Goal: Task Accomplishment & Management: Use online tool/utility

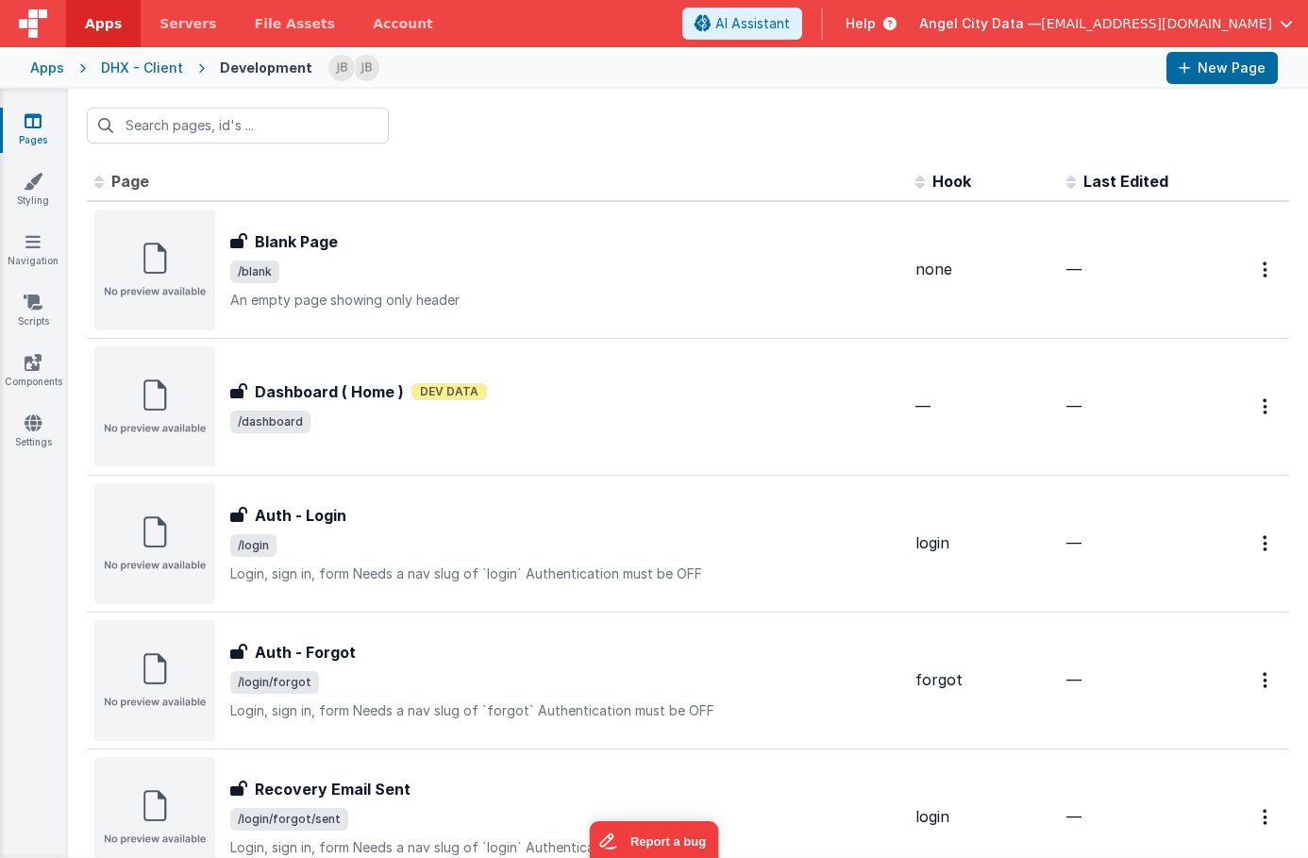
click at [264, 193] on th "Page" at bounding box center [497, 182] width 821 height 38
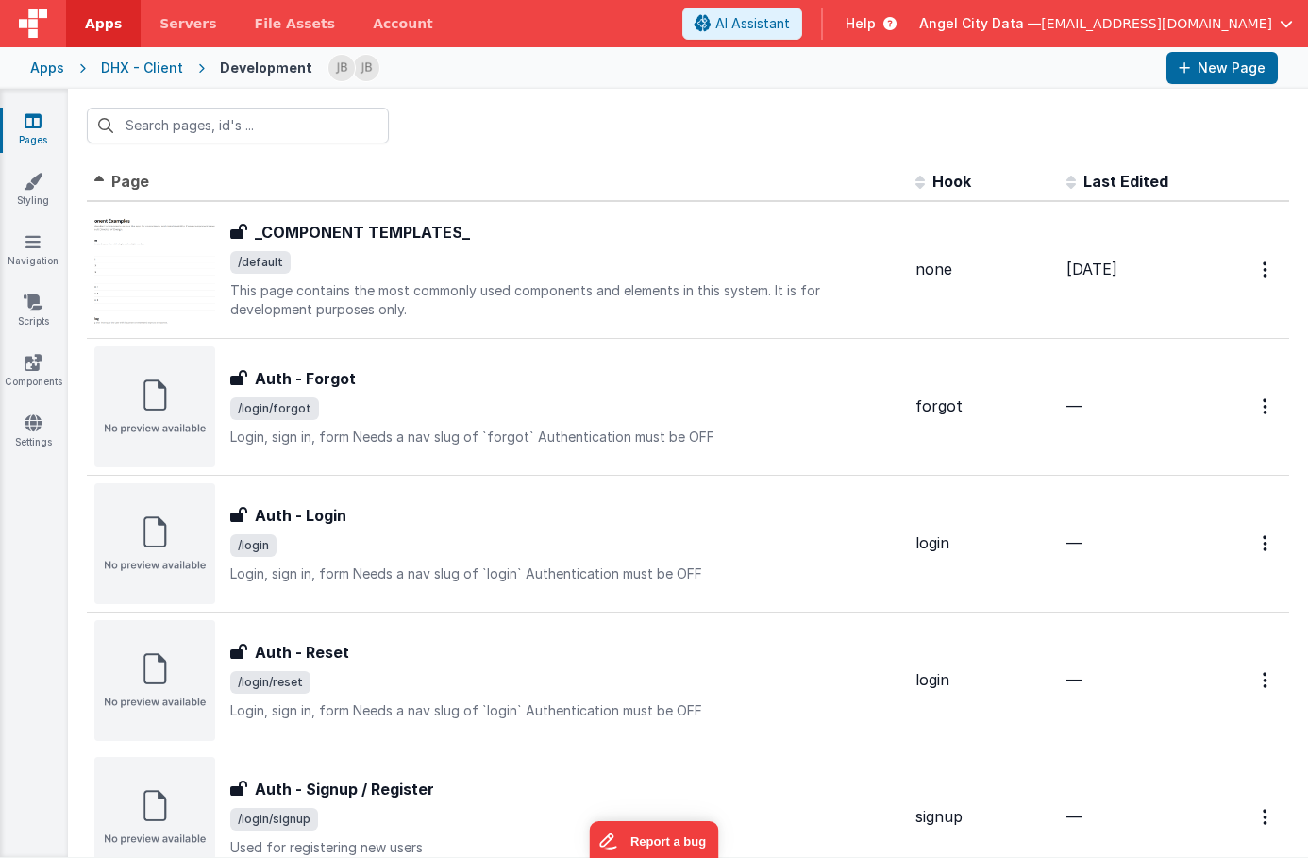
click at [123, 174] on span "Page" at bounding box center [130, 181] width 38 height 19
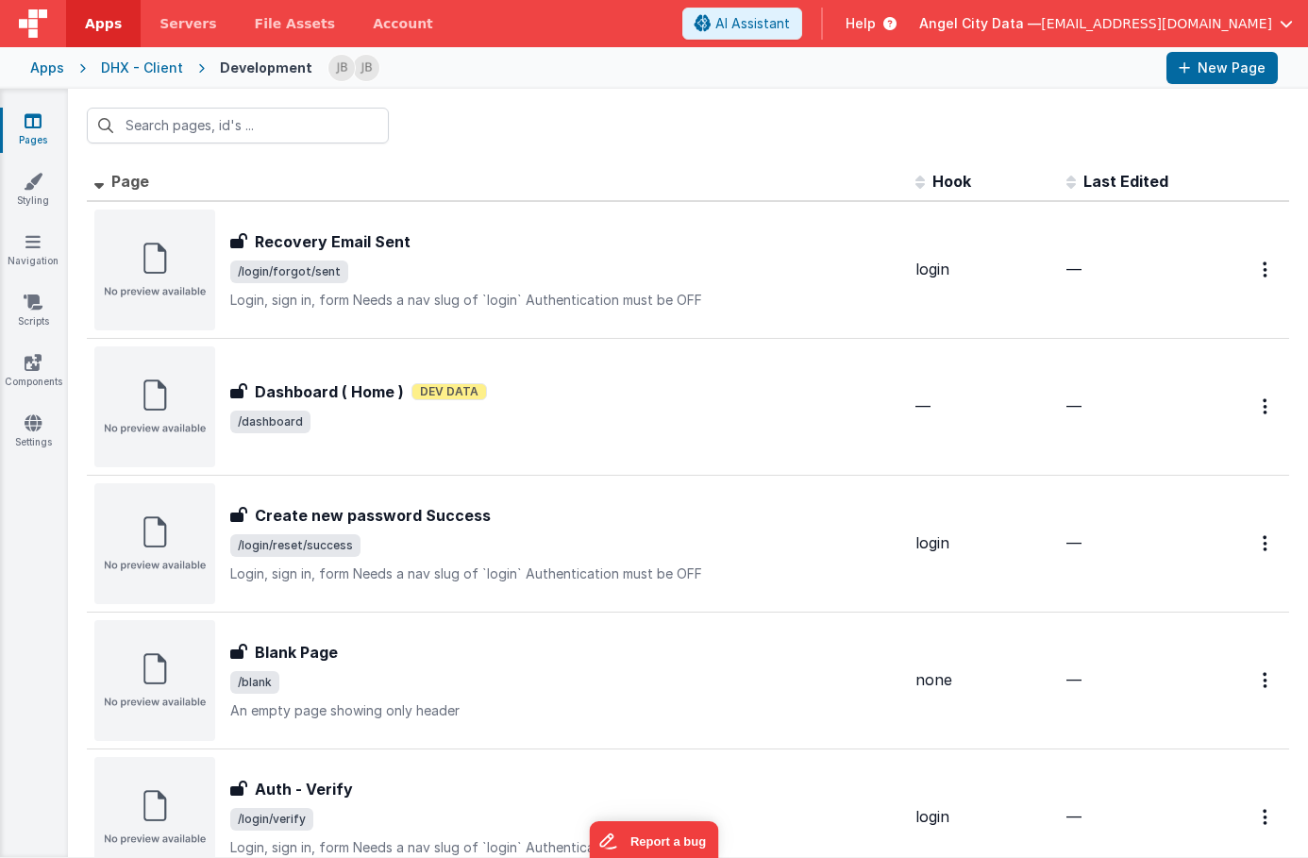
click at [50, 65] on div "Apps" at bounding box center [47, 68] width 34 height 19
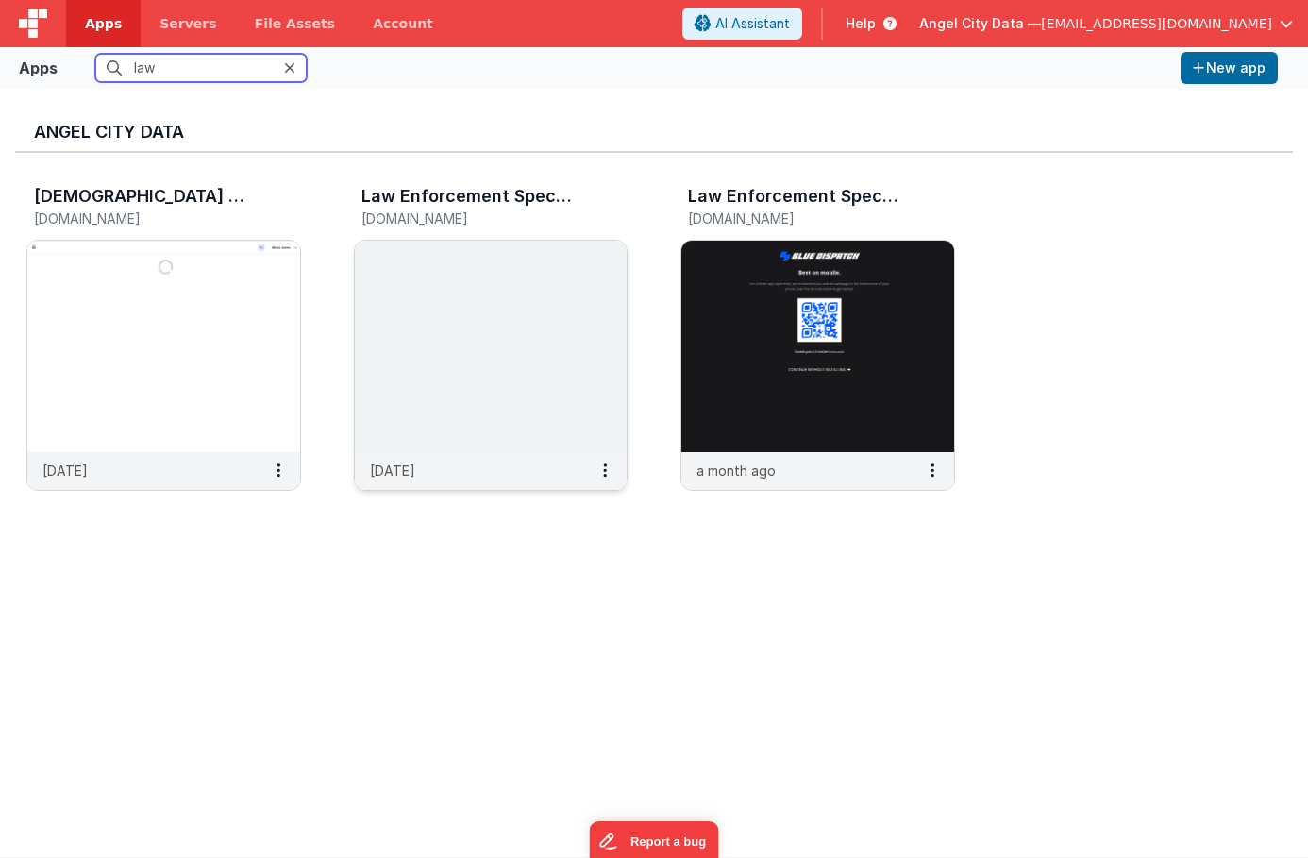
type input "law"
click at [436, 334] on img at bounding box center [491, 346] width 273 height 211
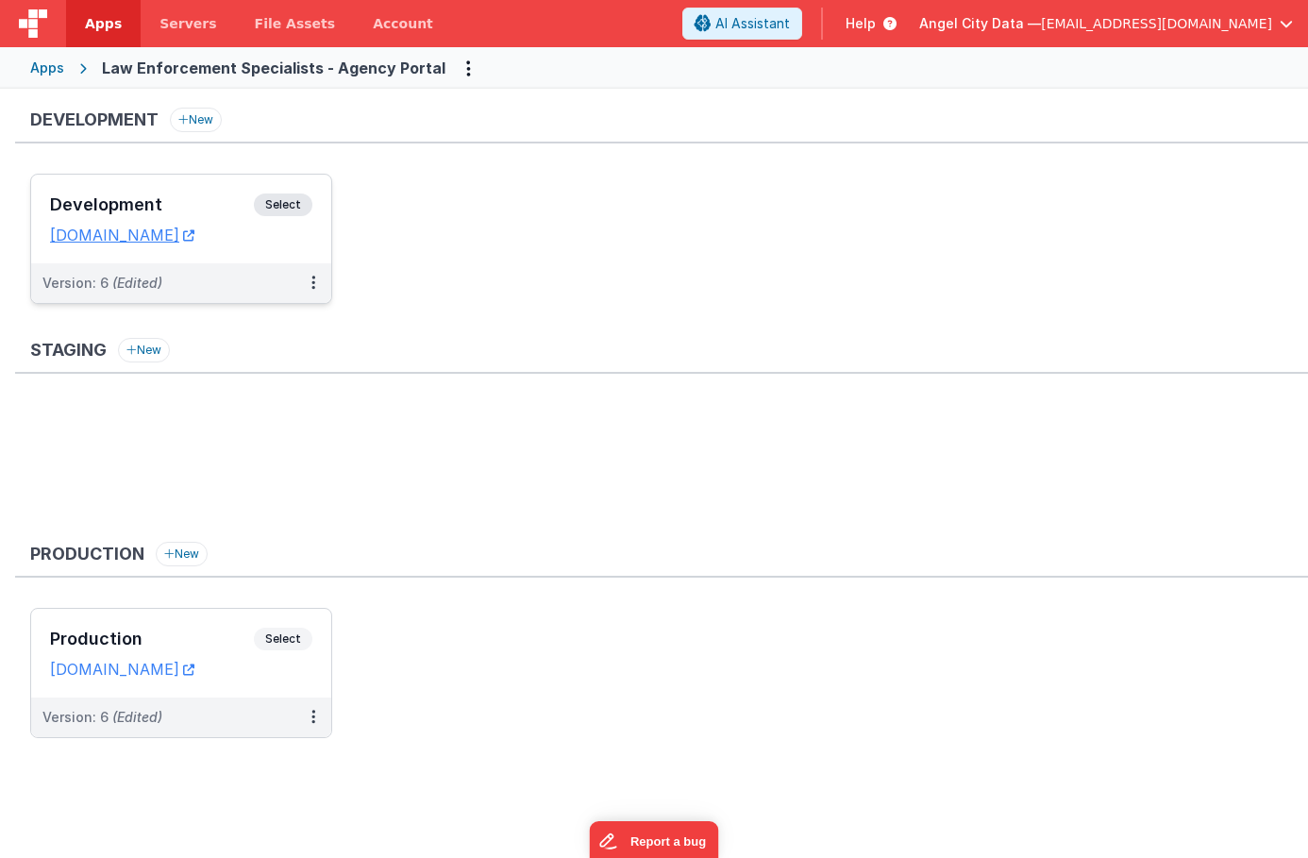
click at [208, 212] on h3 "Development" at bounding box center [152, 204] width 204 height 19
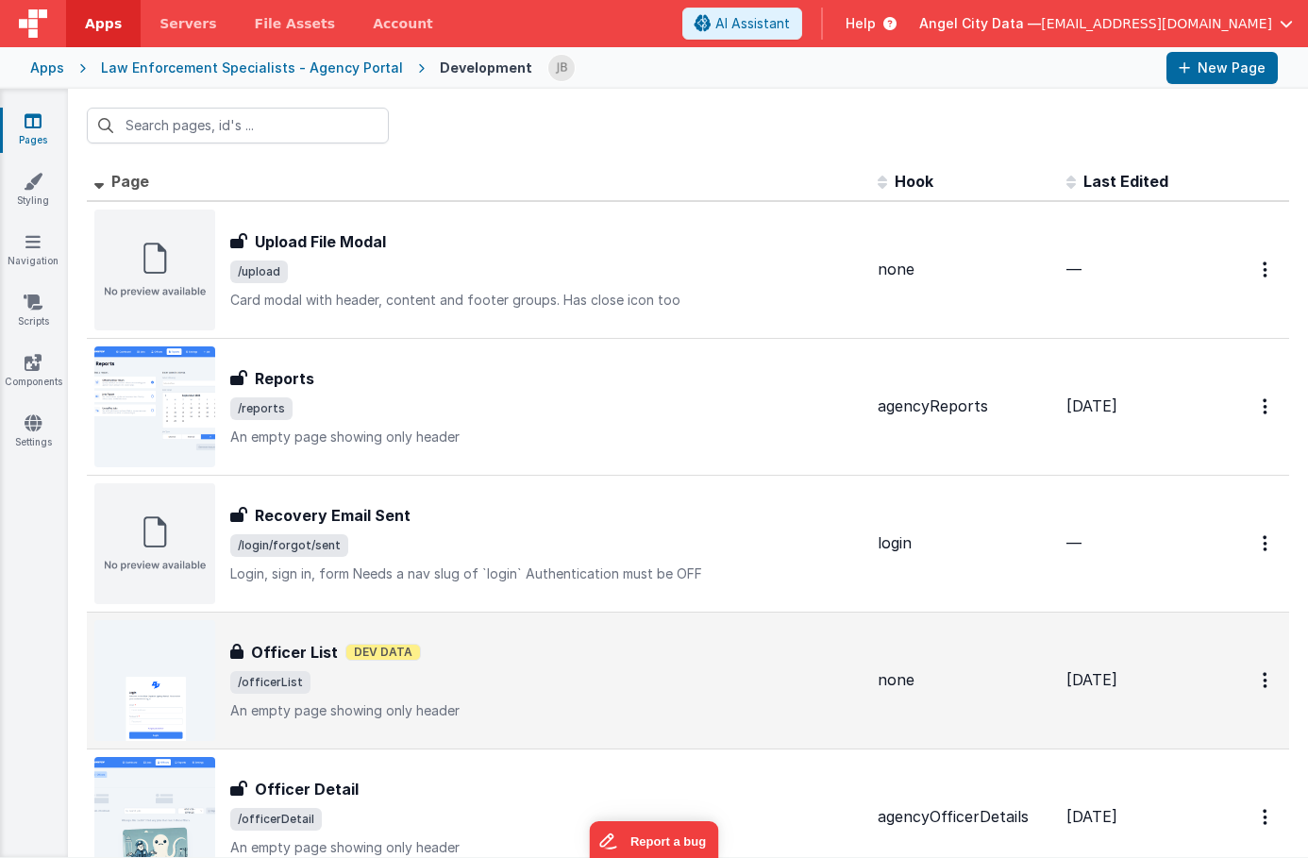
click at [306, 658] on h3 "Officer List" at bounding box center [294, 652] width 87 height 23
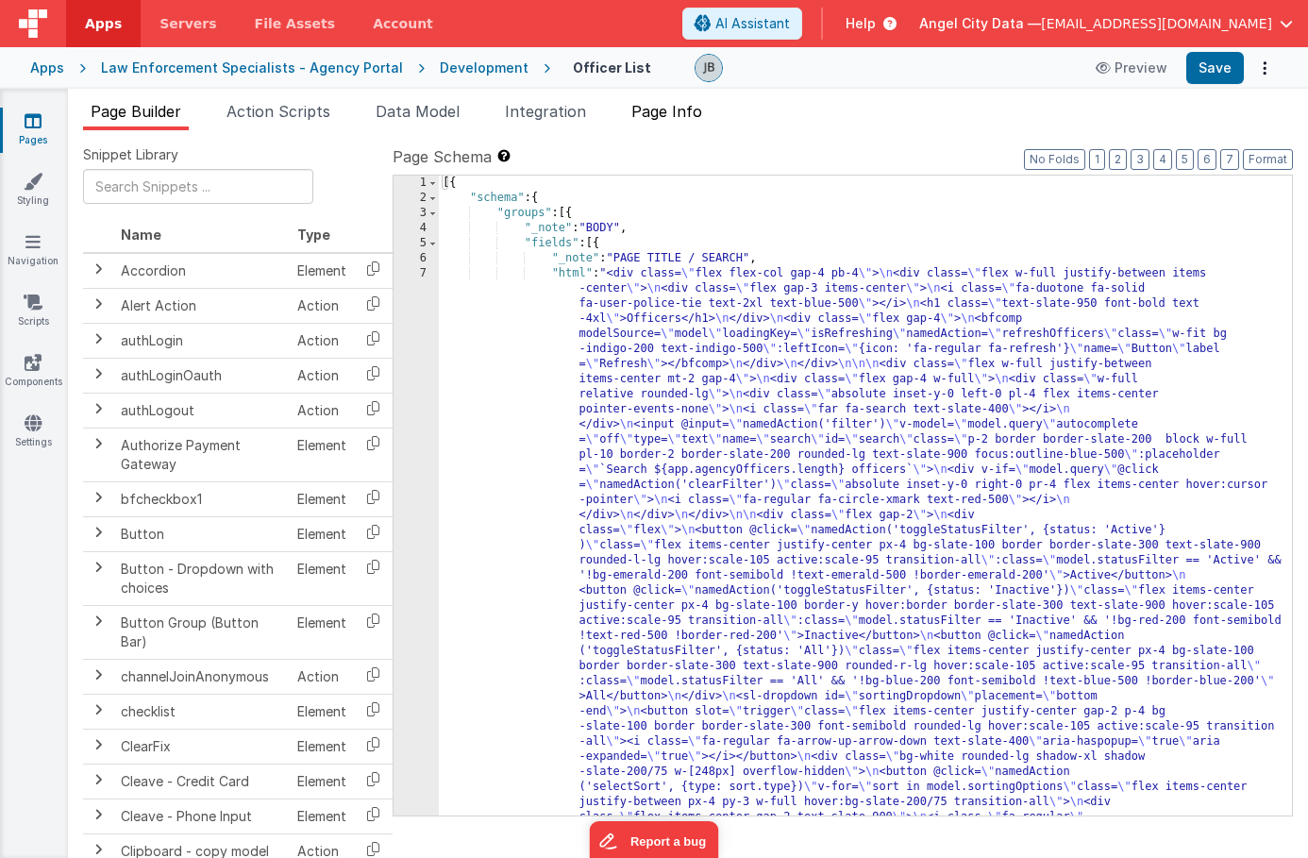
click at [661, 123] on li "Page Info" at bounding box center [667, 115] width 86 height 30
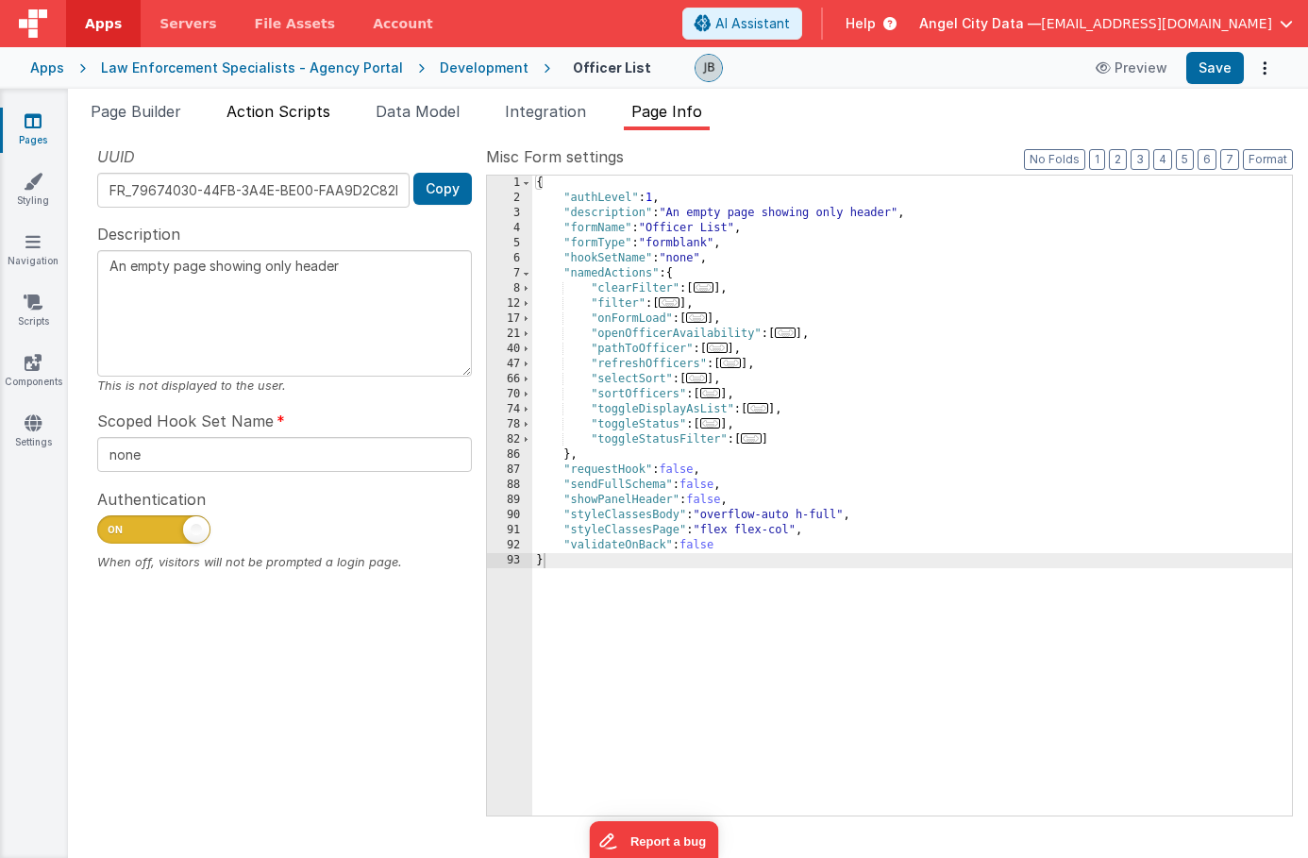
click at [308, 115] on span "Action Scripts" at bounding box center [279, 111] width 104 height 19
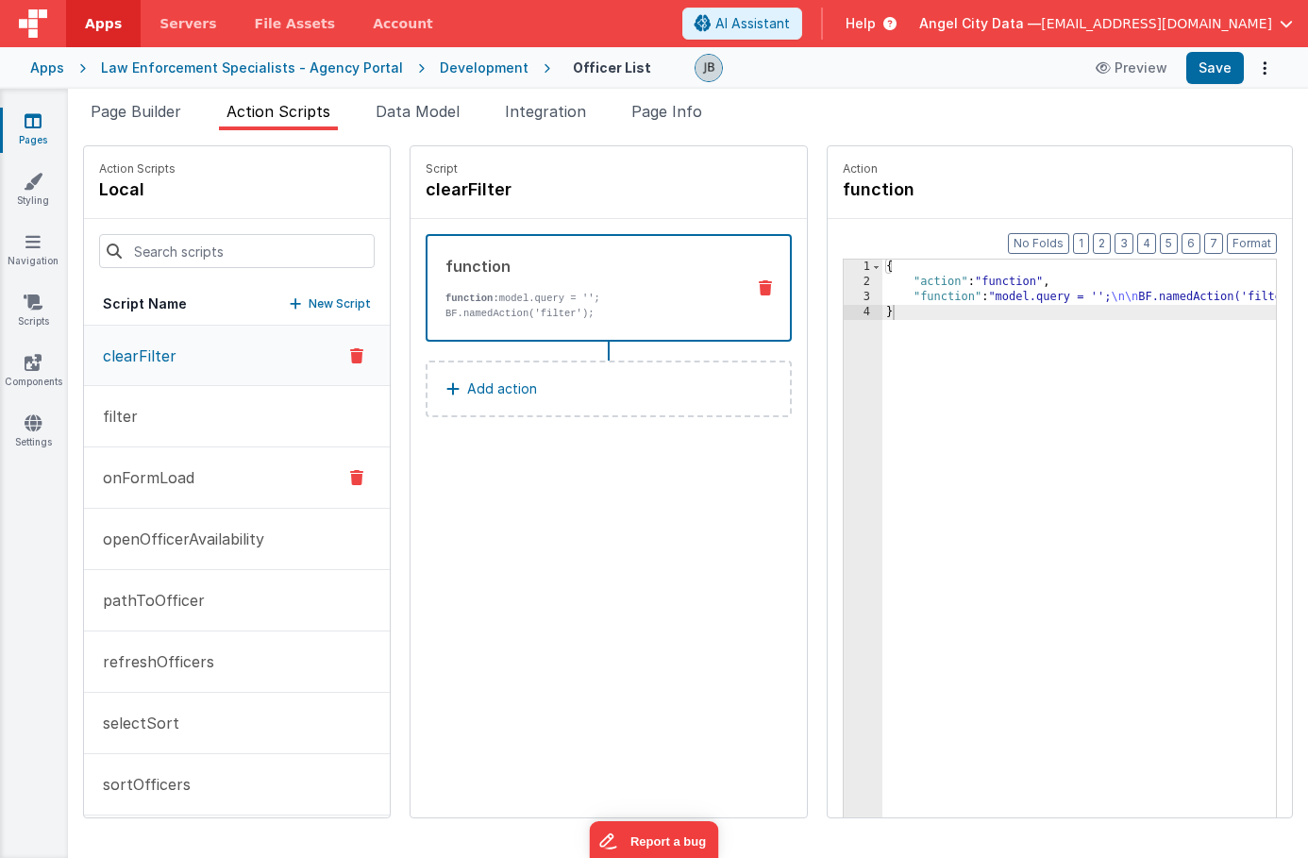
click at [227, 471] on button "onFormLoad" at bounding box center [237, 477] width 306 height 61
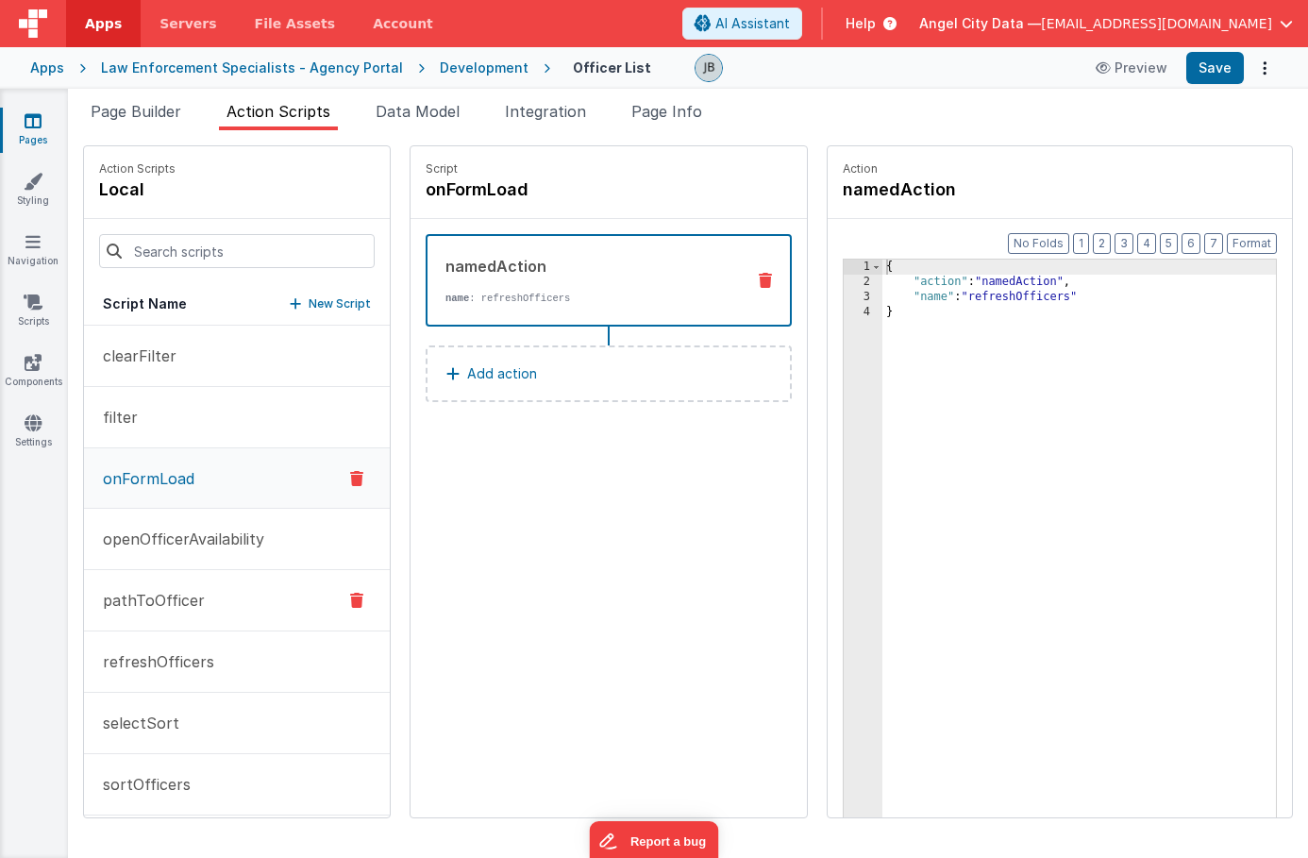
scroll to position [13, 0]
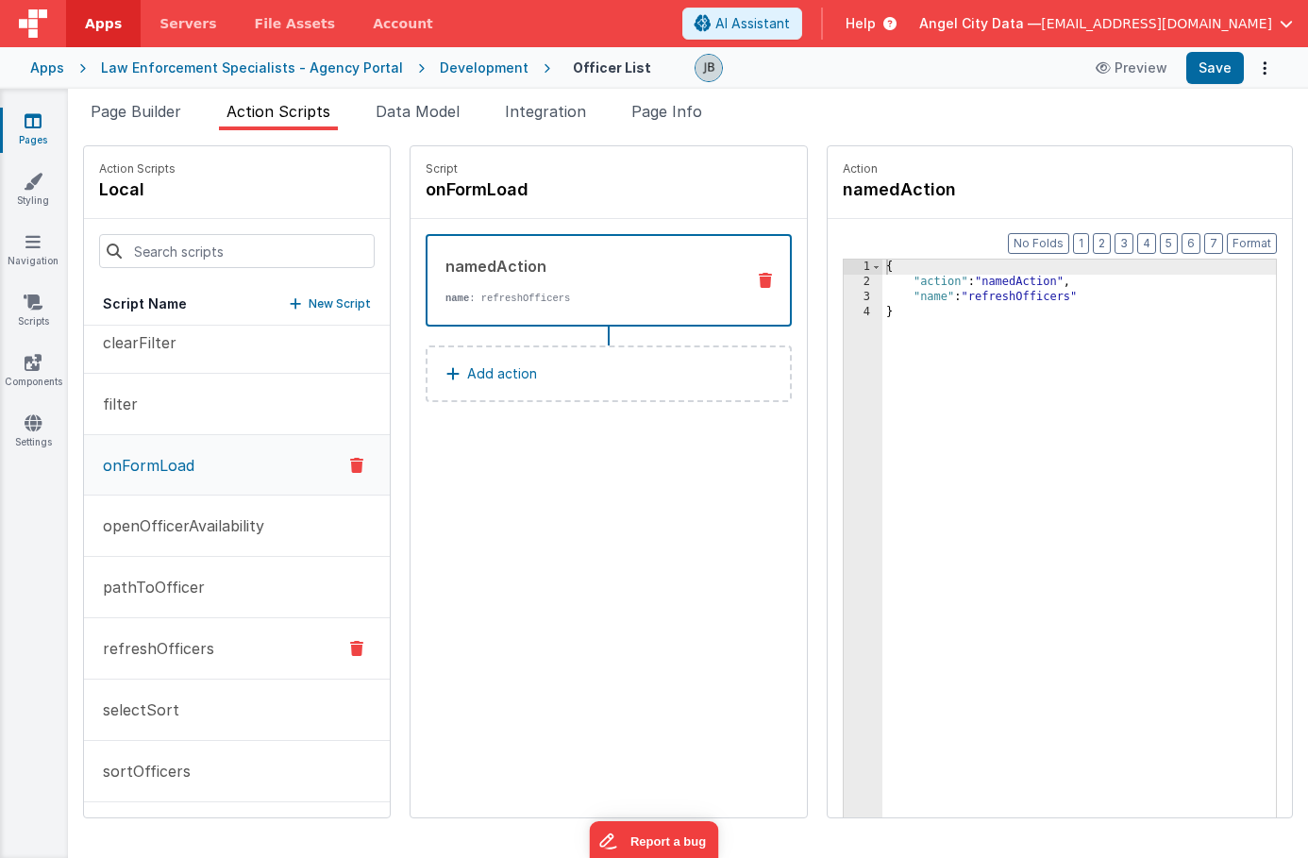
click at [210, 630] on button "refreshOfficers" at bounding box center [237, 648] width 306 height 61
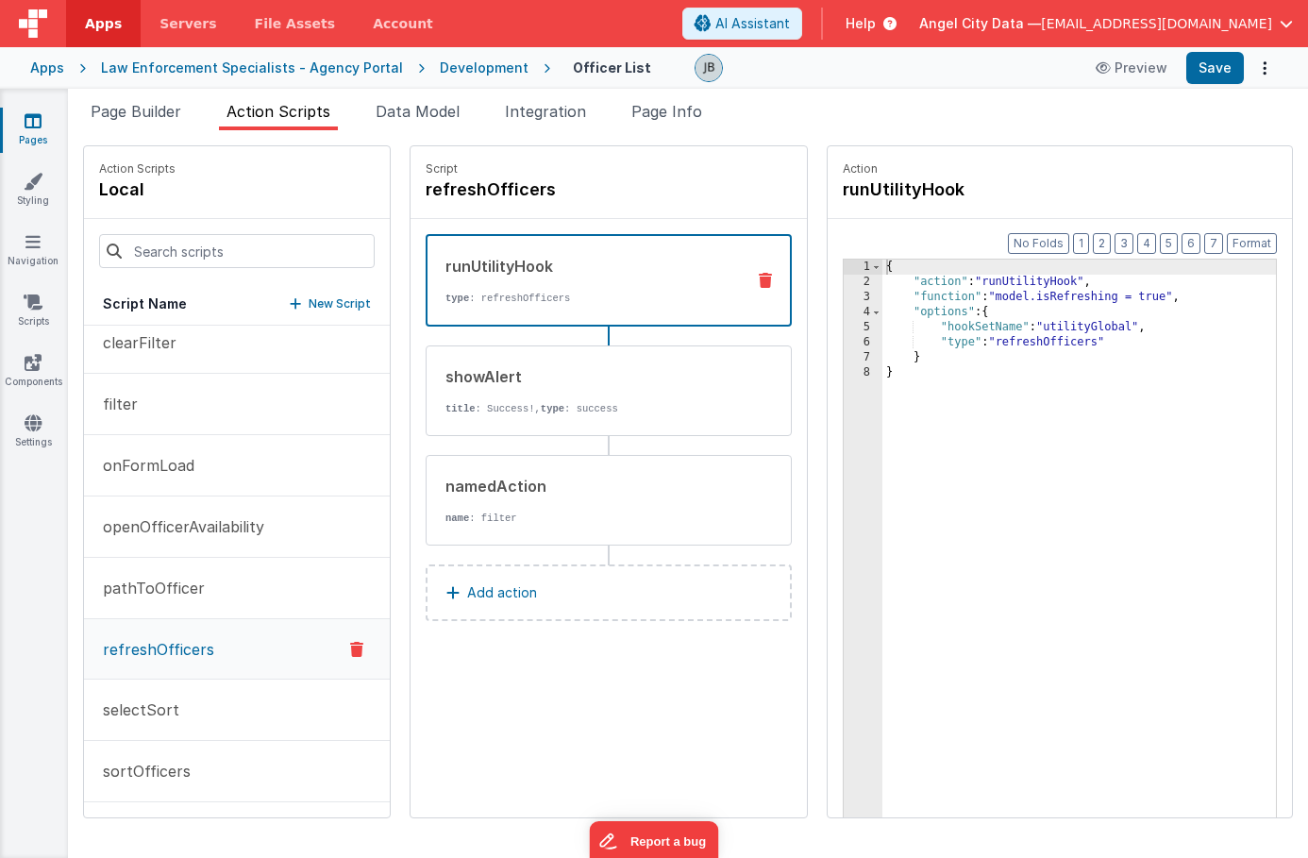
click at [463, 78] on div "Apps Law Enforcement Specialists - Agency Portal Development Officer List Previ…" at bounding box center [654, 68] width 1308 height 42
click at [470, 47] on div "Apps Law Enforcement Specialists - Agency Portal Development Officer List Previ…" at bounding box center [654, 68] width 1308 height 42
click at [467, 61] on div "Development" at bounding box center [484, 68] width 89 height 19
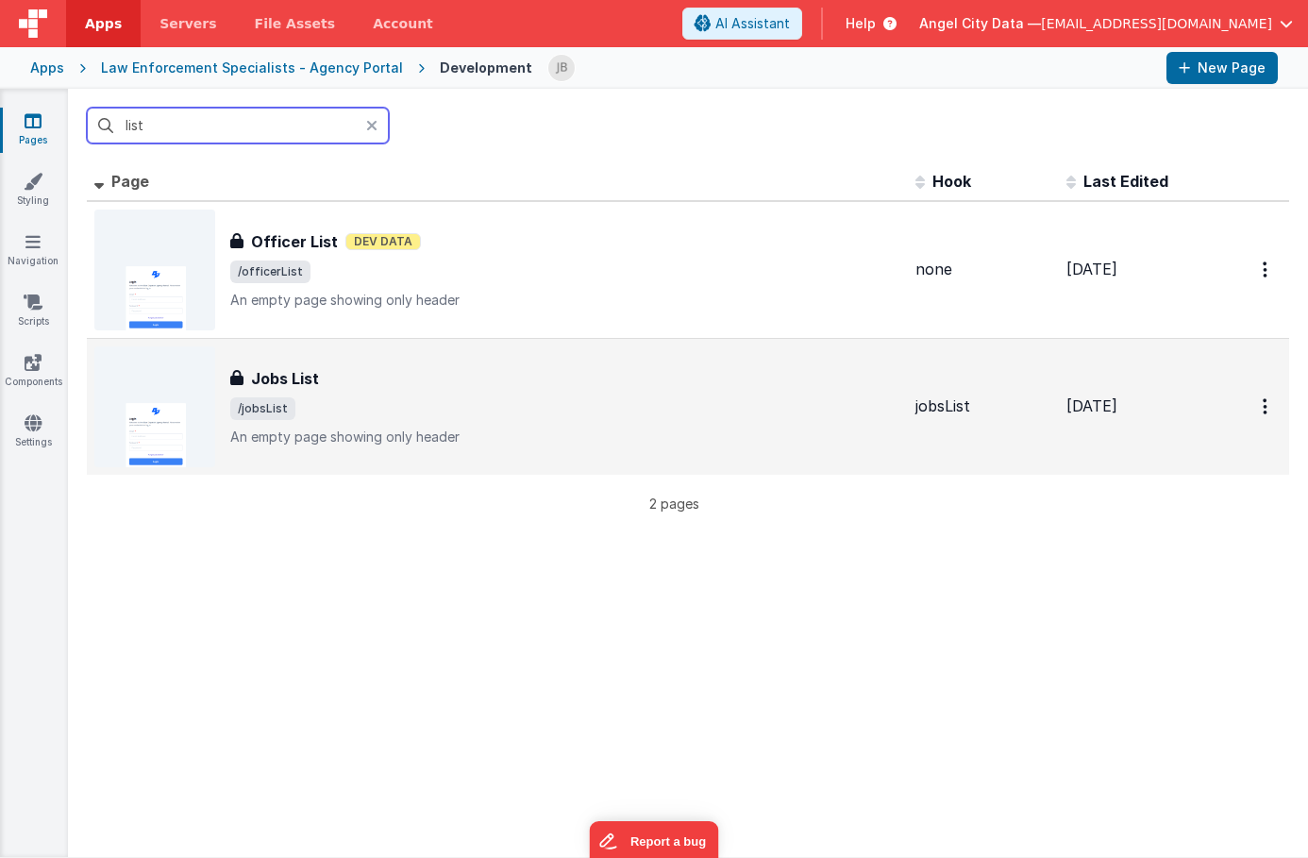
type input "list"
click at [273, 380] on h3 "Jobs List" at bounding box center [285, 378] width 68 height 23
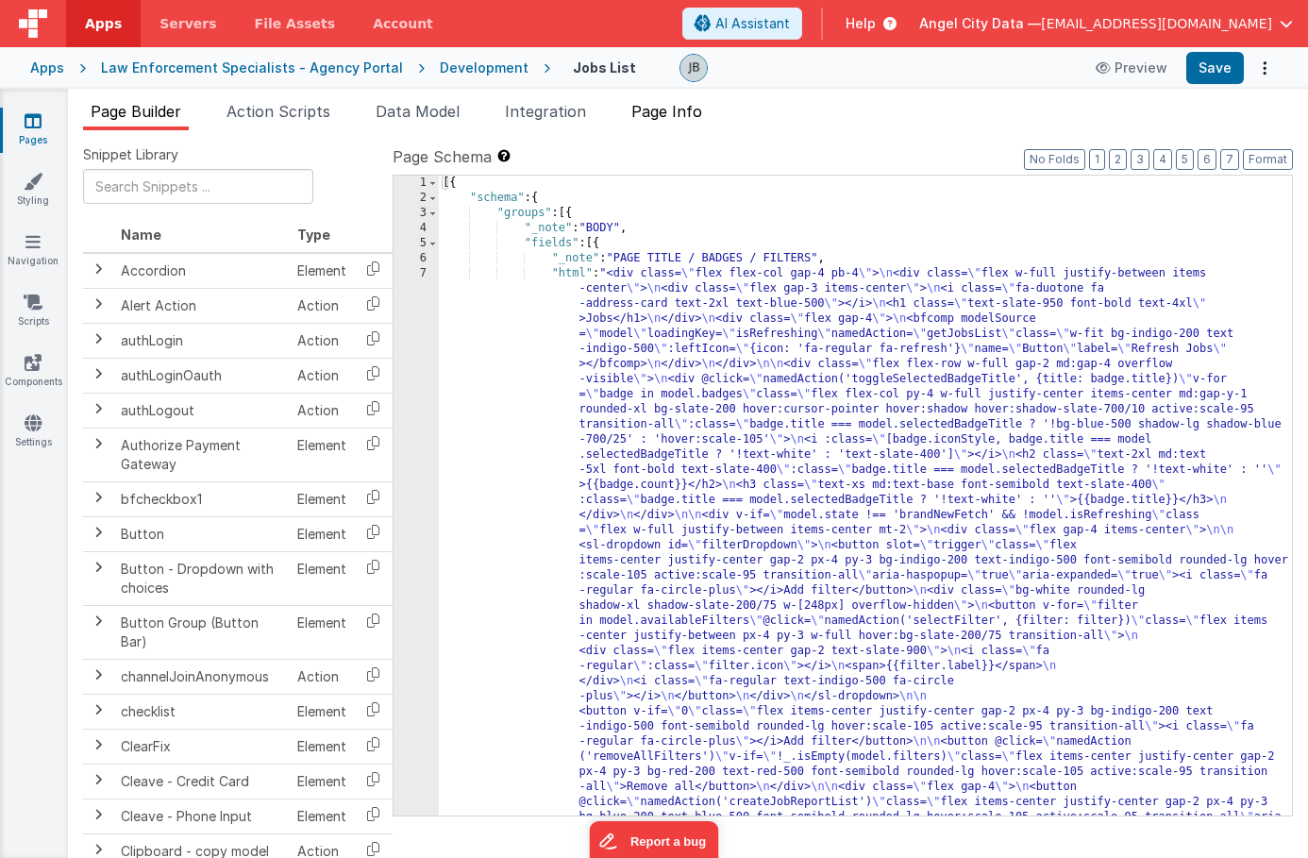
click at [665, 111] on span "Page Info" at bounding box center [666, 111] width 71 height 19
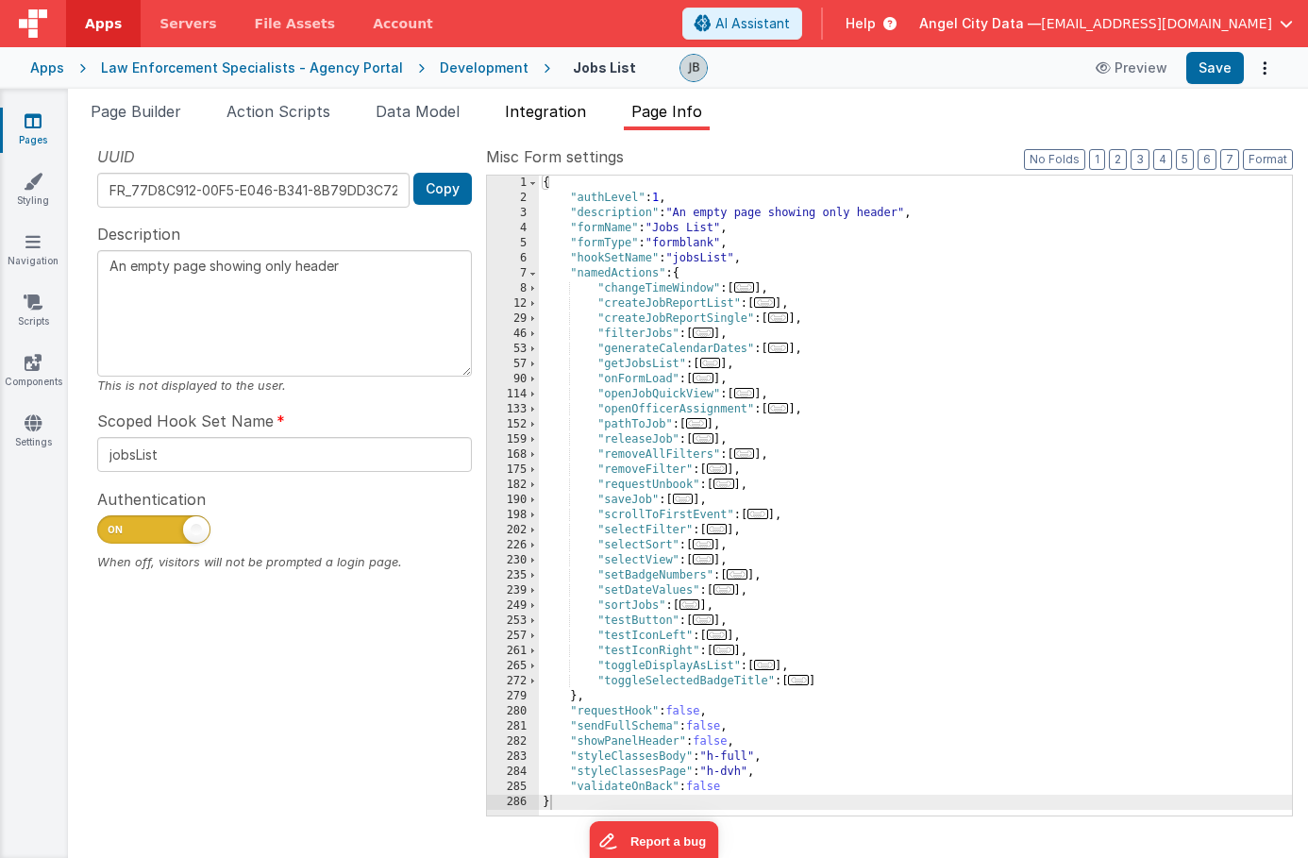
click at [580, 113] on span "Integration" at bounding box center [545, 111] width 81 height 19
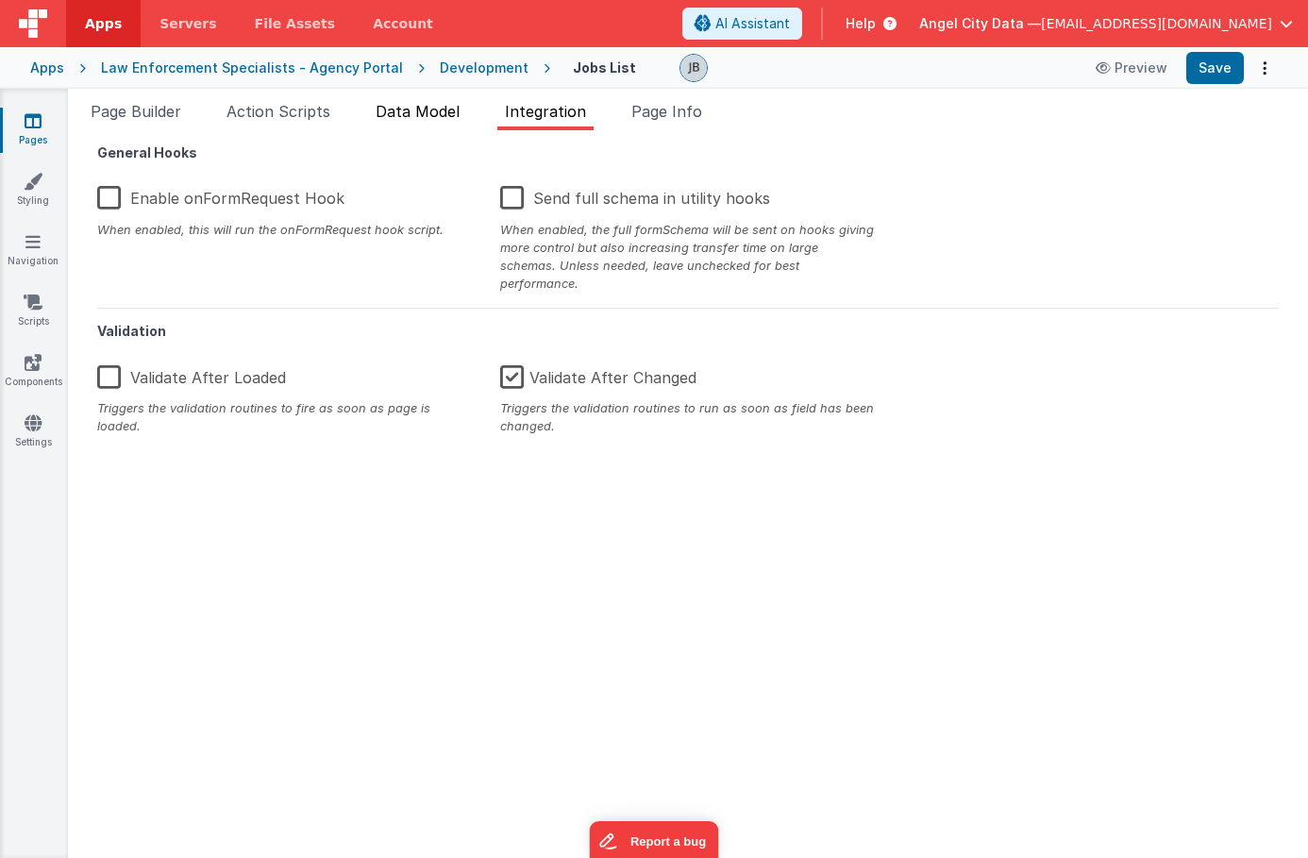
click at [448, 119] on span "Data Model" at bounding box center [418, 111] width 84 height 19
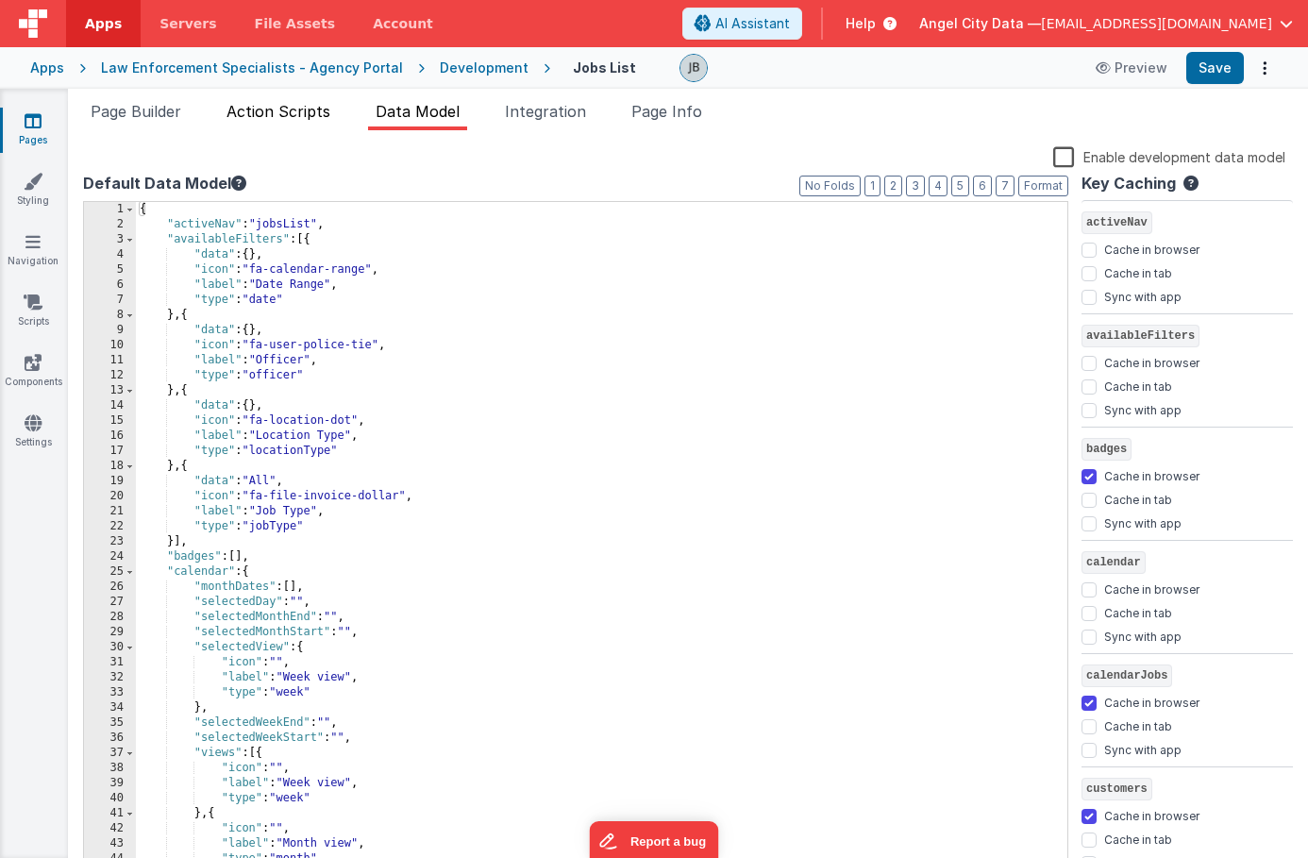
click at [291, 102] on span "Action Scripts" at bounding box center [279, 111] width 104 height 19
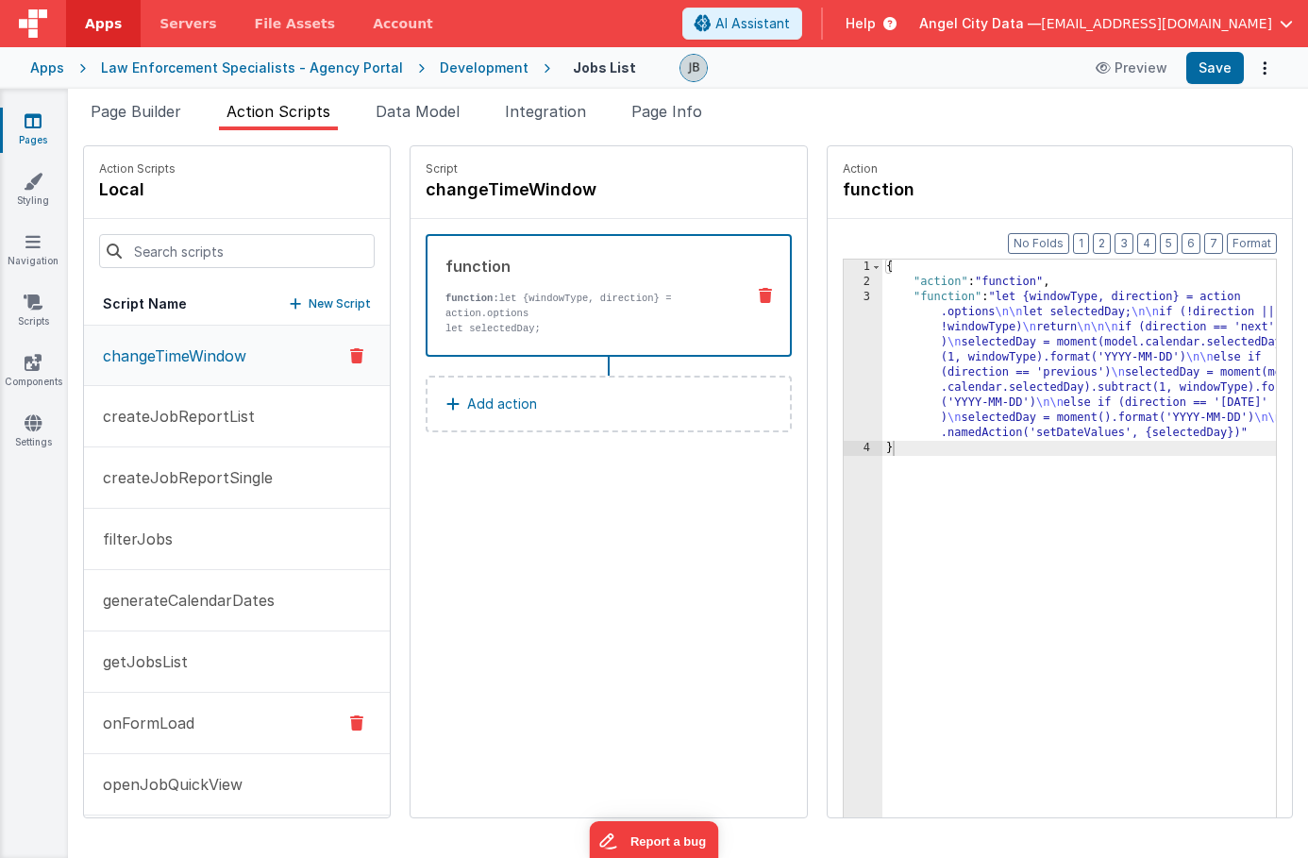
click at [147, 728] on p "onFormLoad" at bounding box center [143, 723] width 103 height 23
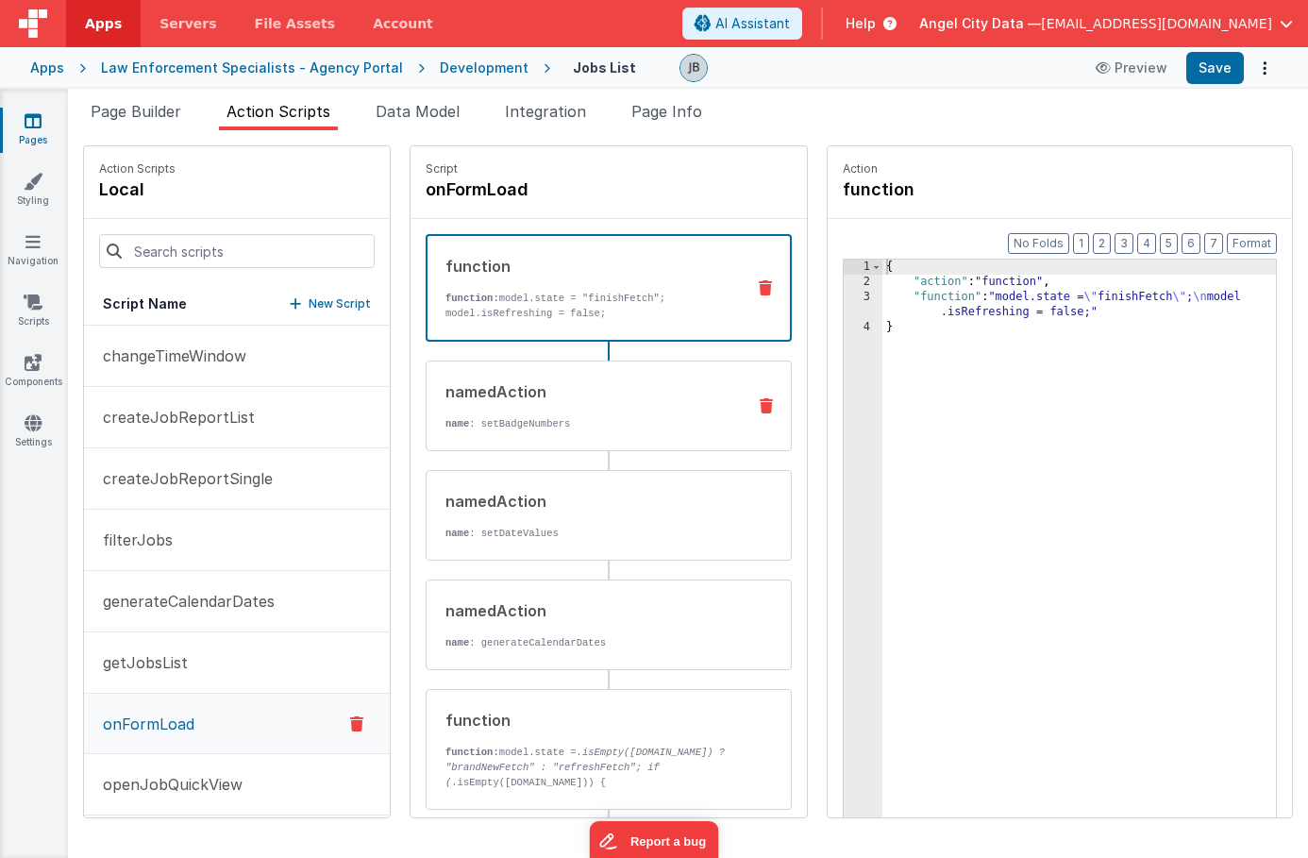
click at [478, 415] on div "namedAction name : setBadgeNumbers" at bounding box center [579, 405] width 304 height 51
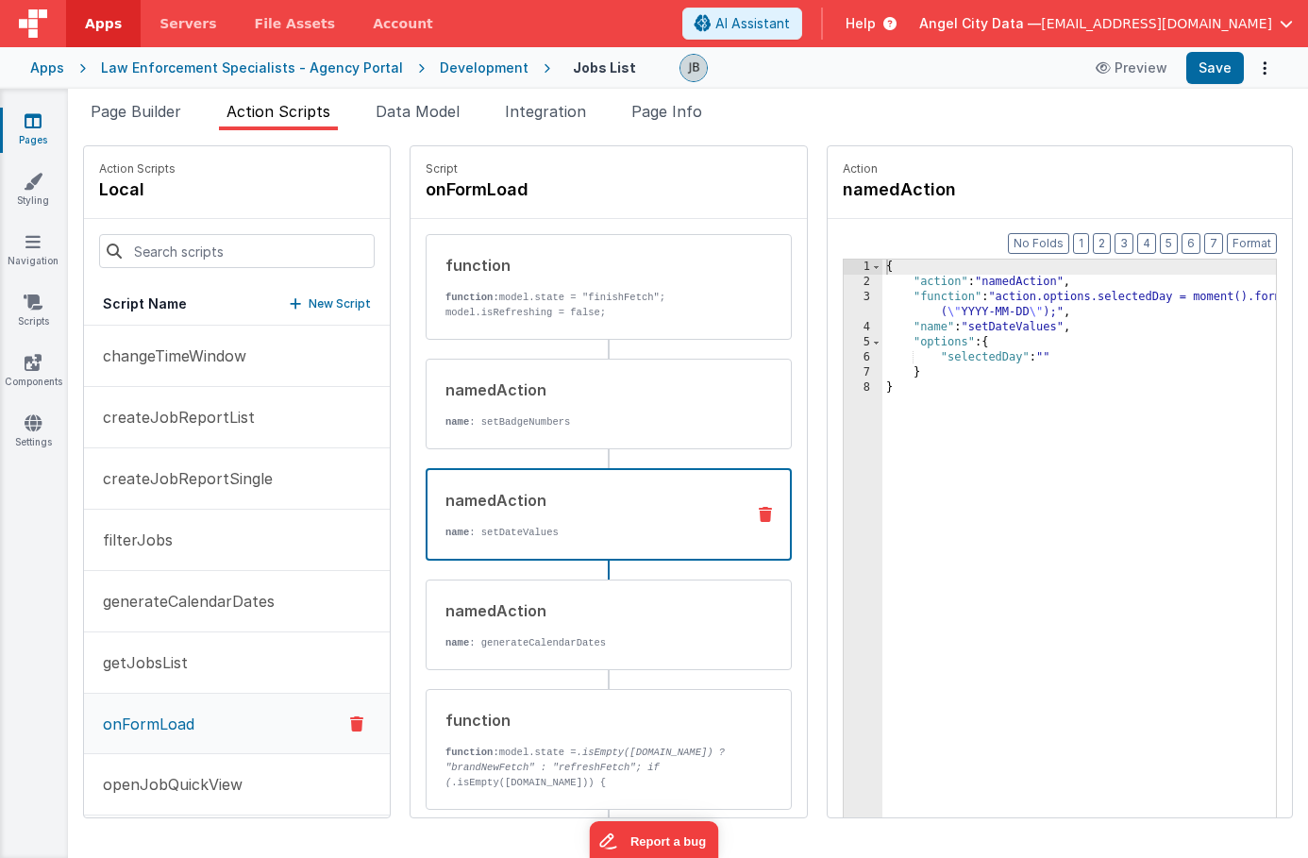
click at [471, 508] on div "namedAction" at bounding box center [588, 500] width 284 height 23
click at [466, 624] on div "namedAction name : generateCalendarDates" at bounding box center [579, 624] width 304 height 51
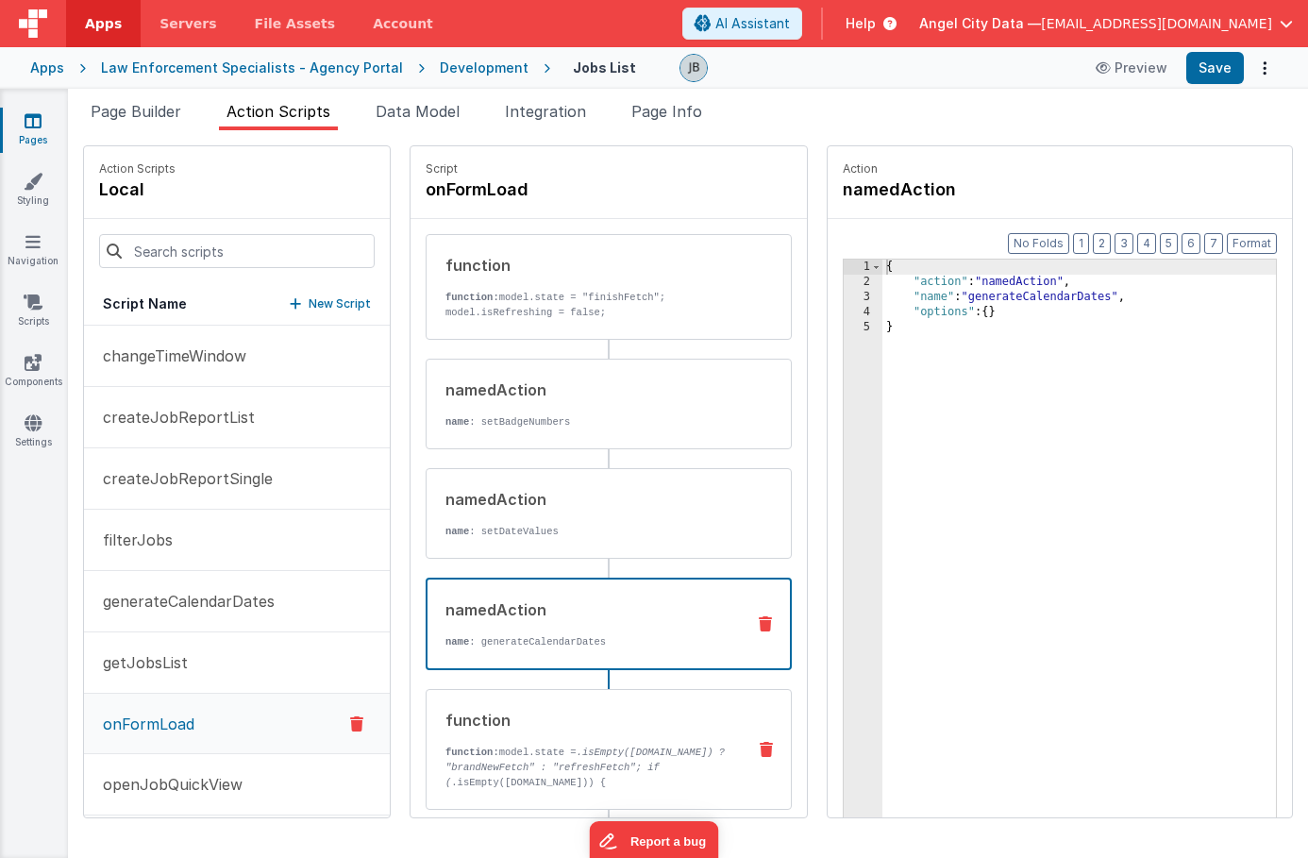
click at [453, 720] on div "function" at bounding box center [588, 720] width 285 height 23
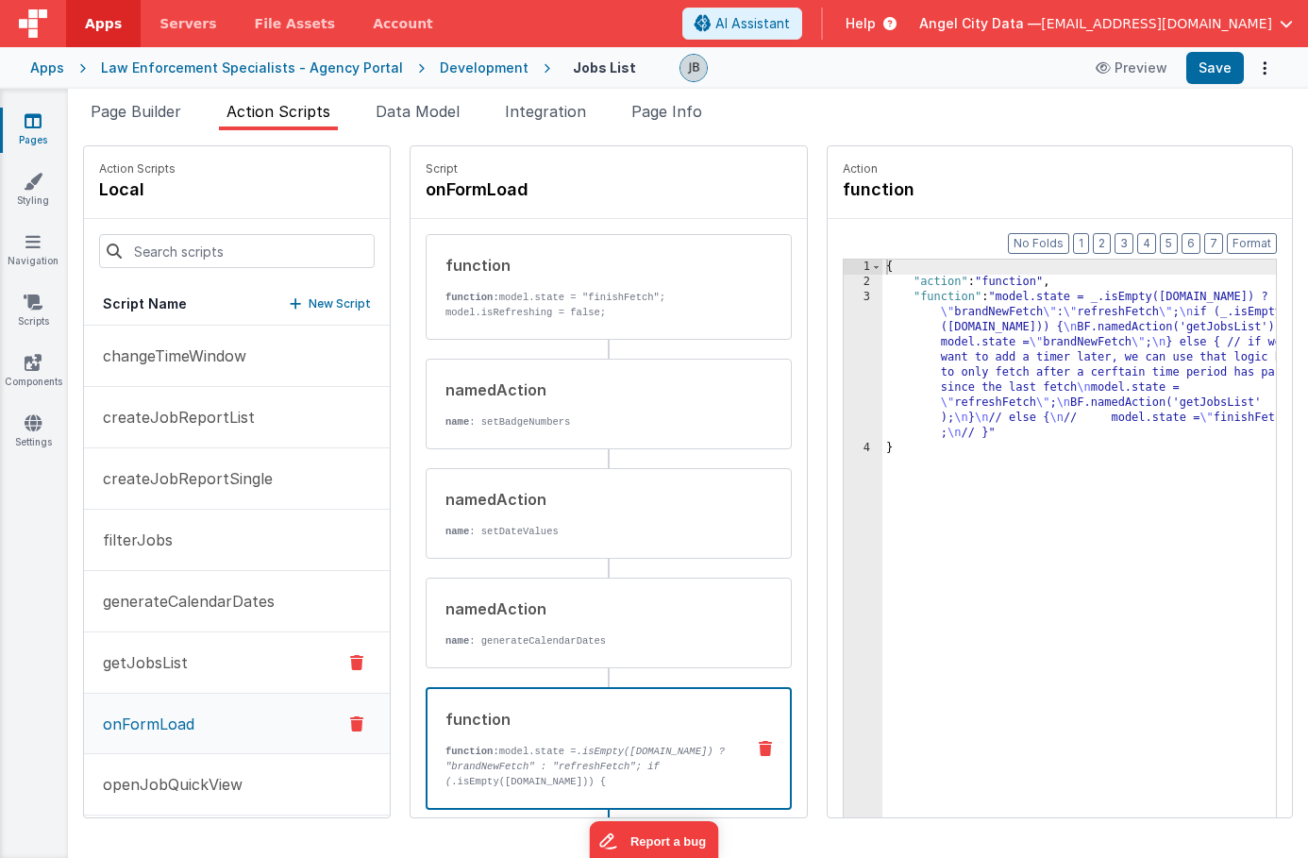
click at [180, 652] on p "getJobsList" at bounding box center [140, 662] width 96 height 23
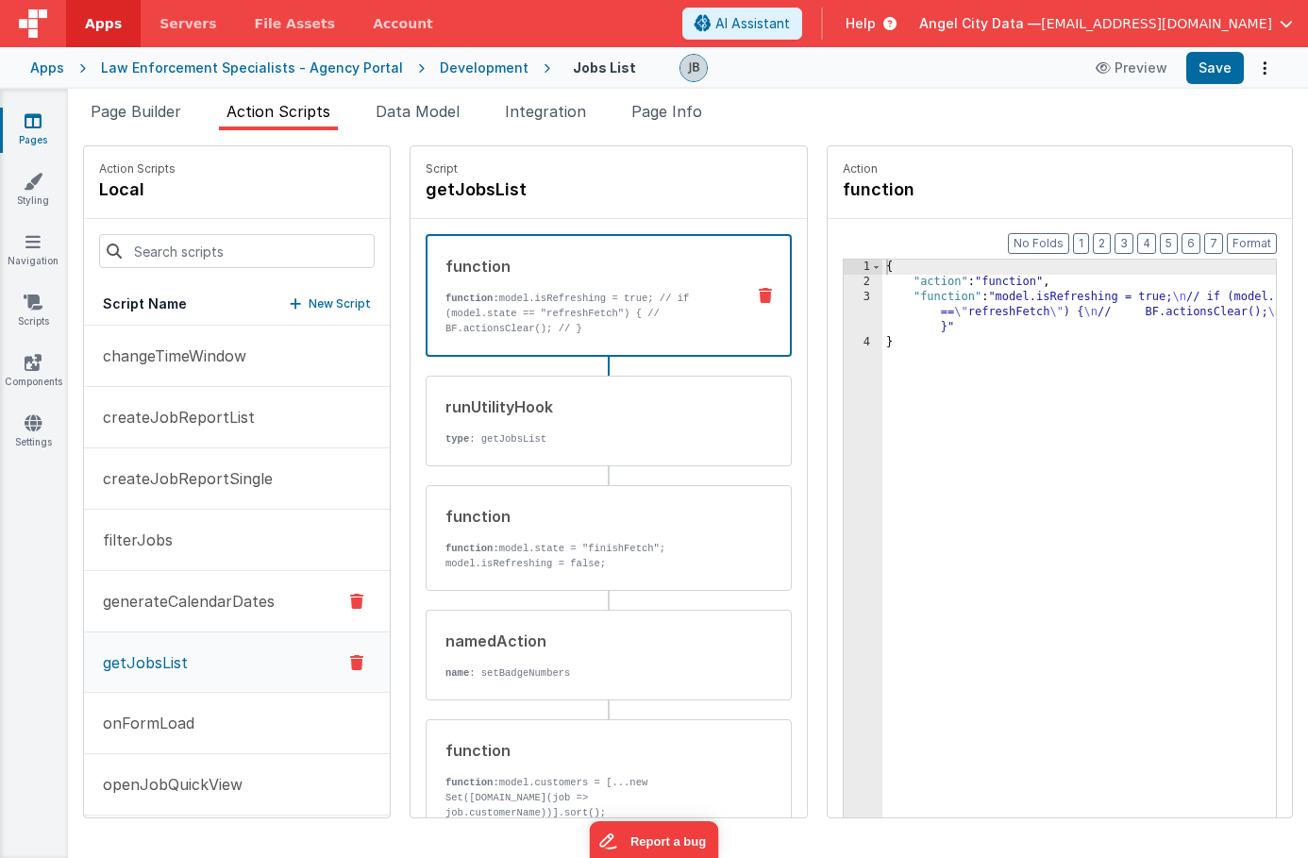
click at [177, 615] on button "generateCalendarDates" at bounding box center [237, 601] width 306 height 61
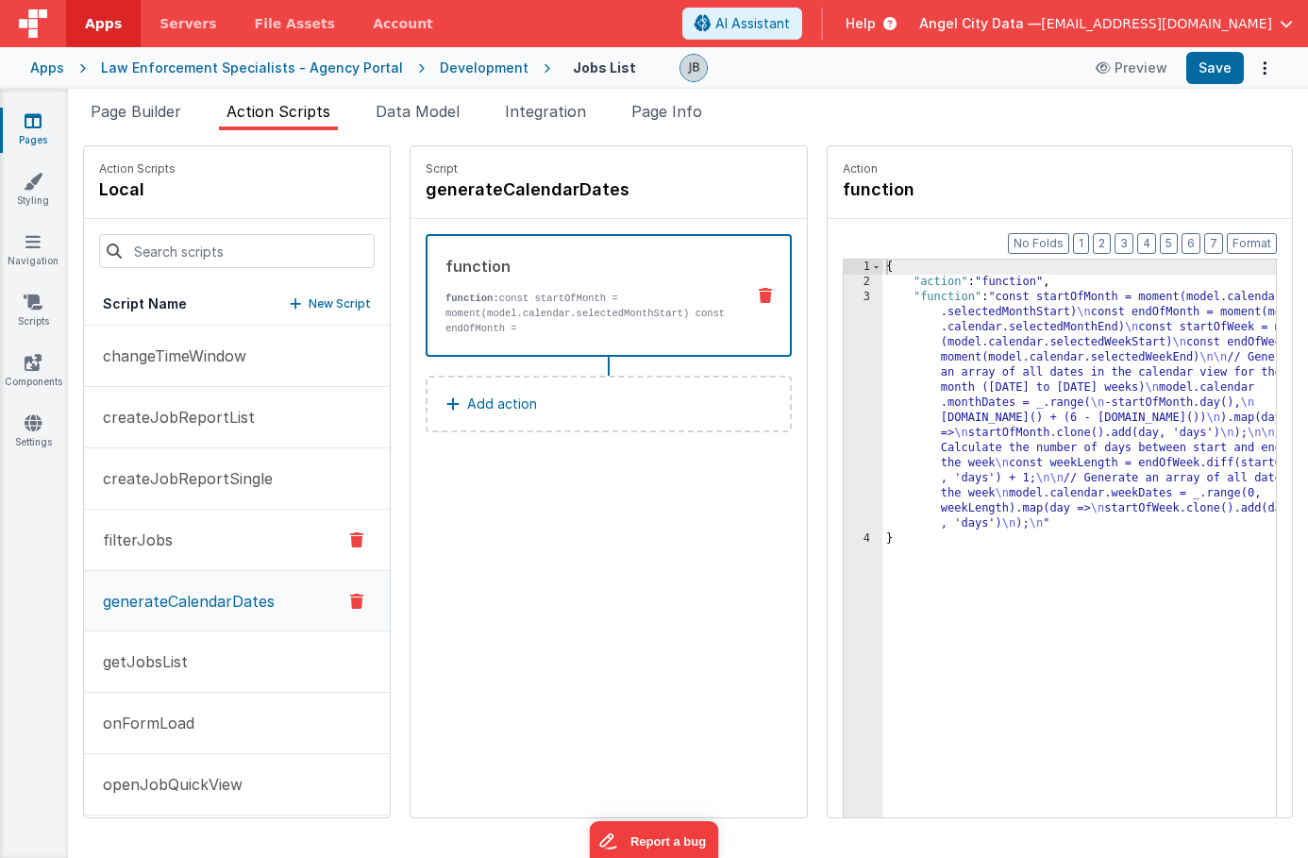
click at [167, 545] on p "filterJobs" at bounding box center [132, 540] width 81 height 23
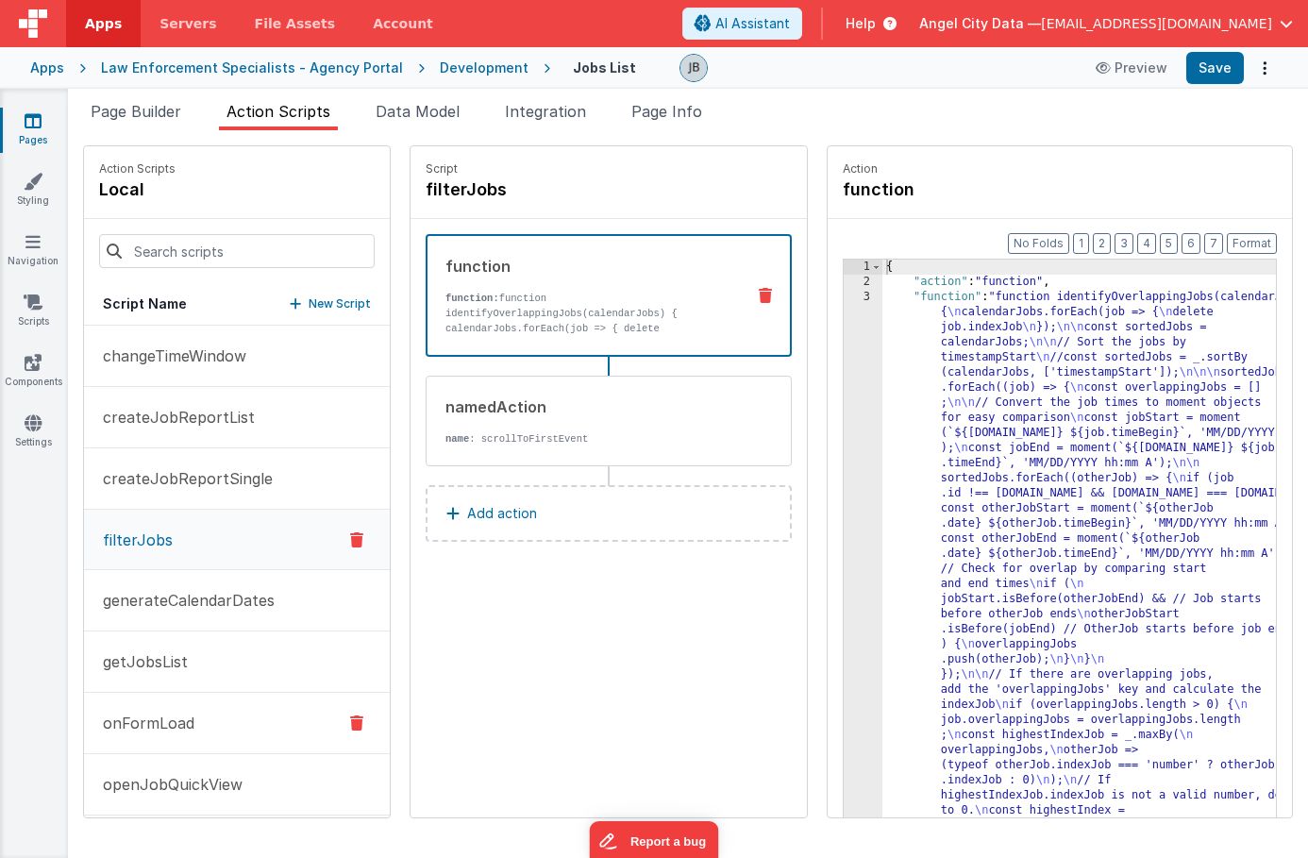
click at [133, 727] on p "onFormLoad" at bounding box center [143, 723] width 103 height 23
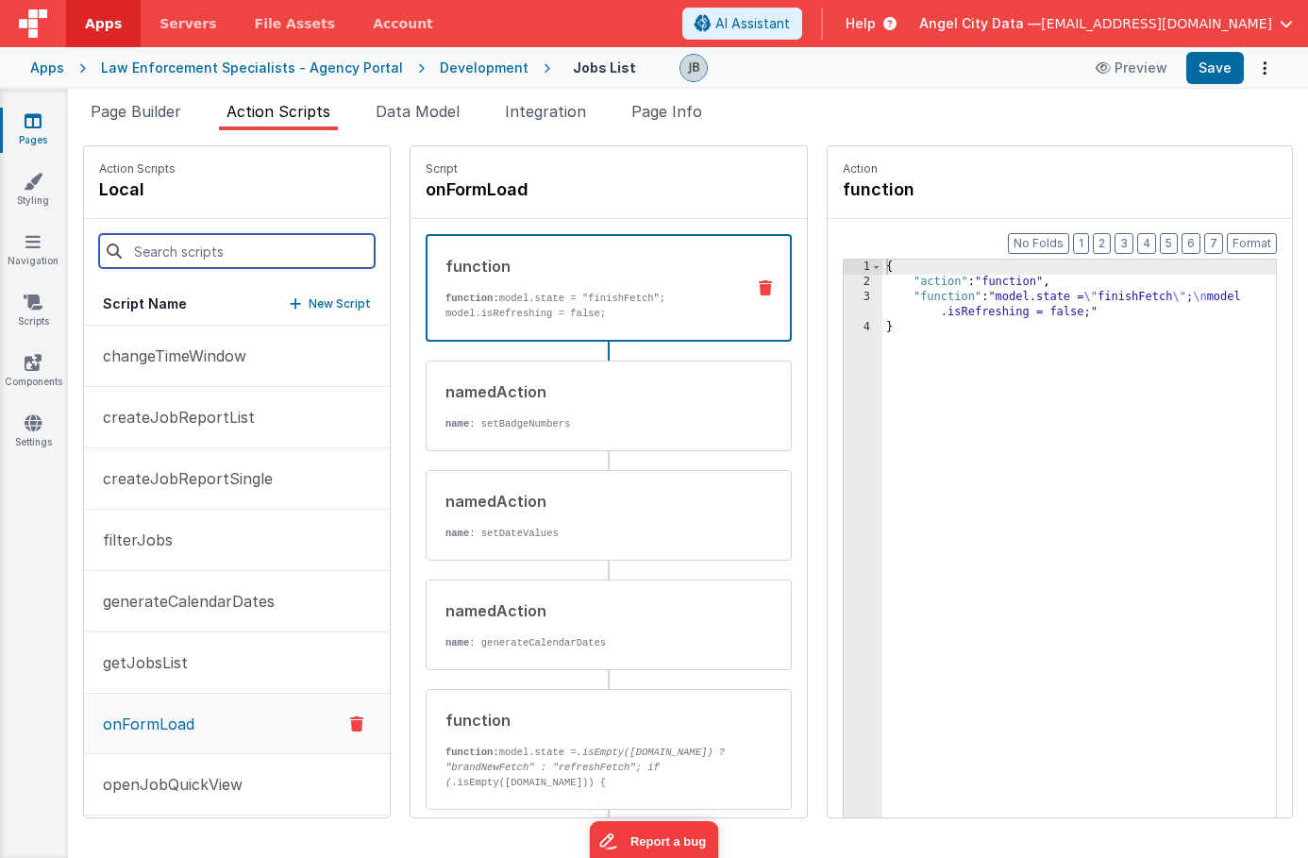
click at [174, 251] on input at bounding box center [237, 251] width 276 height 34
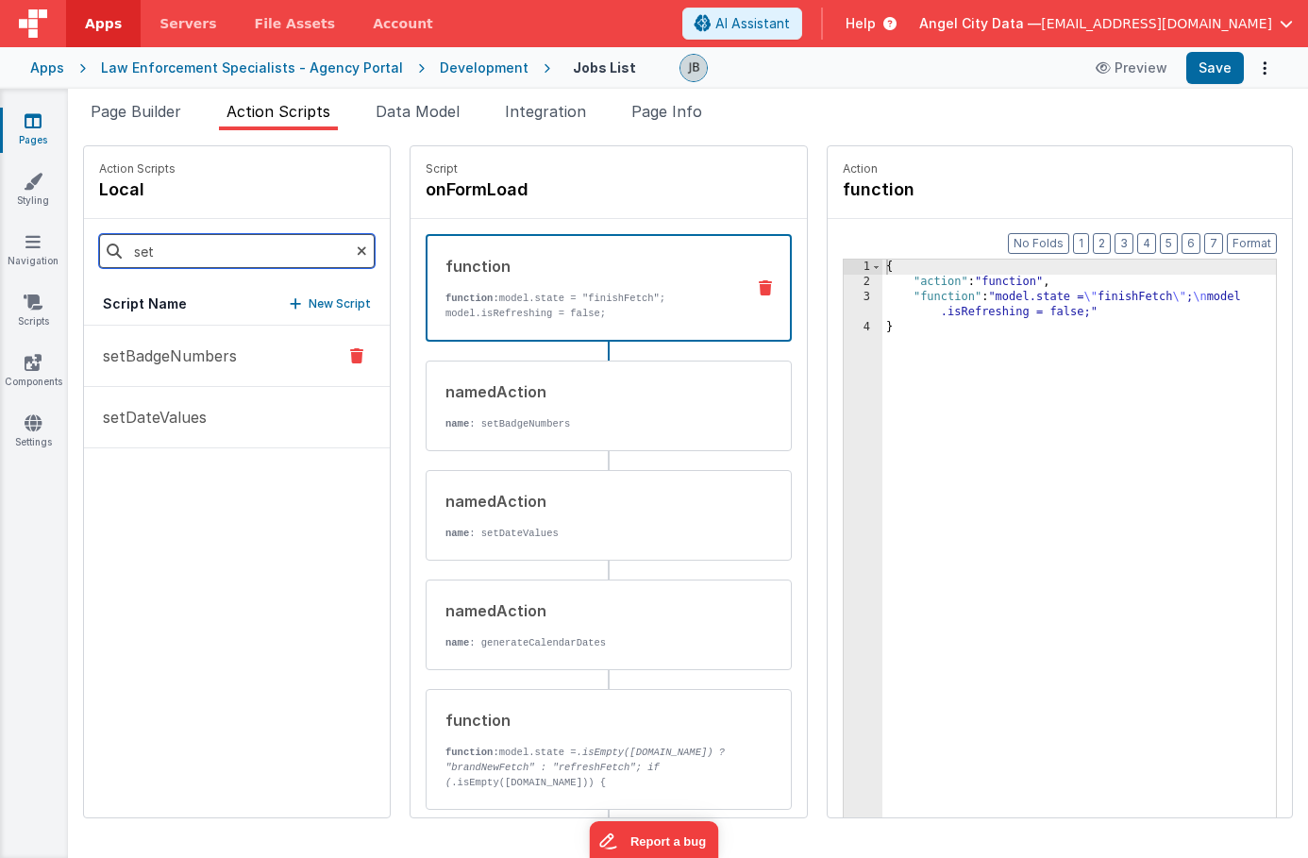
type input "set"
click at [169, 358] on p "setBadgeNumbers" at bounding box center [164, 356] width 145 height 23
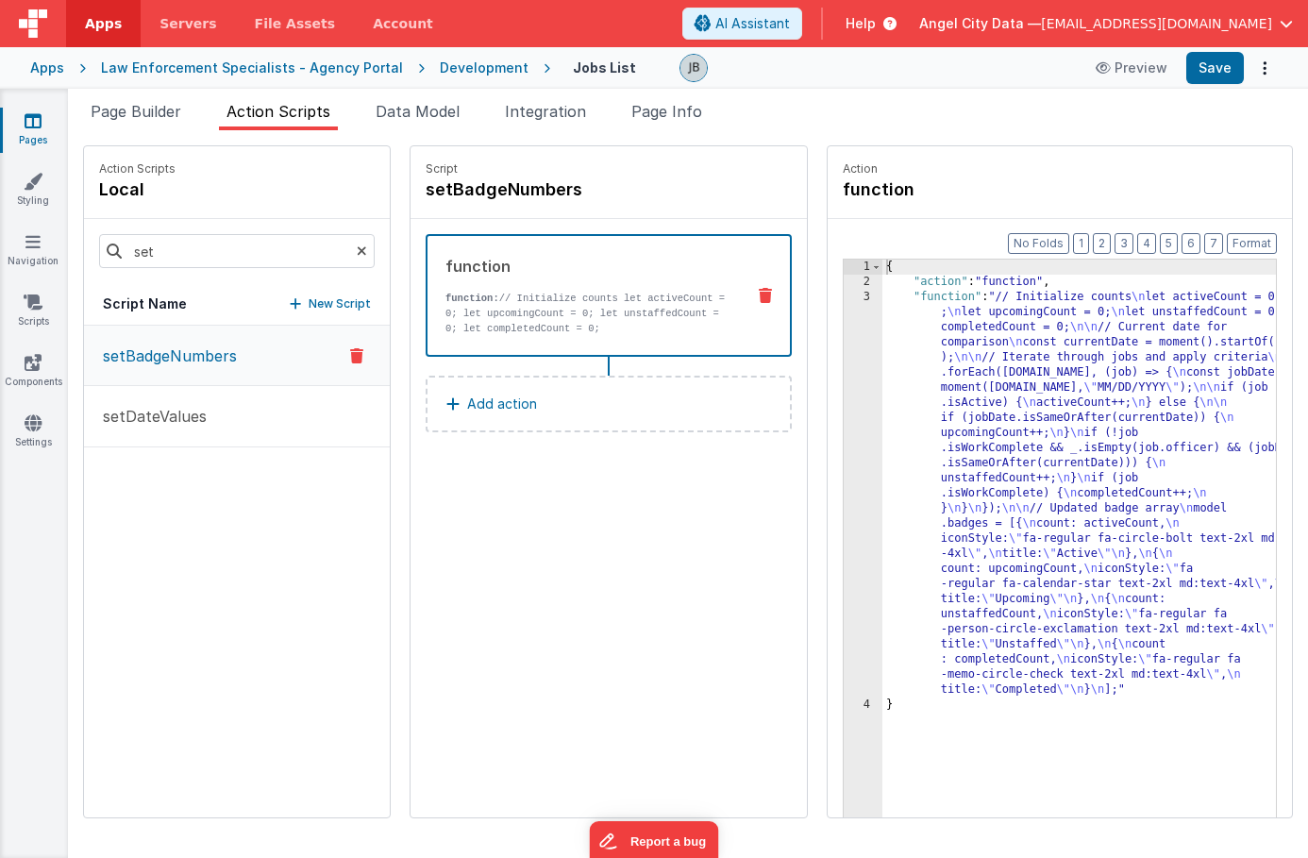
click at [844, 340] on div "3" at bounding box center [863, 494] width 39 height 408
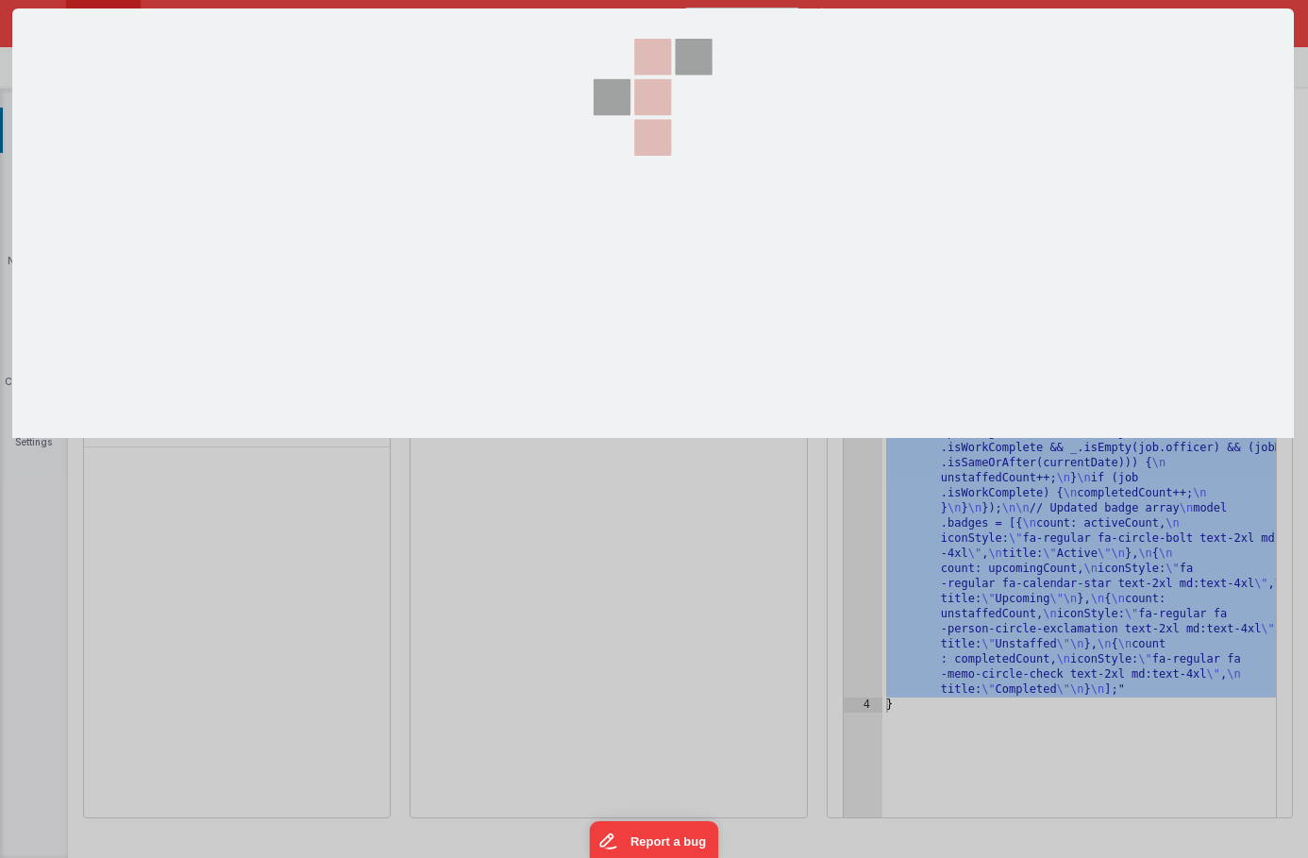
click at [805, 340] on div at bounding box center [654, 429] width 1308 height 858
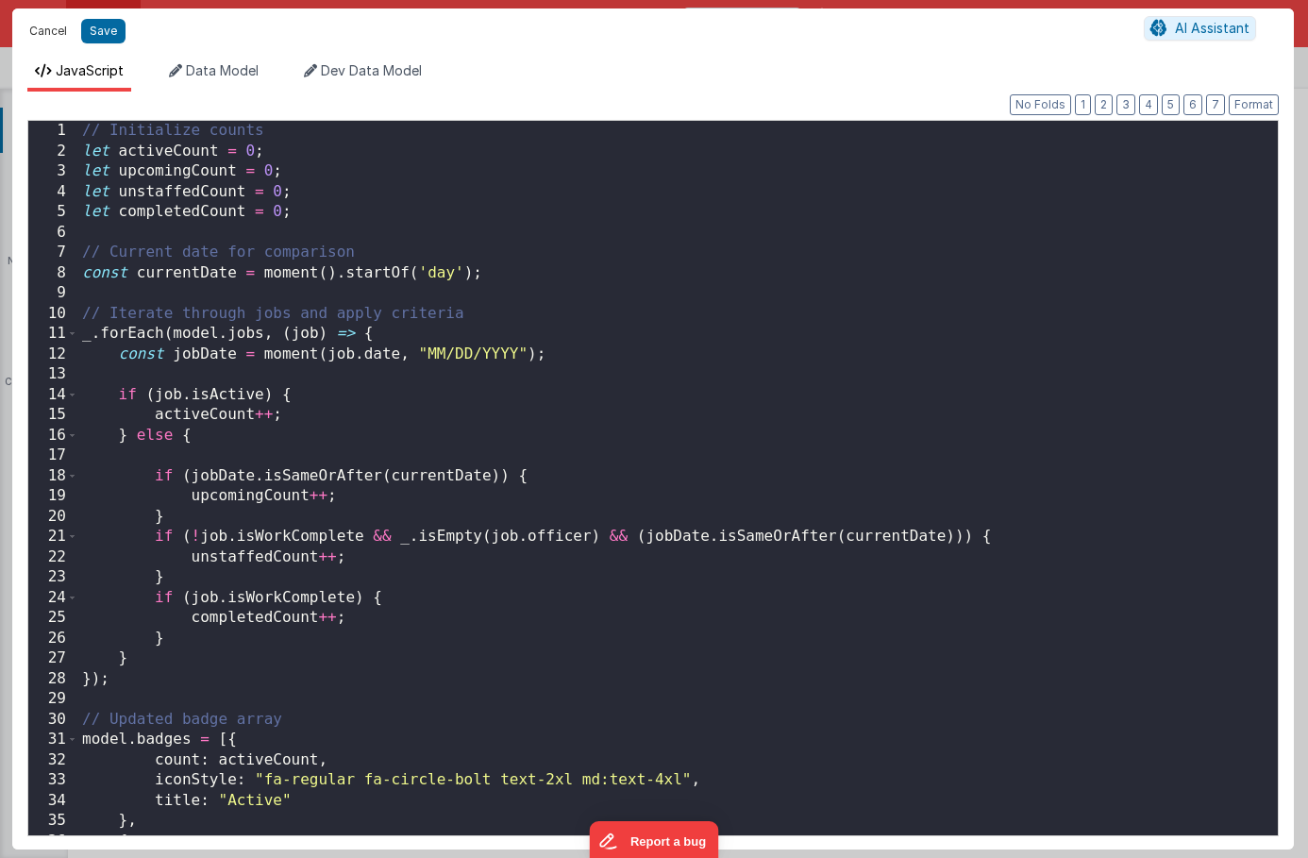
click at [32, 29] on button "Cancel" at bounding box center [48, 31] width 57 height 26
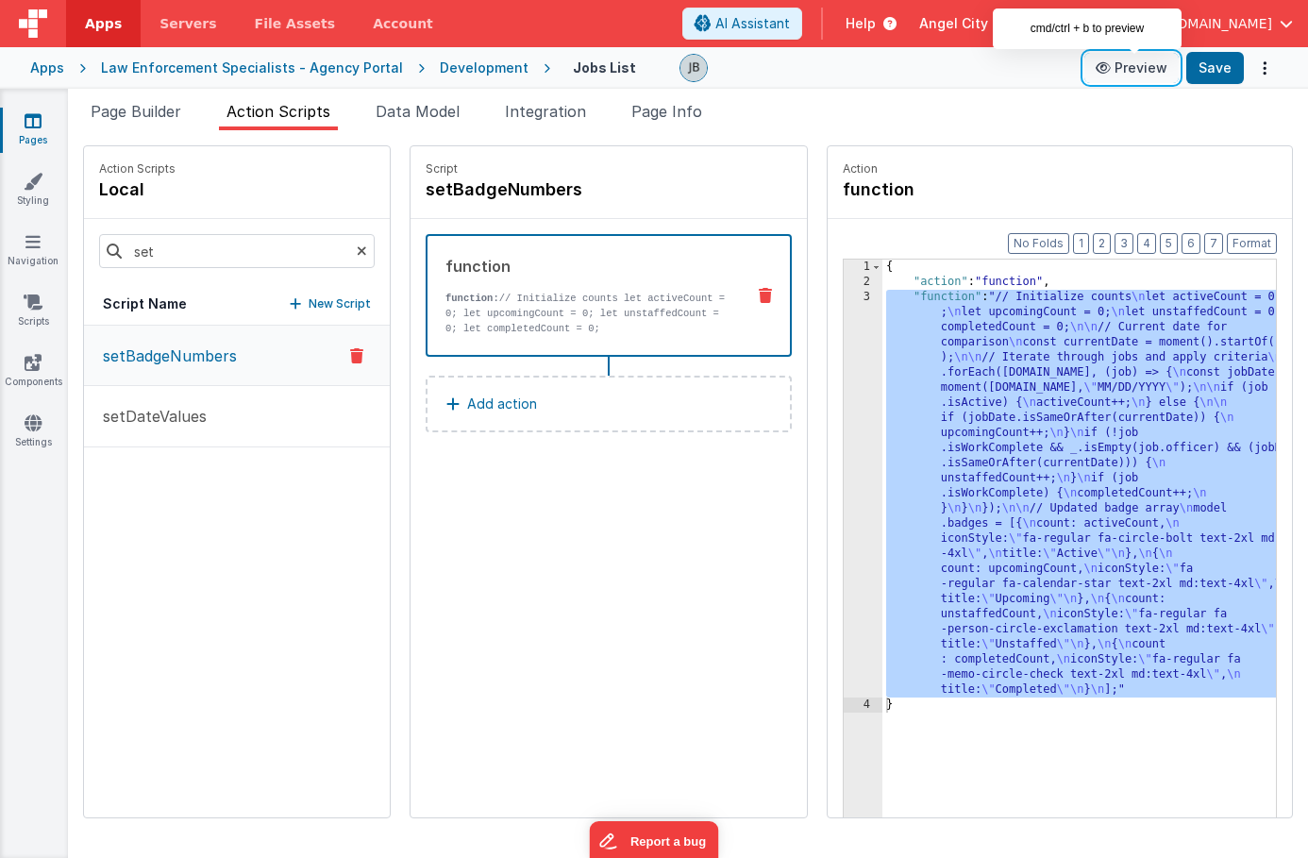
click at [1147, 62] on button "Preview" at bounding box center [1132, 68] width 94 height 30
click at [1114, 75] on button "Preview" at bounding box center [1132, 68] width 94 height 30
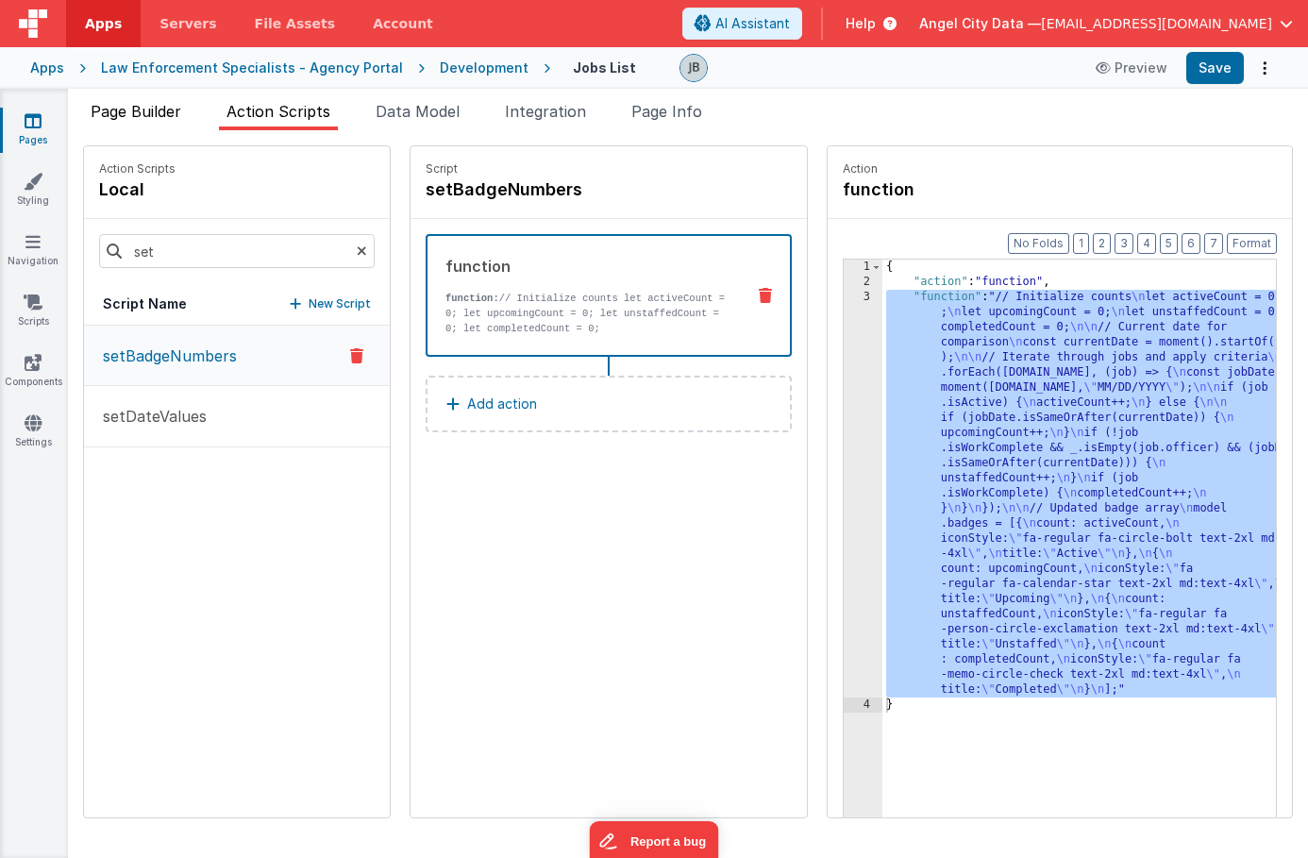
click at [151, 107] on span "Page Builder" at bounding box center [136, 111] width 91 height 19
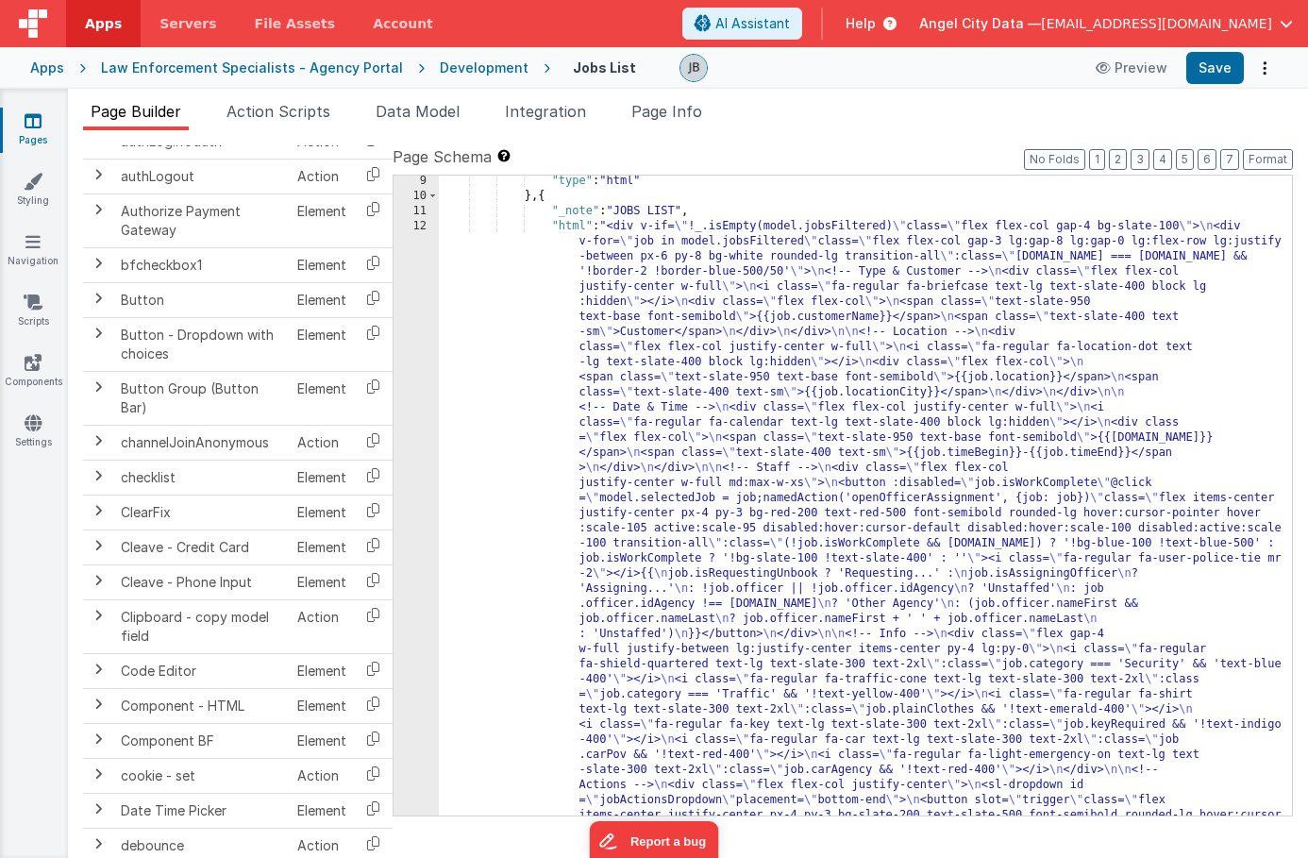
scroll to position [1958, 0]
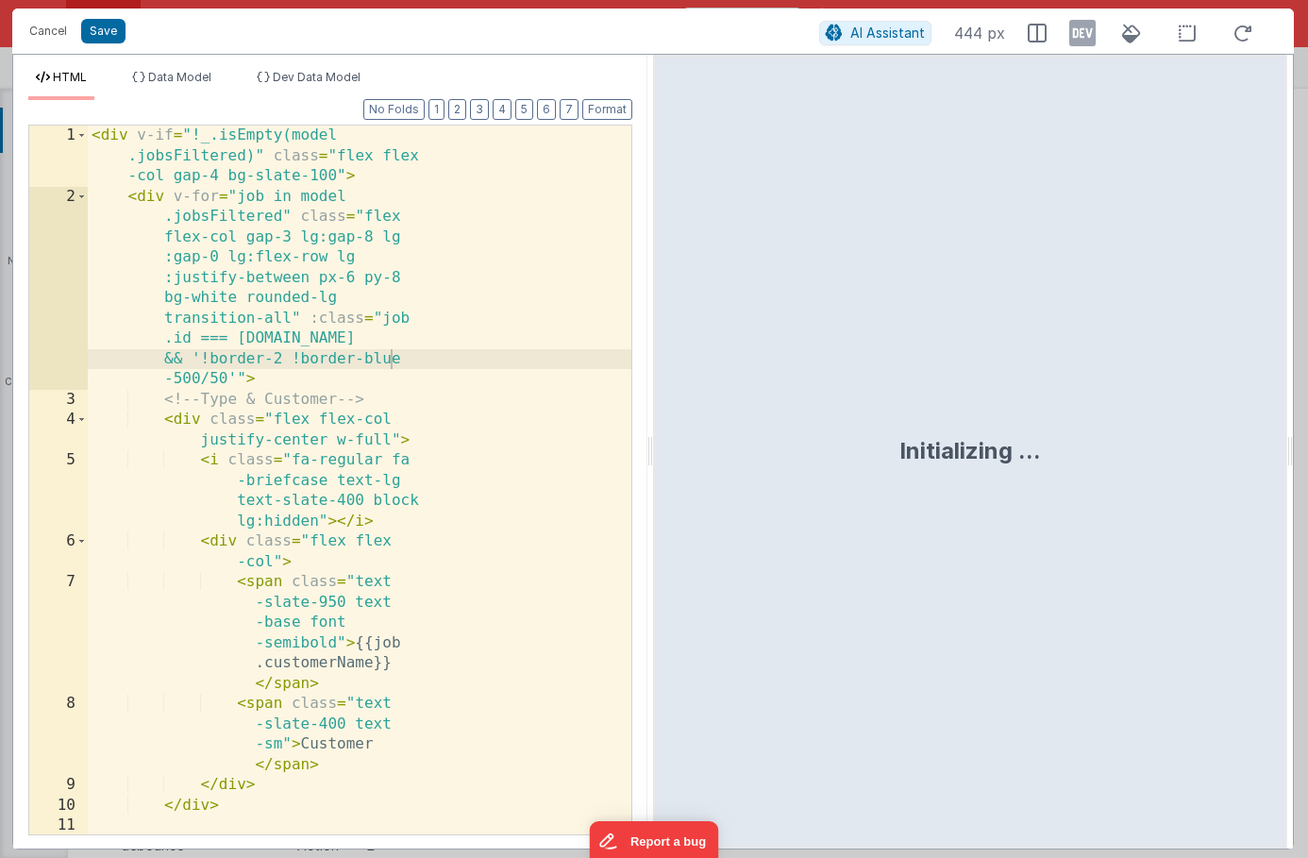
click at [406, 336] on div "1 2 3 4 5 6 7 8 9 10 11 12 13 < div v-if = "!_.isEmpty(model .jobsFiltered)" cl…" at bounding box center [330, 480] width 604 height 711
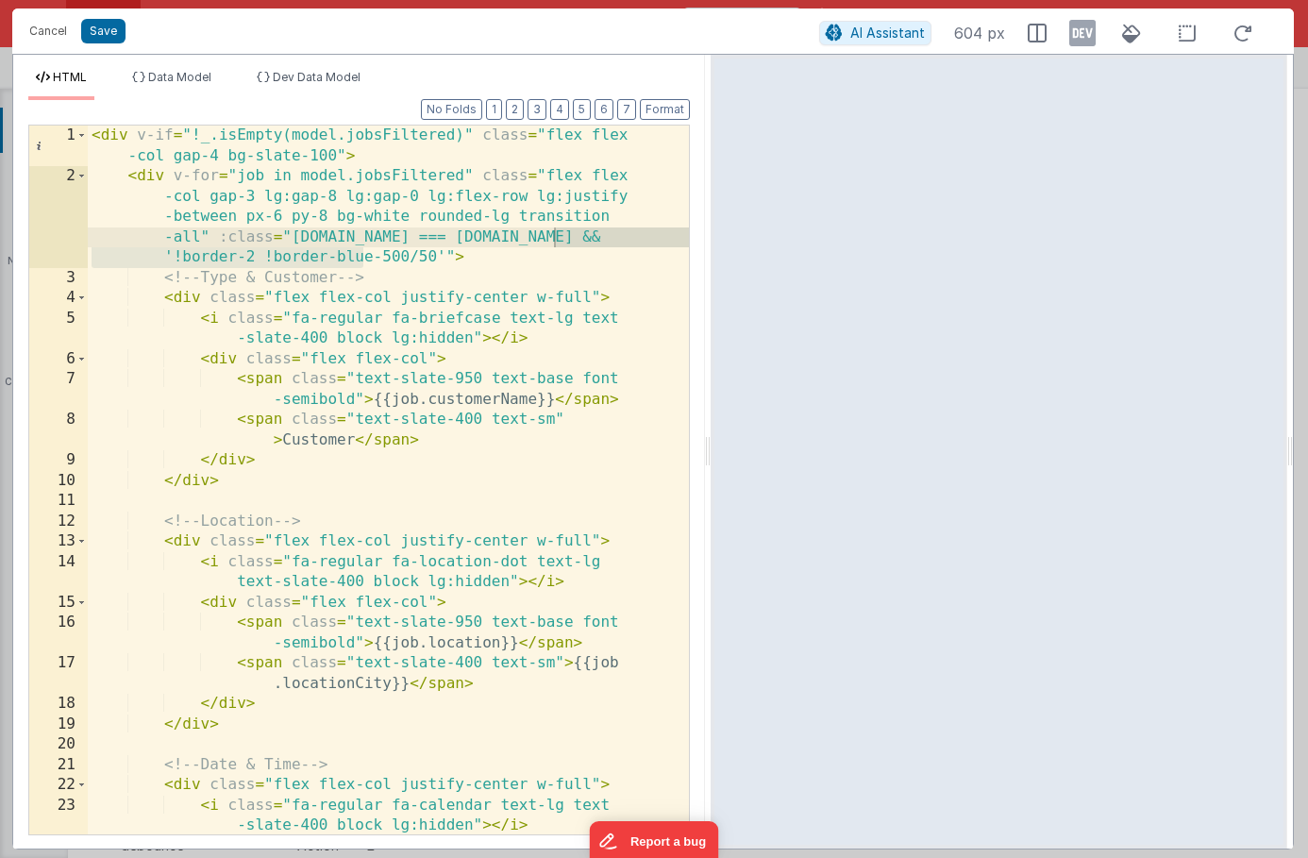
drag, startPoint x: 652, startPoint y: 382, endPoint x: 711, endPoint y: 404, distance: 62.4
click at [711, 404] on html "Cancel Save AI Assistant 604 px HTML Data Model Dev Data Model Format 7 6 5 4 3…" at bounding box center [654, 429] width 1308 height 858
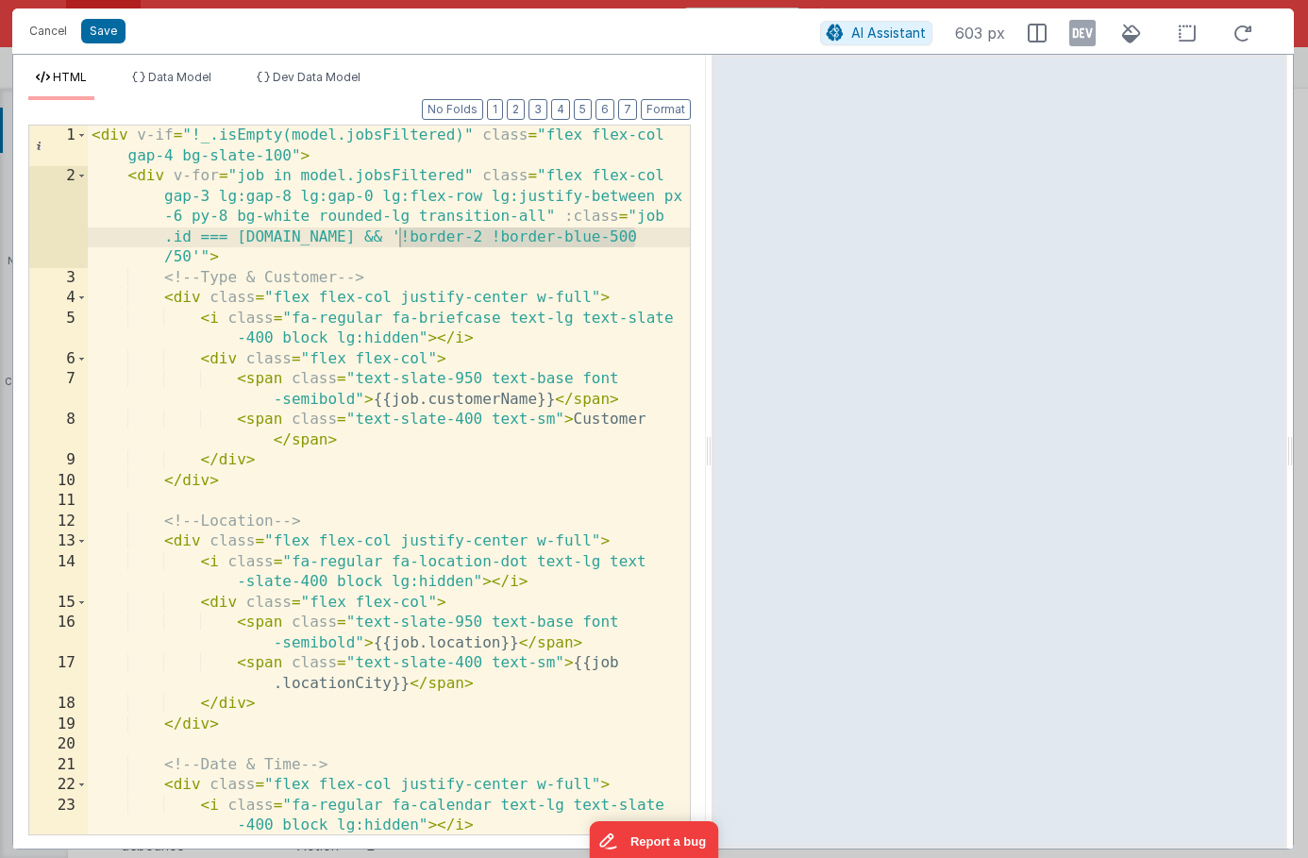
scroll to position [0, 0]
click at [62, 30] on button "Cancel" at bounding box center [48, 31] width 57 height 26
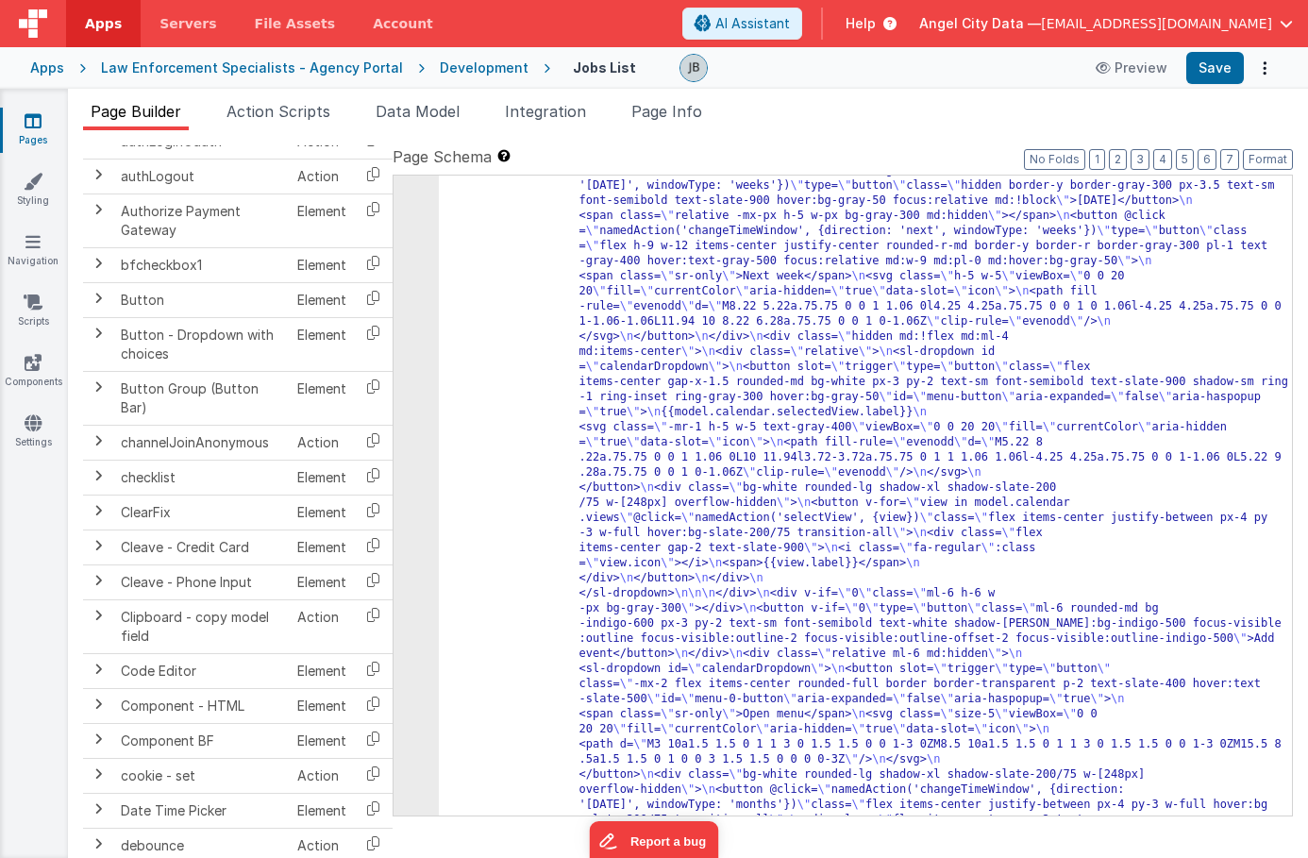
scroll to position [2751, 0]
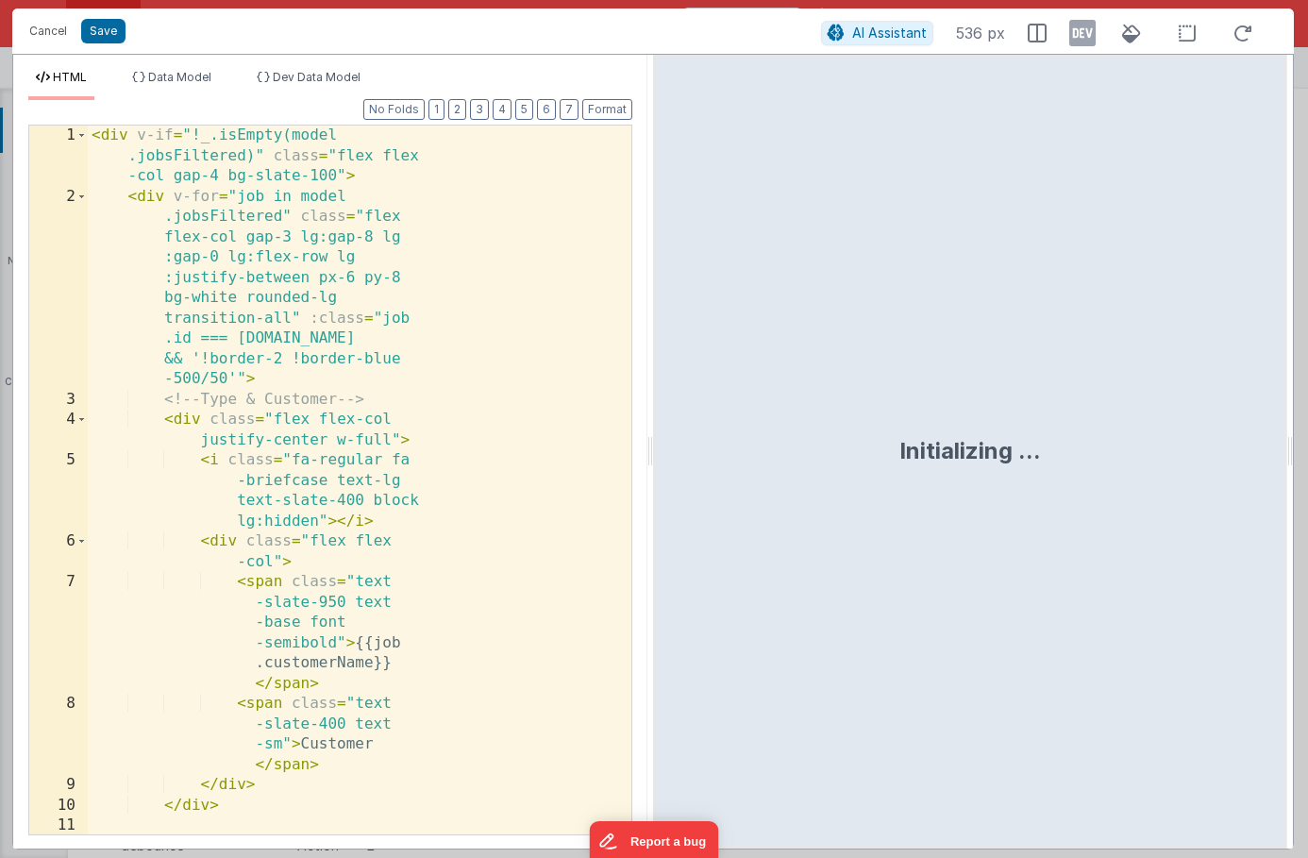
click at [447, 343] on div "< div v-if = "!_.isEmpty(model .jobsFiltered)" class = "flex flex -col gap-4 bg…" at bounding box center [360, 521] width 544 height 790
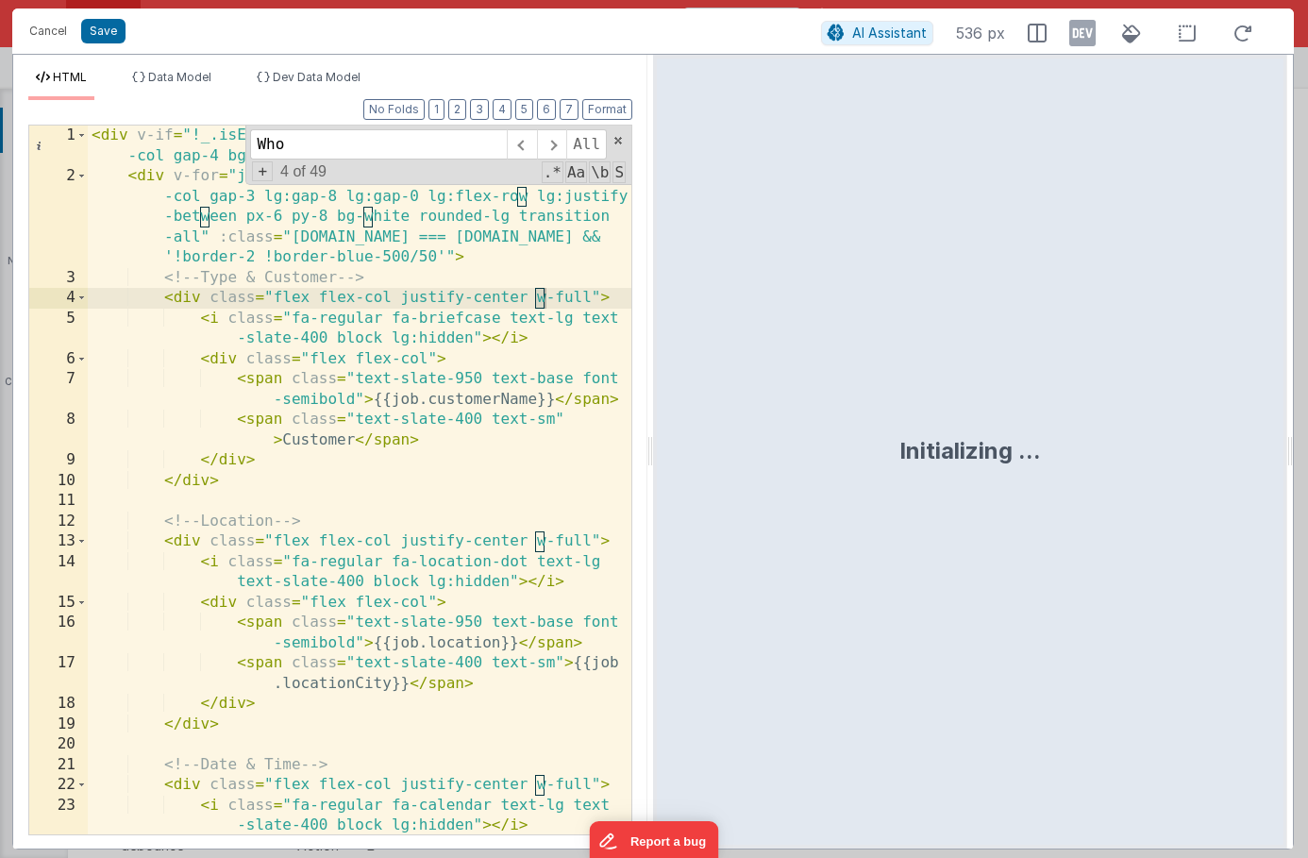
scroll to position [2832, 0]
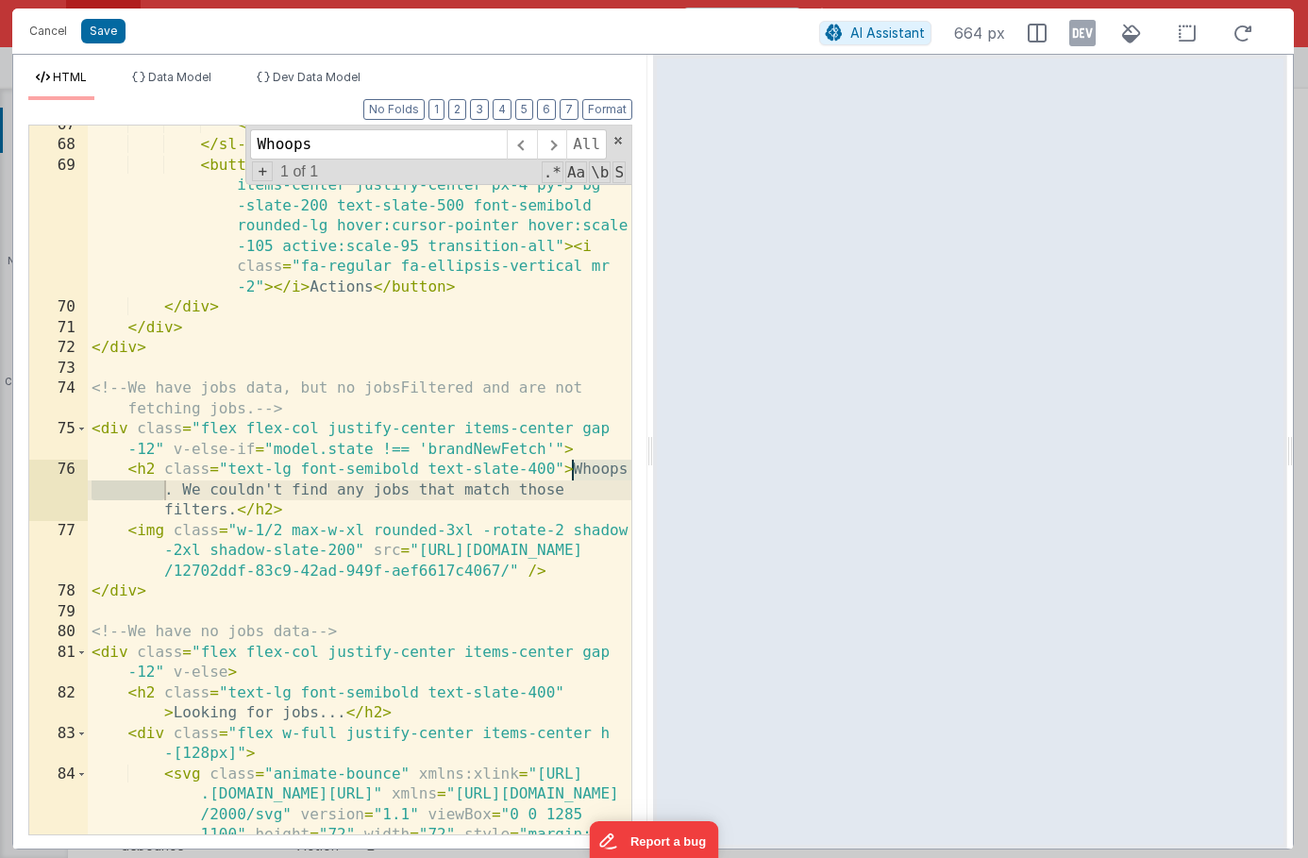
click at [137, 469] on div "</ div > </ sl-dropdown > < button v-if = "0" slot = "trigger" class = "flex it…" at bounding box center [360, 550] width 544 height 871
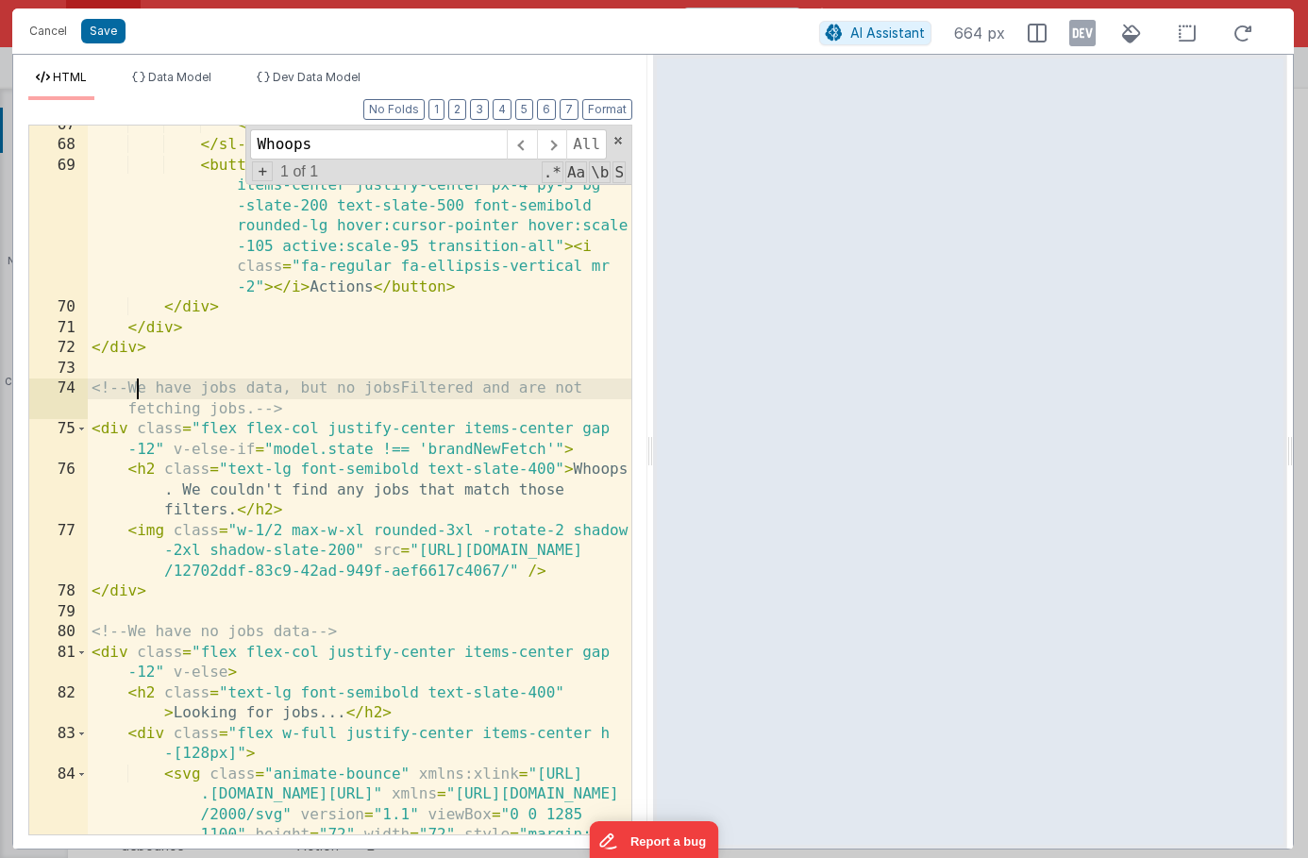
click at [141, 388] on div "</ div > </ sl-dropdown > < button v-if = "0" slot = "trigger" class = "flex it…" at bounding box center [360, 550] width 544 height 871
click at [136, 430] on div "</ div > </ sl-dropdown > < button v-if = "0" slot = "trigger" class = "flex it…" at bounding box center [360, 550] width 544 height 871
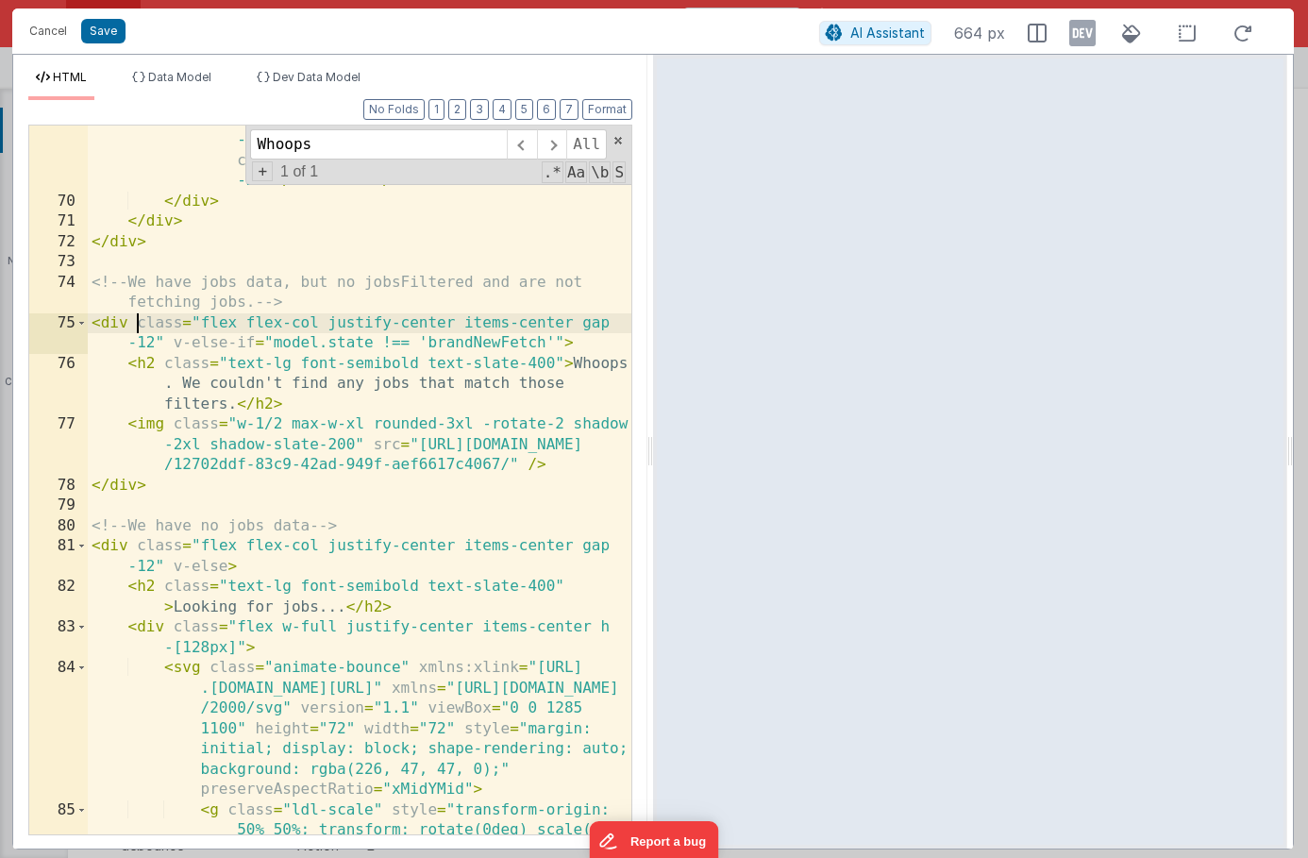
scroll to position [2945, 0]
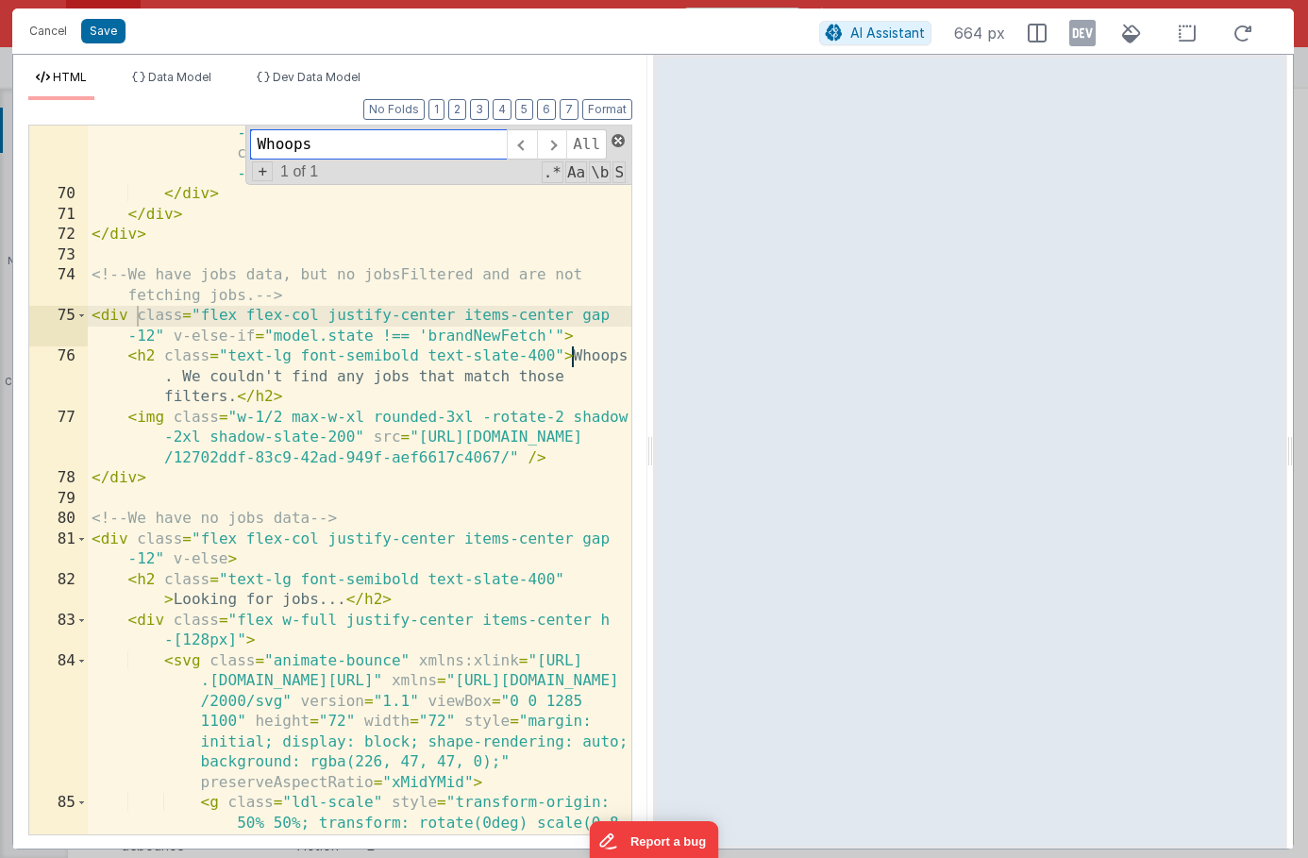
click at [615, 142] on span at bounding box center [618, 140] width 13 height 13
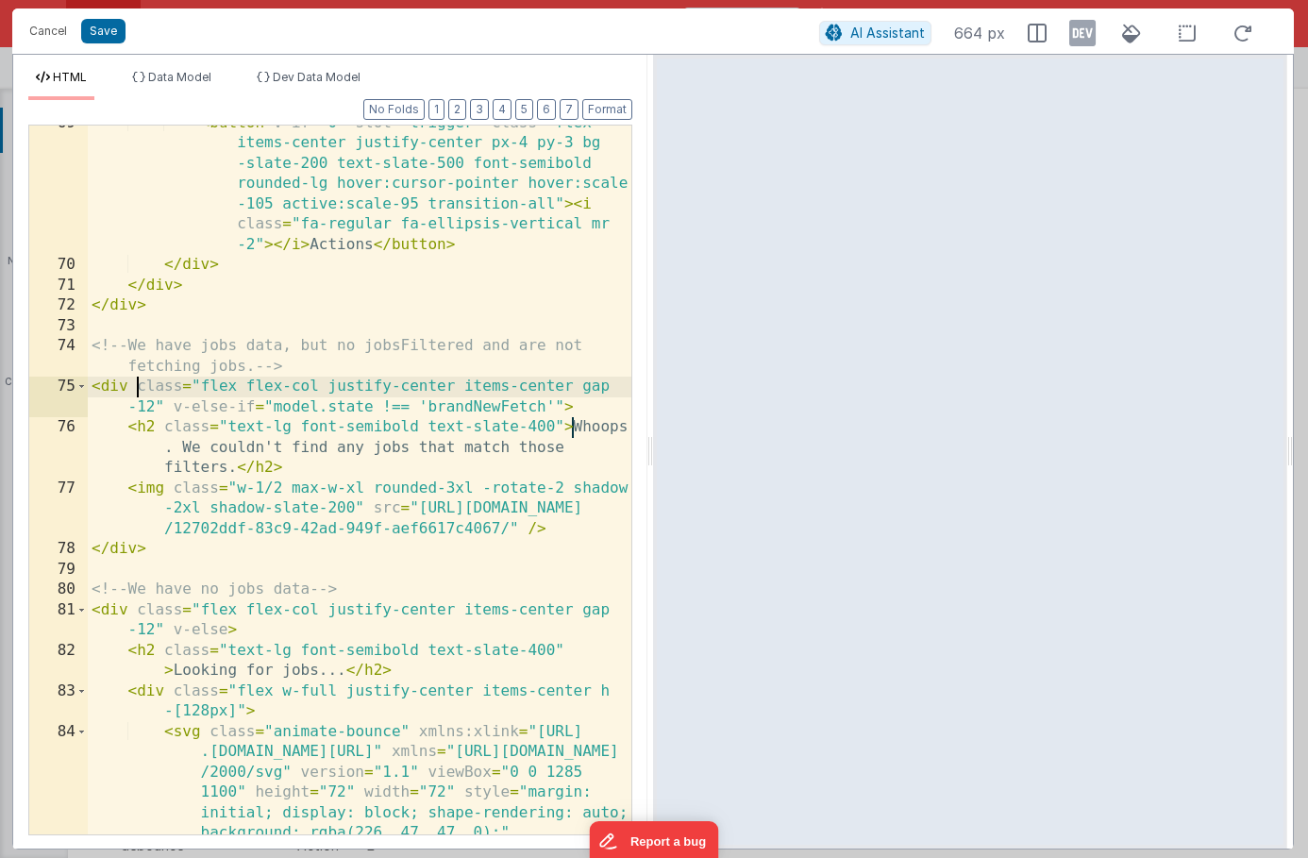
scroll to position [2792, 0]
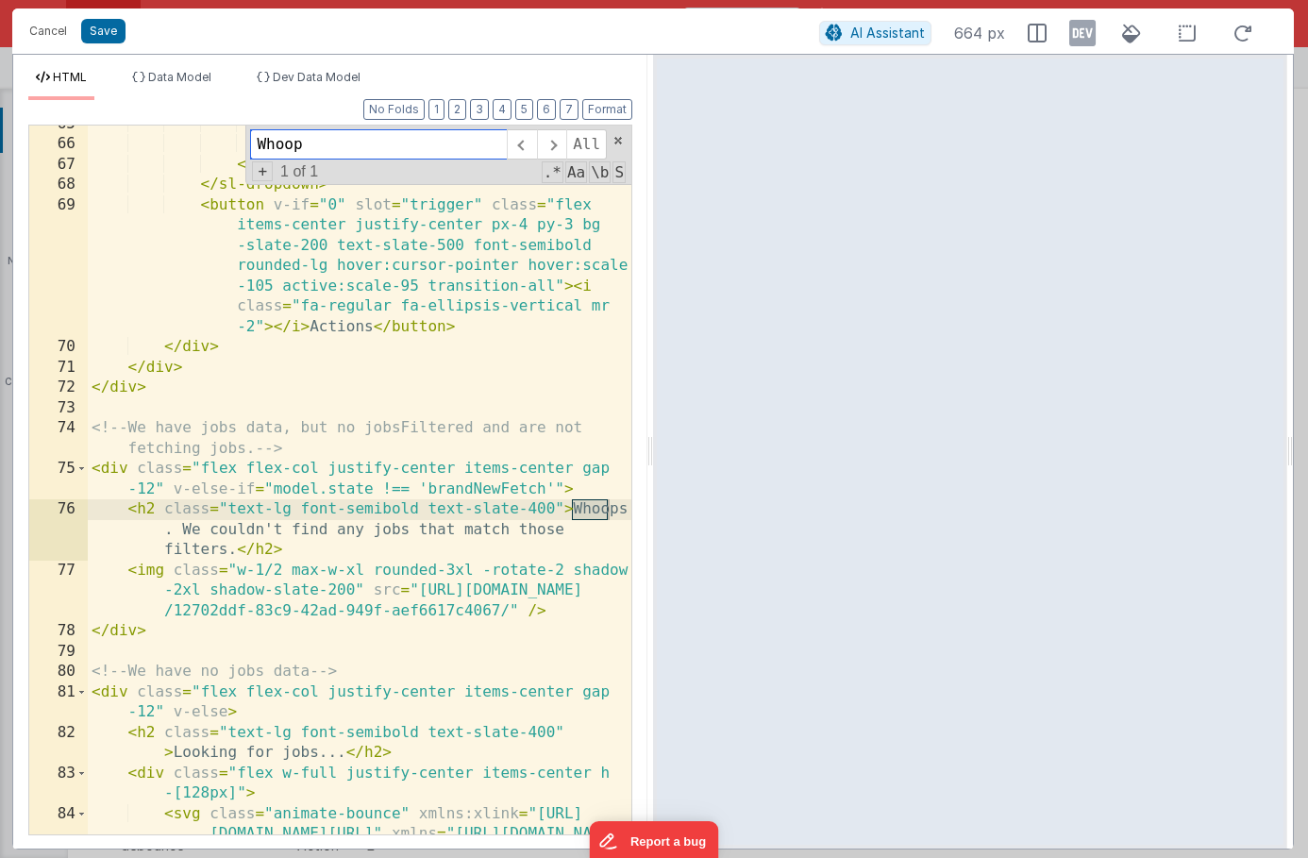
type input "Whoops"
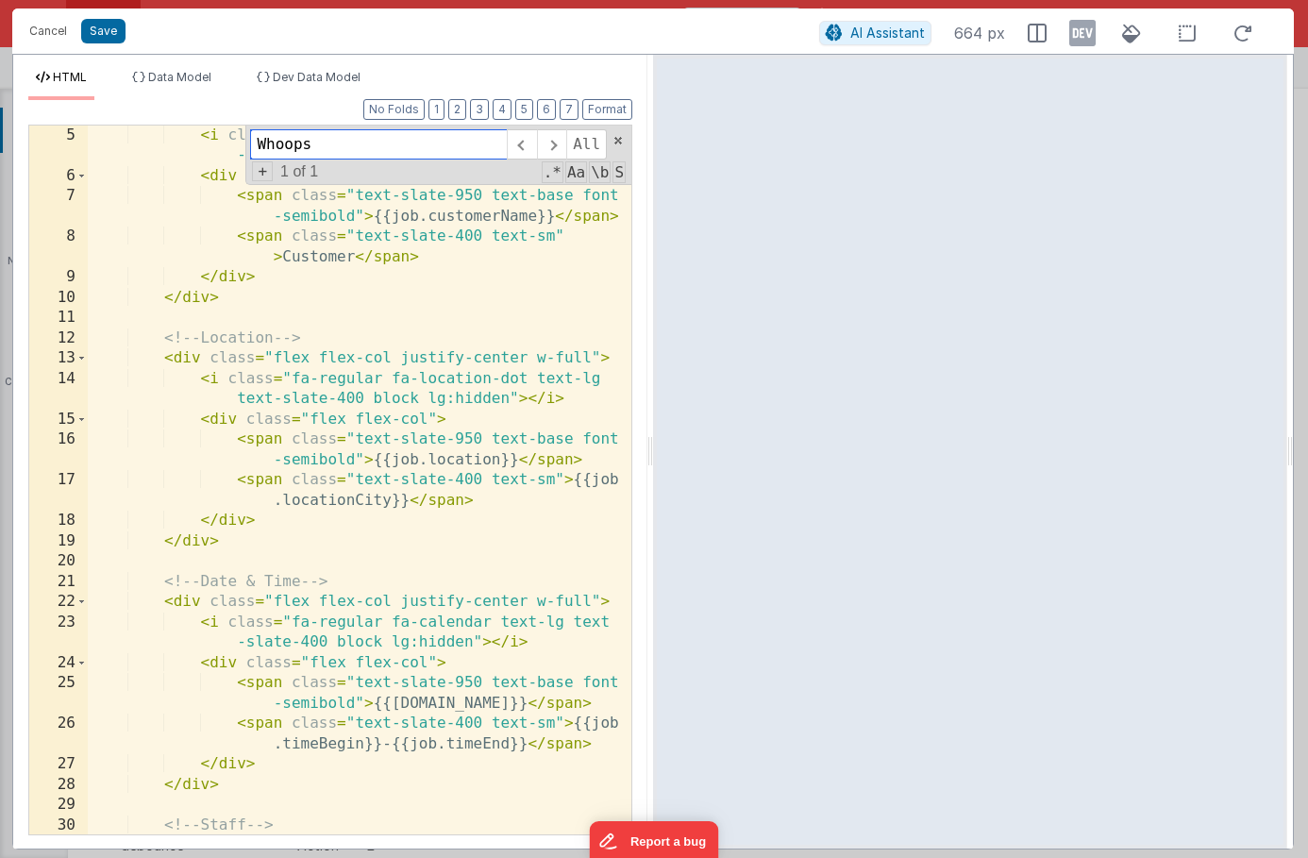
scroll to position [0, 0]
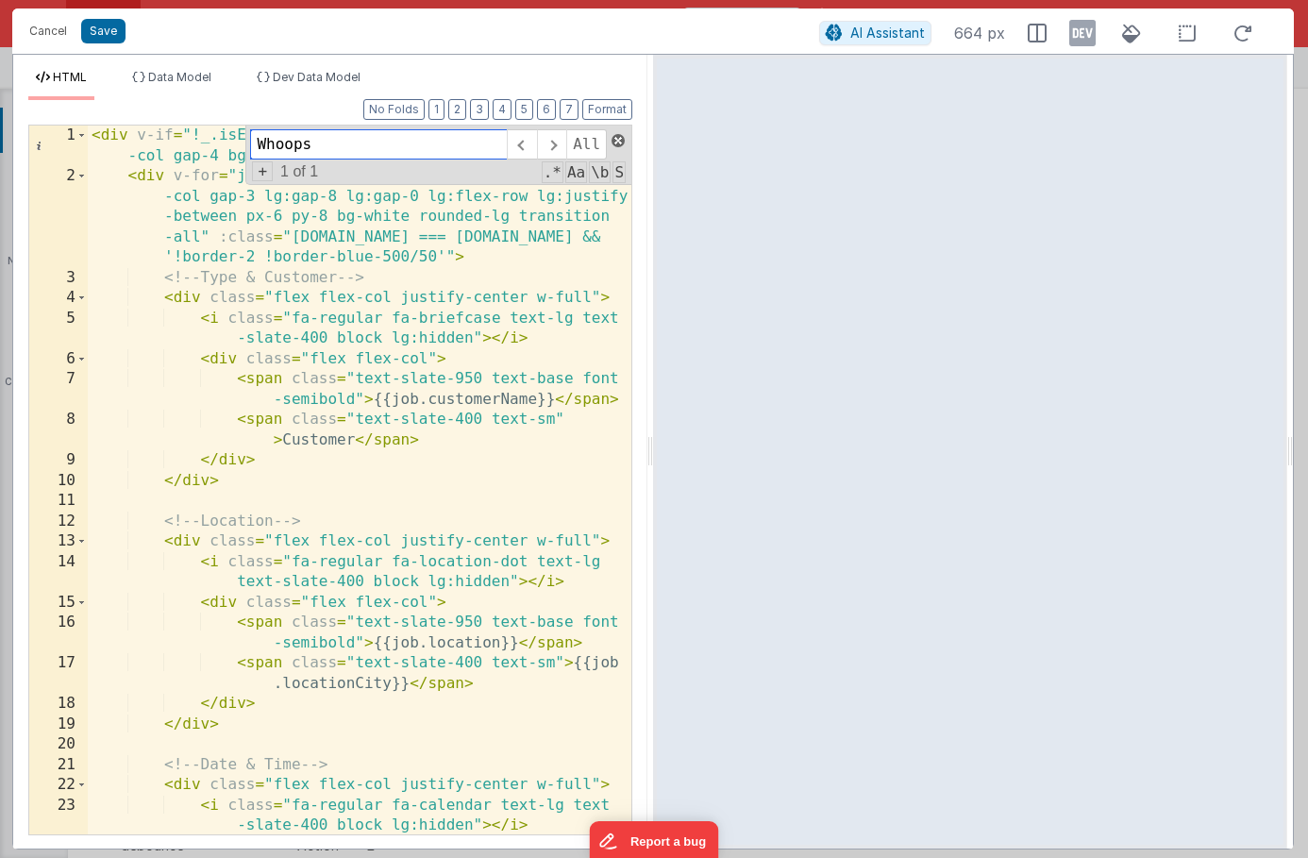
click at [616, 142] on span at bounding box center [618, 140] width 13 height 13
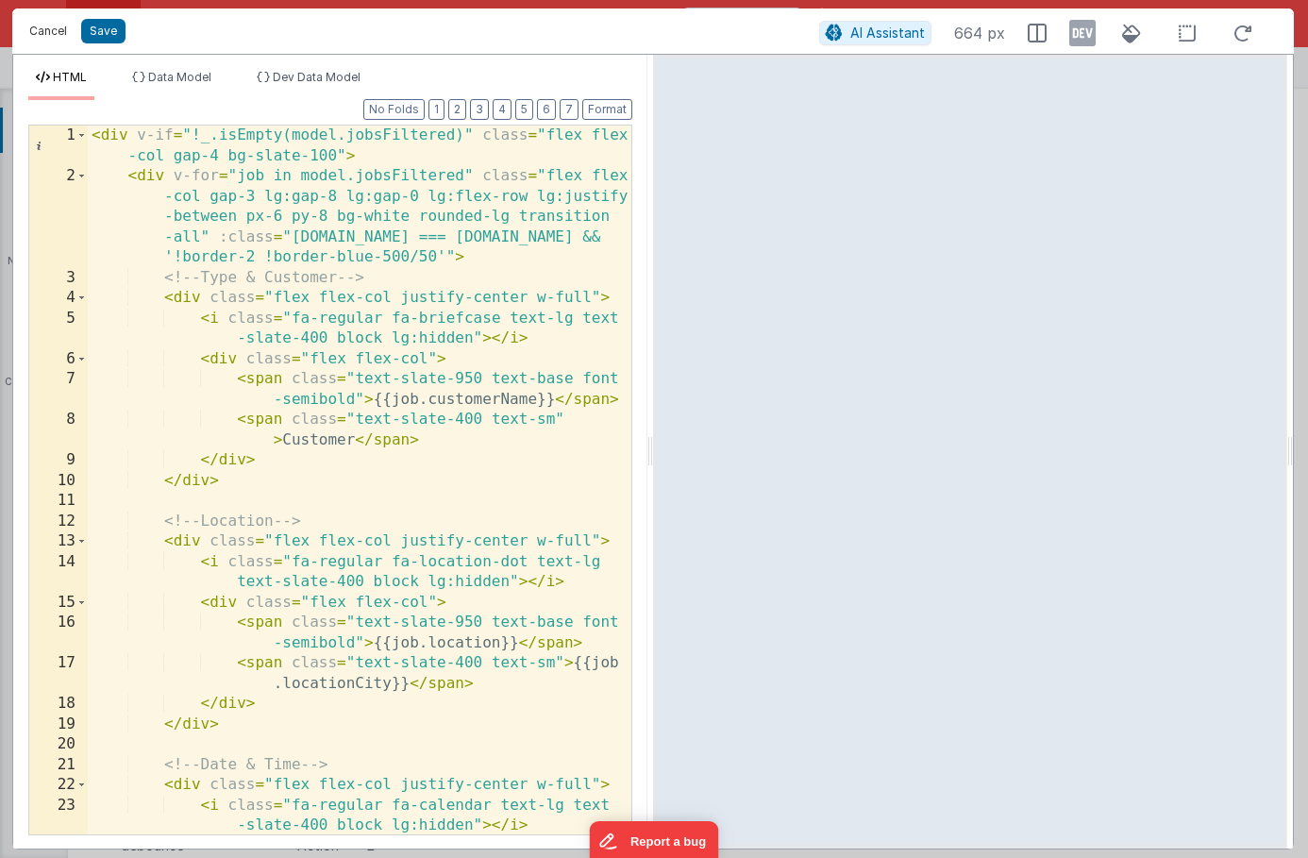
click at [44, 26] on button "Cancel" at bounding box center [48, 31] width 57 height 26
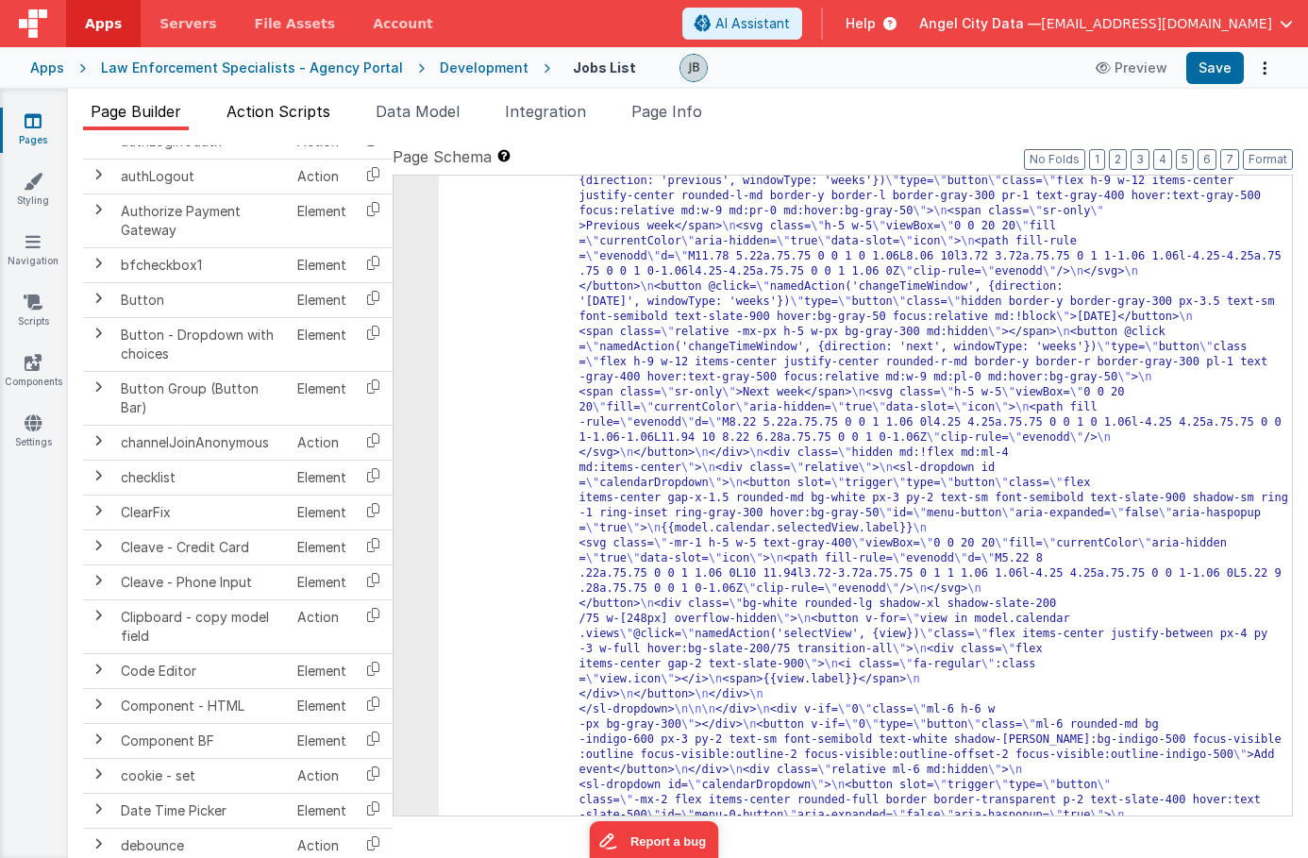
click at [295, 115] on span "Action Scripts" at bounding box center [279, 111] width 104 height 19
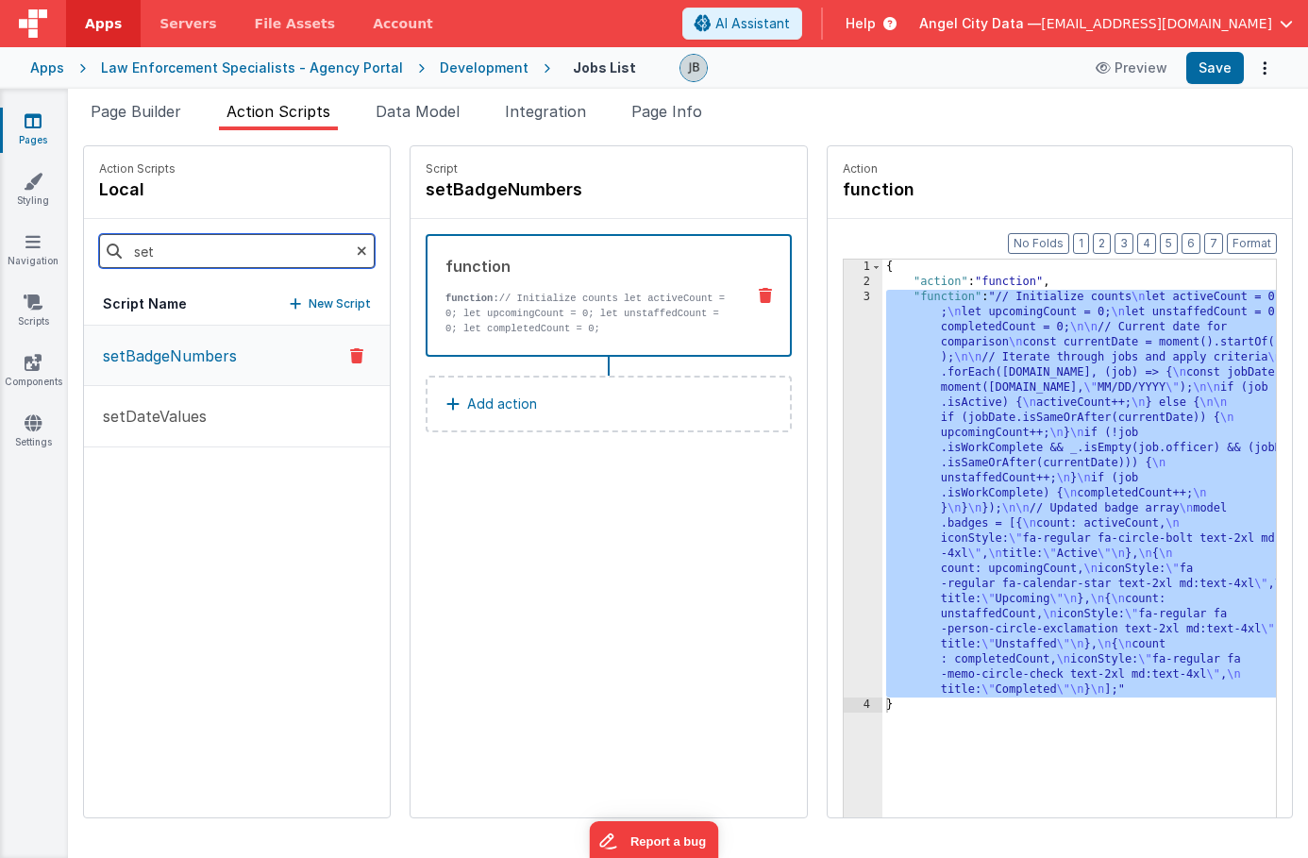
click at [299, 253] on input "set" at bounding box center [237, 251] width 276 height 34
click at [357, 253] on icon at bounding box center [362, 251] width 10 height 64
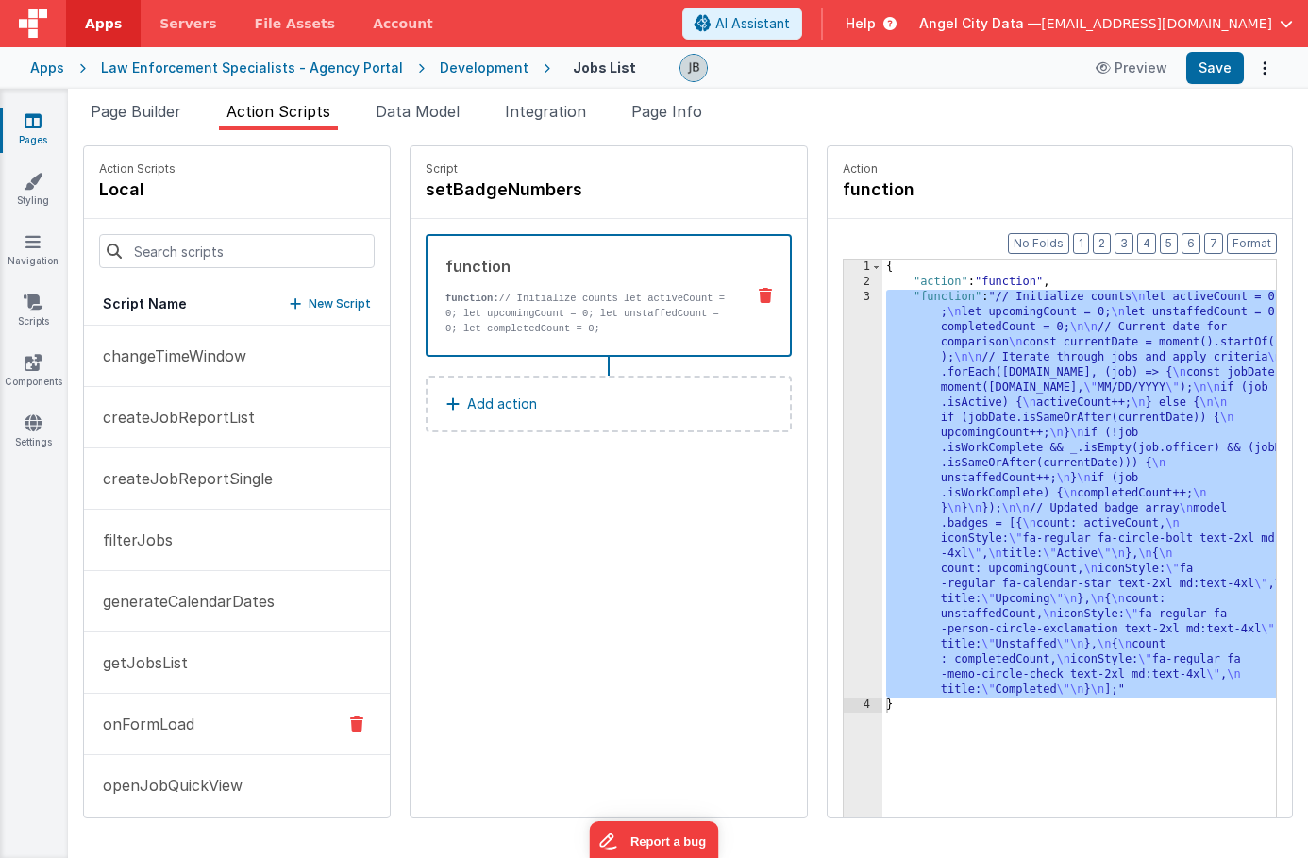
click at [180, 700] on button "onFormLoad" at bounding box center [237, 724] width 306 height 61
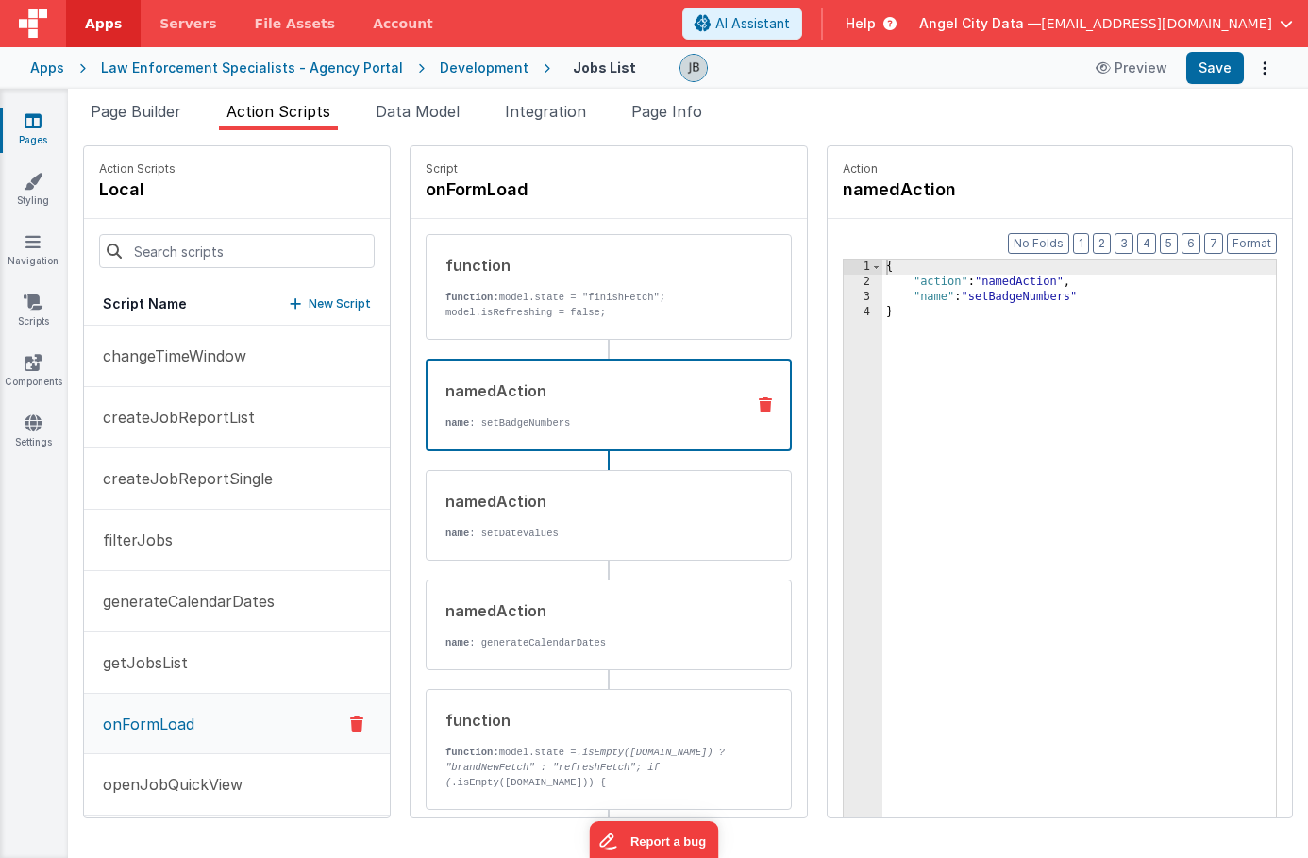
click at [472, 382] on div "namedAction" at bounding box center [588, 390] width 284 height 23
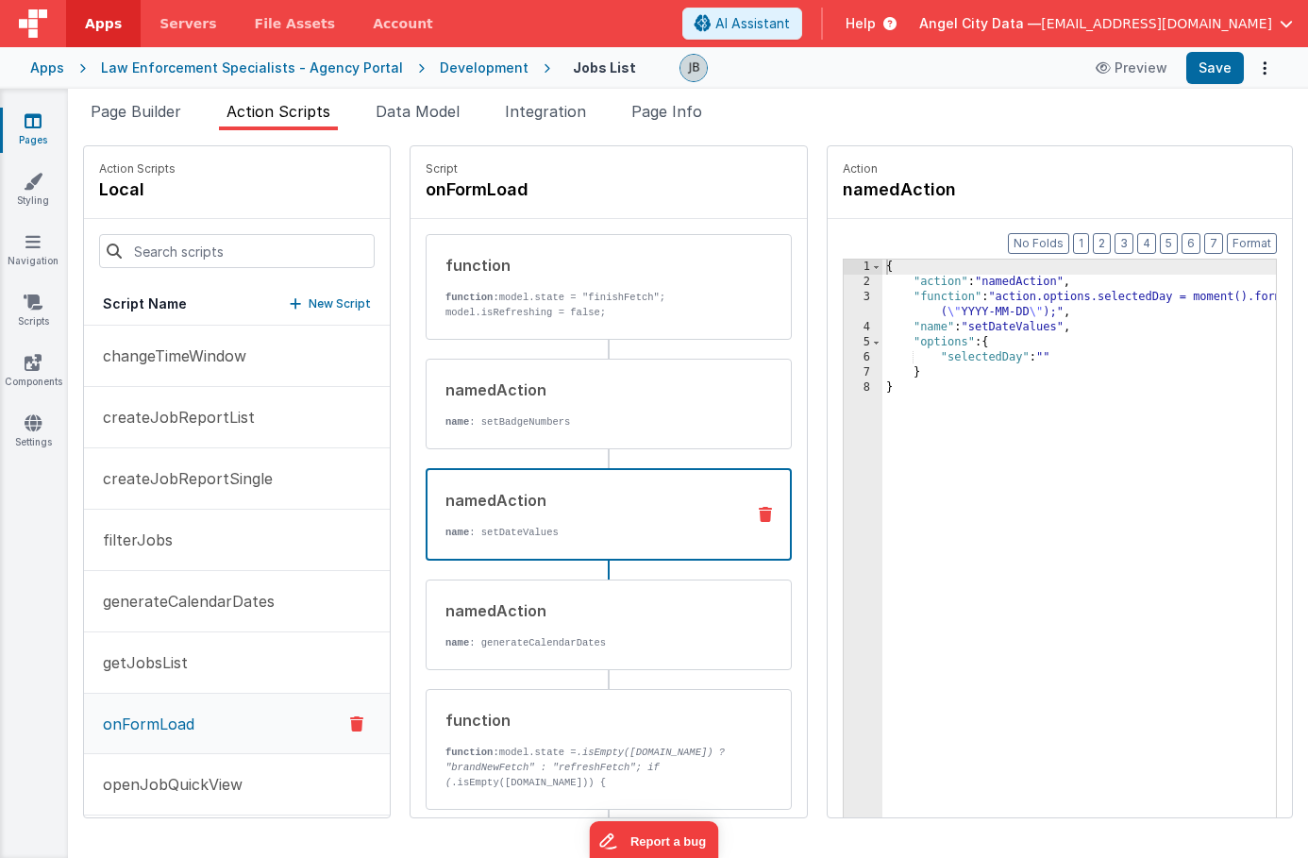
click at [446, 495] on div "namedAction" at bounding box center [588, 500] width 284 height 23
click at [444, 622] on div "namedAction name : generateCalendarDates" at bounding box center [579, 624] width 304 height 51
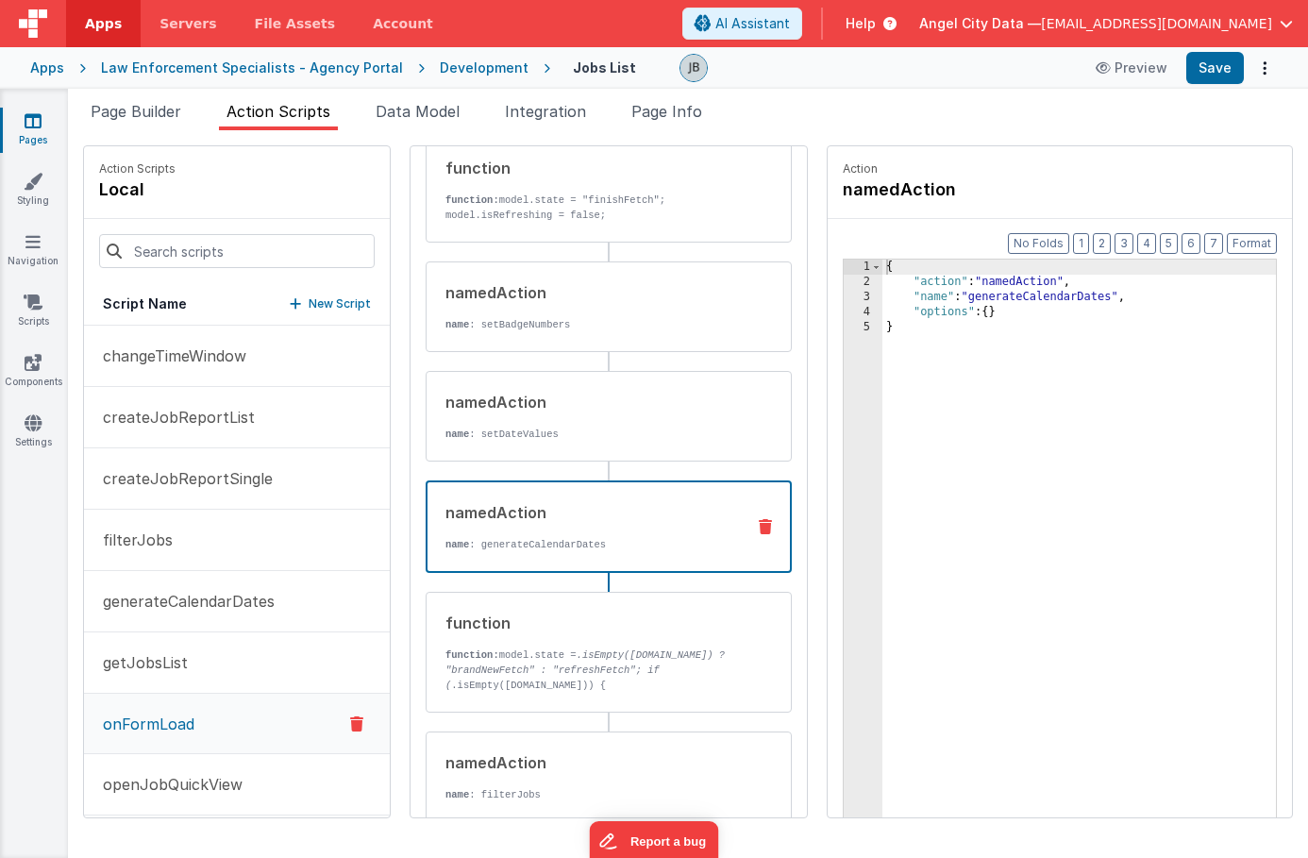
scroll to position [106, 0]
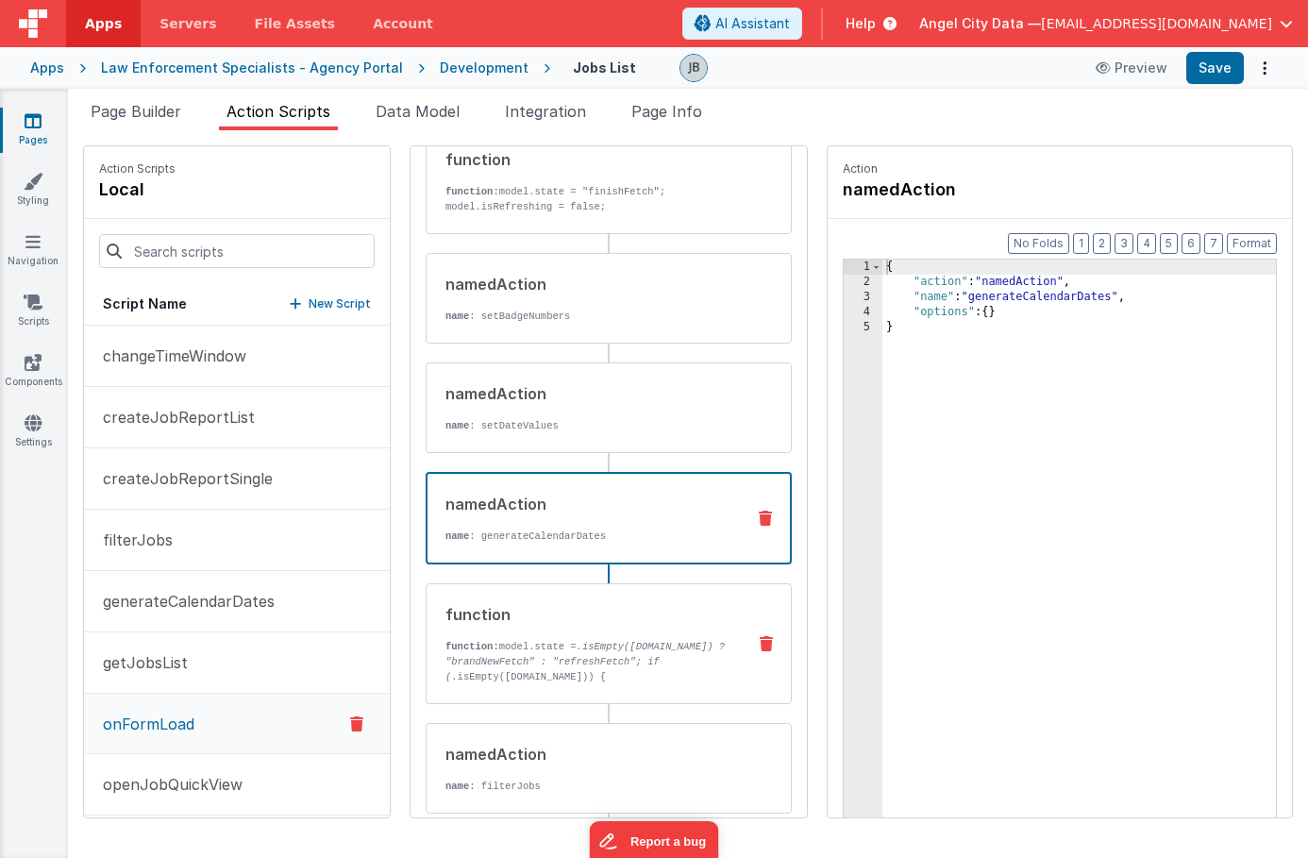
click at [453, 622] on div "function" at bounding box center [588, 614] width 285 height 23
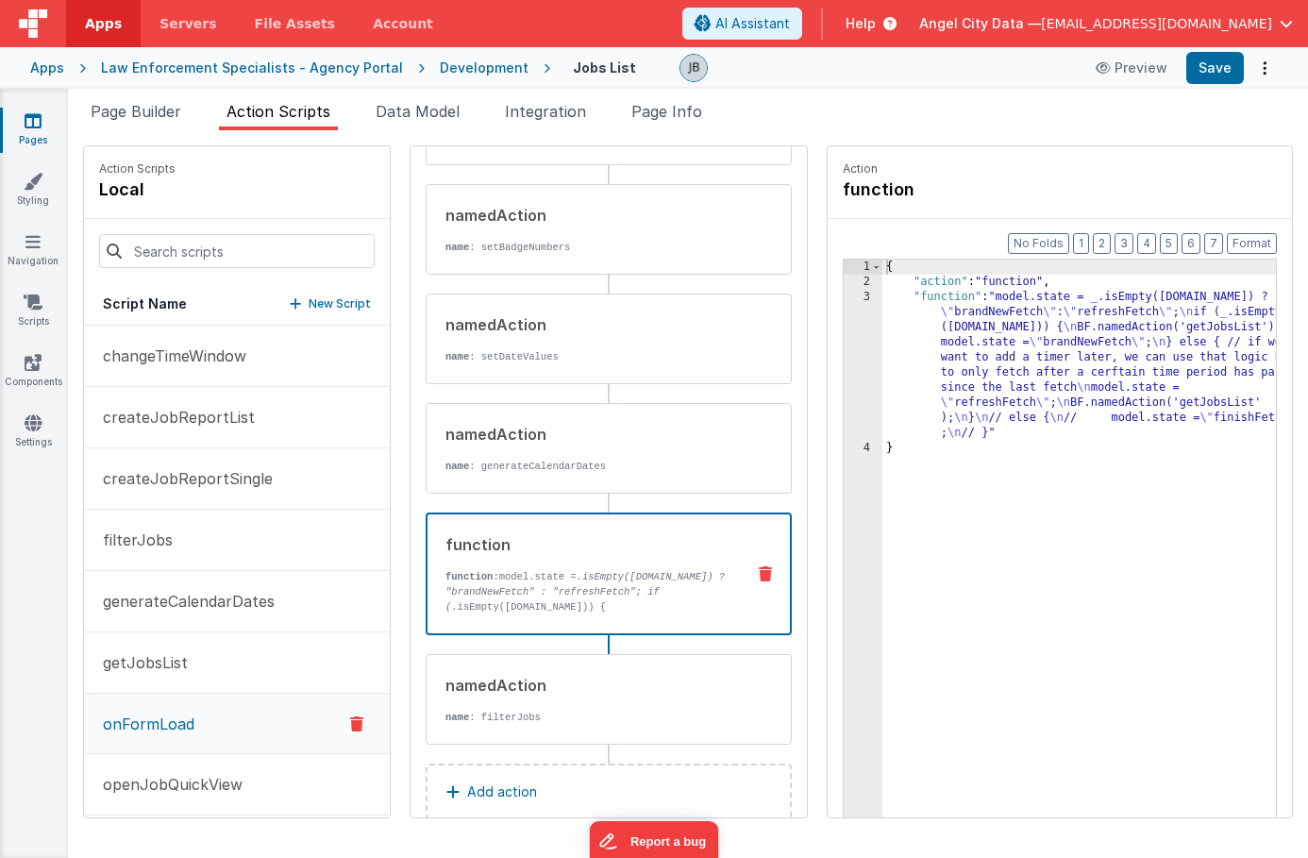
scroll to position [211, 0]
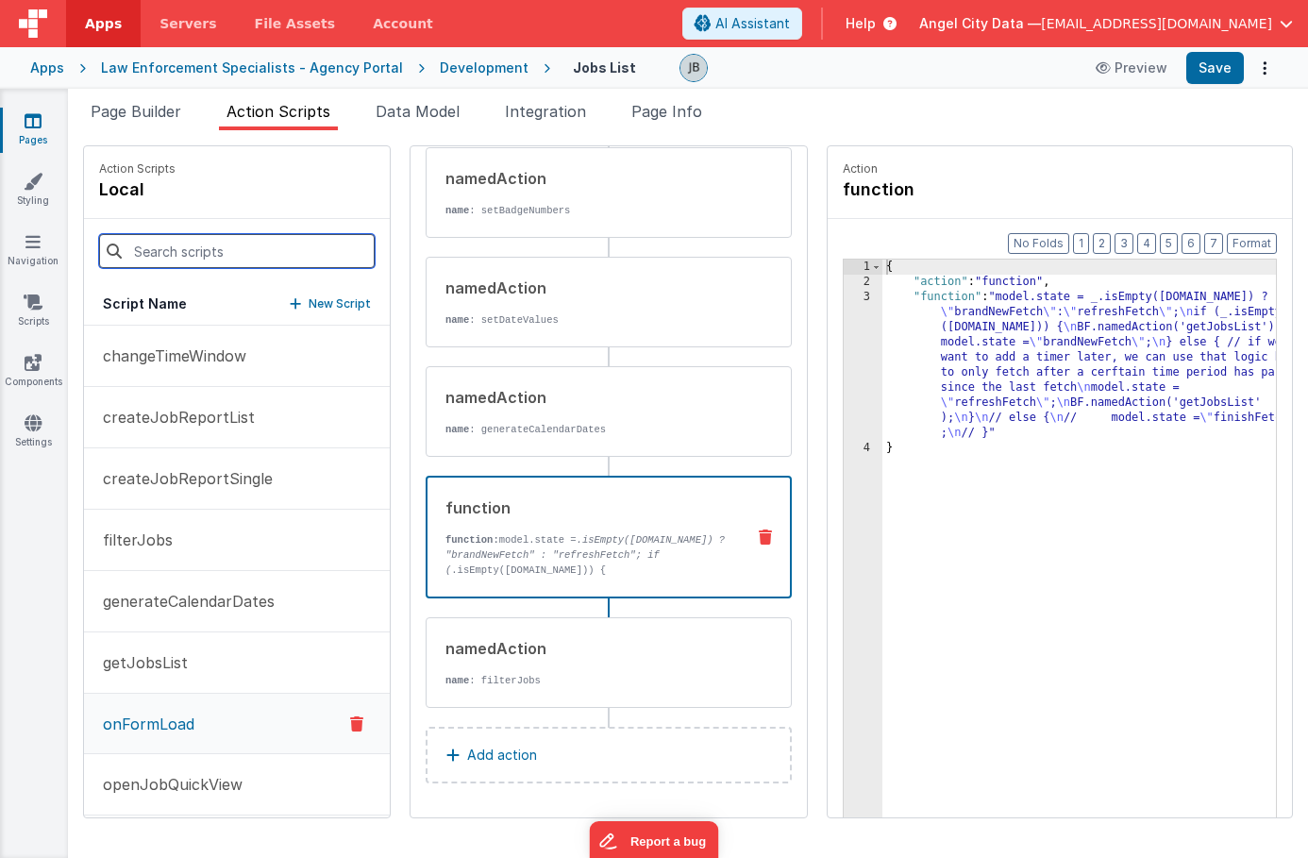
click at [154, 260] on input at bounding box center [237, 251] width 276 height 34
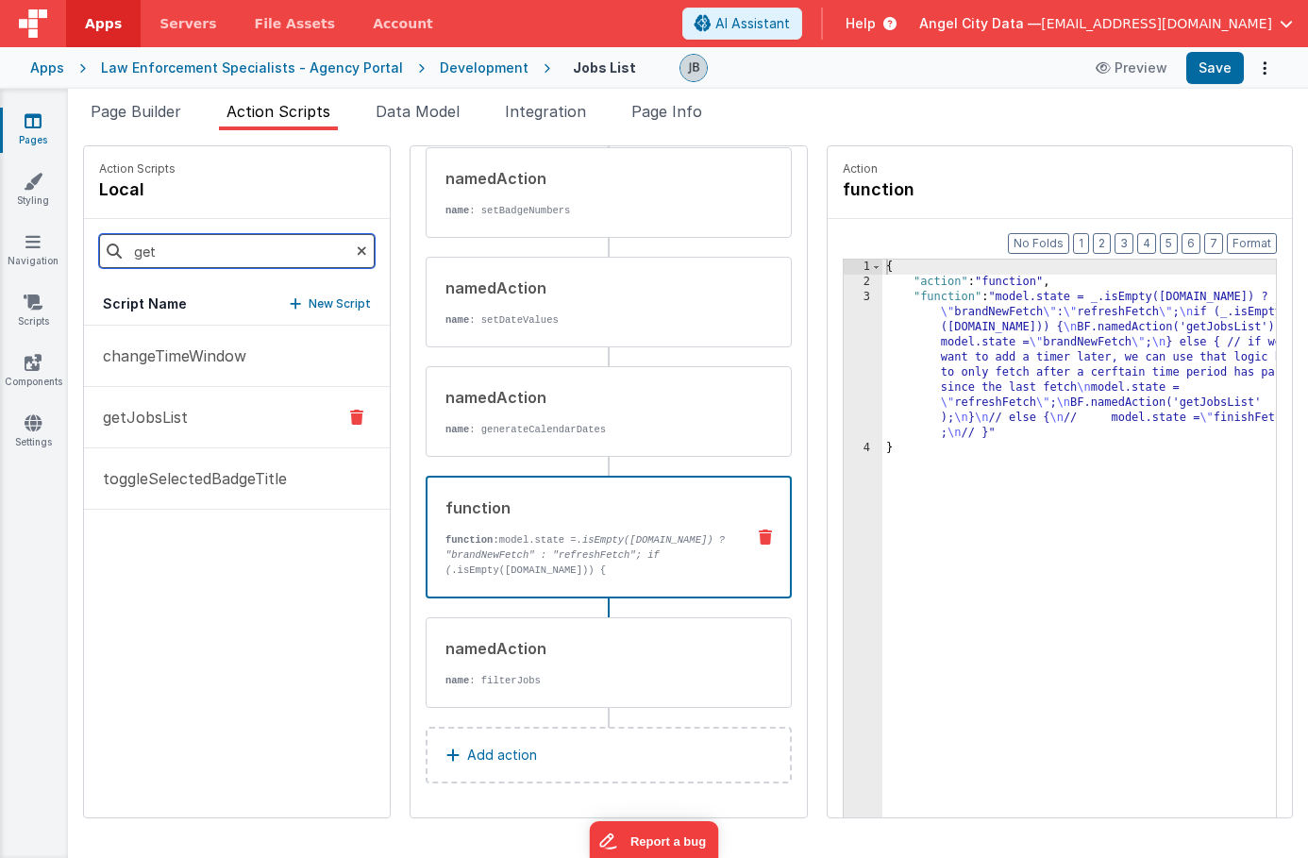
type input "get"
click at [160, 421] on p "getJobsList" at bounding box center [140, 417] width 96 height 23
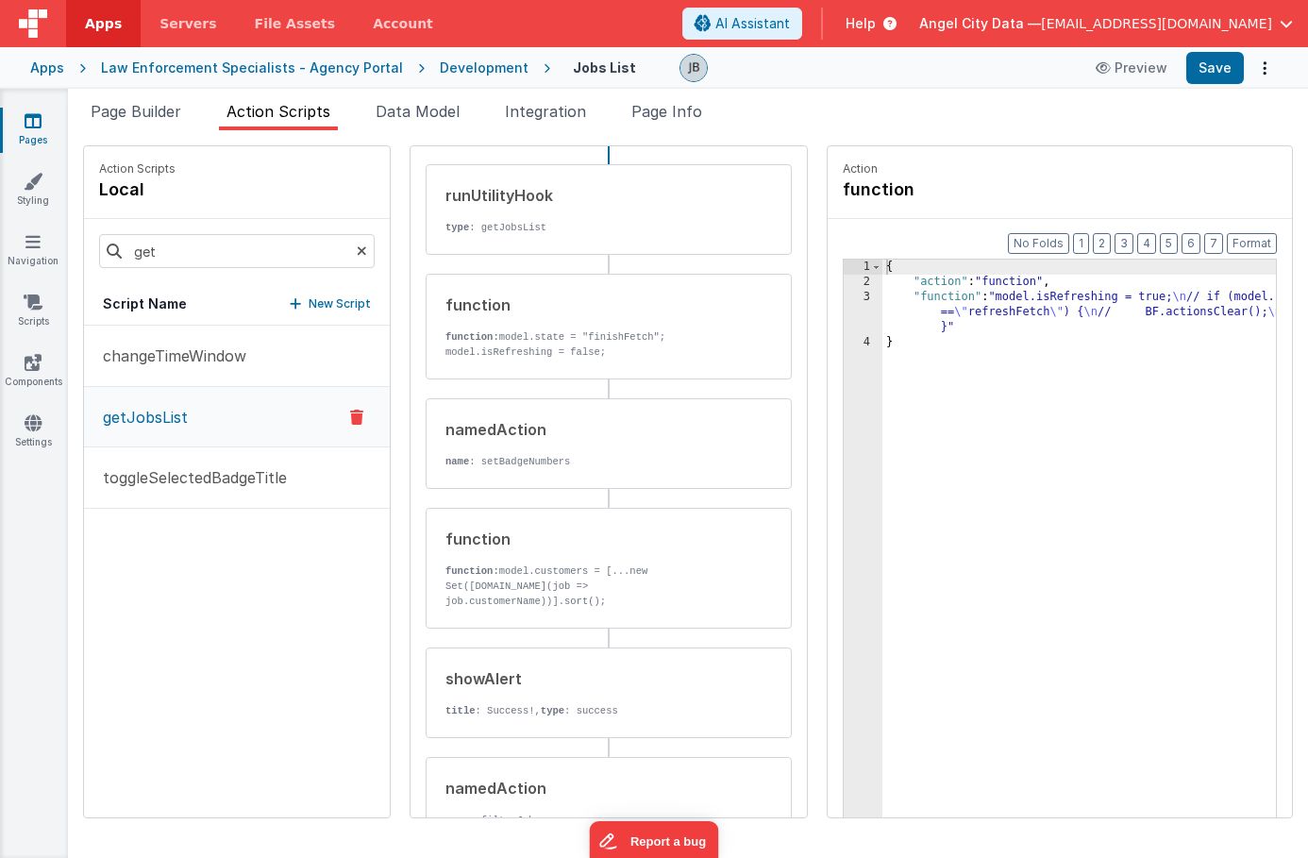
scroll to position [227, 0]
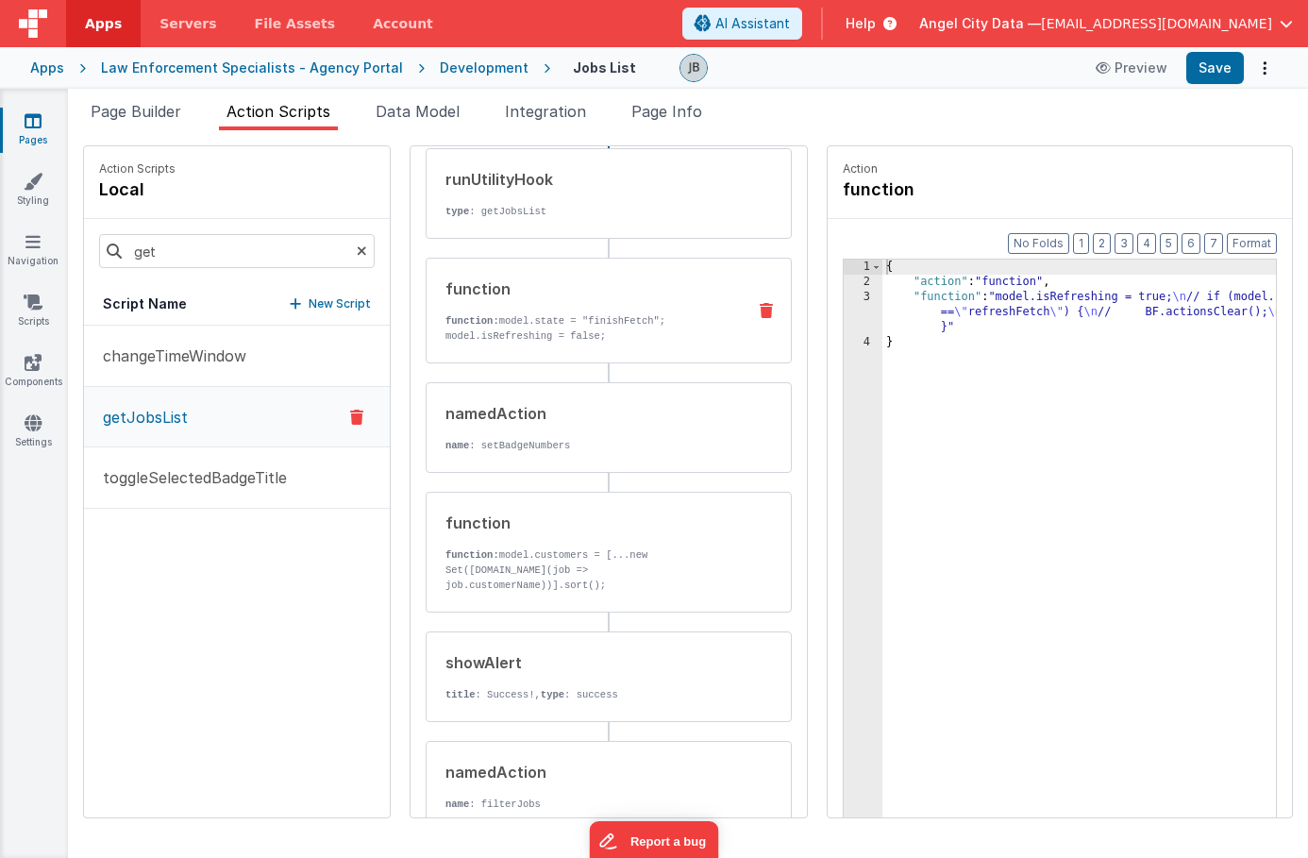
click at [475, 313] on p "function: model.state = "finishFetch"; model.isRefreshing = false;" at bounding box center [588, 328] width 285 height 30
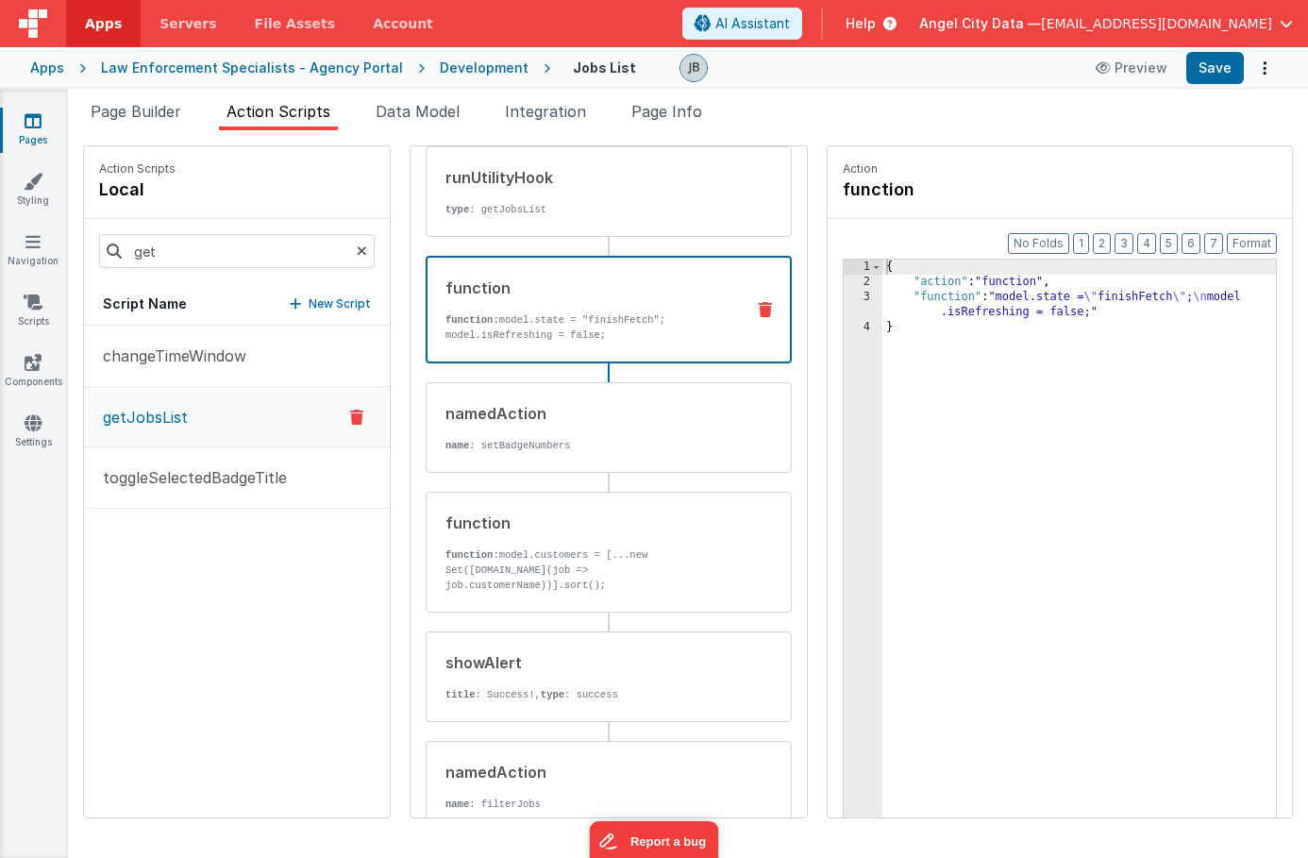
scroll to position [227, 0]
click at [489, 234] on div "runUtilityHook type : getJobsList" at bounding box center [609, 192] width 366 height 91
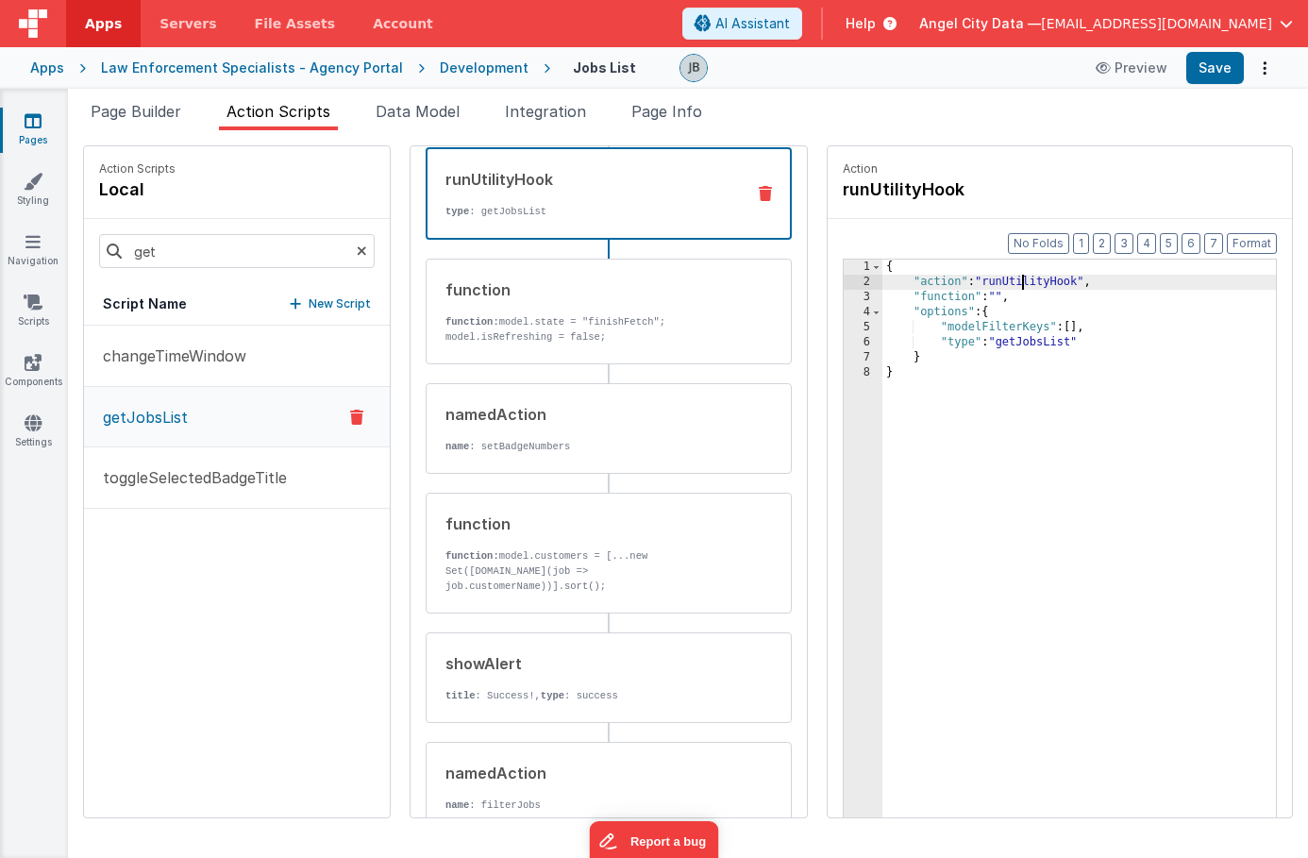
click at [979, 284] on div "{ "action" : "runUtilityHook" , "function" : "" , "options" : { "modelFilterKey…" at bounding box center [1103, 583] width 440 height 647
click at [695, 118] on span "Page Info" at bounding box center [666, 111] width 71 height 19
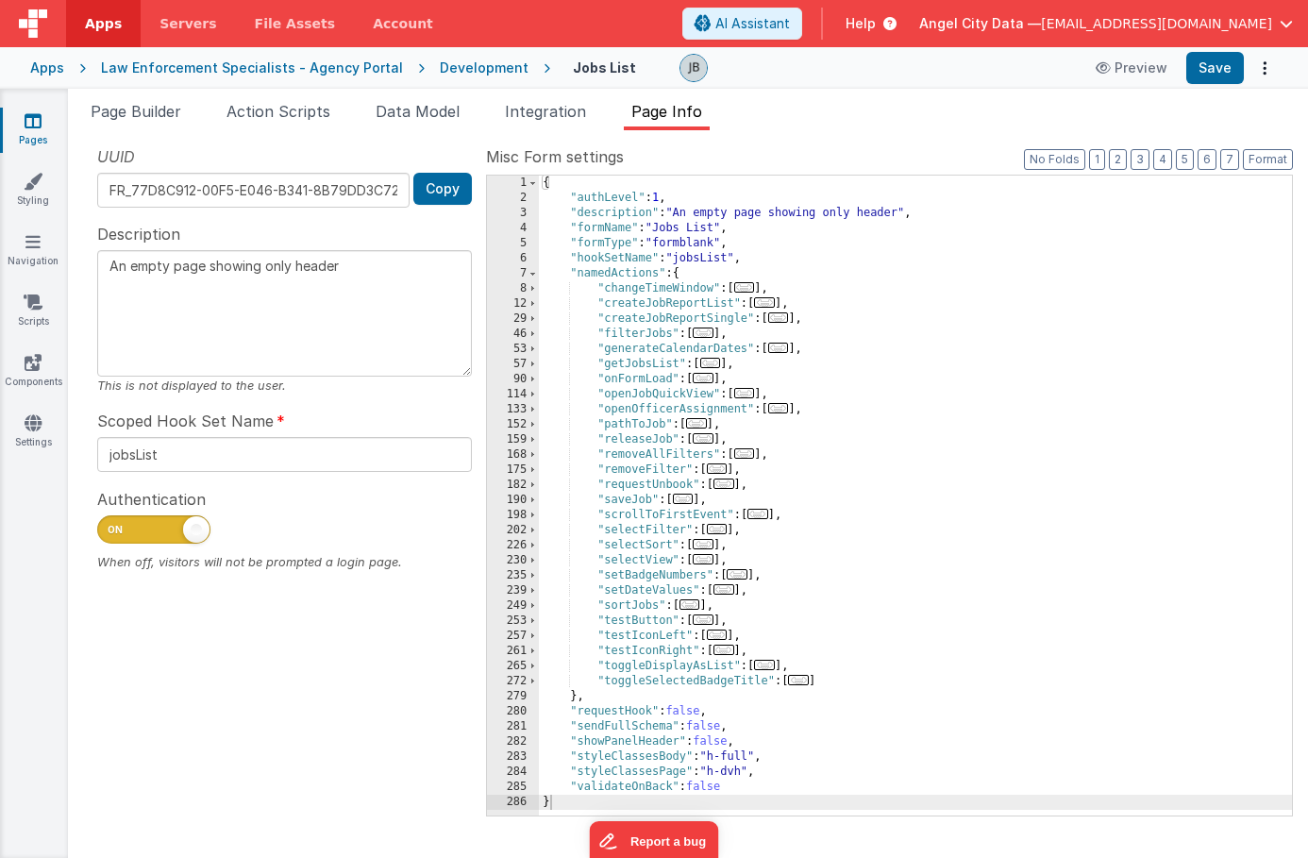
click at [631, 518] on div "{ "authLevel" : 1 , "description" : "An empty page showing only header" , "form…" at bounding box center [915, 511] width 753 height 670
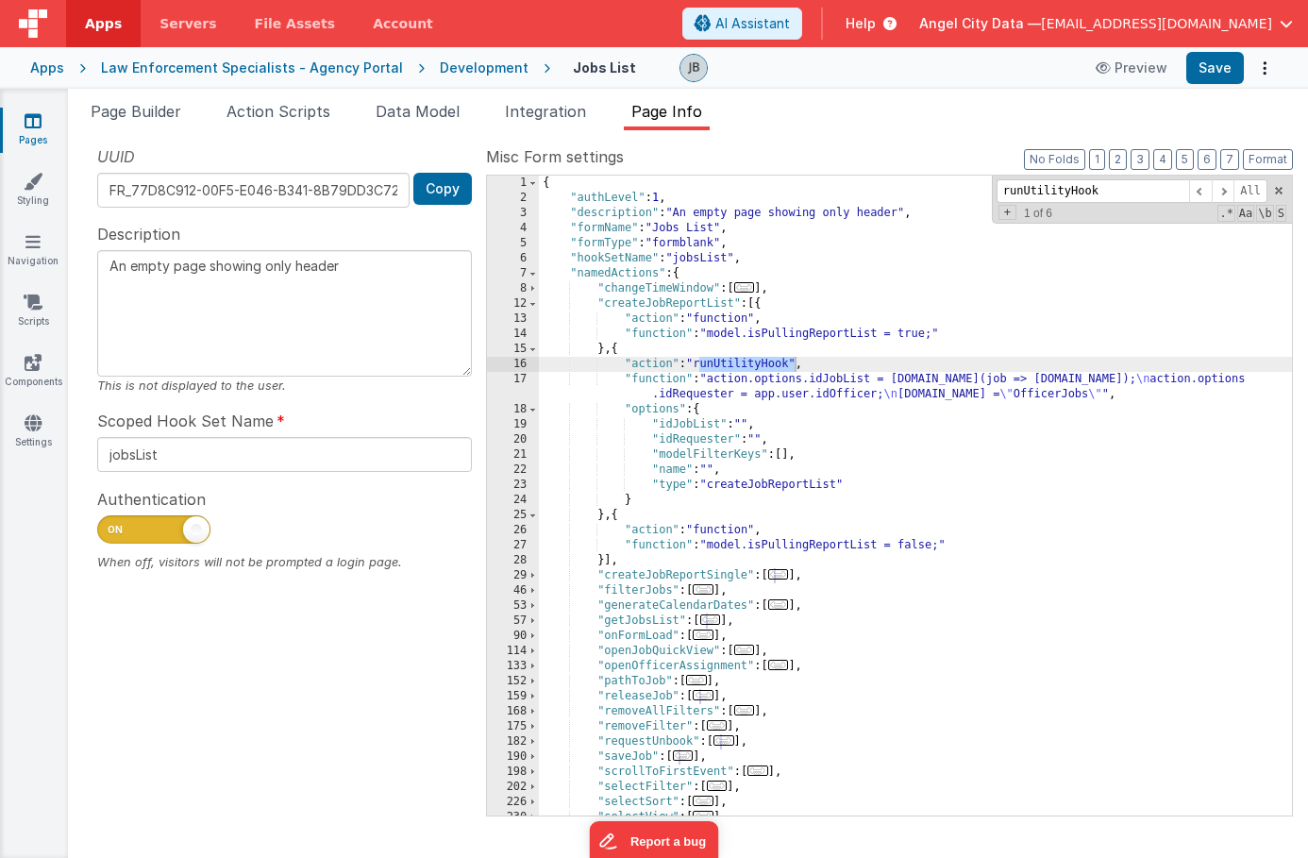
type input "runUtilityHook"
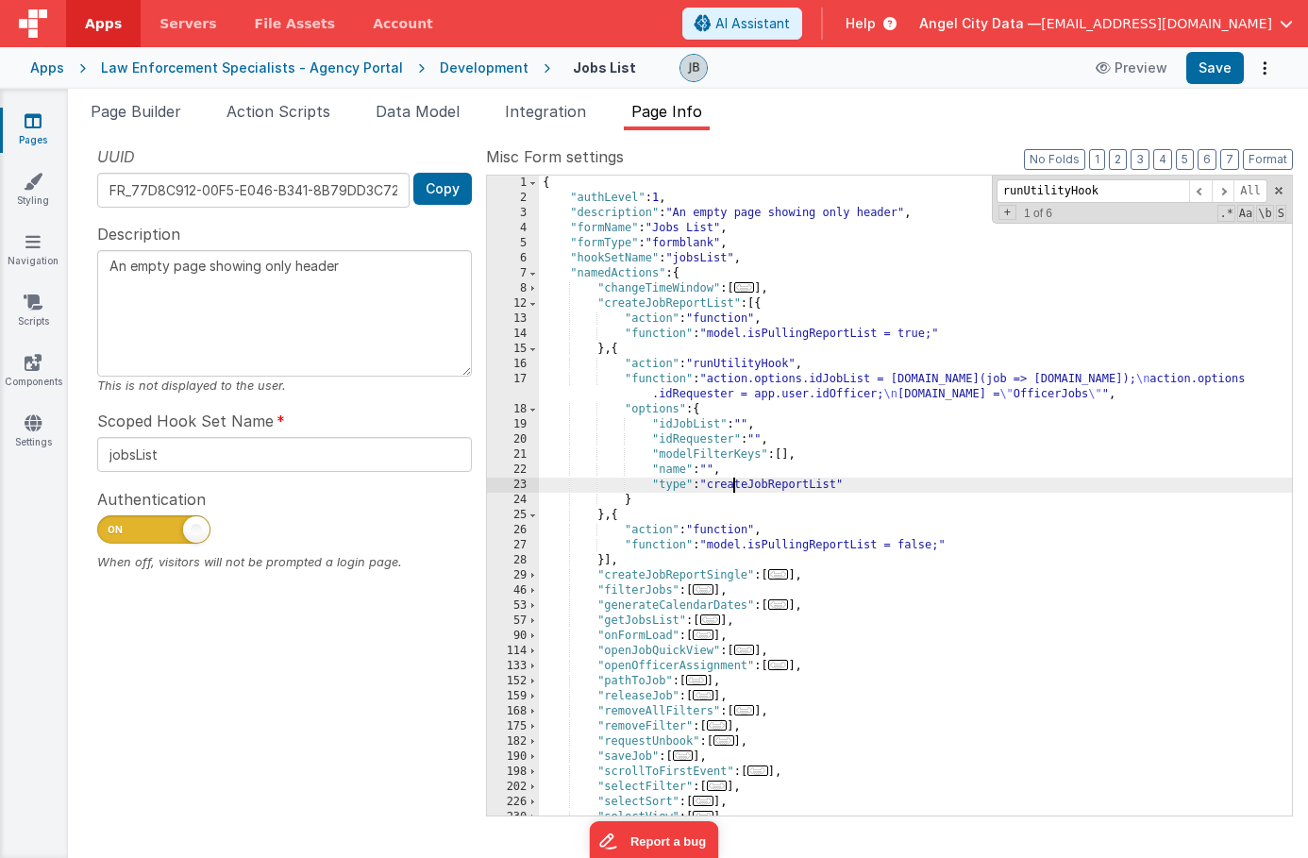
click at [734, 489] on div "{ "authLevel" : 1 , "description" : "An empty page showing only header" , "form…" at bounding box center [915, 511] width 753 height 670
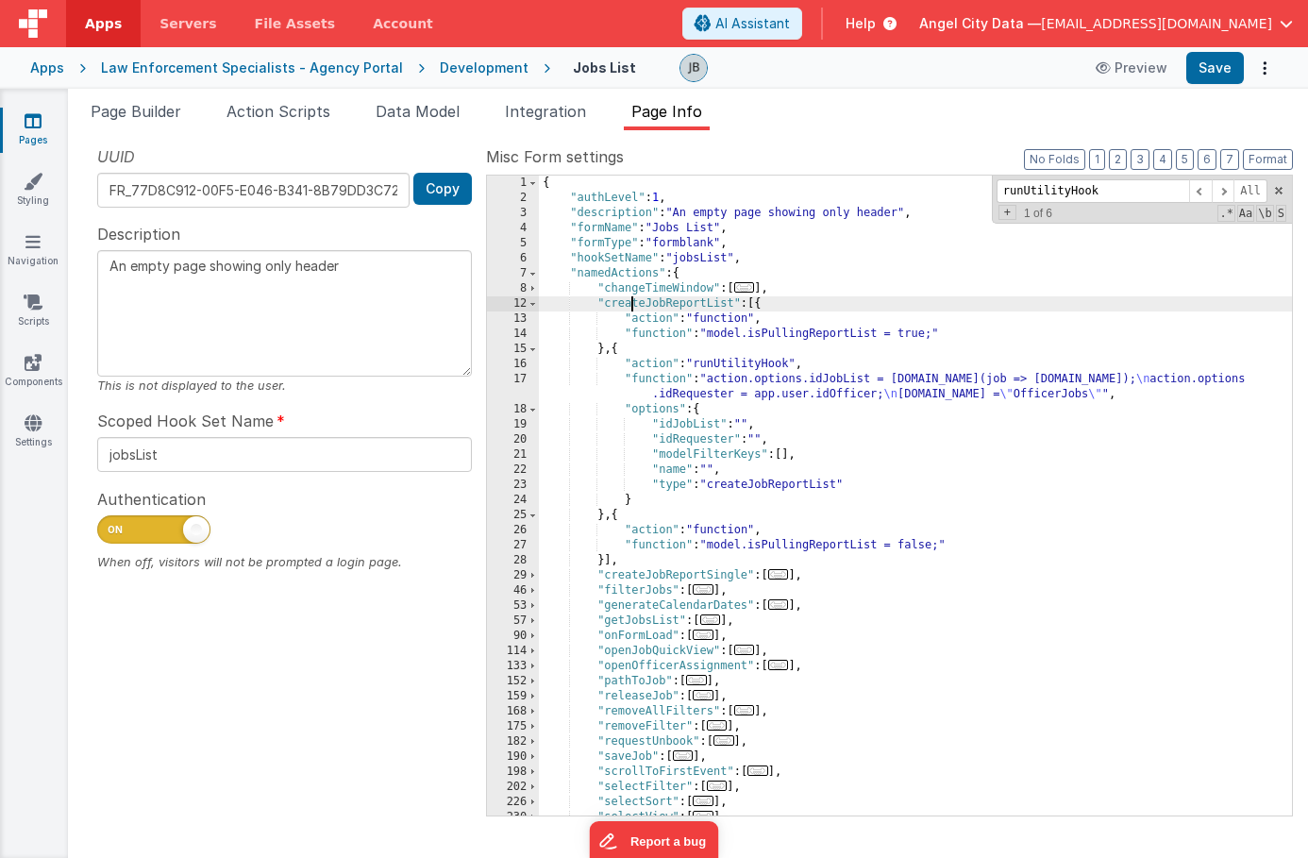
click at [632, 305] on div "{ "authLevel" : 1 , "description" : "An empty page showing only header" , "form…" at bounding box center [915, 511] width 753 height 670
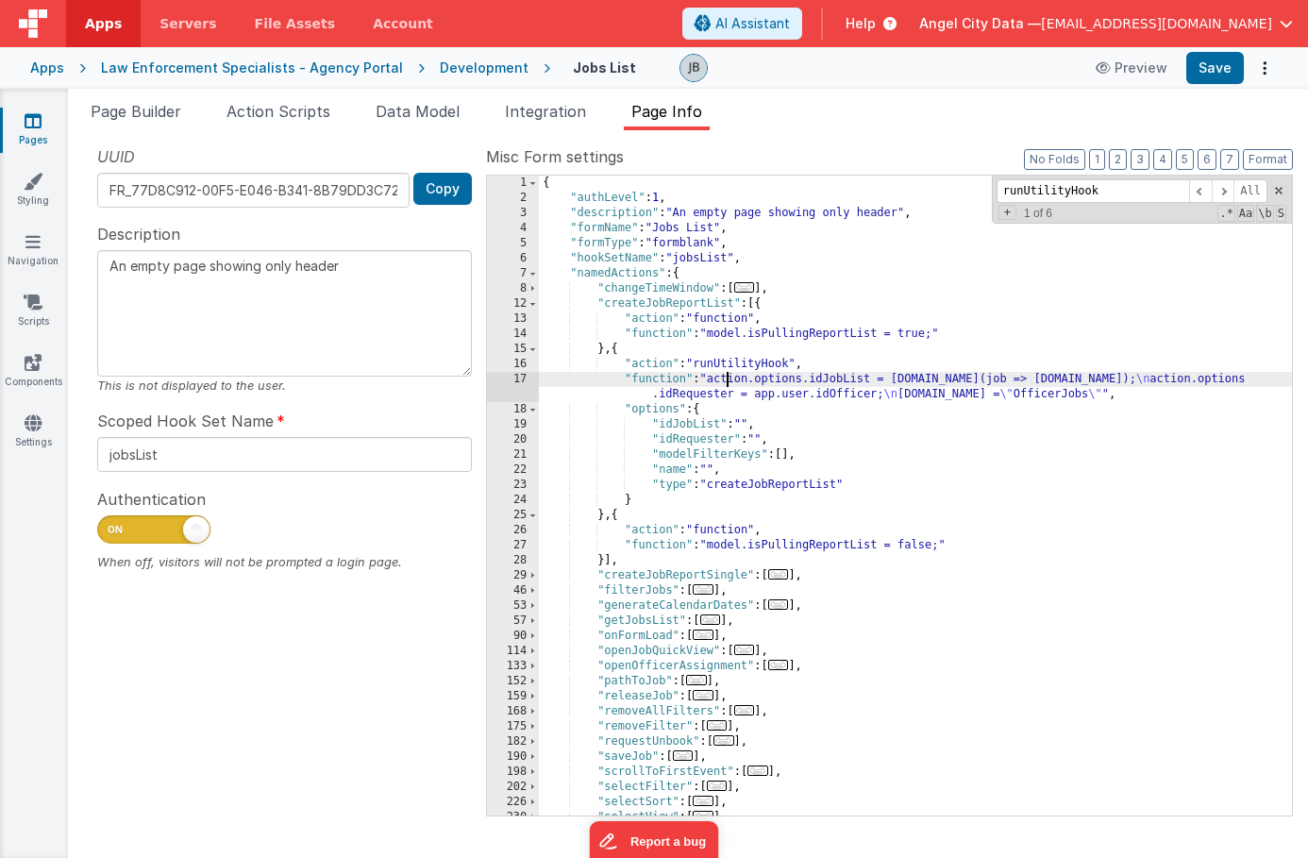
click at [727, 373] on div "{ "authLevel" : 1 , "description" : "An empty page showing only header" , "form…" at bounding box center [915, 511] width 753 height 670
click at [727, 370] on div "{ "authLevel" : 1 , "description" : "An empty page showing only header" , "form…" at bounding box center [915, 511] width 753 height 670
click at [299, 106] on span "Action Scripts" at bounding box center [279, 111] width 104 height 19
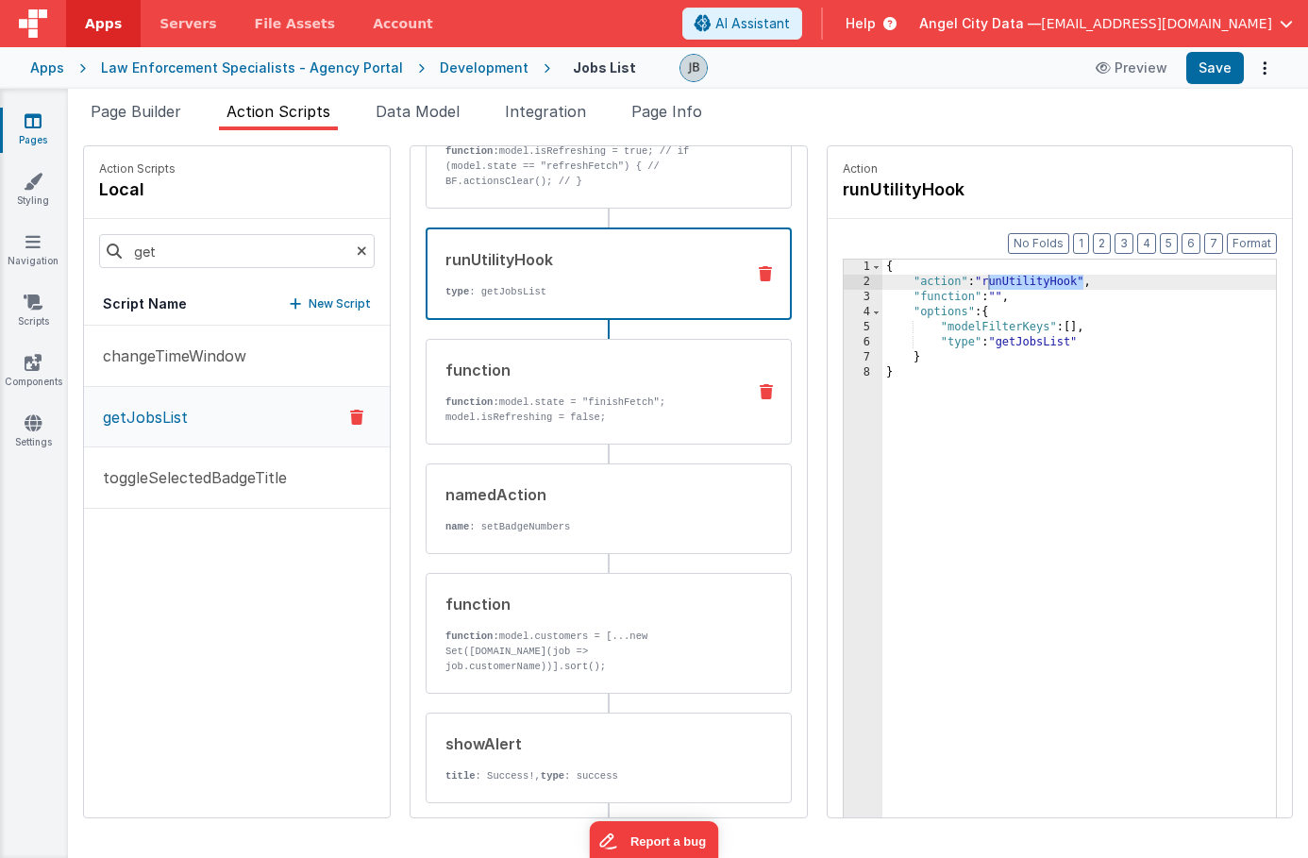
scroll to position [0, 0]
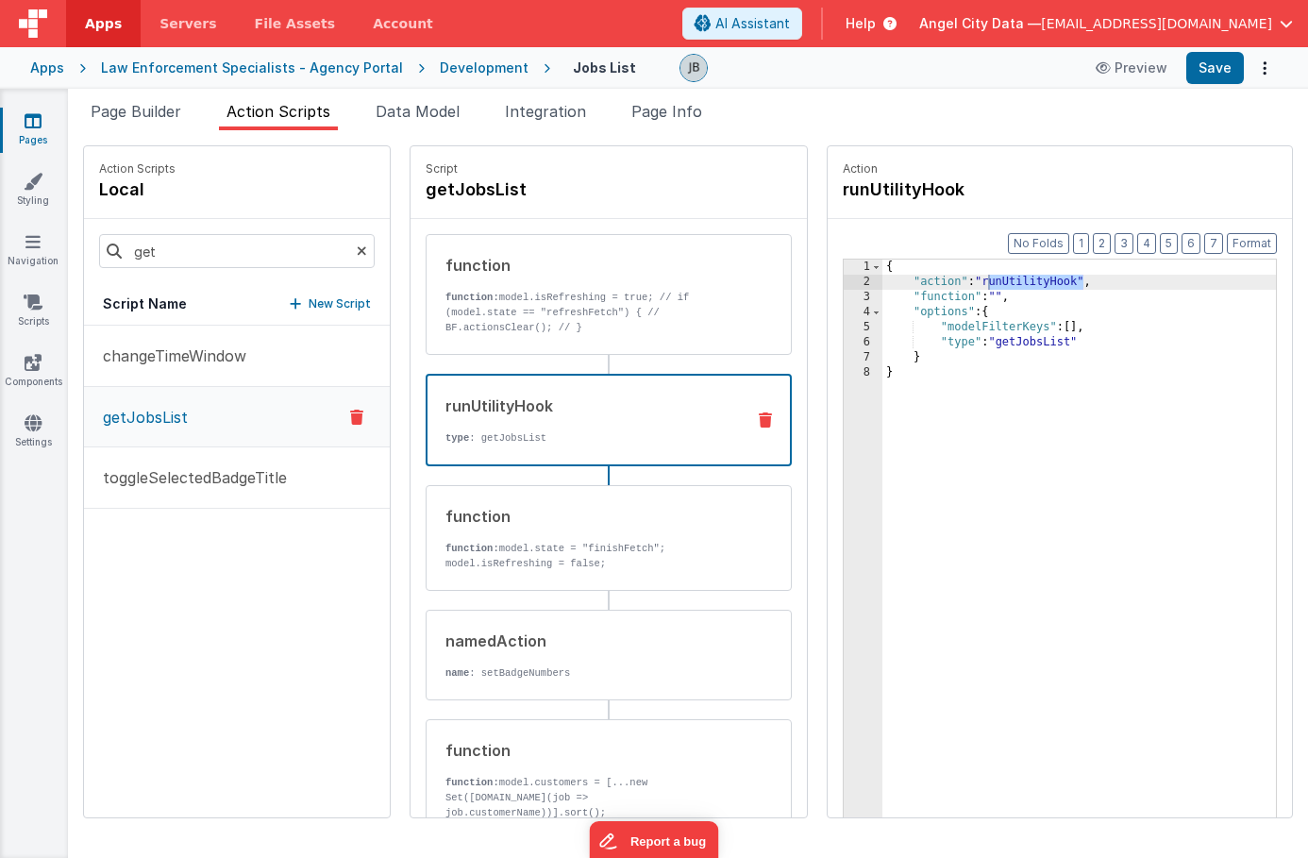
click at [357, 250] on icon at bounding box center [362, 251] width 10 height 64
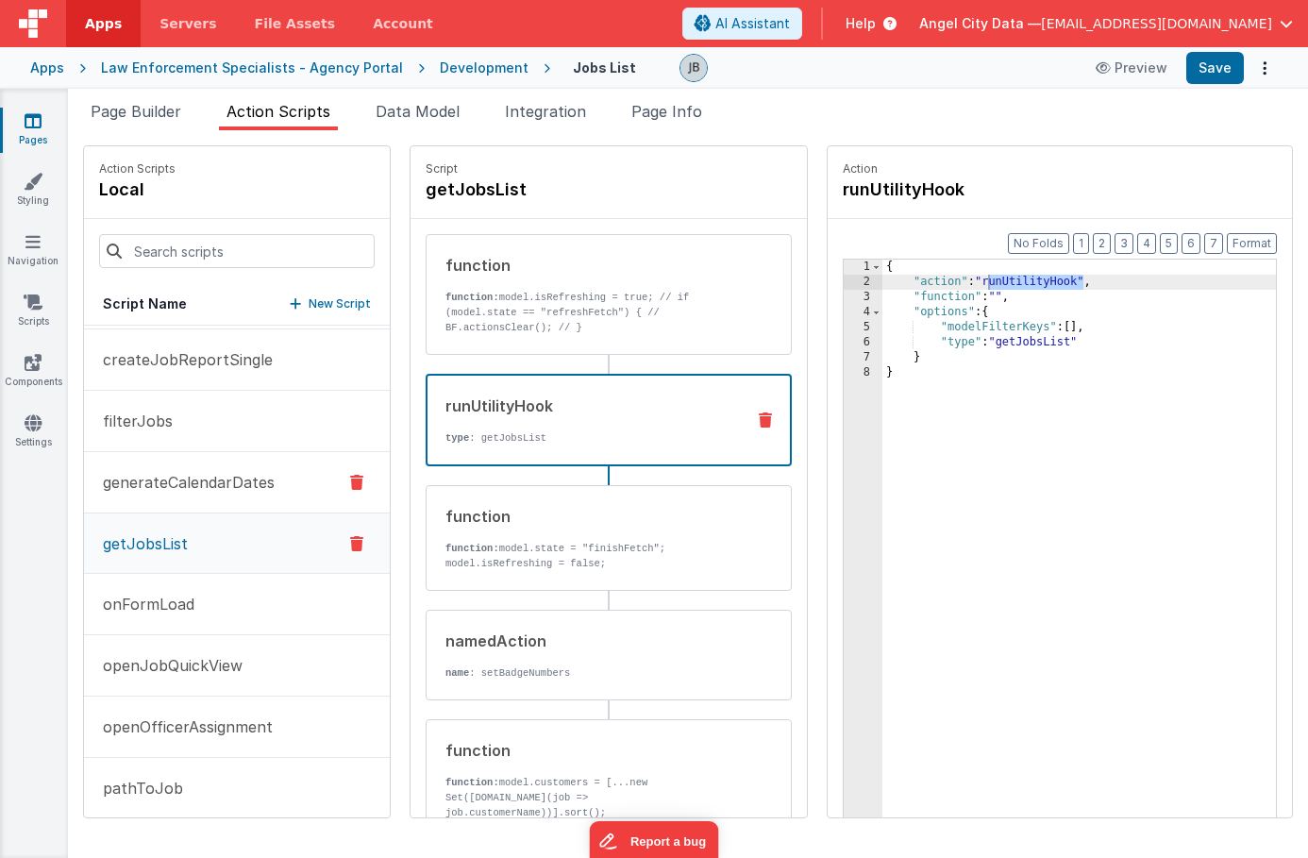
scroll to position [148, 0]
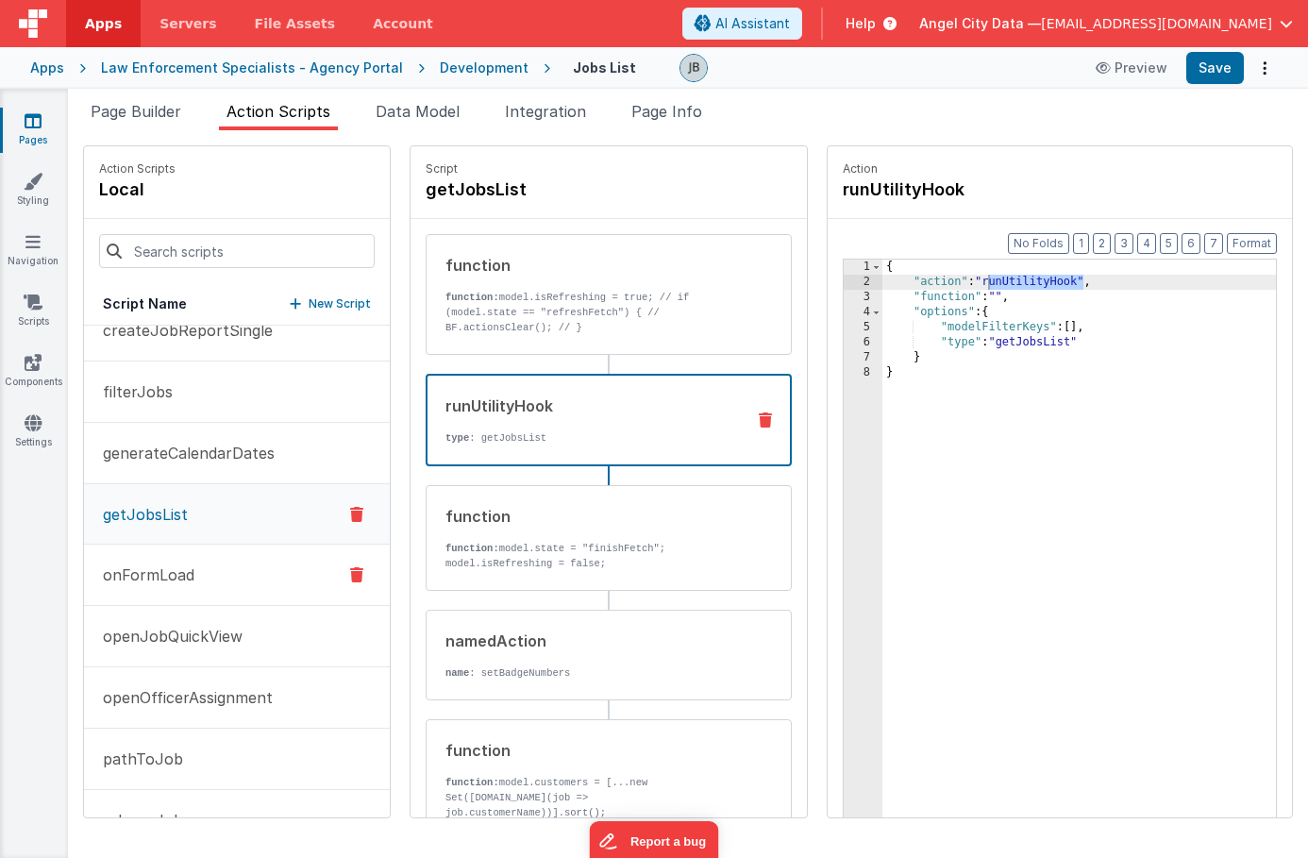
click at [191, 565] on p "onFormLoad" at bounding box center [143, 575] width 103 height 23
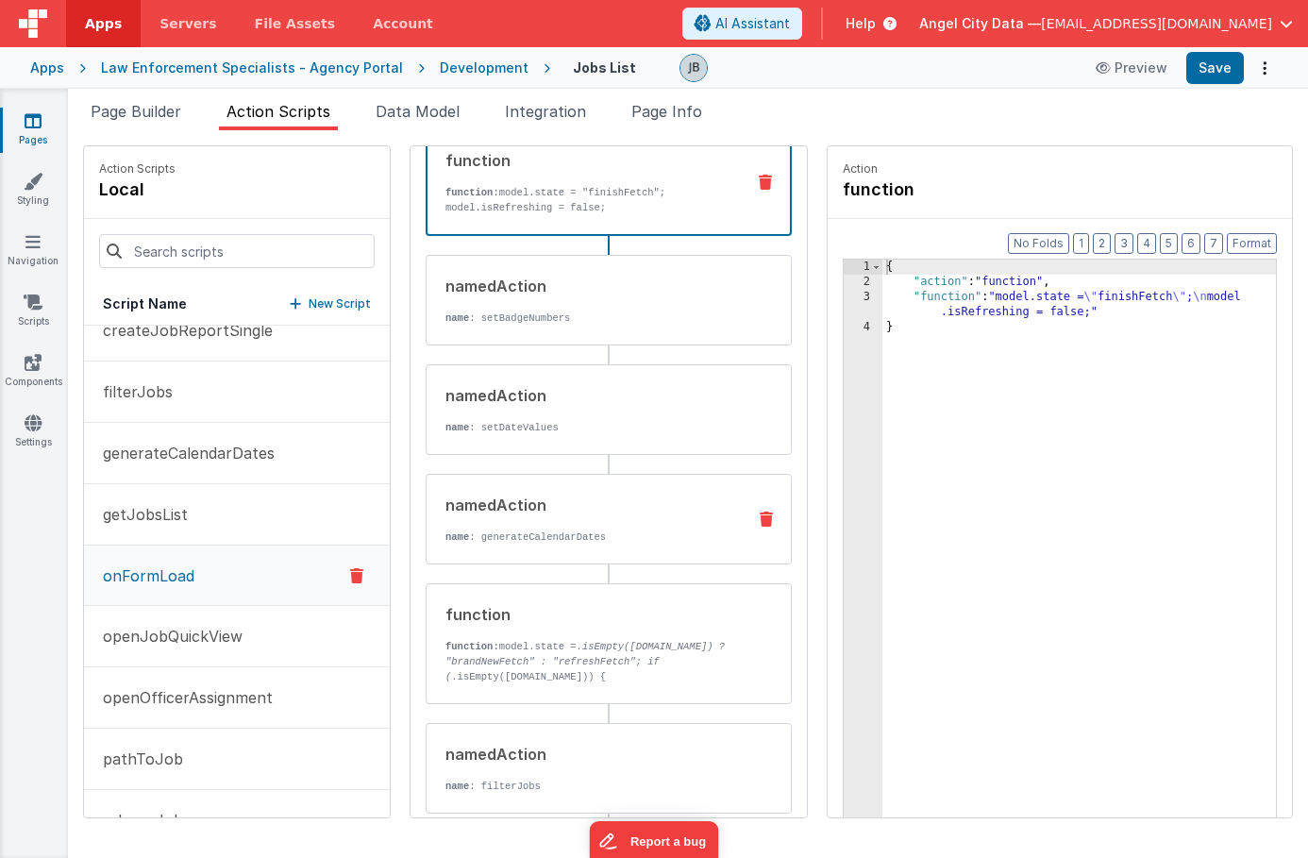
scroll to position [123, 0]
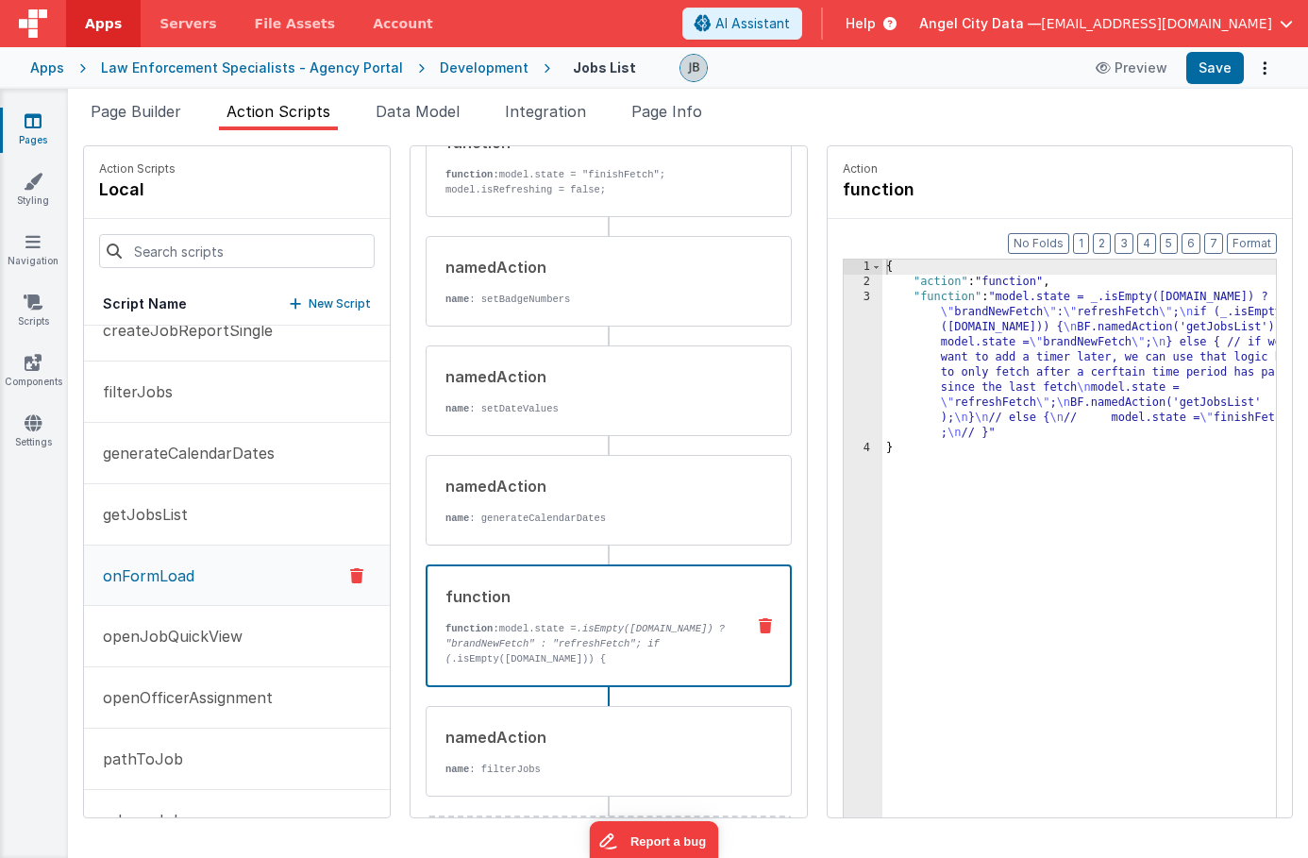
click at [495, 636] on p "function: model.state = .isEmpty(model.jobs) ? "brandNewFetch" : "refreshFetch"…" at bounding box center [588, 704] width 284 height 166
click at [844, 351] on div "3" at bounding box center [863, 365] width 39 height 151
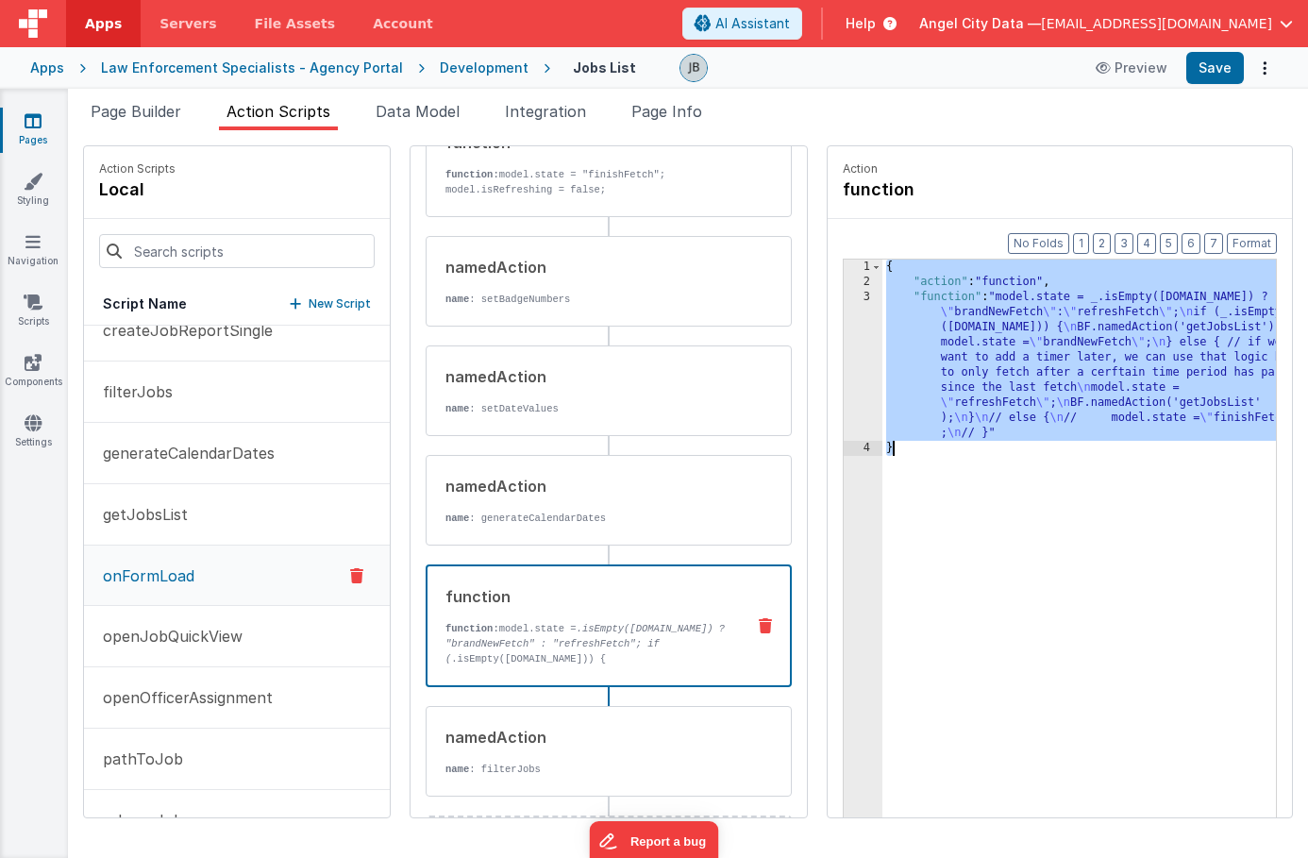
click at [844, 351] on div "3" at bounding box center [863, 365] width 39 height 151
click at [844, 344] on div "3" at bounding box center [863, 365] width 39 height 151
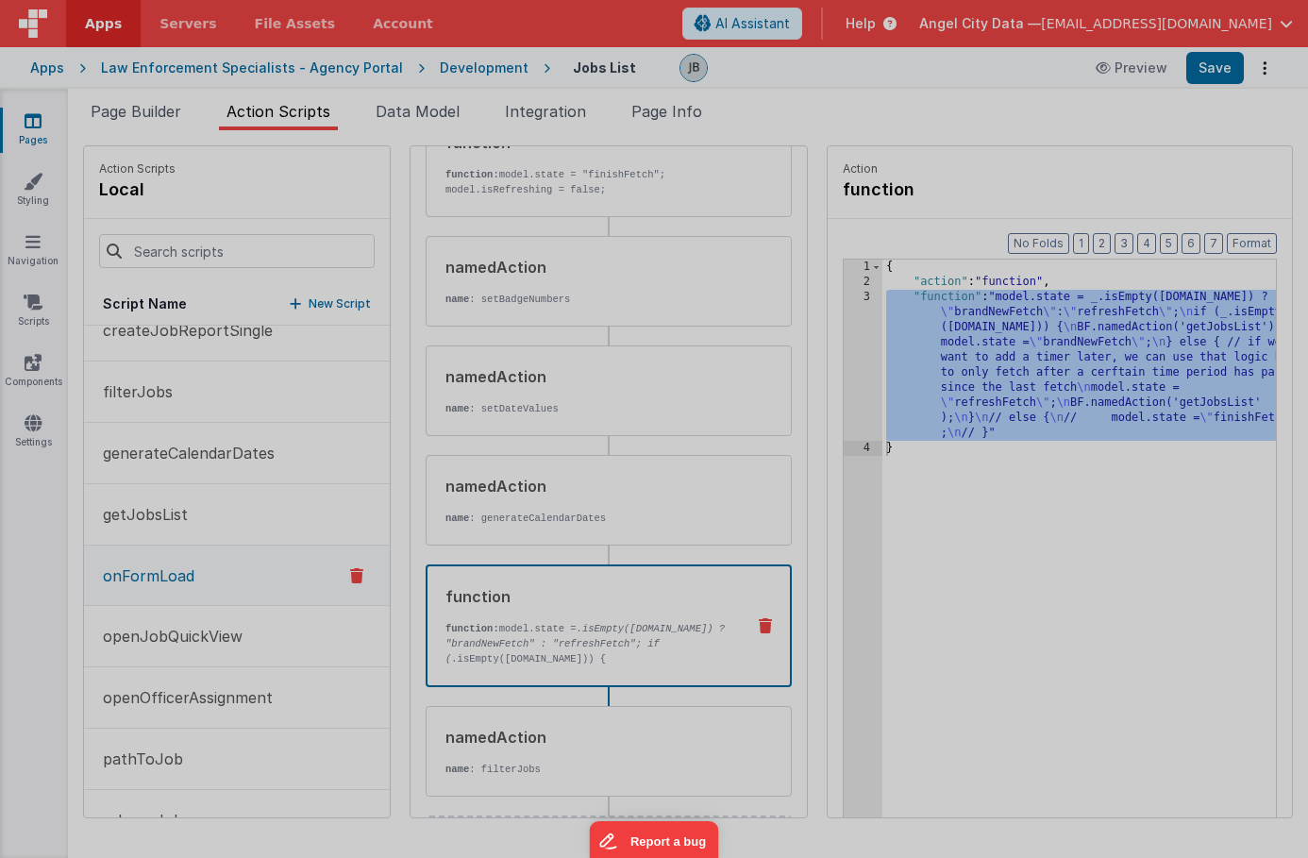
click at [815, 344] on div "Cancel Save AI Assistant JavaScript Data Model Dev Data Model Format 7 6 5 4 3 …" at bounding box center [654, 429] width 1308 height 858
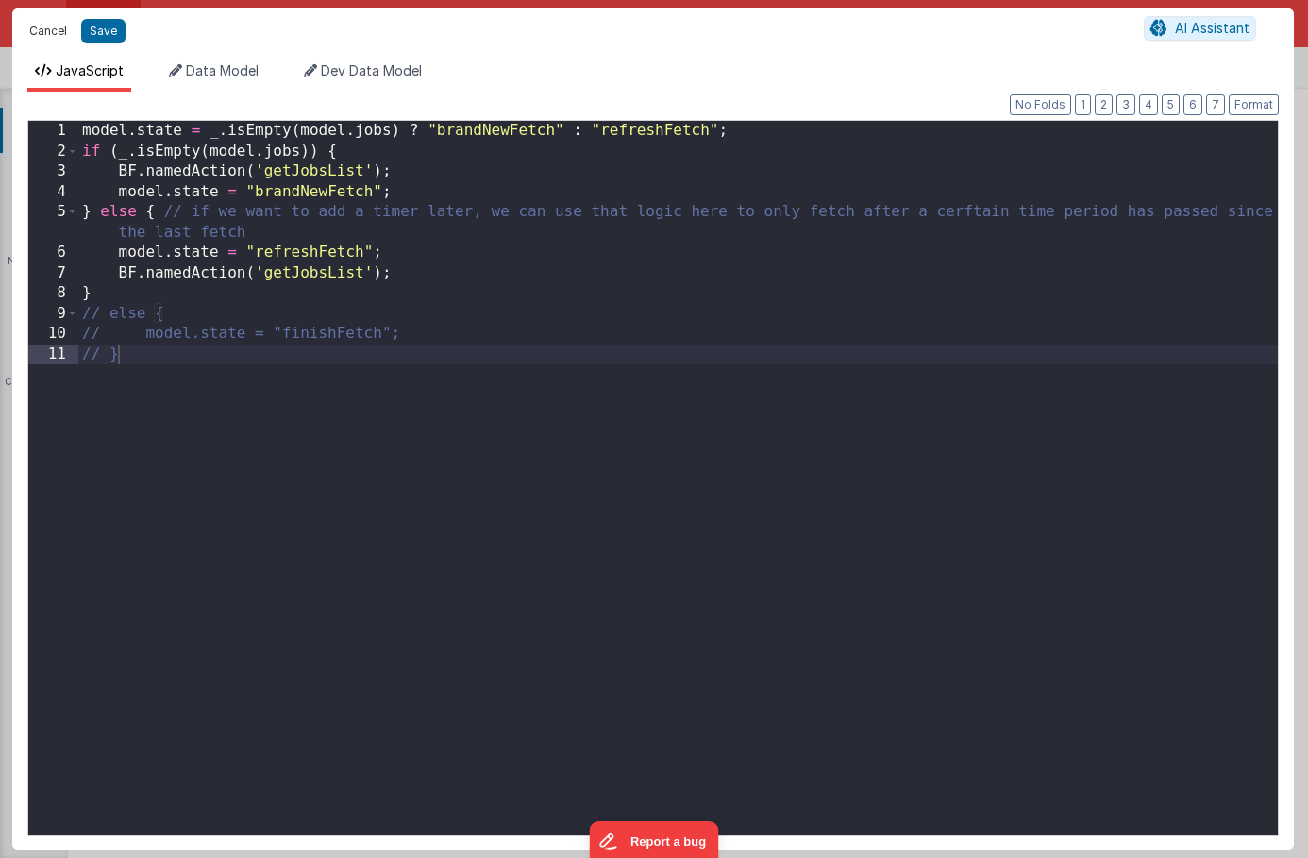
click at [29, 25] on button "Cancel" at bounding box center [48, 31] width 57 height 26
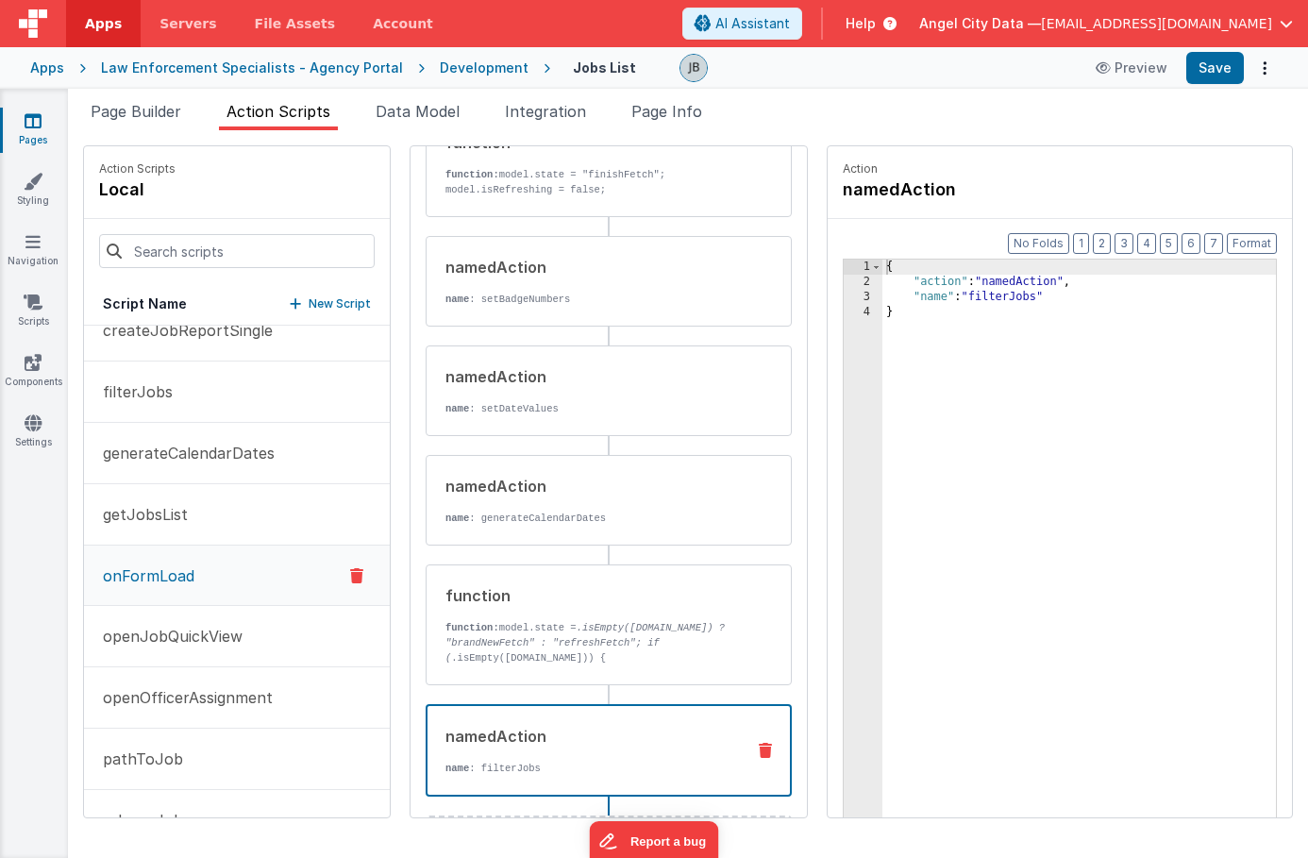
click at [446, 731] on div "namedAction" at bounding box center [588, 736] width 284 height 23
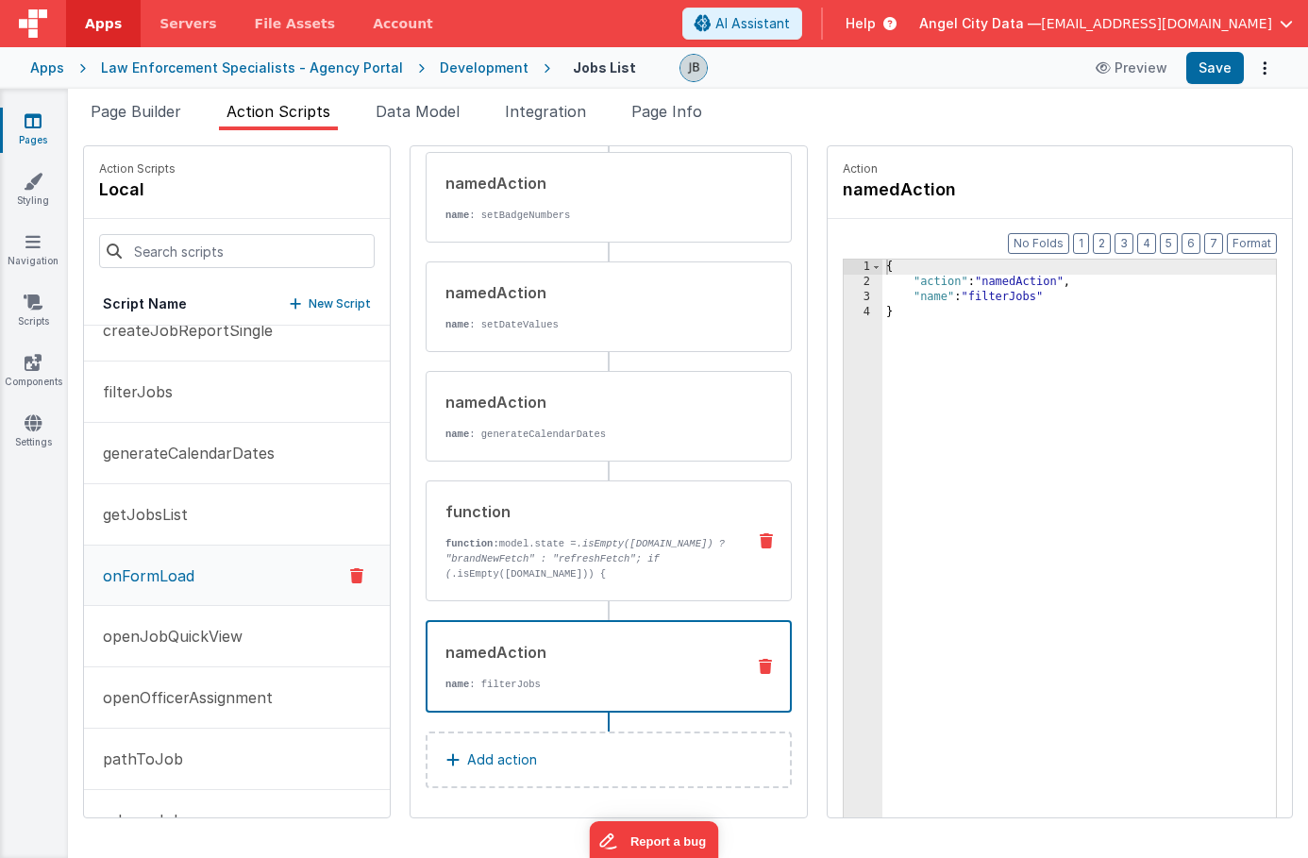
scroll to position [211, 0]
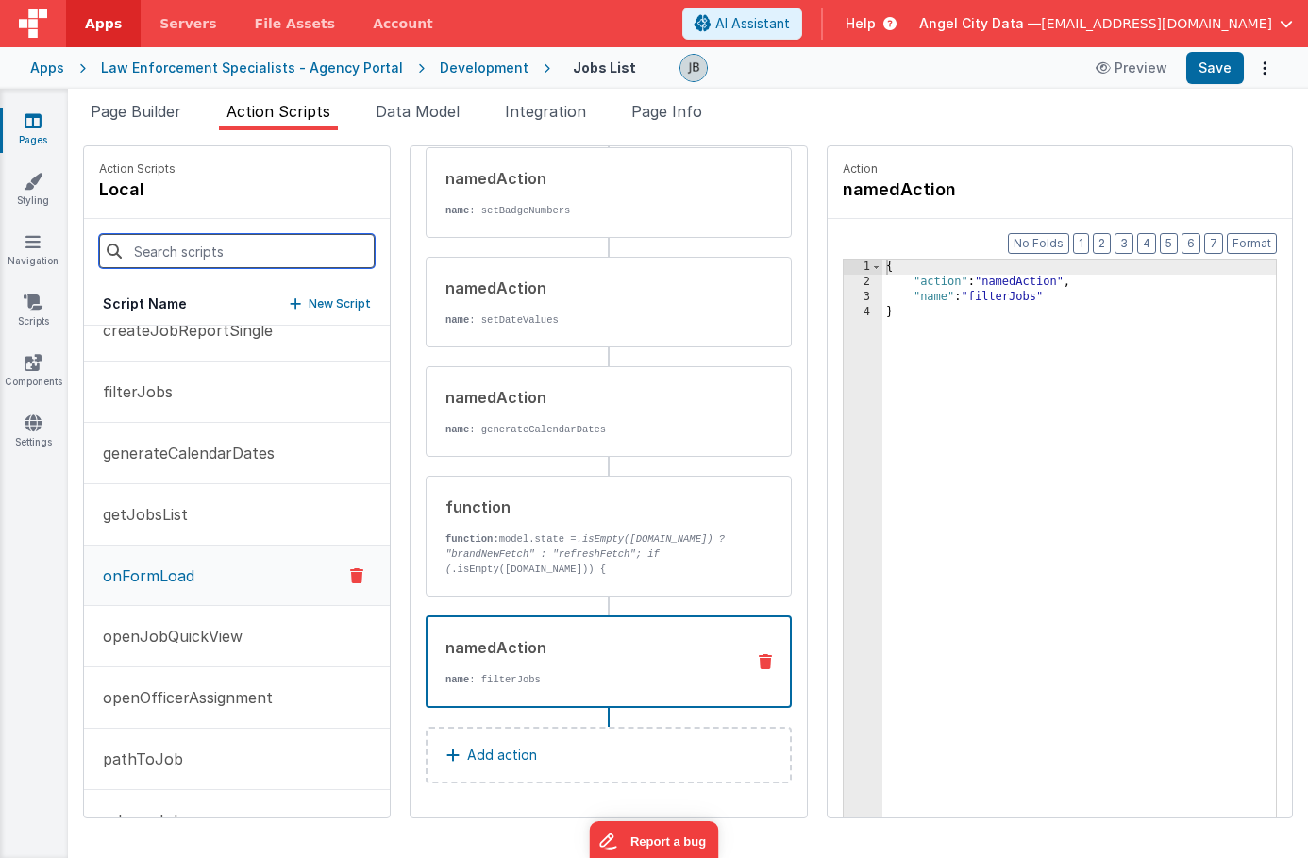
click at [227, 263] on input at bounding box center [237, 251] width 276 height 34
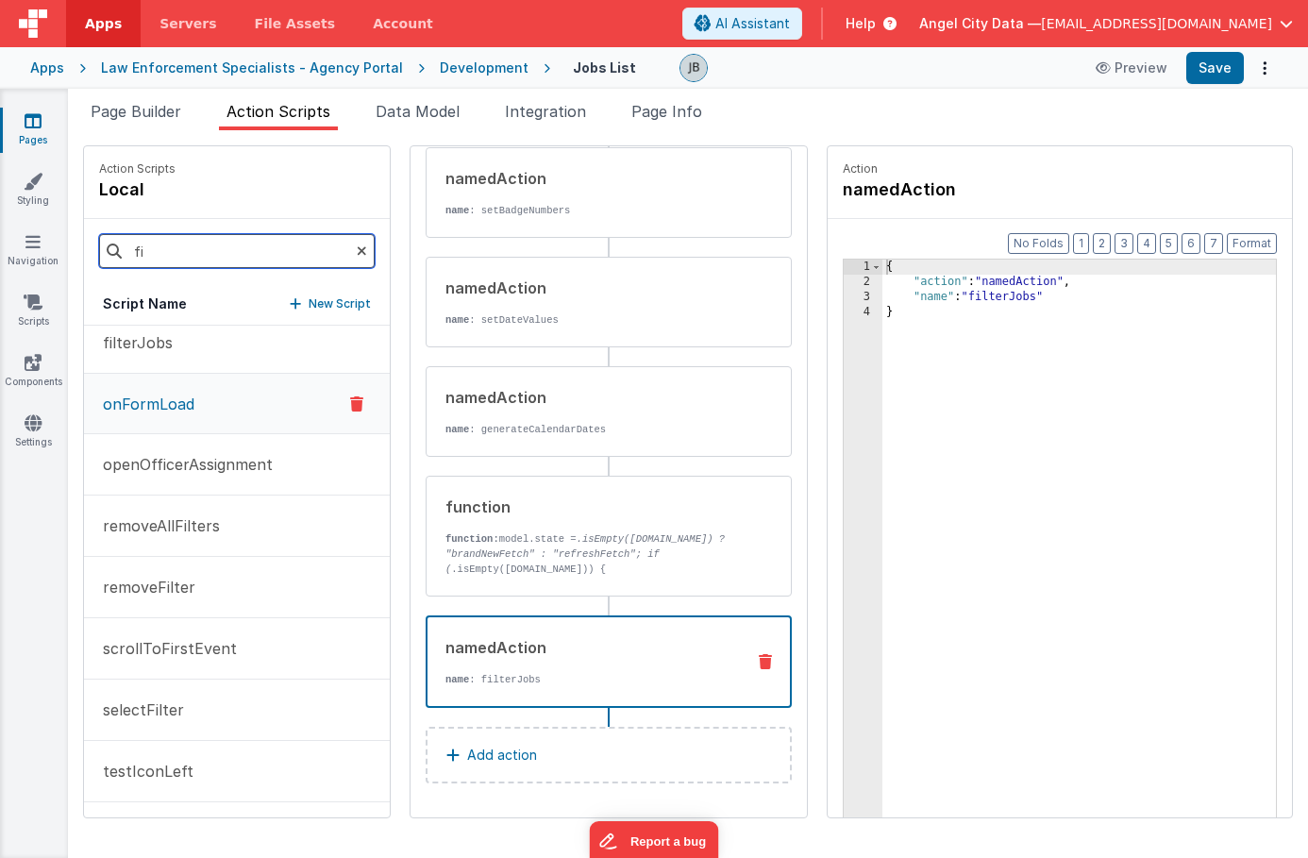
scroll to position [0, 0]
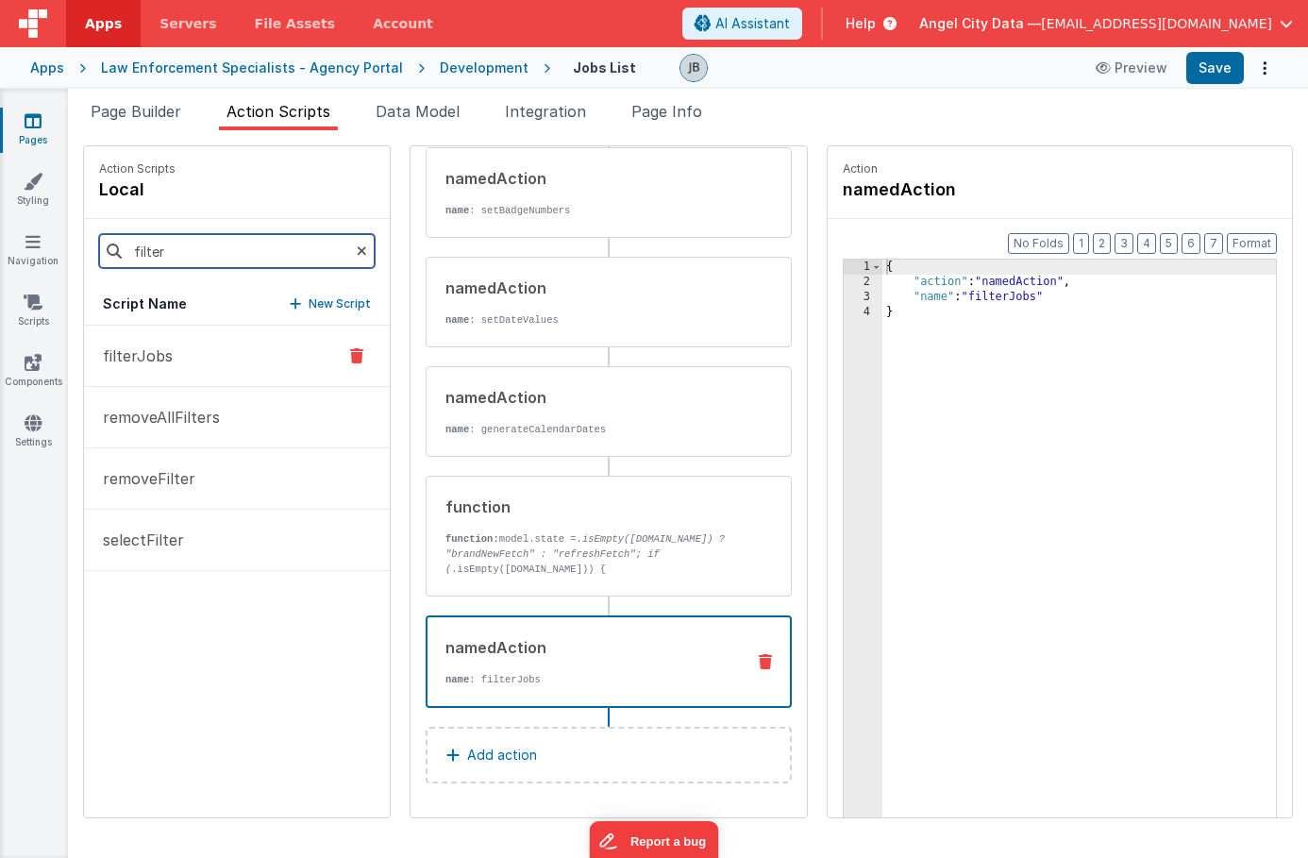
type input "filter"
click at [171, 368] on button "filterJobs" at bounding box center [237, 356] width 306 height 61
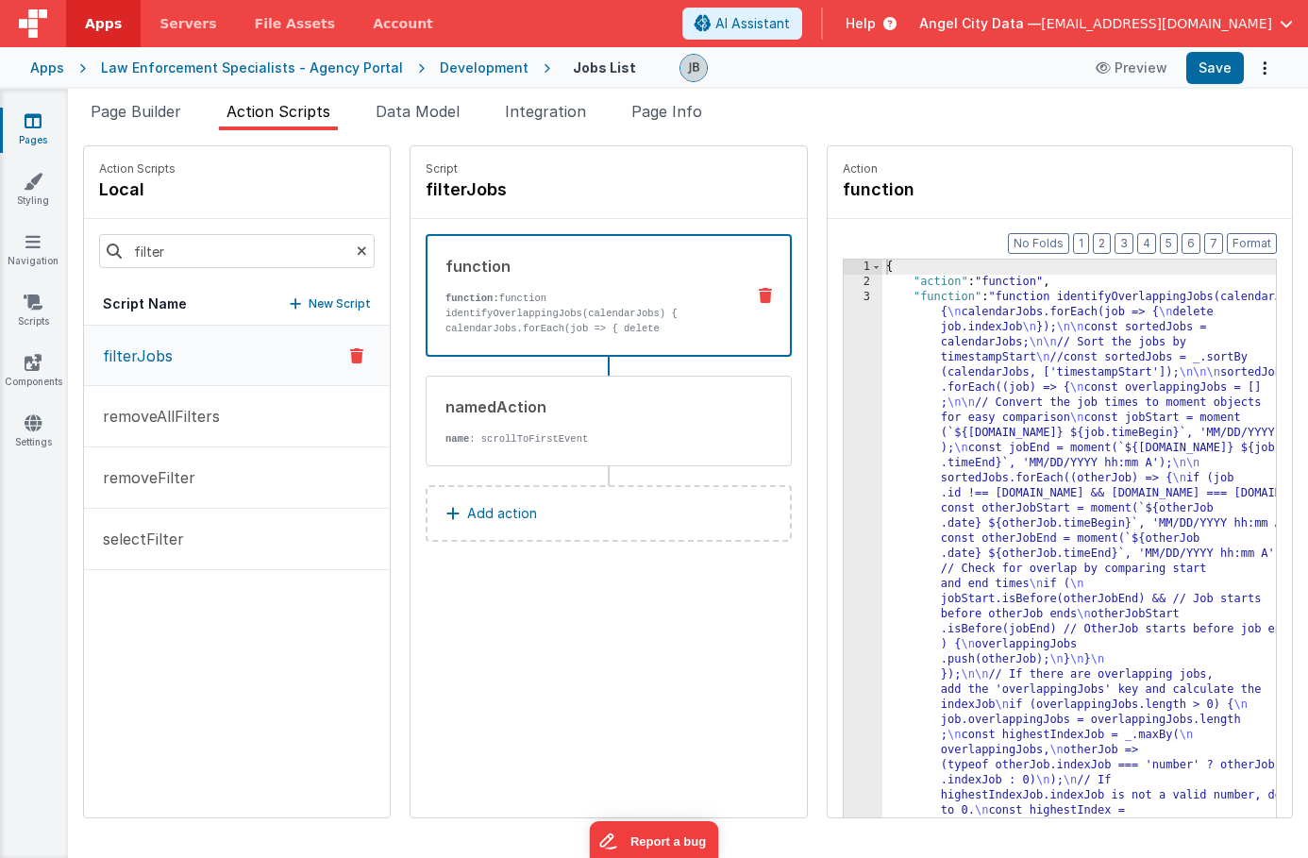
click at [357, 245] on icon at bounding box center [362, 251] width 10 height 64
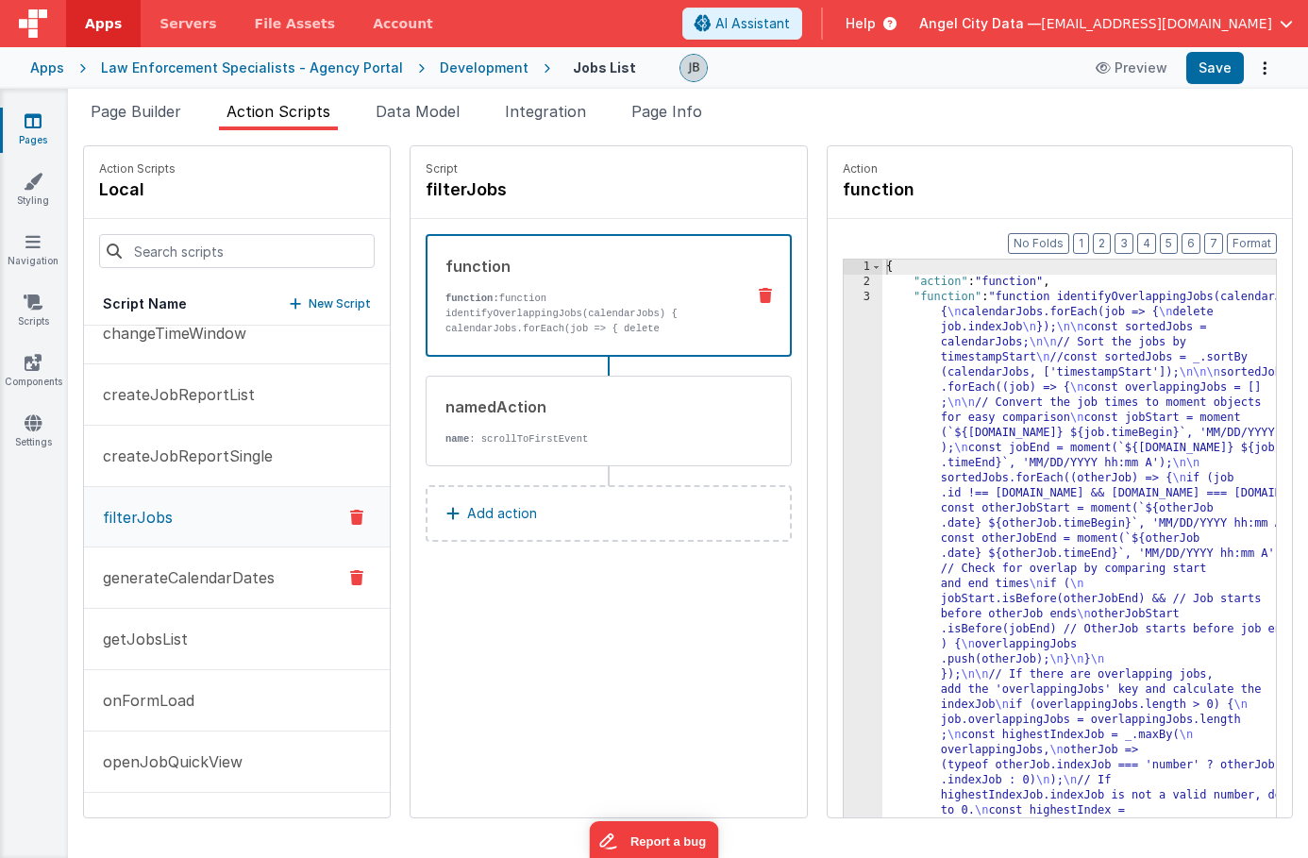
scroll to position [65, 0]
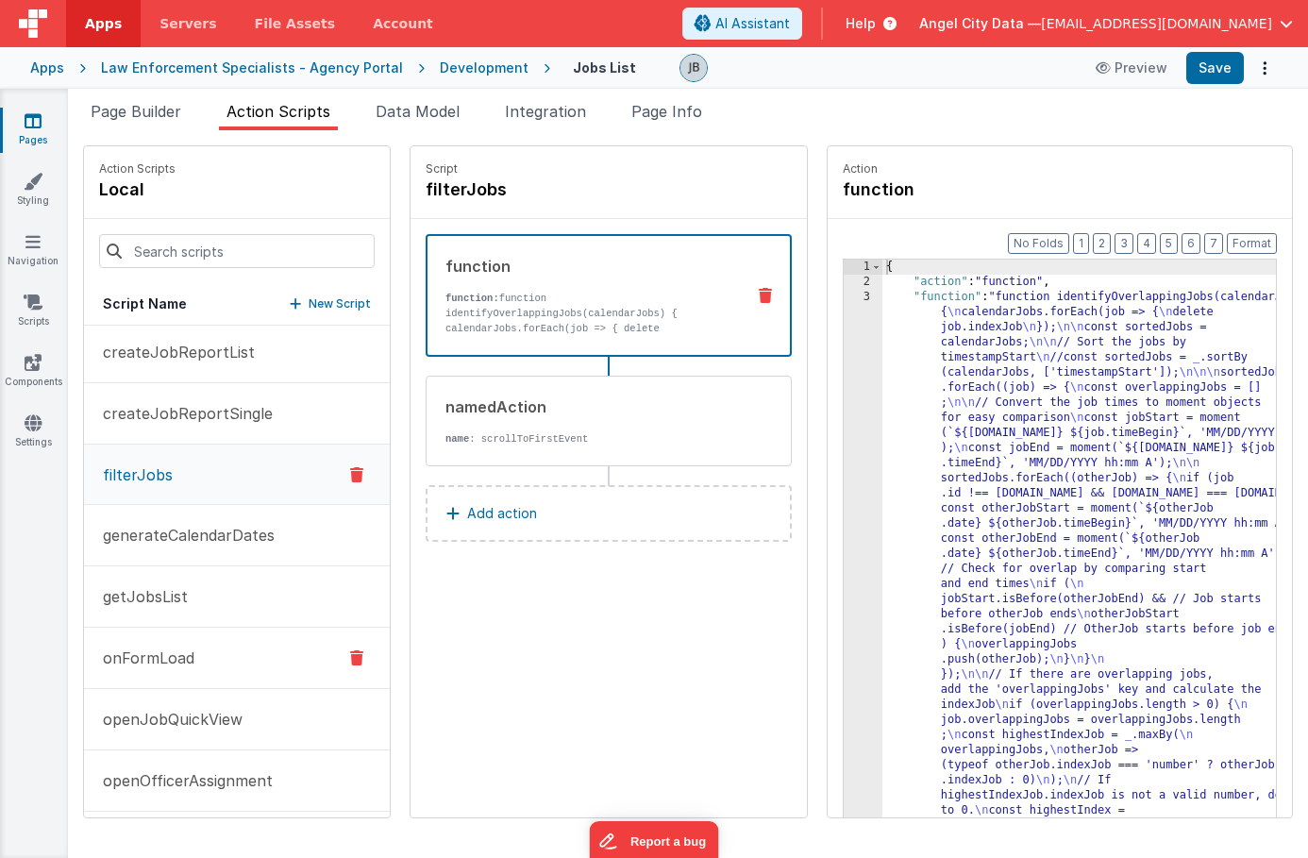
click at [146, 650] on p "onFormLoad" at bounding box center [143, 658] width 103 height 23
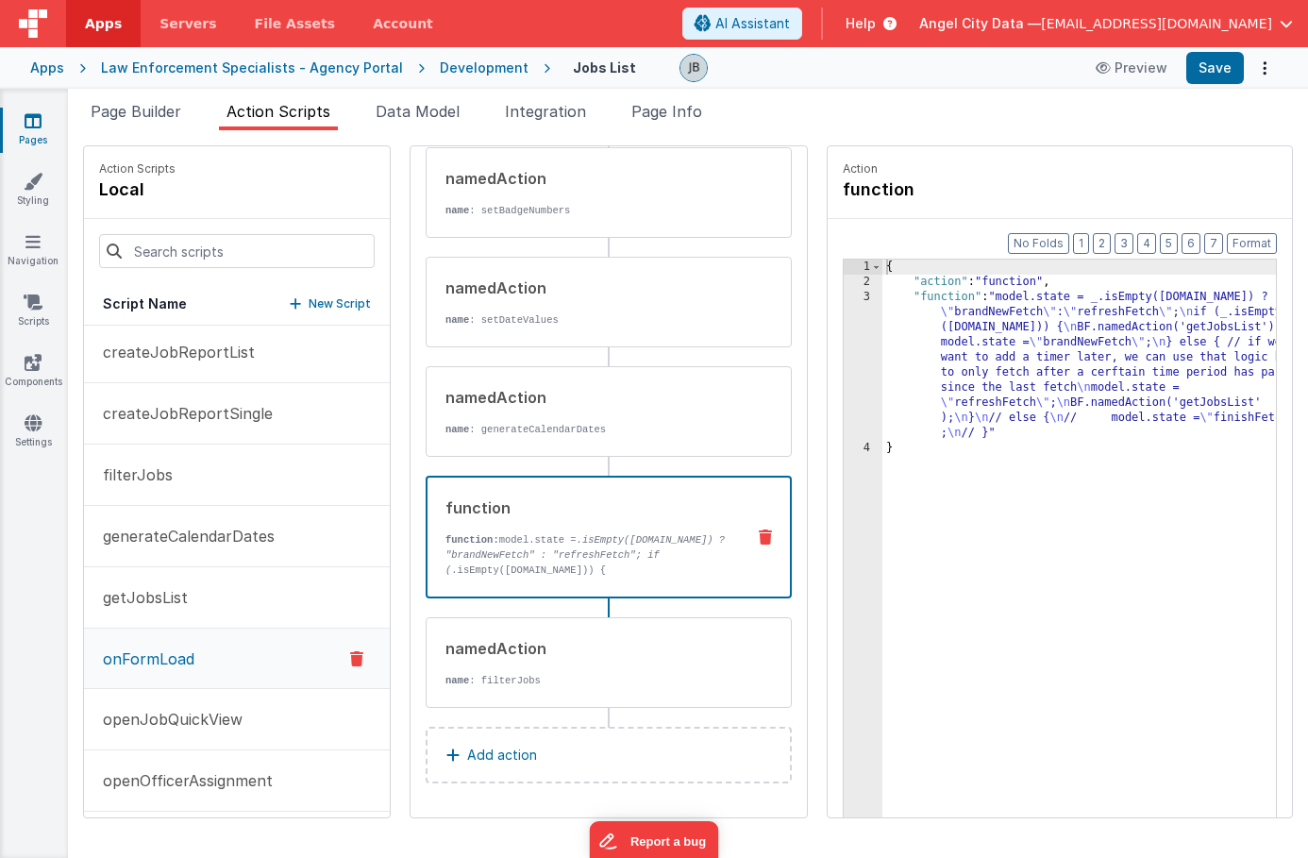
scroll to position [210, 0]
click at [446, 549] on em ".isEmpty(model.jobs) ? "brandNewFetch" : "refreshFetch"; if (" at bounding box center [585, 556] width 279 height 42
click at [844, 366] on div "3" at bounding box center [863, 365] width 39 height 151
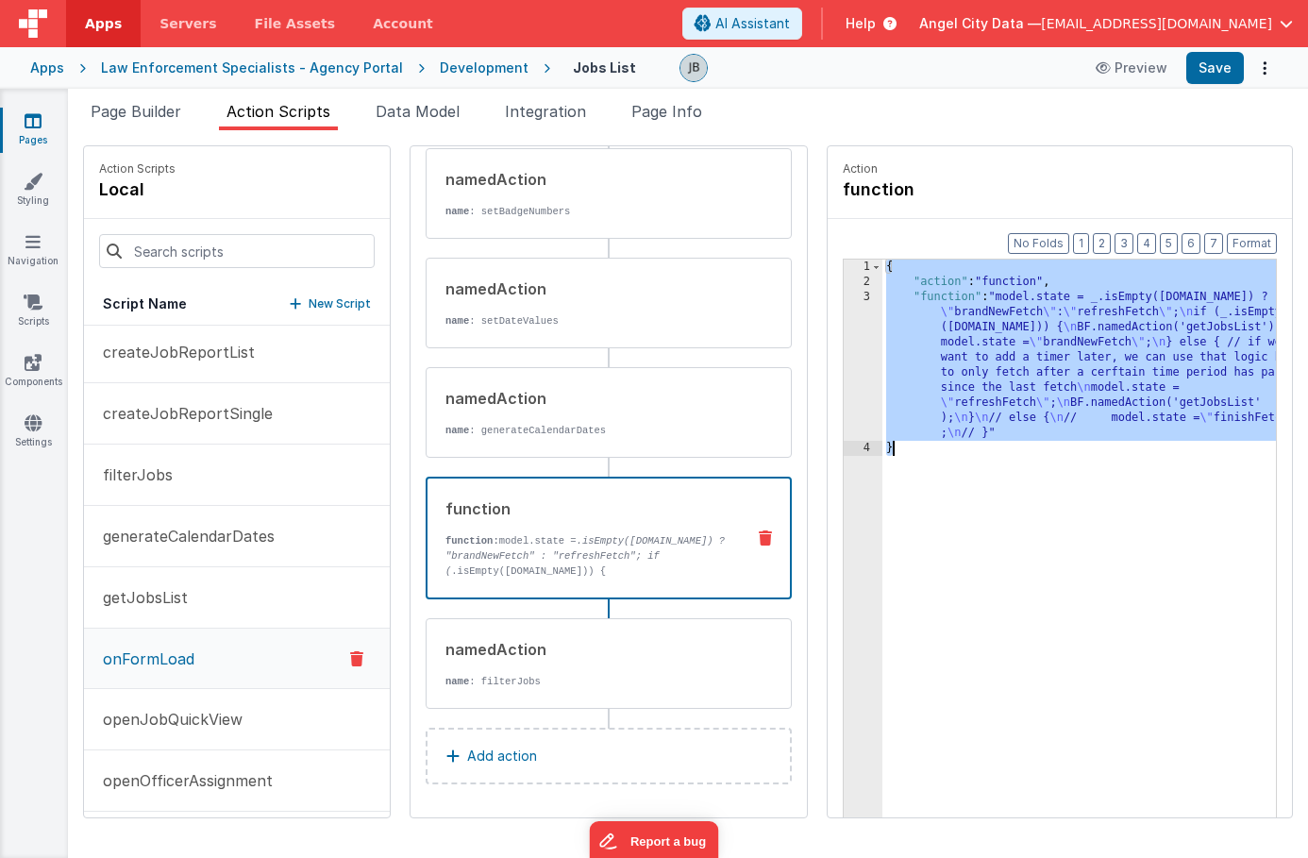
click at [844, 360] on div "3" at bounding box center [863, 365] width 39 height 151
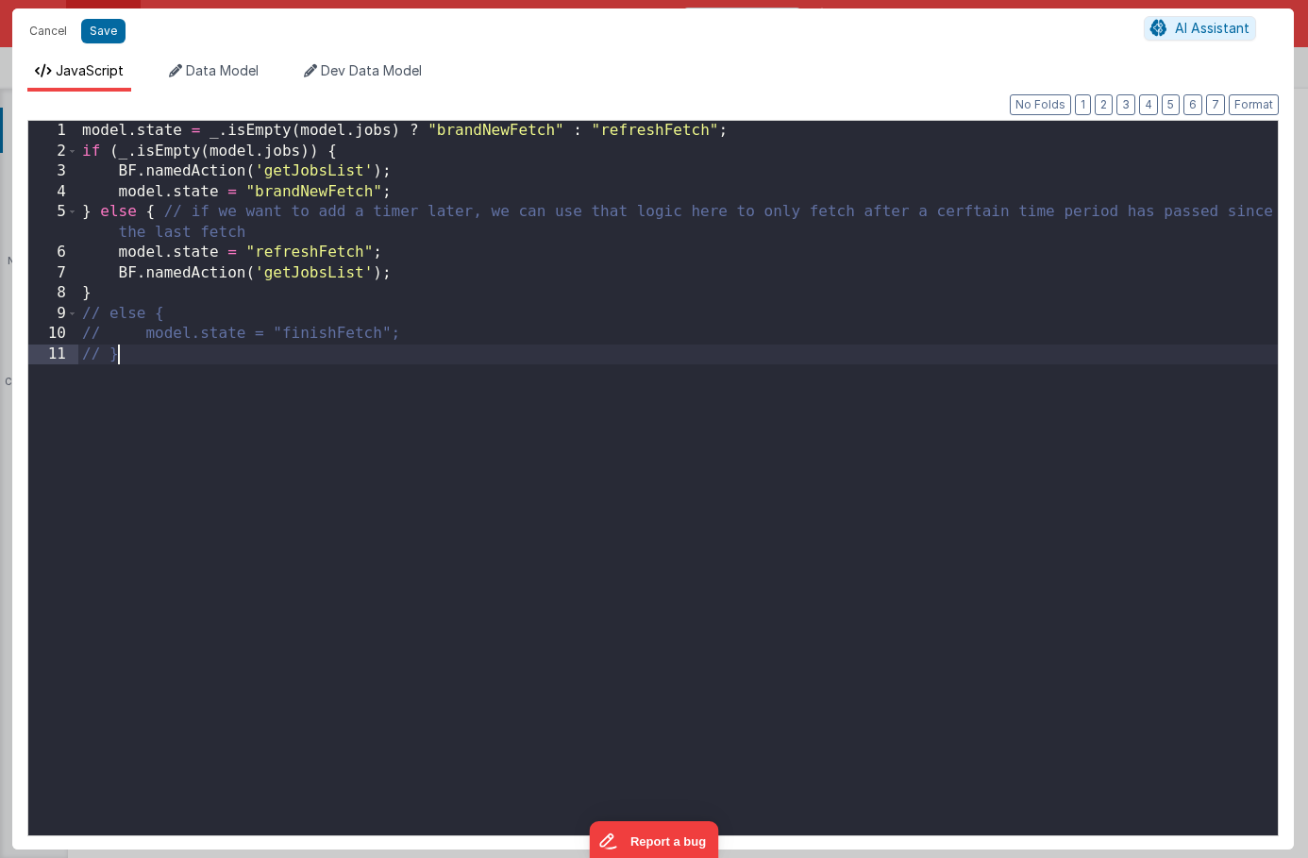
click at [820, 360] on div "model . state = _ . isEmpty ( model . jobs ) ? "brandNewFetch" : "refreshFetch"…" at bounding box center [678, 498] width 1200 height 755
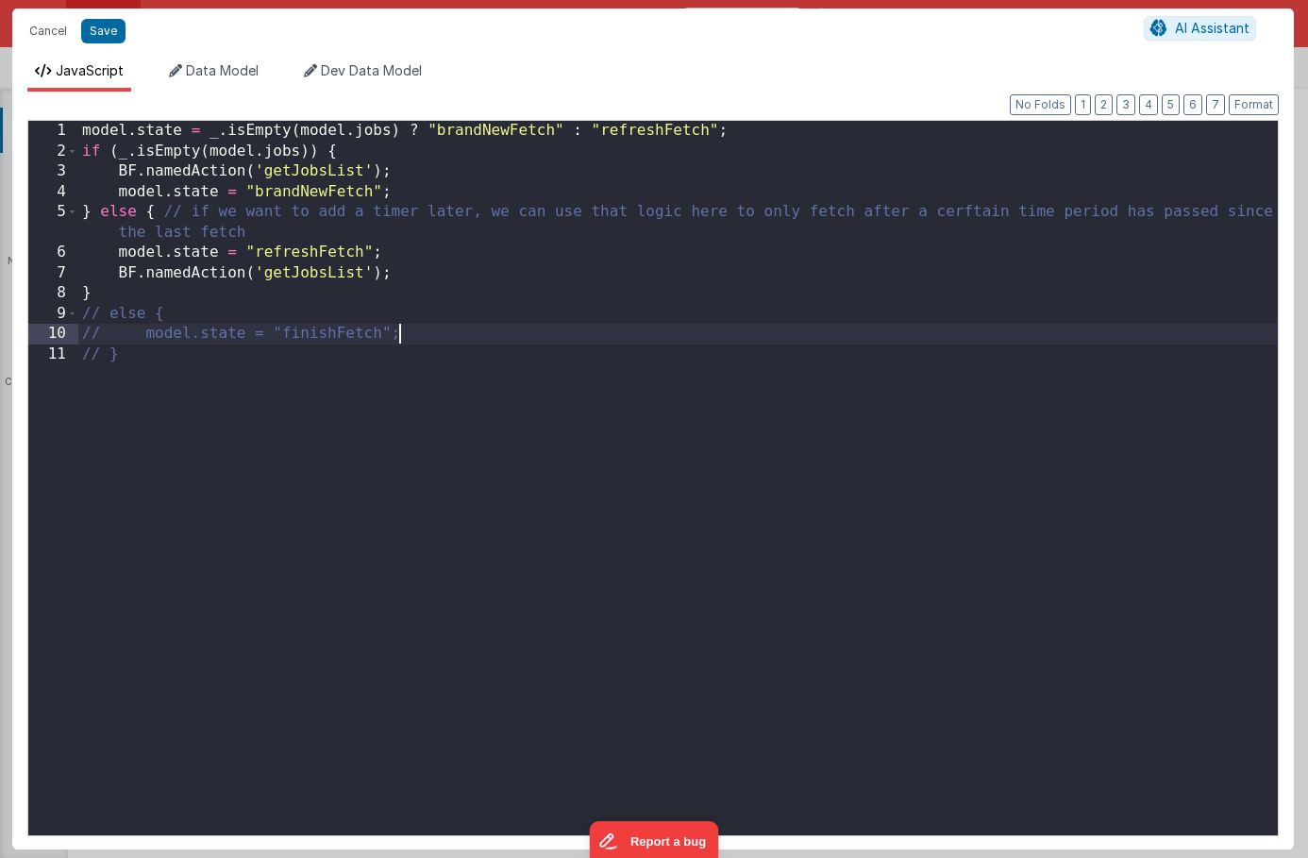
click at [609, 342] on div "model . state = _ . isEmpty ( model . jobs ) ? "brandNewFetch" : "refreshFetch"…" at bounding box center [678, 498] width 1200 height 755
click at [37, 34] on button "Cancel" at bounding box center [48, 31] width 57 height 26
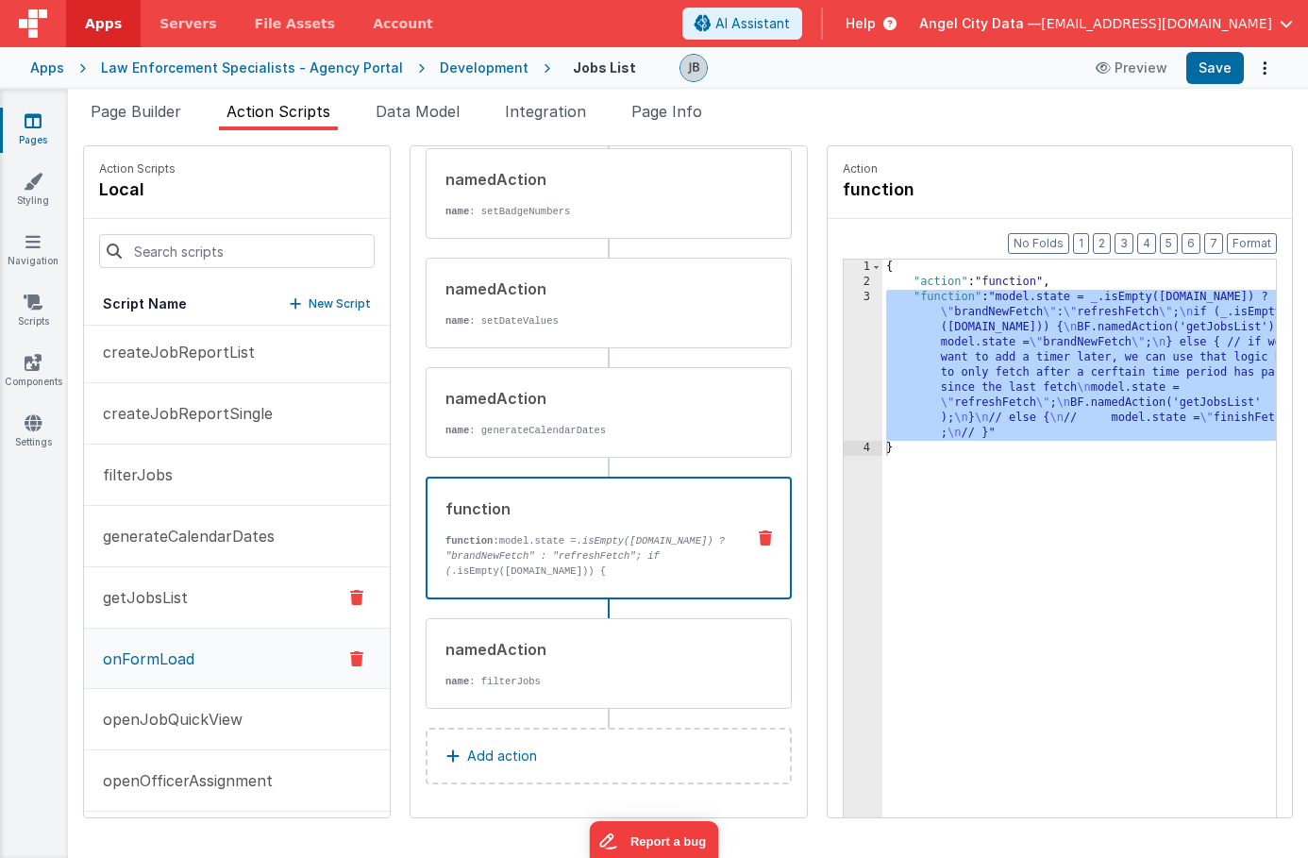
click at [233, 569] on button "getJobsList" at bounding box center [237, 597] width 306 height 61
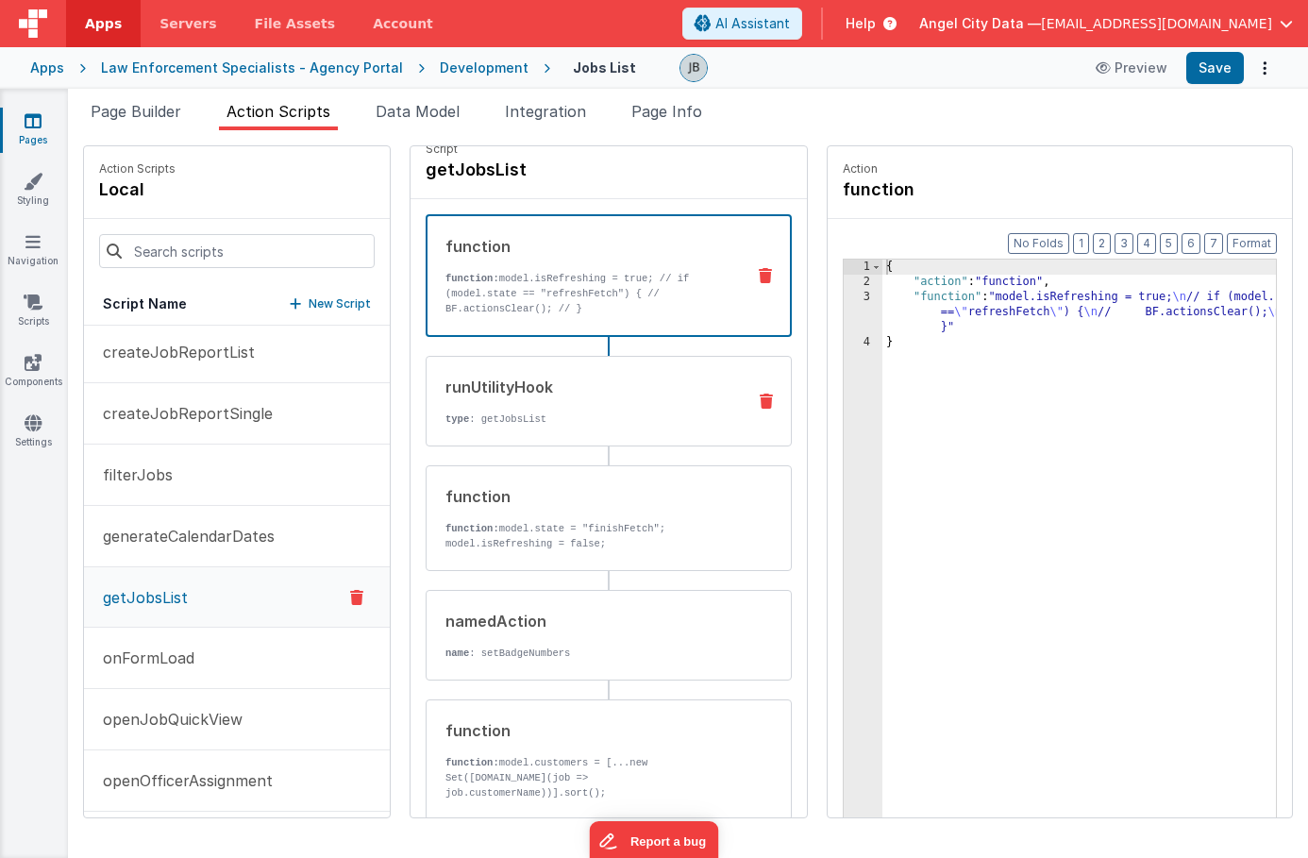
scroll to position [0, 0]
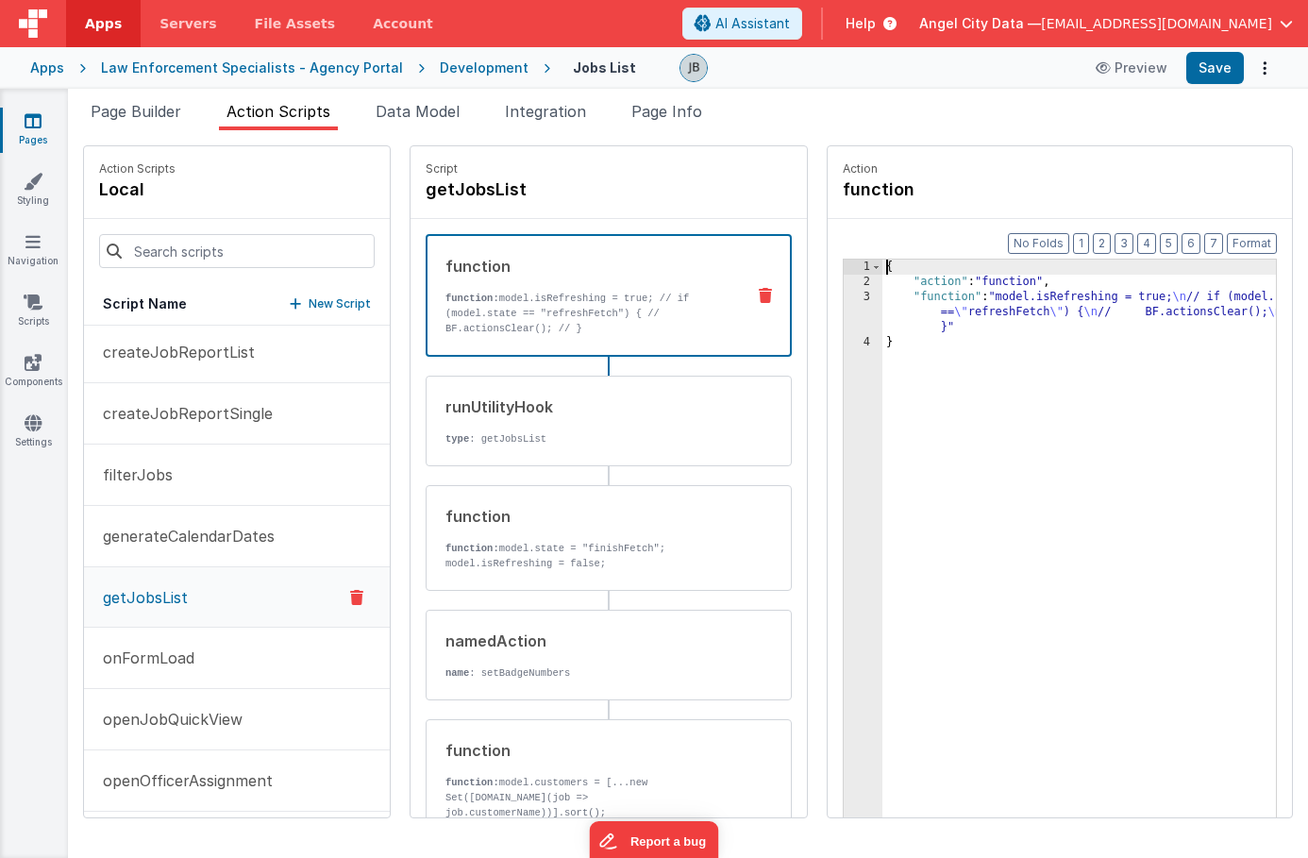
click at [844, 308] on div "3" at bounding box center [863, 312] width 39 height 45
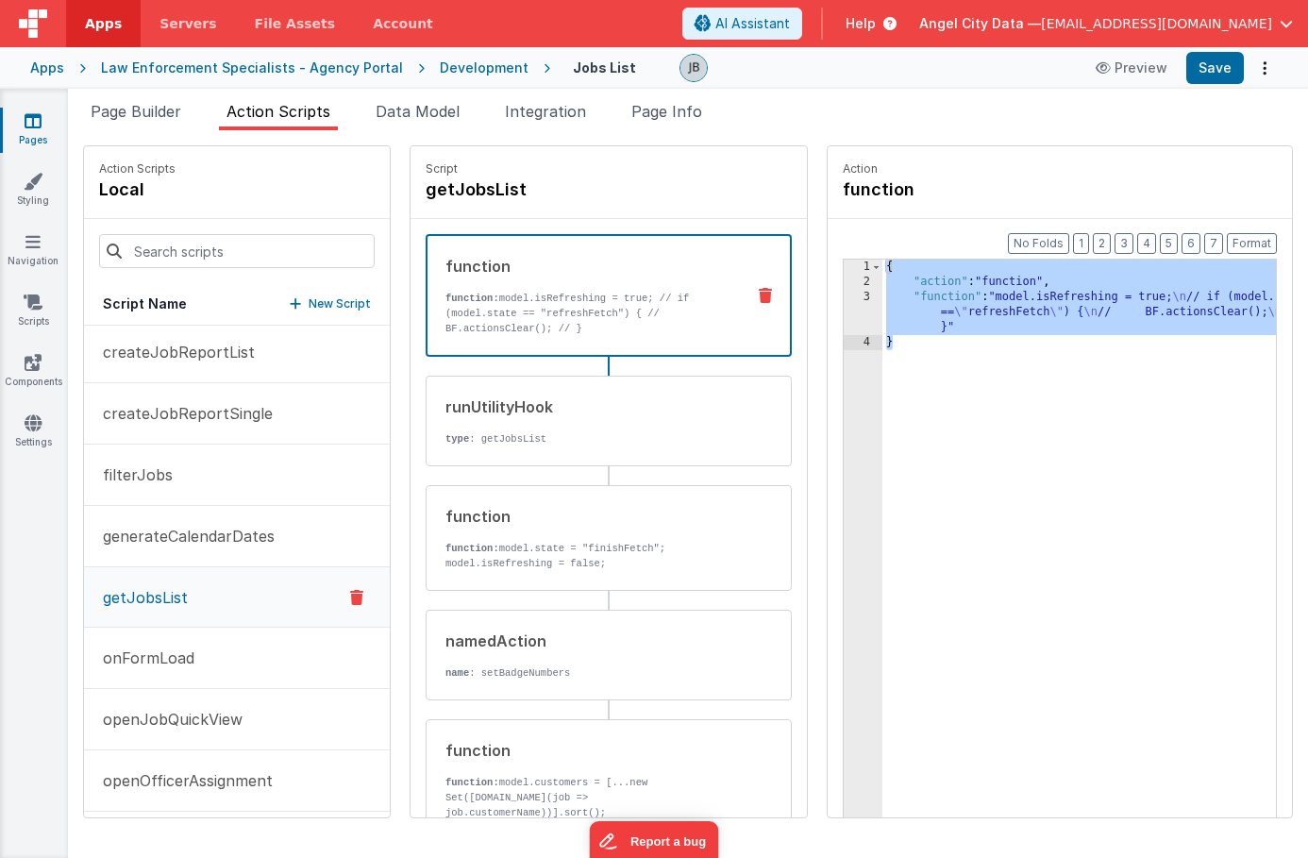
click at [844, 296] on div "3" at bounding box center [863, 312] width 39 height 45
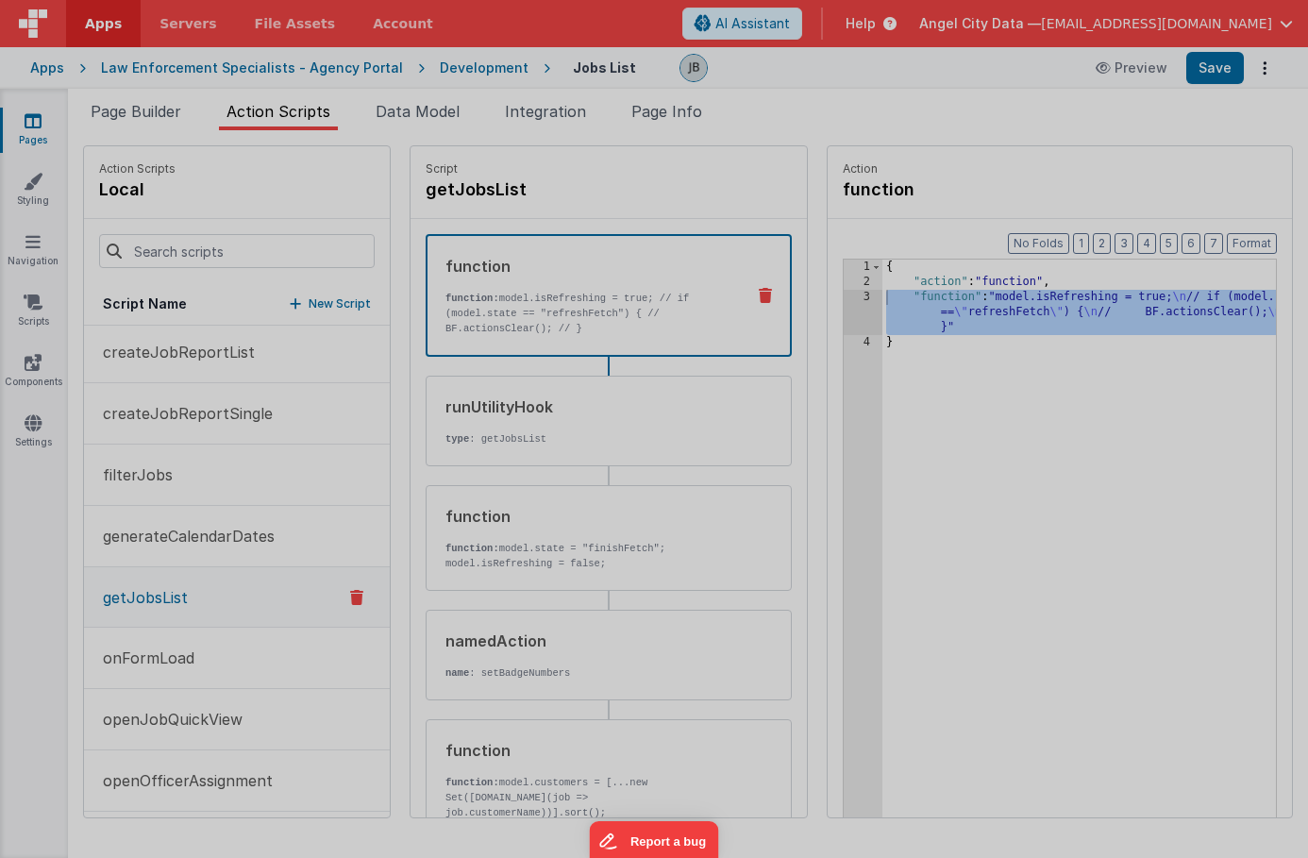
click at [824, 296] on div "model . isRefreshing = true ; // if (model.state == "refreshFetch") { // BF.act…" at bounding box center [673, 479] width 1209 height 755
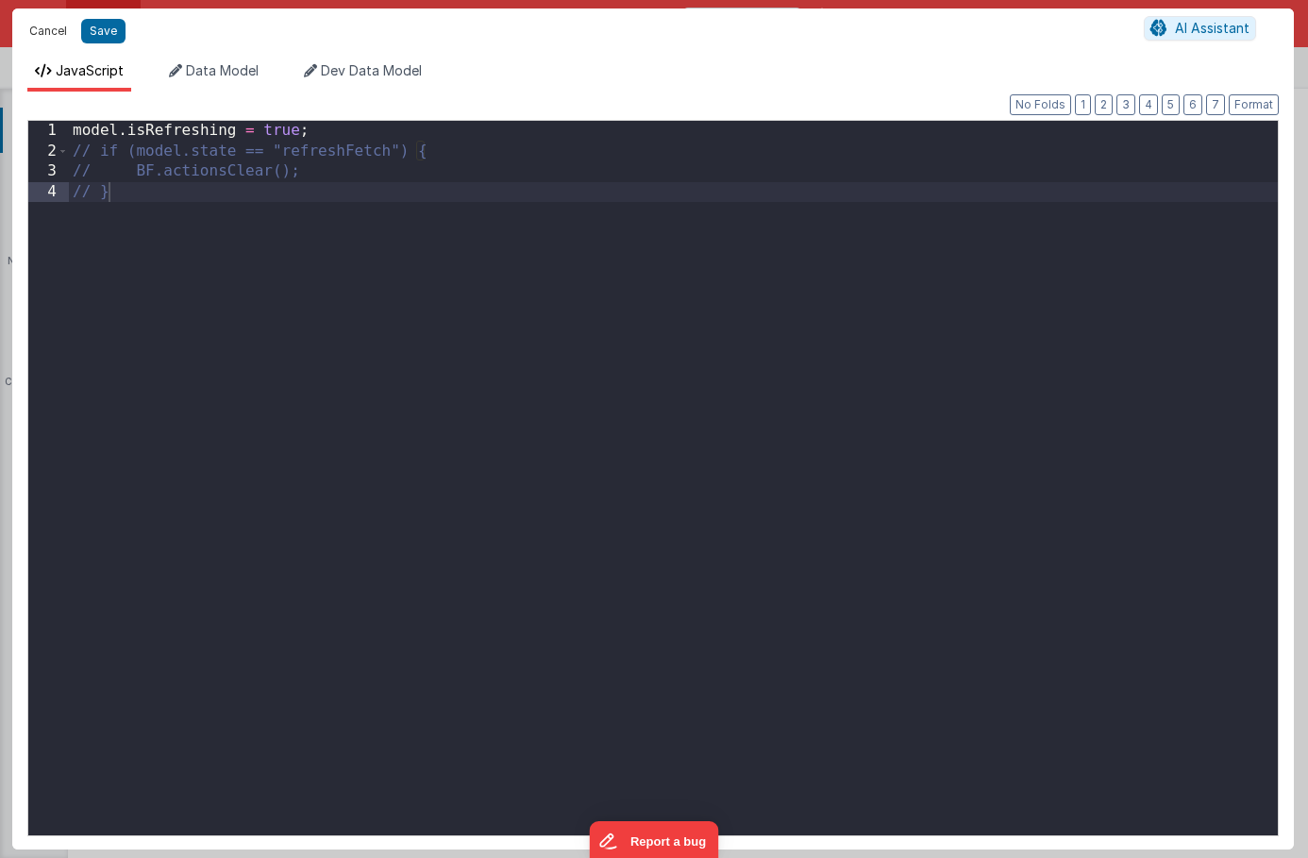
click at [51, 25] on button "Cancel" at bounding box center [48, 31] width 57 height 26
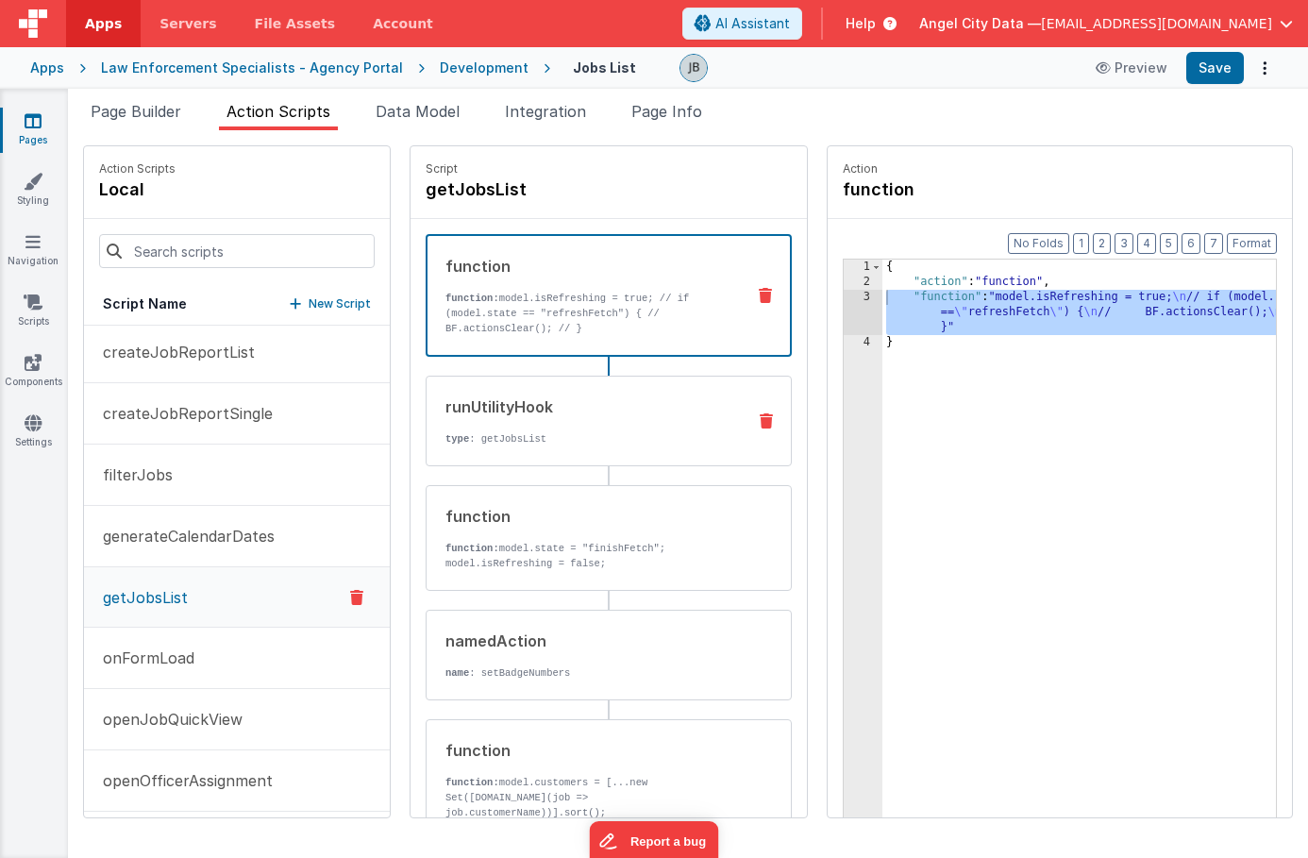
click at [482, 403] on div "runUtilityHook" at bounding box center [588, 407] width 285 height 23
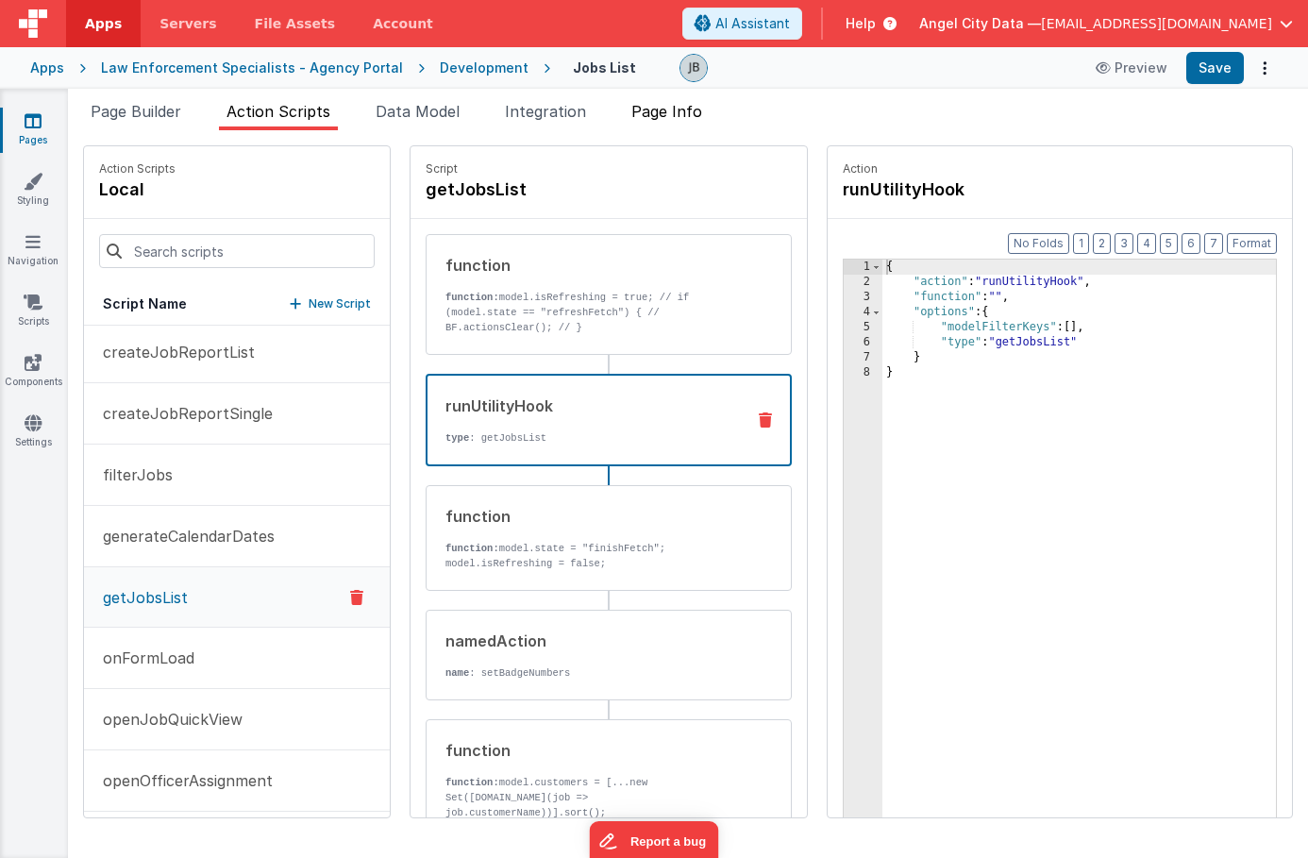
click at [702, 107] on span "Page Info" at bounding box center [666, 111] width 71 height 19
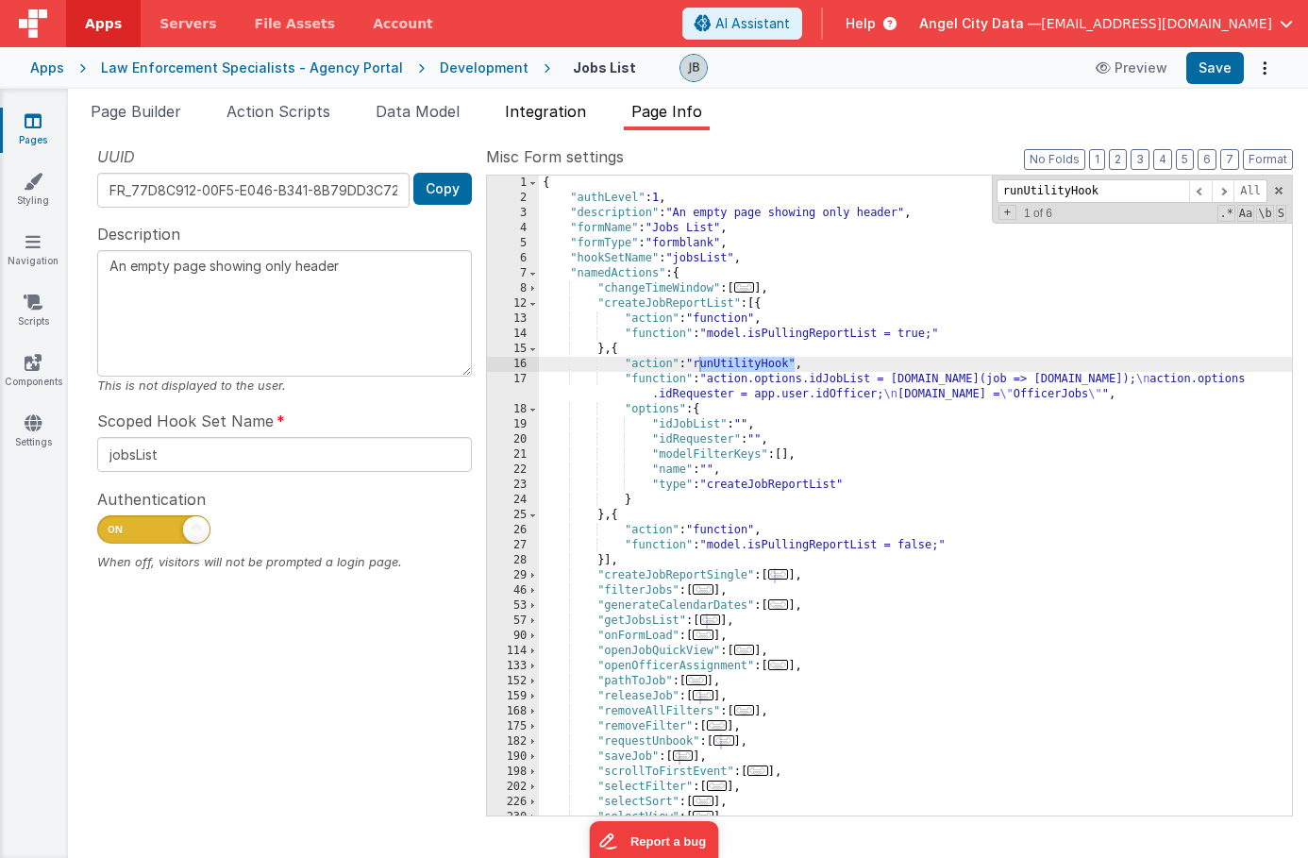
click at [583, 121] on li "Integration" at bounding box center [545, 115] width 96 height 30
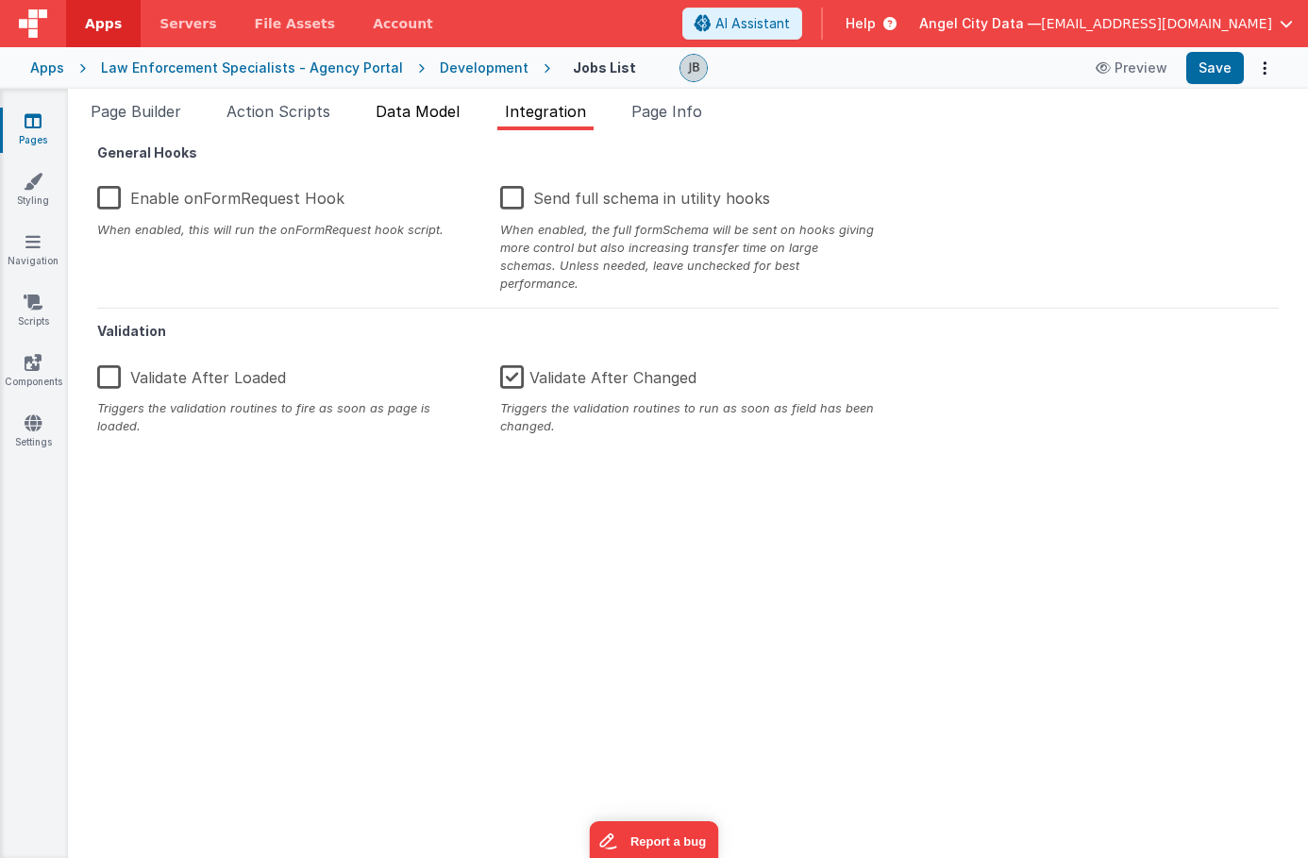
click at [434, 104] on span "Data Model" at bounding box center [418, 111] width 84 height 19
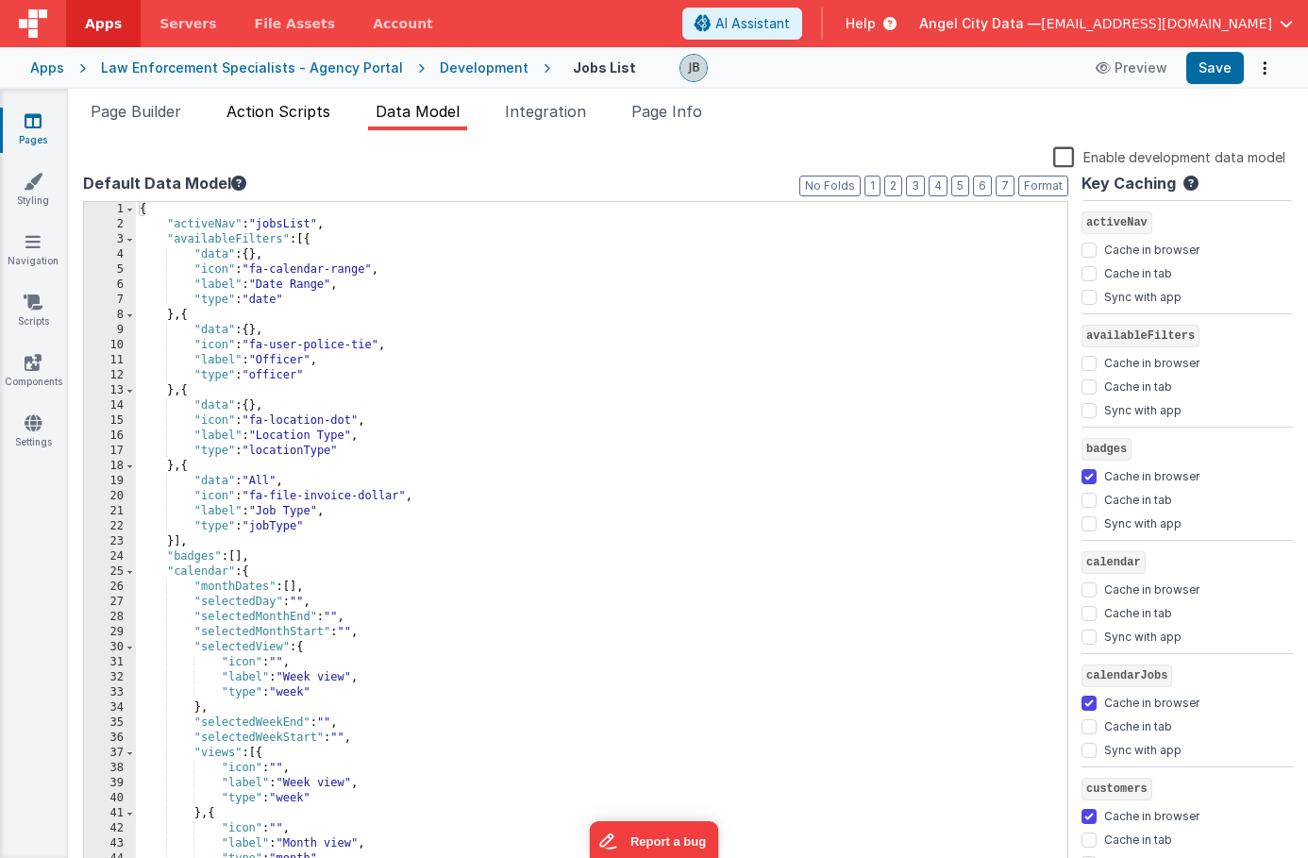
click at [320, 119] on span "Action Scripts" at bounding box center [279, 111] width 104 height 19
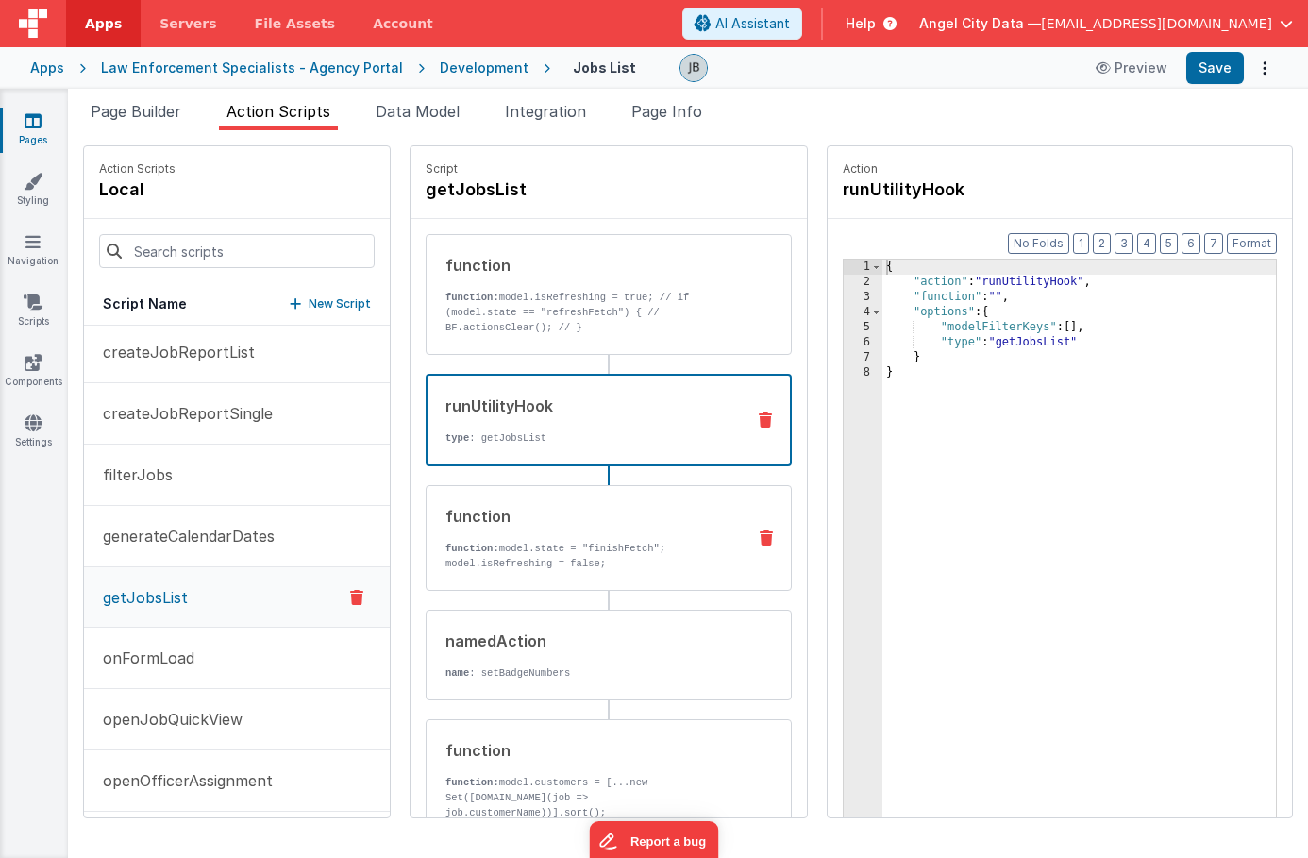
click at [427, 537] on div "function function: model.state = "finishFetch"; model.isRefreshing = false;" at bounding box center [579, 538] width 304 height 66
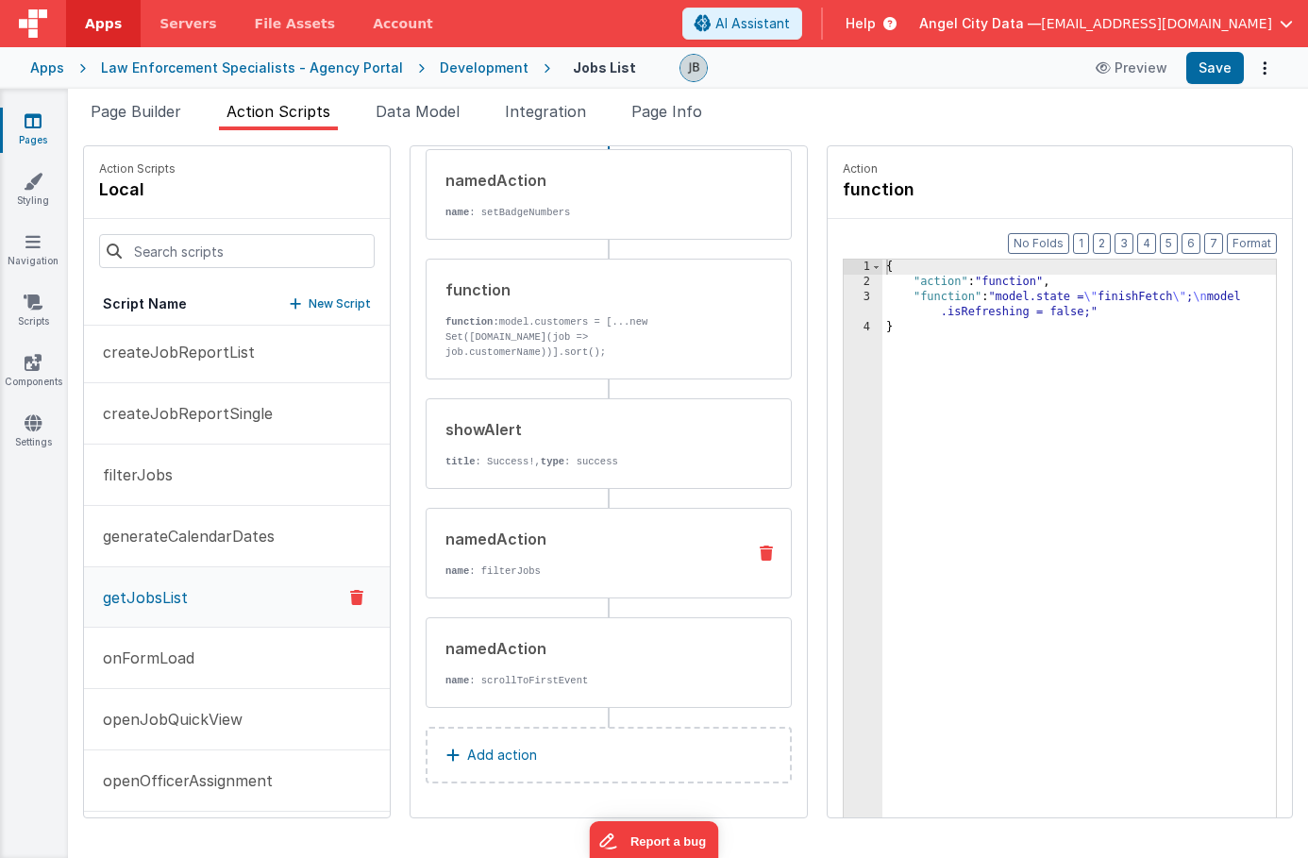
scroll to position [460, 0]
click at [465, 559] on div "namedAction name : filterJobs" at bounding box center [579, 554] width 304 height 51
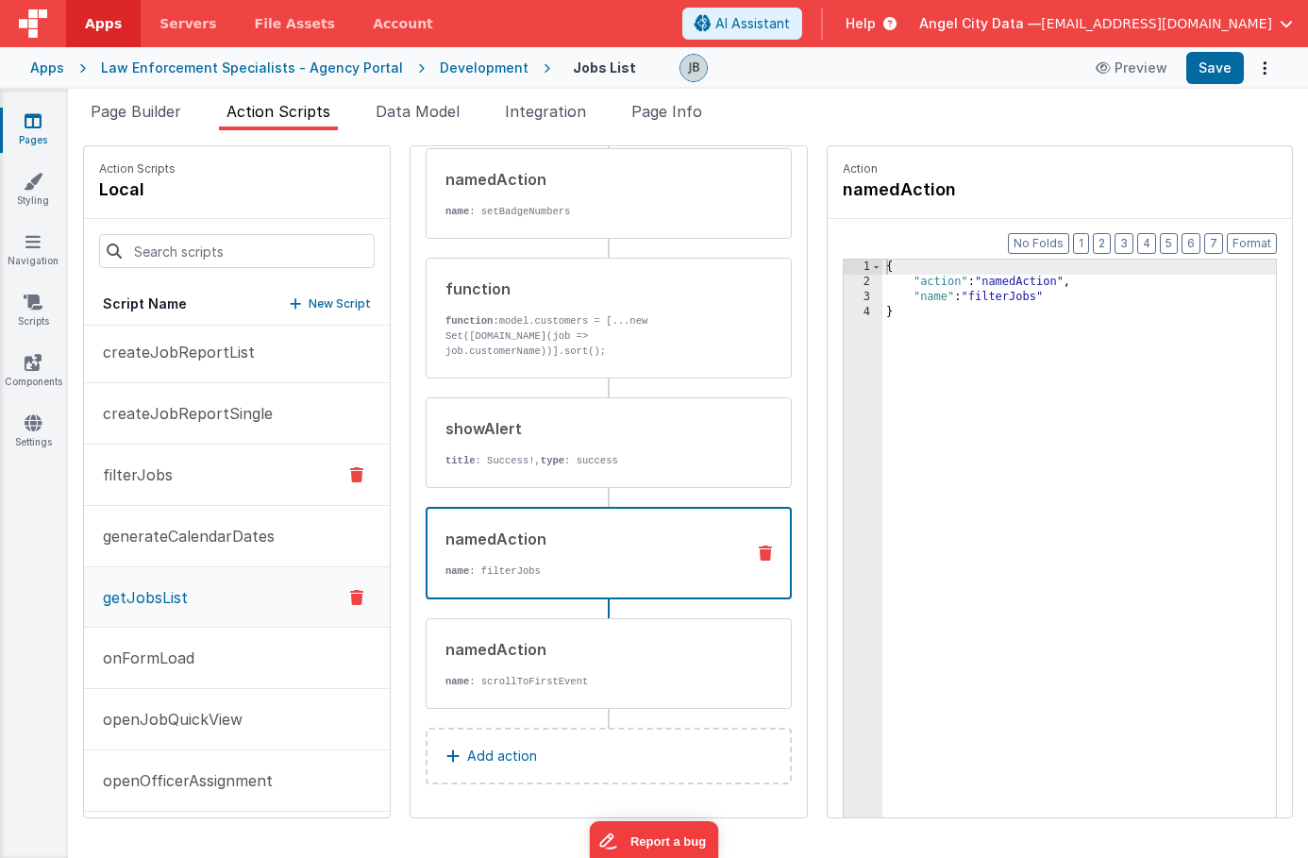
click at [152, 471] on p "filterJobs" at bounding box center [132, 474] width 81 height 23
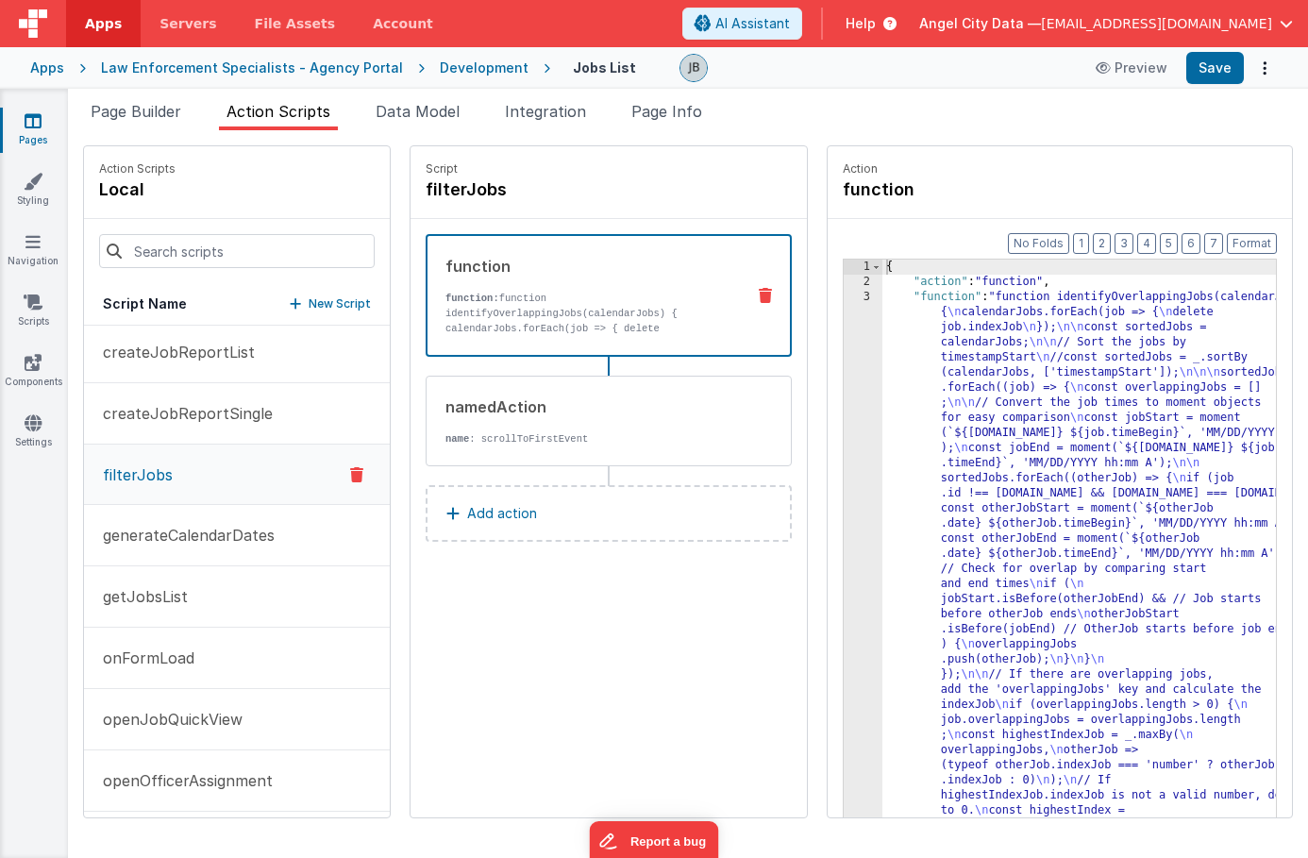
scroll to position [0, 0]
click at [175, 599] on p "getJobsList" at bounding box center [140, 596] width 96 height 23
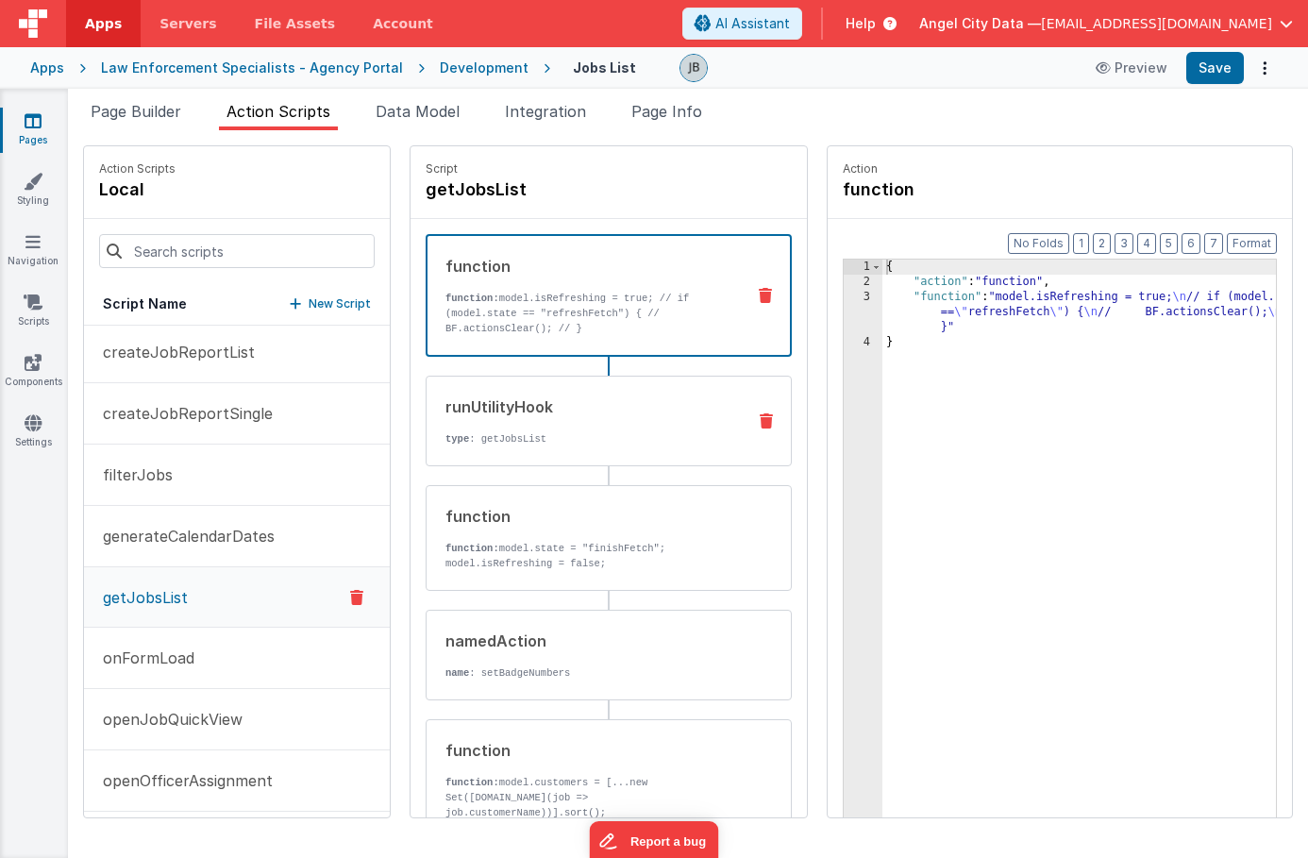
click at [548, 410] on div "runUtilityHook" at bounding box center [588, 407] width 285 height 23
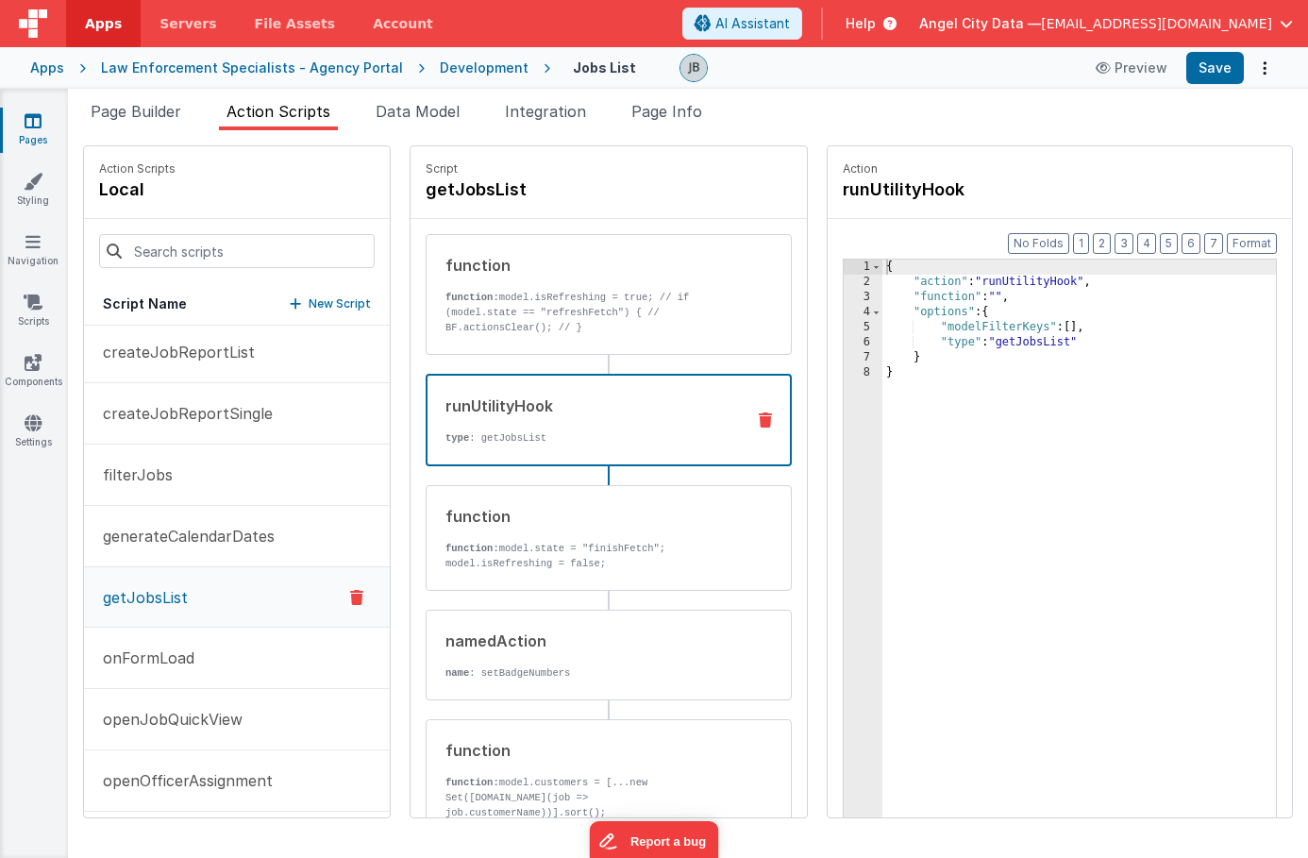
click at [981, 351] on div "{ "action" : "runUtilityHook" , "function" : "" , "options" : { "modelFilterKey…" at bounding box center [1103, 583] width 440 height 647
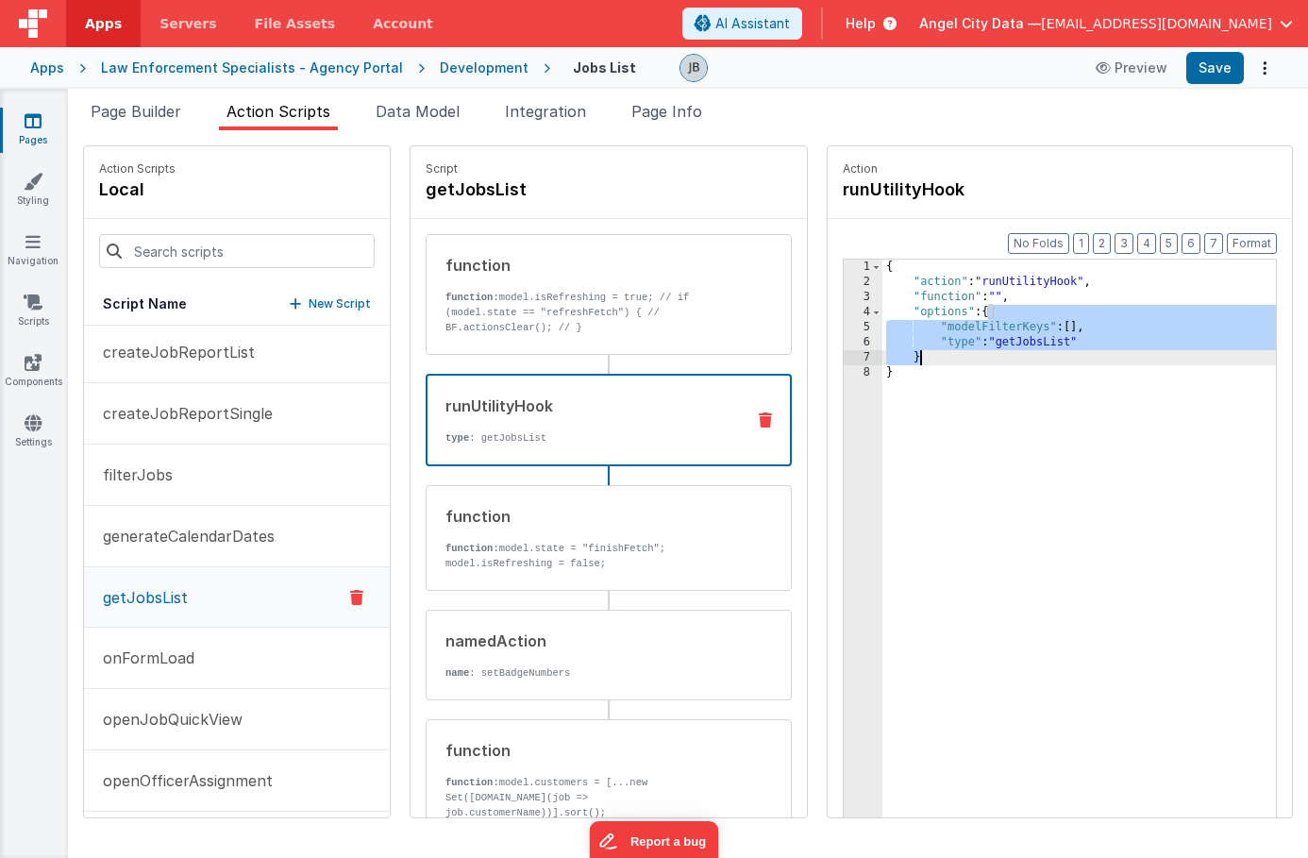
click at [981, 346] on div "{ "action" : "runUtilityHook" , "function" : "" , "options" : { "modelFilterKey…" at bounding box center [1103, 583] width 440 height 647
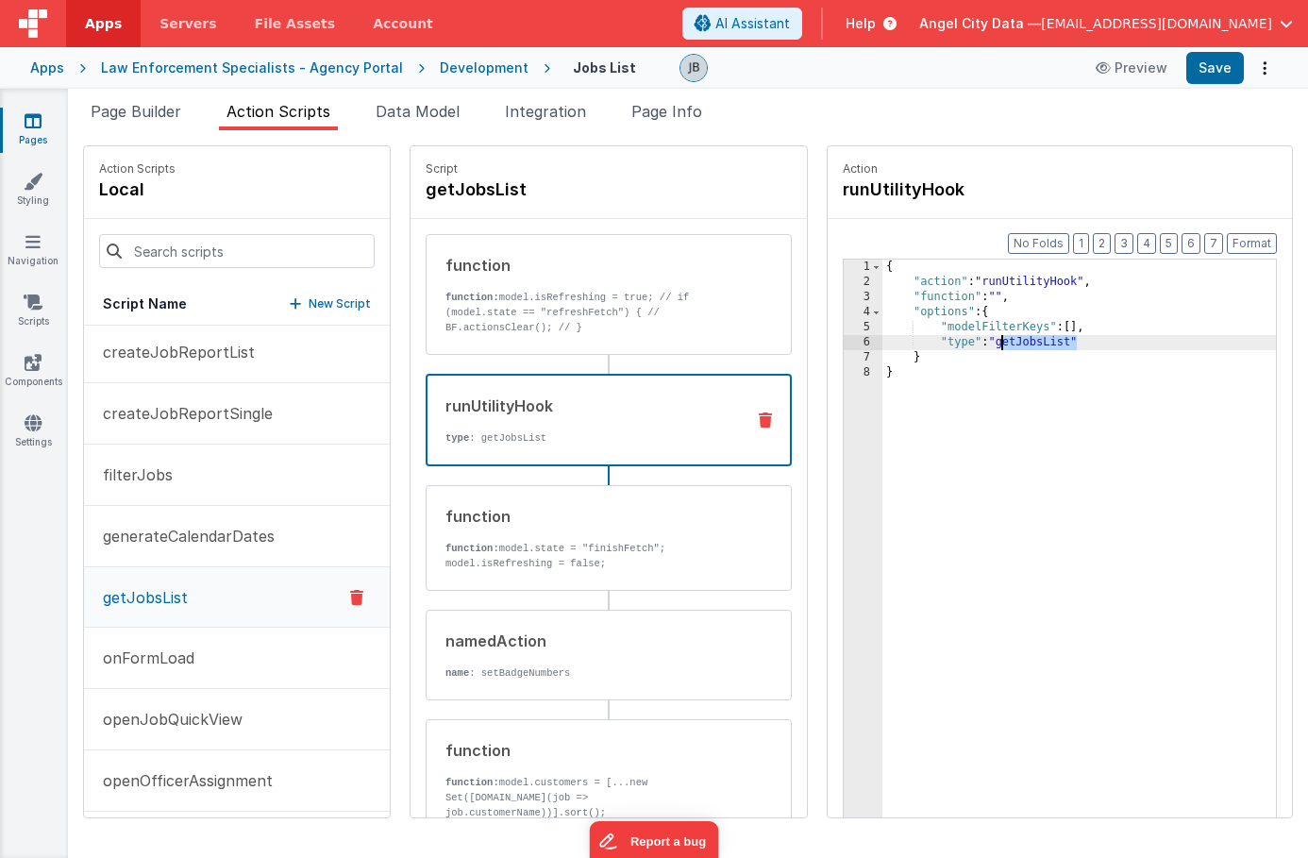
click at [981, 346] on div "{ "action" : "runUtilityHook" , "function" : "" , "options" : { "modelFilterKey…" at bounding box center [1103, 583] width 440 height 647
click at [153, 677] on button "onFormLoad" at bounding box center [237, 658] width 306 height 61
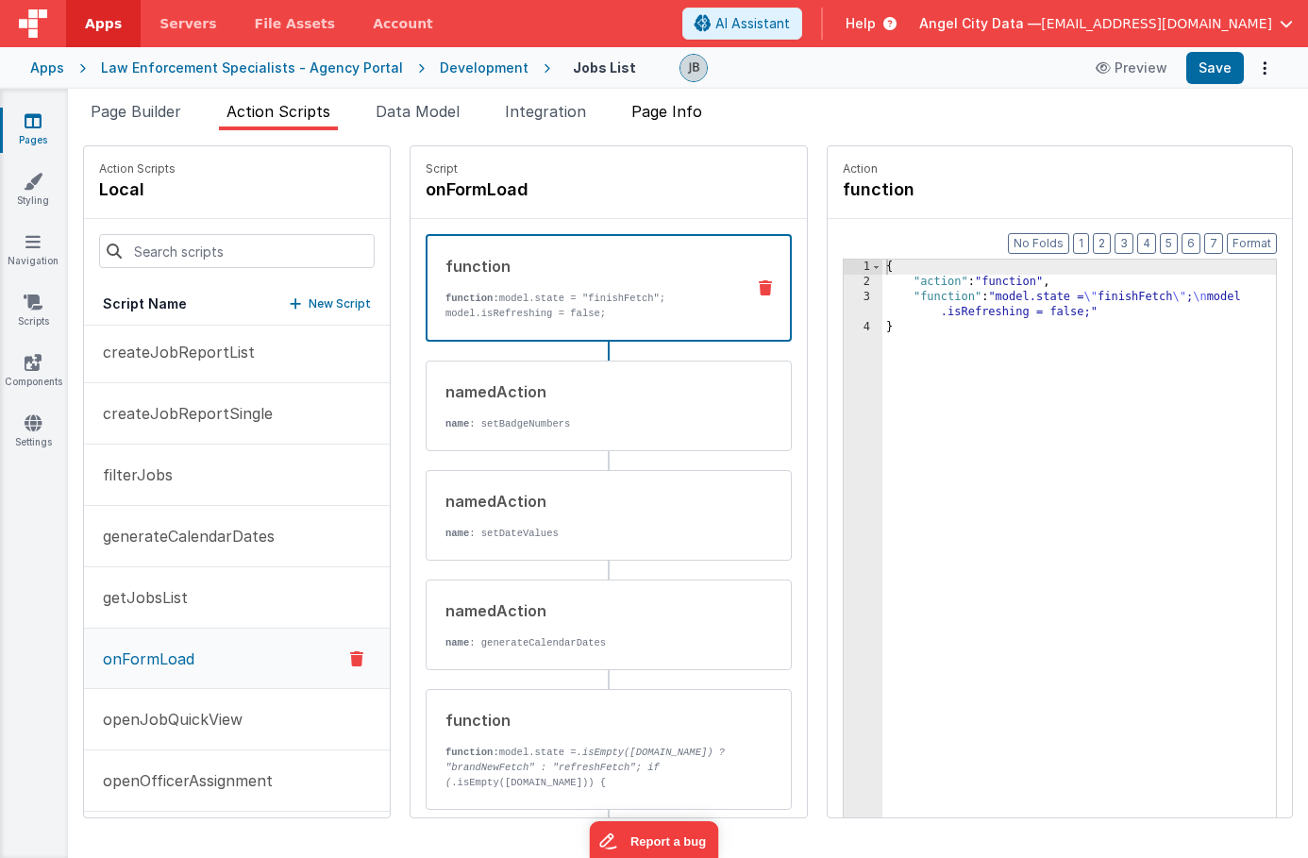
click at [654, 118] on span "Page Info" at bounding box center [666, 111] width 71 height 19
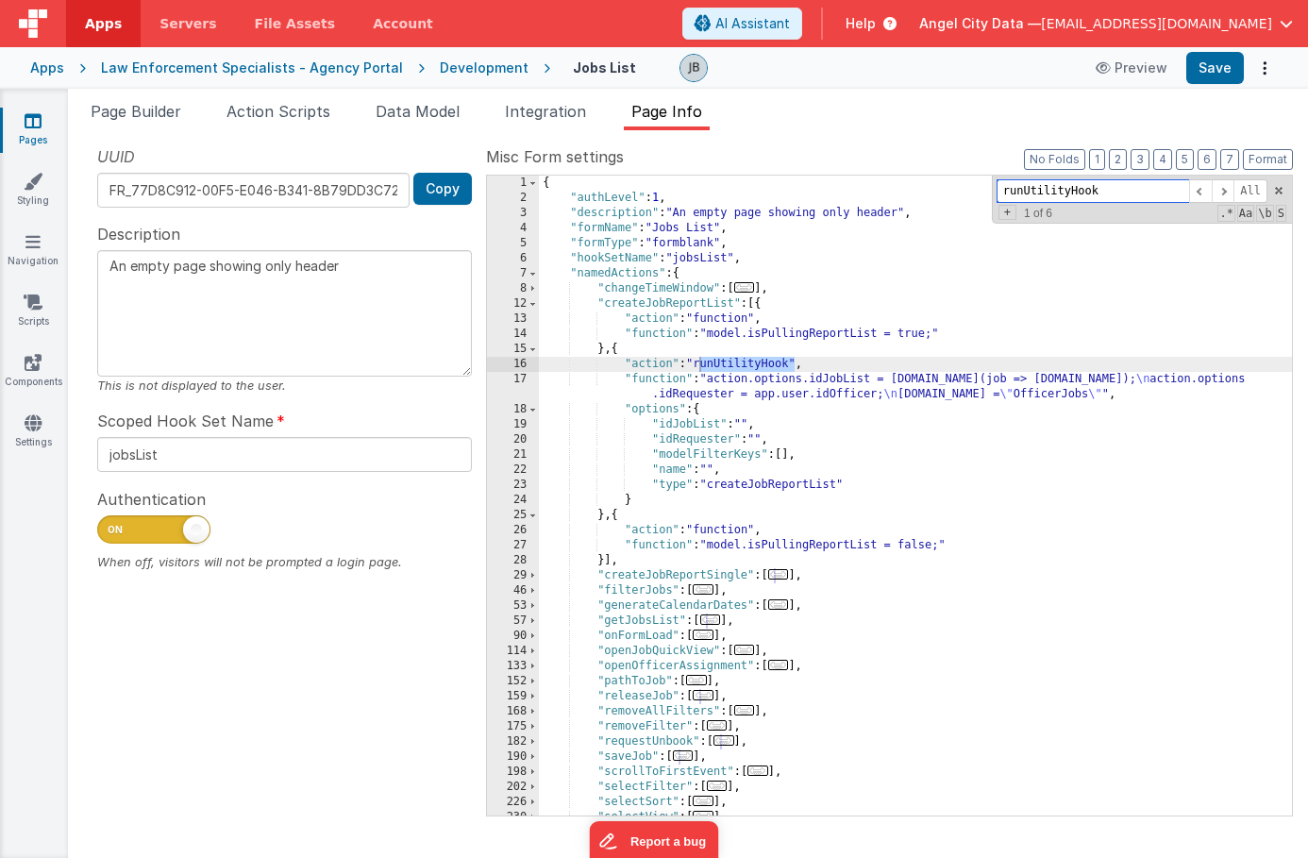
click at [1024, 188] on input "runUtilityHook" at bounding box center [1093, 191] width 193 height 24
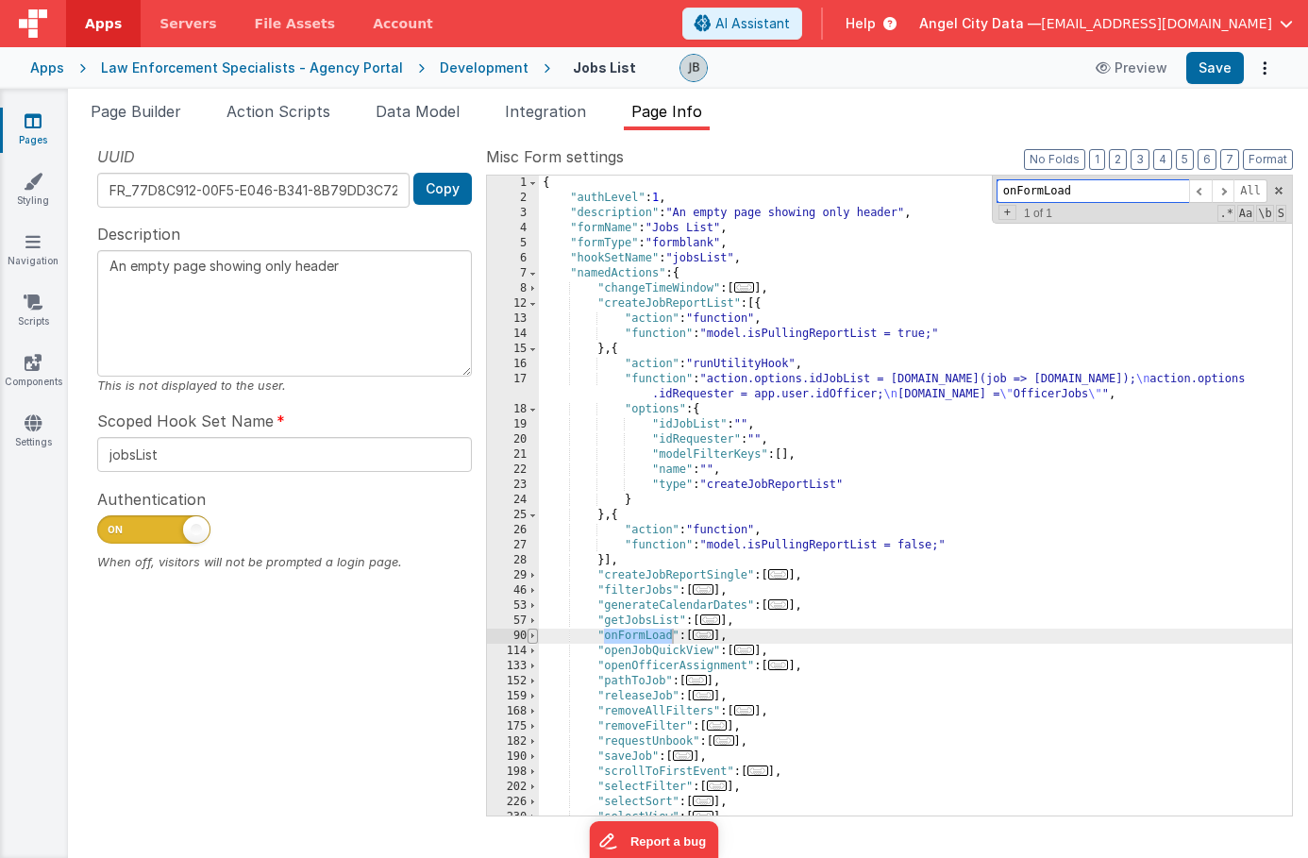
type input "onFormLoad"
click at [535, 635] on span at bounding box center [533, 636] width 10 height 15
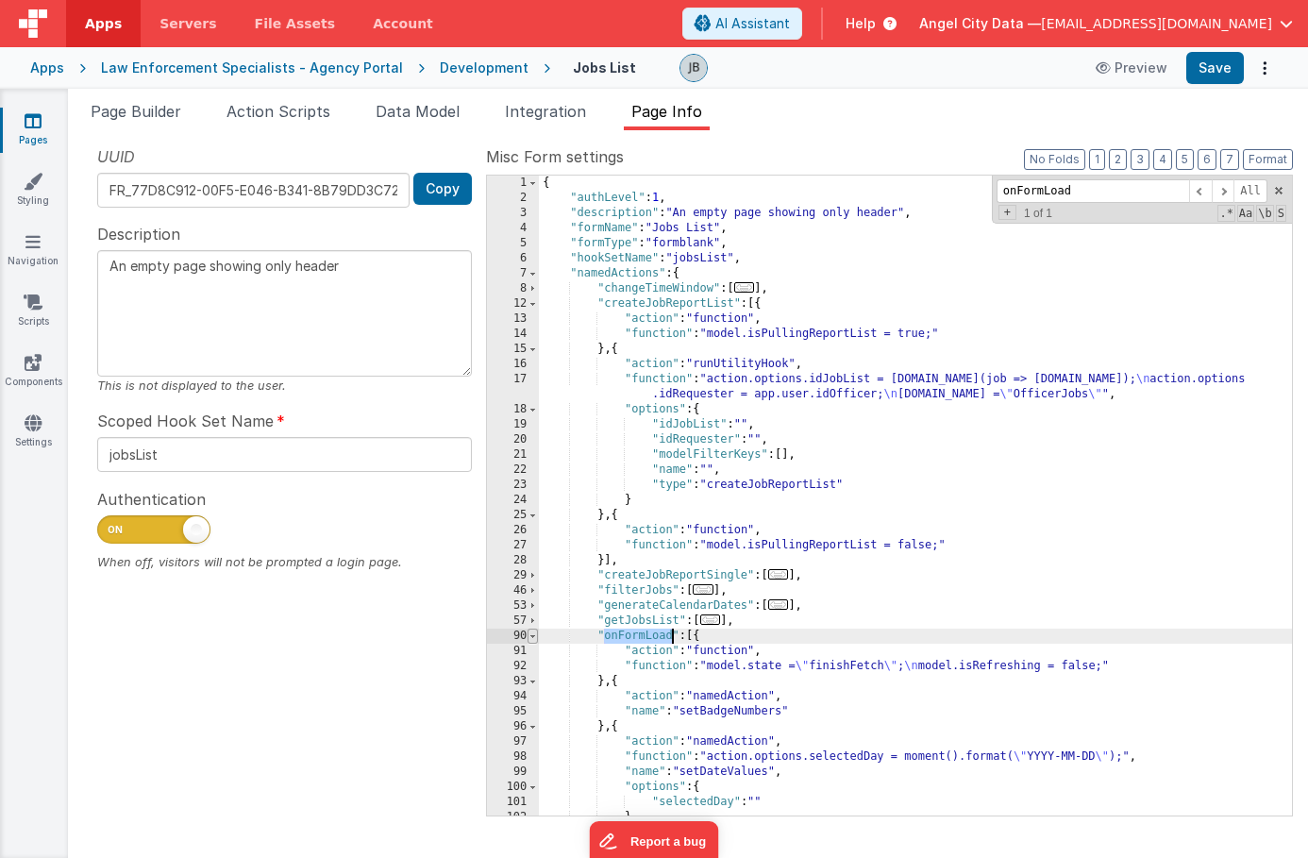
click at [537, 639] on span at bounding box center [533, 636] width 10 height 15
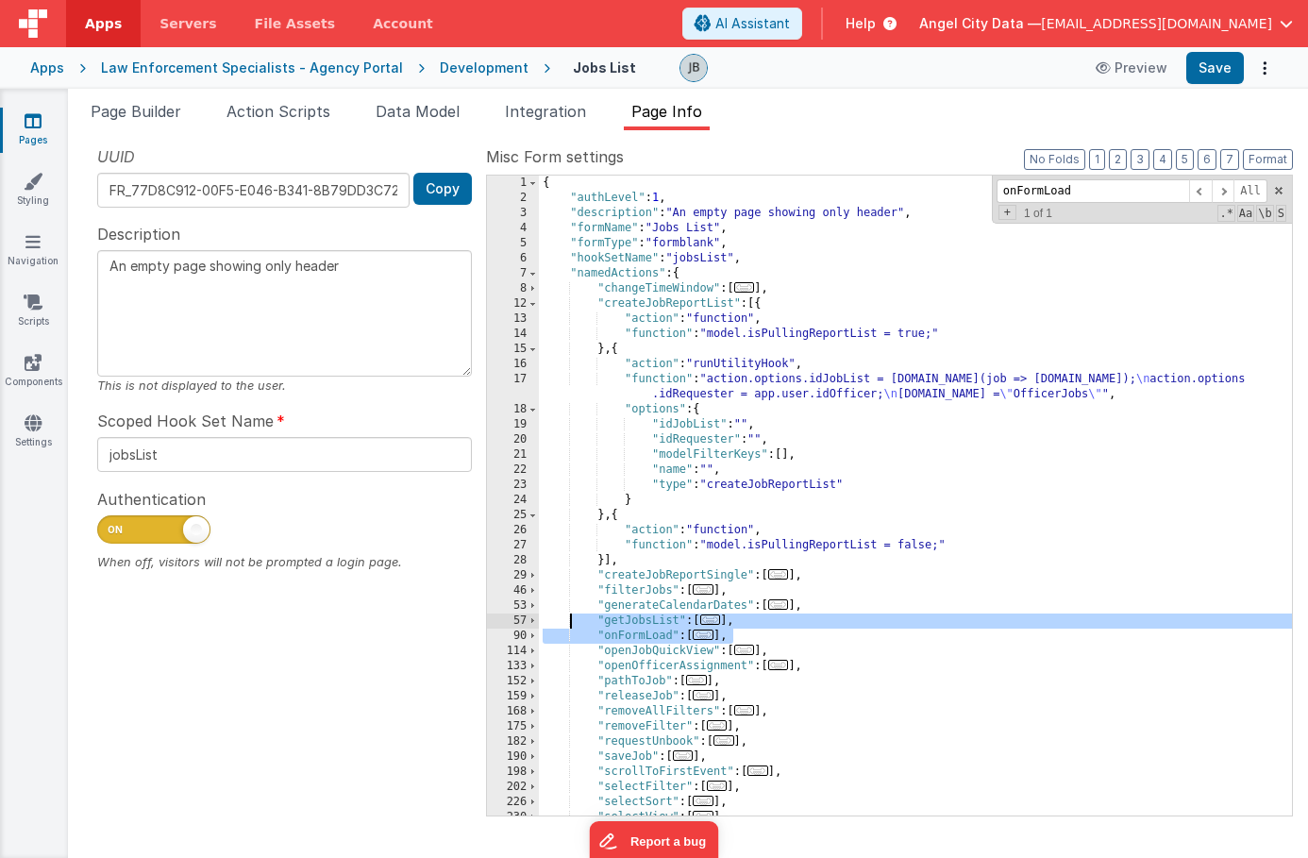
drag, startPoint x: 737, startPoint y: 633, endPoint x: 568, endPoint y: 626, distance: 169.1
click at [568, 626] on div "{ "authLevel" : 1 , "description" : "An empty page showing only header" , "form…" at bounding box center [915, 511] width 753 height 670
click at [538, 627] on div "57" at bounding box center [513, 621] width 52 height 15
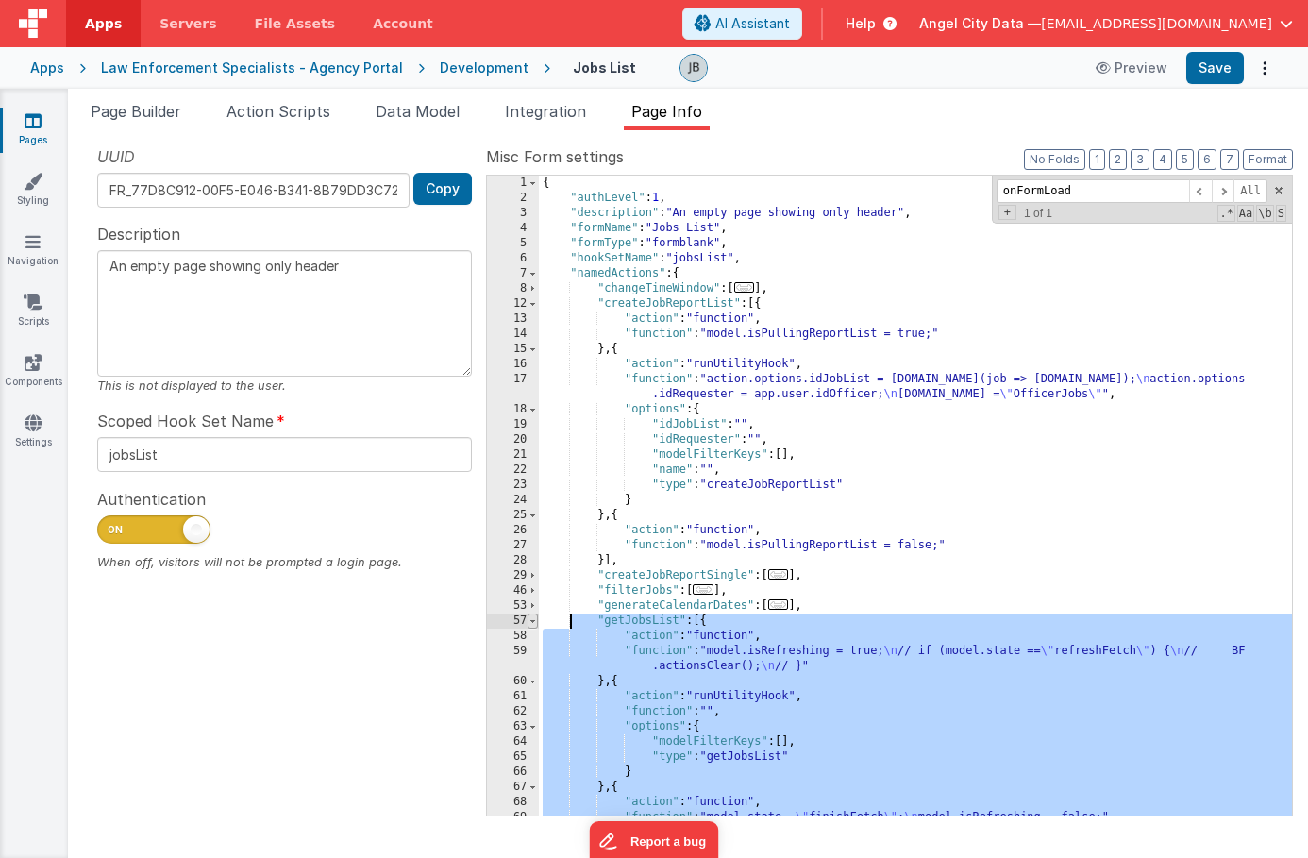
click at [534, 626] on span at bounding box center [533, 621] width 10 height 15
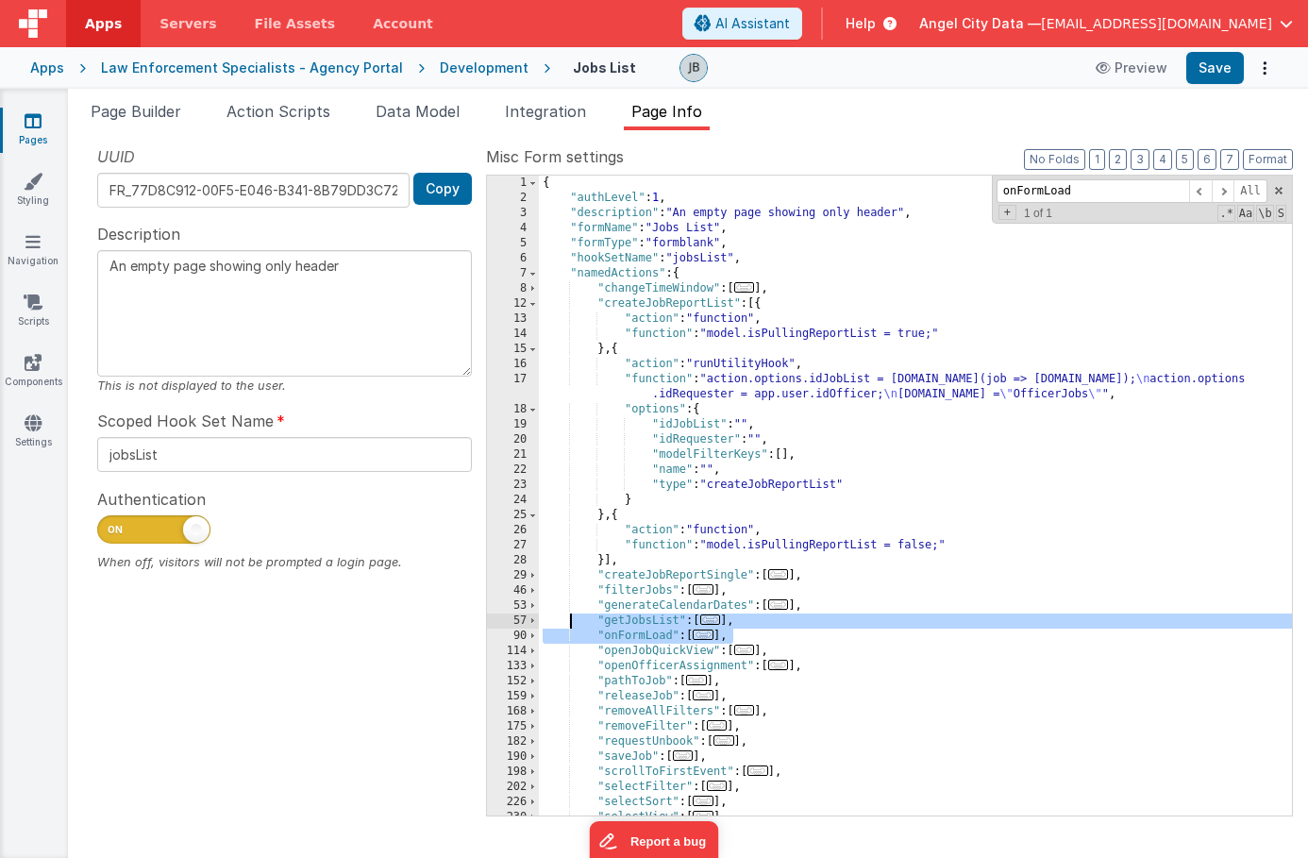
click at [741, 635] on div "{ "authLevel" : 1 , "description" : "An empty page showing only header" , "form…" at bounding box center [915, 511] width 753 height 670
drag, startPoint x: 741, startPoint y: 635, endPoint x: 543, endPoint y: 623, distance: 198.6
click at [543, 623] on div "{ "authLevel" : 1 , "description" : "An empty page showing only header" , "form…" at bounding box center [915, 511] width 753 height 670
click at [533, 273] on span at bounding box center [533, 273] width 10 height 15
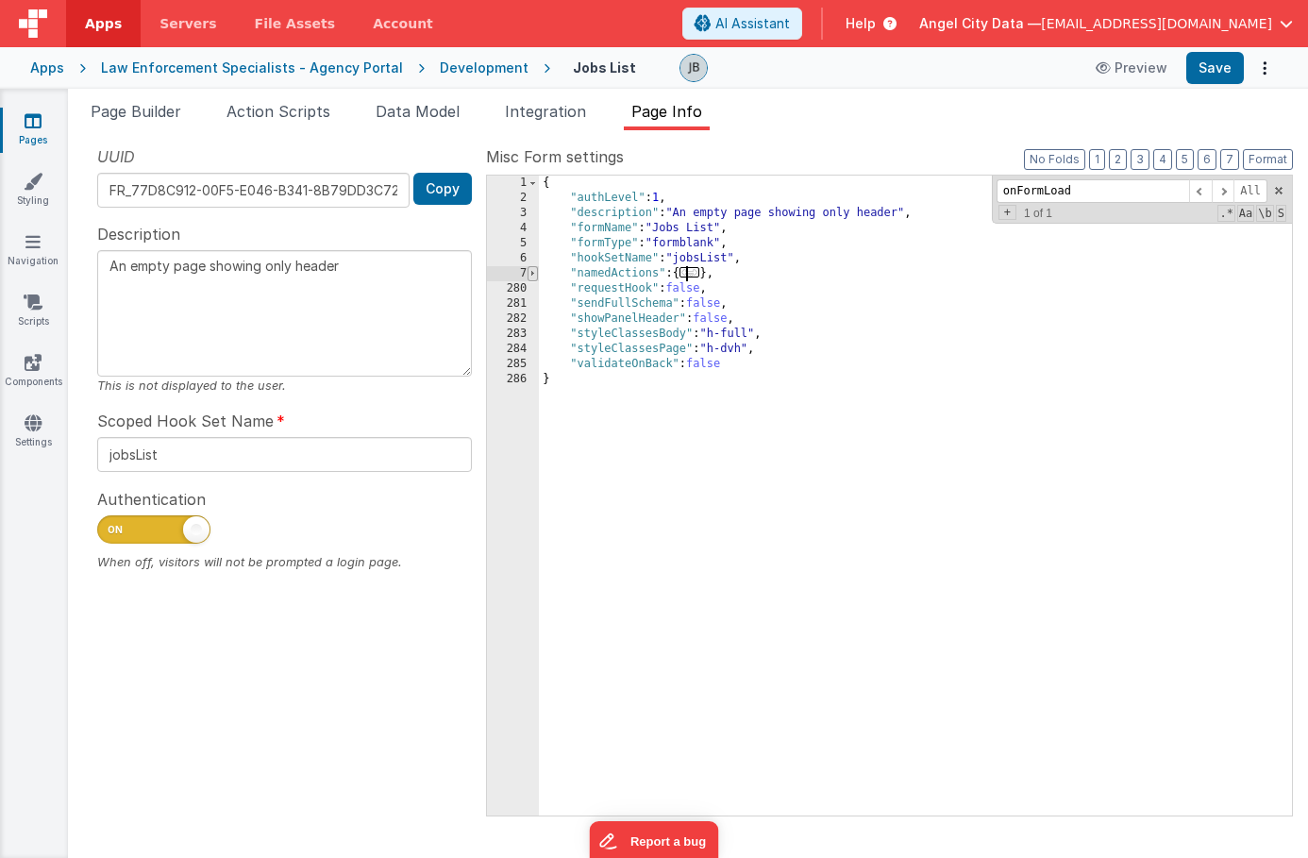
click at [533, 273] on span at bounding box center [533, 273] width 10 height 15
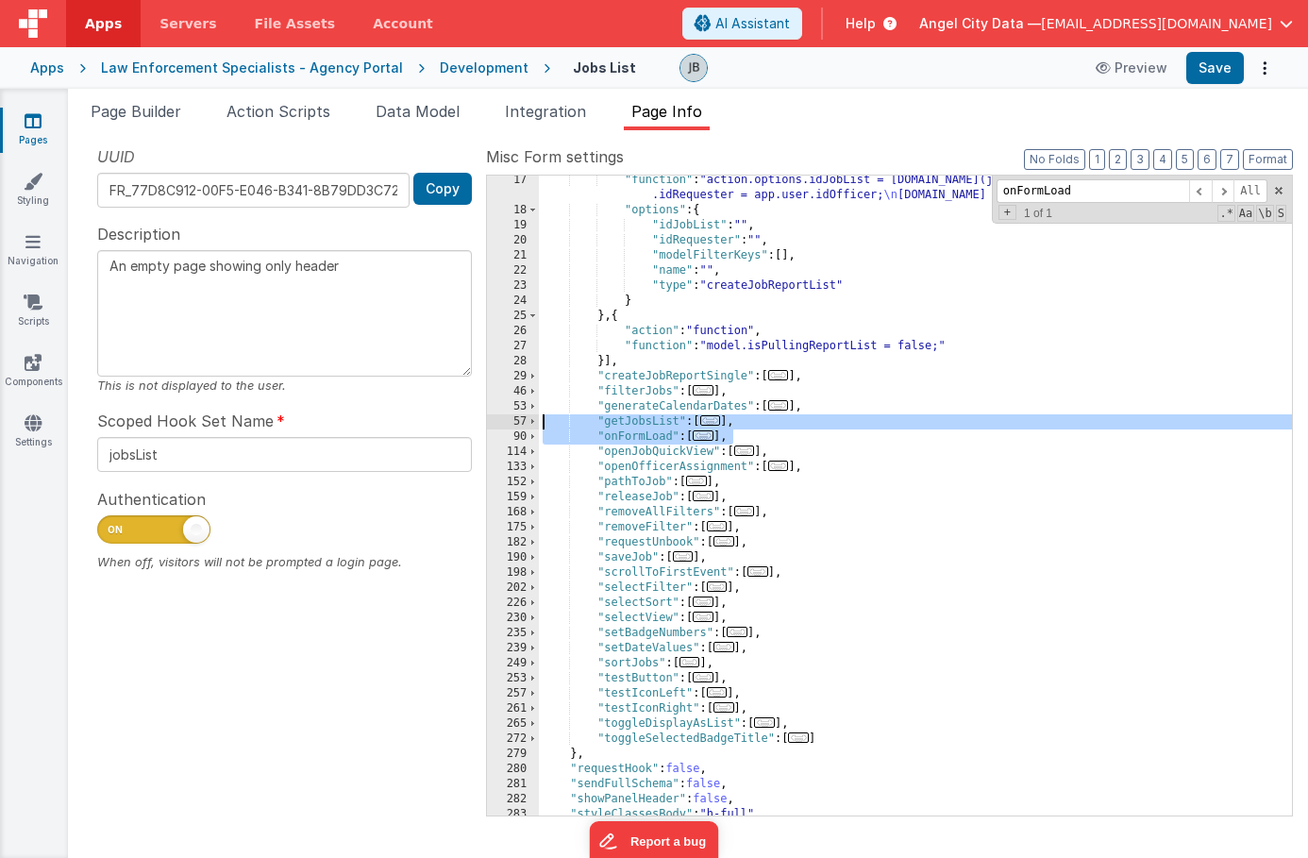
scroll to position [212, 0]
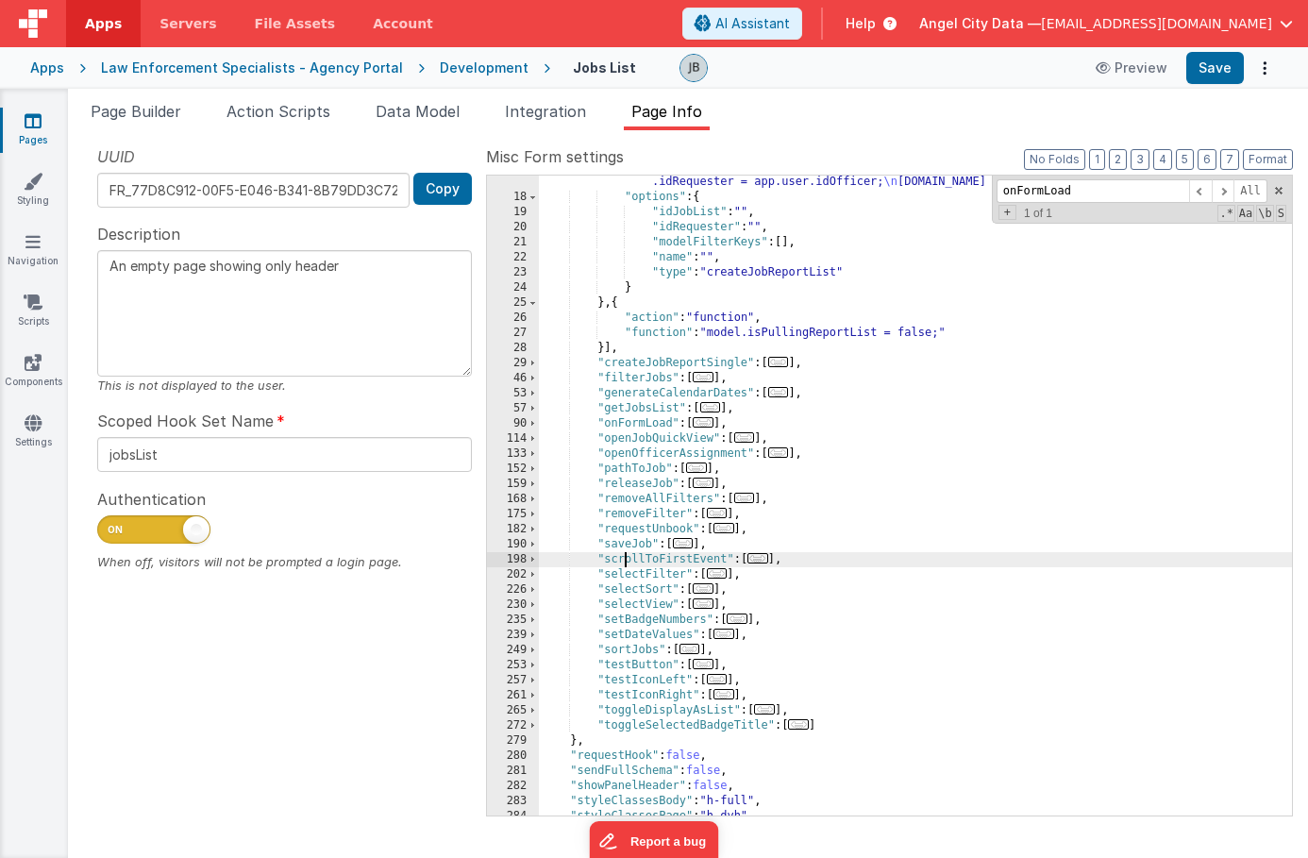
click at [627, 564] on div ""function" : "action.options.idJobList = model.jobsFiltered.map(job => job.id);…" at bounding box center [915, 502] width 753 height 685
click at [534, 562] on span at bounding box center [533, 559] width 10 height 15
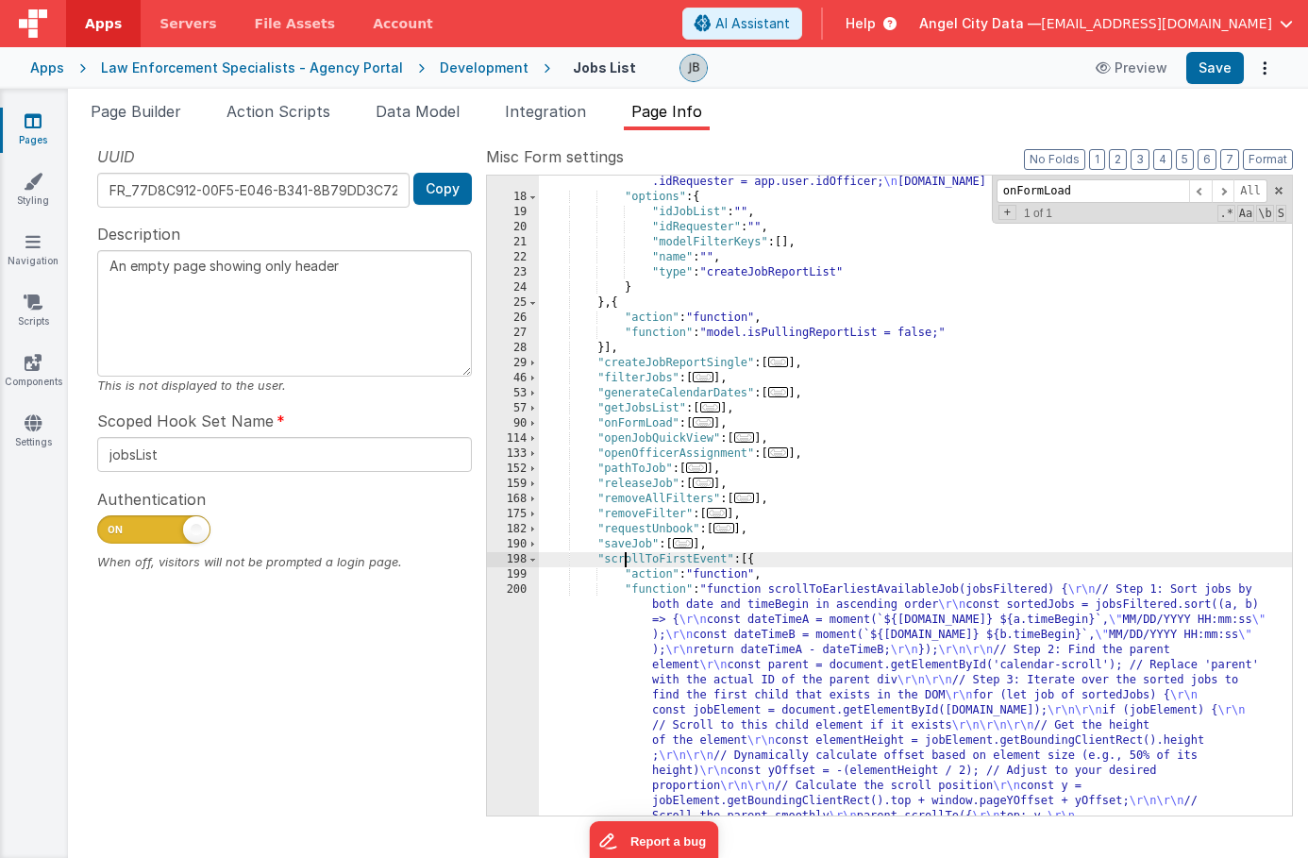
scroll to position [281, 0]
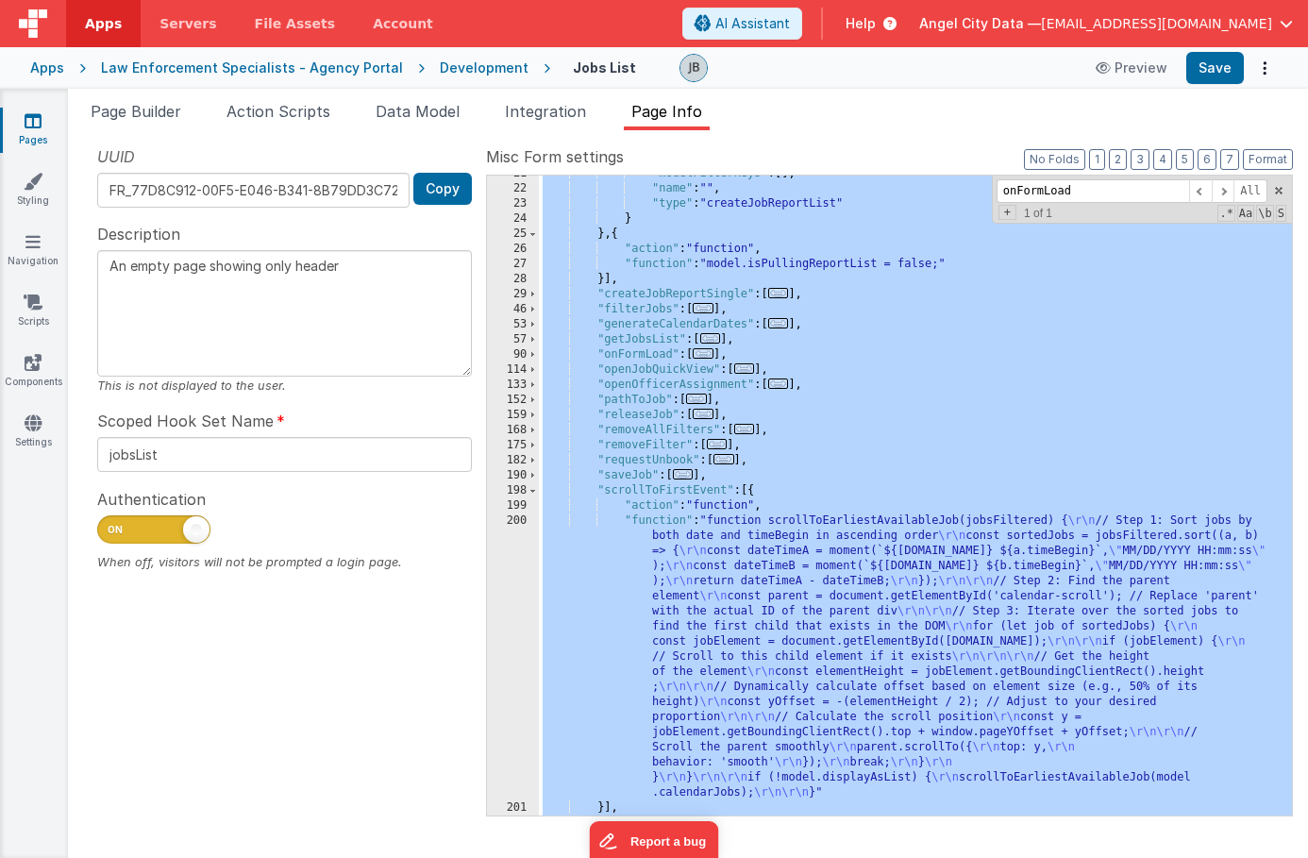
click at [519, 626] on div "200" at bounding box center [513, 657] width 52 height 287
click at [527, 553] on div "200" at bounding box center [513, 657] width 52 height 287
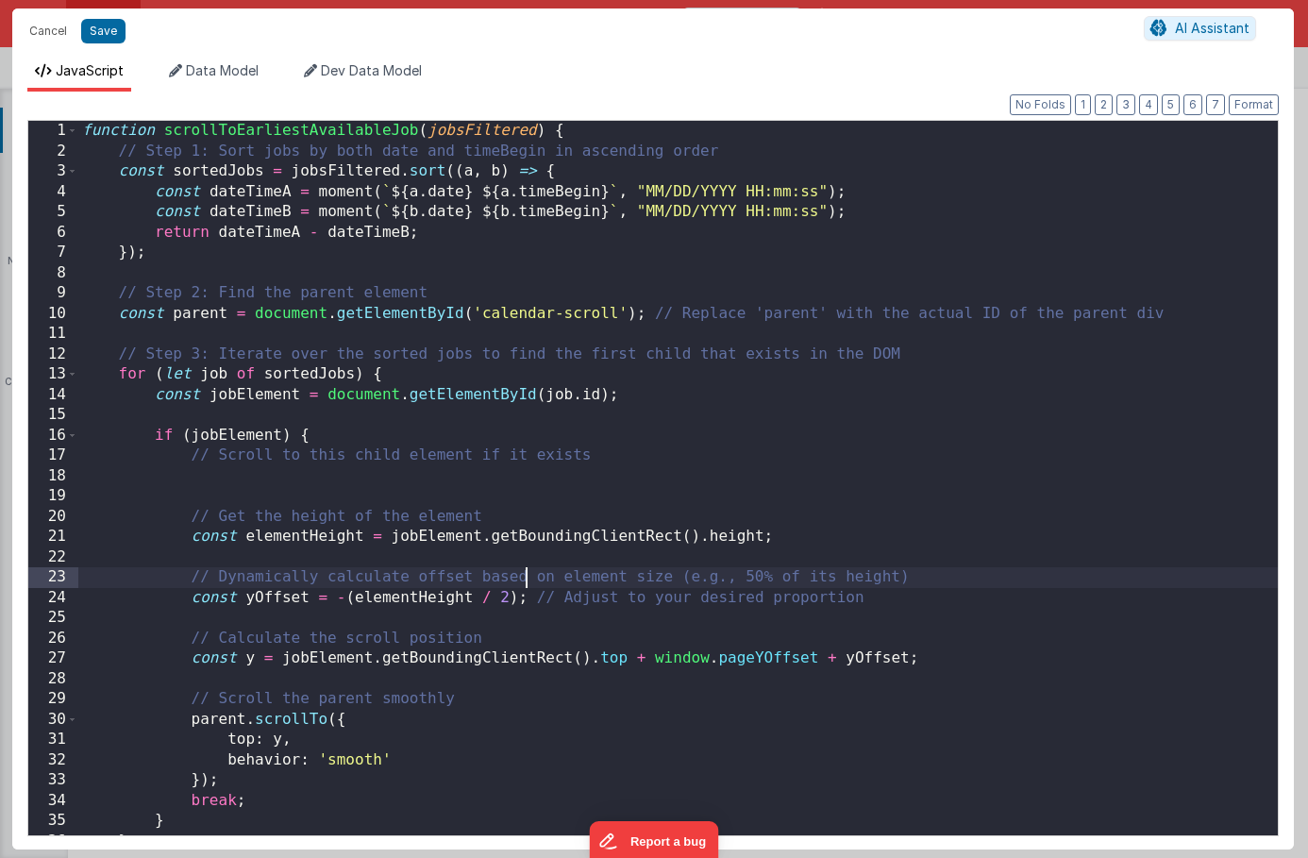
click at [527, 553] on div "function scrollToEarliestAvailableJob ( jobsFiltered ) { // Step 1: Sort jobs b…" at bounding box center [678, 498] width 1200 height 755
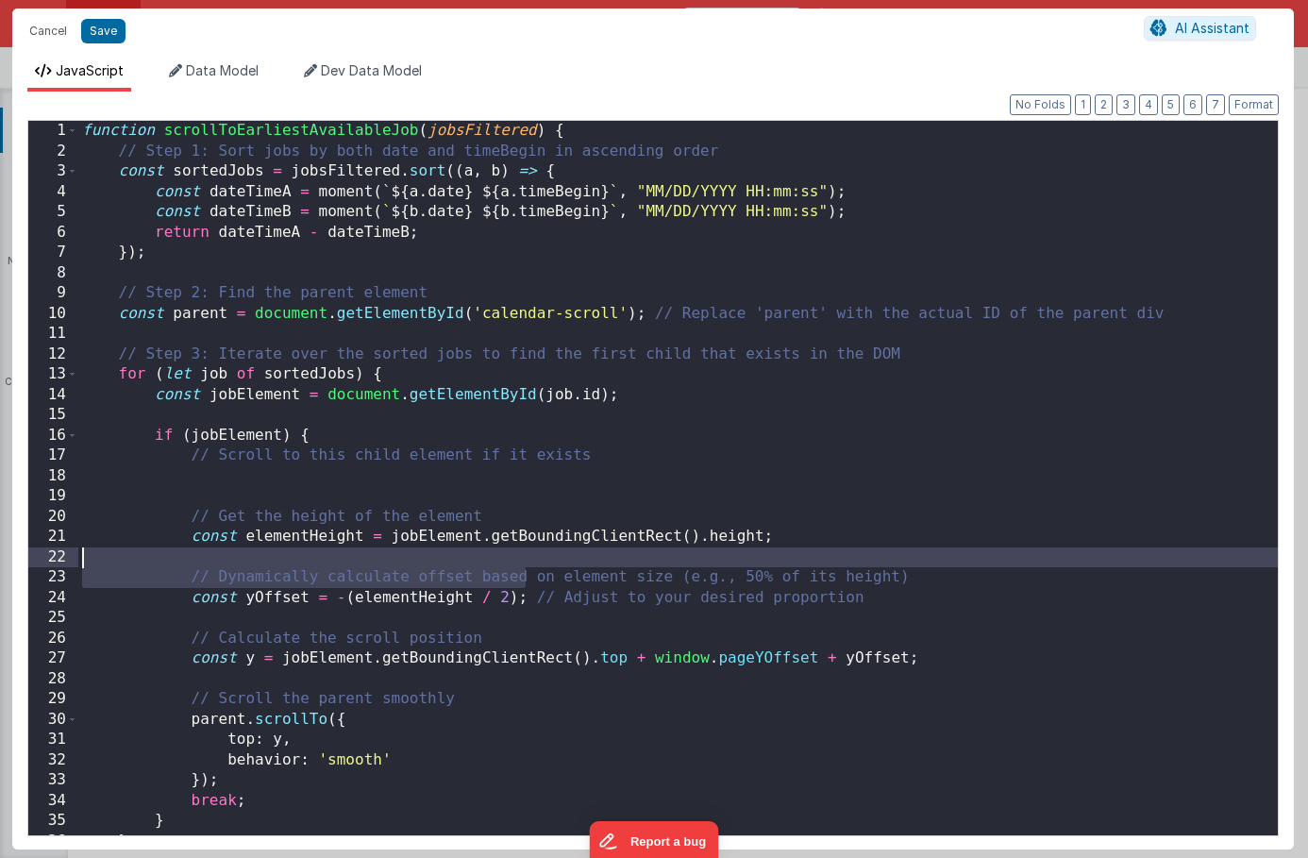
scroll to position [0, 0]
click at [57, 40] on button "Cancel" at bounding box center [48, 31] width 57 height 26
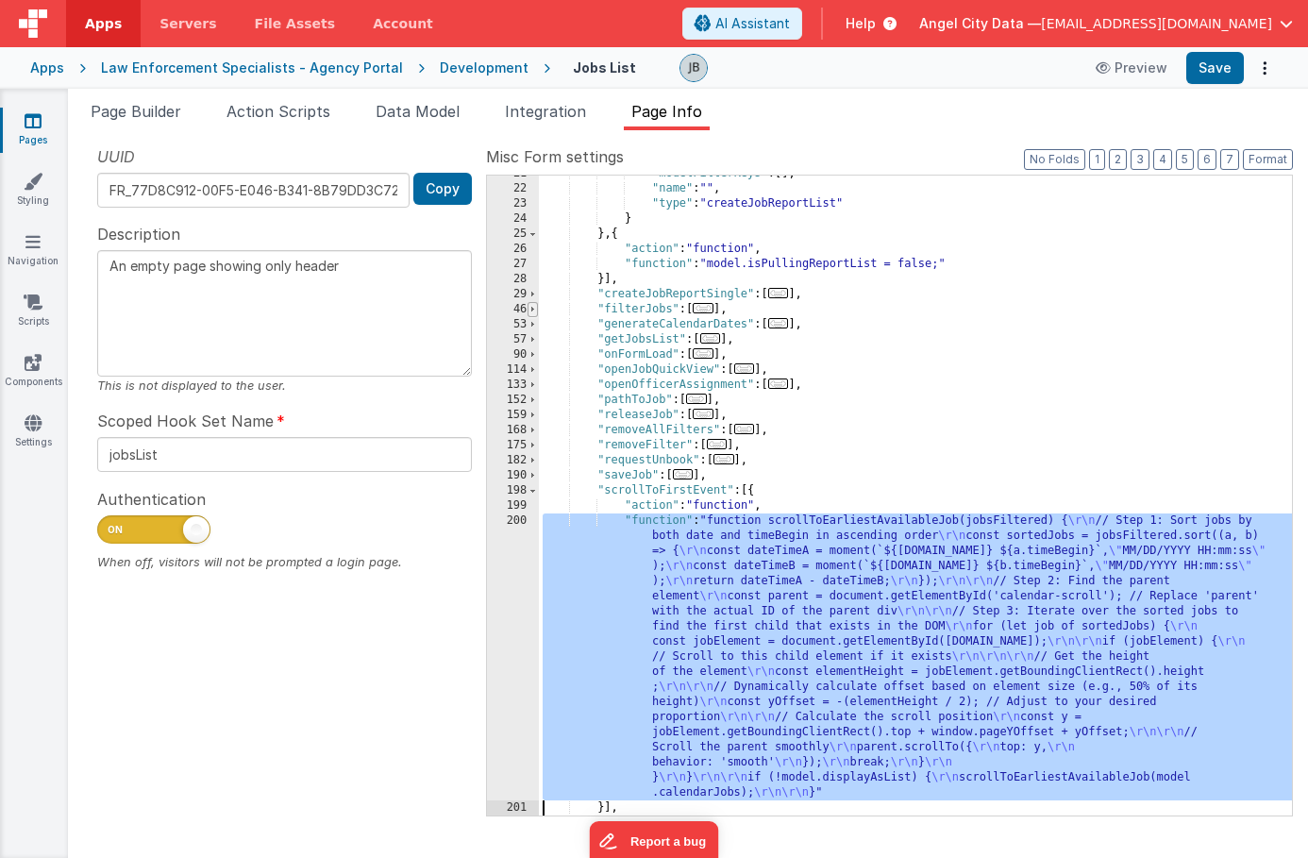
click at [533, 312] on span at bounding box center [533, 309] width 10 height 15
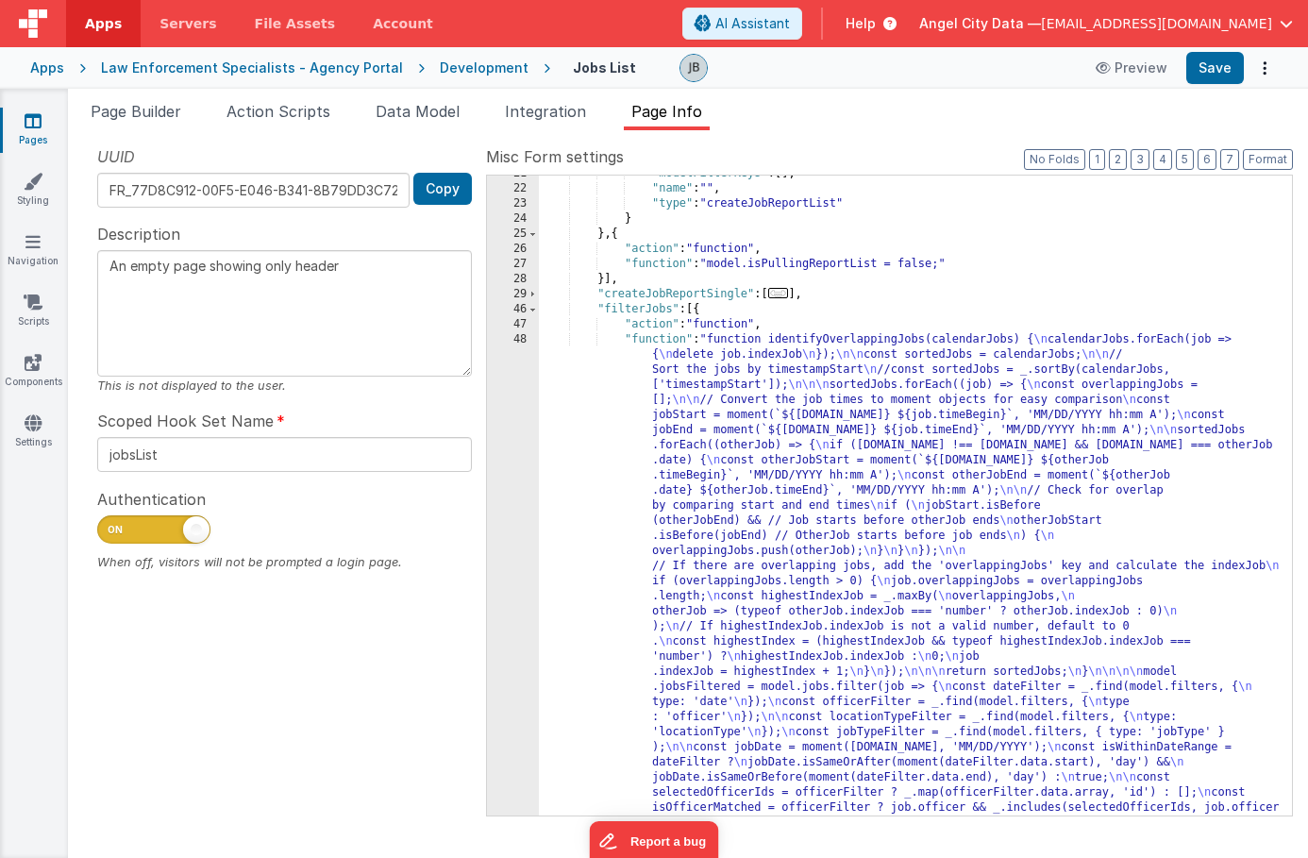
scroll to position [644, 0]
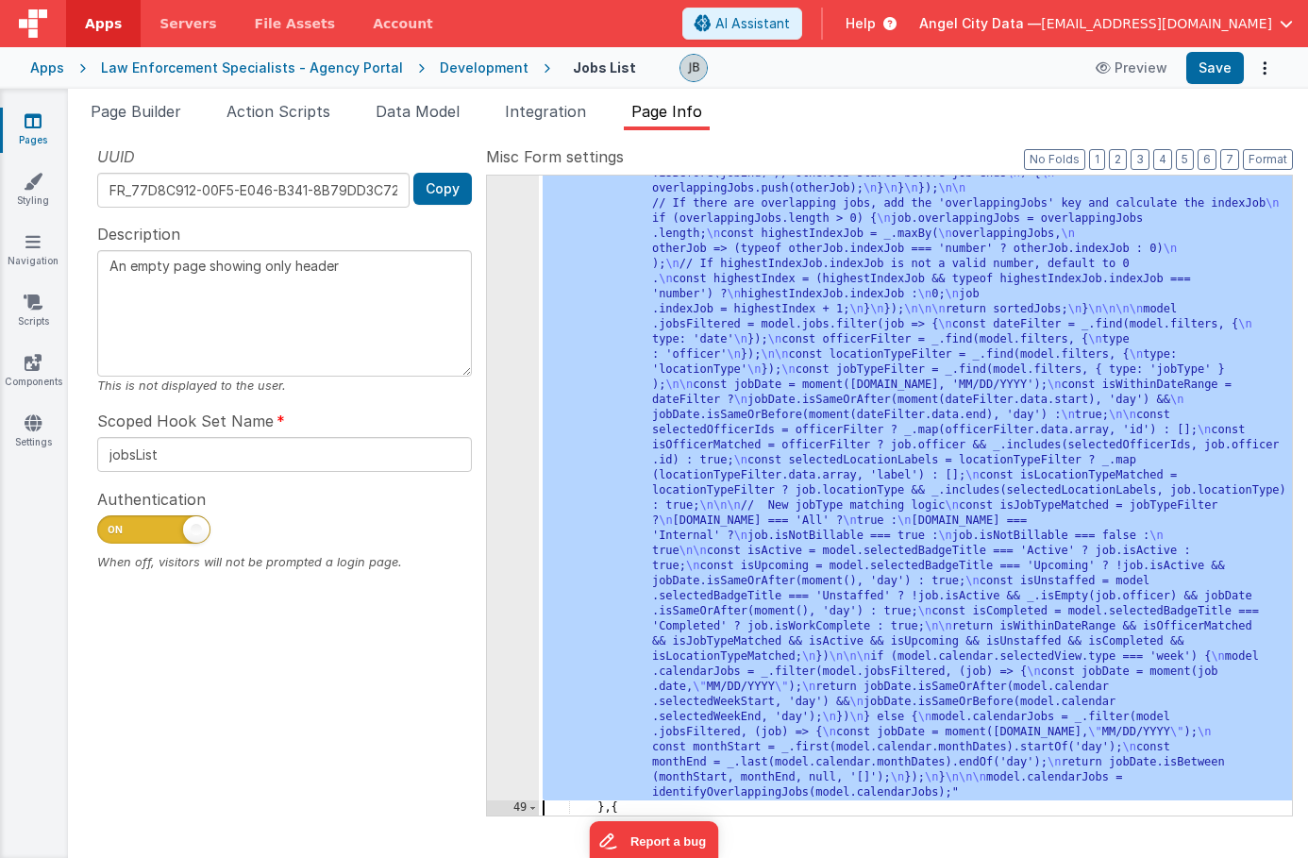
click at [526, 393] on div "48" at bounding box center [513, 385] width 52 height 831
click at [525, 362] on div "48" at bounding box center [513, 385] width 52 height 831
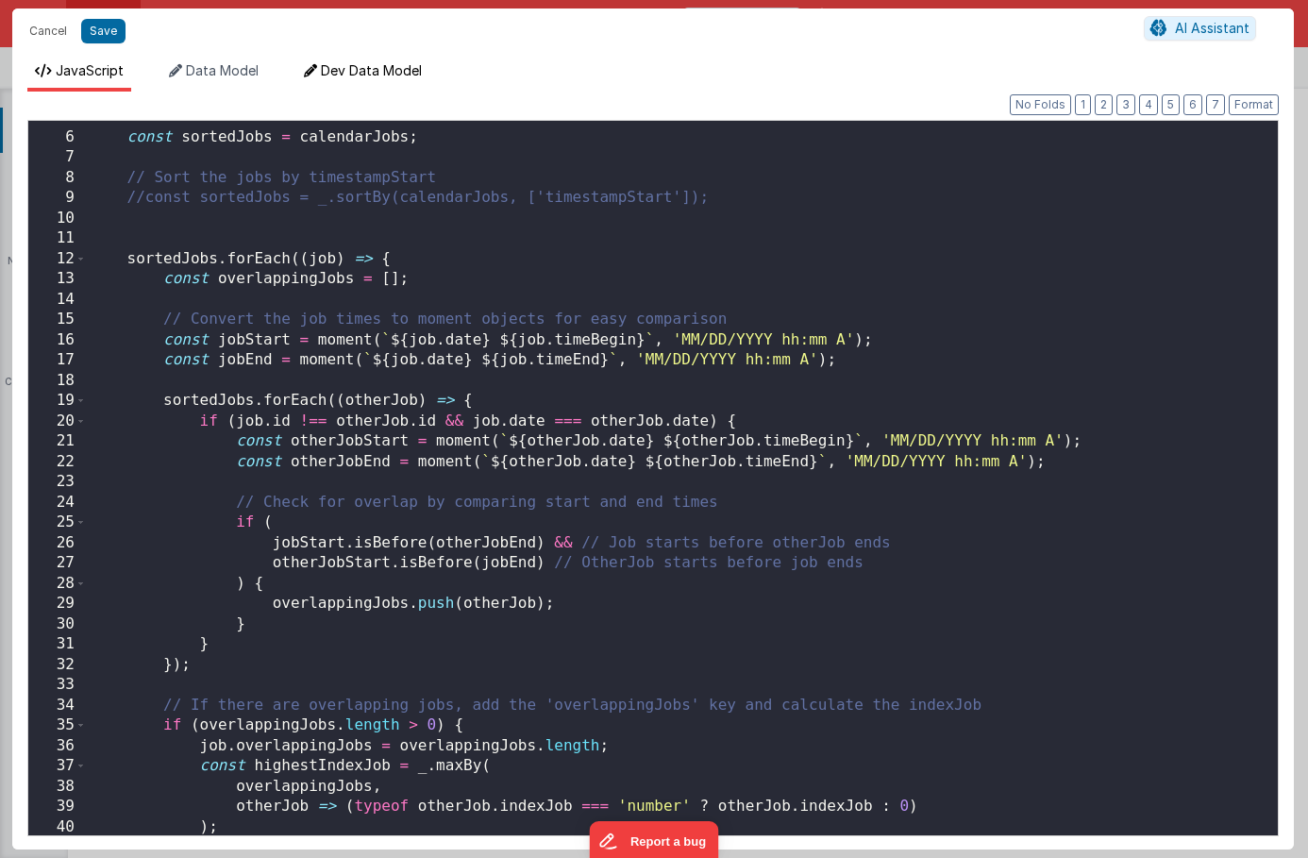
scroll to position [95, 0]
click at [41, 32] on button "Cancel" at bounding box center [48, 31] width 57 height 26
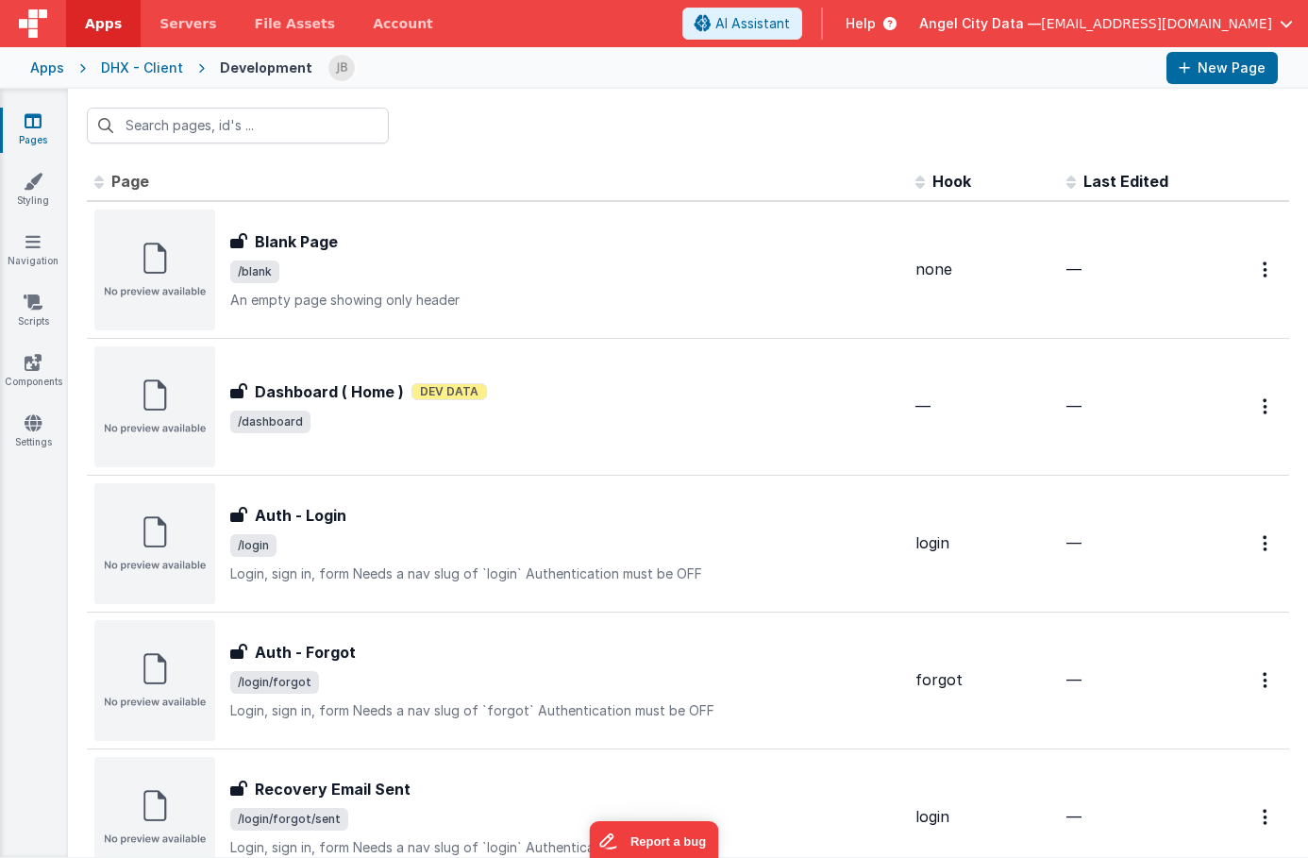
scroll to position [169, 0]
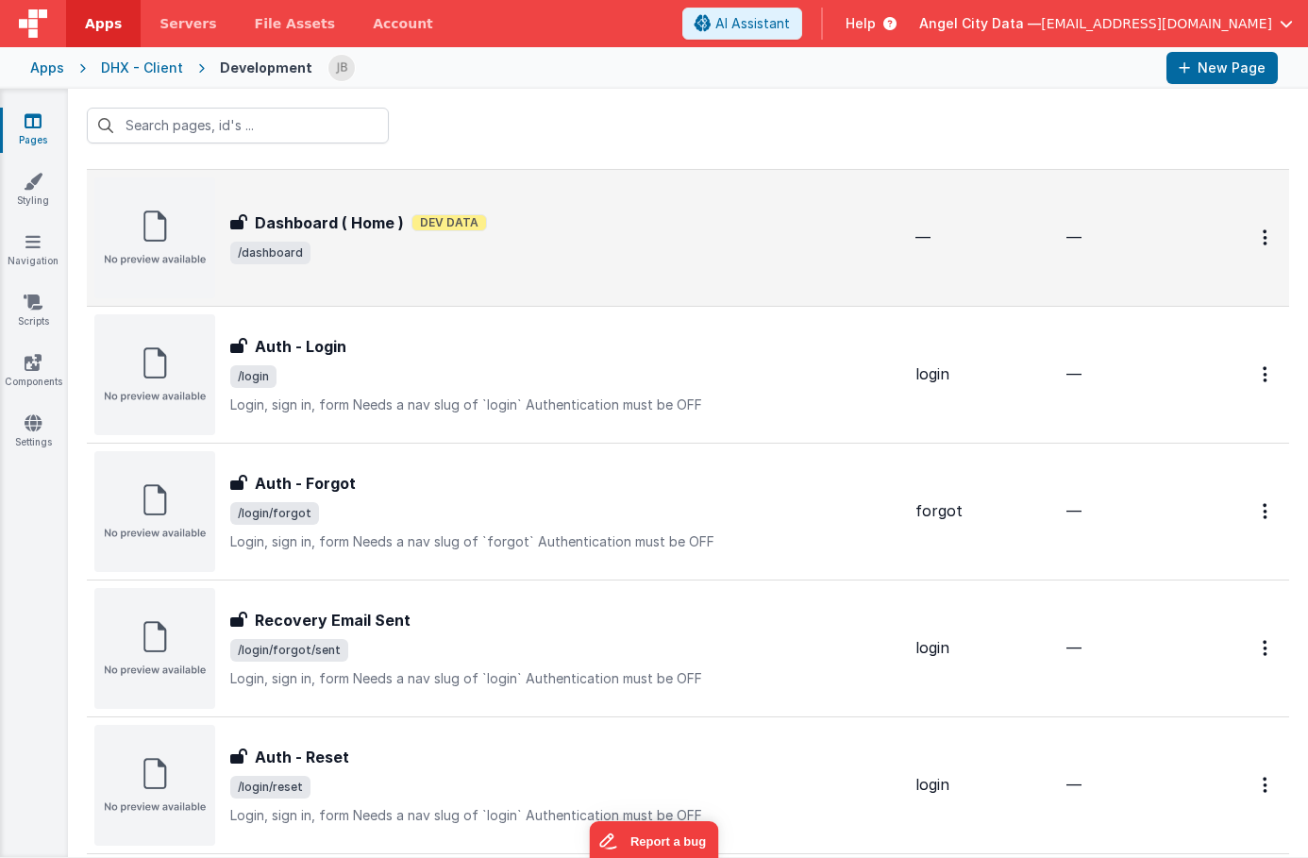
click at [295, 227] on h3 "Dashboard ( Home )" at bounding box center [329, 222] width 149 height 23
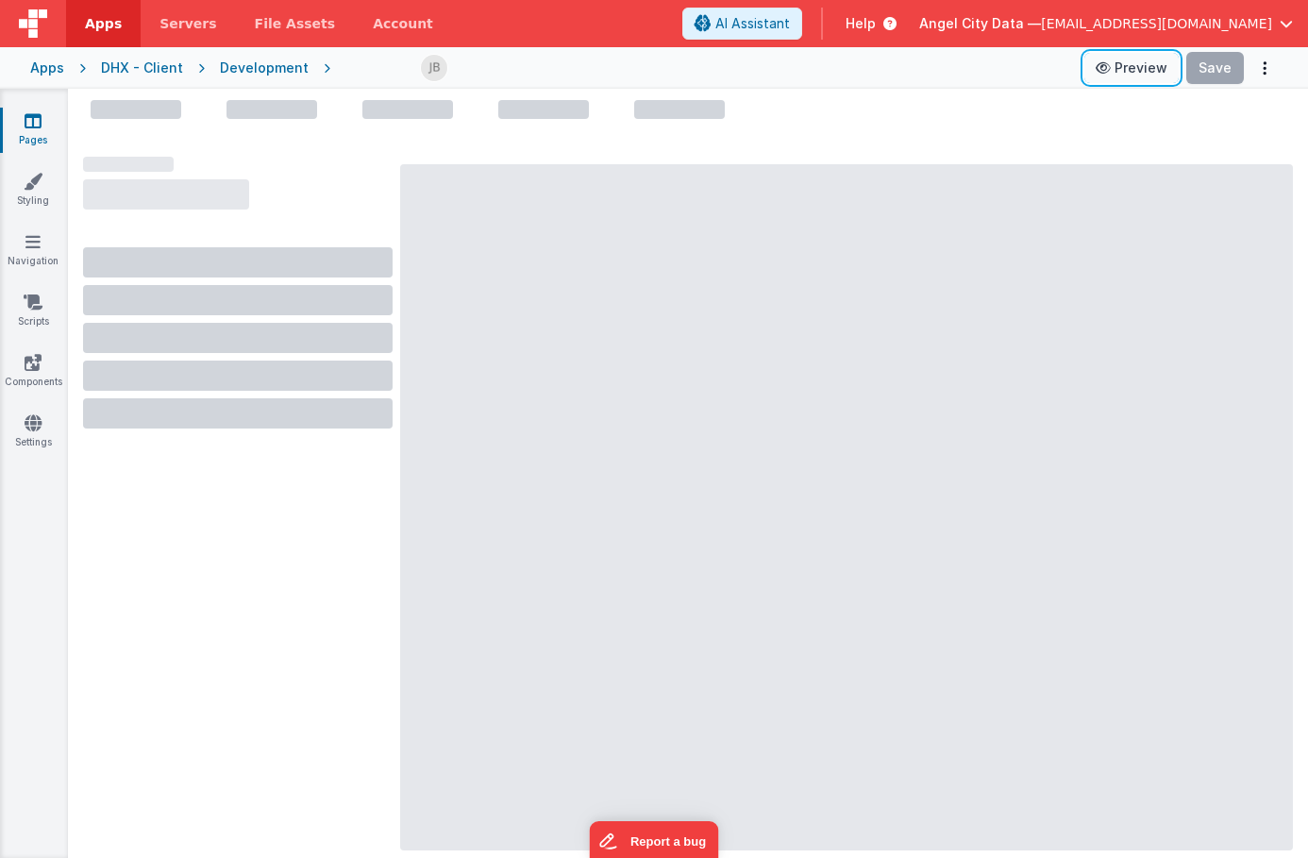
click at [1130, 69] on button "Preview" at bounding box center [1132, 68] width 94 height 30
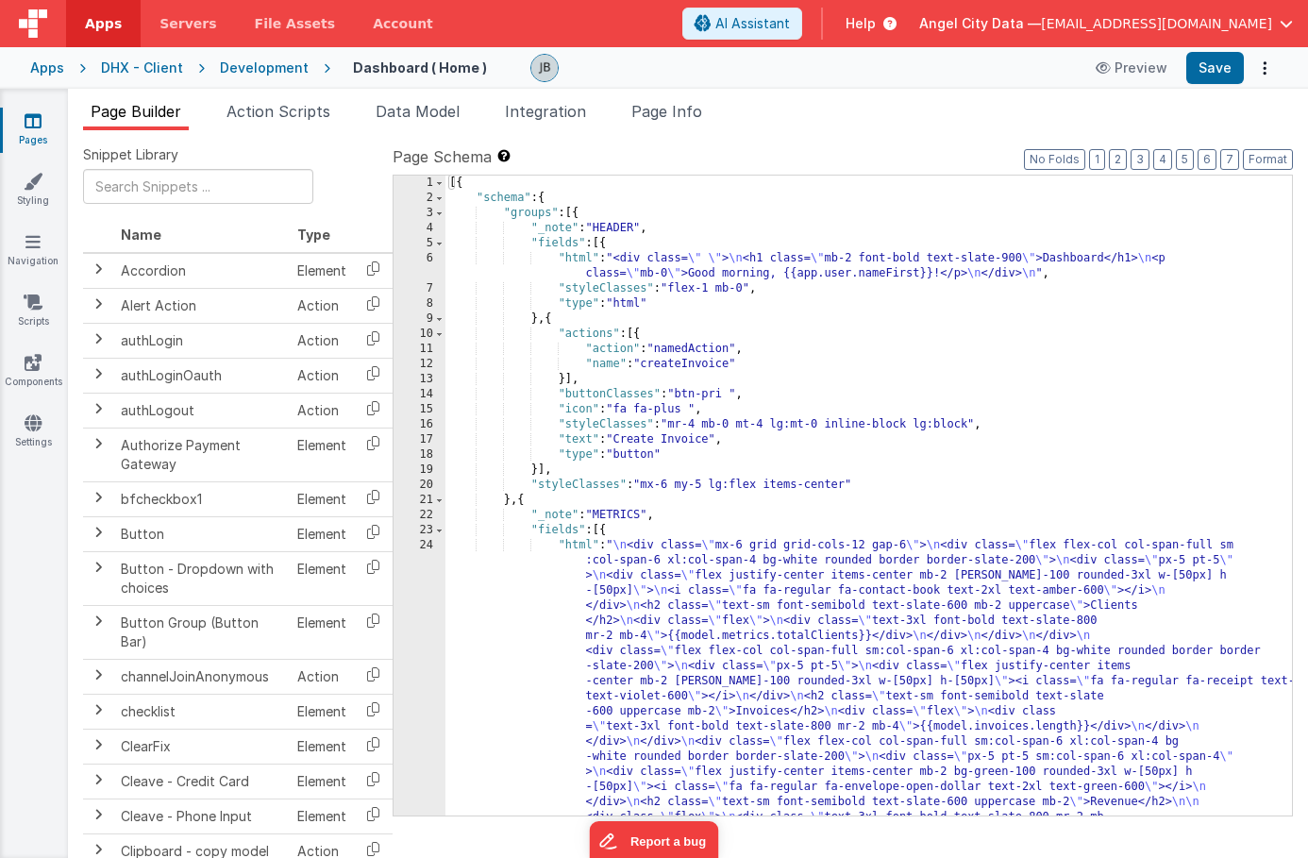
click at [416, 575] on div "24" at bounding box center [420, 696] width 52 height 317
click at [412, 591] on div "1 2 3 4 5 6 7 8 9 10 11 12 13 14 15 16 17 18 19 20 21 22 23 24" at bounding box center [420, 662] width 52 height 972
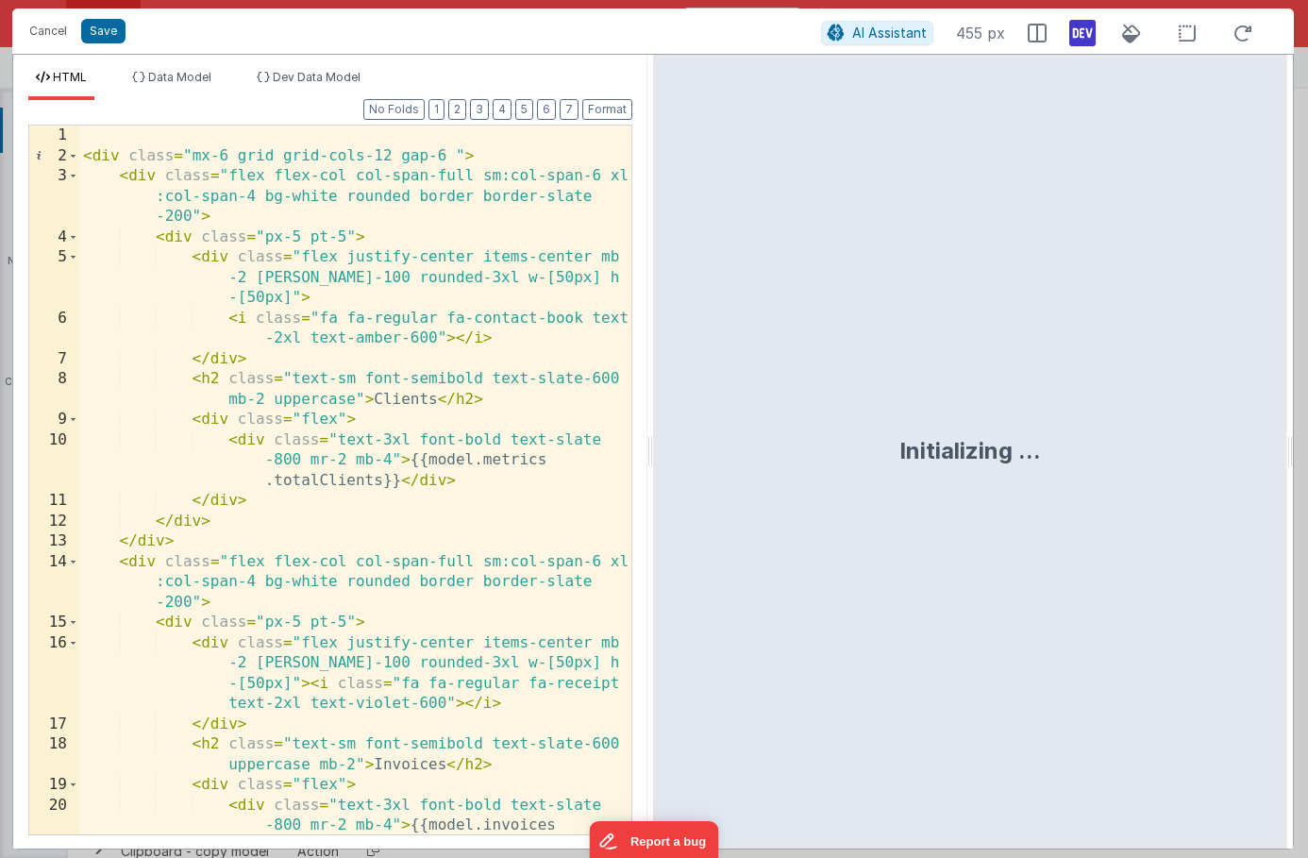
scroll to position [28, 0]
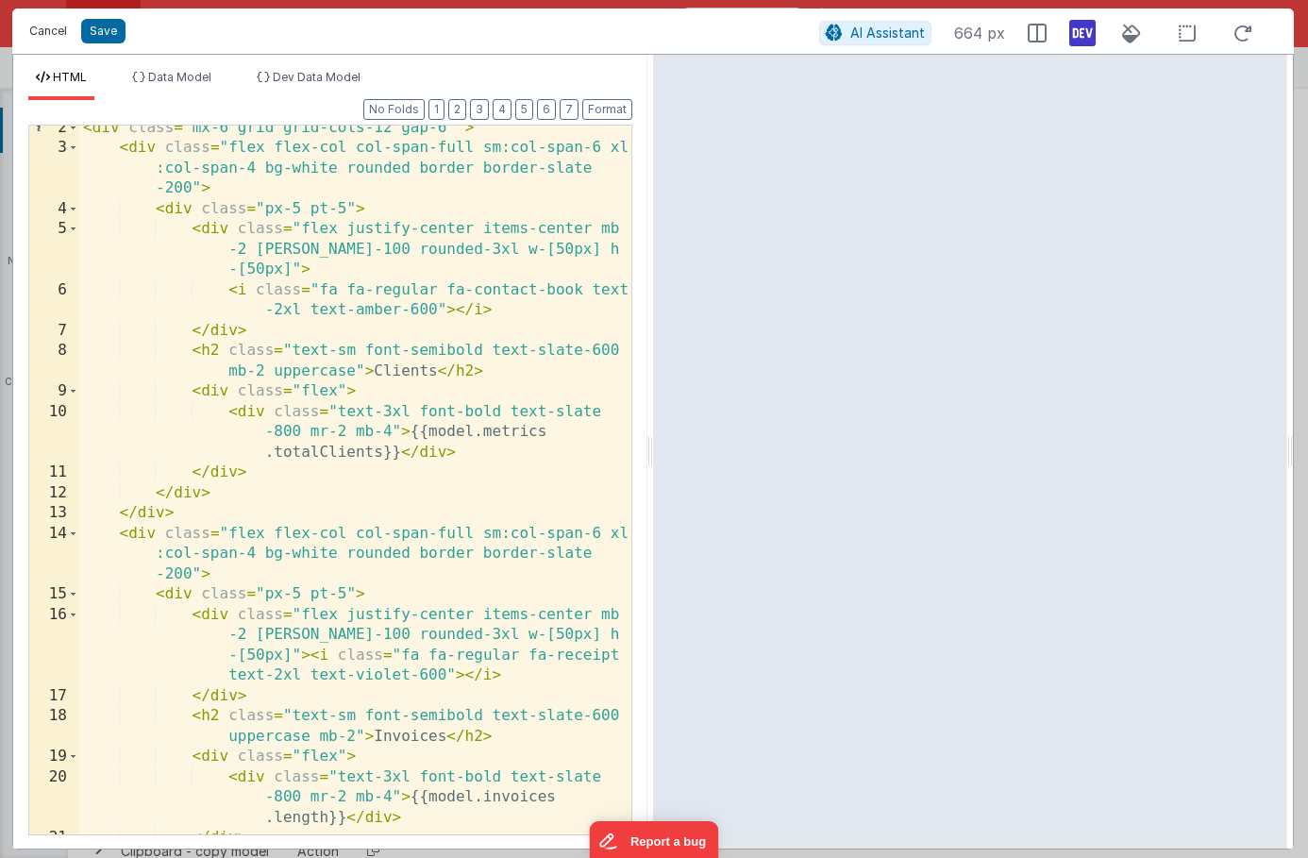
click at [65, 36] on button "Cancel" at bounding box center [48, 31] width 57 height 26
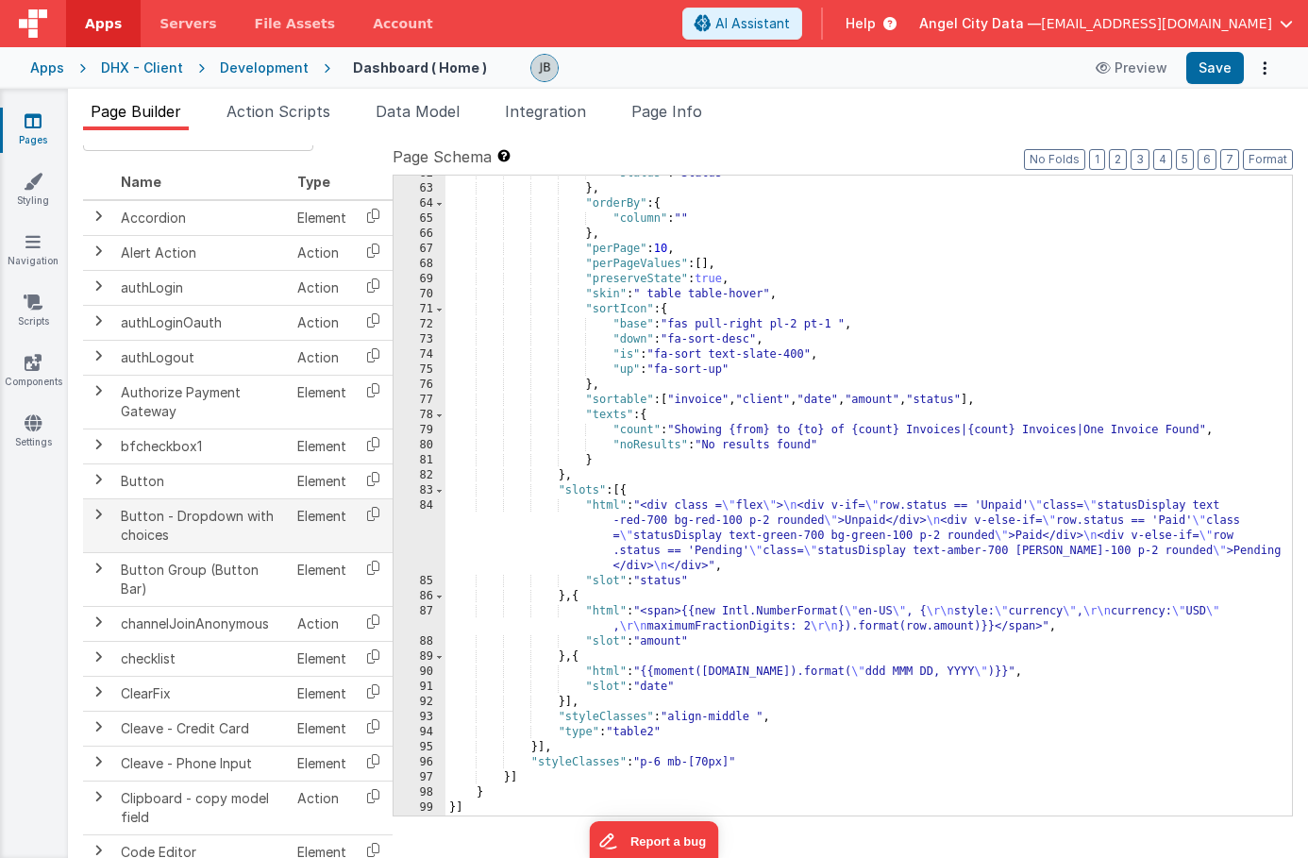
scroll to position [0, 0]
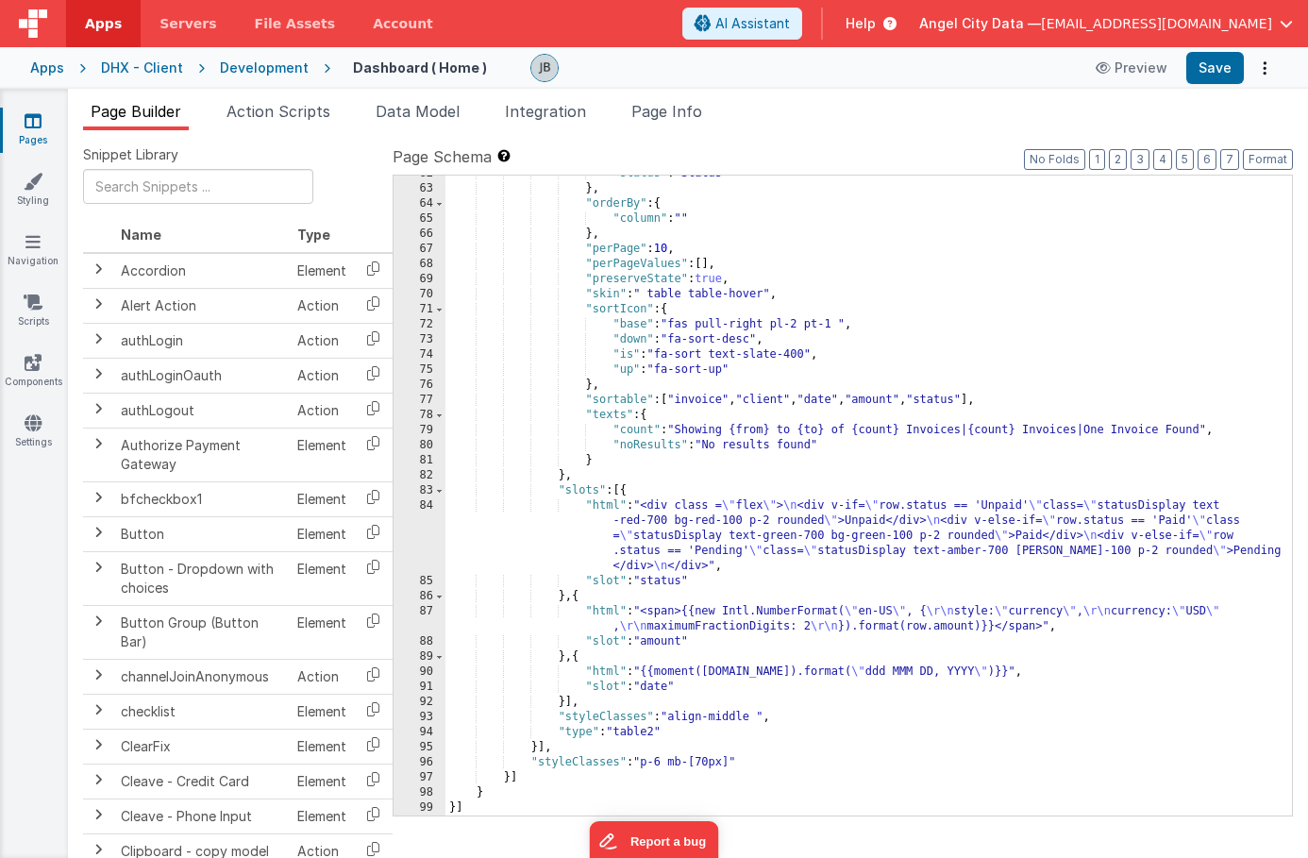
click at [241, 59] on div "Development" at bounding box center [264, 68] width 89 height 19
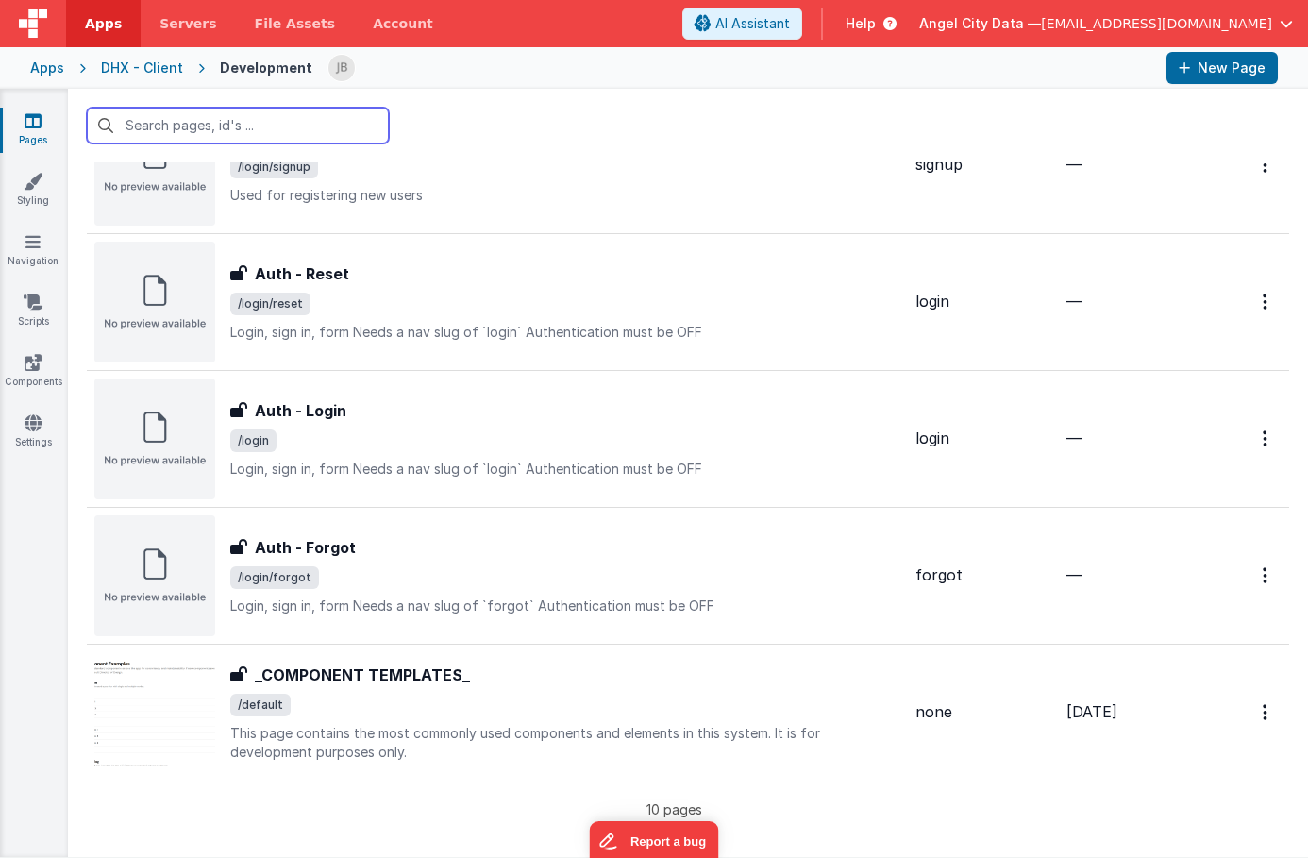
scroll to position [804, 0]
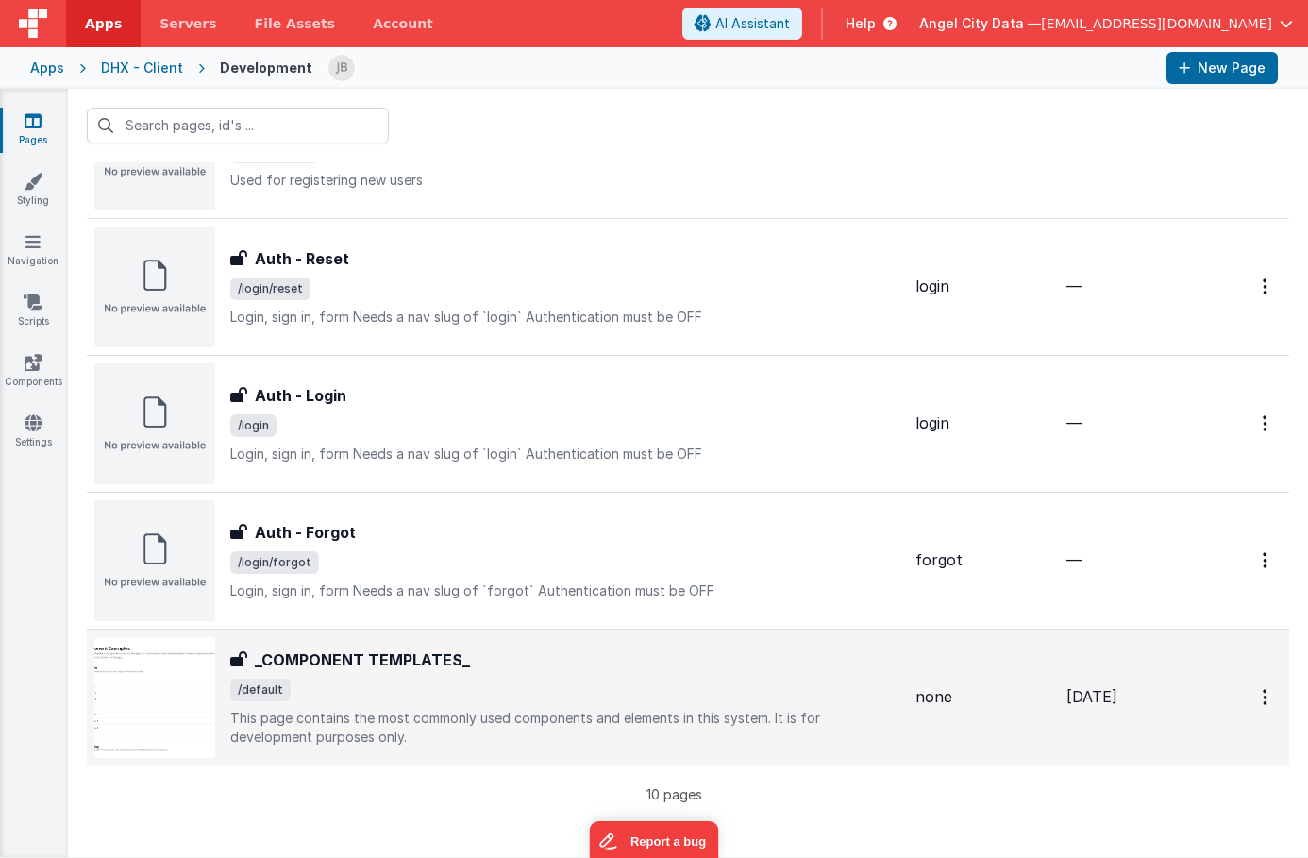
click at [345, 661] on h3 "_COMPONENT TEMPLATES_" at bounding box center [362, 659] width 215 height 23
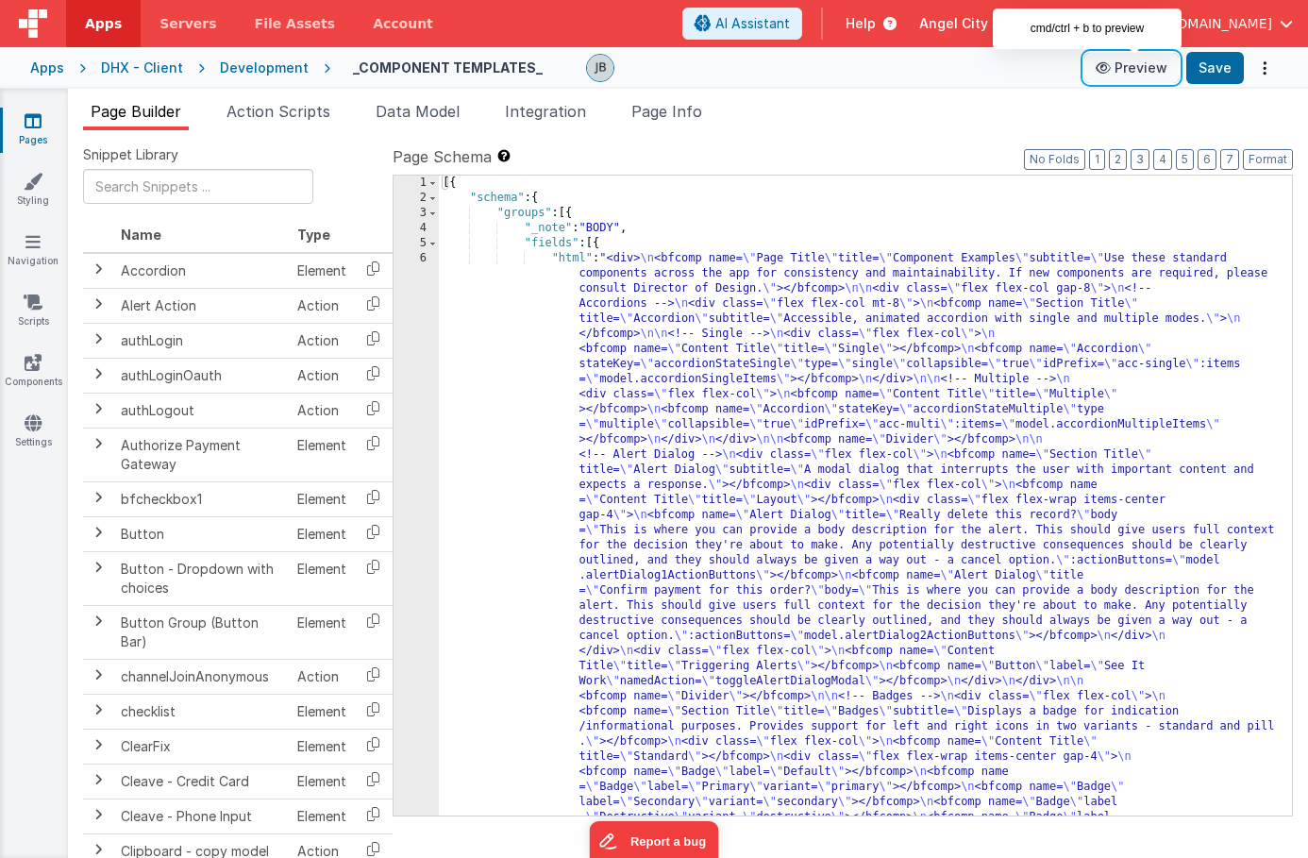
click at [1125, 76] on button "Preview" at bounding box center [1132, 68] width 94 height 30
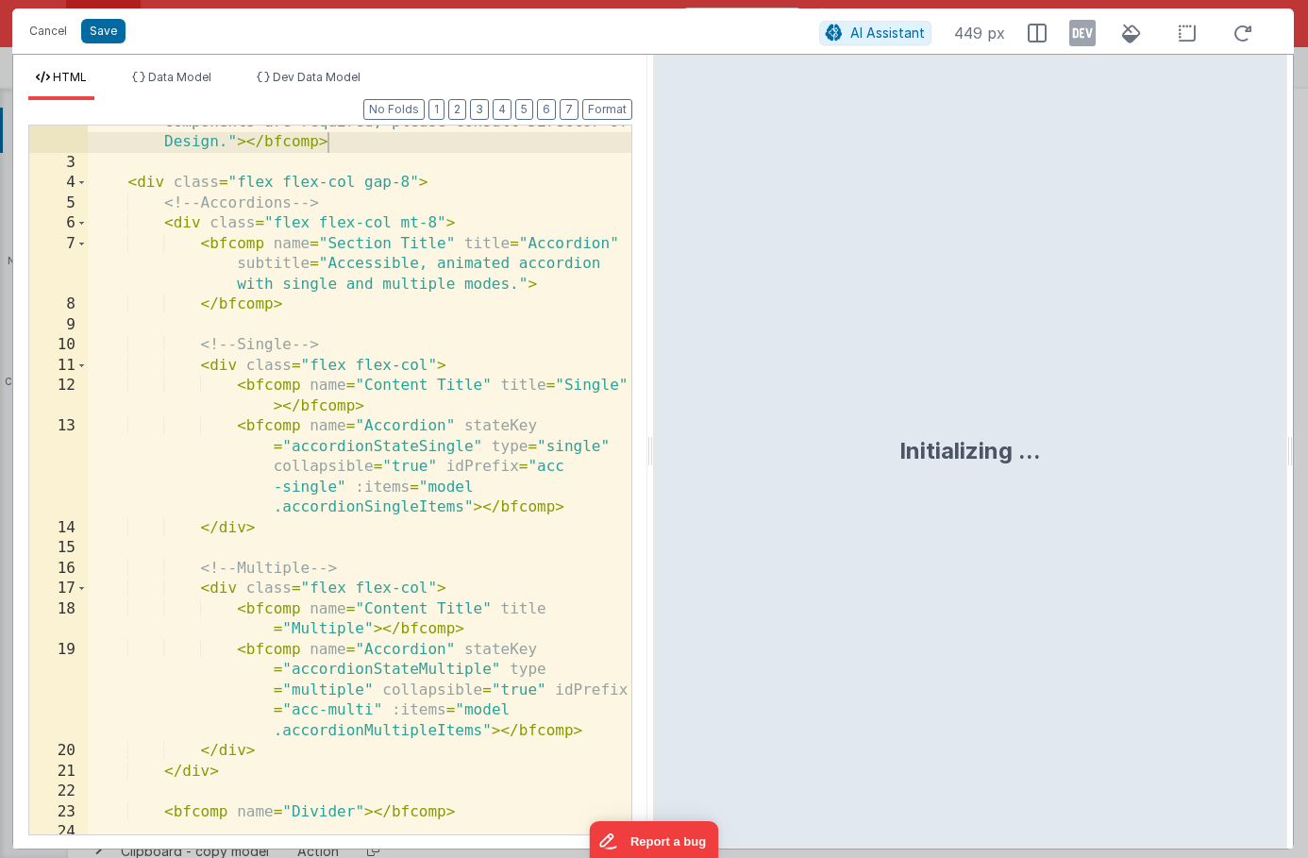
scroll to position [157, 0]
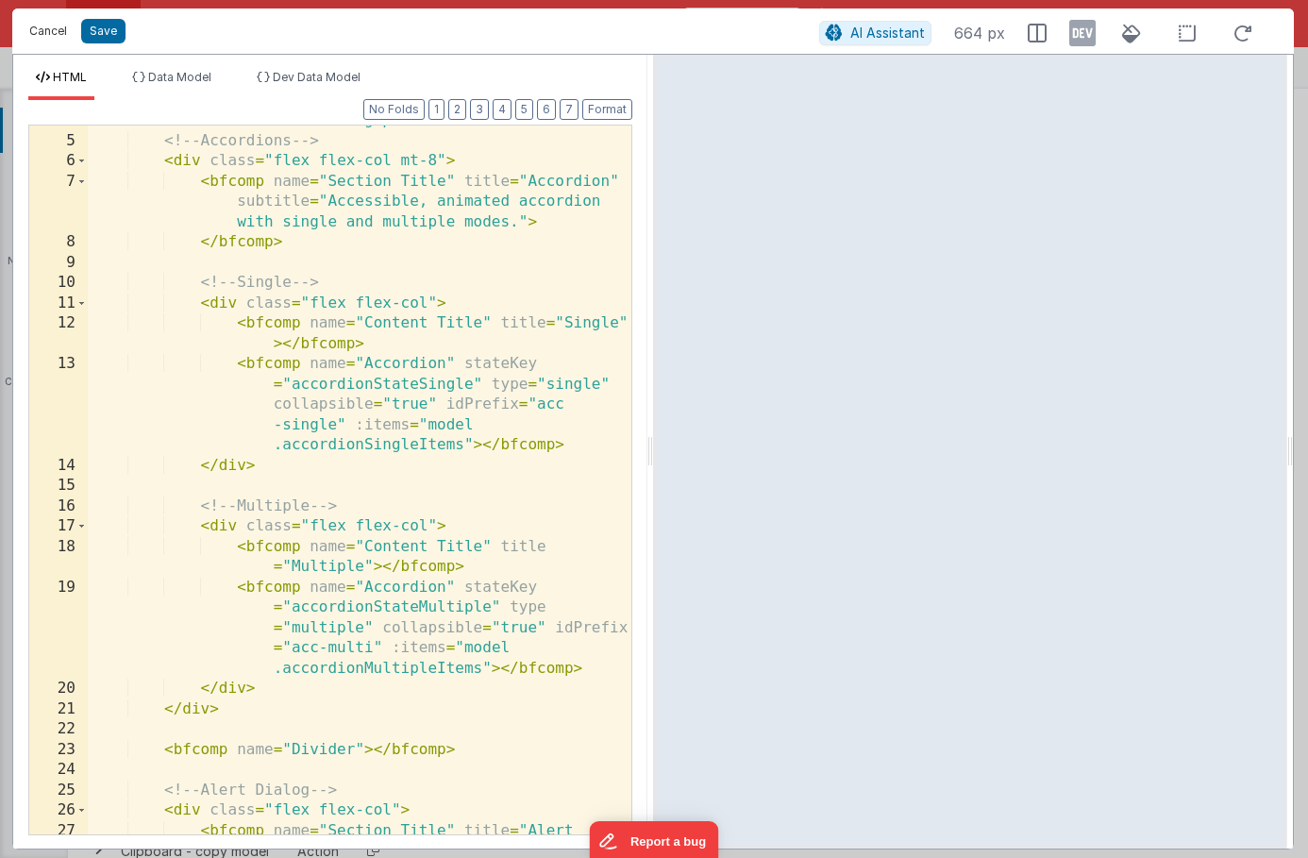
click at [59, 27] on button "Cancel" at bounding box center [48, 31] width 57 height 26
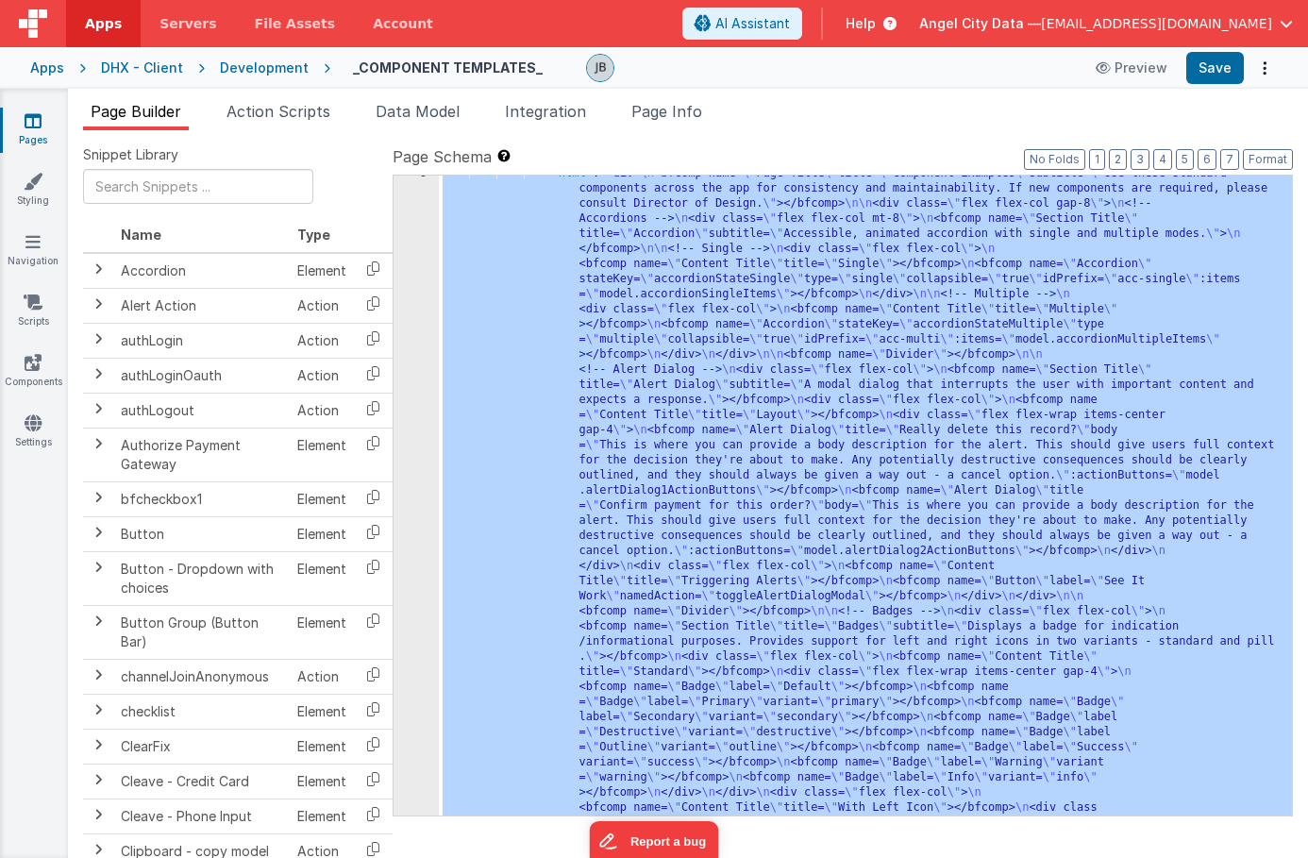
scroll to position [0, 0]
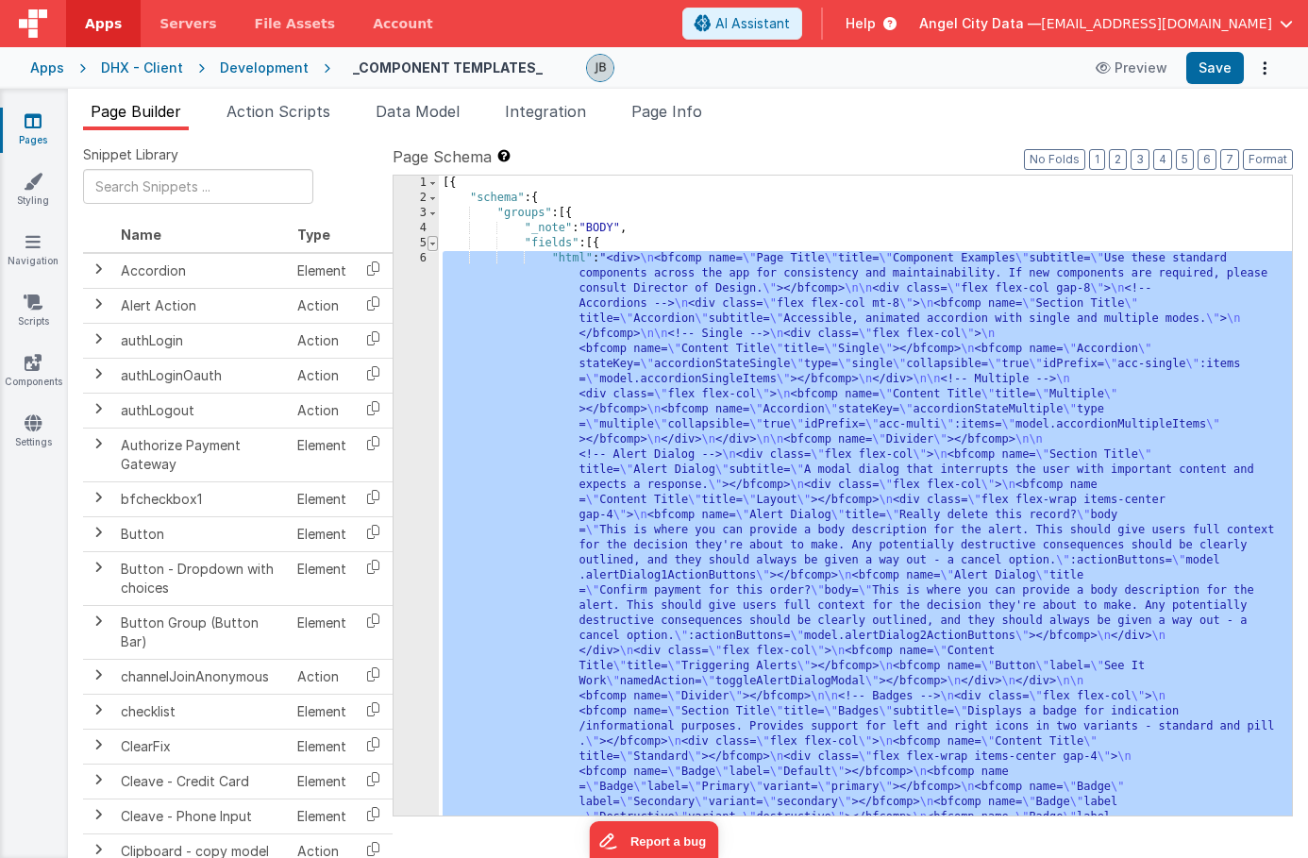
click at [429, 245] on span at bounding box center [433, 243] width 10 height 15
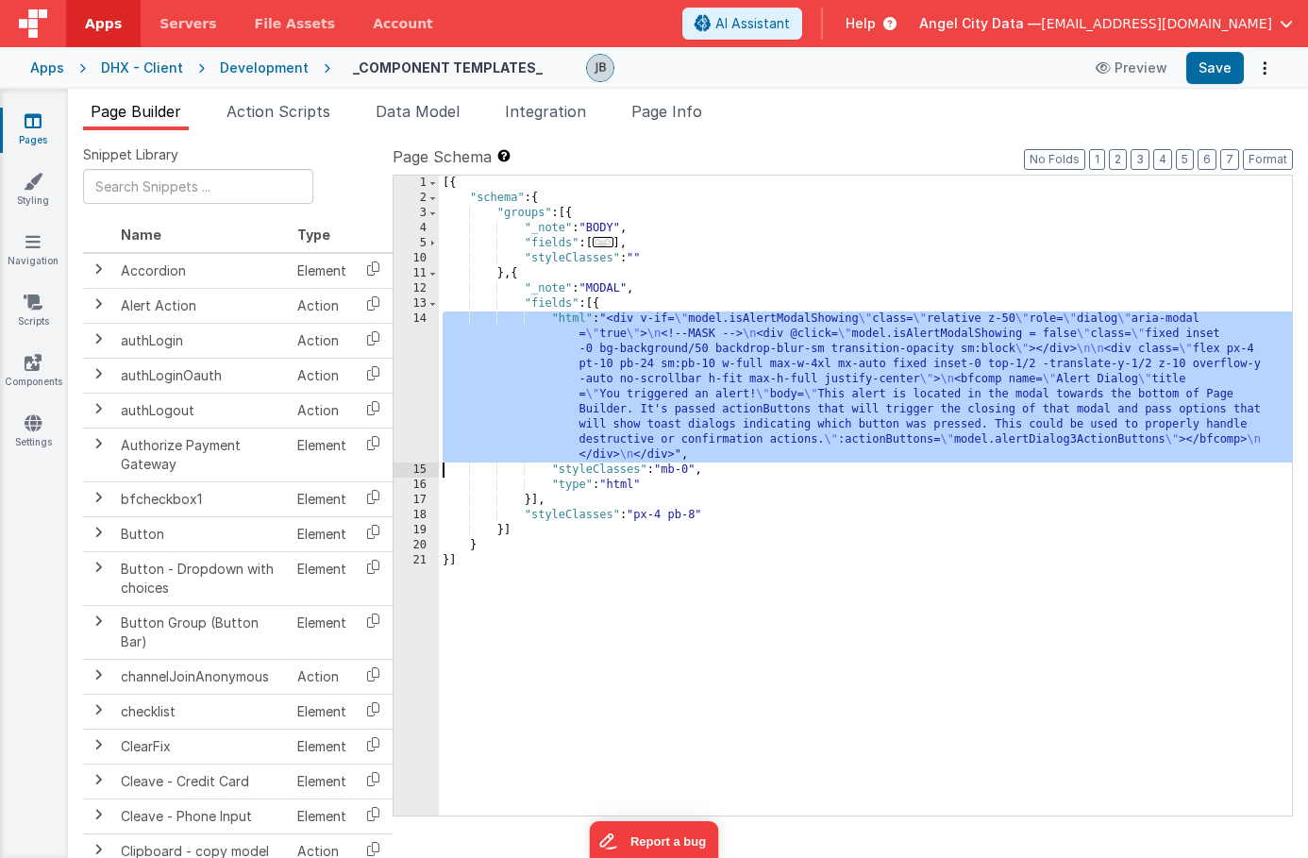
click at [416, 374] on div "14" at bounding box center [416, 387] width 45 height 151
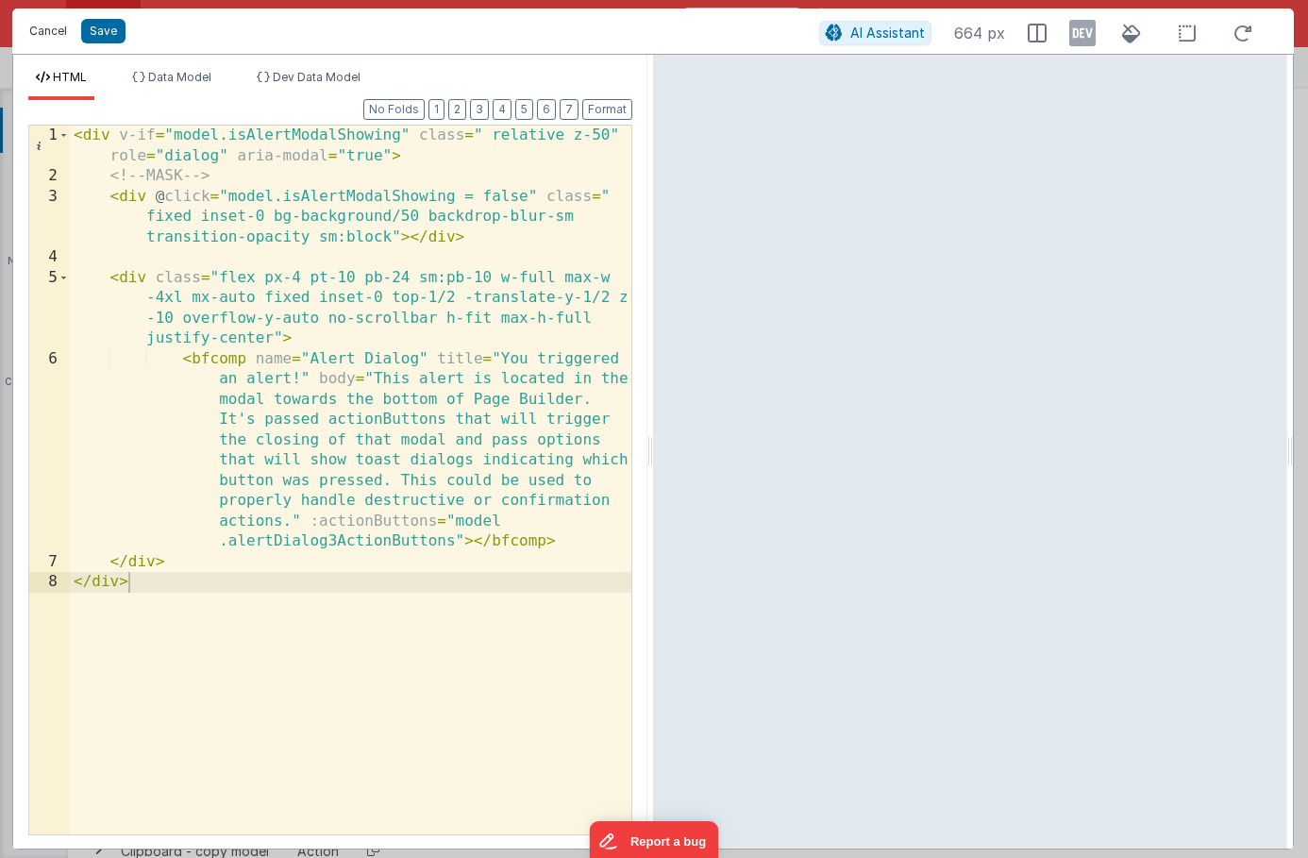
click at [48, 28] on button "Cancel" at bounding box center [48, 31] width 57 height 26
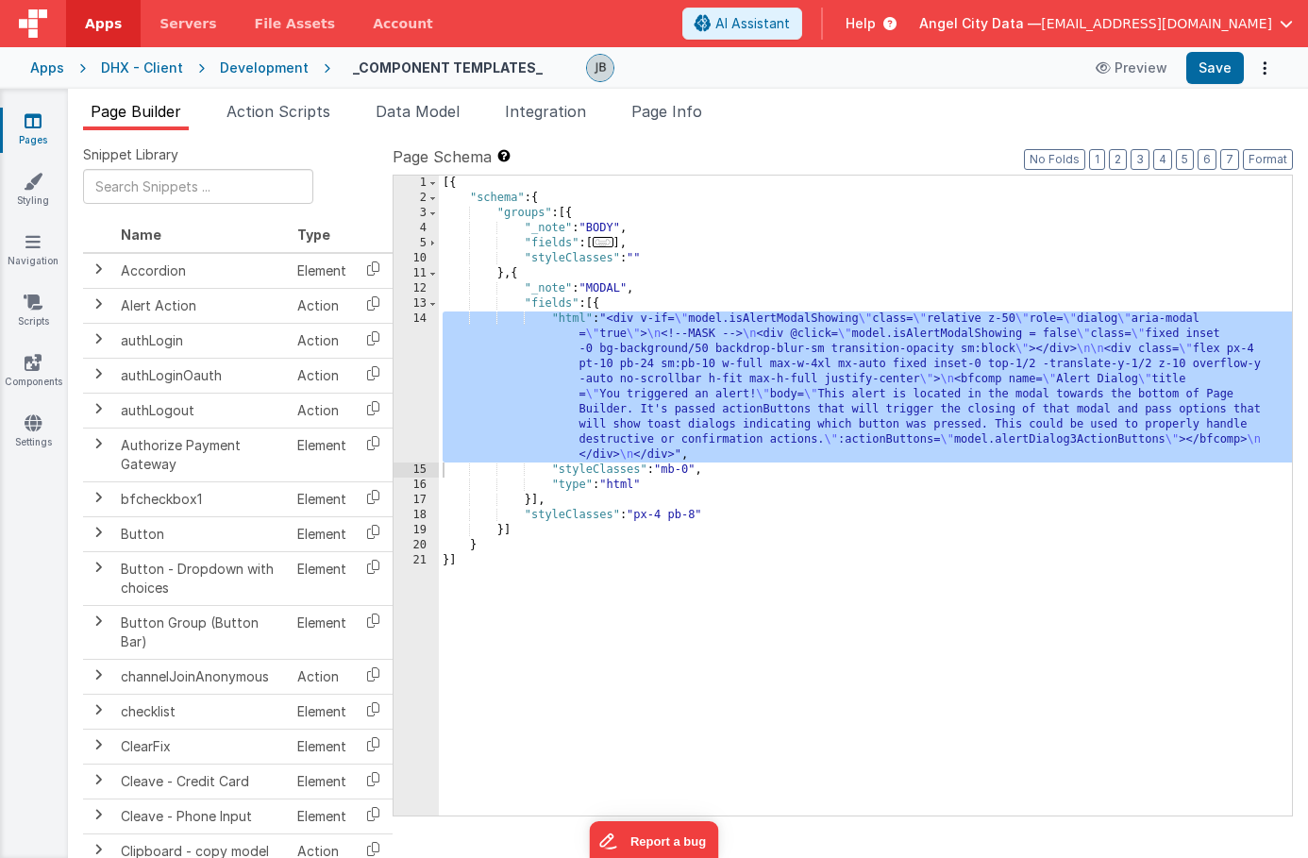
click at [435, 232] on div "4" at bounding box center [416, 228] width 45 height 15
click at [423, 323] on div "14" at bounding box center [416, 387] width 45 height 151
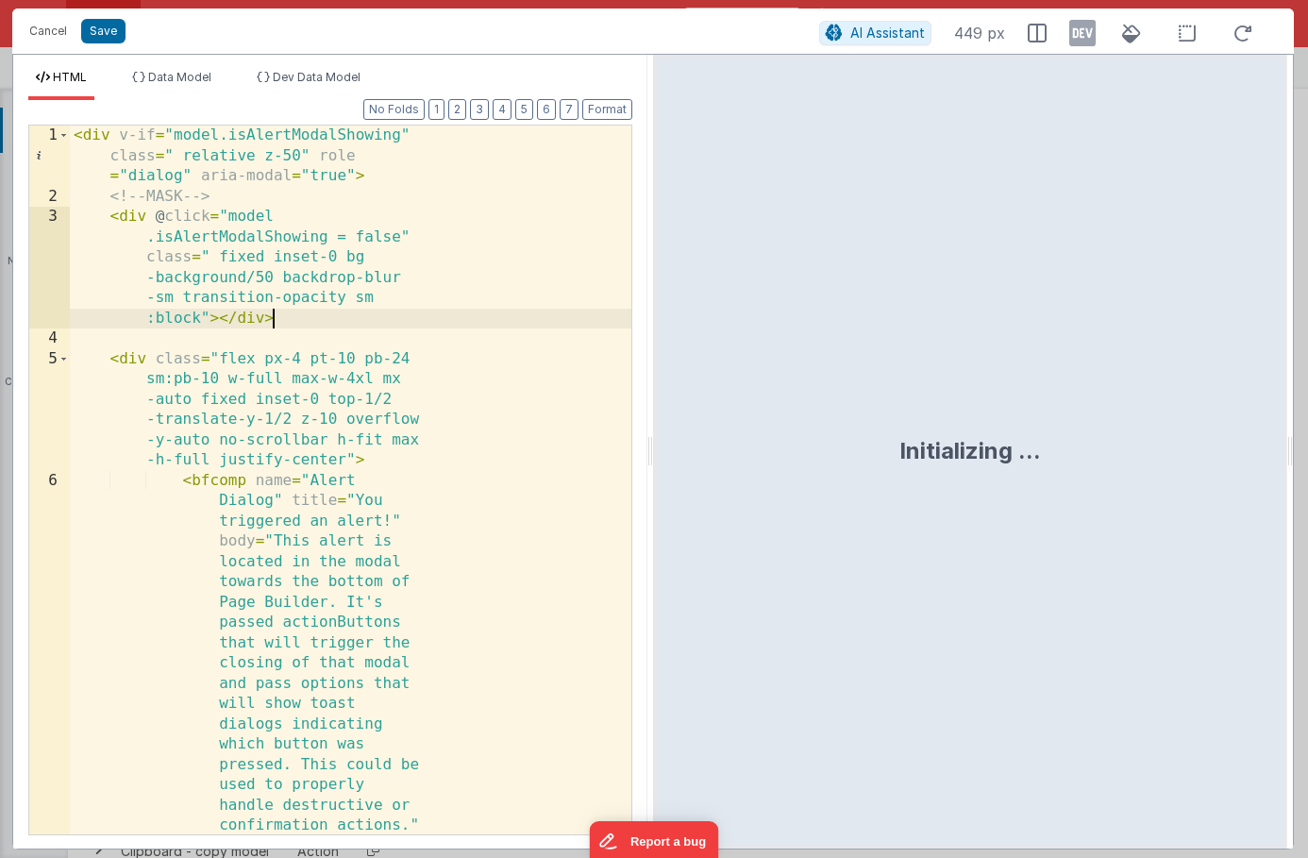
click at [404, 312] on div "< div v-if = "model.isAlertModalShowing" class = " relative z-50" role = "dialo…" at bounding box center [351, 724] width 562 height 1196
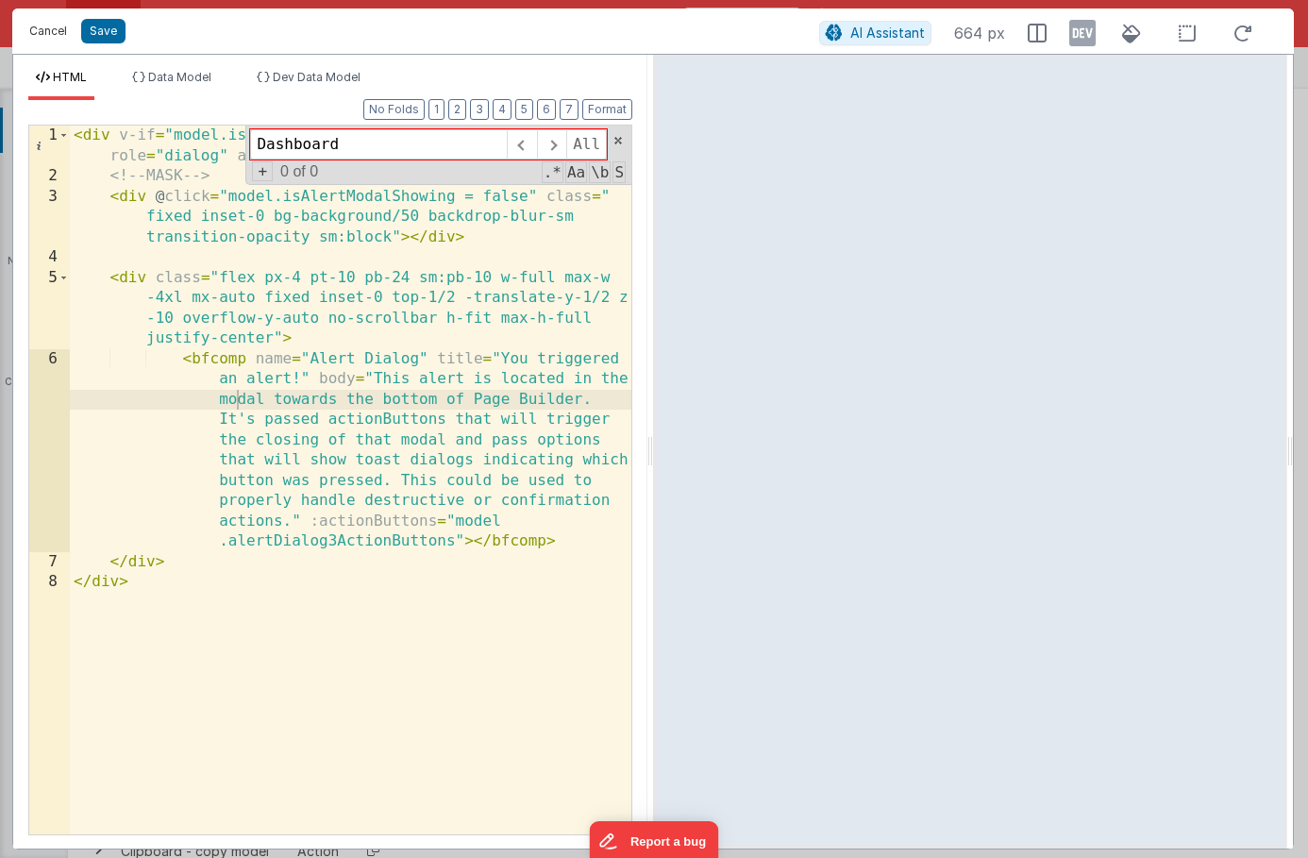
type input "Dashboard"
click at [47, 38] on button "Cancel" at bounding box center [48, 31] width 57 height 26
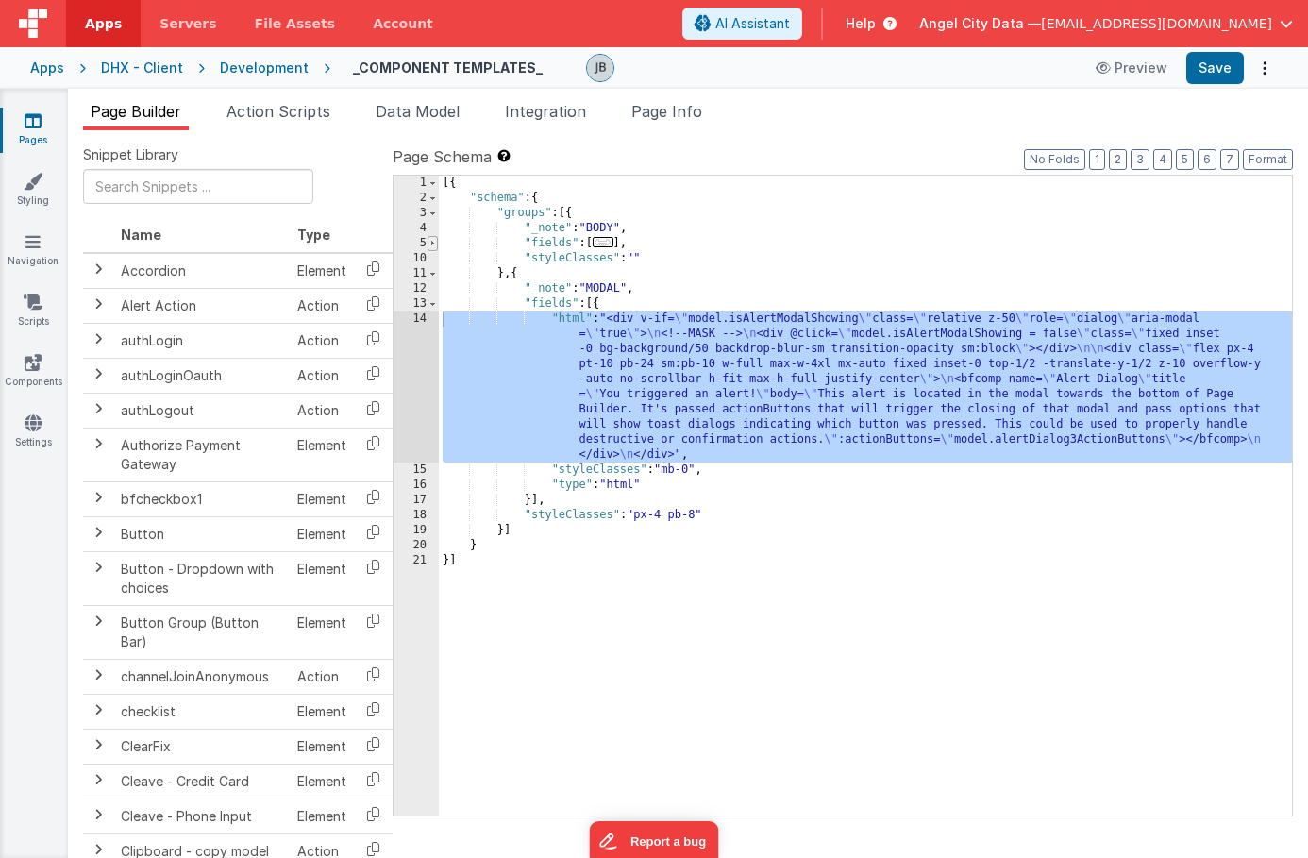
click at [429, 248] on span at bounding box center [433, 243] width 10 height 15
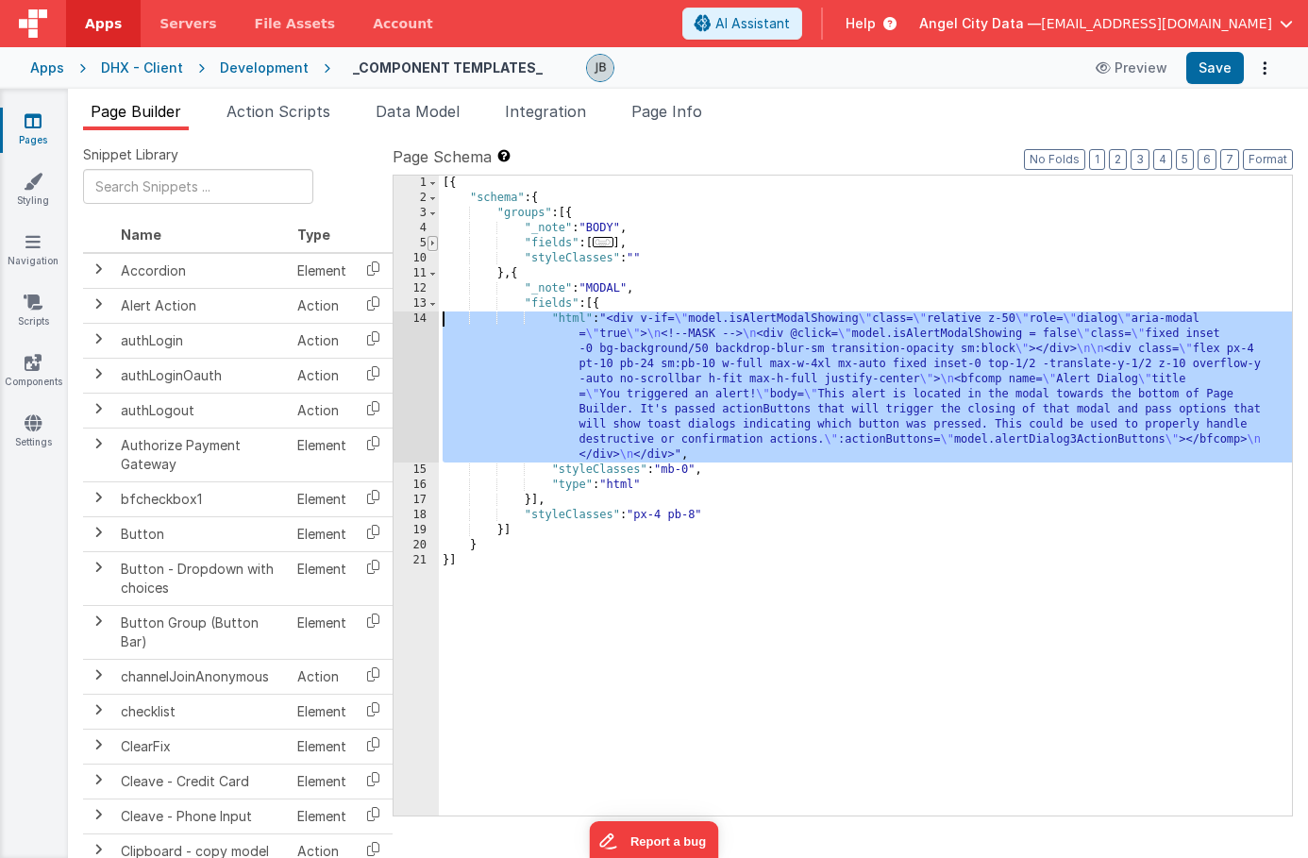
click at [436, 244] on span at bounding box center [433, 243] width 10 height 15
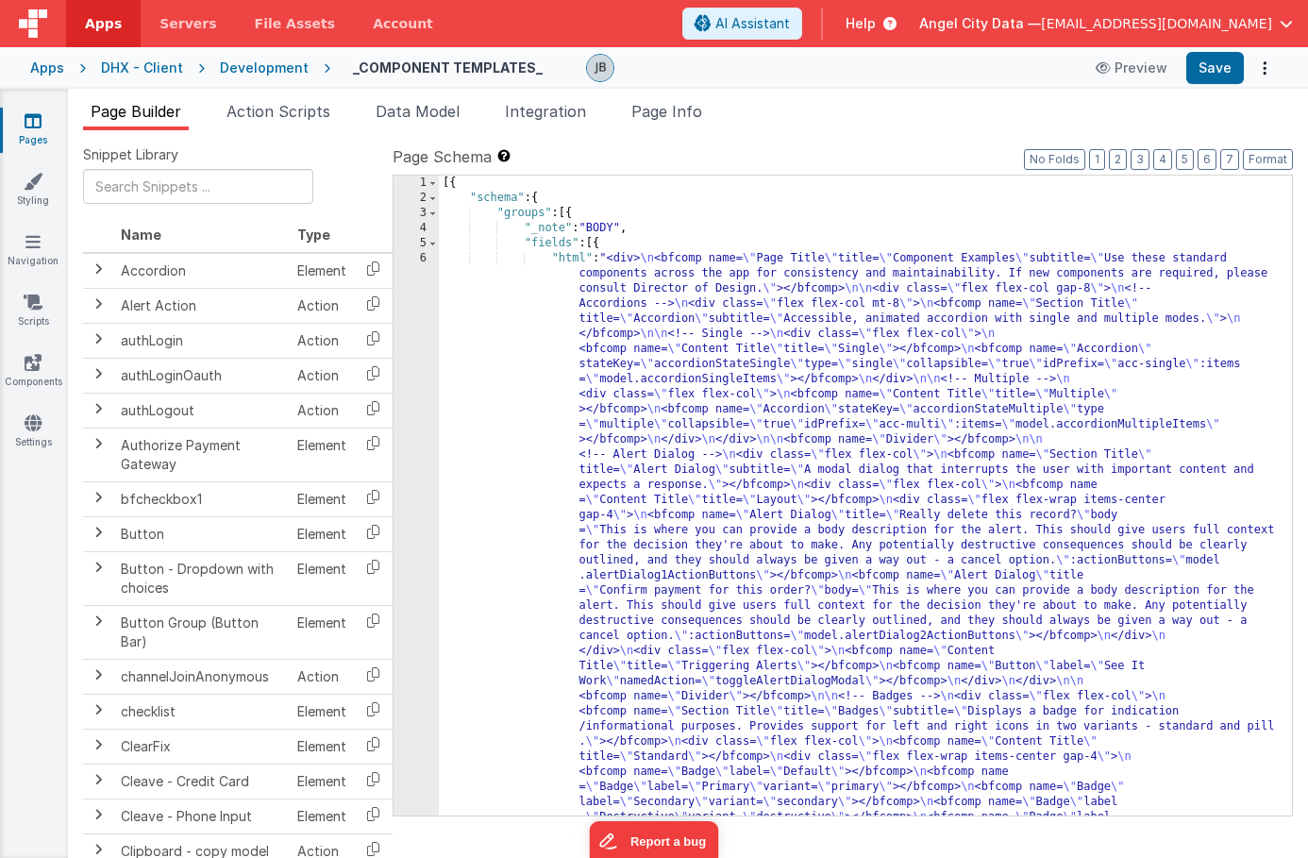
scroll to position [2622, 0]
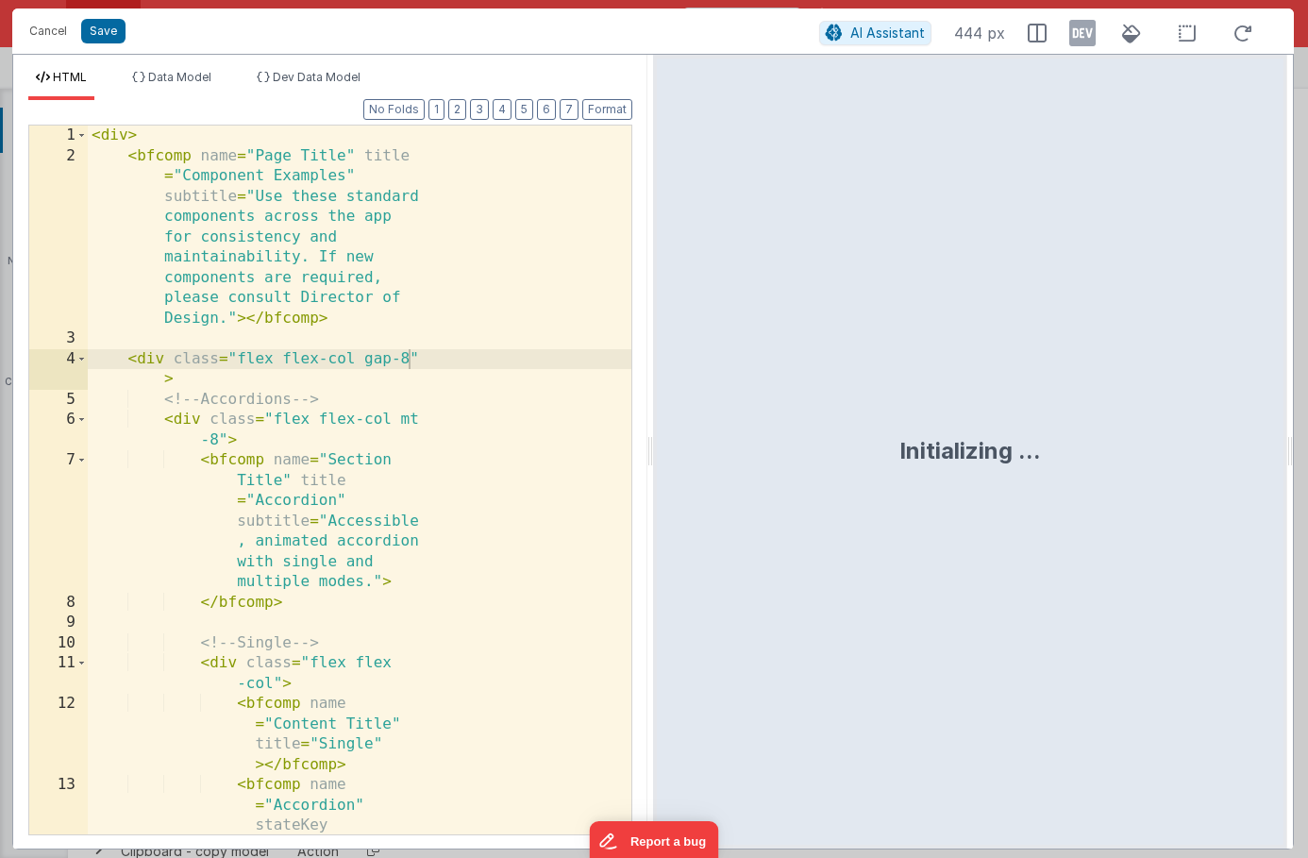
click at [415, 342] on div "1 2 3 4 5 6 7 8 9 10 11 12 13 < div > < bfcomp name = "Page Title" title = "Com…" at bounding box center [330, 480] width 604 height 711
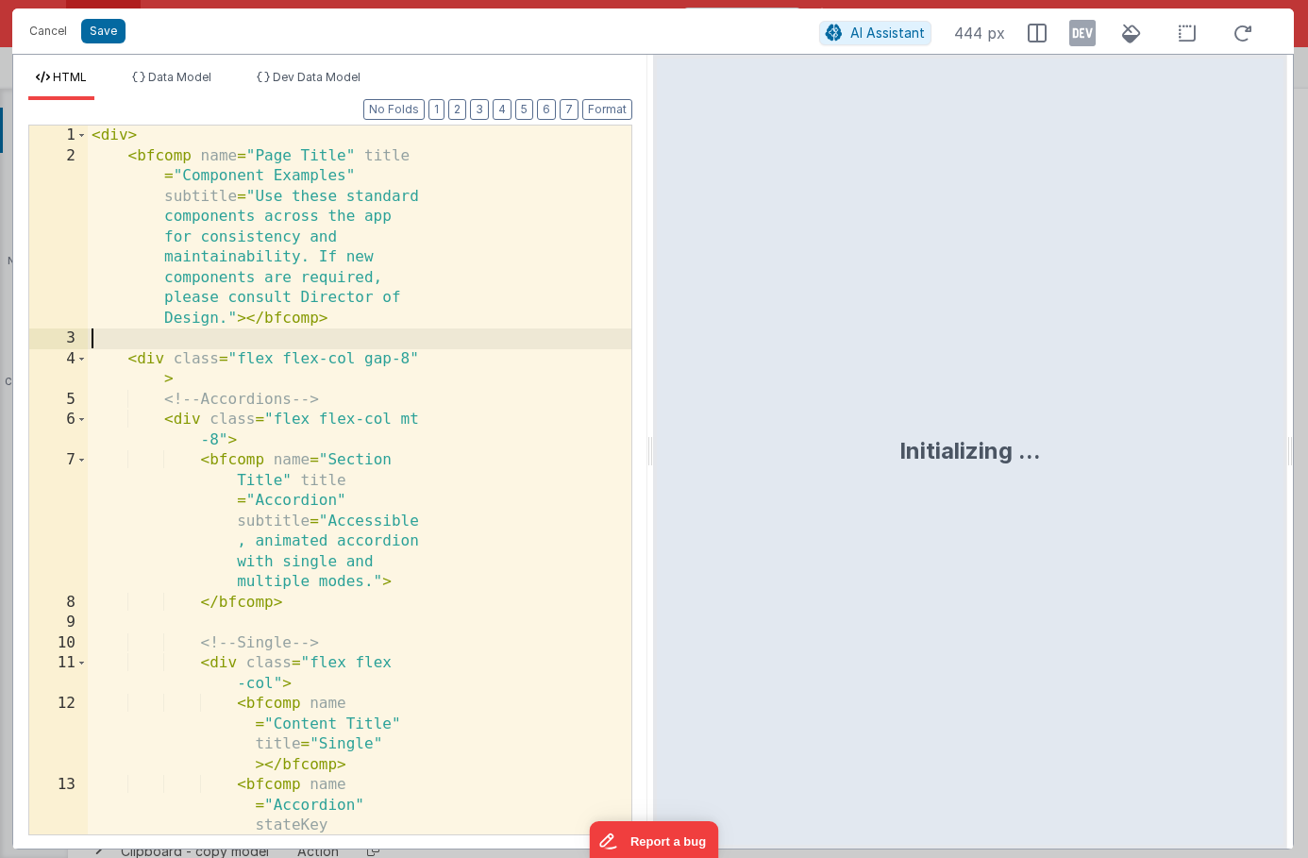
click at [415, 342] on div "< div > < bfcomp name = "Page Title" title = "Component Examples" subtitle = "U…" at bounding box center [360, 612] width 544 height 973
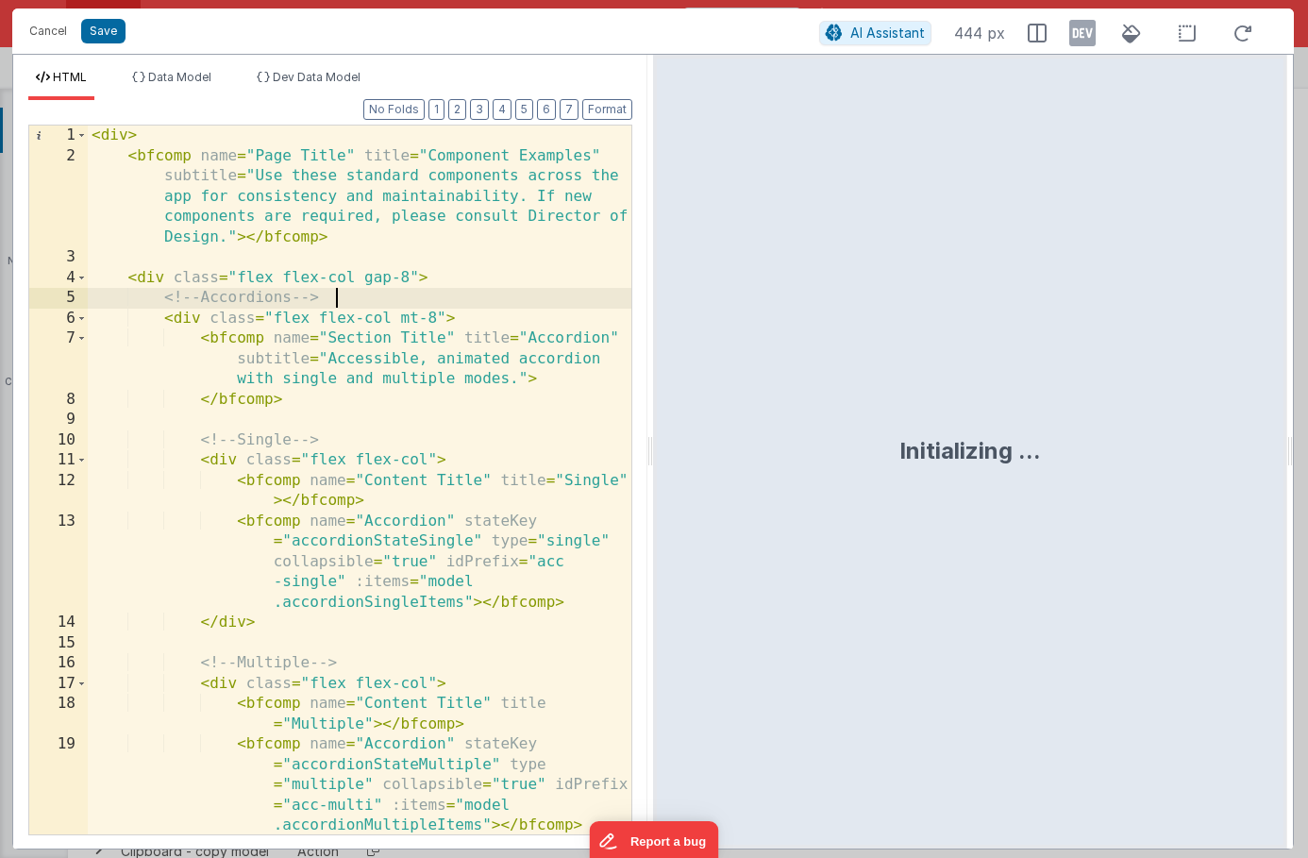
click at [377, 304] on div "< div > < bfcomp name = "Page Title" title = "Component Examples" subtitle = "U…" at bounding box center [360, 500] width 544 height 749
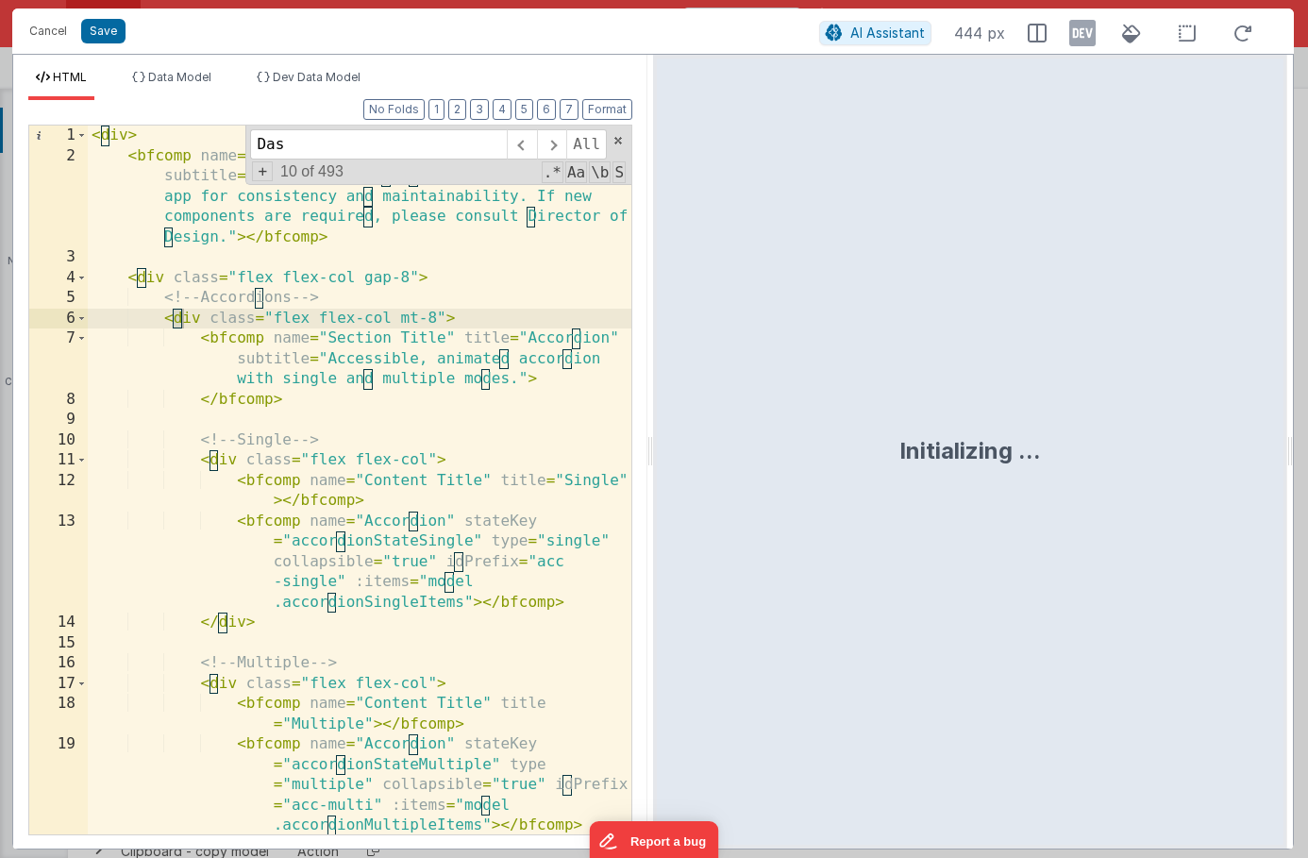
scroll to position [8372, 0]
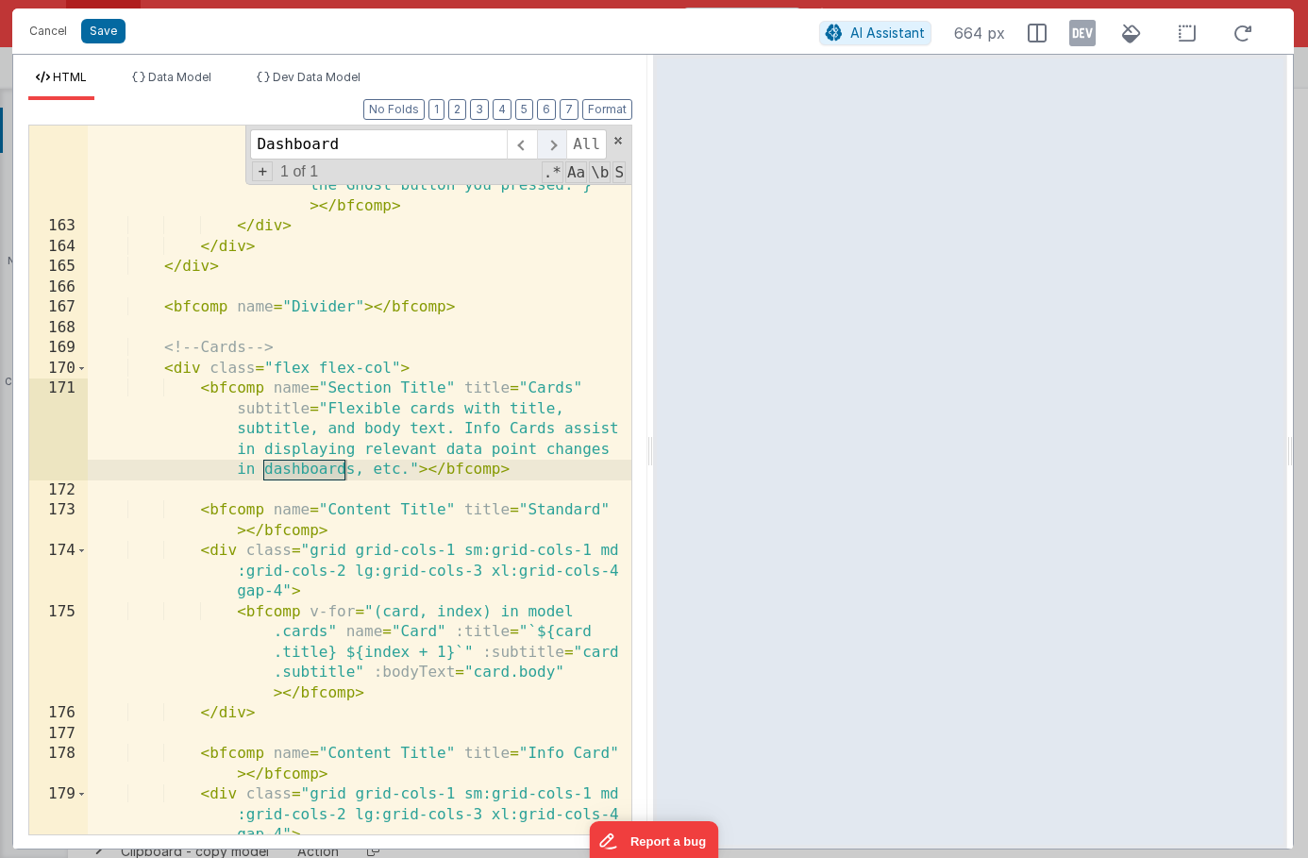
type input "Dashboard"
click at [546, 139] on span at bounding box center [551, 144] width 29 height 30
click at [526, 139] on span at bounding box center [521, 144] width 29 height 30
click at [31, 21] on button "Cancel" at bounding box center [48, 31] width 57 height 26
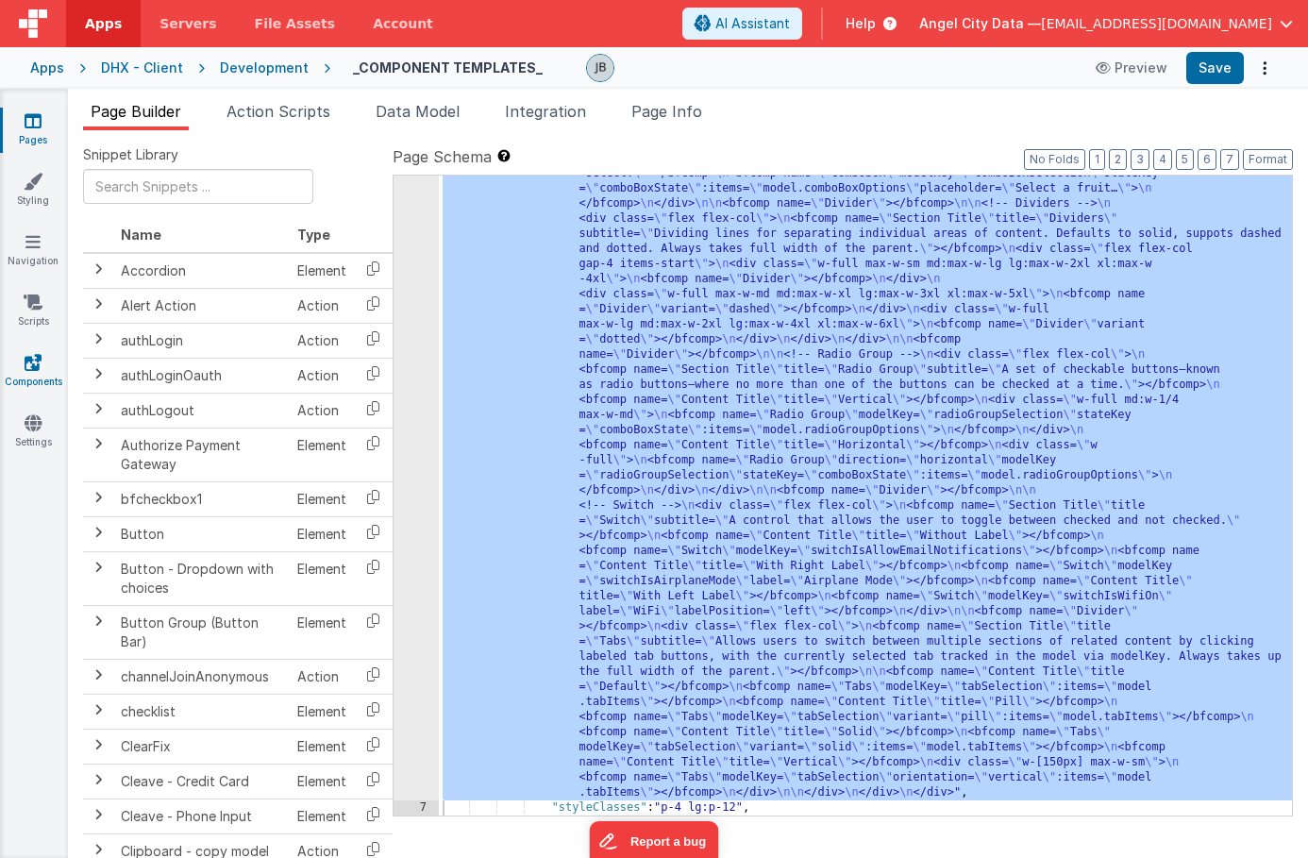
click at [29, 368] on icon at bounding box center [33, 362] width 17 height 19
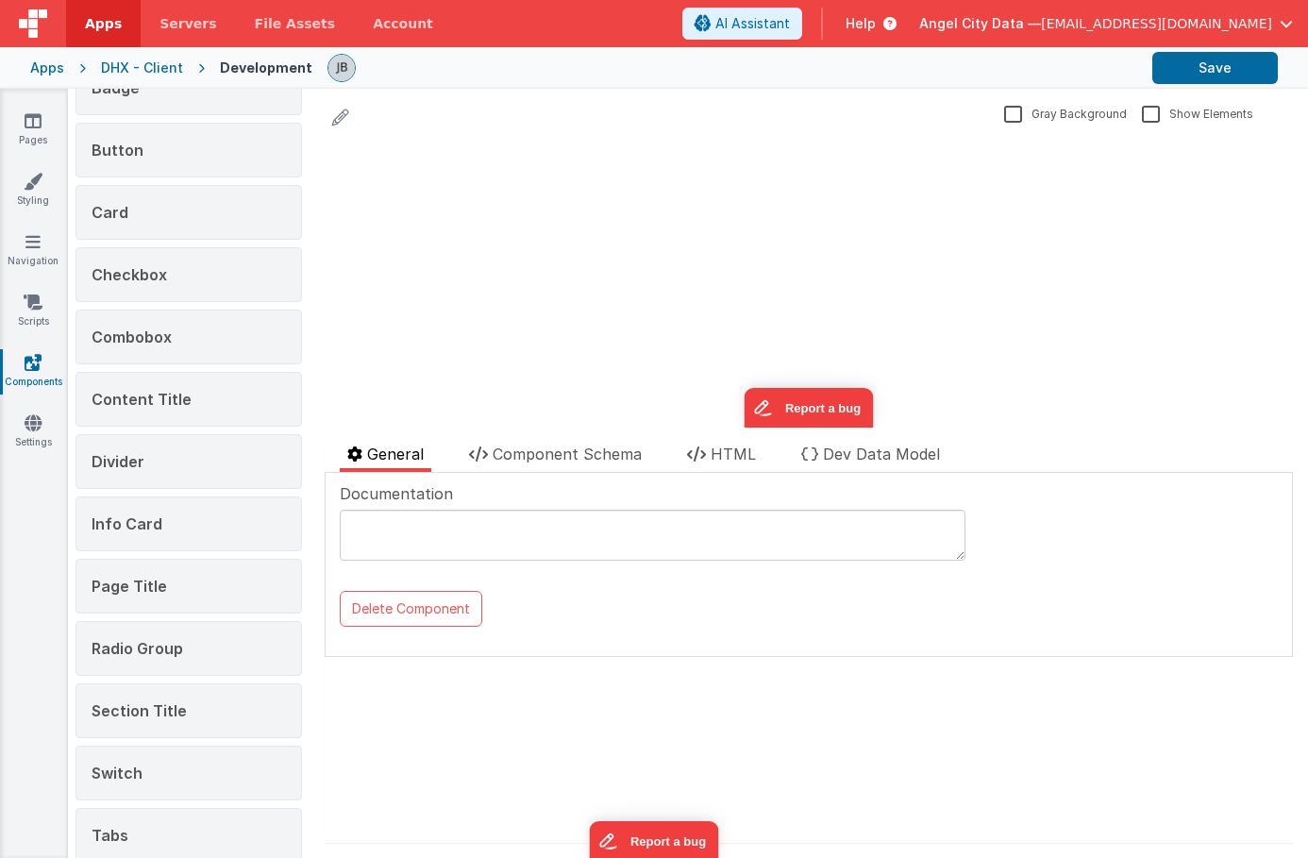
scroll to position [243, 0]
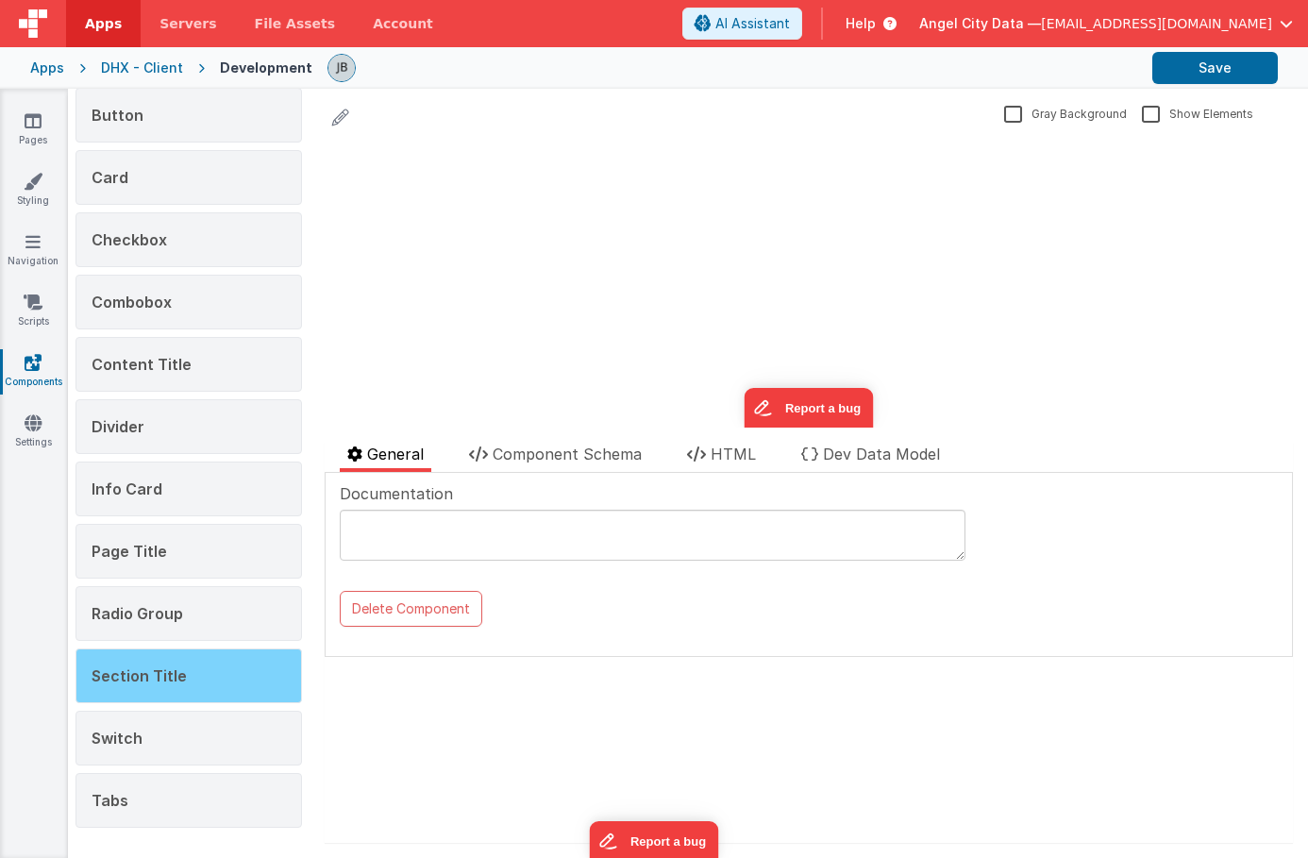
click at [175, 666] on span "Section Title" at bounding box center [139, 675] width 95 height 19
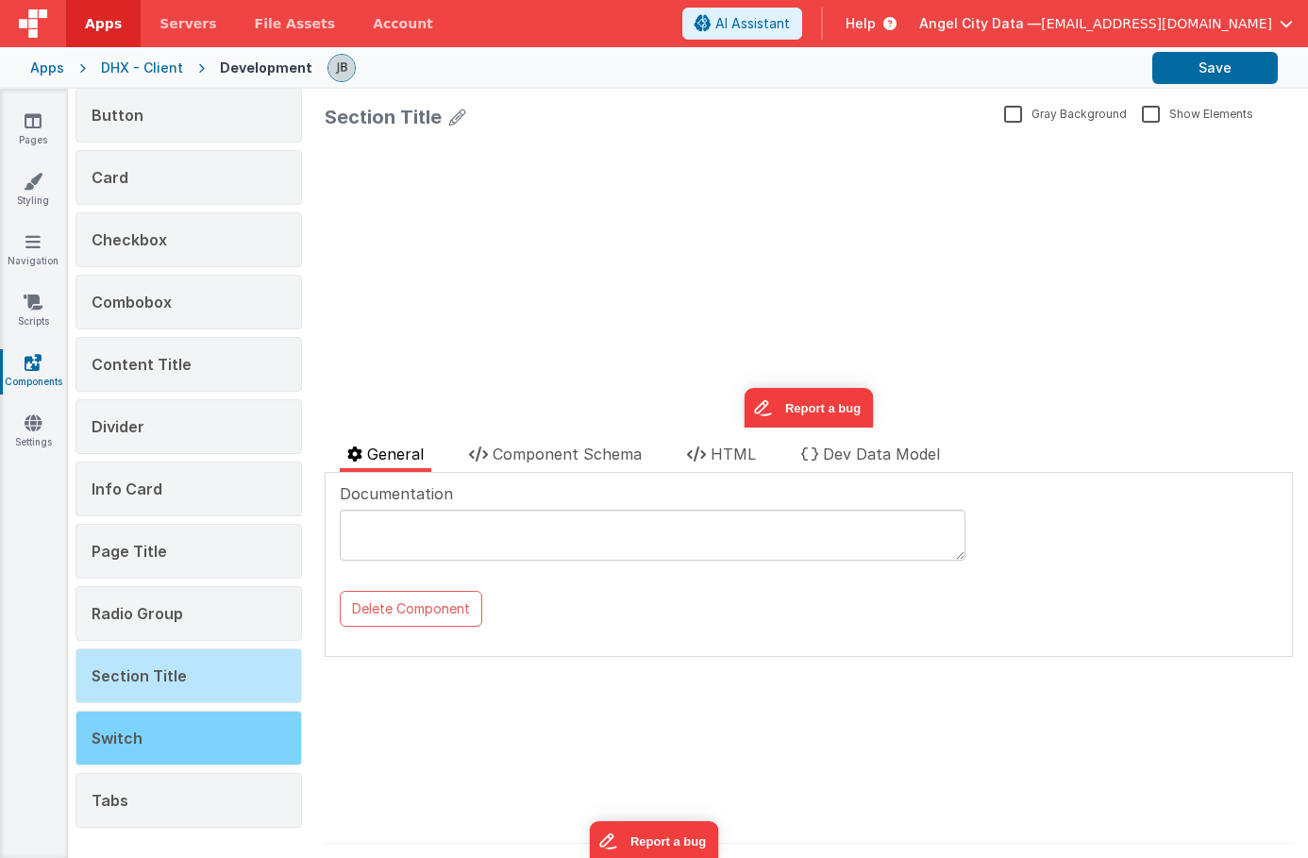
click at [174, 726] on div "Switch" at bounding box center [189, 738] width 227 height 55
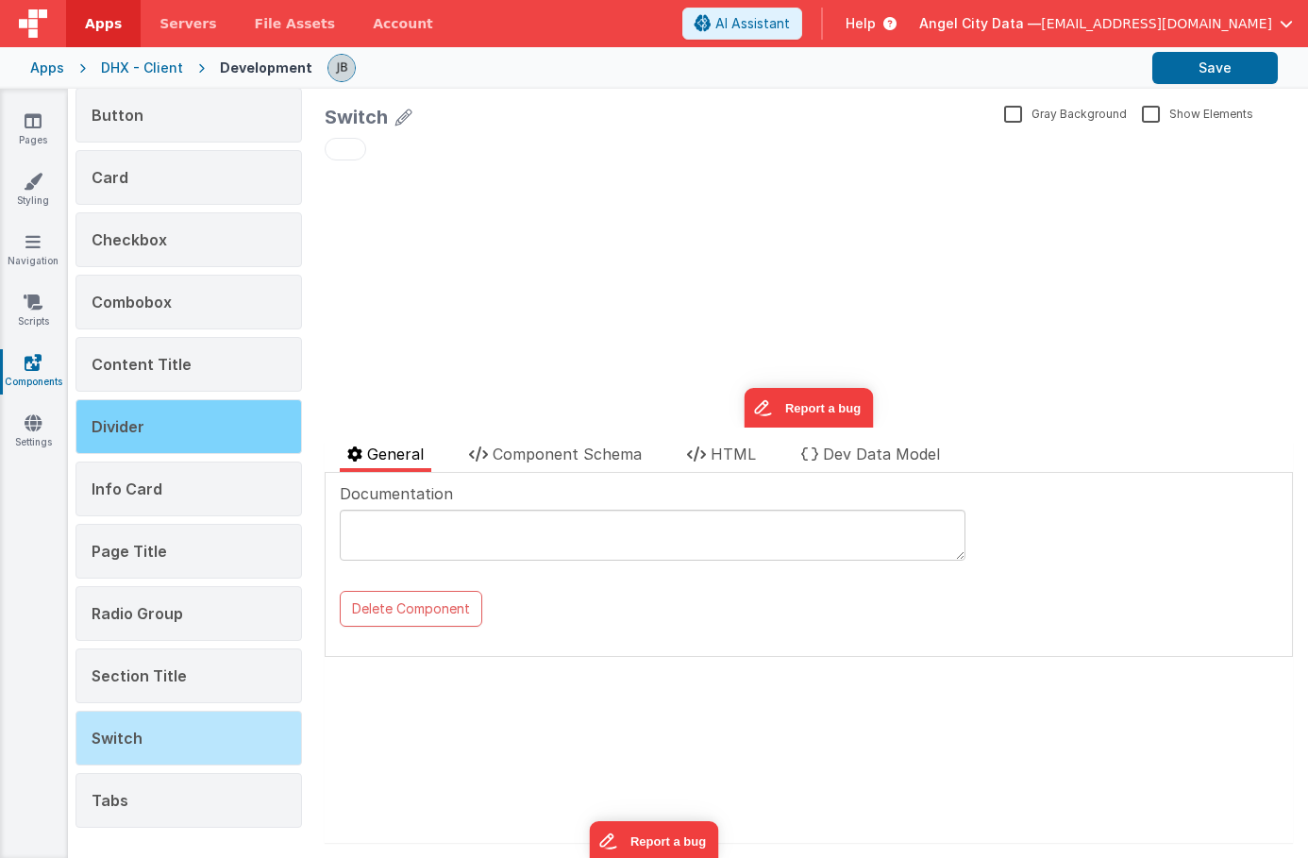
click at [139, 422] on span "Divider" at bounding box center [118, 426] width 53 height 19
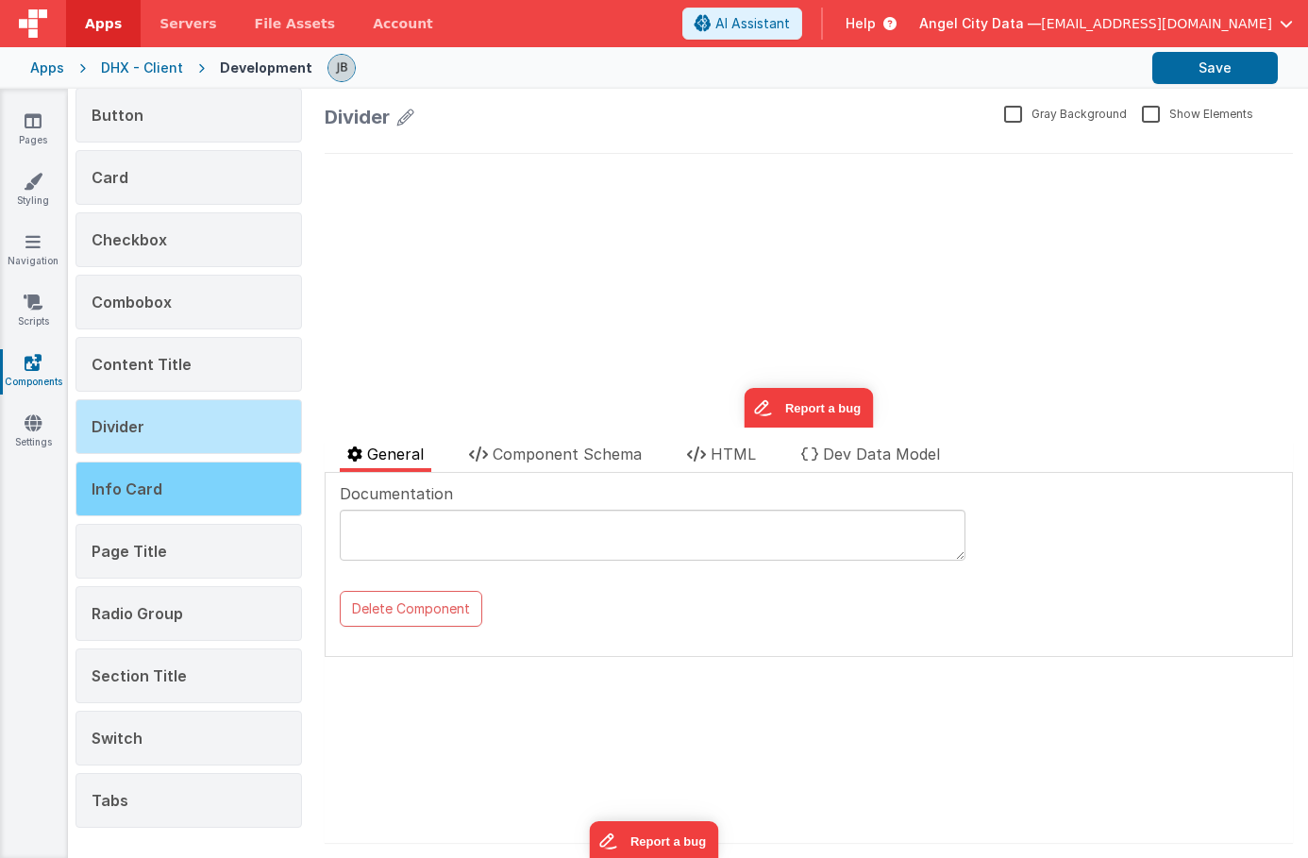
click at [140, 480] on span "Info Card" at bounding box center [127, 489] width 71 height 19
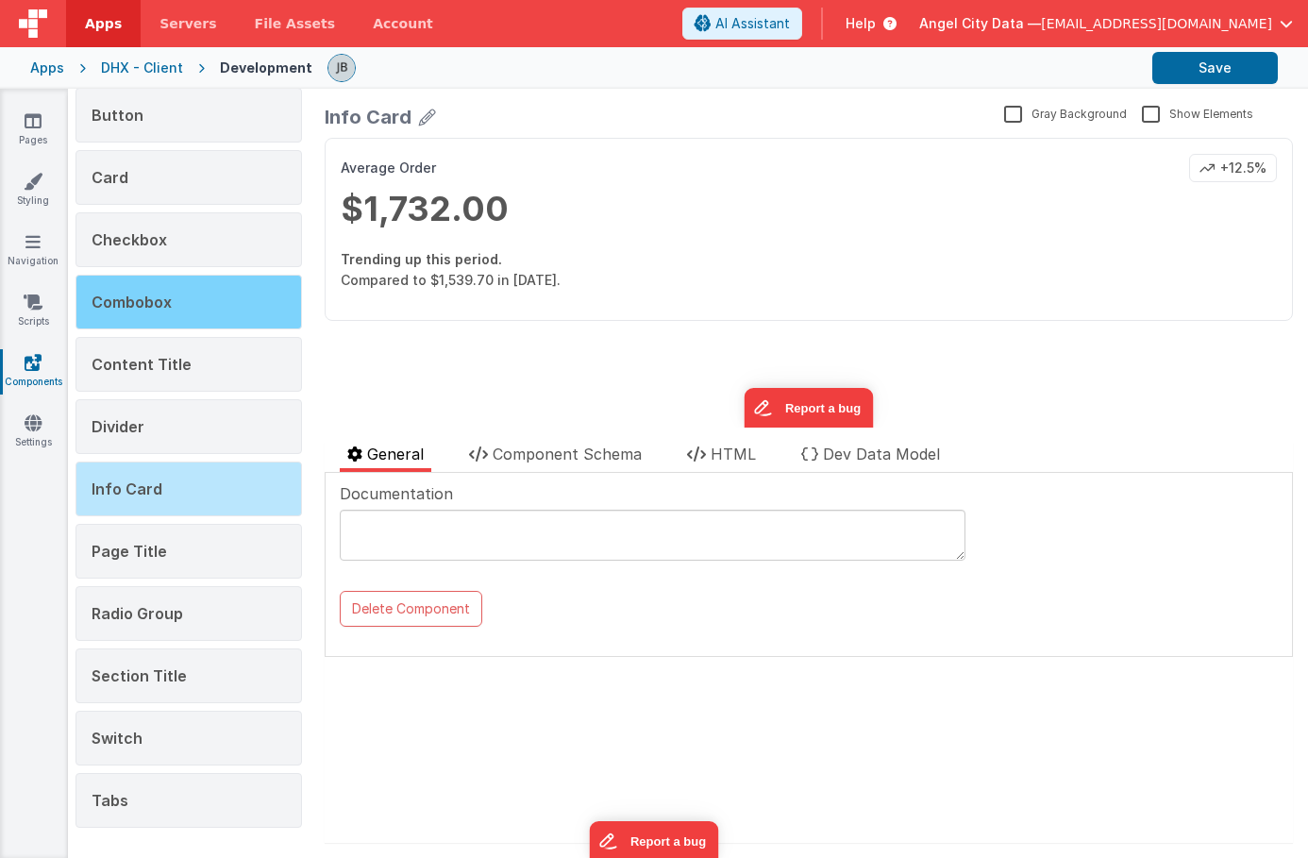
click at [143, 299] on span "Combobox" at bounding box center [132, 302] width 80 height 19
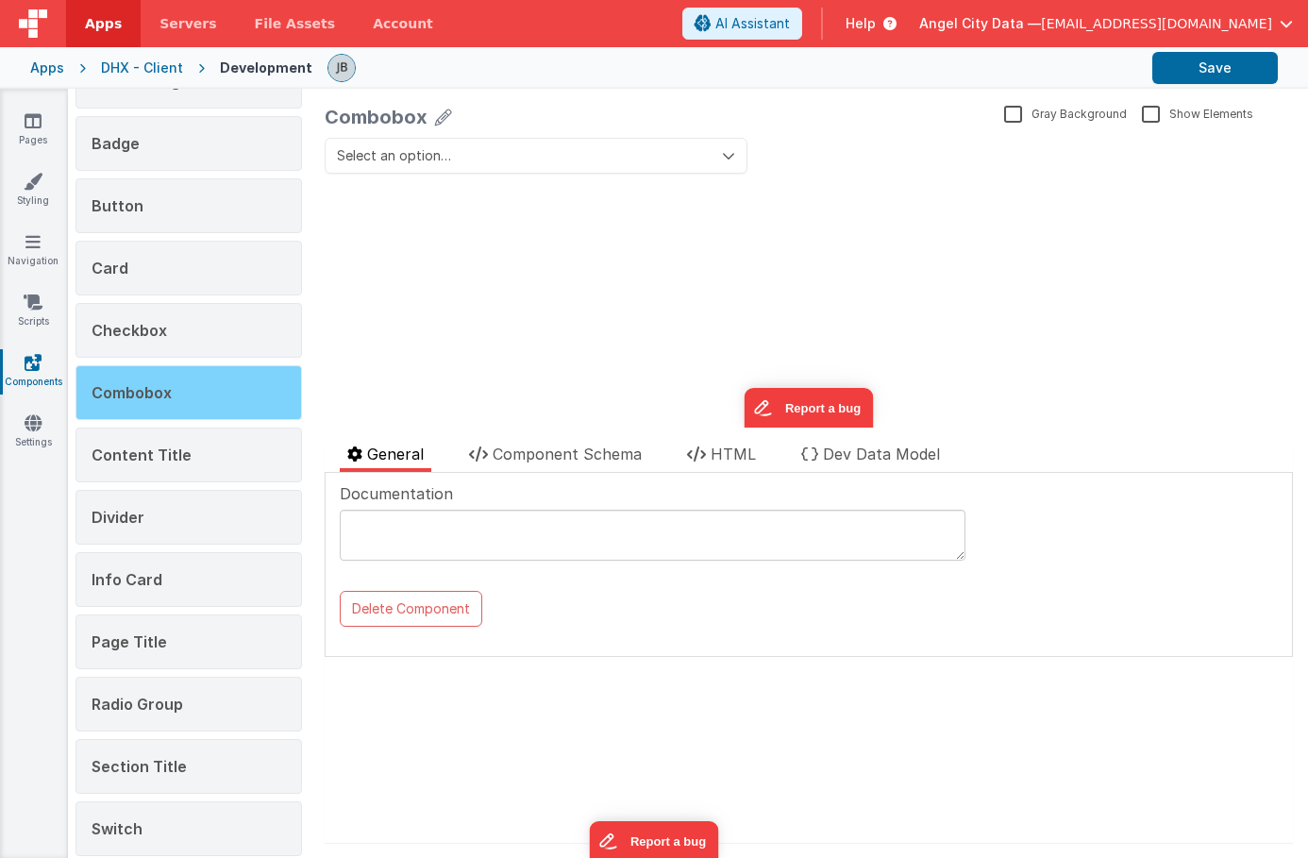
scroll to position [148, 0]
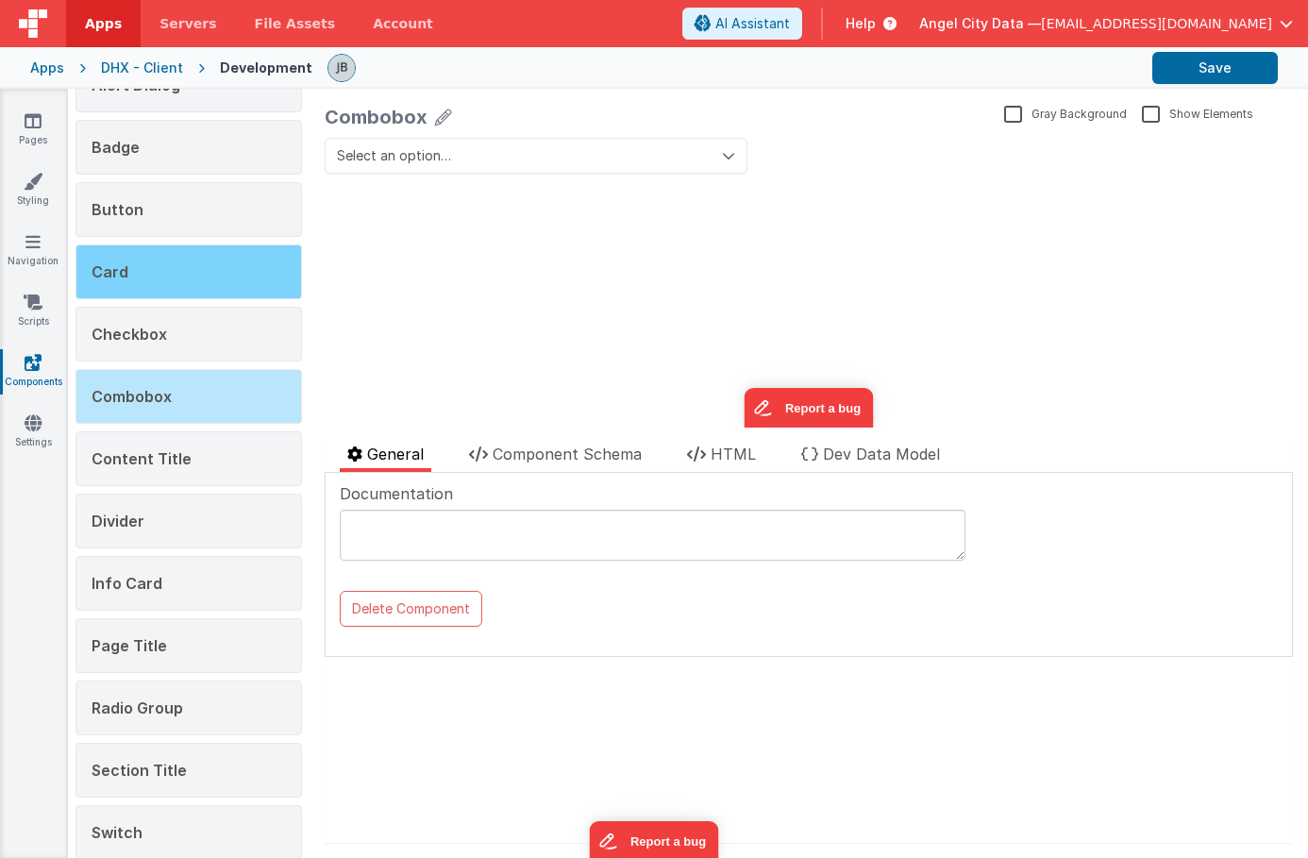
click at [142, 293] on div "Card" at bounding box center [189, 271] width 227 height 55
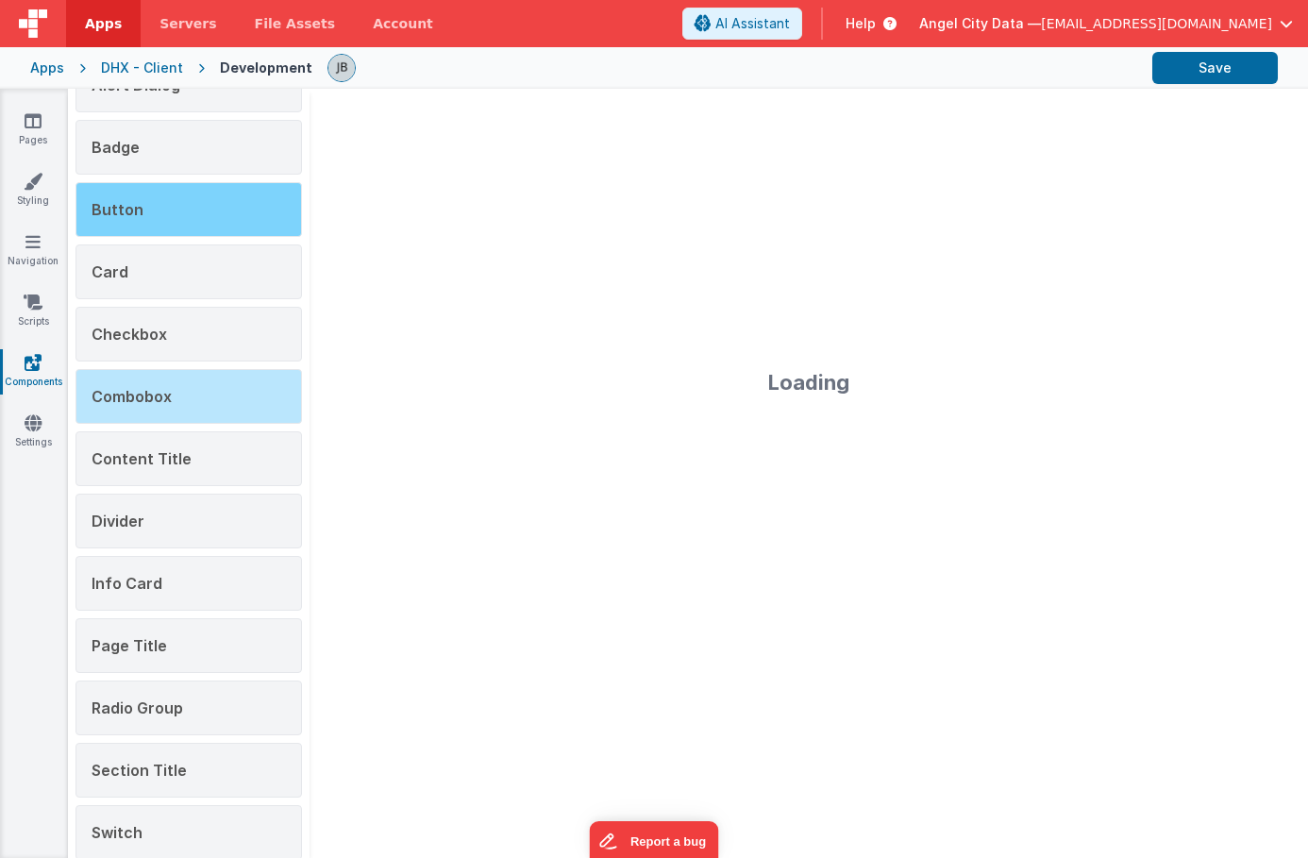
click at [153, 205] on div "Button" at bounding box center [189, 209] width 227 height 55
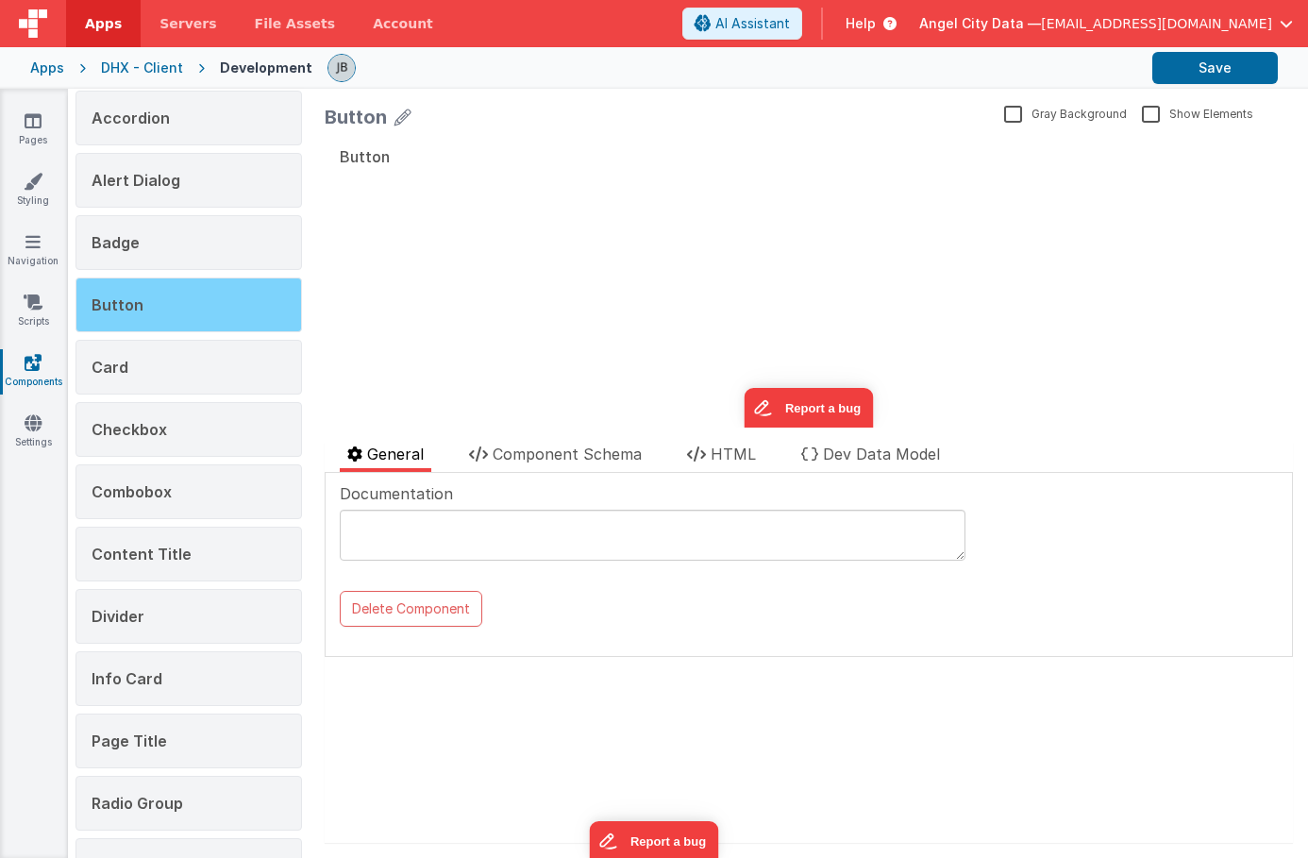
scroll to position [0, 0]
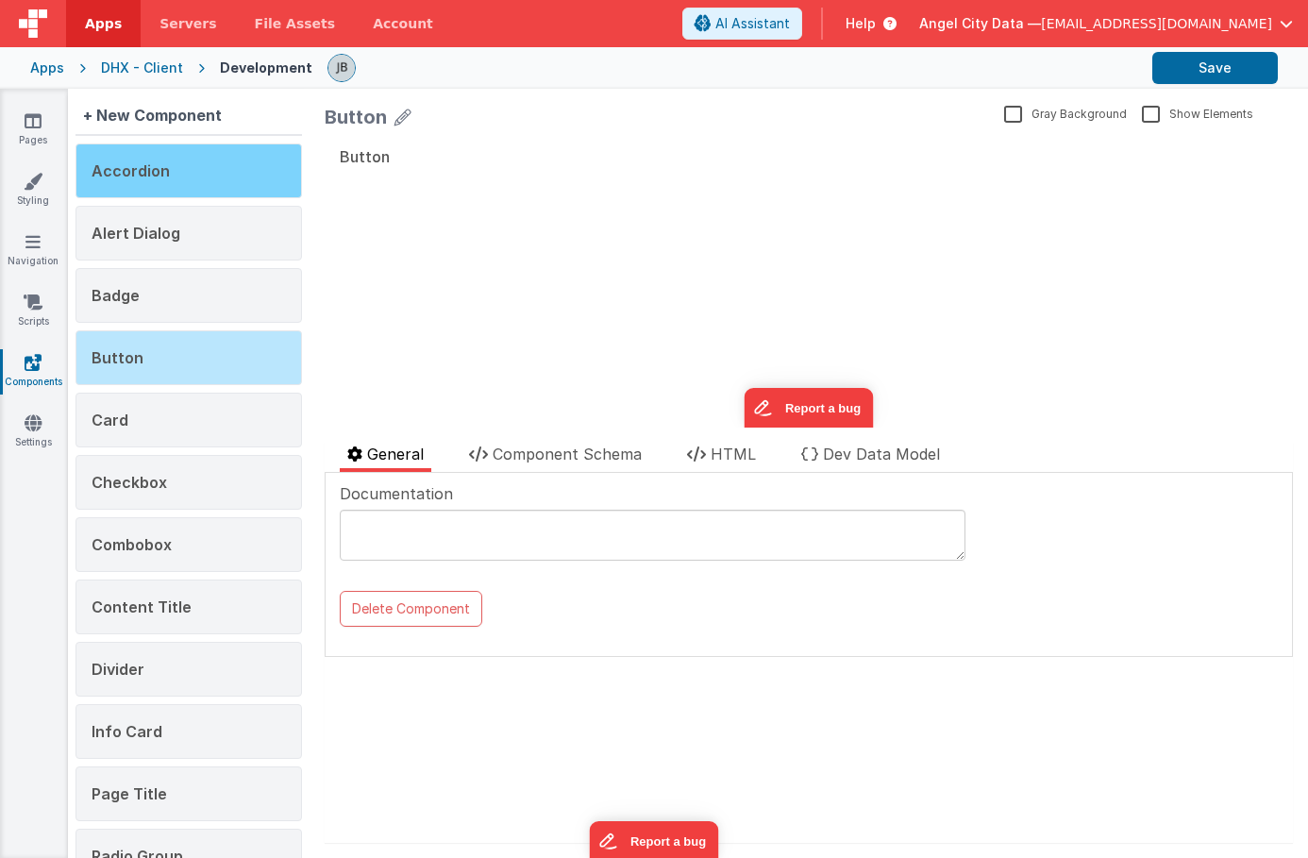
click at [159, 169] on span "Accordion" at bounding box center [131, 170] width 78 height 19
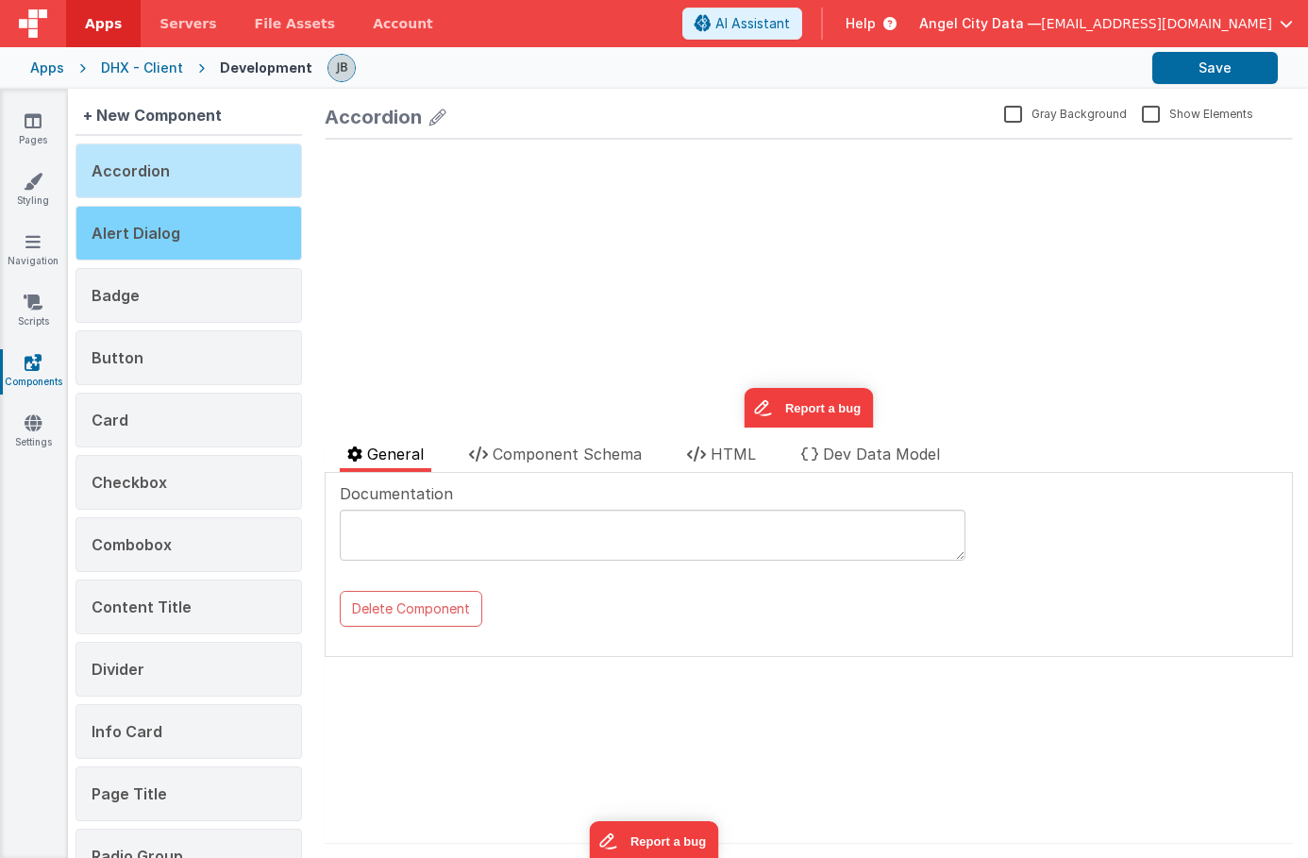
click at [159, 219] on div "Alert Dialog" at bounding box center [189, 233] width 227 height 55
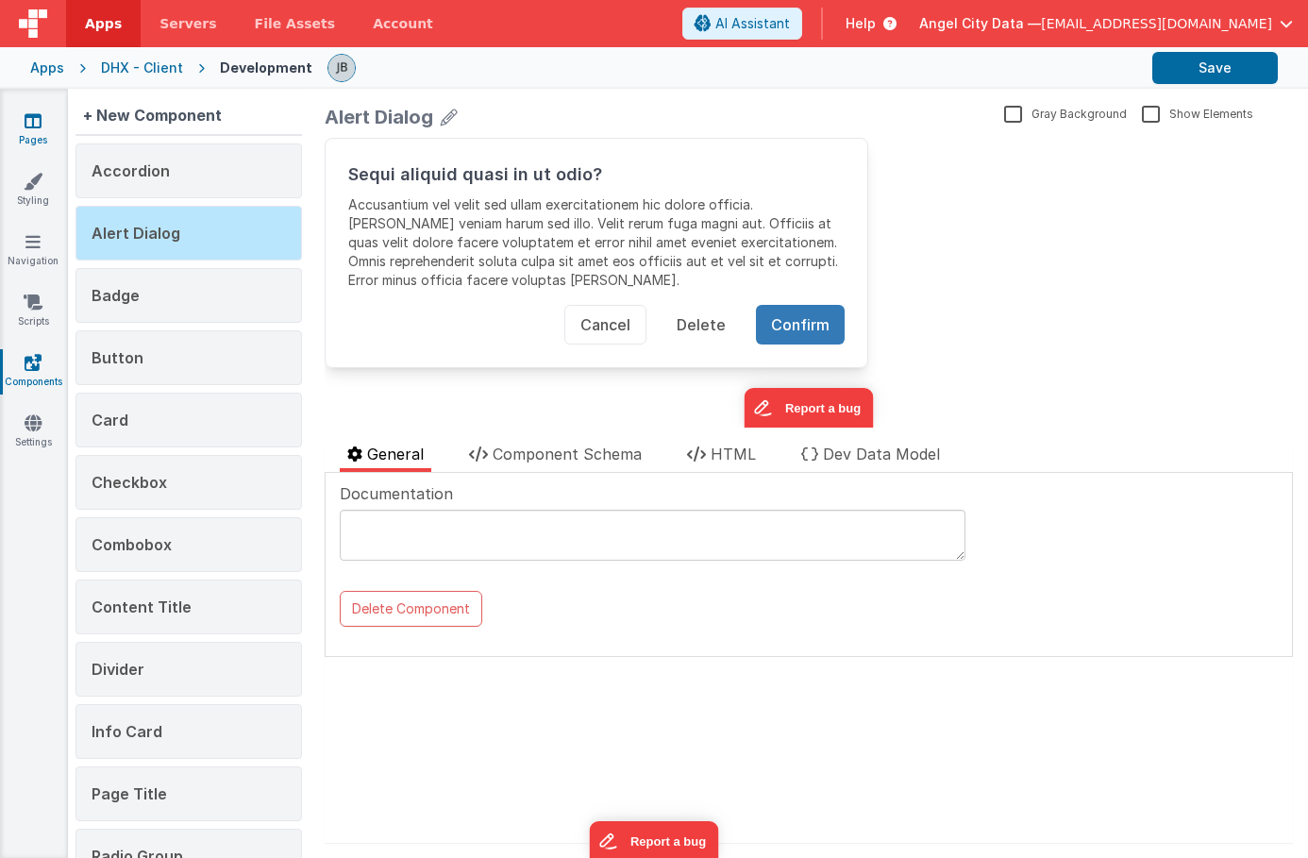
click at [35, 140] on link "Pages" at bounding box center [33, 130] width 68 height 38
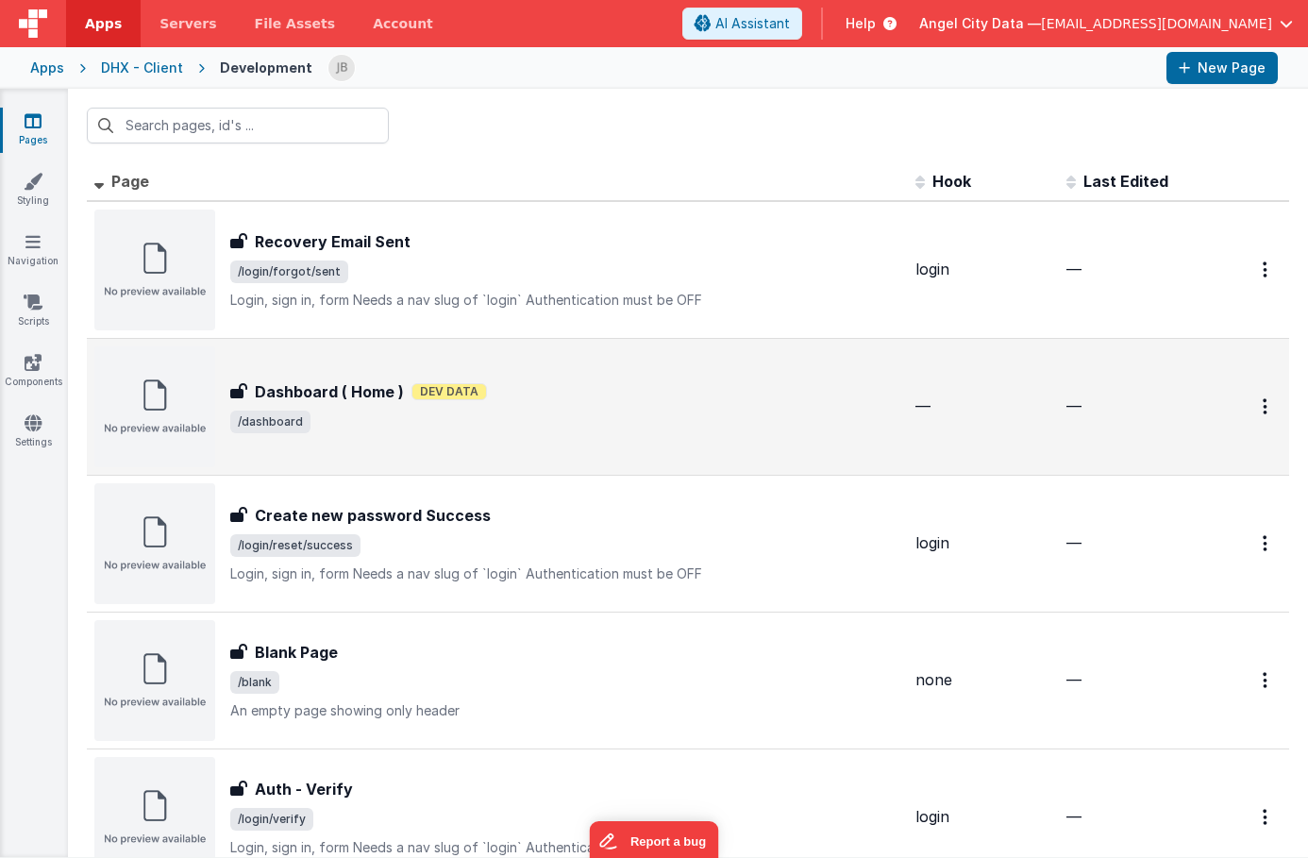
click at [301, 385] on h3 "Dashboard ( Home )" at bounding box center [329, 391] width 149 height 23
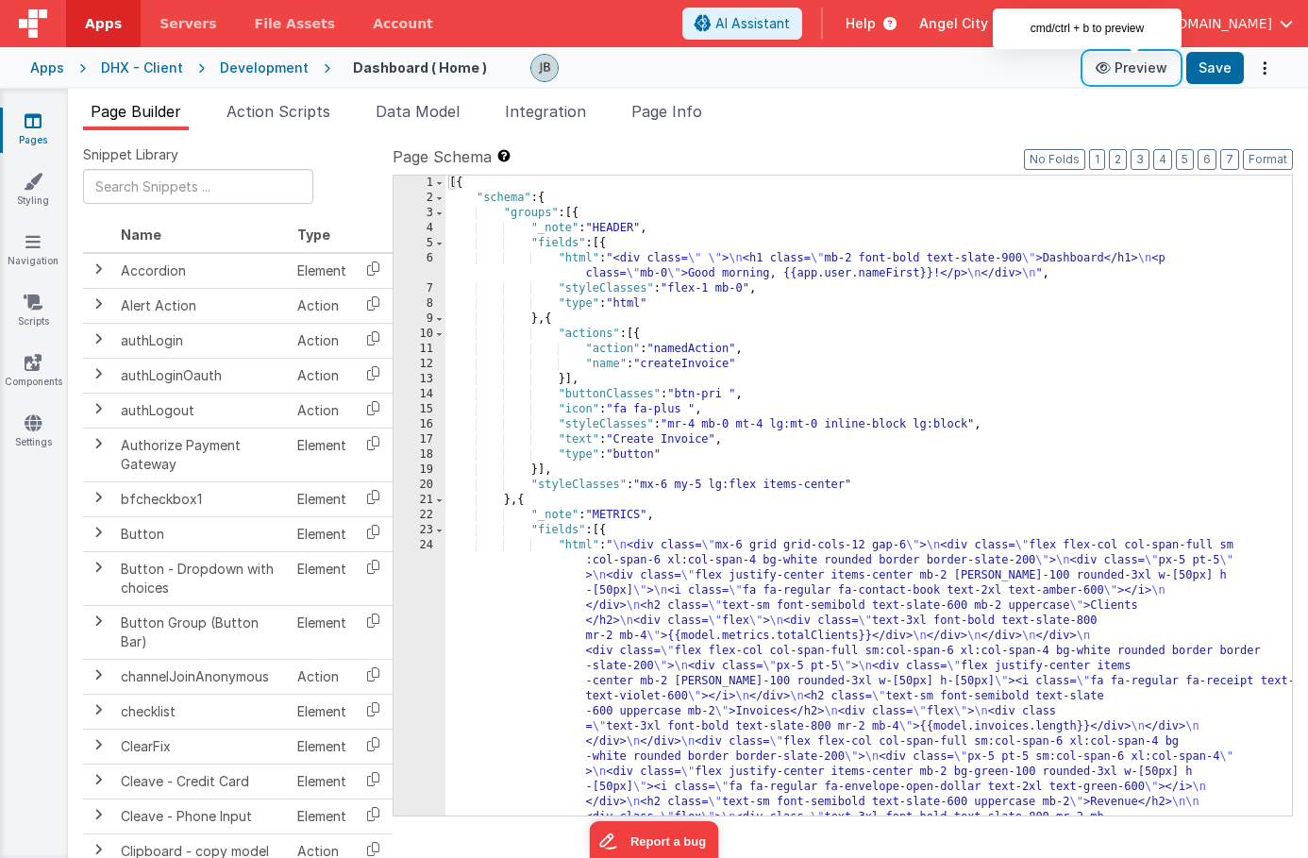
click at [1137, 65] on button "Preview" at bounding box center [1132, 68] width 94 height 30
click at [420, 592] on div "24" at bounding box center [420, 696] width 52 height 317
click at [419, 565] on div "1 2 3 4 5 6 7 8 9 10 11 12 13 14 15 16 17 18 19 20 21 22 23 24" at bounding box center [420, 662] width 52 height 972
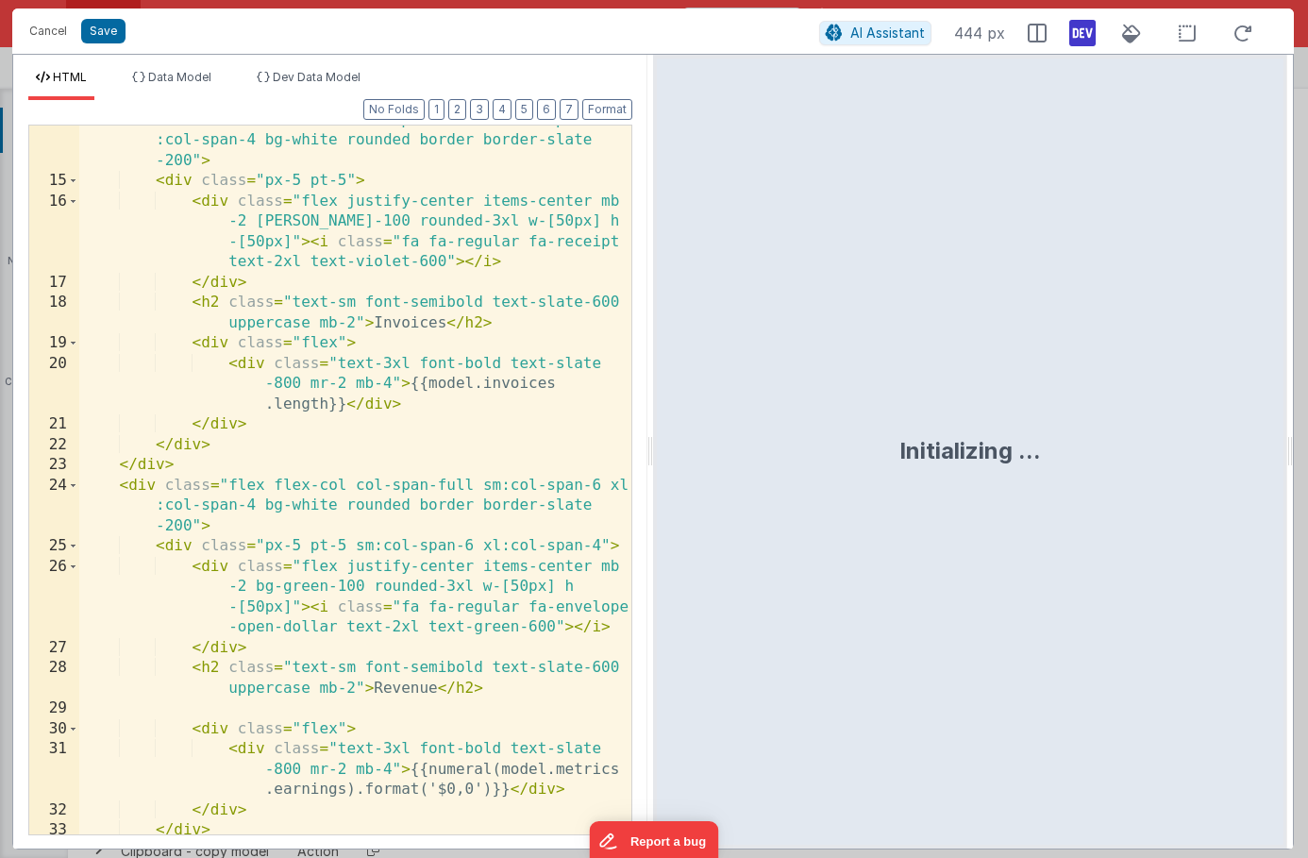
scroll to position [488, 0]
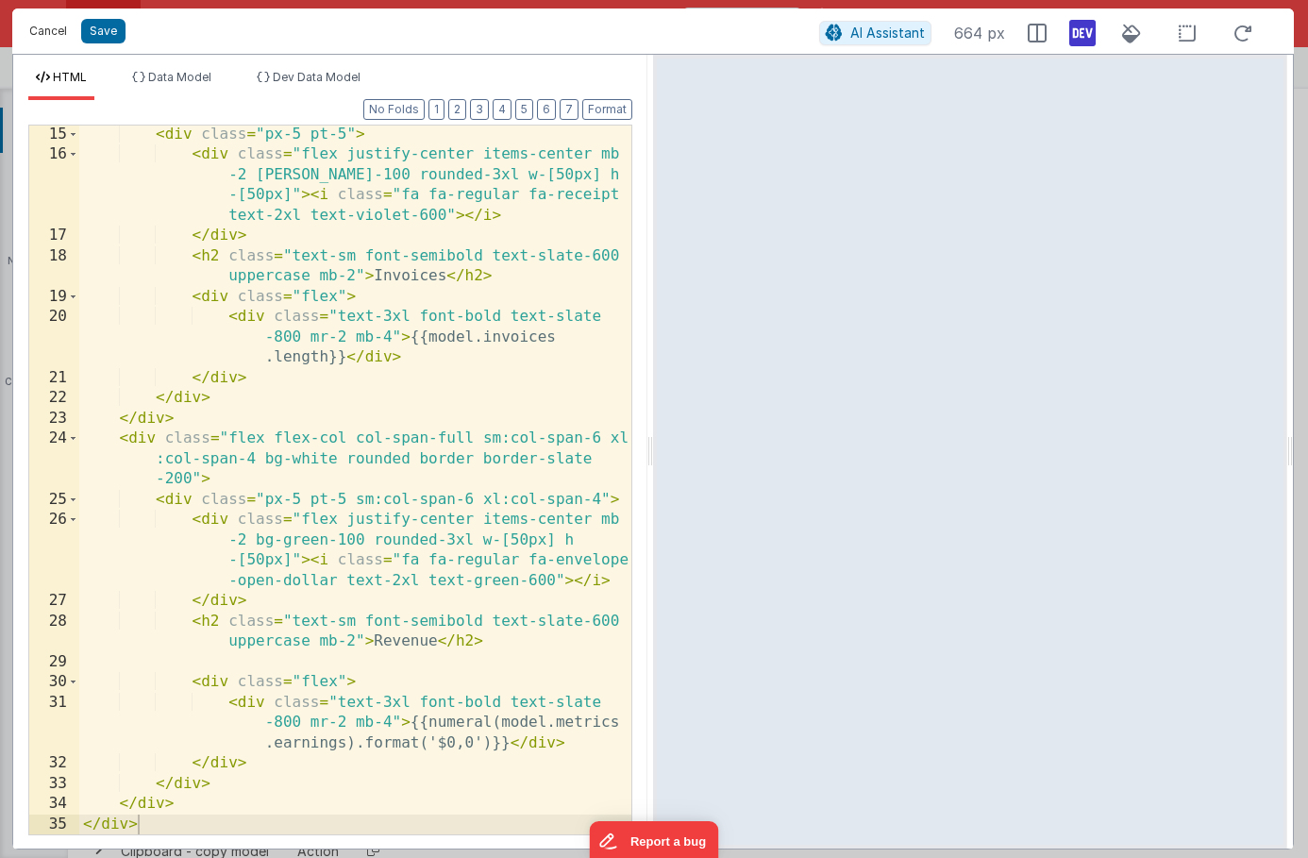
click at [56, 38] on button "Cancel" at bounding box center [48, 31] width 57 height 26
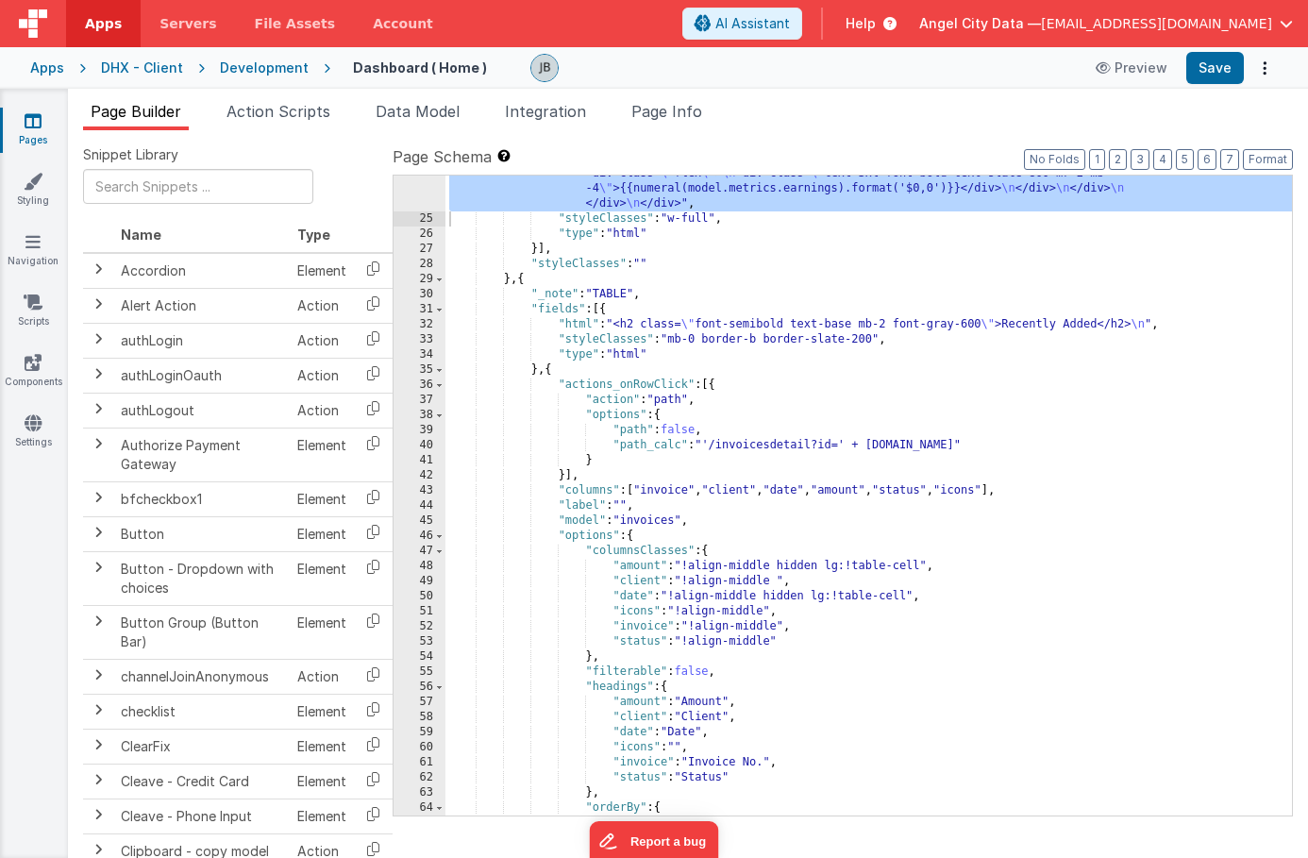
scroll to position [647, 0]
click at [297, 117] on span "Action Scripts" at bounding box center [279, 111] width 104 height 19
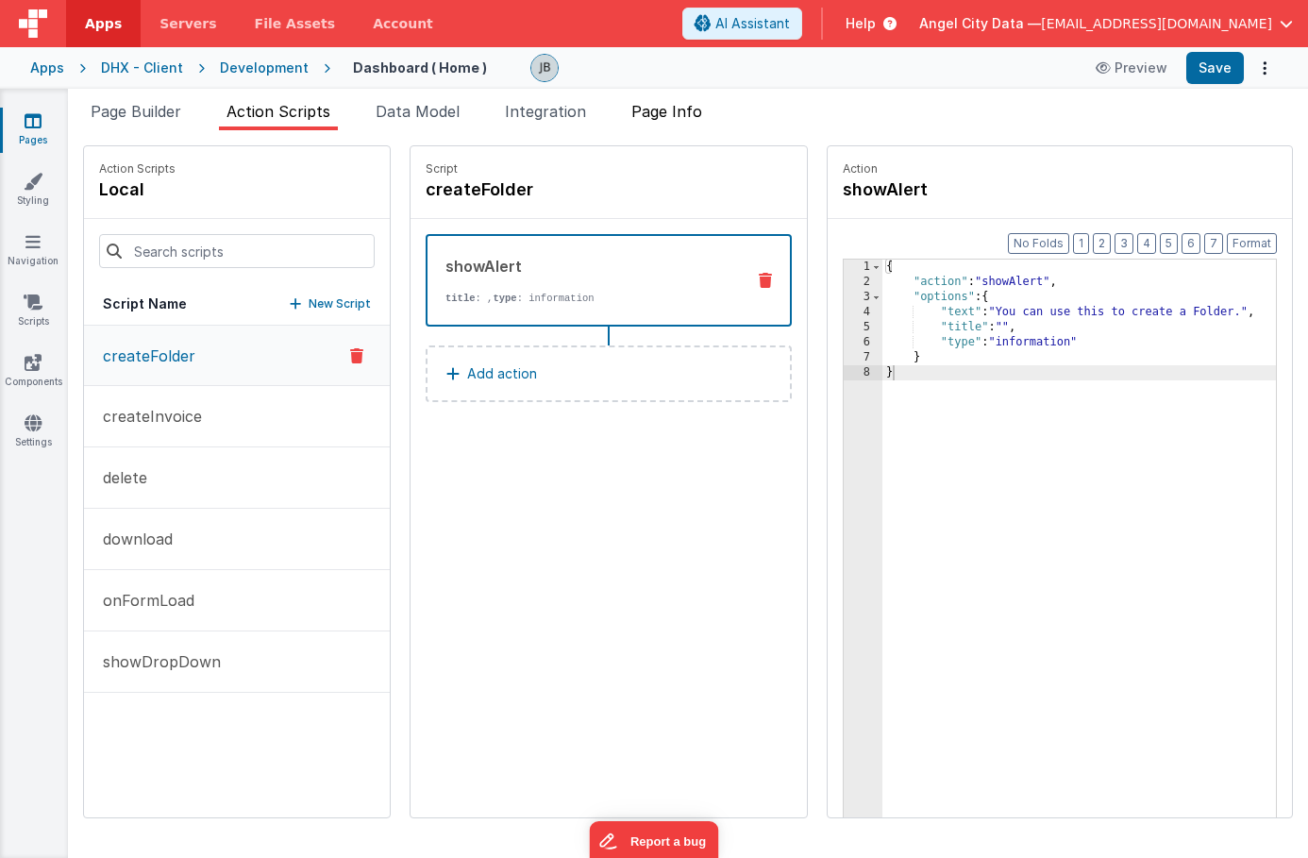
click at [639, 107] on span "Page Info" at bounding box center [666, 111] width 71 height 19
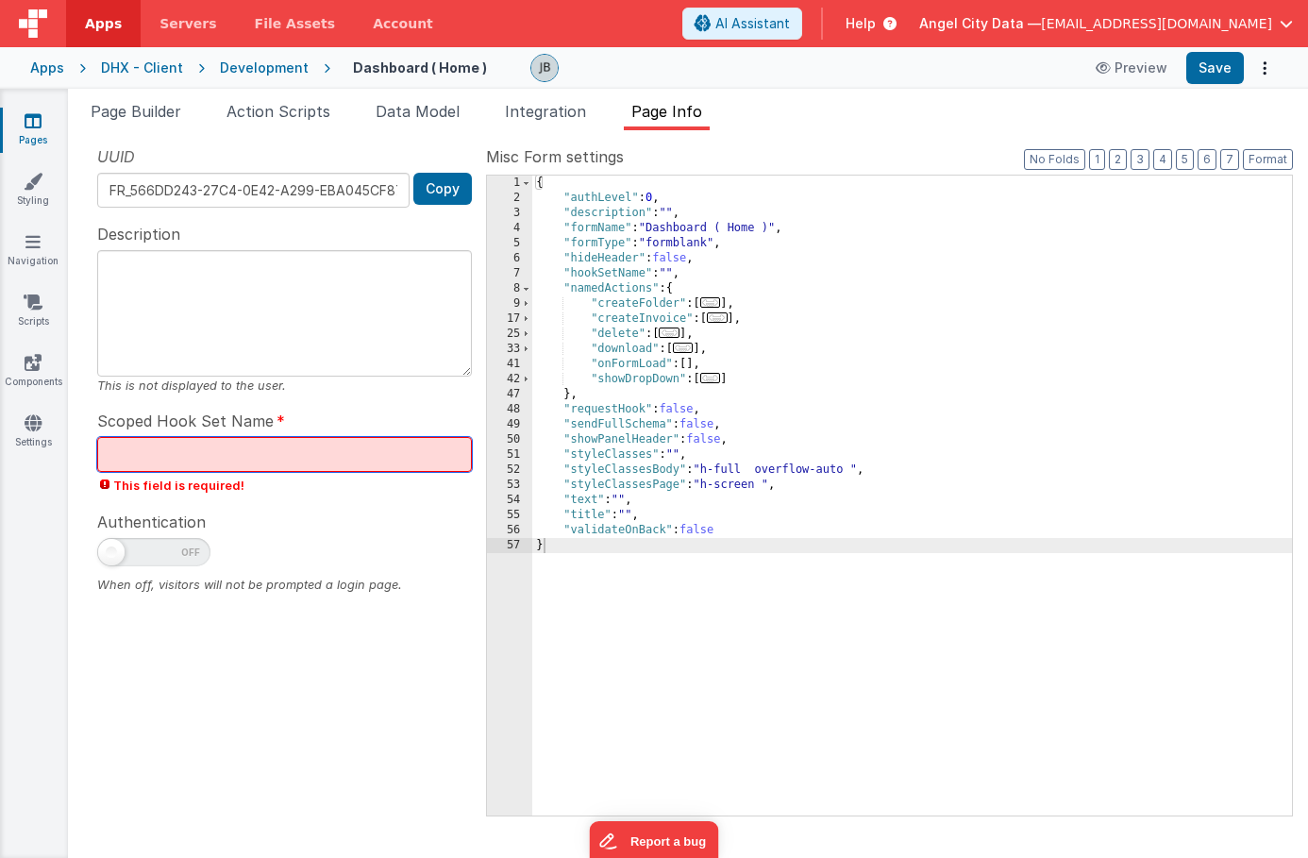
click at [239, 464] on input "text" at bounding box center [284, 454] width 375 height 35
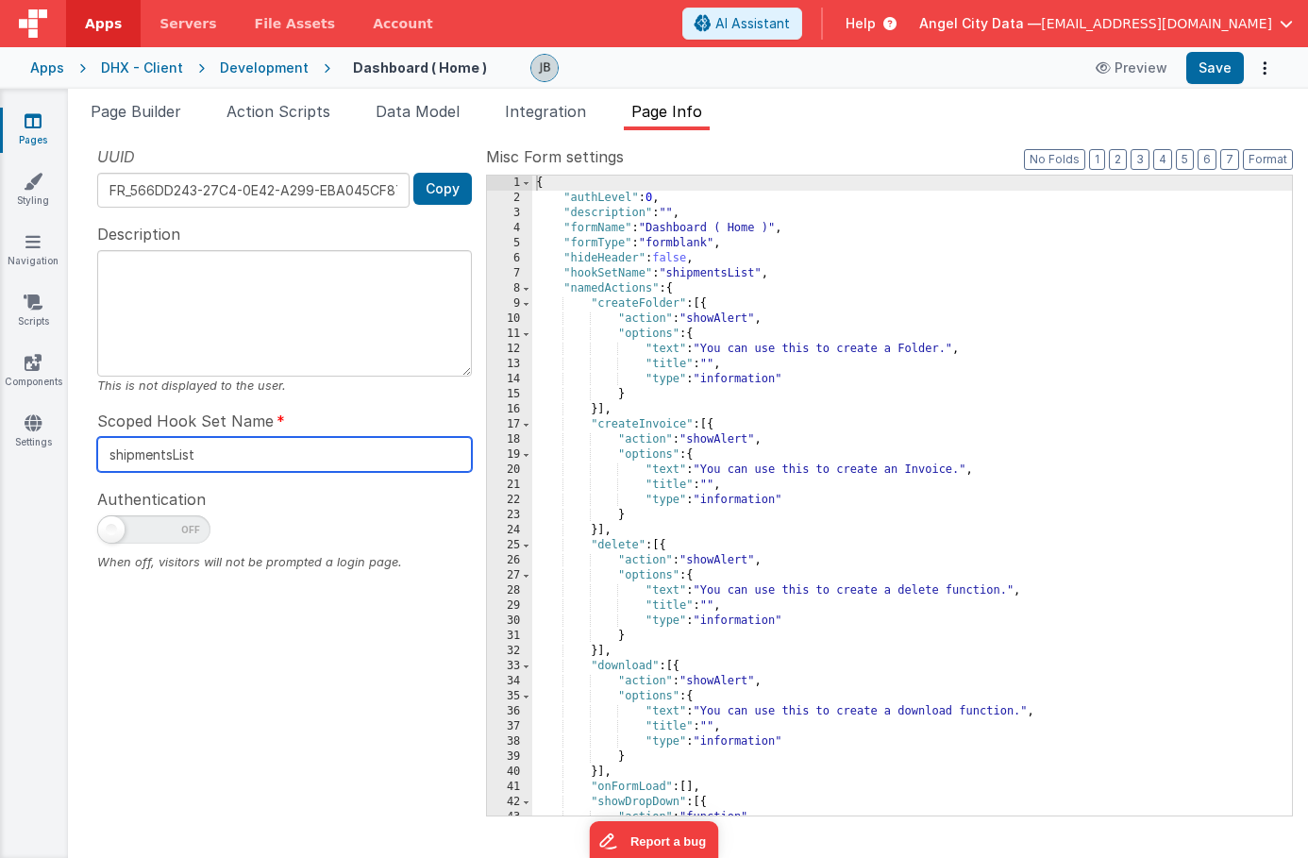
click at [170, 452] on input "shipmentsList" at bounding box center [284, 454] width 375 height 35
type input "ordersList"
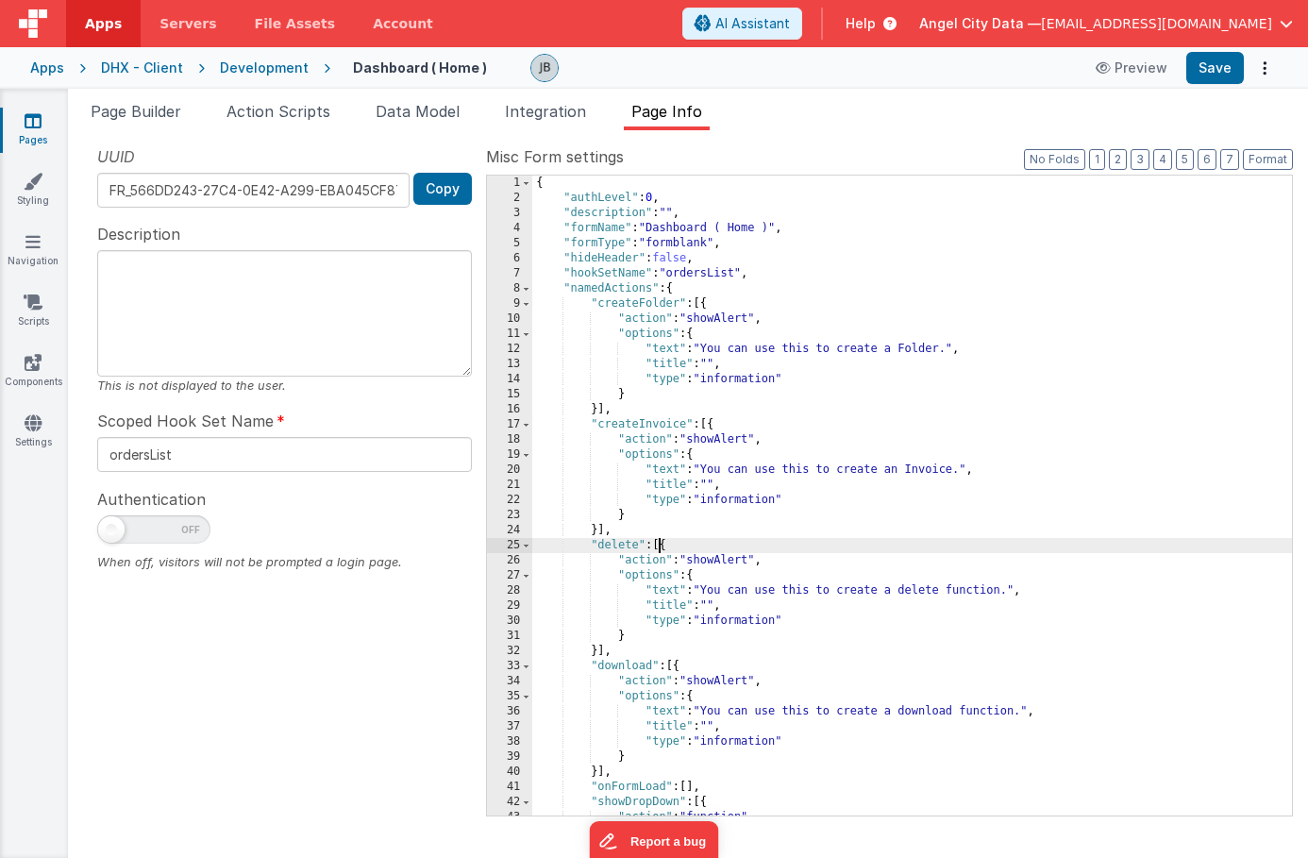
click at [658, 549] on div "{ "authLevel" : 0 , "description" : "" , "formName" : "Dashboard ( Home )" , "f…" at bounding box center [912, 511] width 760 height 670
click at [527, 292] on span at bounding box center [526, 288] width 10 height 15
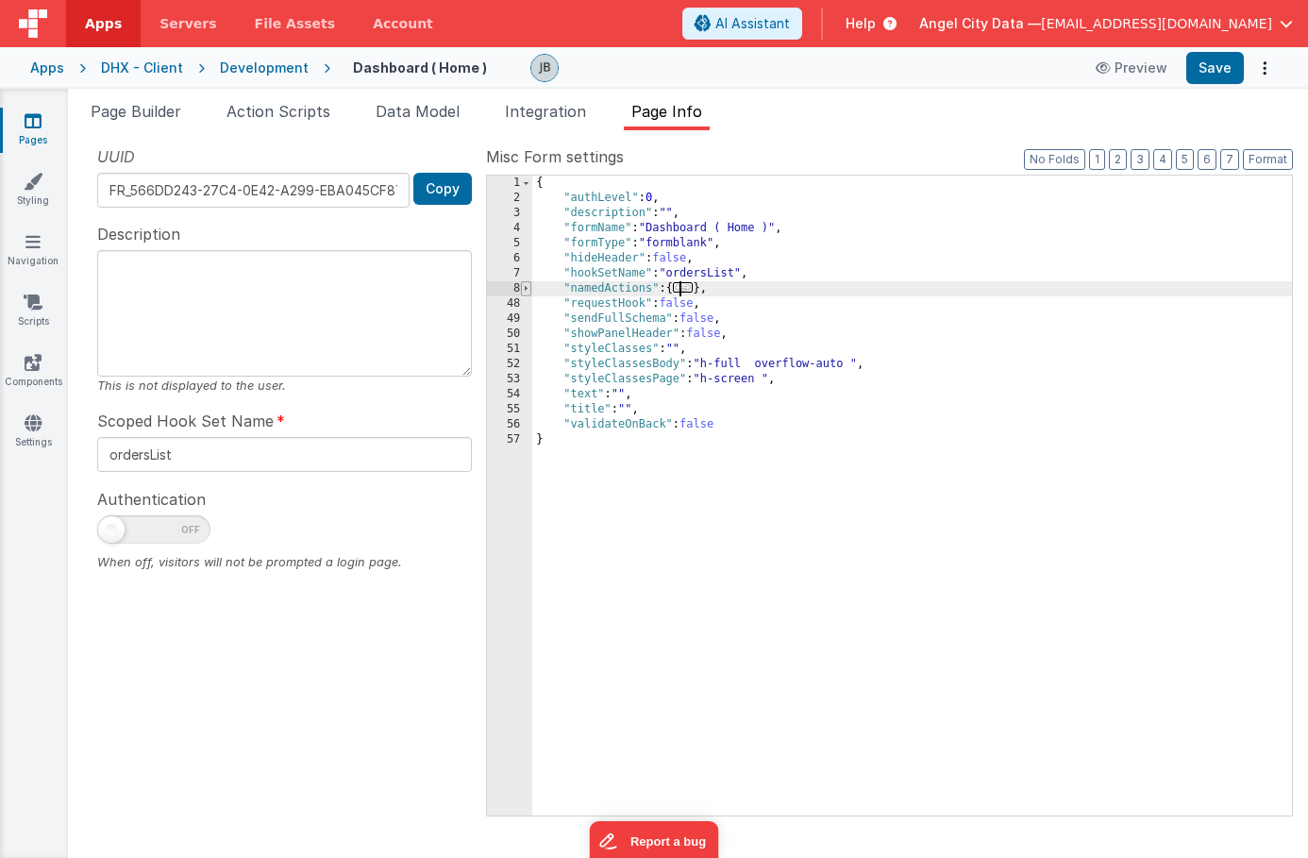
click at [527, 292] on span at bounding box center [526, 288] width 10 height 15
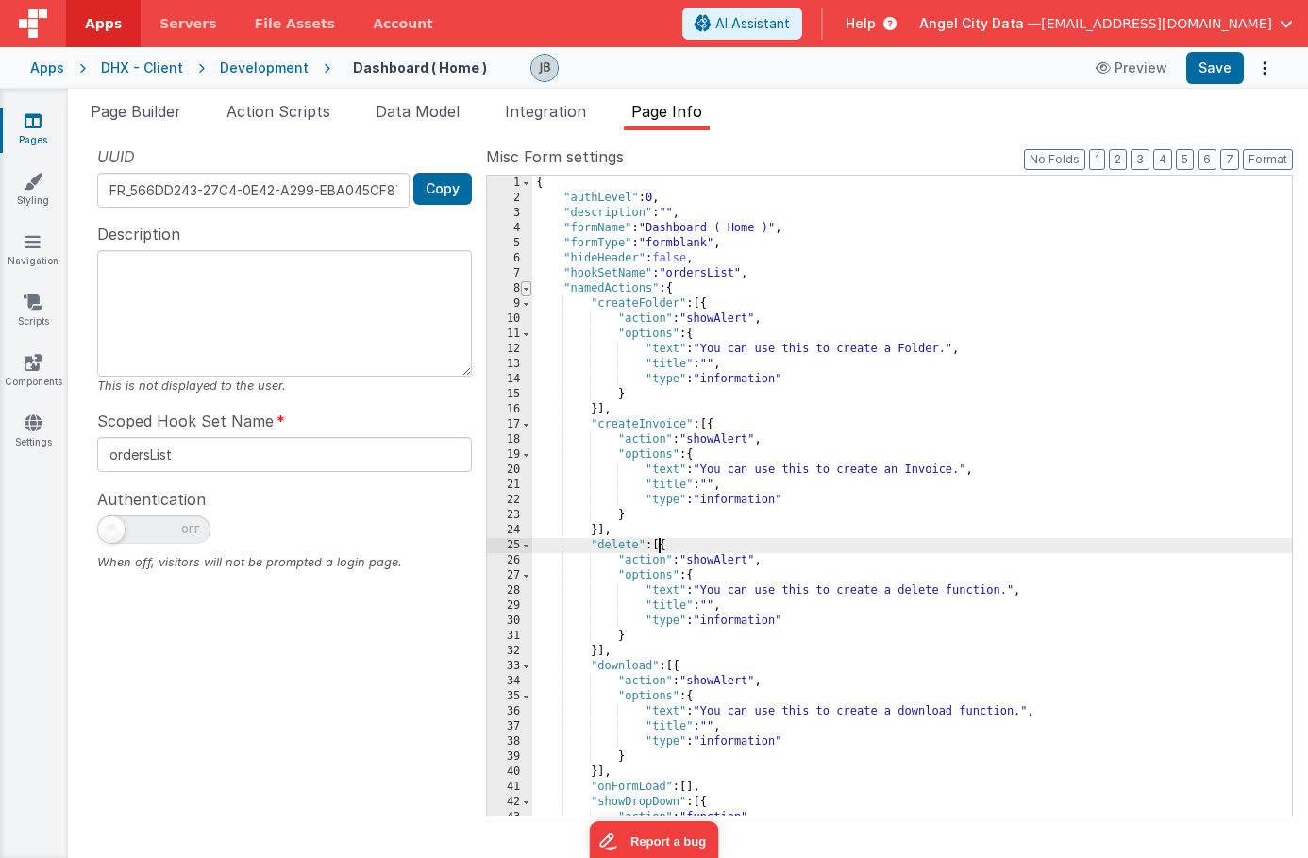
click at [527, 292] on span at bounding box center [526, 288] width 10 height 15
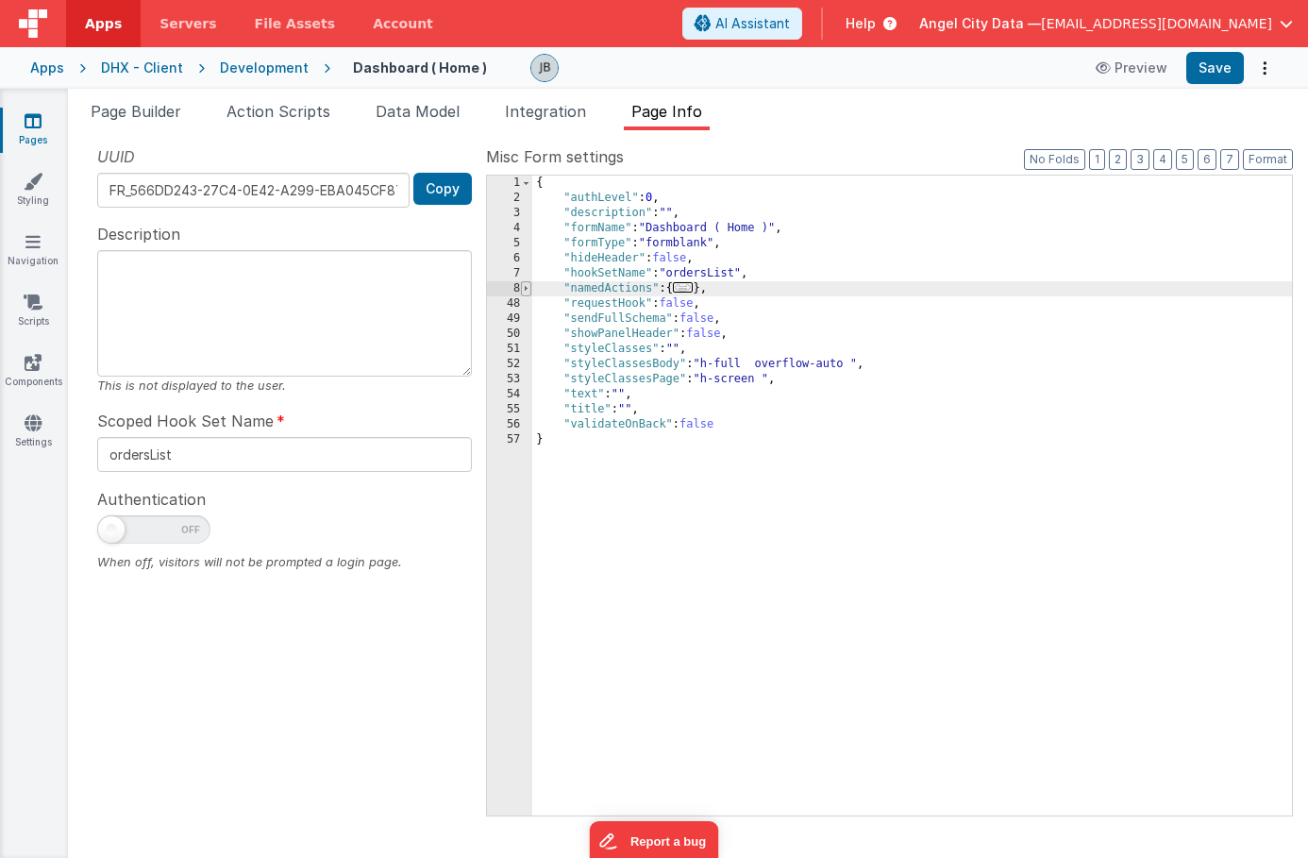
click at [524, 290] on span at bounding box center [526, 288] width 10 height 15
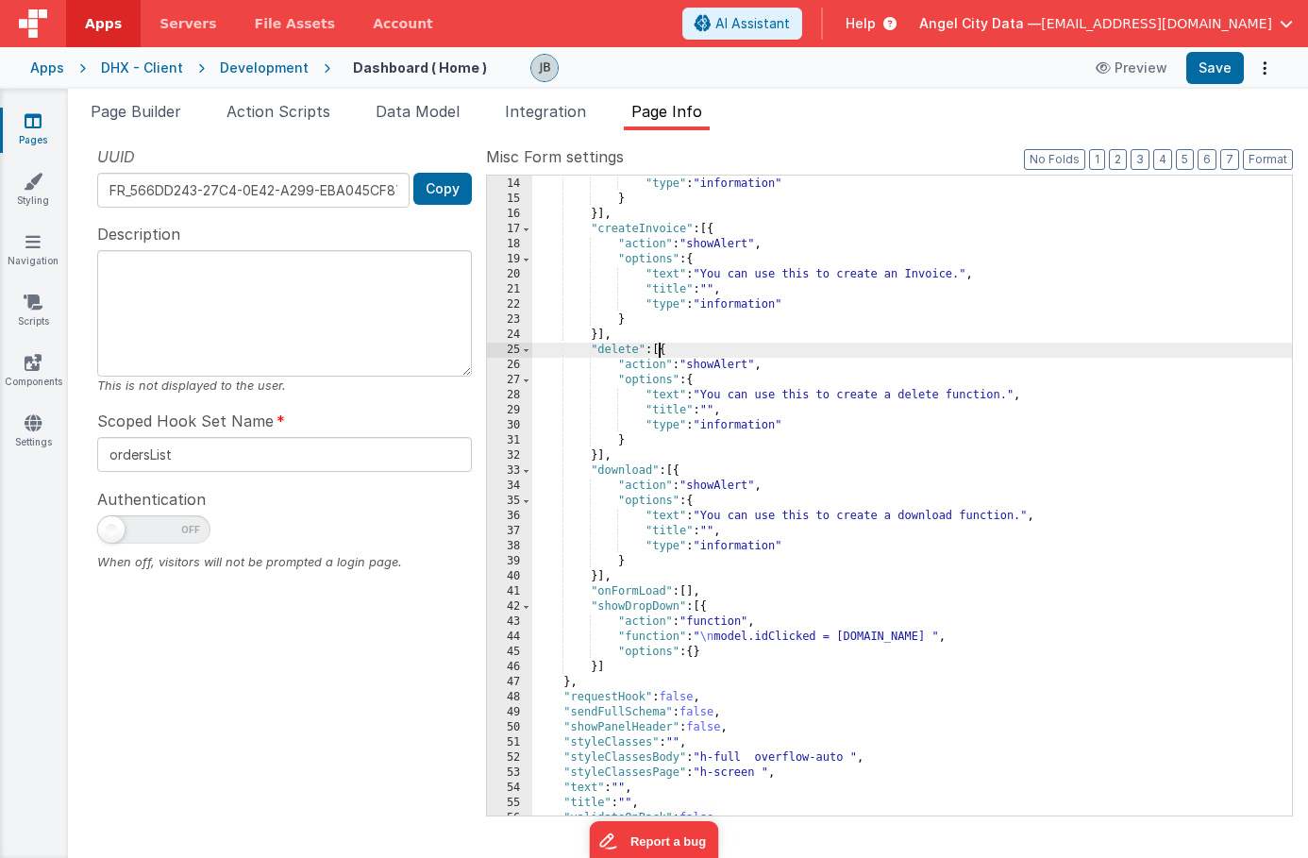
scroll to position [221, 0]
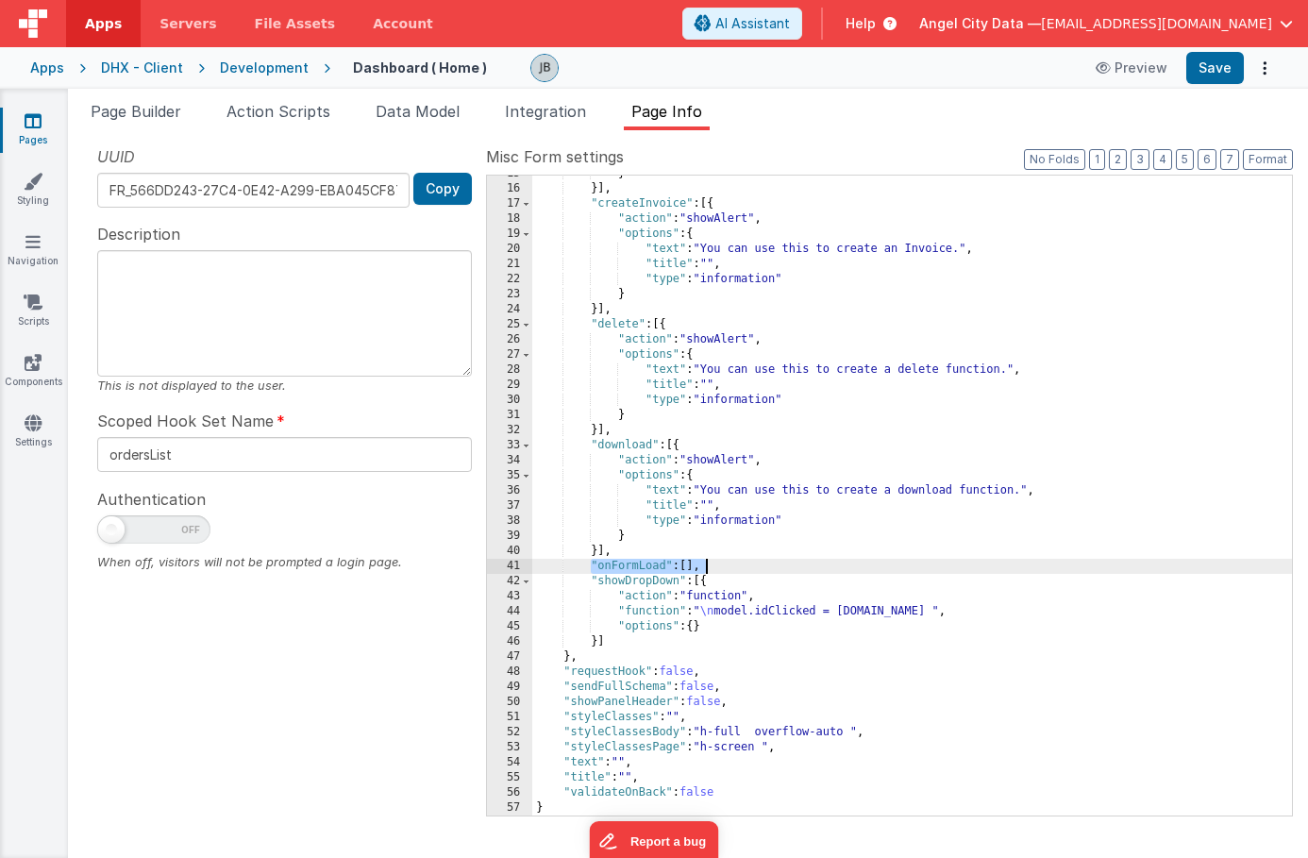
drag, startPoint x: 589, startPoint y: 570, endPoint x: 727, endPoint y: 569, distance: 137.8
click at [727, 569] on div "} }] , "createInvoice" : [{ "action" : "showAlert" , "options" : { "text" : "Yo…" at bounding box center [912, 501] width 760 height 670
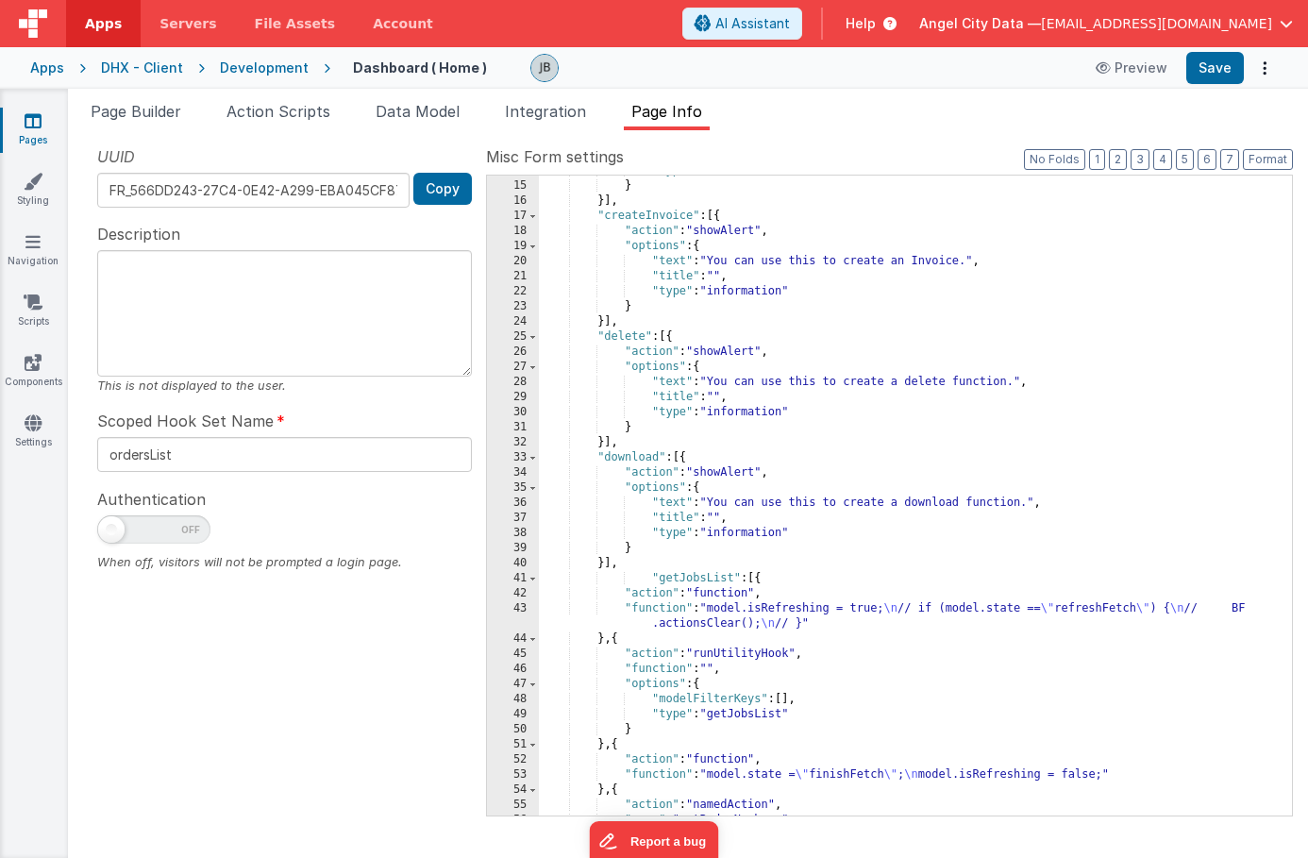
scroll to position [0, 0]
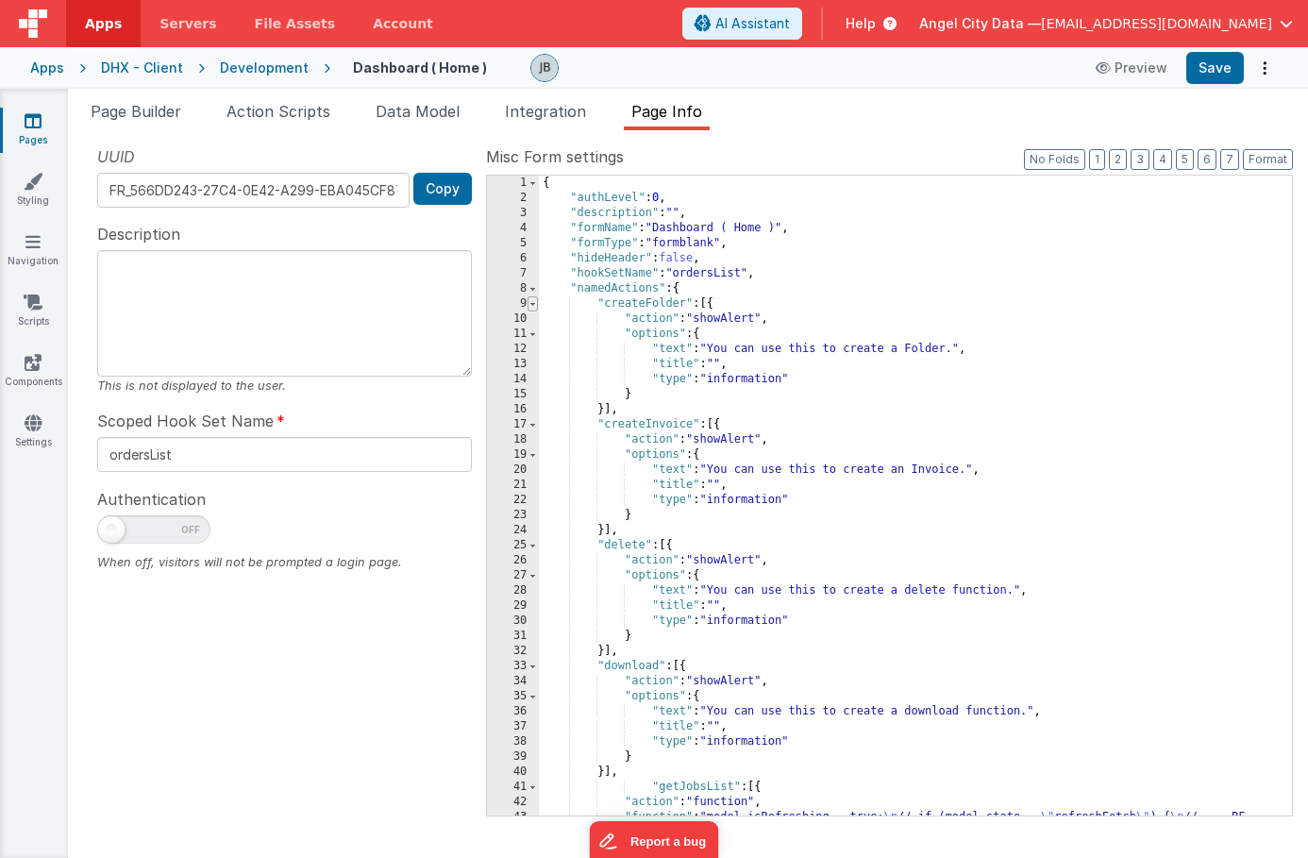
click at [536, 306] on span at bounding box center [533, 303] width 10 height 15
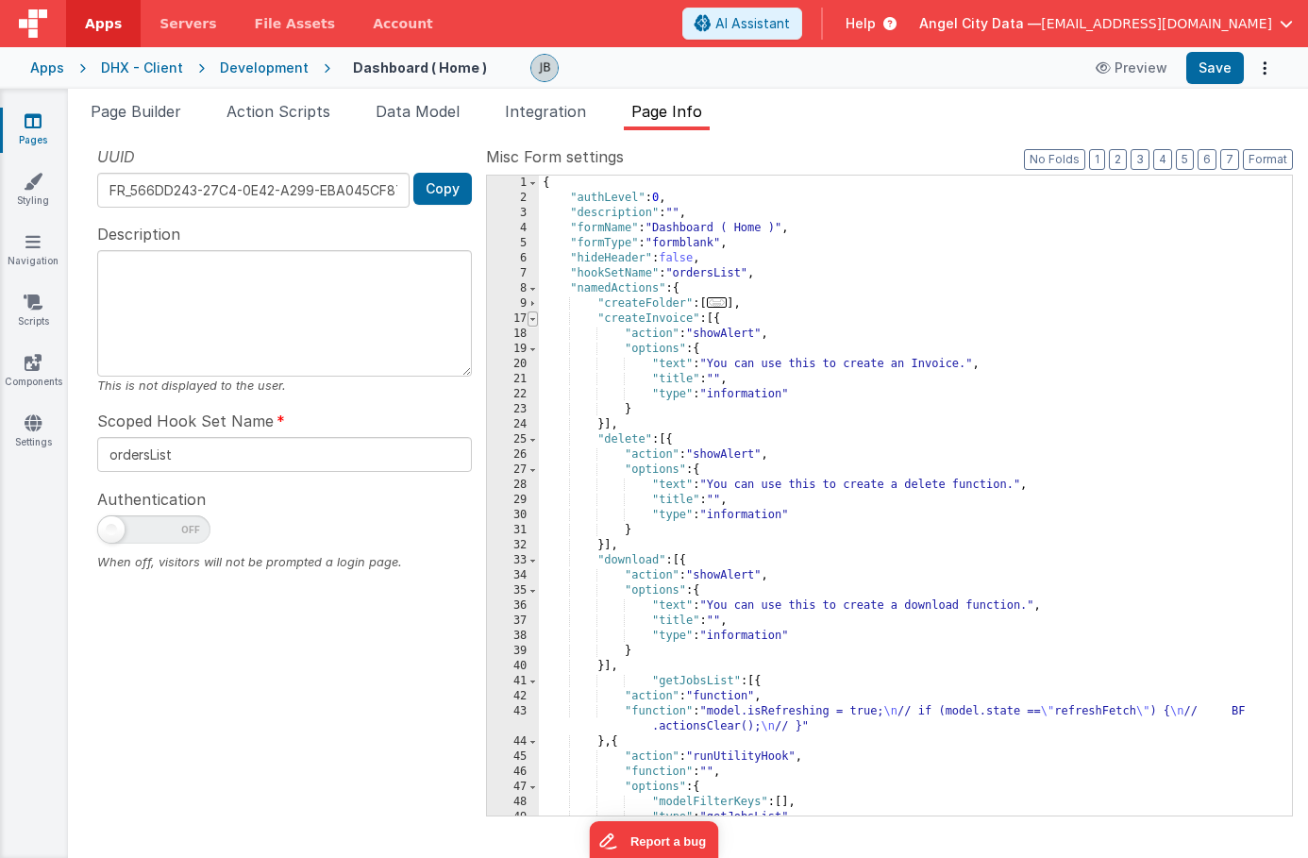
click at [531, 318] on span at bounding box center [533, 319] width 10 height 15
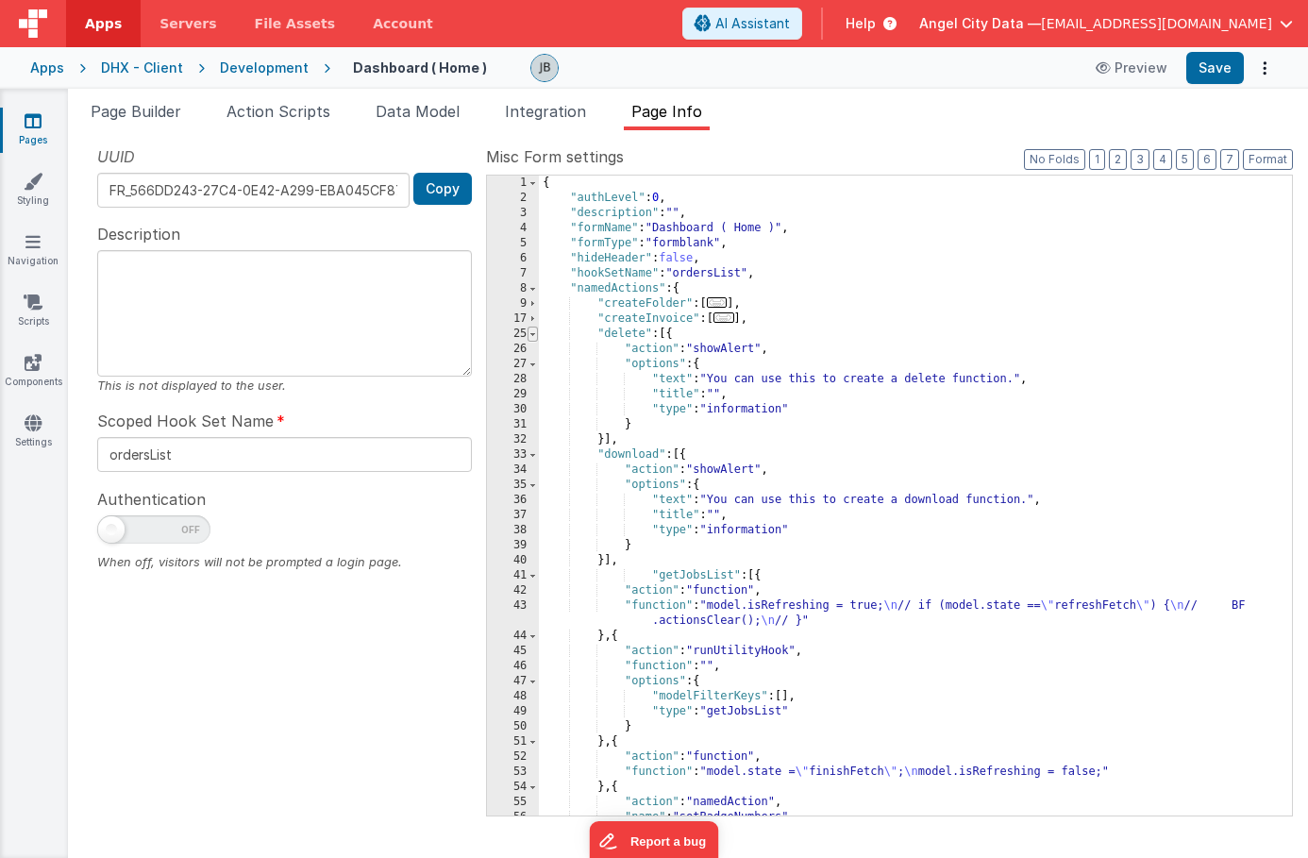
click at [530, 337] on span at bounding box center [533, 334] width 10 height 15
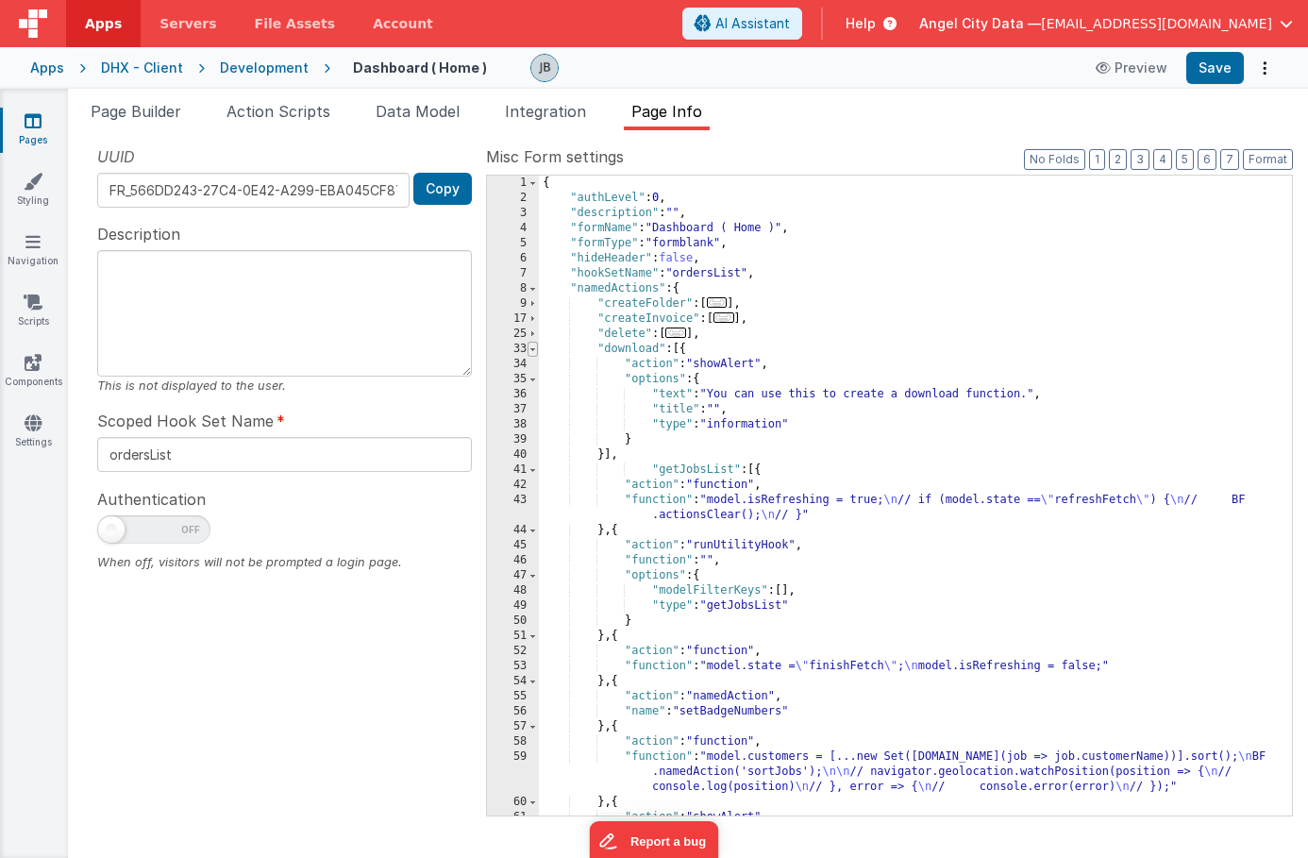
click at [530, 353] on span at bounding box center [533, 349] width 10 height 15
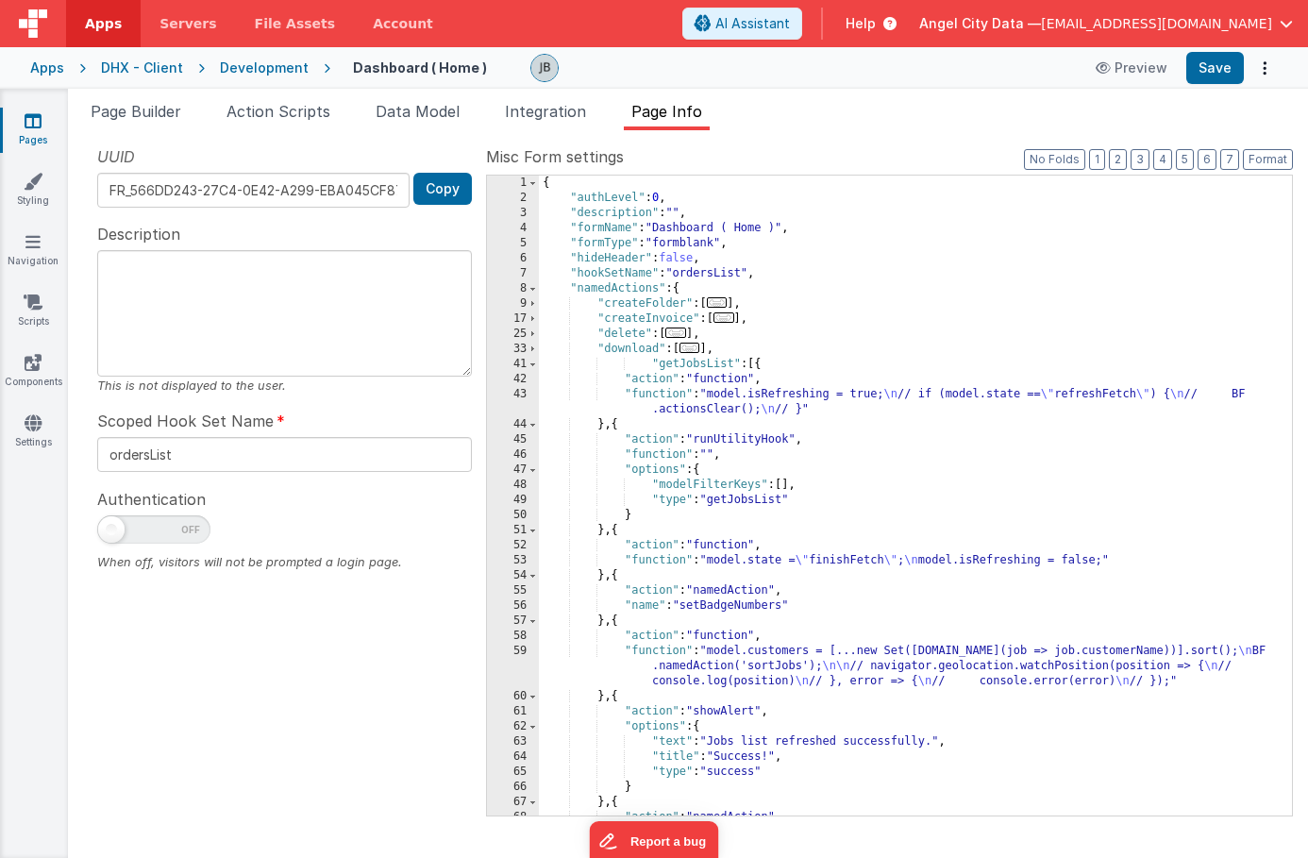
click at [1275, 166] on button "Format" at bounding box center [1268, 159] width 50 height 21
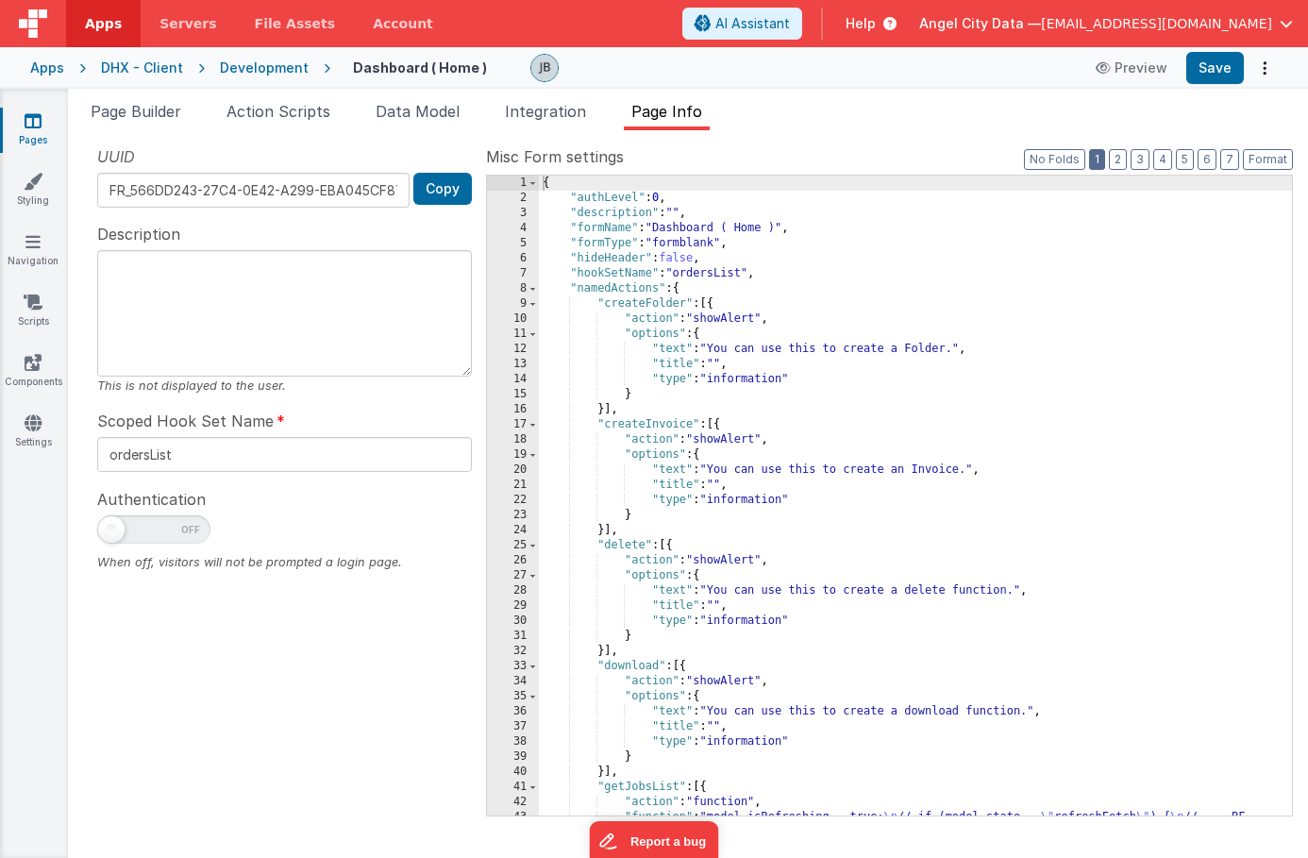
click at [1094, 157] on button "1" at bounding box center [1097, 159] width 16 height 21
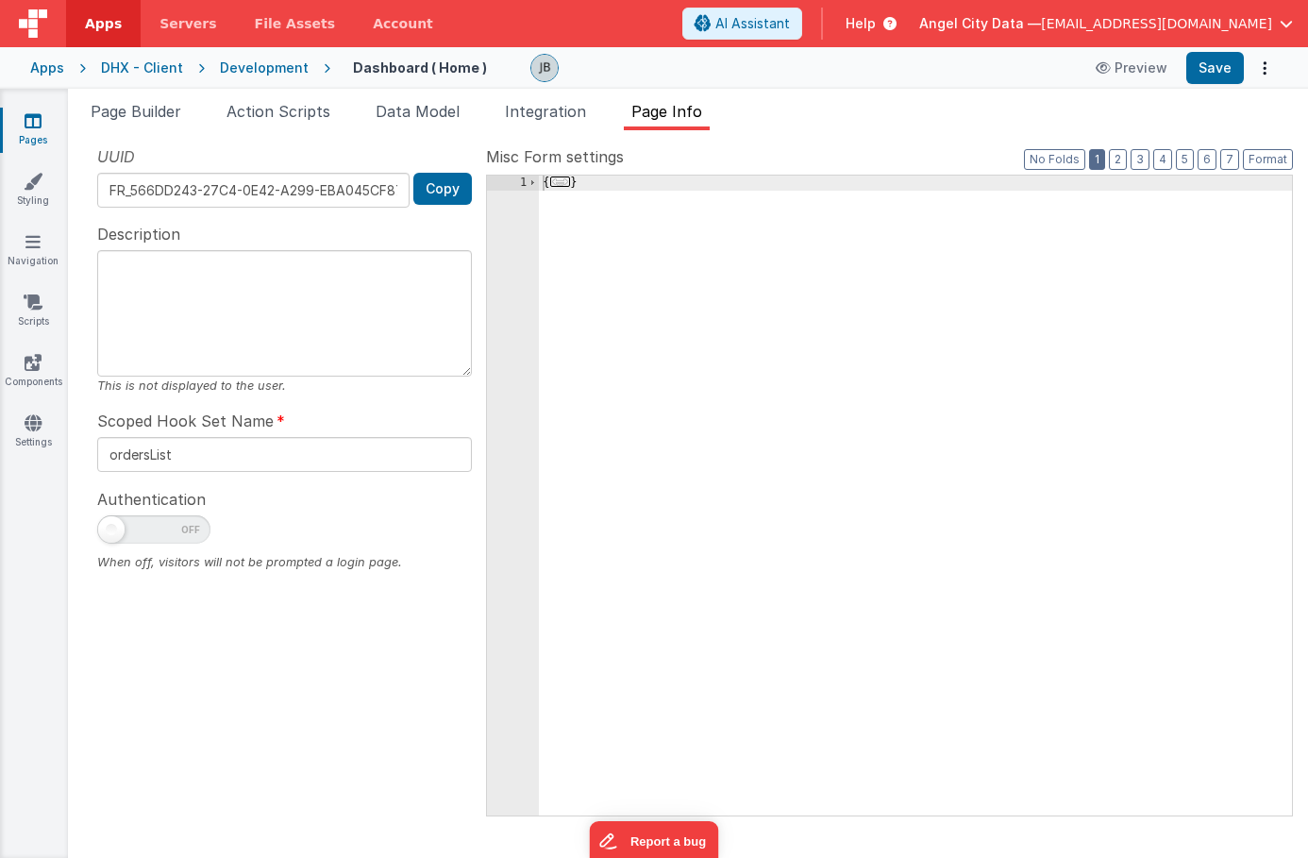
click at [1105, 158] on button "1" at bounding box center [1097, 159] width 16 height 21
click at [1120, 160] on button "2" at bounding box center [1118, 159] width 18 height 21
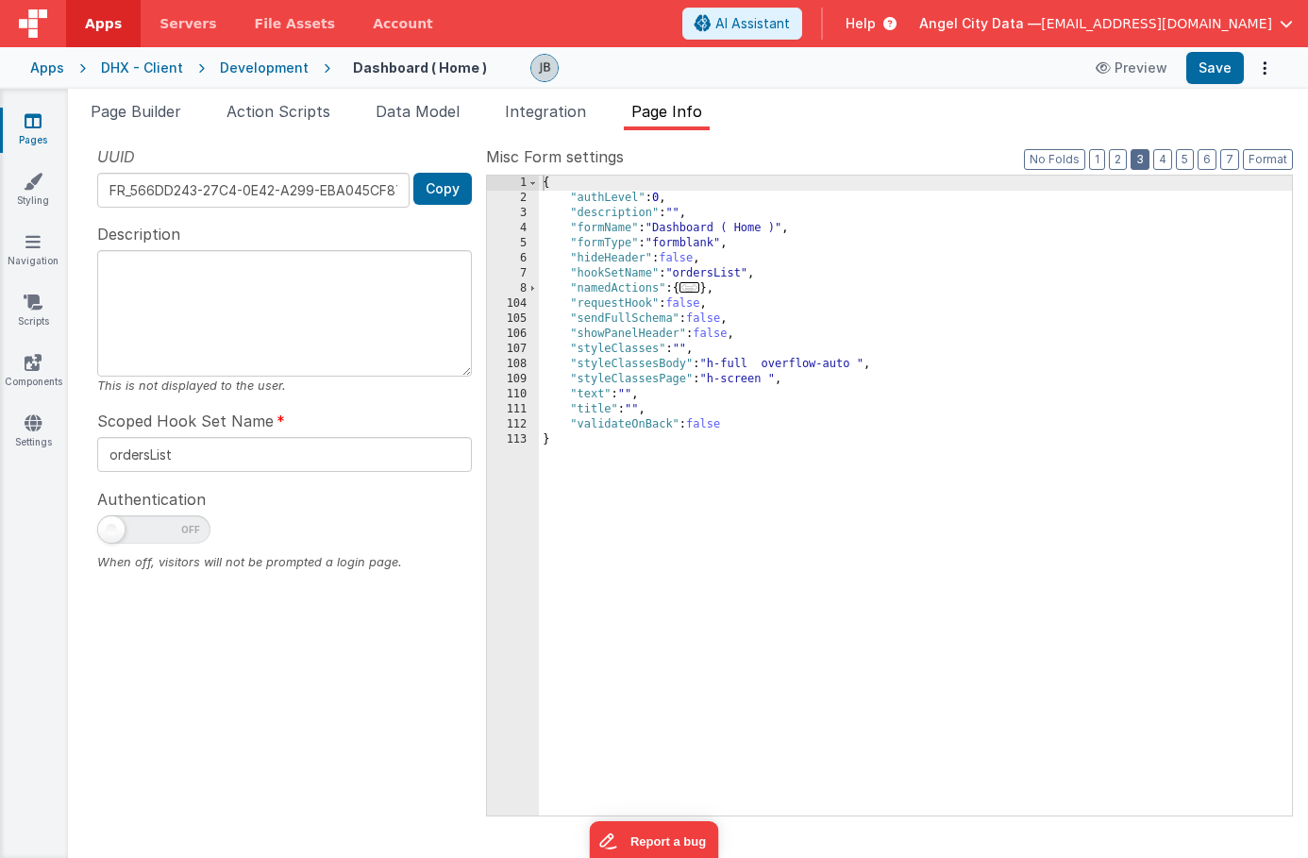
click at [1137, 160] on button "3" at bounding box center [1140, 159] width 19 height 21
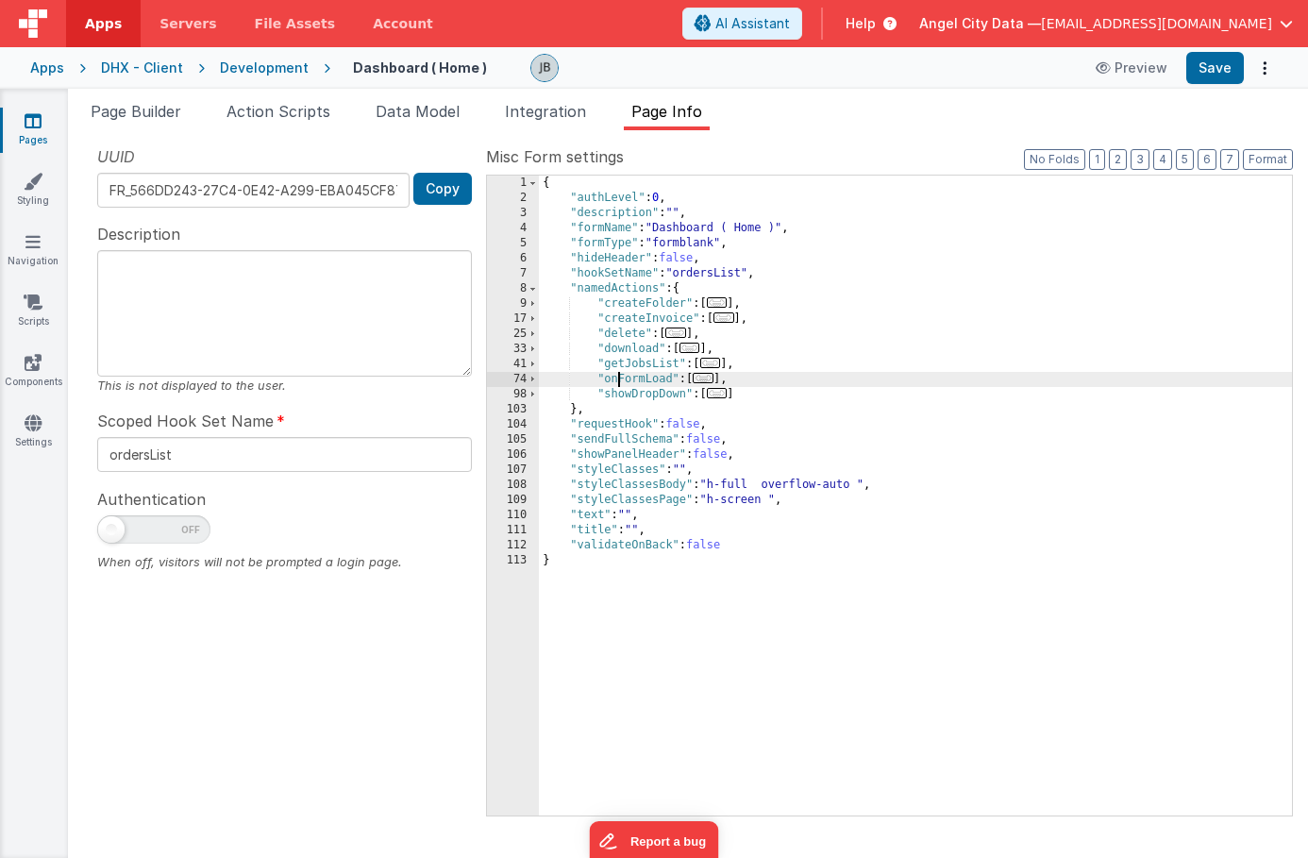
click at [619, 379] on div "{ "authLevel" : 0 , "description" : "" , "formName" : "Dashboard ( Home )" , "f…" at bounding box center [915, 511] width 753 height 670
click at [532, 381] on span at bounding box center [533, 379] width 10 height 15
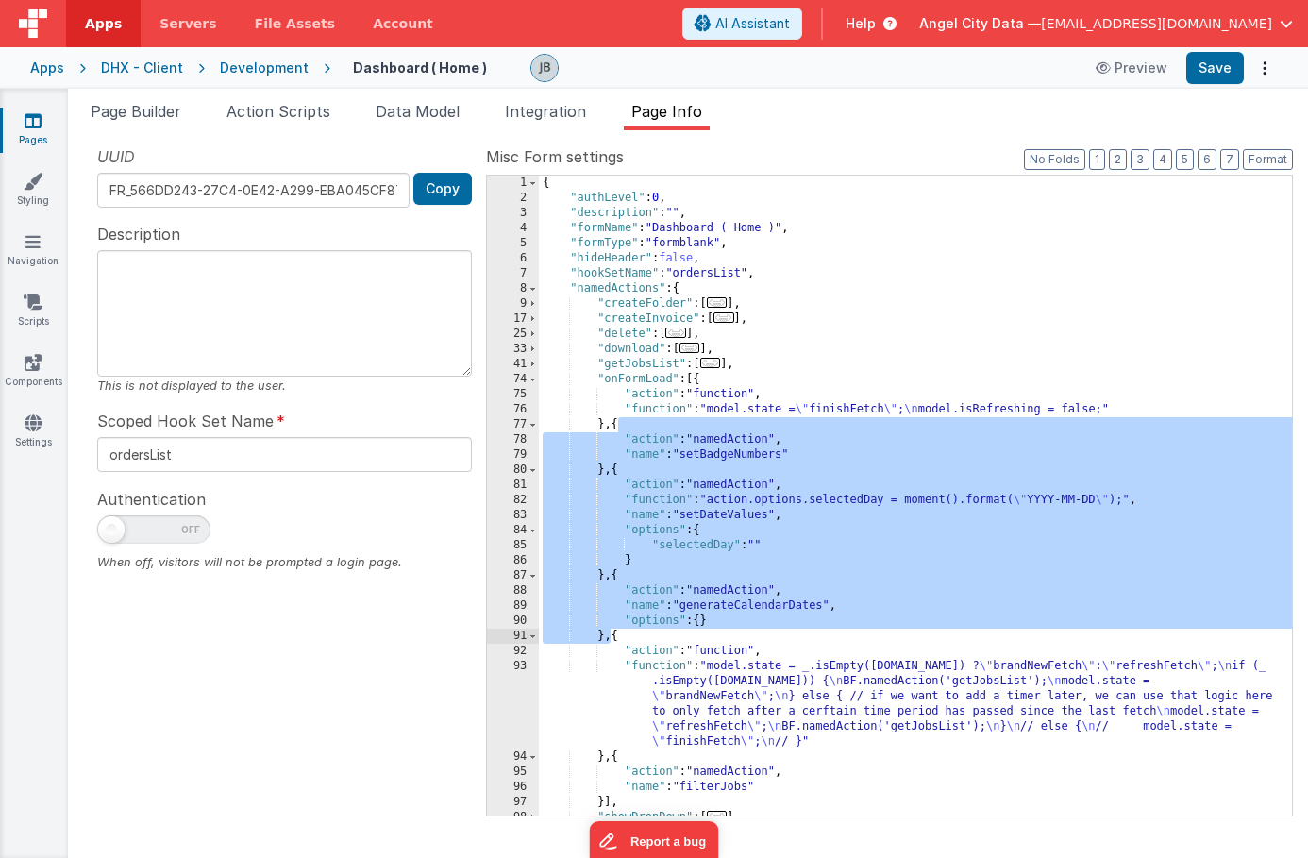
drag, startPoint x: 617, startPoint y: 424, endPoint x: 610, endPoint y: 637, distance: 213.5
click at [610, 637] on div "{ "authLevel" : 0 , "description" : "" , "formName" : "Dashboard ( Home )" , "f…" at bounding box center [915, 511] width 753 height 670
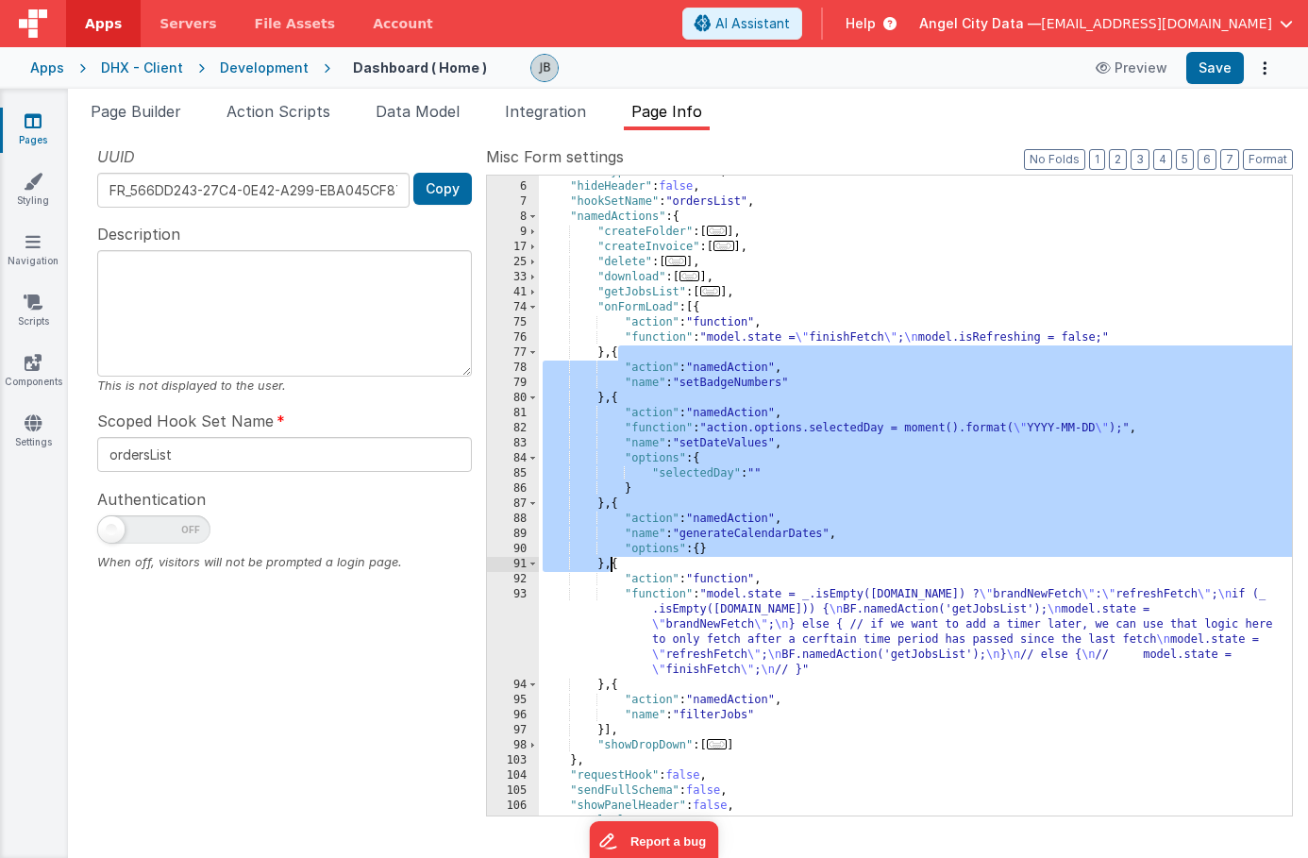
scroll to position [75, 0]
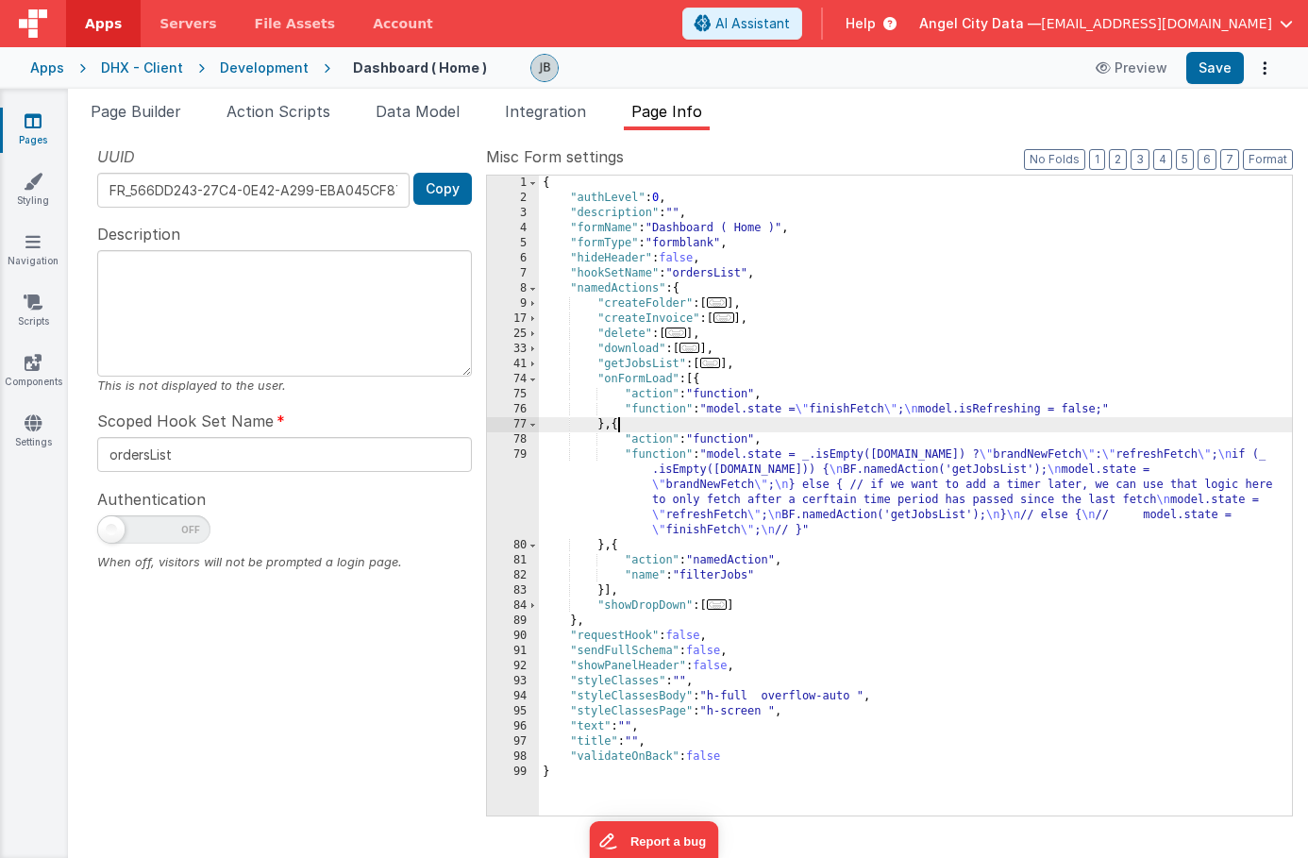
click at [504, 479] on div "79" at bounding box center [513, 492] width 52 height 91
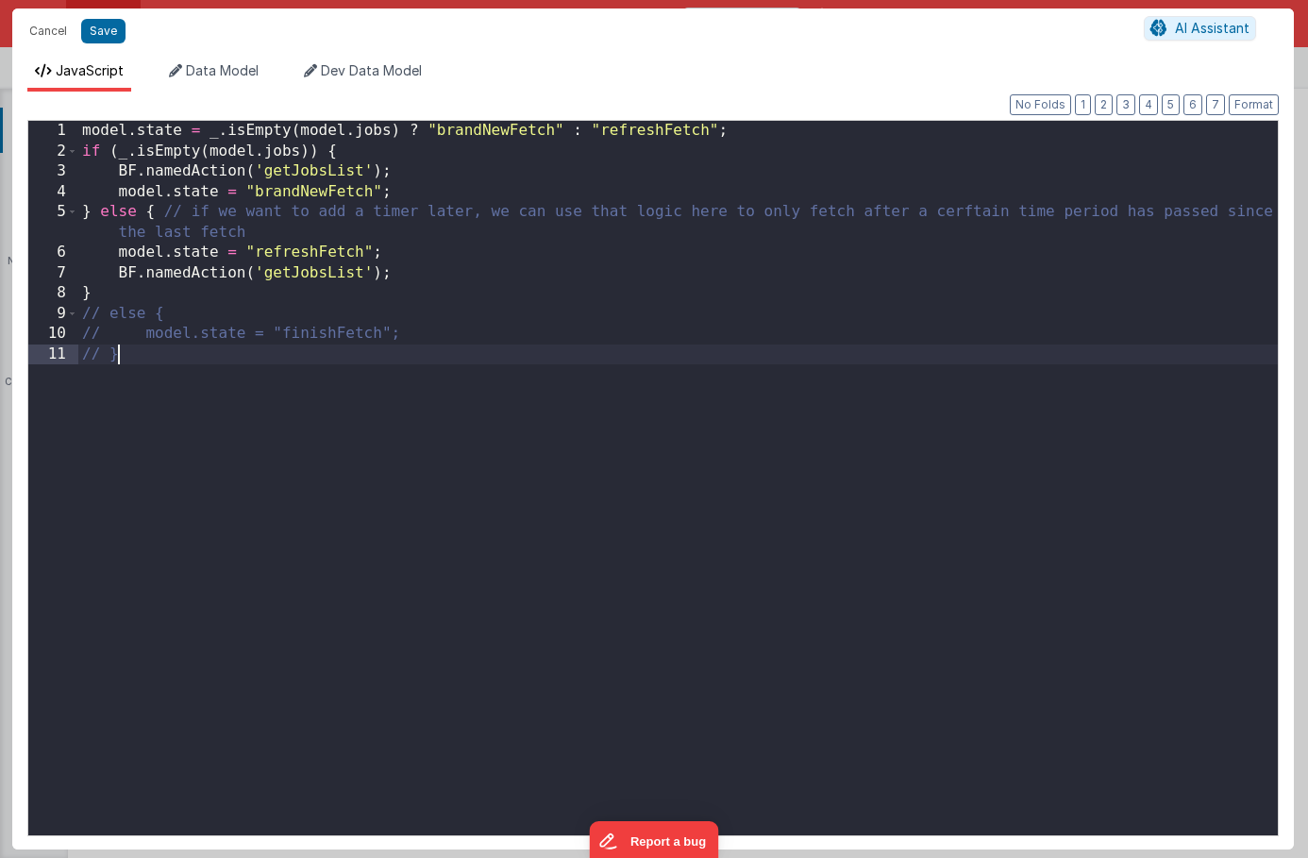
click at [504, 479] on div "model . state = _ . isEmpty ( model . jobs ) ? "brandNewFetch" : "refreshFetch"…" at bounding box center [678, 498] width 1200 height 755
click at [396, 284] on div "model . state = _ . isEmpty ( model . jobs ) ? "brandNewFetch" : "refreshFetch"…" at bounding box center [678, 498] width 1200 height 755
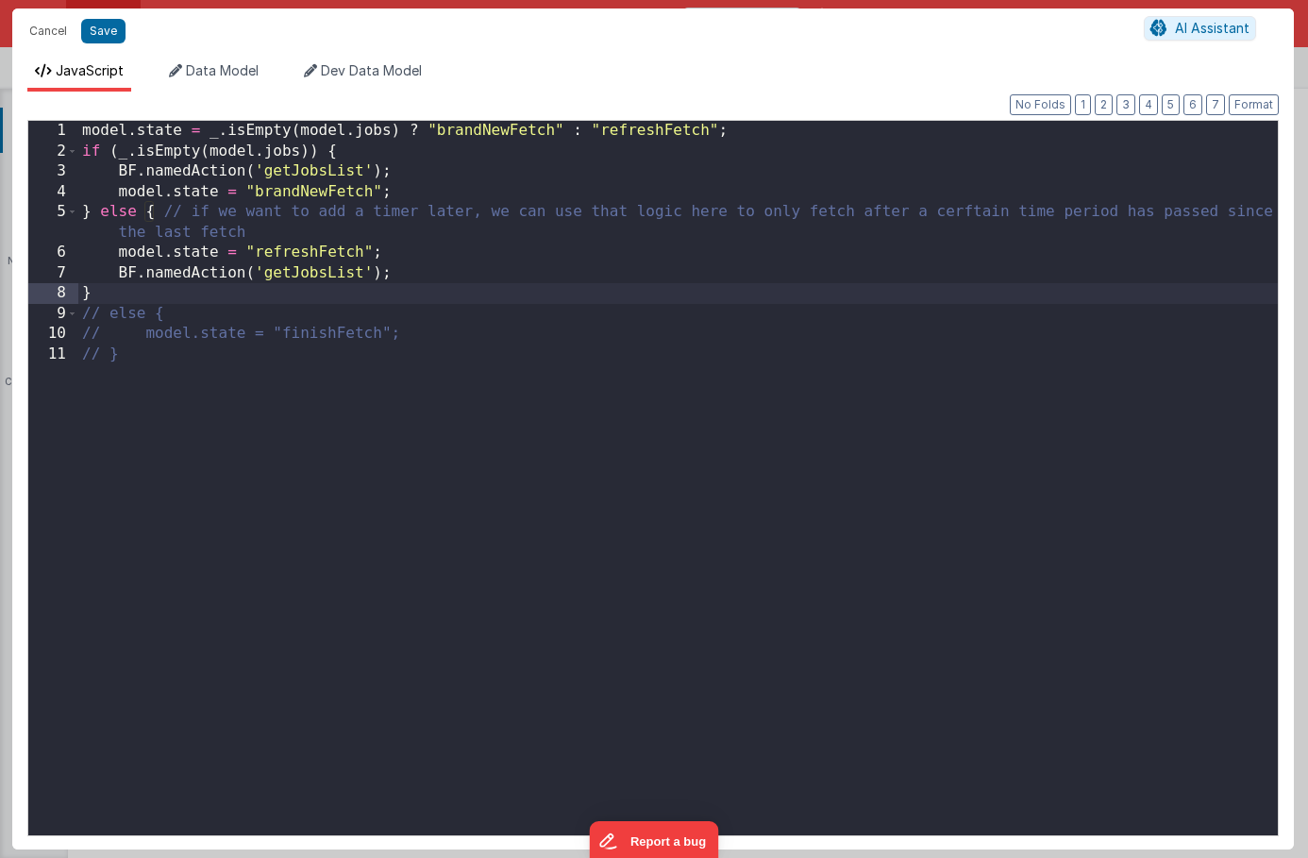
click at [374, 138] on div "model . state = _ . isEmpty ( model . jobs ) ? "brandNewFetch" : "refreshFetch"…" at bounding box center [678, 498] width 1200 height 755
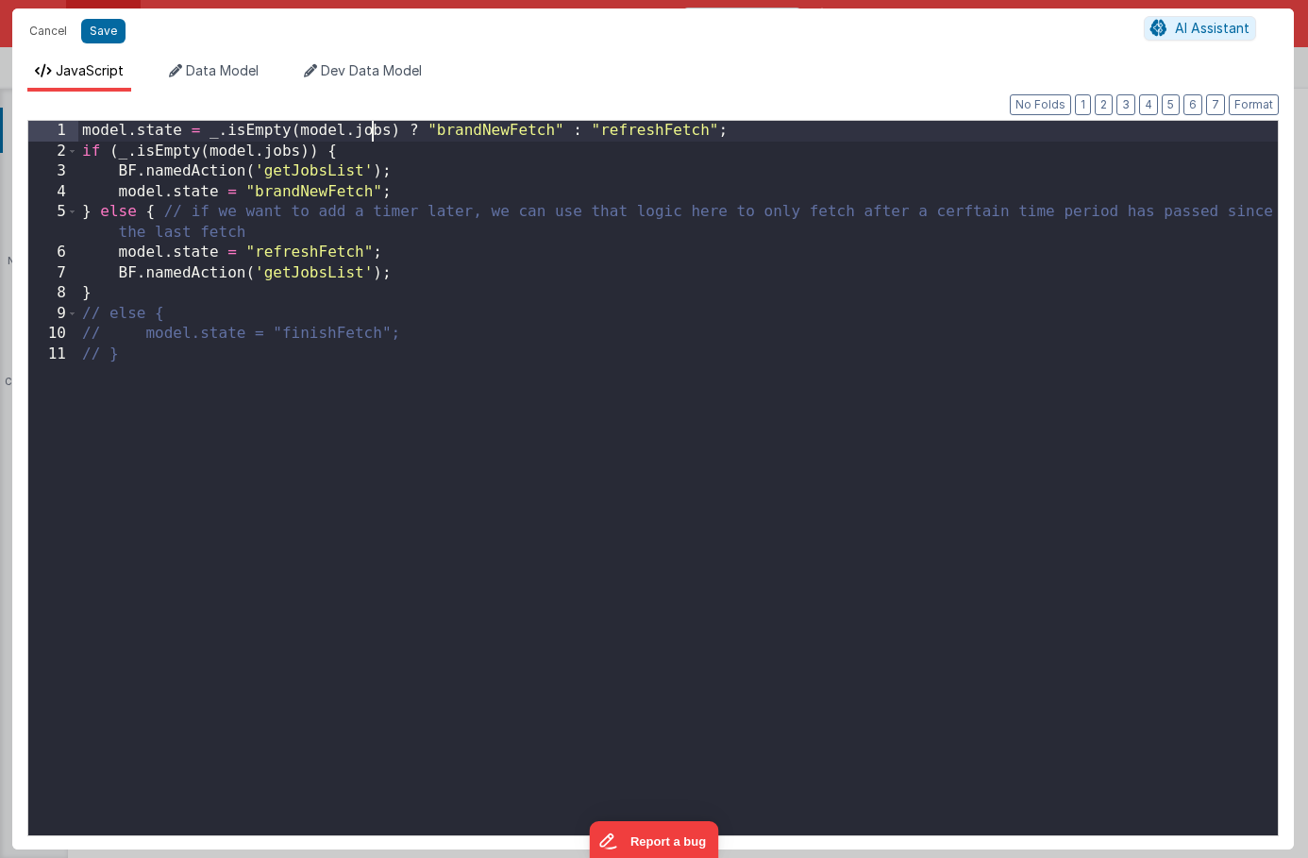
click at [374, 138] on div "model . state = _ . isEmpty ( model . jobs ) ? "brandNewFetch" : "refreshFetch"…" at bounding box center [678, 498] width 1200 height 755
click at [269, 158] on div "model . state = _ . isEmpty ( model . orders ) ? "brandNewFetch" : "refreshFetc…" at bounding box center [678, 498] width 1200 height 755
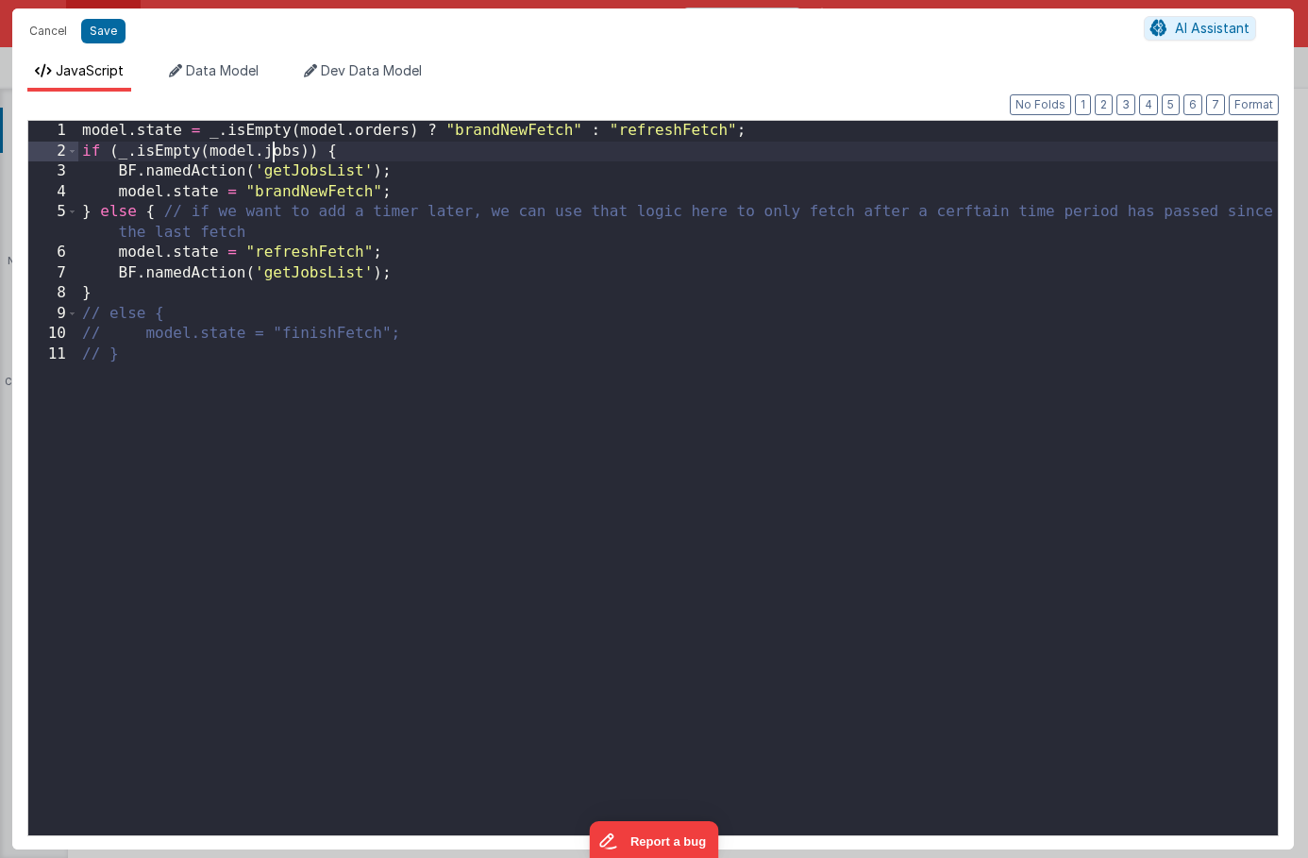
click at [269, 158] on div "model . state = _ . isEmpty ( model . orders ) ? "brandNewFetch" : "refreshFetc…" at bounding box center [678, 498] width 1200 height 755
click at [292, 170] on div "model . state = _ . isEmpty ( model . orders ) ? "brandNewFetch" : "refreshFetc…" at bounding box center [678, 498] width 1200 height 755
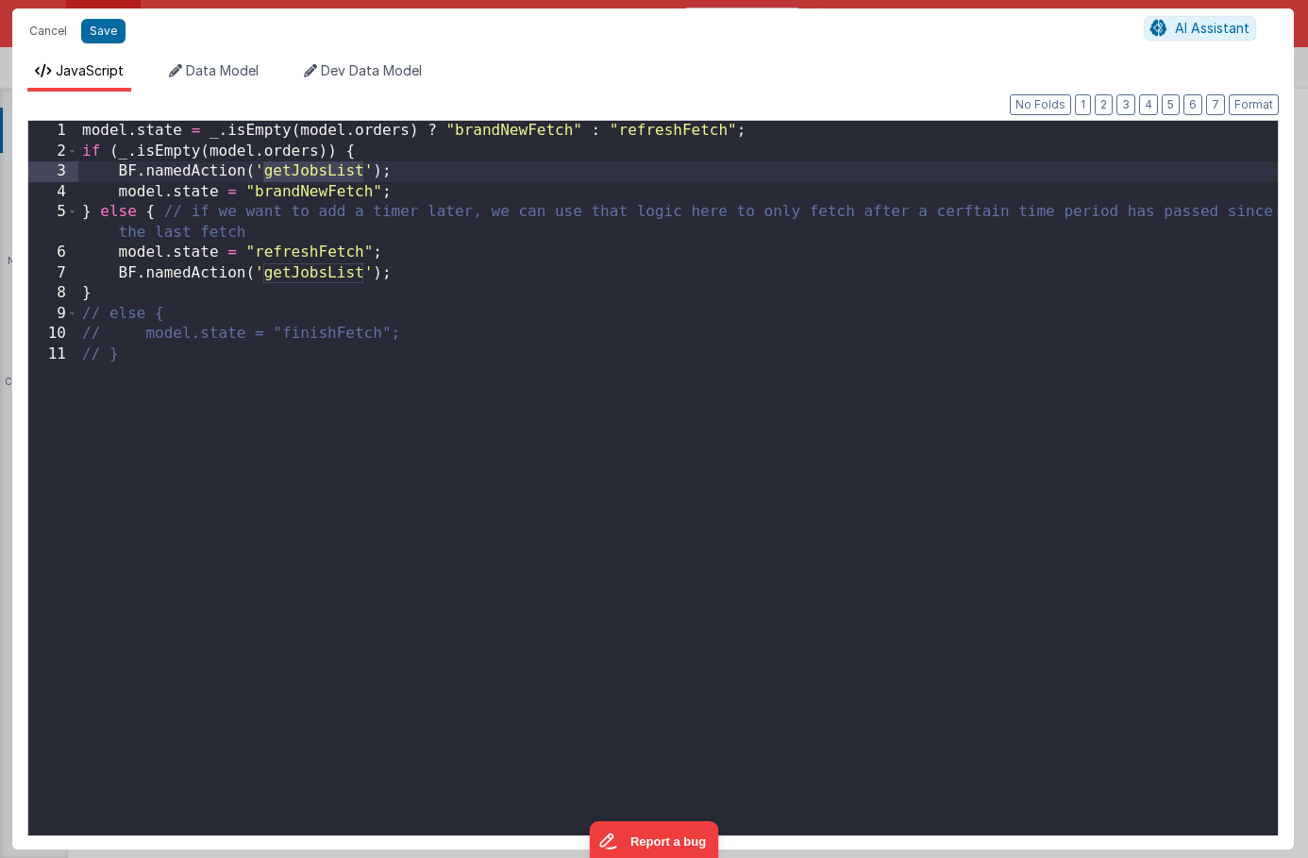
click at [304, 170] on div "model . state = _ . isEmpty ( model . orders ) ? "brandNewFetch" : "refreshFetc…" at bounding box center [678, 498] width 1200 height 755
click at [301, 284] on div "model . state = _ . isEmpty ( model . orders ) ? "brandNewFetch" : "refreshFetc…" at bounding box center [678, 498] width 1200 height 755
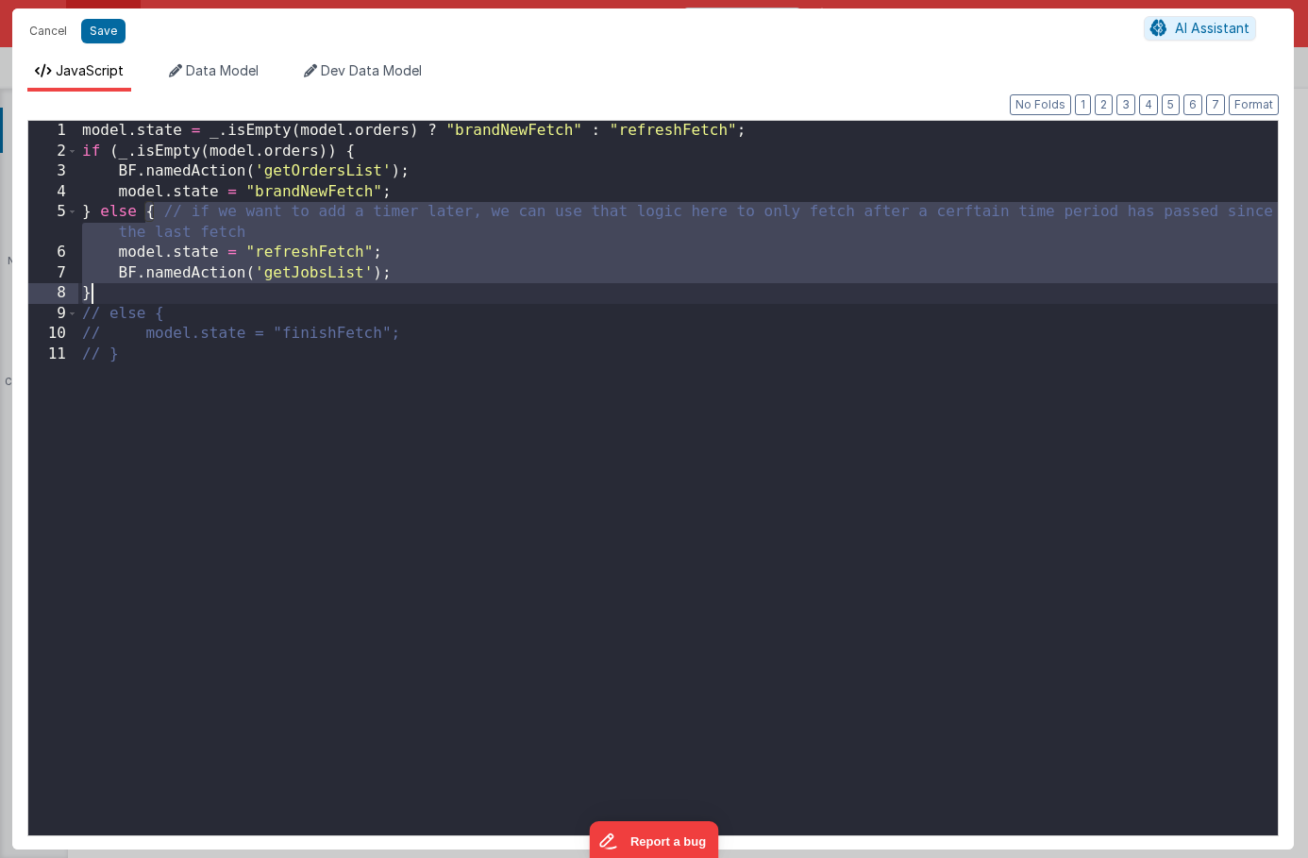
click at [301, 284] on div "model . state = _ . isEmpty ( model . orders ) ? "brandNewFetch" : "refreshFetc…" at bounding box center [678, 498] width 1200 height 755
click at [304, 273] on div "model . state = _ . isEmpty ( model . orders ) ? "brandNewFetch" : "refreshFetc…" at bounding box center [678, 498] width 1200 height 755
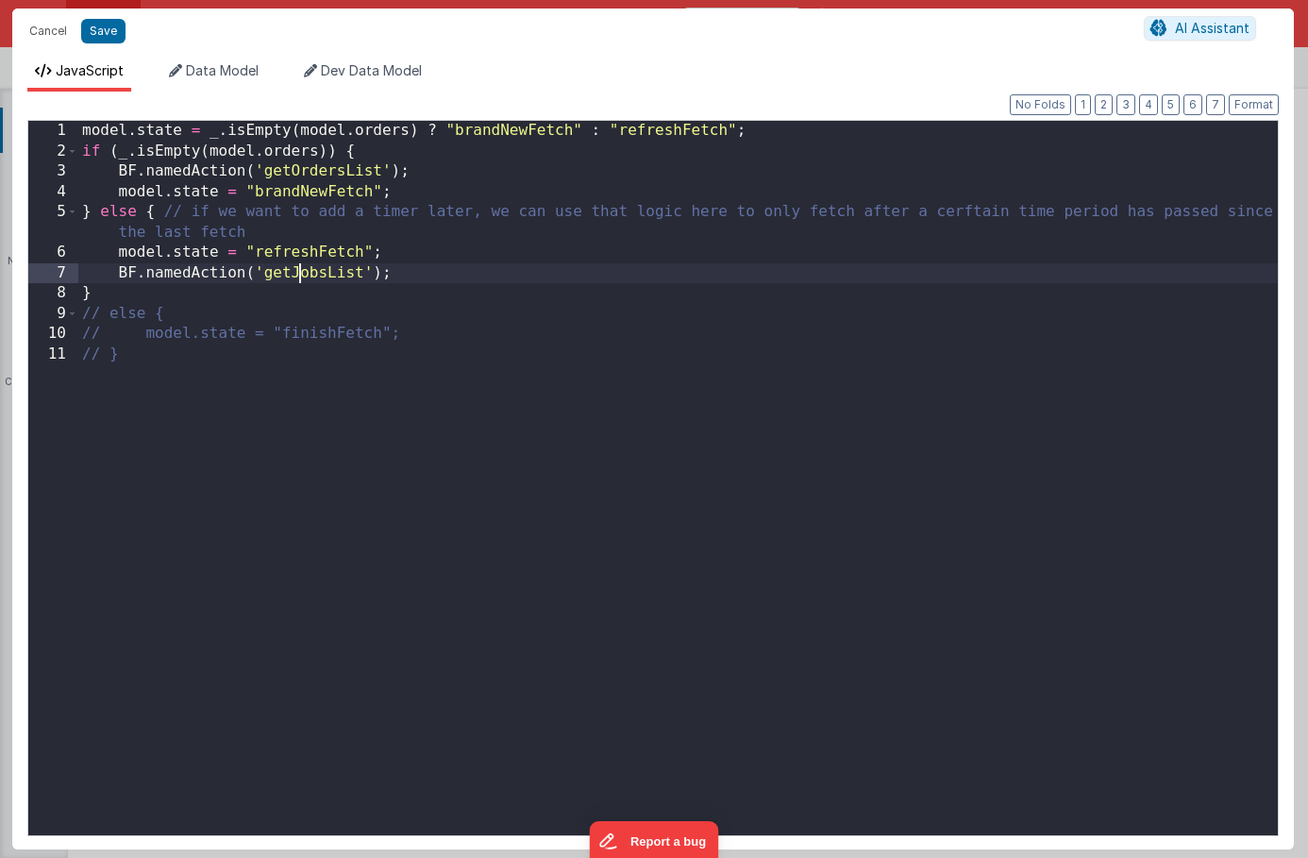
click at [304, 273] on div "model . state = _ . isEmpty ( model . orders ) ? "brandNewFetch" : "refreshFetc…" at bounding box center [678, 498] width 1200 height 755
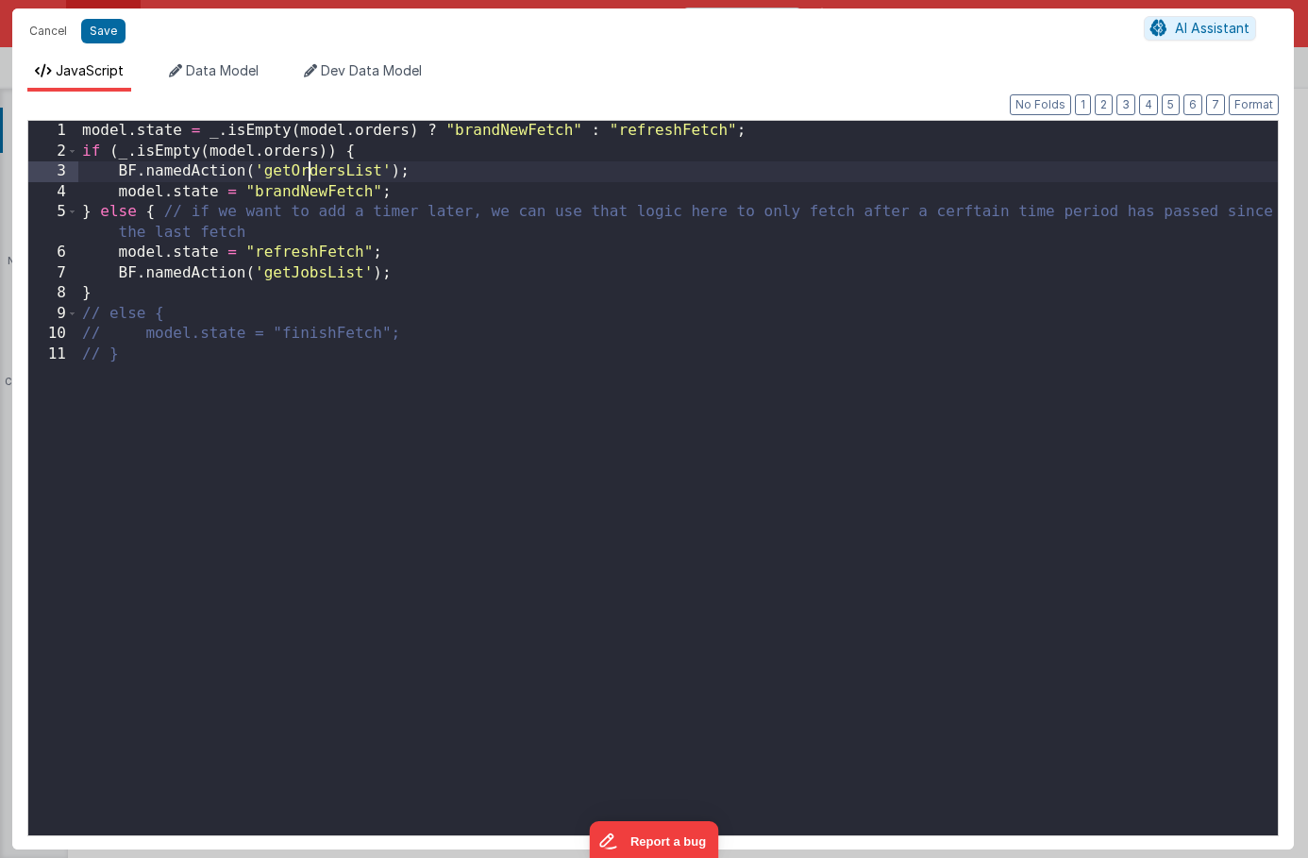
click at [311, 169] on div "model . state = _ . isEmpty ( model . orders ) ? "brandNewFetch" : "refreshFetc…" at bounding box center [678, 498] width 1200 height 755
click at [312, 282] on div "model . state = _ . isEmpty ( model . orders ) ? "brandNewFetch" : "refreshFetc…" at bounding box center [678, 498] width 1200 height 755
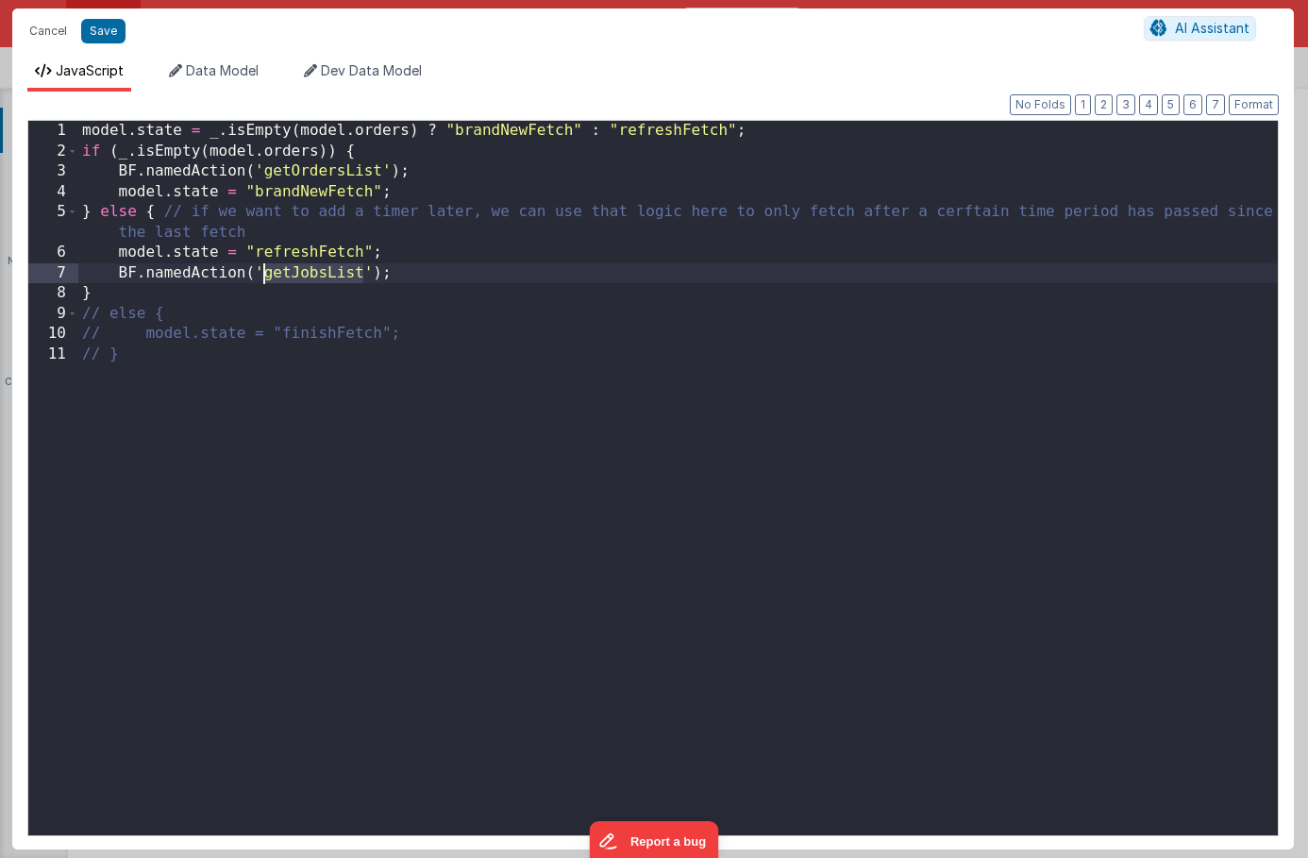
click at [312, 282] on div "model . state = _ . isEmpty ( model . orders ) ? "brandNewFetch" : "refreshFetc…" at bounding box center [678, 498] width 1200 height 755
click at [102, 34] on button "Save" at bounding box center [103, 31] width 44 height 25
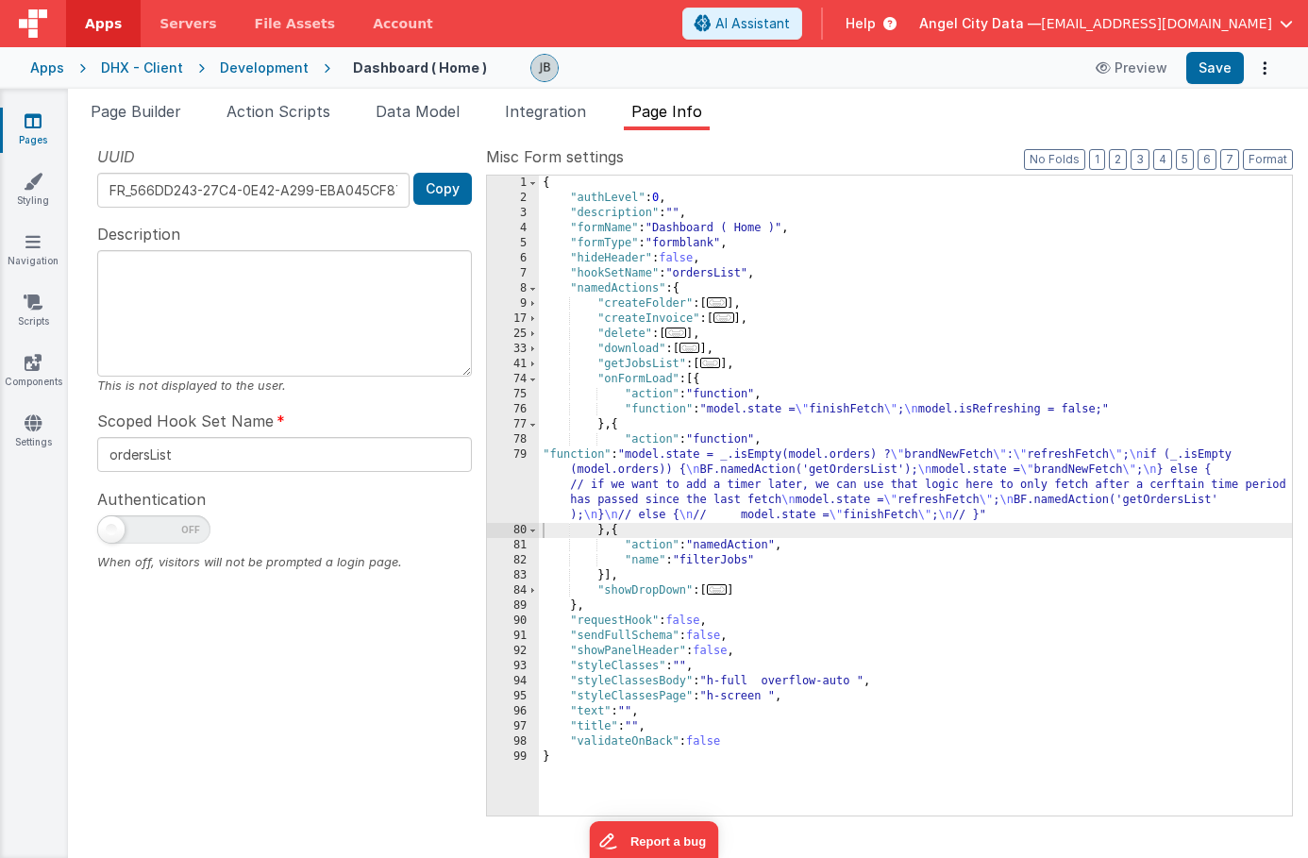
click at [631, 368] on div "{ "authLevel" : 0 , "description" : "" , "formName" : "Dashboard ( Home )" , "f…" at bounding box center [915, 511] width 753 height 670
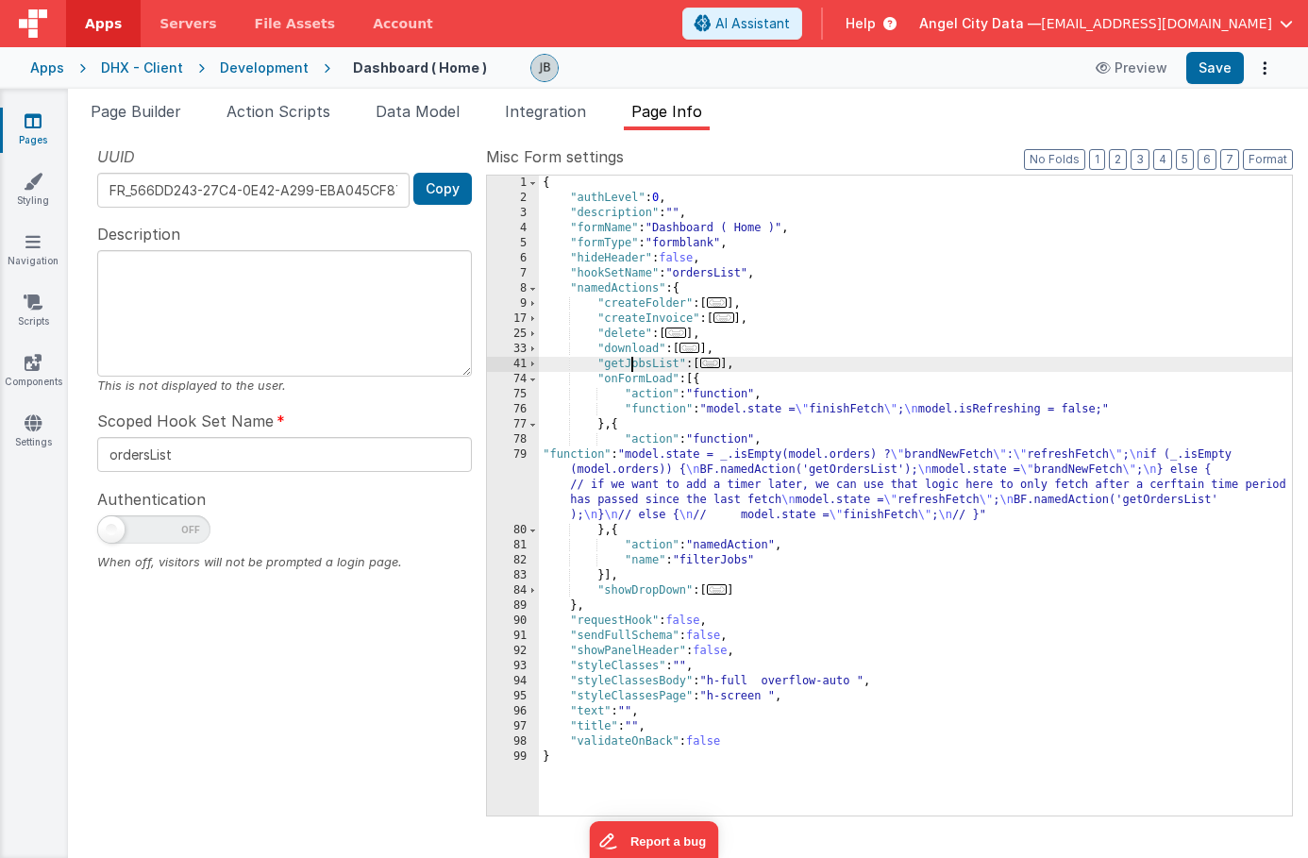
click at [631, 368] on div "{ "authLevel" : 0 , "description" : "" , "formName" : "Dashboard ( Home )" , "f…" at bounding box center [915, 511] width 753 height 670
click at [534, 363] on span at bounding box center [533, 364] width 10 height 15
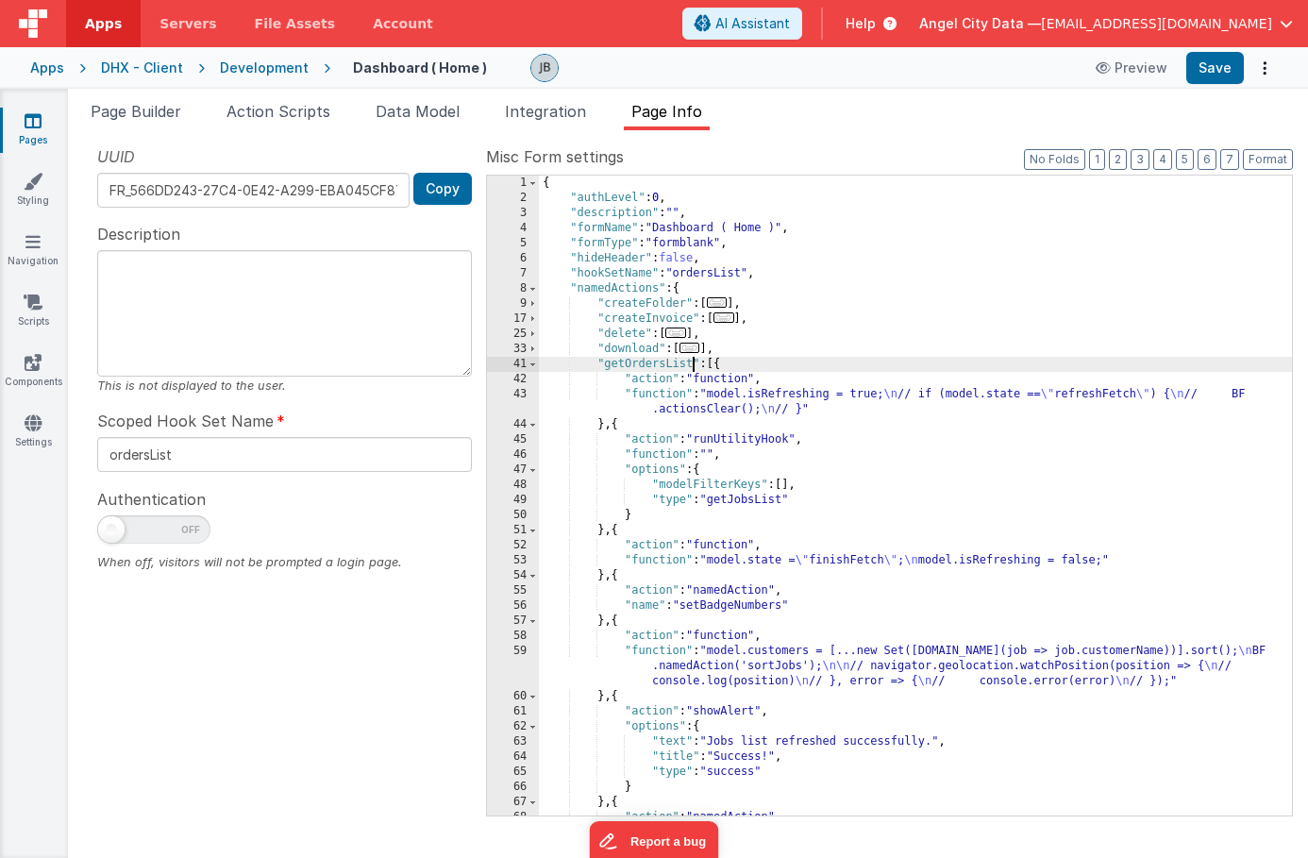
click at [737, 502] on div "{ "authLevel" : 0 , "description" : "" , "formName" : "Dashboard ( Home )" , "f…" at bounding box center [915, 511] width 753 height 670
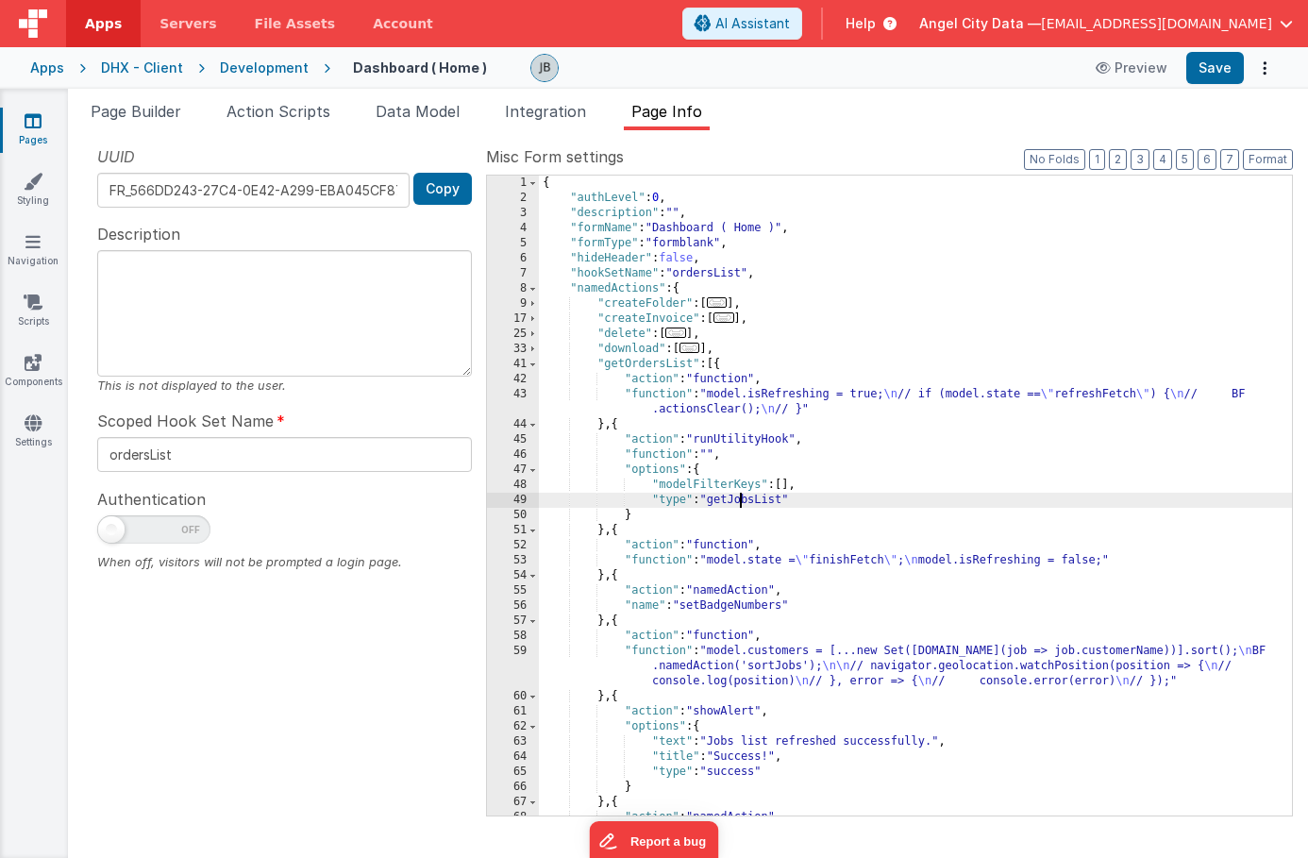
click at [737, 502] on div "{ "authLevel" : 0 , "description" : "" , "formName" : "Dashboard ( Home )" , "f…" at bounding box center [915, 511] width 753 height 670
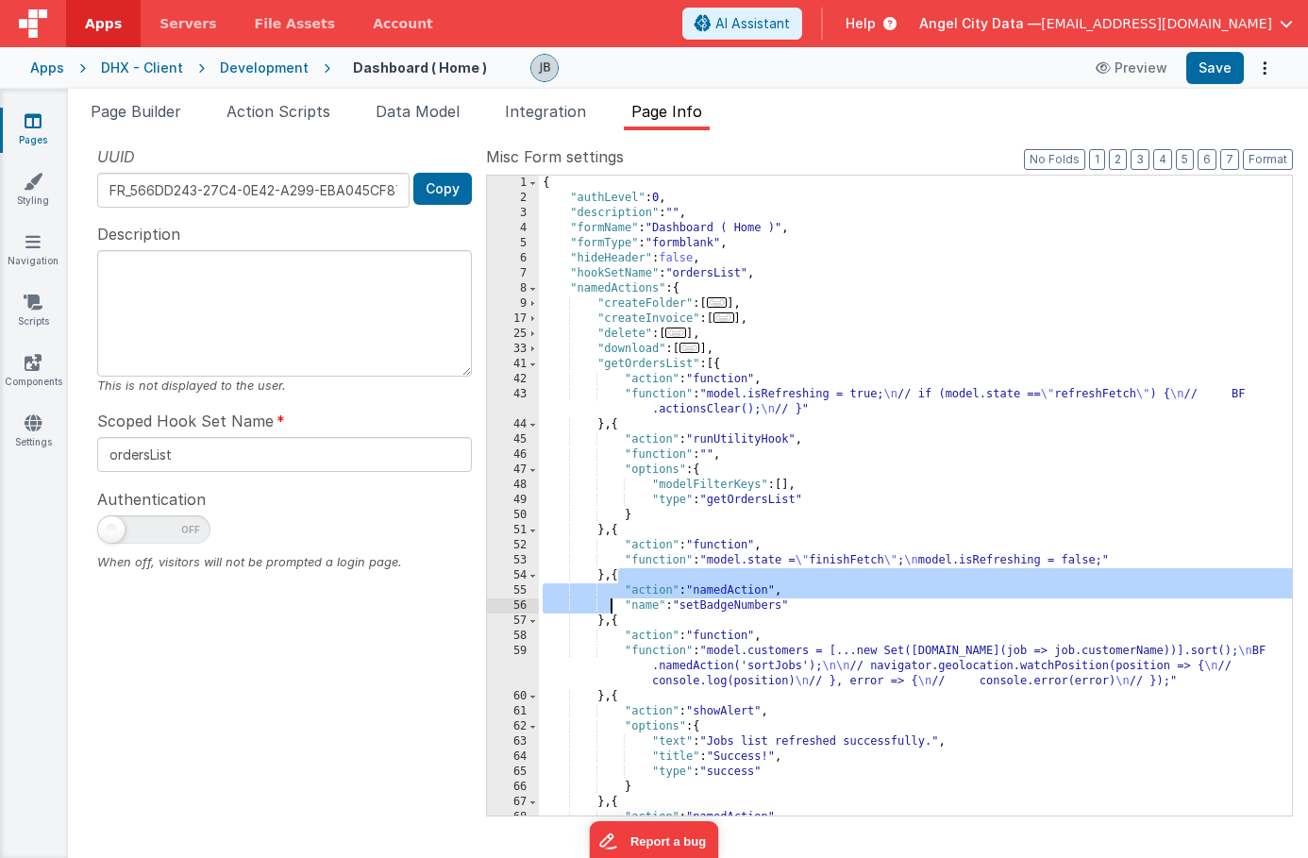
drag, startPoint x: 615, startPoint y: 580, endPoint x: 612, endPoint y: 611, distance: 31.4
click at [612, 611] on div "{ "authLevel" : 0 , "description" : "" , "formName" : "Dashboard ( Home )" , "f…" at bounding box center [915, 511] width 753 height 670
click at [631, 597] on div "{ "authLevel" : 0 , "description" : "" , "formName" : "Dashboard ( Home )" , "f…" at bounding box center [915, 511] width 753 height 670
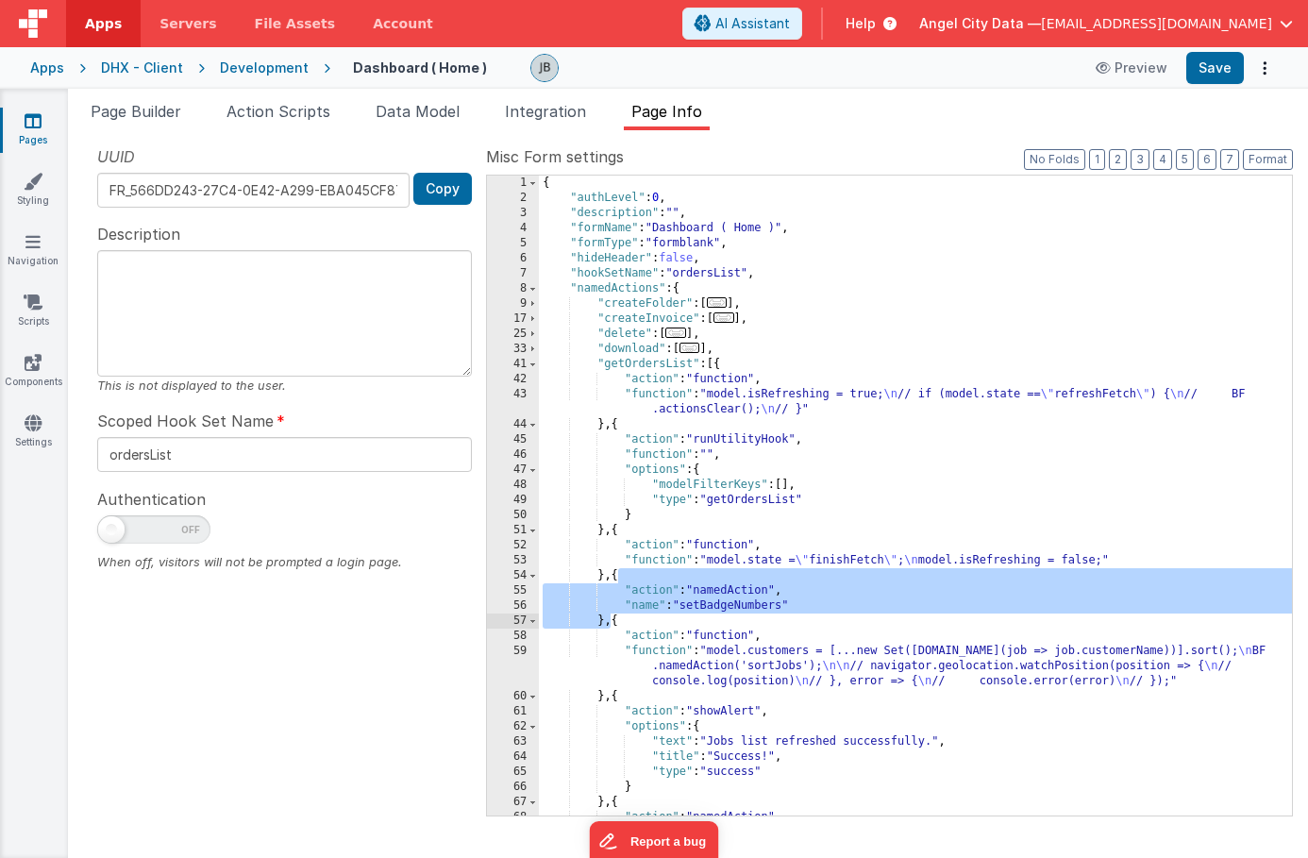
drag, startPoint x: 616, startPoint y: 574, endPoint x: 612, endPoint y: 628, distance: 54.0
click at [612, 628] on div "{ "authLevel" : 0 , "description" : "" , "formName" : "Dashboard ( Home )" , "f…" at bounding box center [915, 511] width 753 height 670
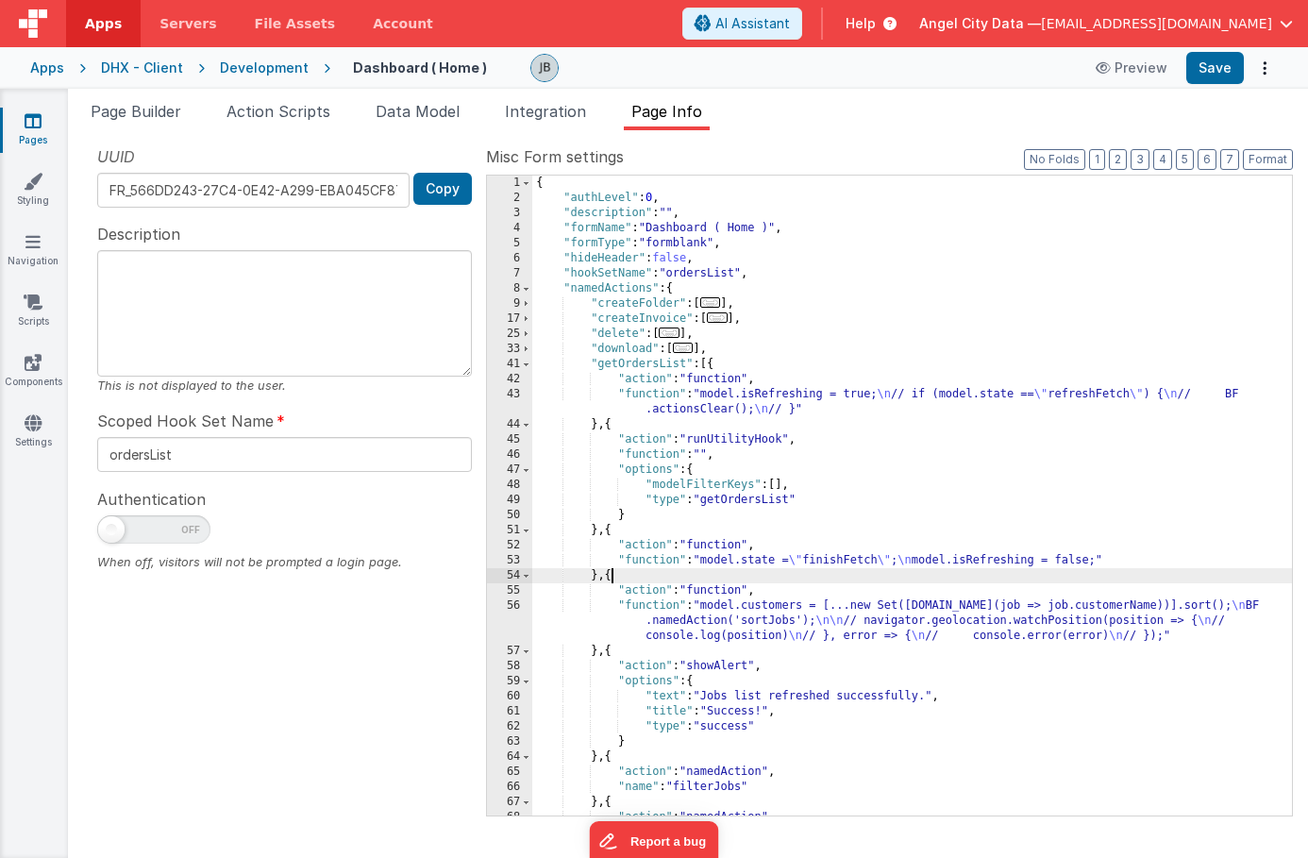
click at [521, 602] on div "56" at bounding box center [509, 620] width 45 height 45
click at [522, 603] on div "56" at bounding box center [509, 620] width 45 height 45
click at [522, 610] on div "56" at bounding box center [509, 620] width 45 height 45
click at [529, 614] on div "56" at bounding box center [509, 620] width 45 height 45
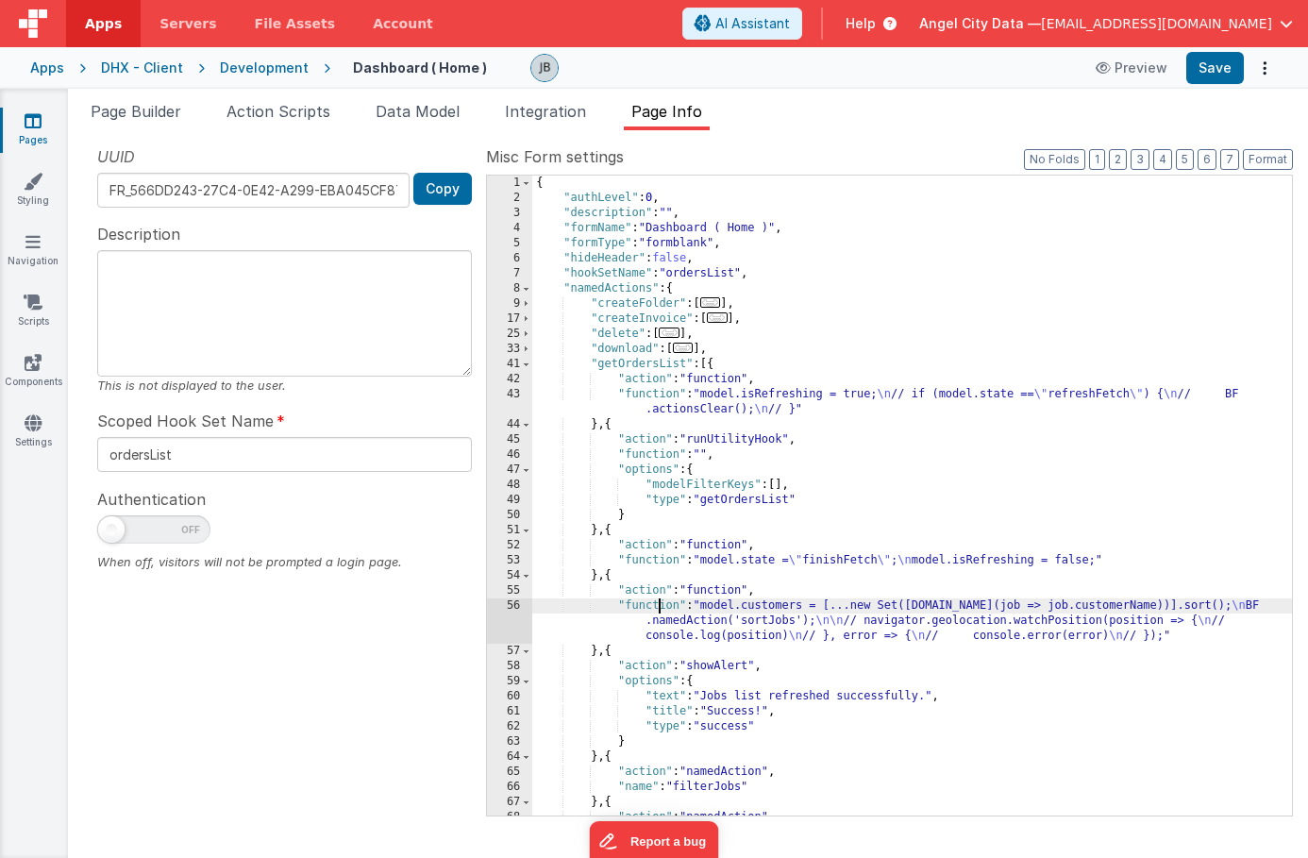
click at [656, 605] on div "{ "authLevel" : 0 , "description" : "" , "formName" : "Dashboard ( Home )" , "f…" at bounding box center [912, 511] width 760 height 670
click at [515, 608] on div "56" at bounding box center [509, 620] width 45 height 45
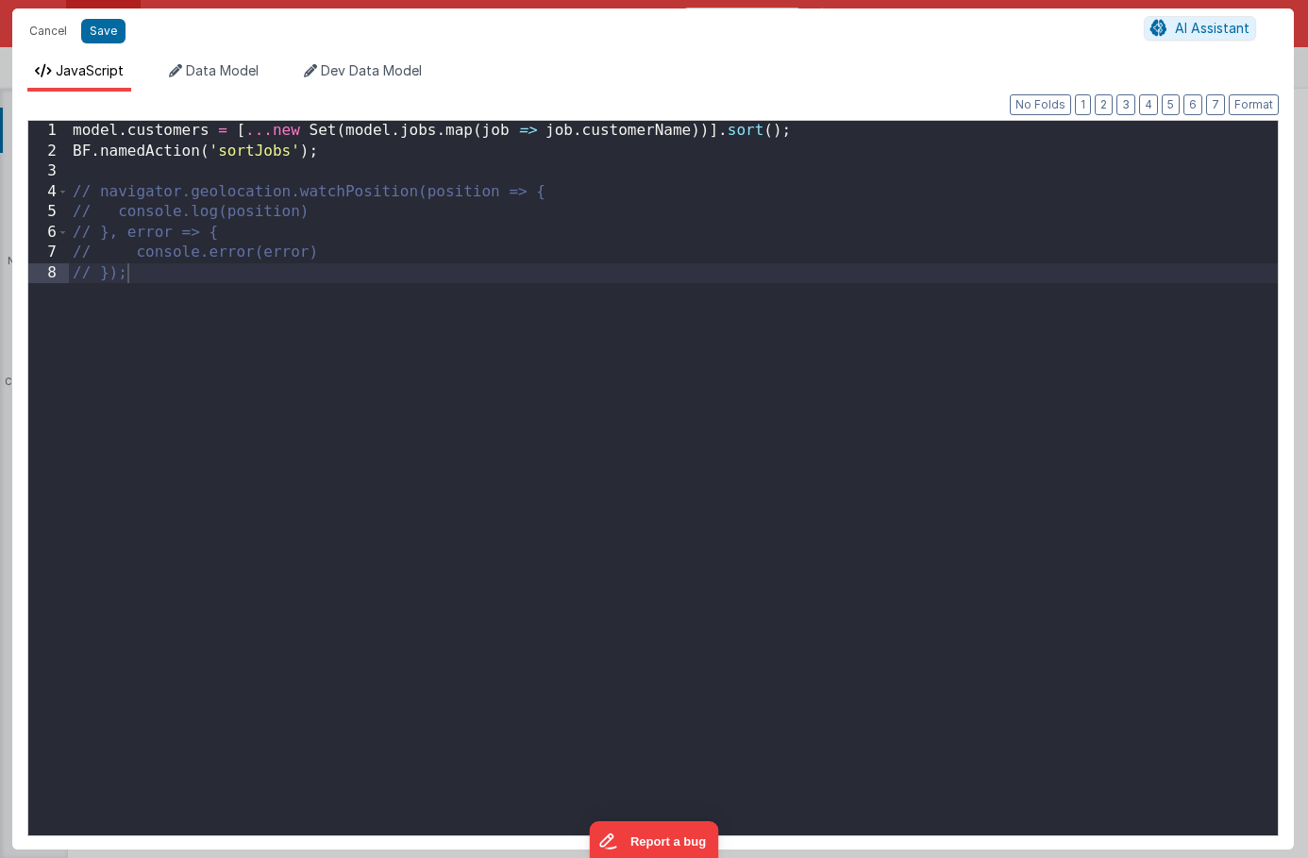
click at [515, 608] on div "Cancel Save AI Assistant JavaScript Data Model Dev Data Model Format 7 6 5 4 3 …" at bounding box center [654, 429] width 1308 height 858
click at [35, 21] on button "Cancel" at bounding box center [48, 31] width 57 height 26
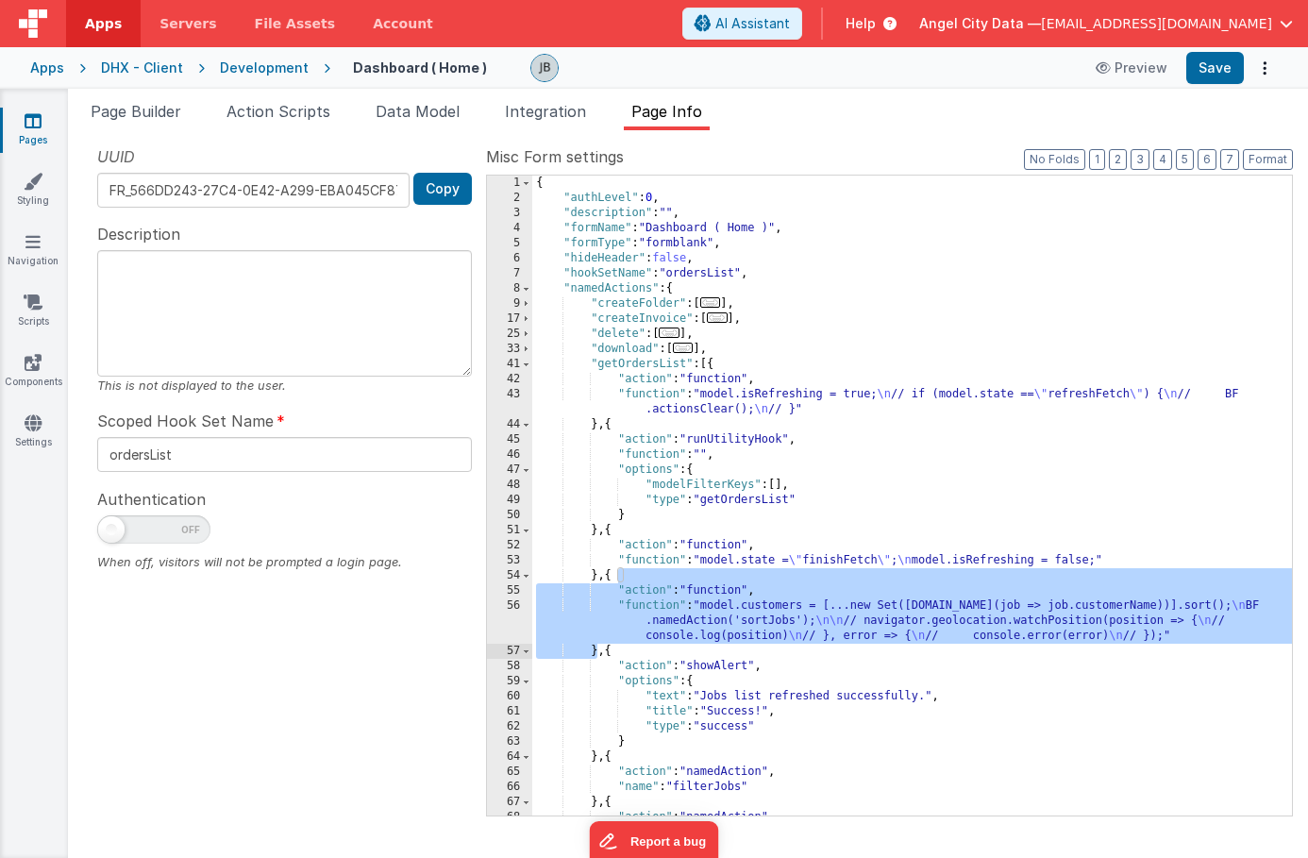
drag, startPoint x: 618, startPoint y: 581, endPoint x: 599, endPoint y: 647, distance: 67.8
click at [599, 647] on div "{ "authLevel" : 0 , "description" : "" , "formName" : "Dashboard ( Home )" , "f…" at bounding box center [912, 511] width 760 height 670
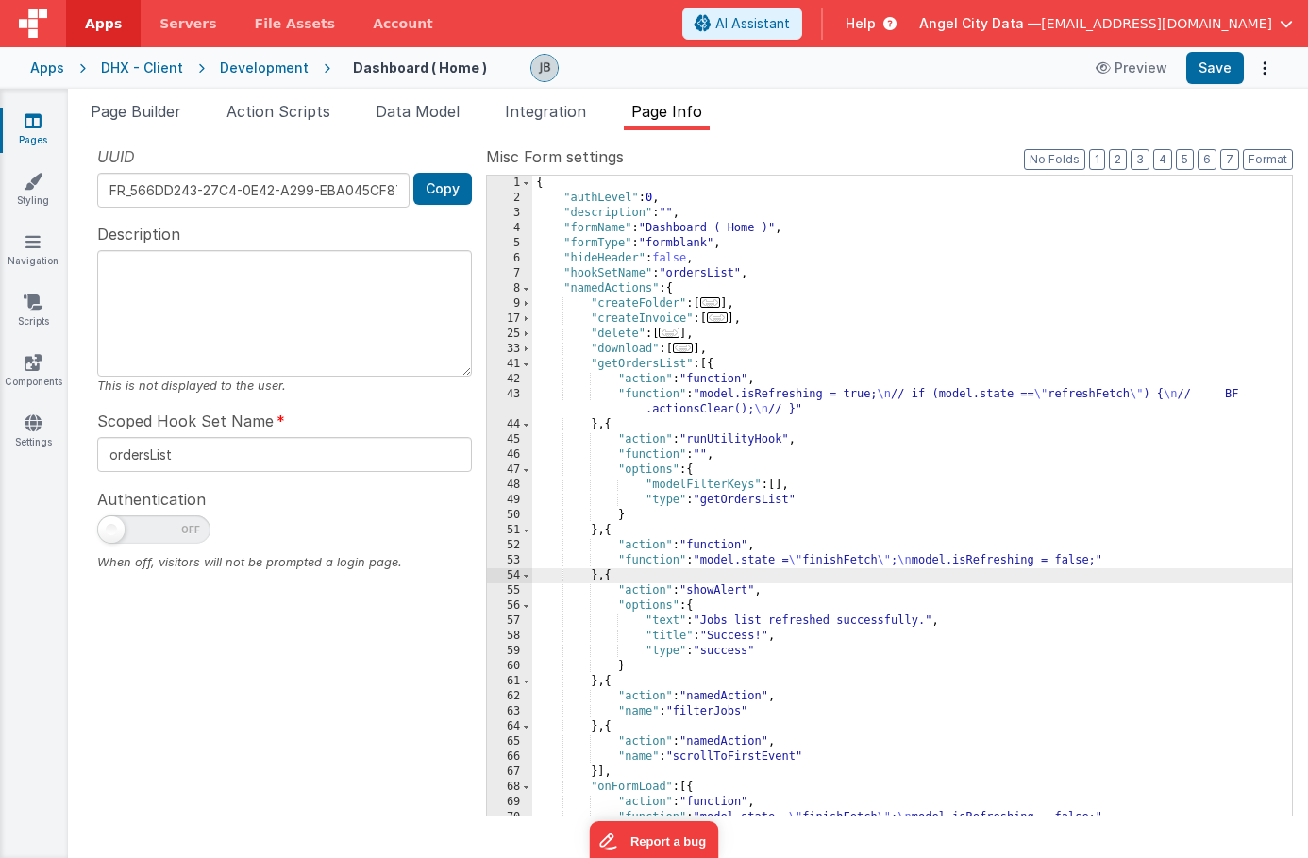
click at [717, 623] on div "{ "authLevel" : 0 , "description" : "" , "formName" : "Dashboard ( Home )" , "f…" at bounding box center [912, 511] width 760 height 670
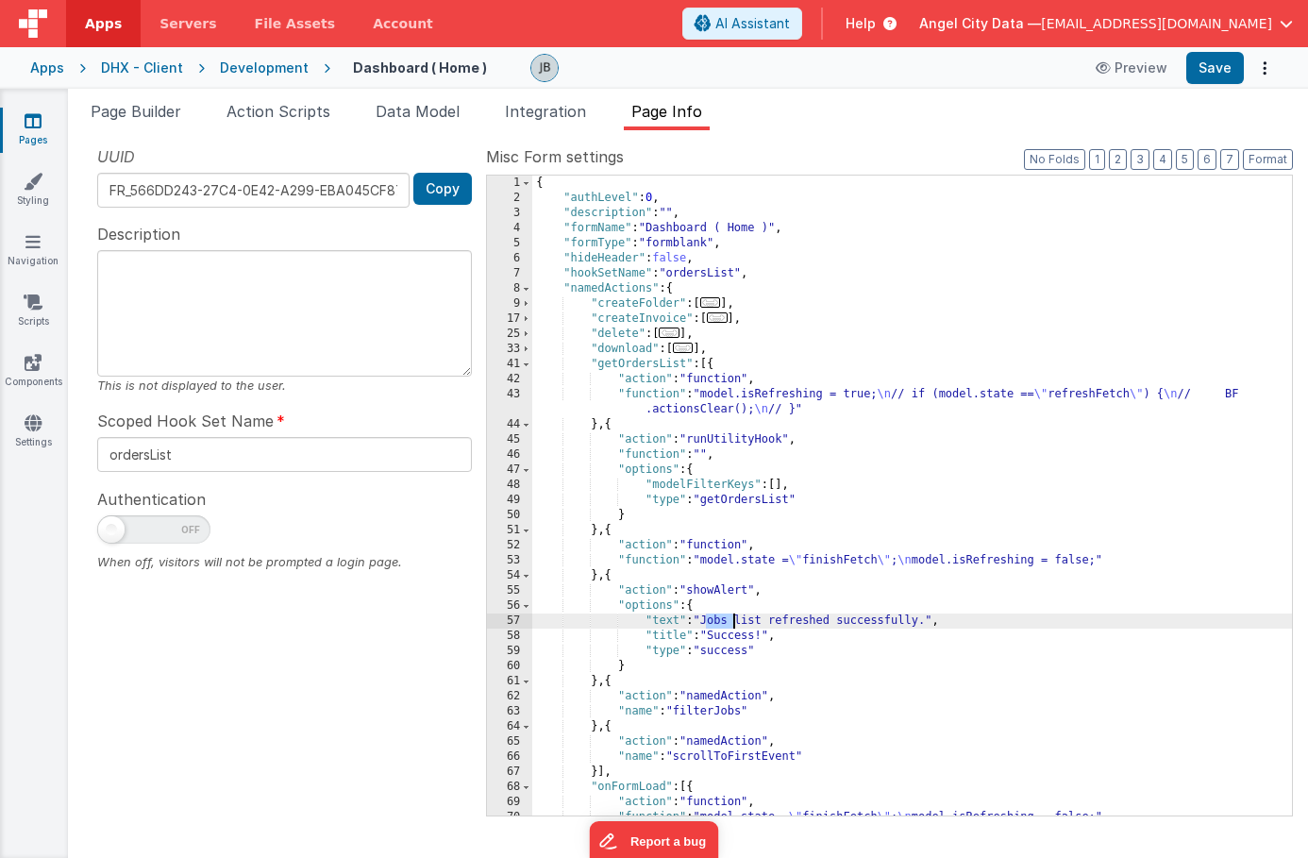
click at [717, 623] on div "{ "authLevel" : 0 , "description" : "" , "formName" : "Dashboard ( Home )" , "f…" at bounding box center [912, 511] width 760 height 670
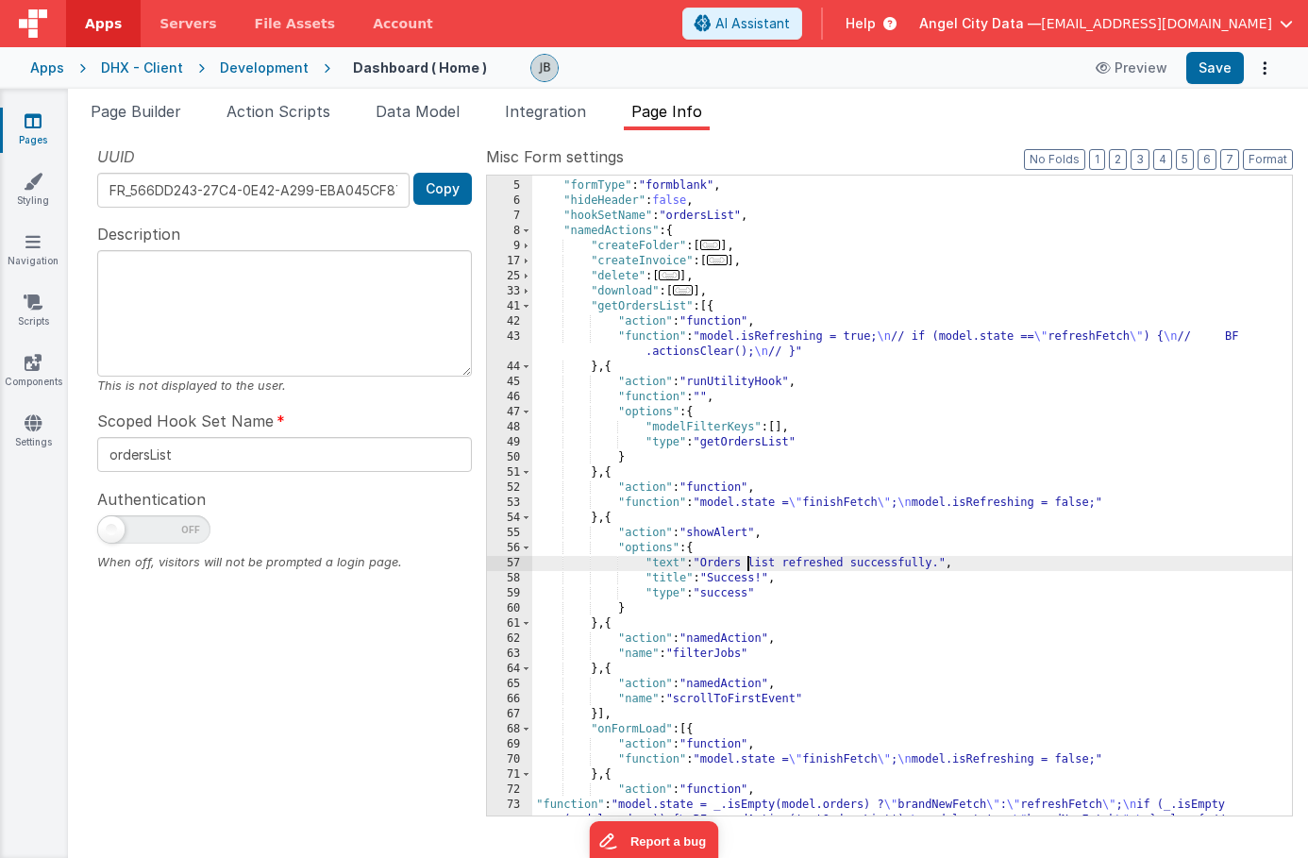
scroll to position [97, 0]
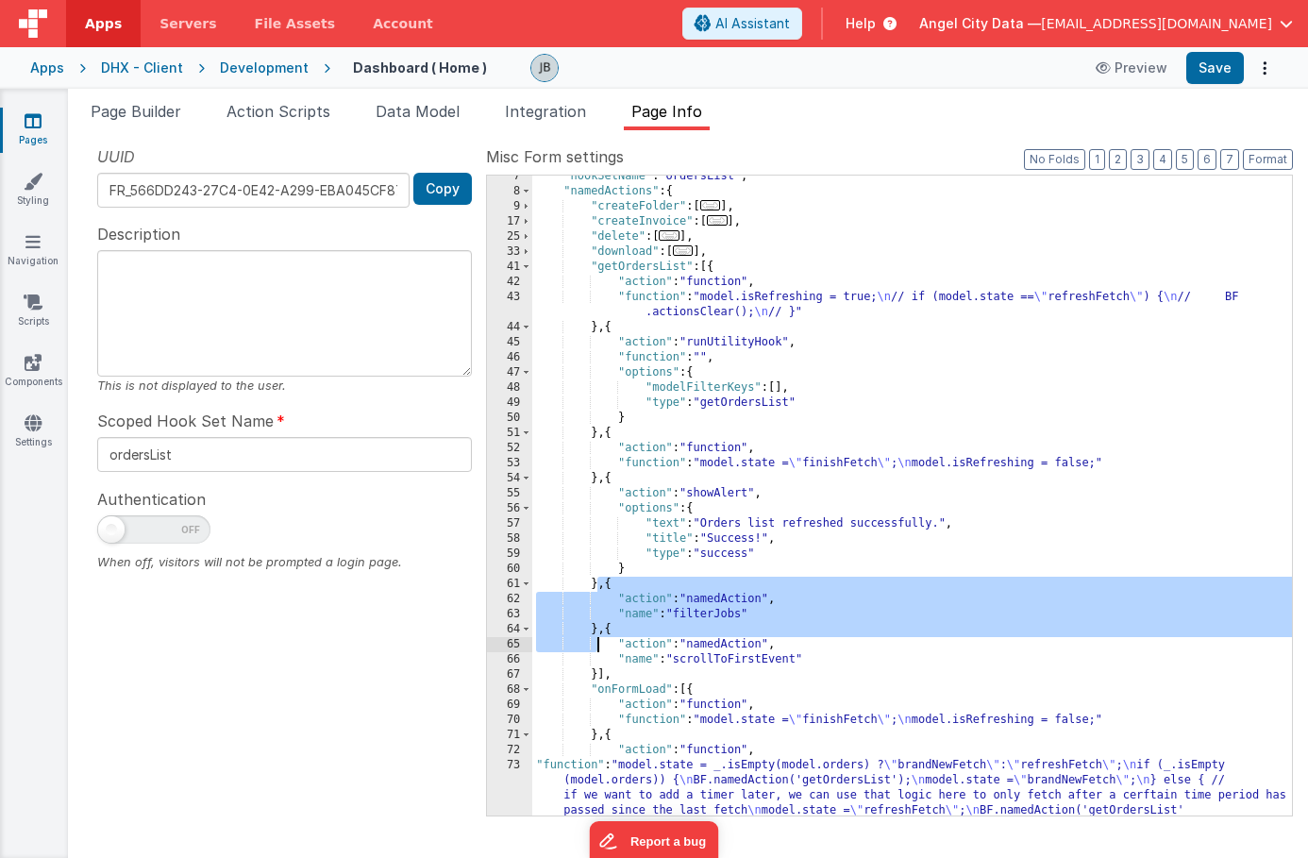
drag, startPoint x: 597, startPoint y: 586, endPoint x: 598, endPoint y: 648, distance: 61.4
click at [598, 648] on div ""hookSetName" : "ordersList" , "namedActions" : { "createFolder" : [ ... ] , "c…" at bounding box center [912, 534] width 760 height 731
click at [621, 561] on div ""hookSetName" : "ordersList" , "namedActions" : { "createFolder" : [ ... ] , "c…" at bounding box center [912, 534] width 760 height 731
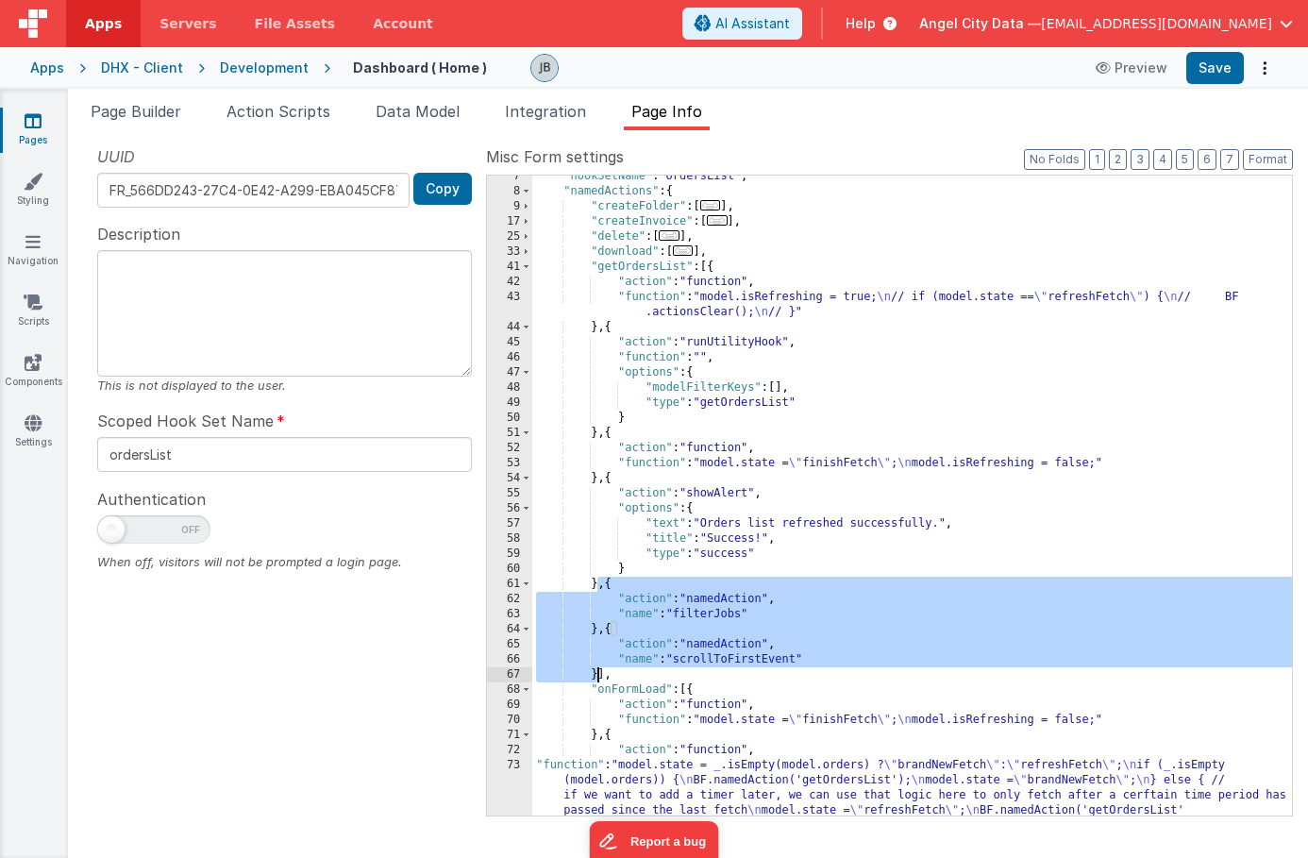
drag, startPoint x: 598, startPoint y: 589, endPoint x: 595, endPoint y: 674, distance: 85.0
click at [595, 674] on div ""hookSetName" : "ordersList" , "namedActions" : { "createFolder" : [ ... ] , "c…" at bounding box center [912, 534] width 760 height 731
click at [623, 588] on div ""hookSetName" : "ordersList" , "namedActions" : { "createFolder" : [ ... ] , "c…" at bounding box center [912, 534] width 760 height 731
drag, startPoint x: 598, startPoint y: 585, endPoint x: 598, endPoint y: 679, distance: 93.5
click at [598, 679] on div ""hookSetName" : "ordersList" , "namedActions" : { "createFolder" : [ ... ] , "c…" at bounding box center [912, 534] width 760 height 731
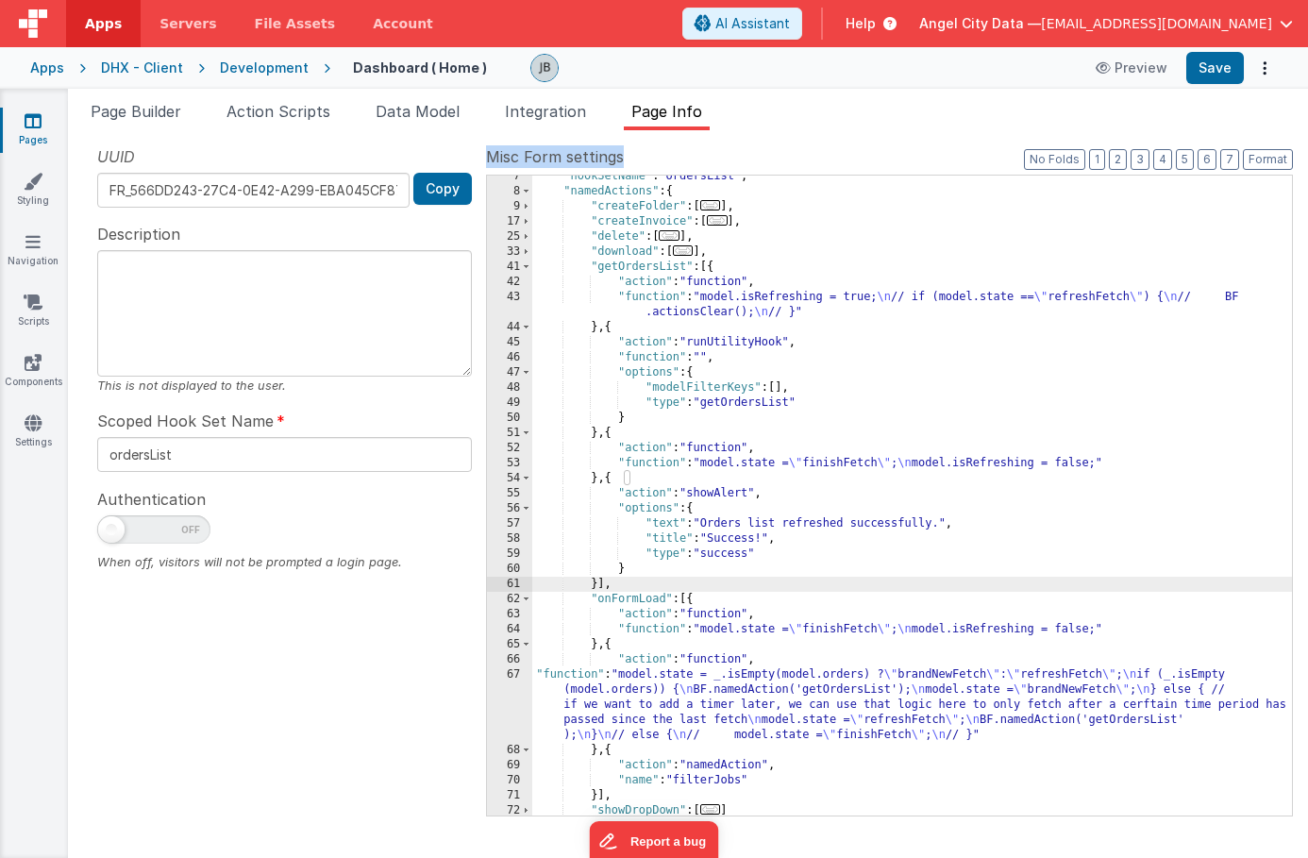
click at [1249, 145] on label "Misc Form settings" at bounding box center [889, 156] width 807 height 23
click at [1256, 158] on button "Format" at bounding box center [1268, 159] width 50 height 21
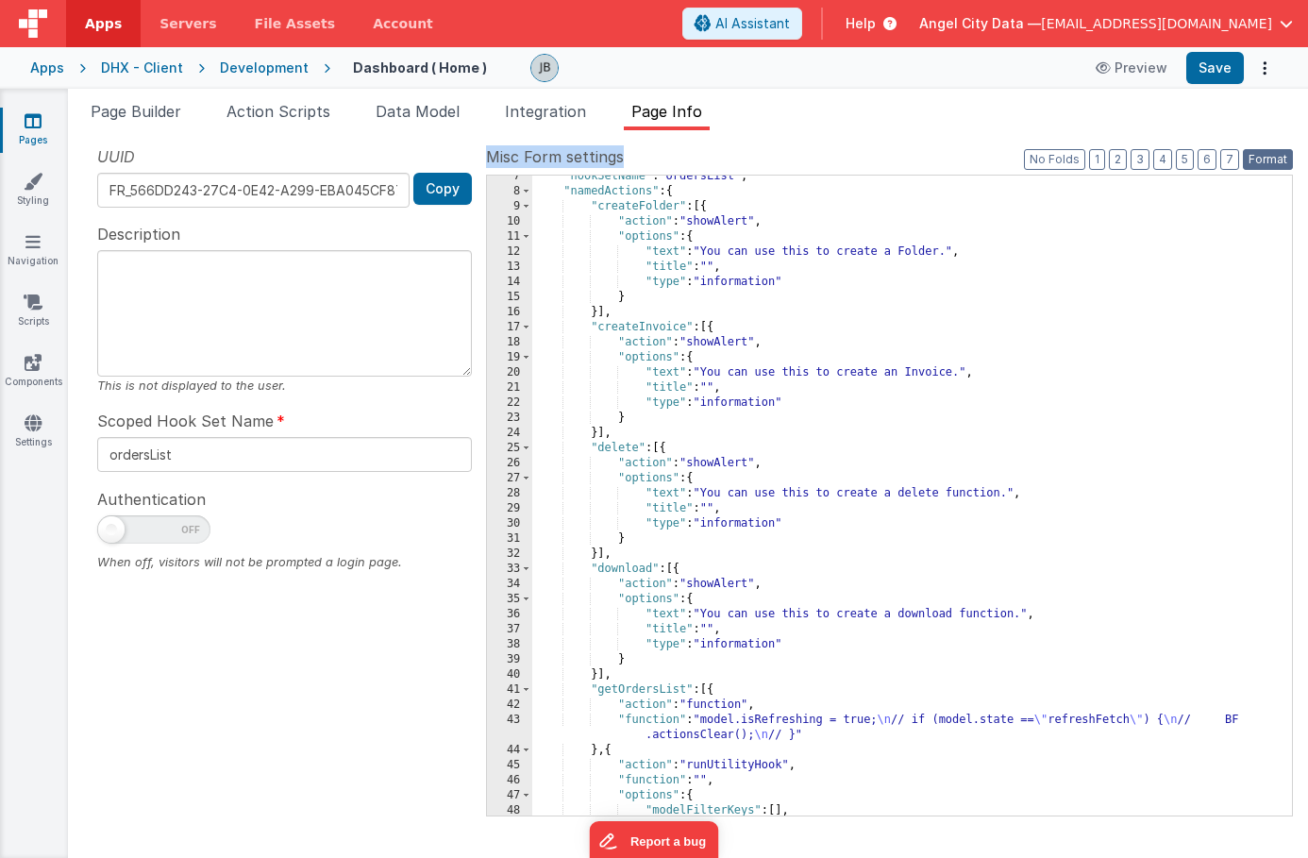
scroll to position [0, 0]
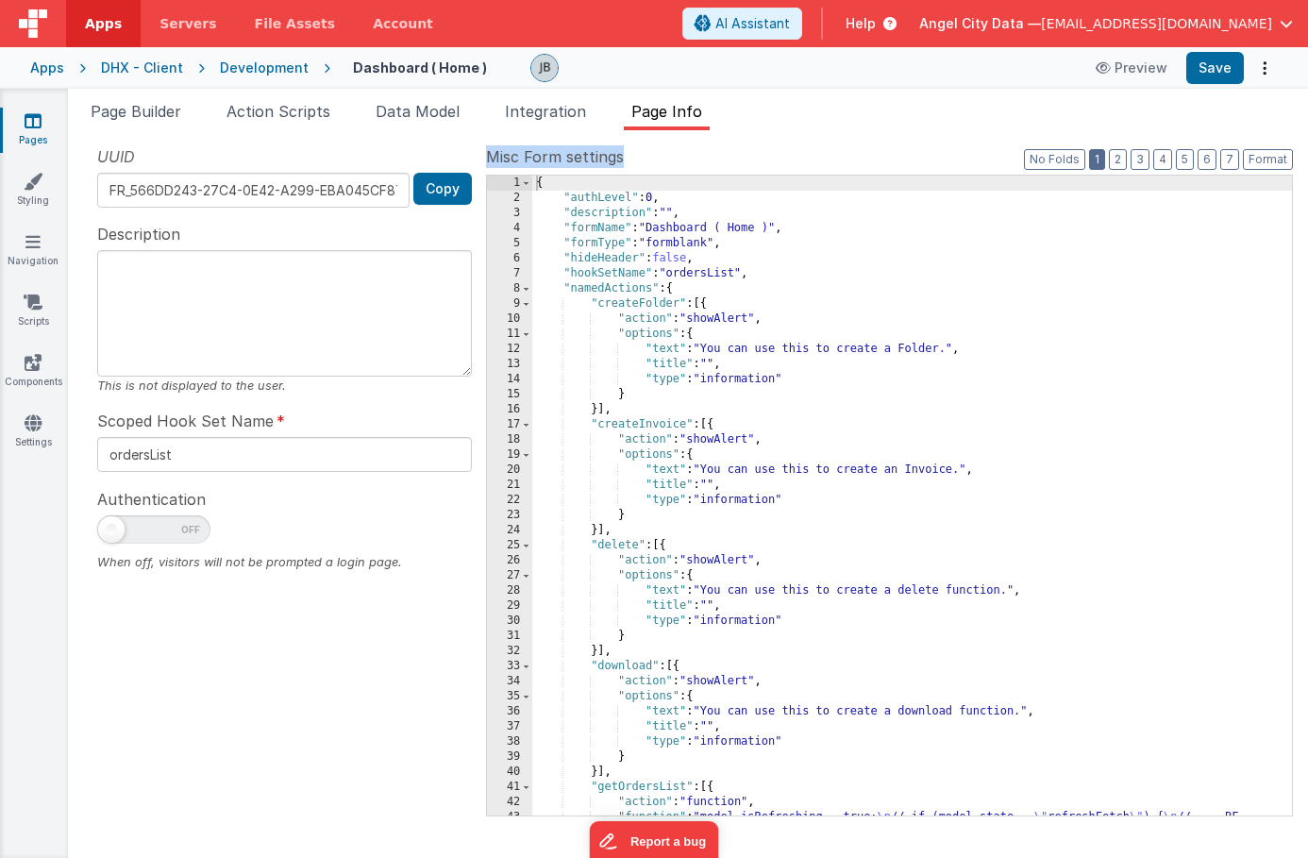
click at [1099, 160] on button "1" at bounding box center [1097, 159] width 16 height 21
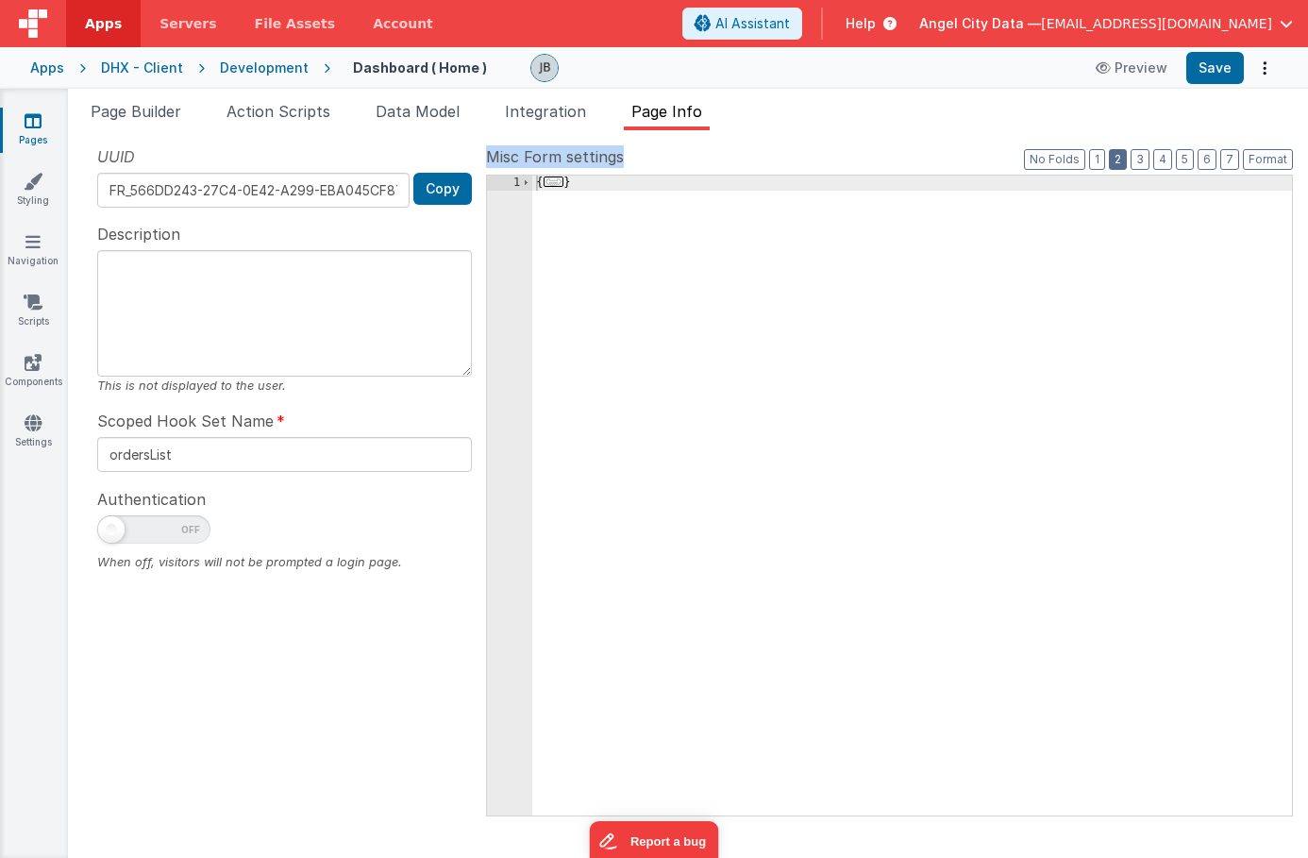
click at [1113, 161] on button "2" at bounding box center [1118, 159] width 18 height 21
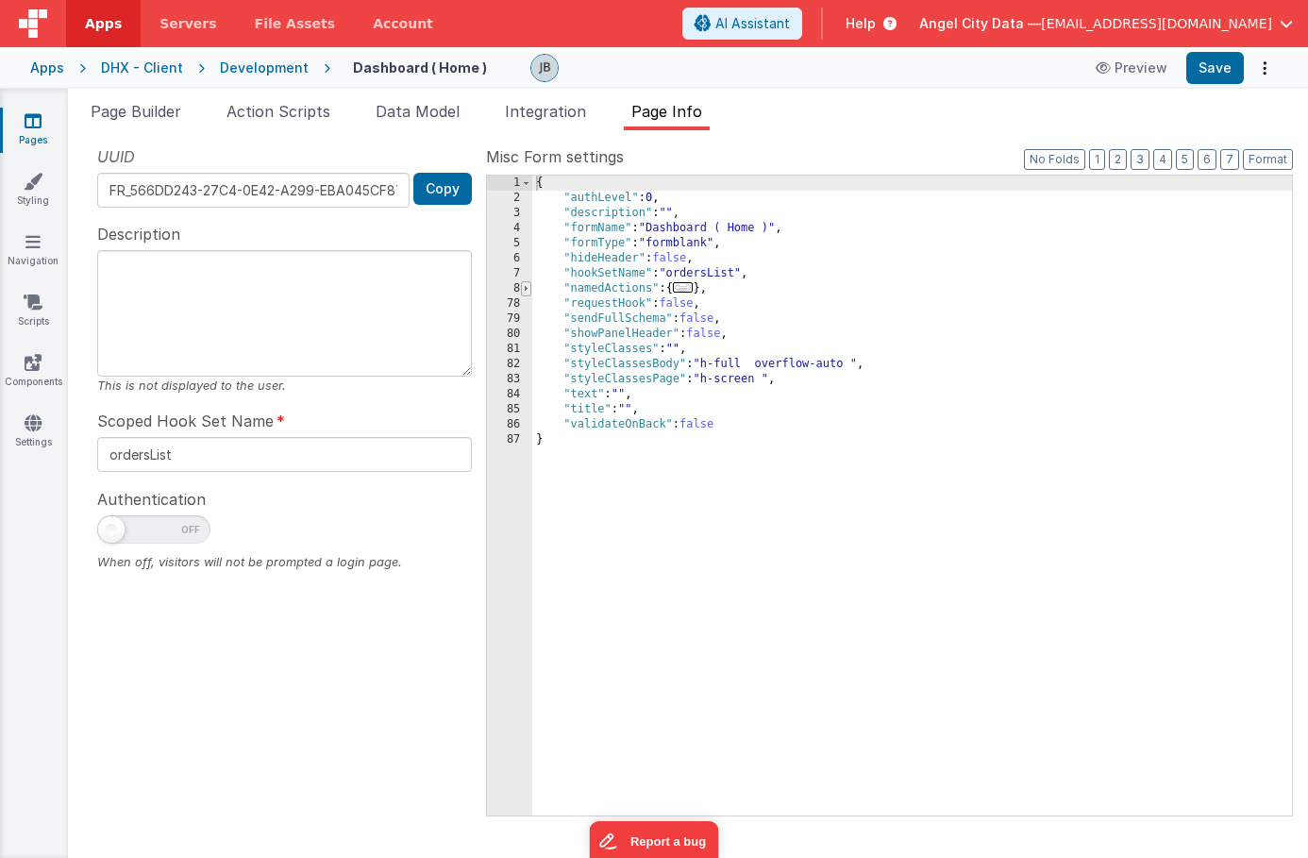
click at [526, 295] on span at bounding box center [526, 288] width 10 height 15
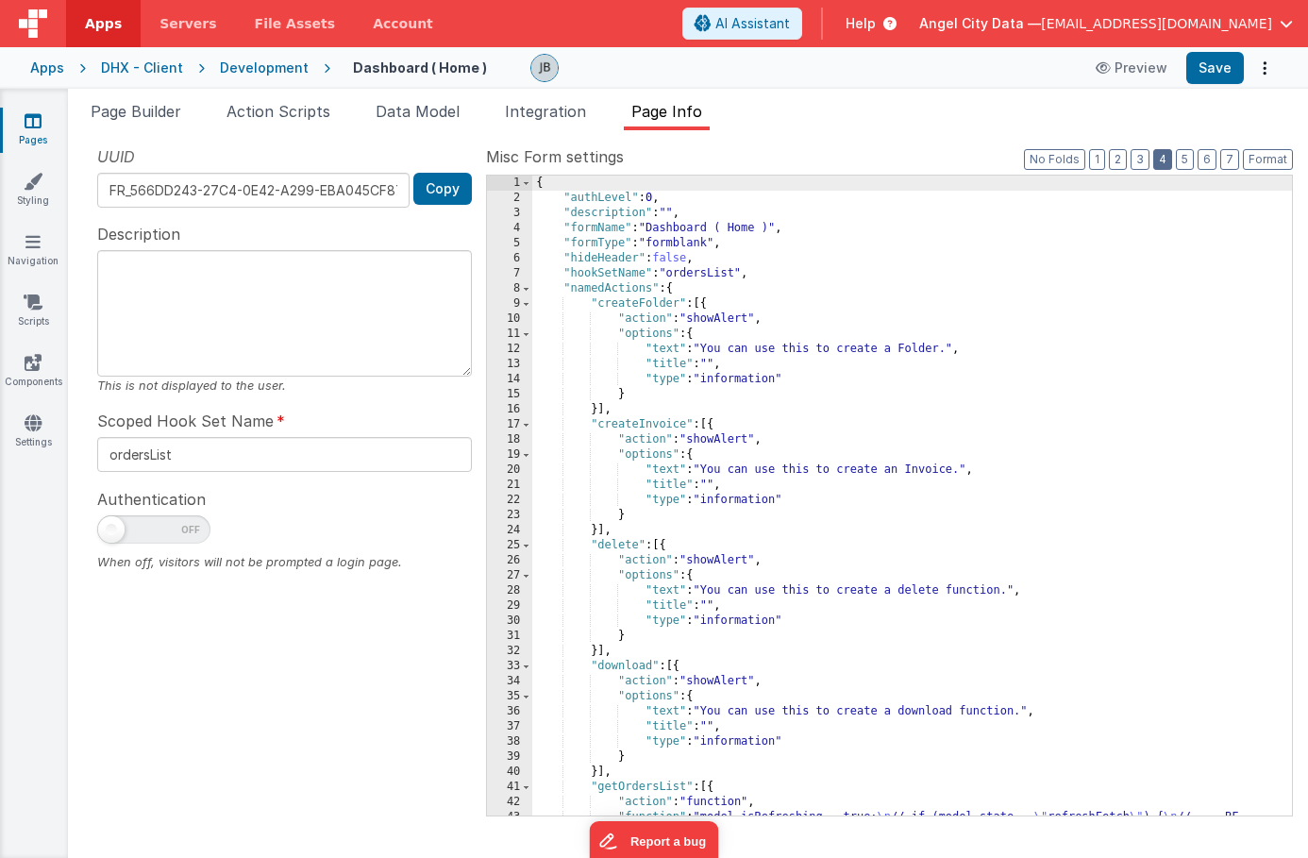
click at [1157, 160] on button "4" at bounding box center [1162, 159] width 19 height 21
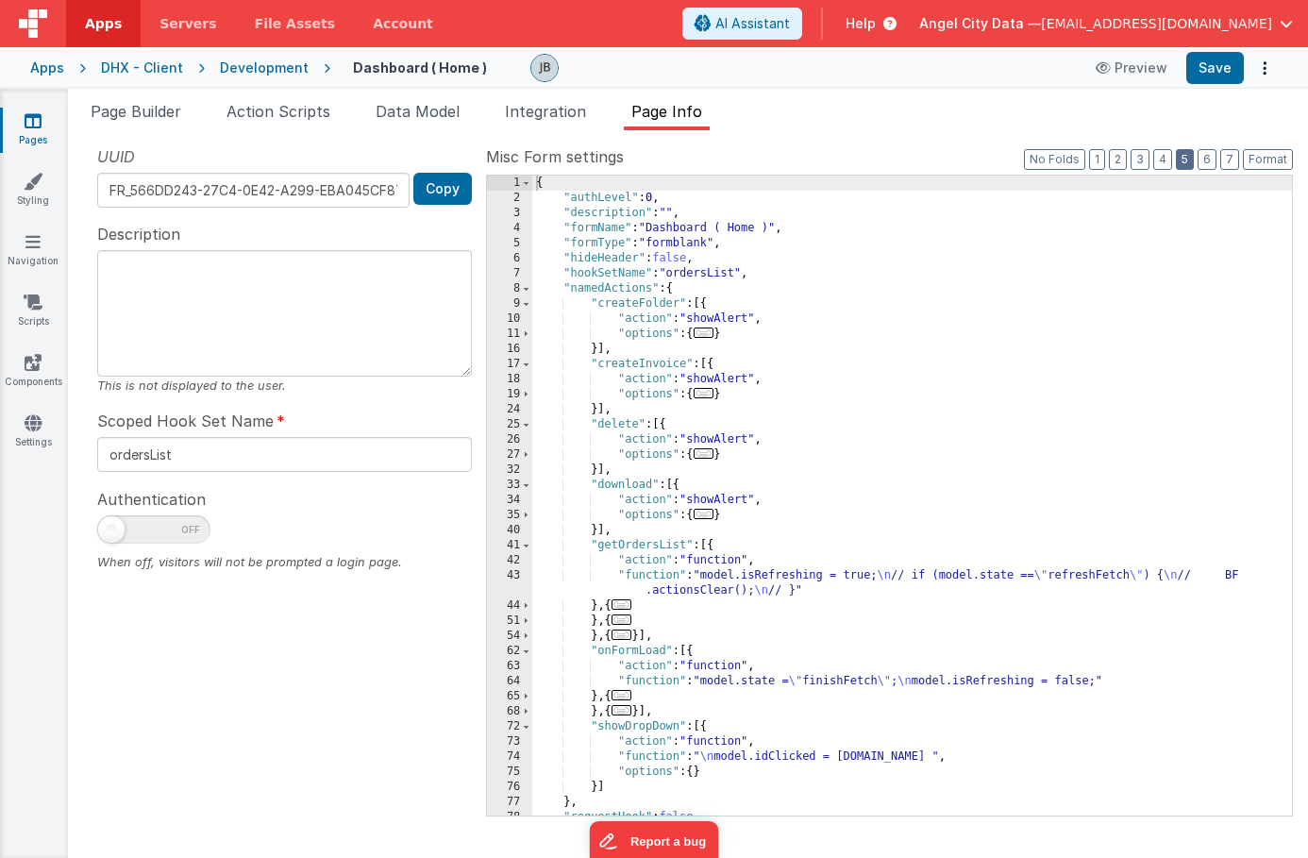
click at [1183, 160] on button "5" at bounding box center [1185, 159] width 18 height 21
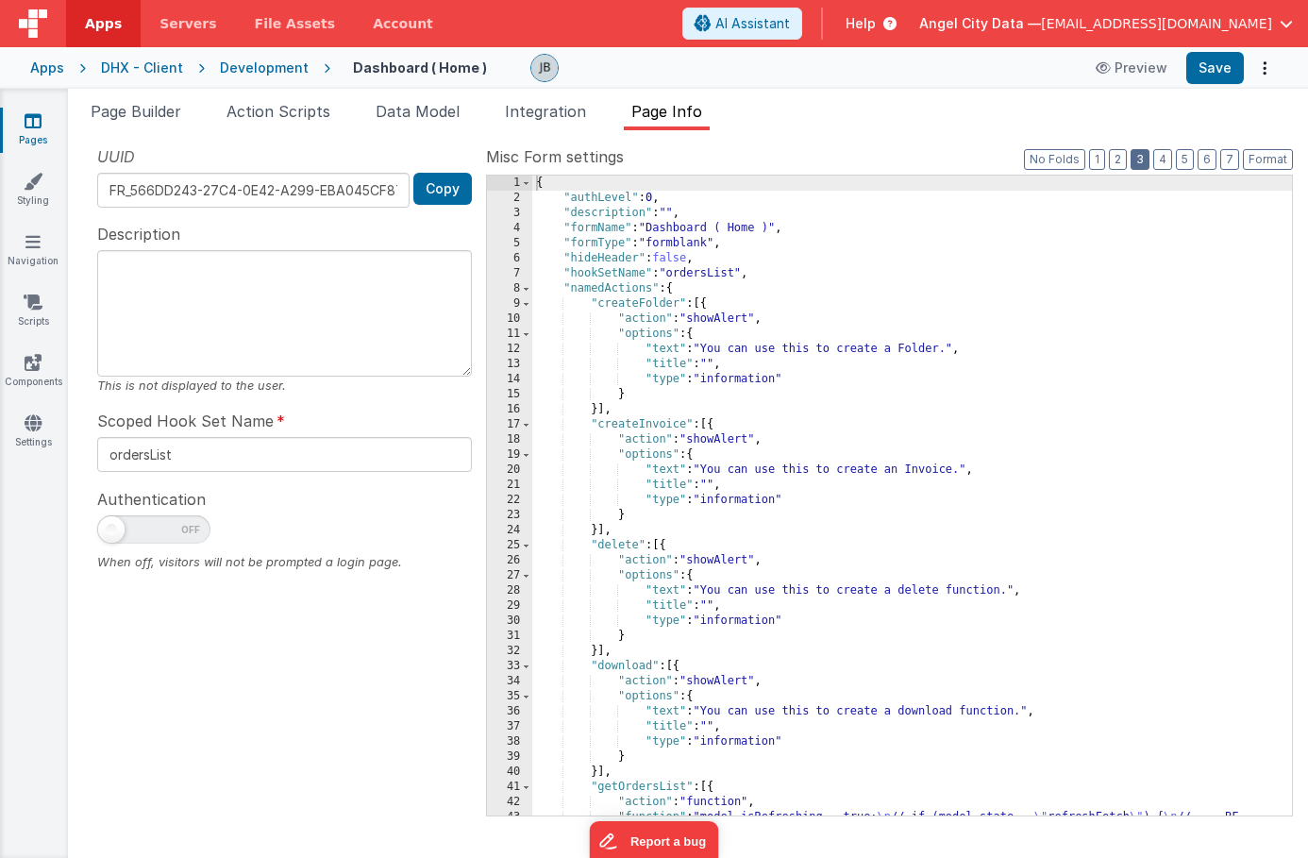
click at [1150, 161] on button "3" at bounding box center [1140, 159] width 19 height 21
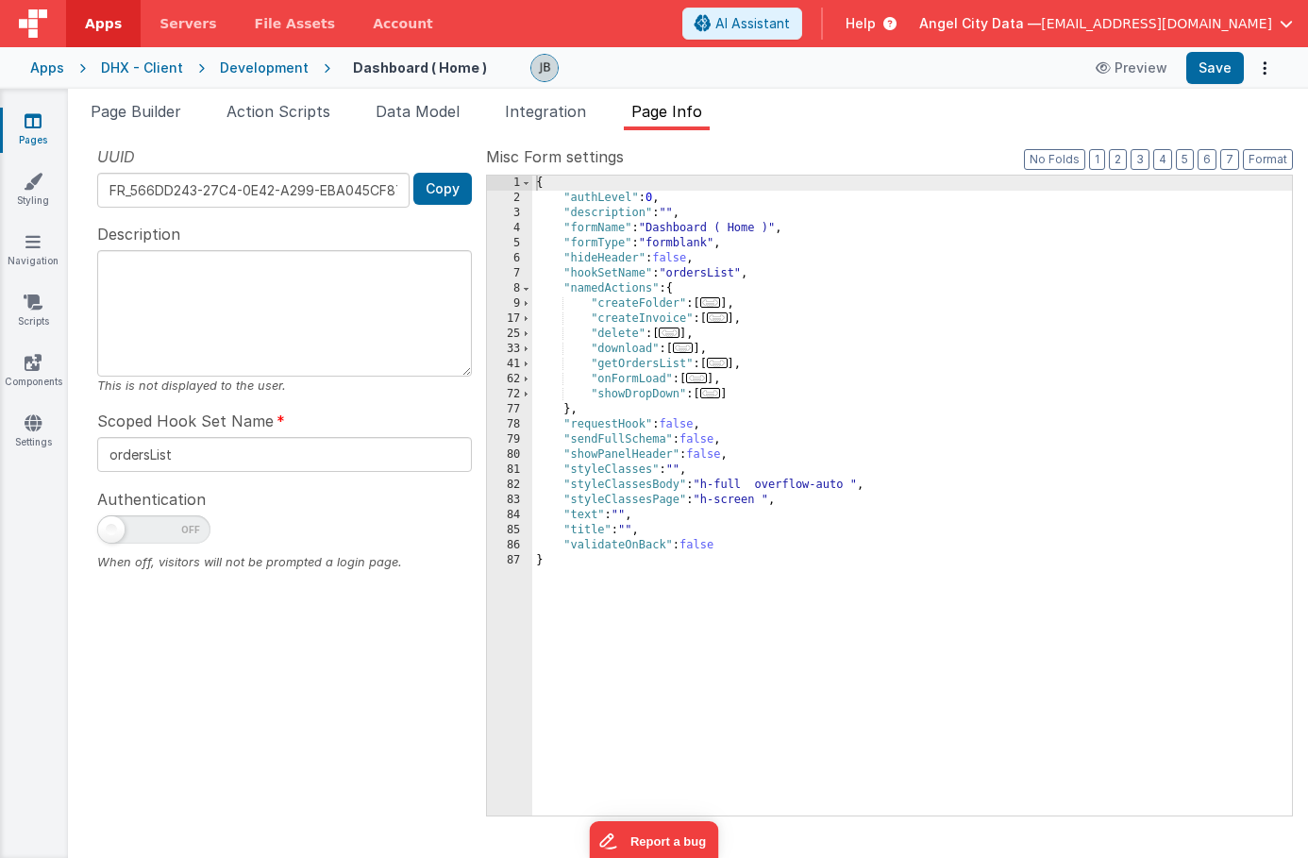
click at [606, 328] on div "{ "authLevel" : 0 , "description" : "" , "formName" : "Dashboard ( Home )" , "f…" at bounding box center [912, 511] width 760 height 670
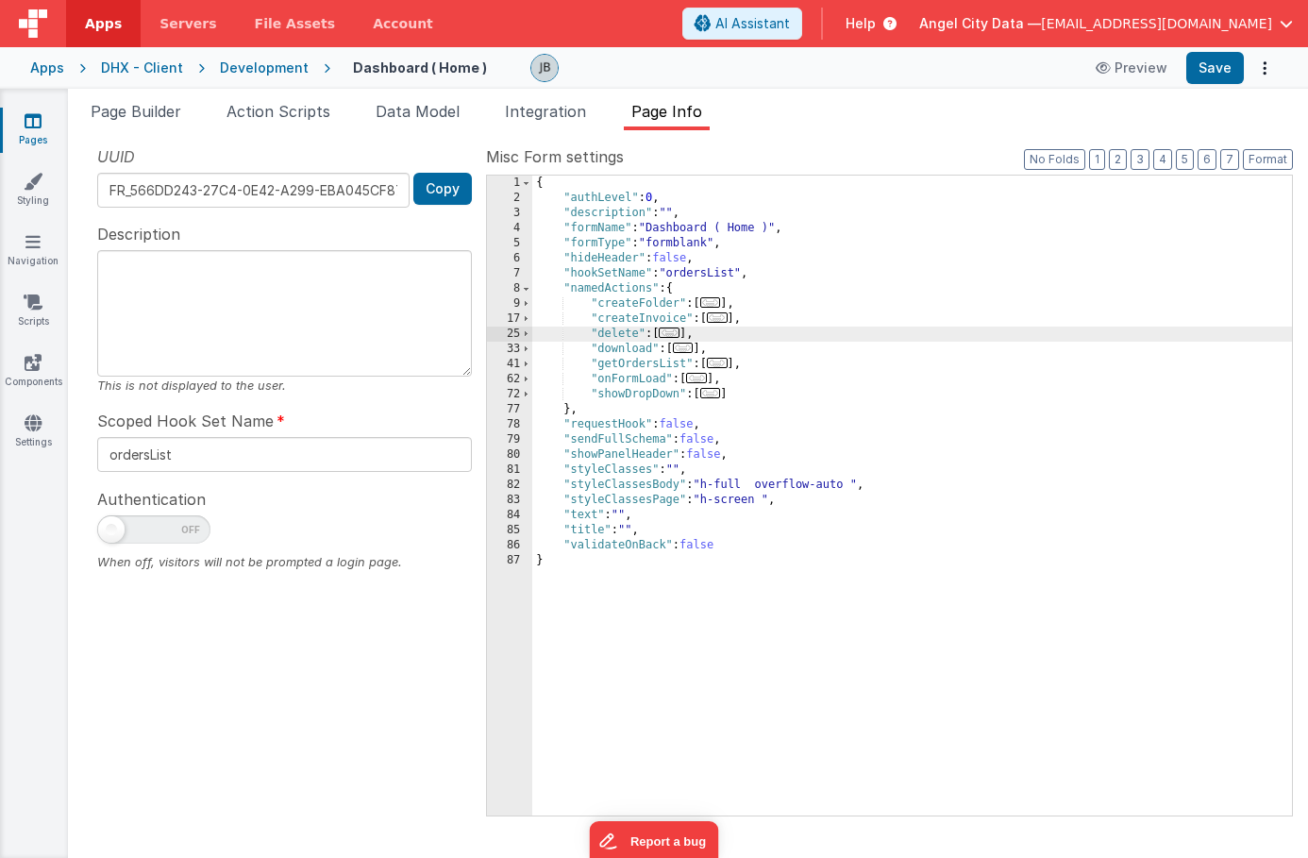
click at [609, 348] on div "{ "authLevel" : 0 , "description" : "" , "formName" : "Dashboard ( Home )" , "f…" at bounding box center [912, 511] width 760 height 670
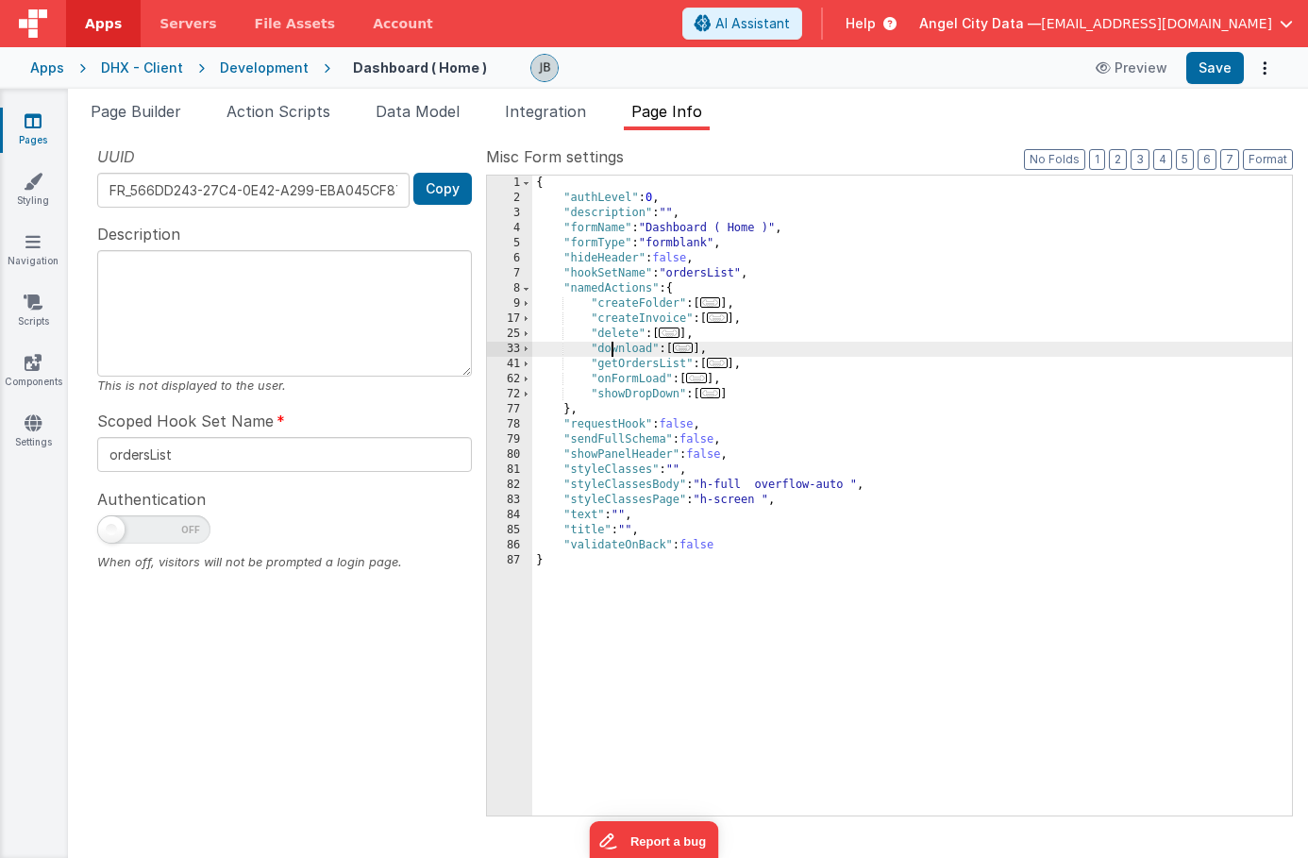
click at [610, 367] on div "{ "authLevel" : 0 , "description" : "" , "formName" : "Dashboard ( Home )" , "f…" at bounding box center [912, 511] width 760 height 670
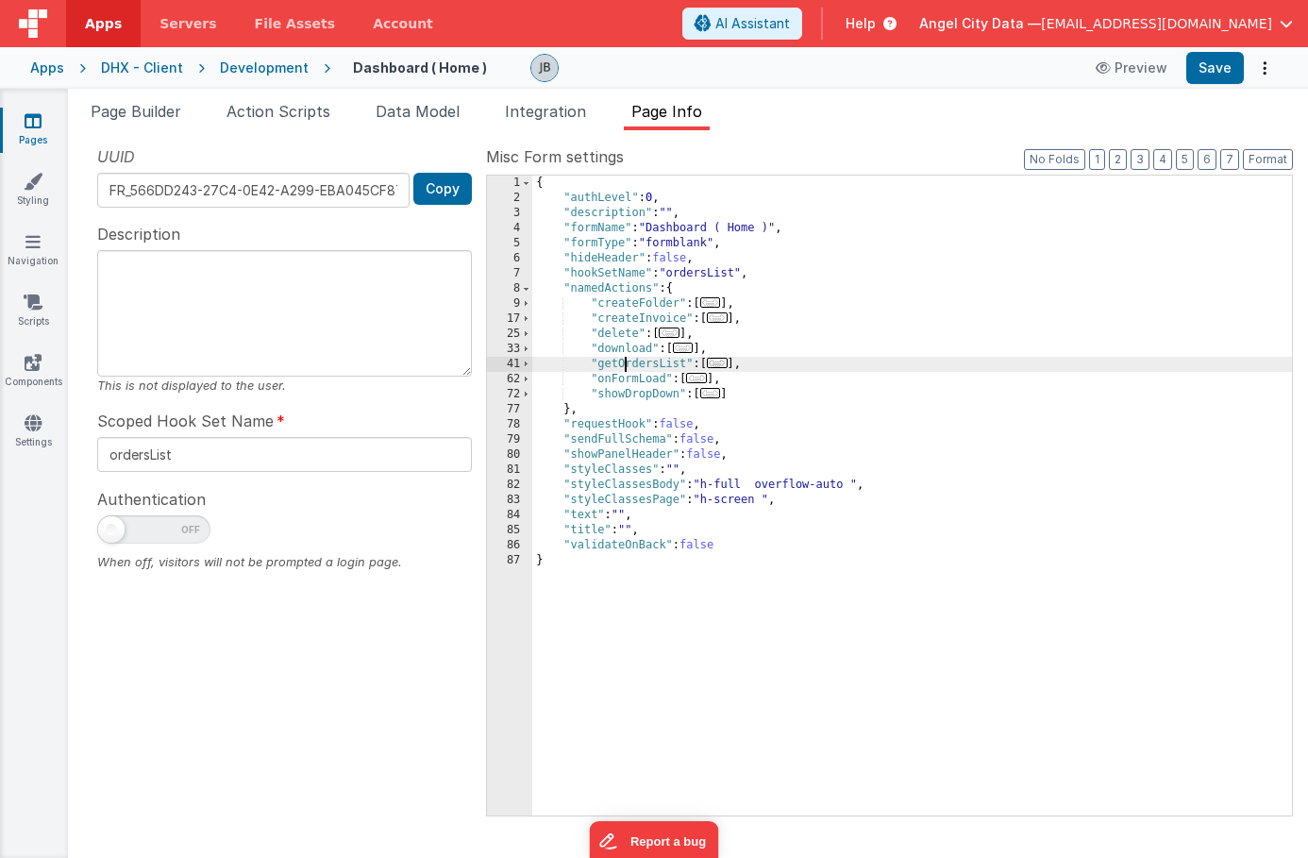
click at [625, 367] on div "{ "authLevel" : 0 , "description" : "" , "formName" : "Dashboard ( Home )" , "f…" at bounding box center [912, 511] width 760 height 670
click at [530, 381] on span at bounding box center [526, 379] width 10 height 15
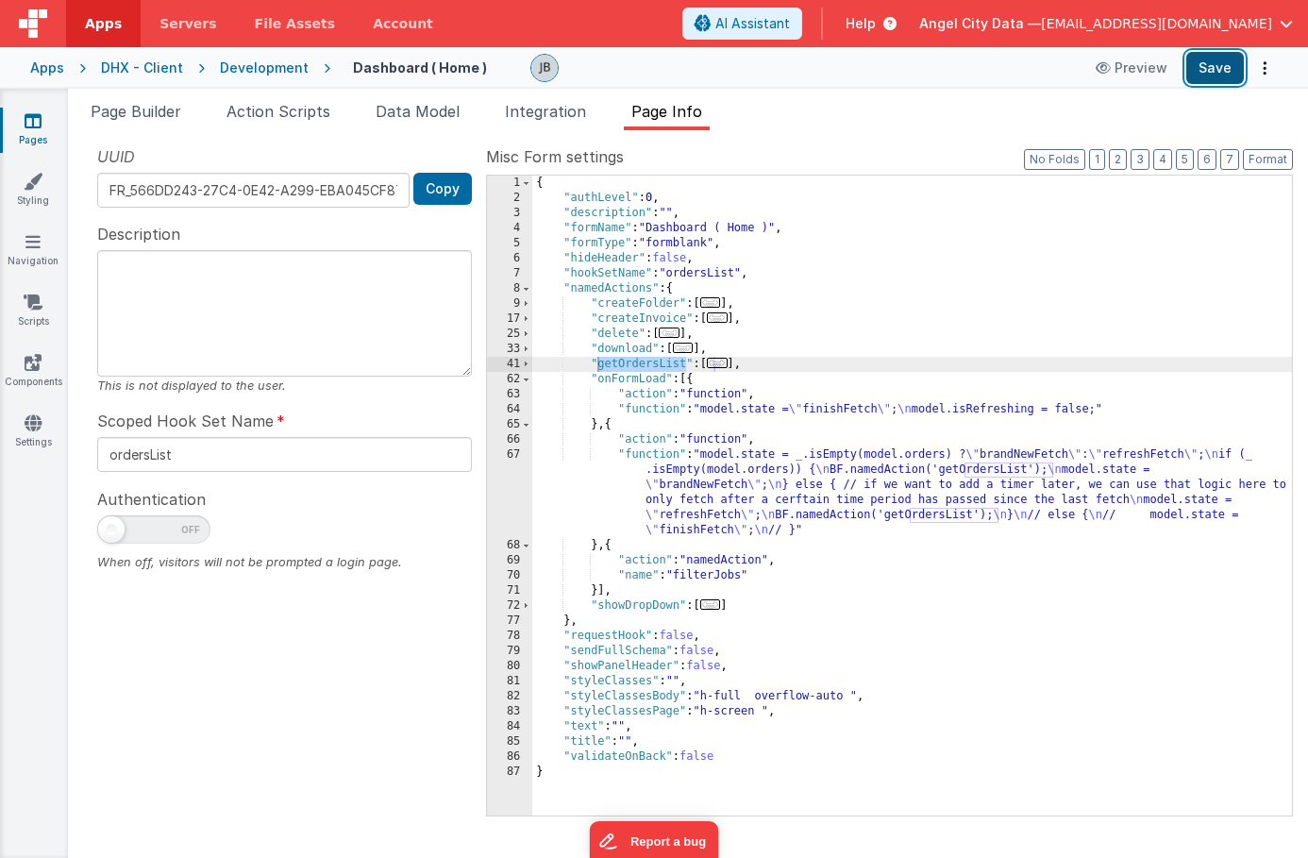
click at [1197, 69] on button "Save" at bounding box center [1216, 68] width 58 height 32
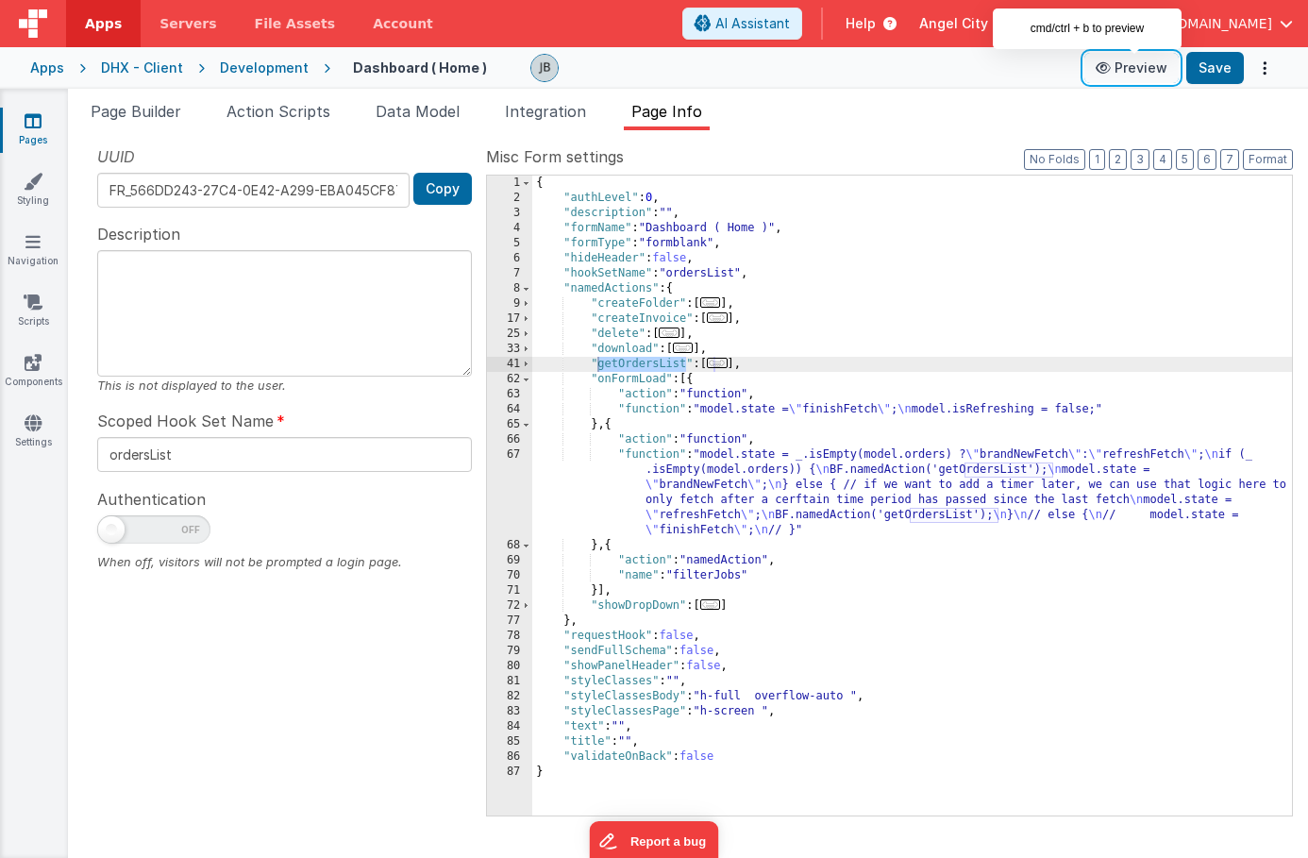
click at [1129, 71] on button "Preview" at bounding box center [1132, 68] width 94 height 30
click at [530, 322] on span at bounding box center [526, 319] width 10 height 15
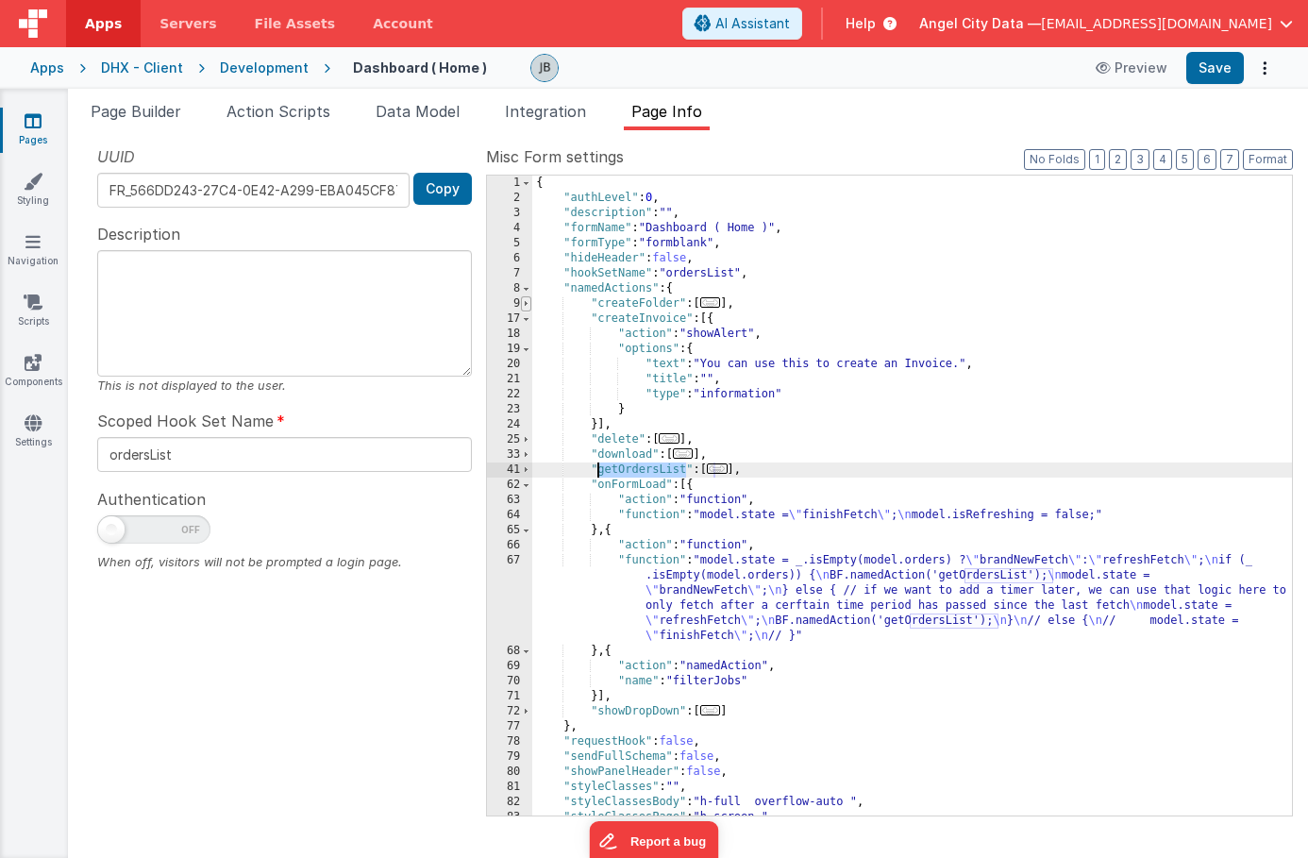
click at [529, 308] on span at bounding box center [526, 303] width 10 height 15
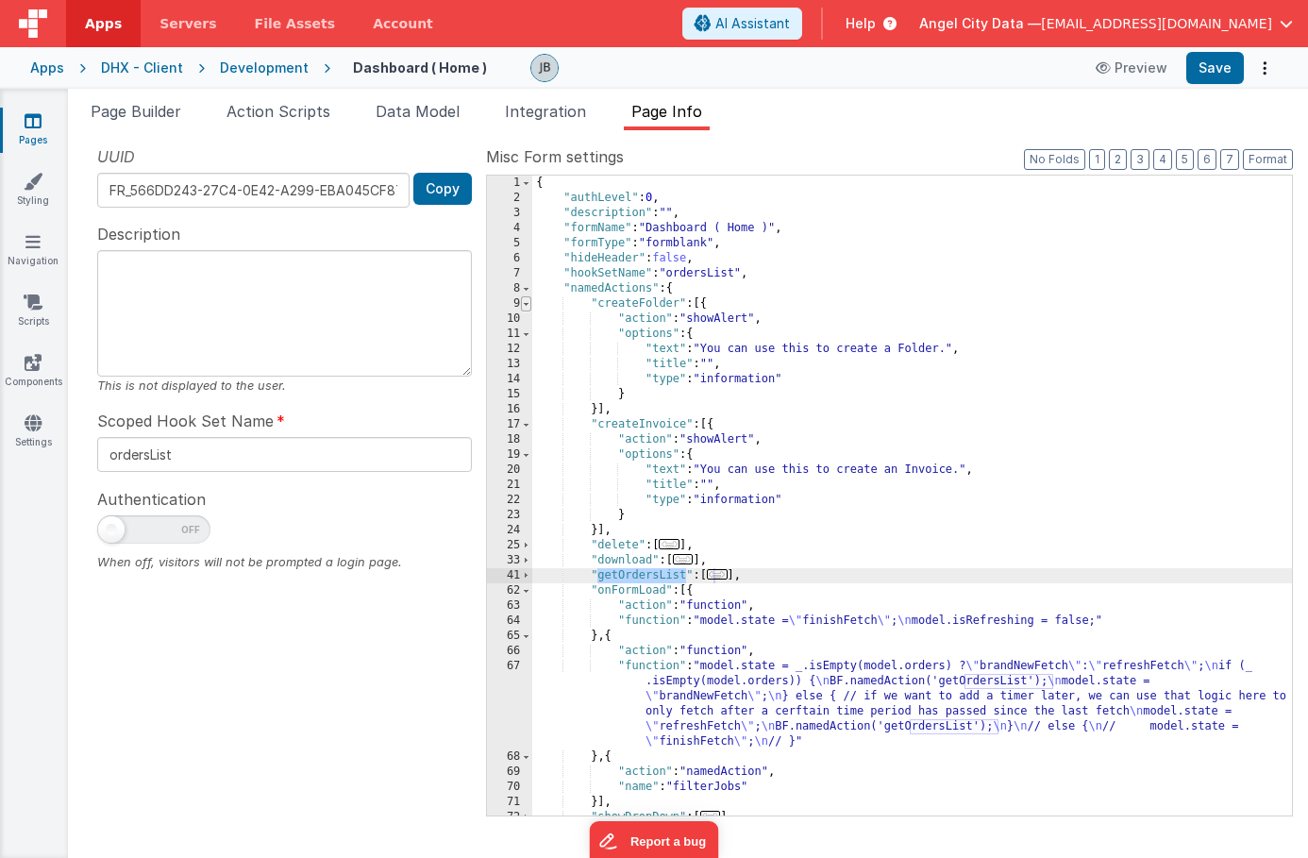
click at [529, 308] on span at bounding box center [526, 303] width 10 height 15
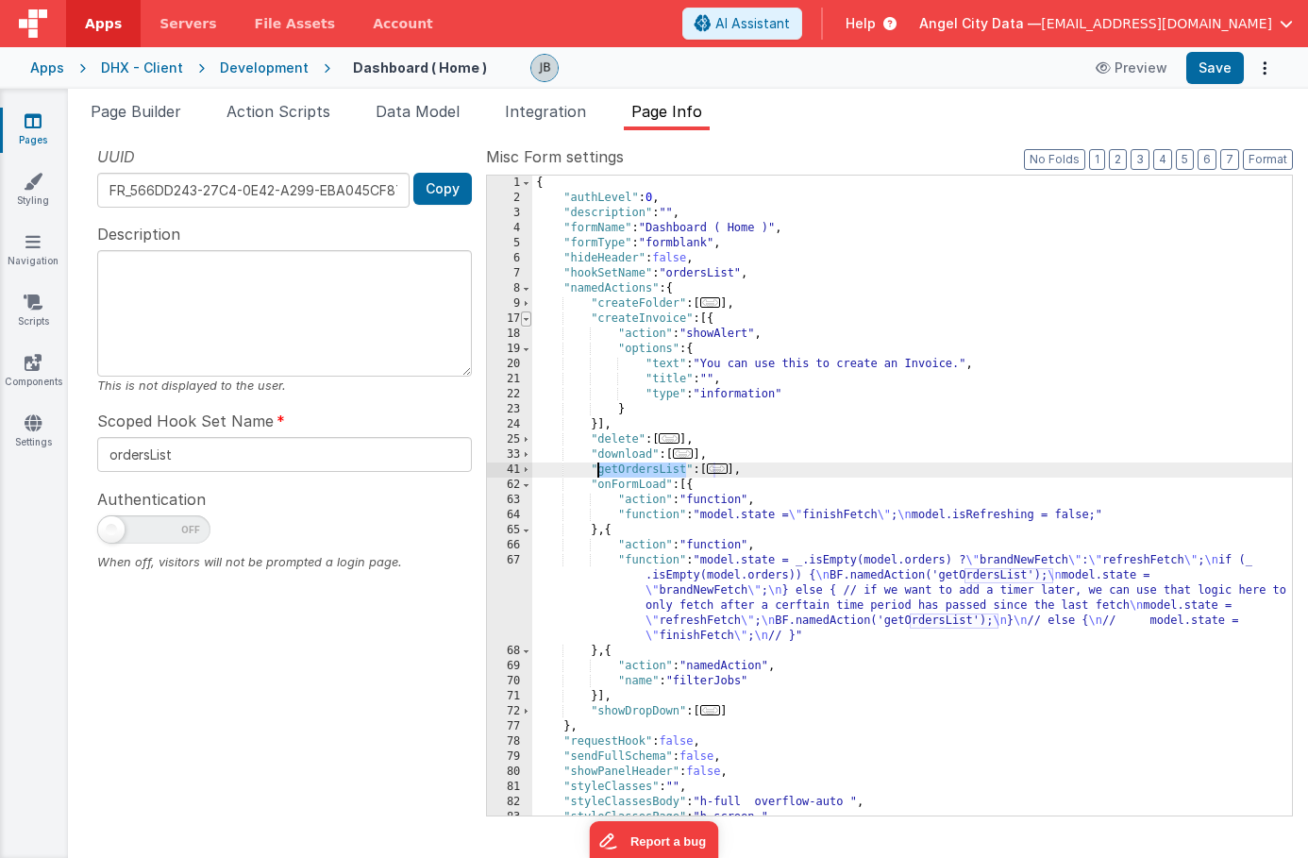
click at [528, 324] on span at bounding box center [526, 319] width 10 height 15
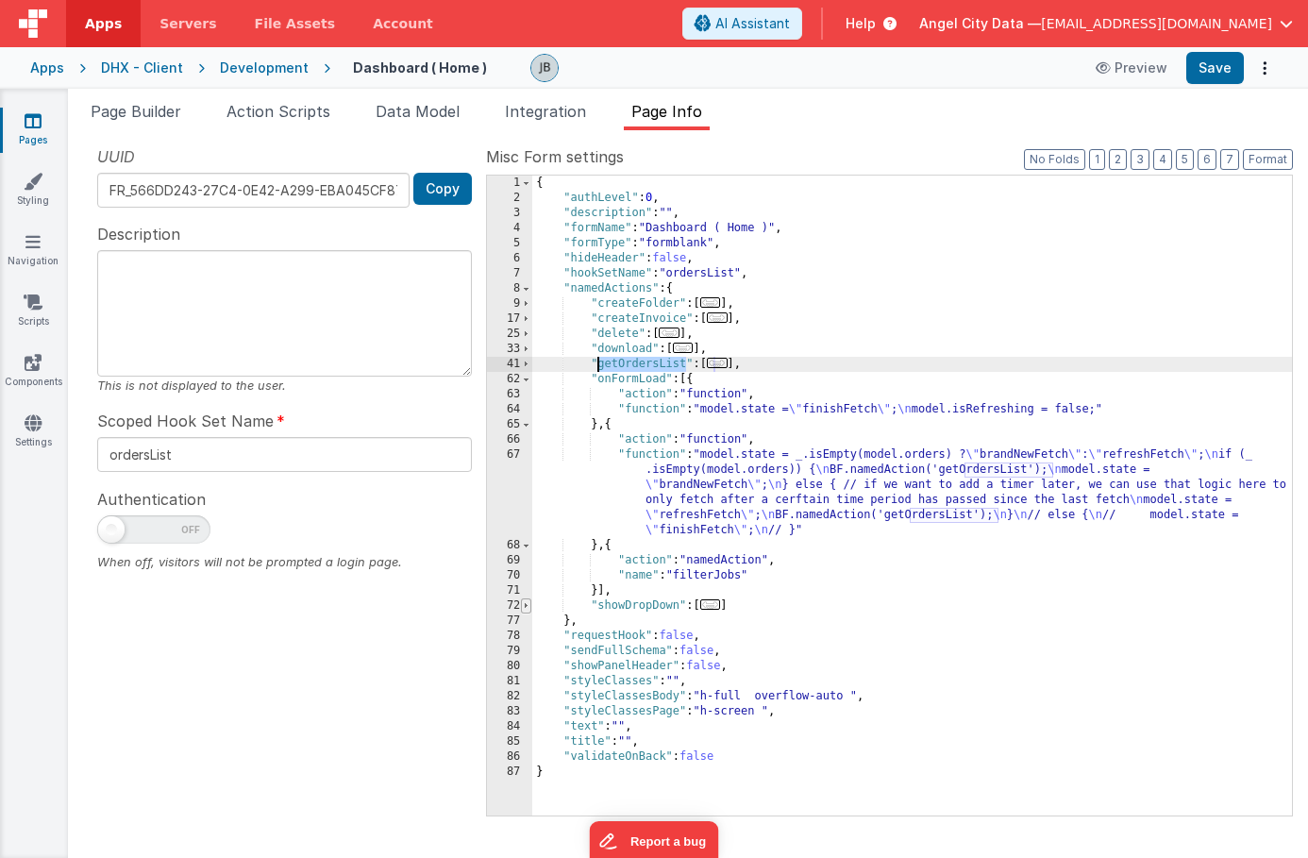
click at [523, 600] on span at bounding box center [526, 605] width 10 height 15
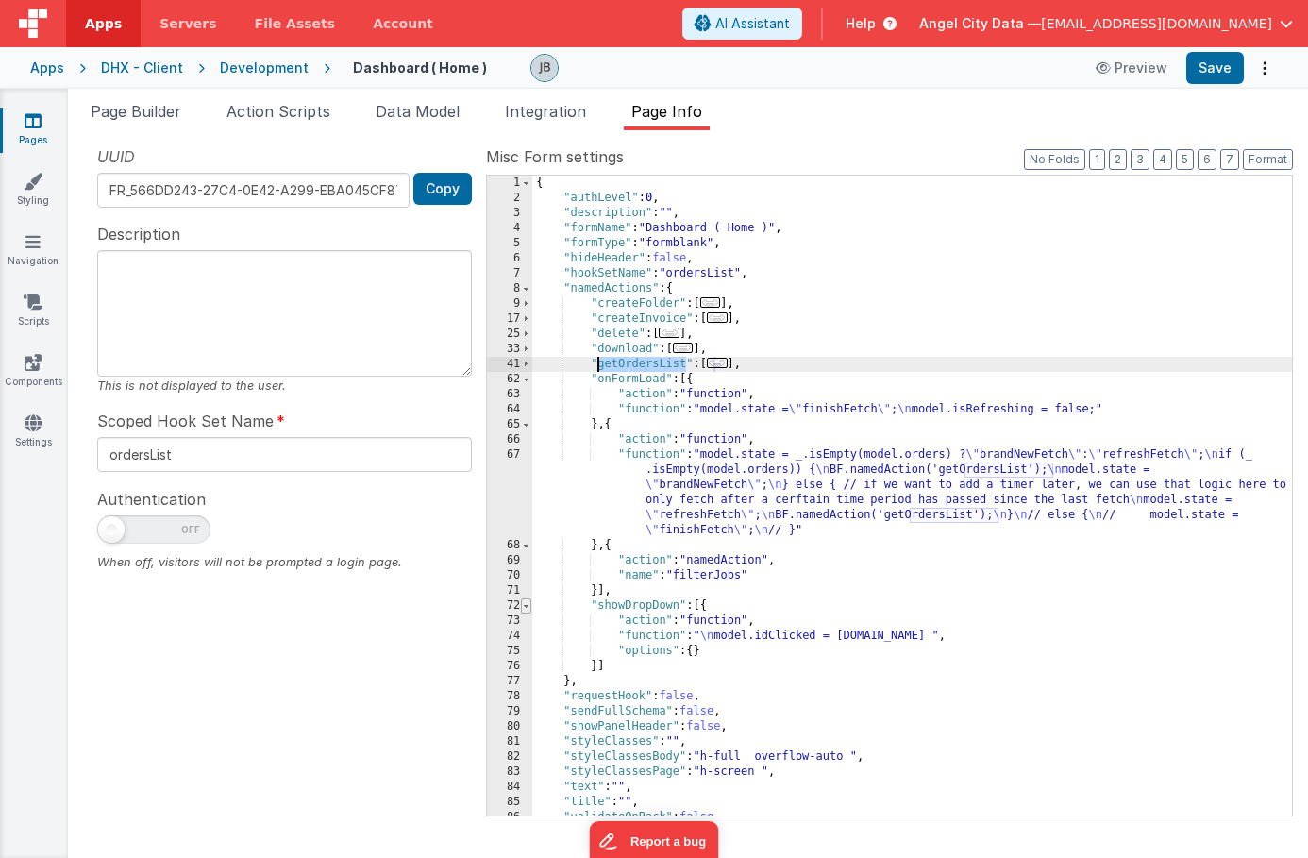
click at [523, 600] on span at bounding box center [526, 605] width 10 height 15
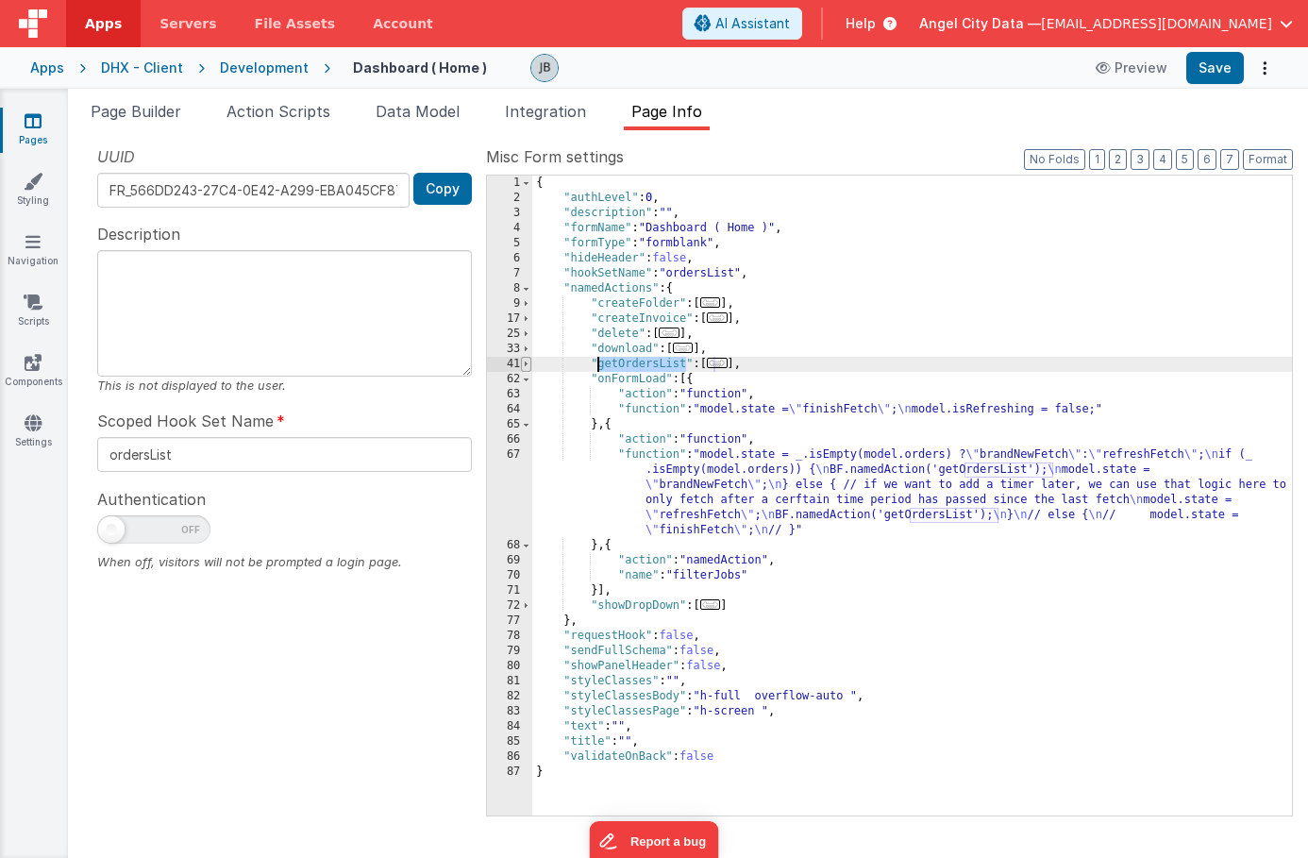
click at [524, 362] on span at bounding box center [526, 364] width 10 height 15
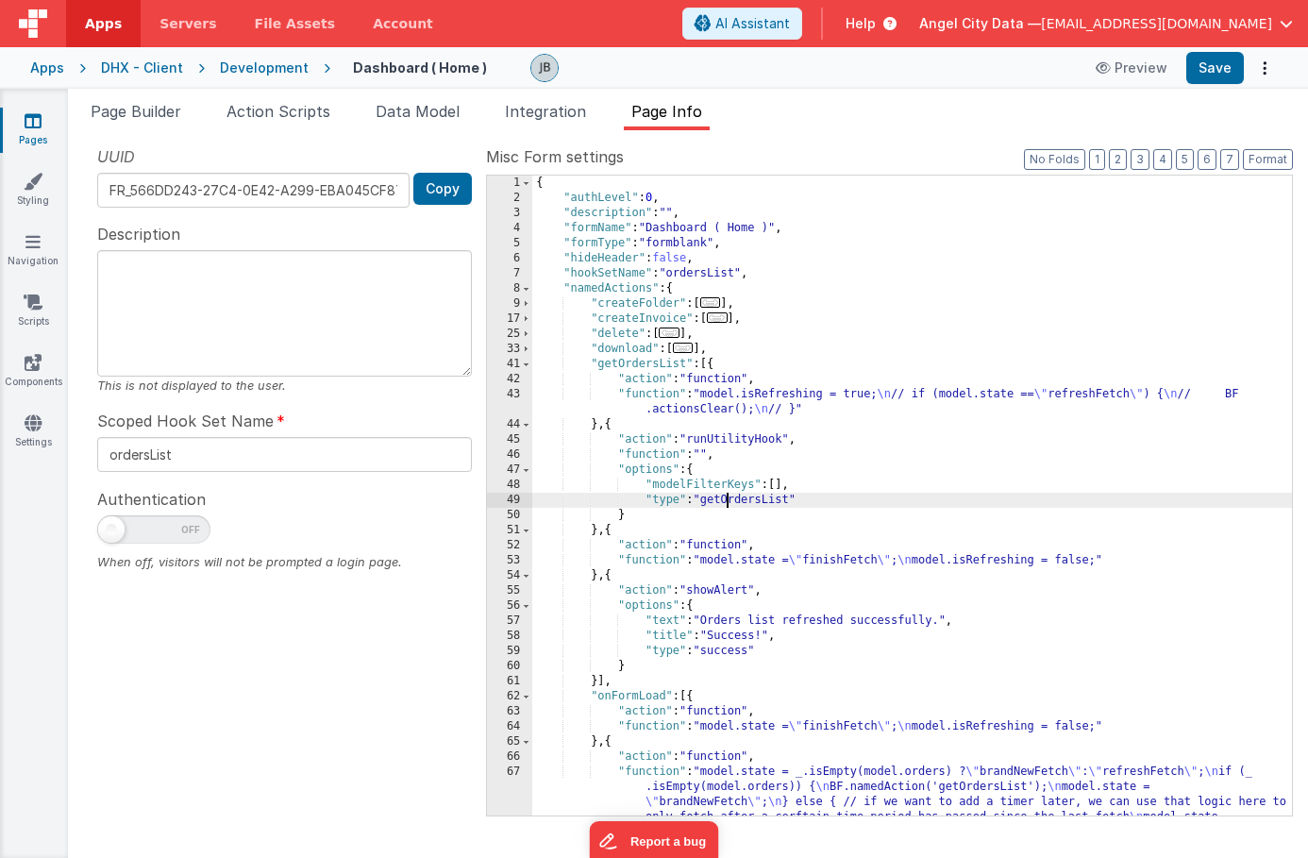
click at [724, 499] on div "{ "authLevel" : 0 , "description" : "" , "formName" : "Dashboard ( Home )" , "f…" at bounding box center [912, 549] width 760 height 746
click at [281, 444] on input "ordersList" at bounding box center [284, 454] width 375 height 35
click at [1209, 77] on button "Save" at bounding box center [1216, 68] width 58 height 32
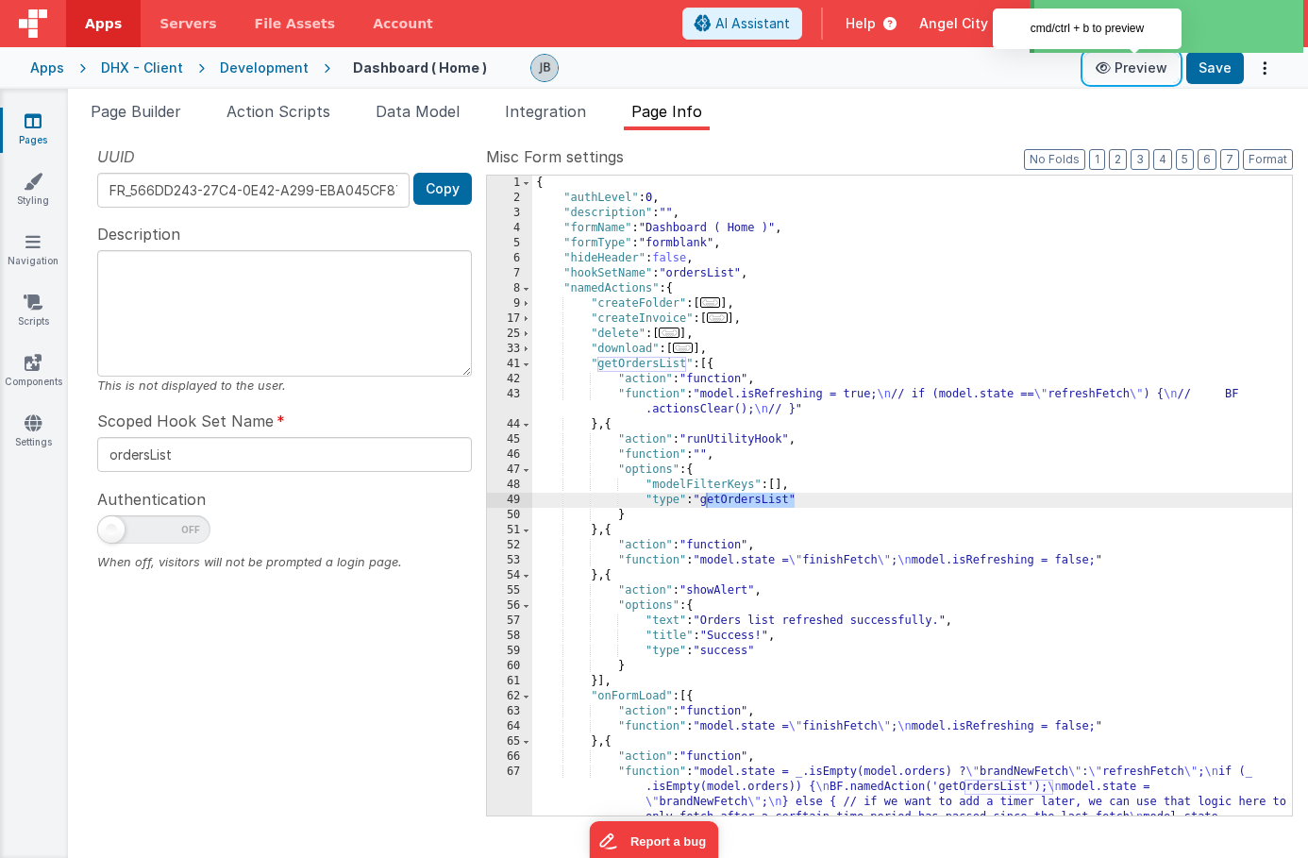
click at [1143, 71] on button "Preview" at bounding box center [1132, 68] width 94 height 30
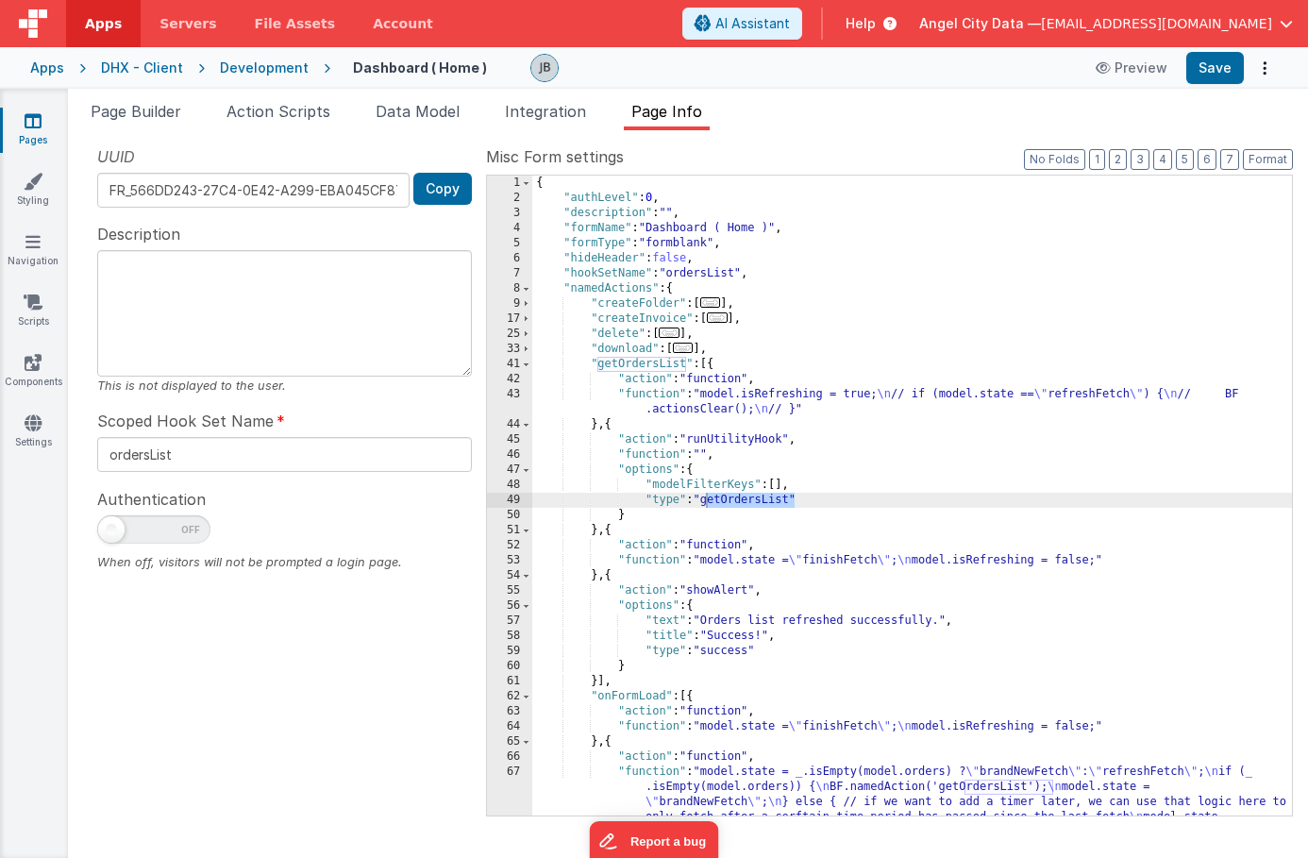
click at [129, 523] on span at bounding box center [153, 529] width 113 height 28
click at [112, 523] on input "checkbox" at bounding box center [104, 526] width 15 height 15
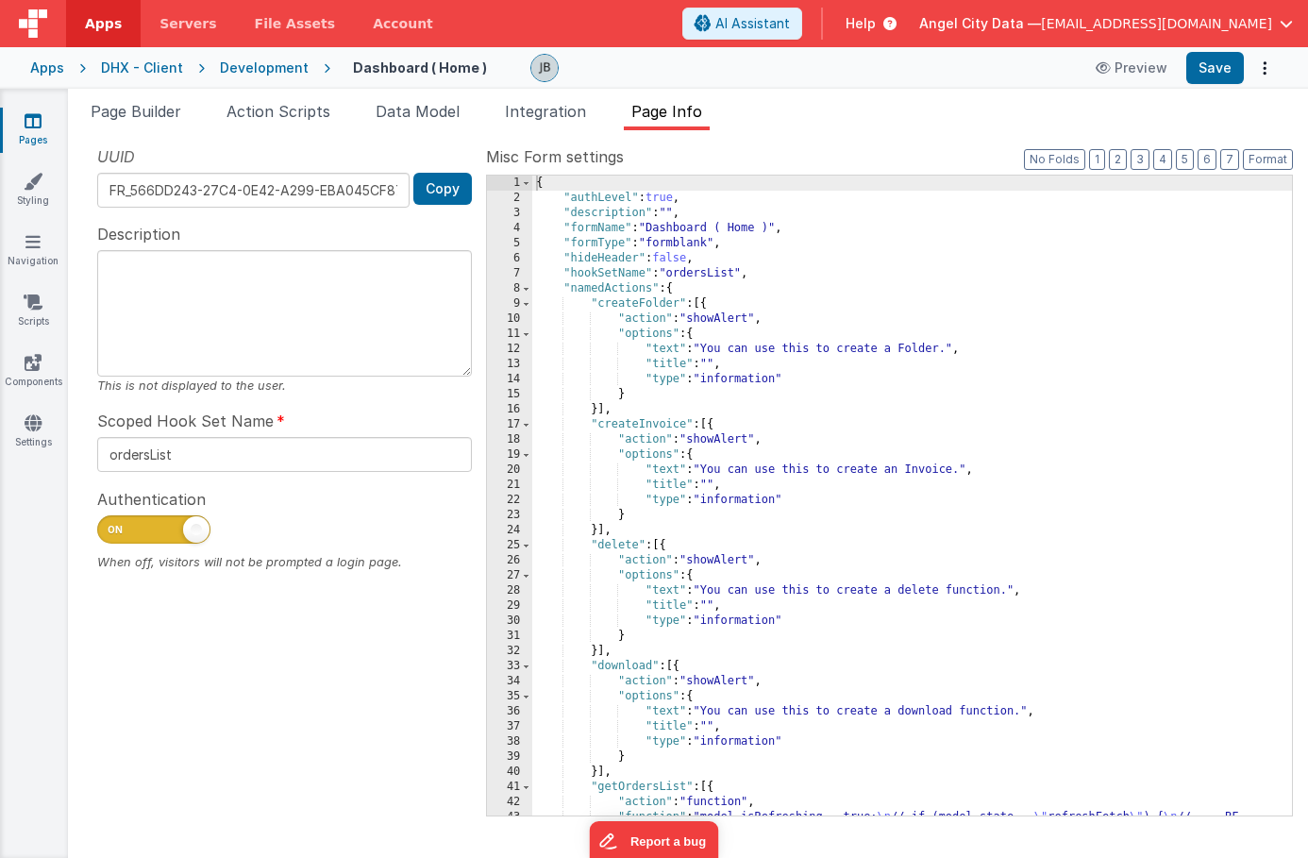
click at [180, 532] on span at bounding box center [153, 529] width 113 height 28
click at [112, 532] on input "checkbox" at bounding box center [104, 526] width 15 height 15
checkbox input "false"
click at [280, 116] on span "Action Scripts" at bounding box center [279, 111] width 104 height 19
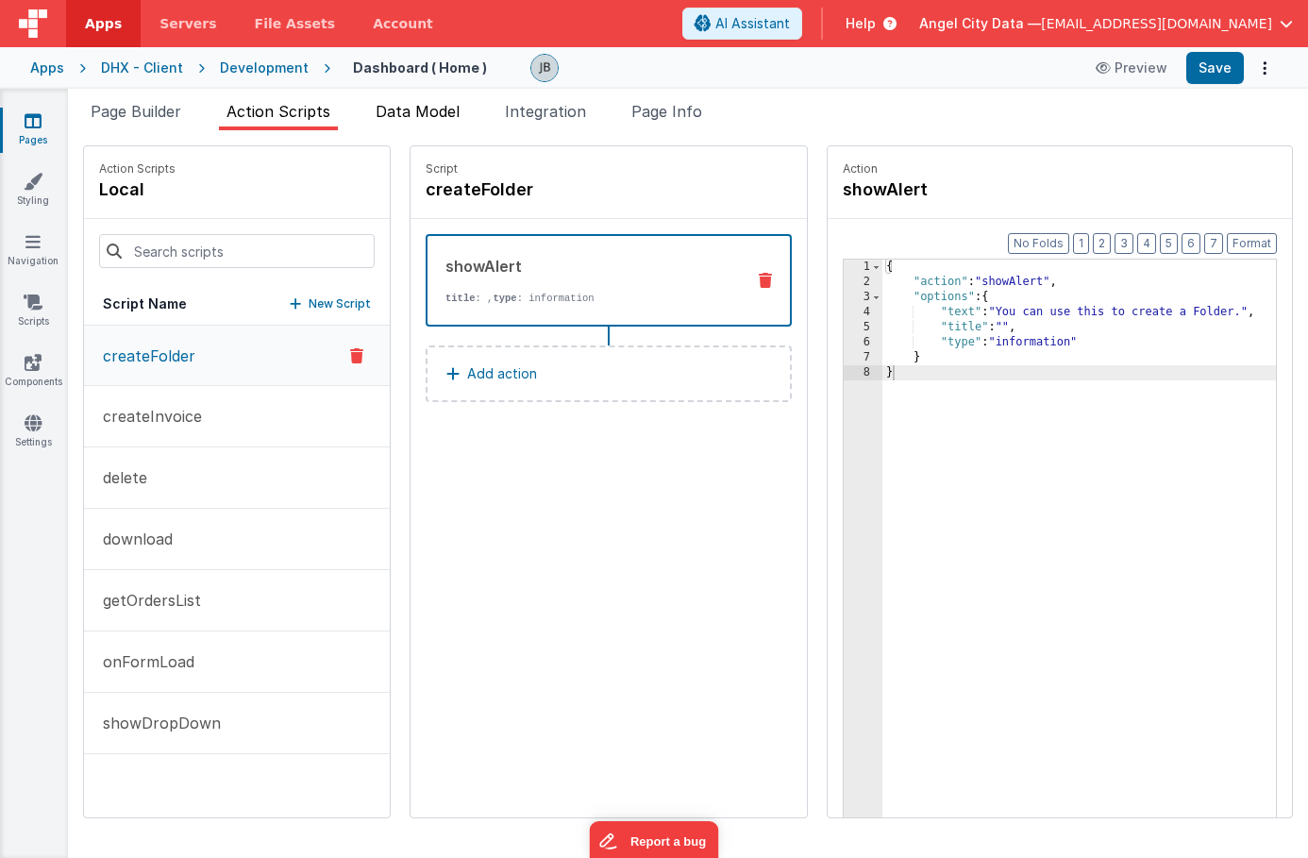
click at [390, 115] on span "Data Model" at bounding box center [418, 111] width 84 height 19
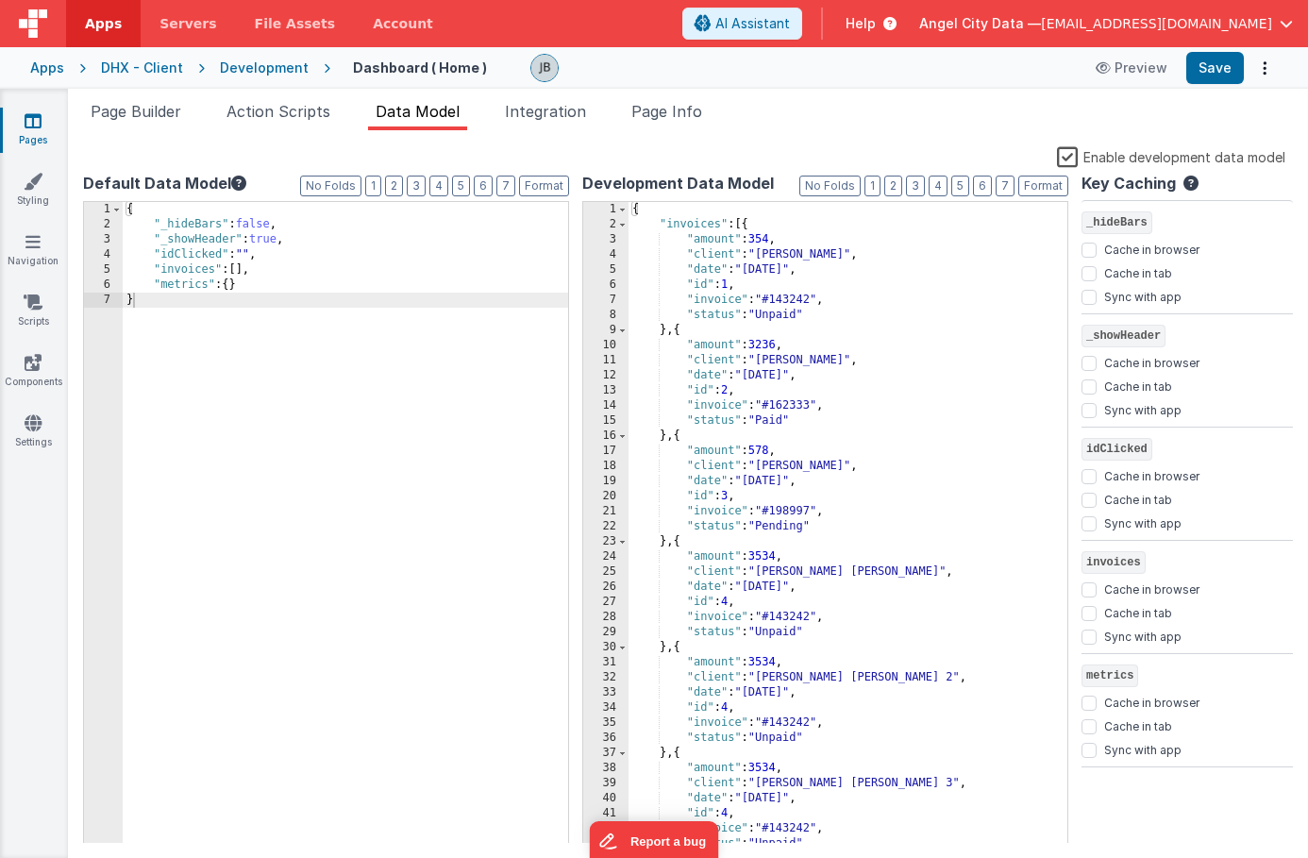
scroll to position [310, 0]
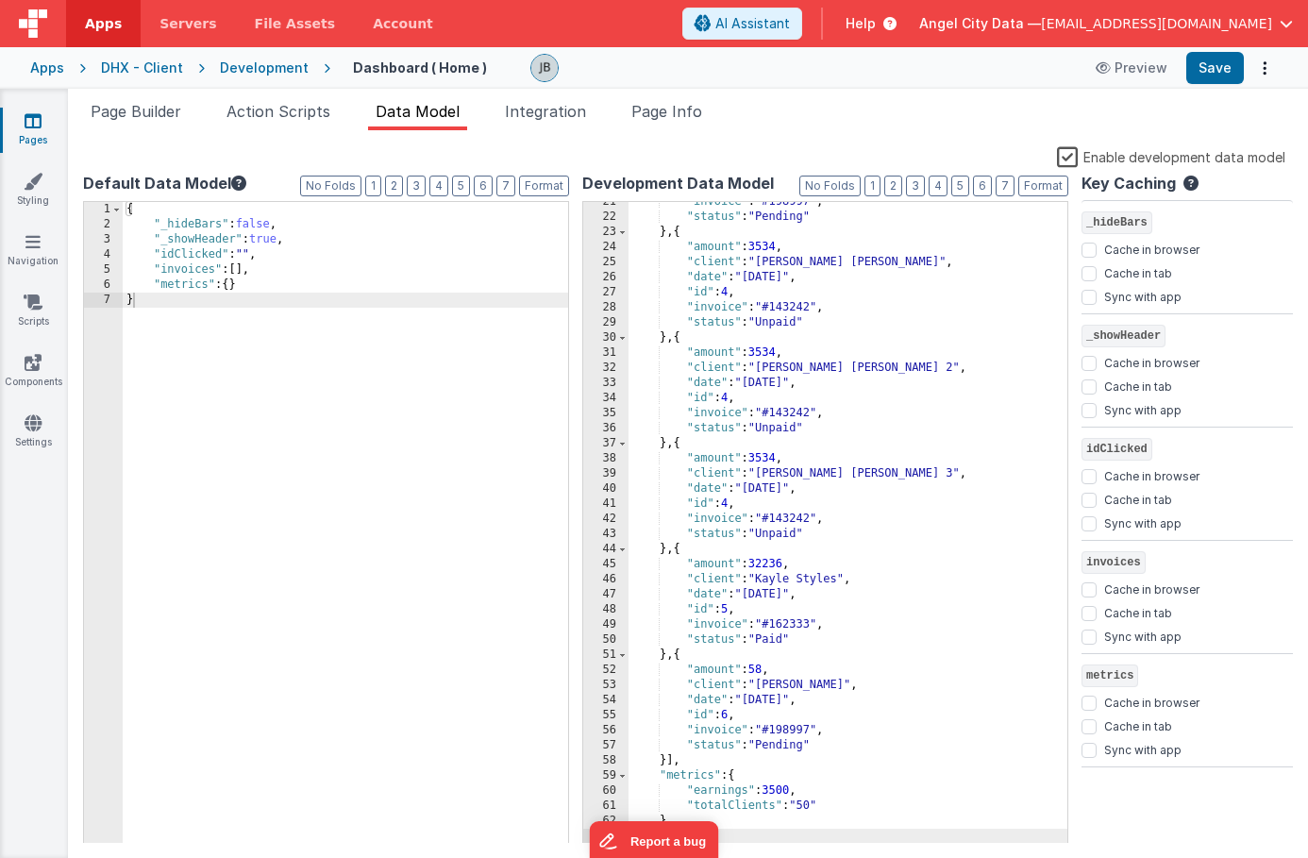
click at [694, 762] on div ""invoice" : "#198997" , "status" : "Pending" } , { "amount" : 3534 , "client" :…" at bounding box center [848, 530] width 439 height 672
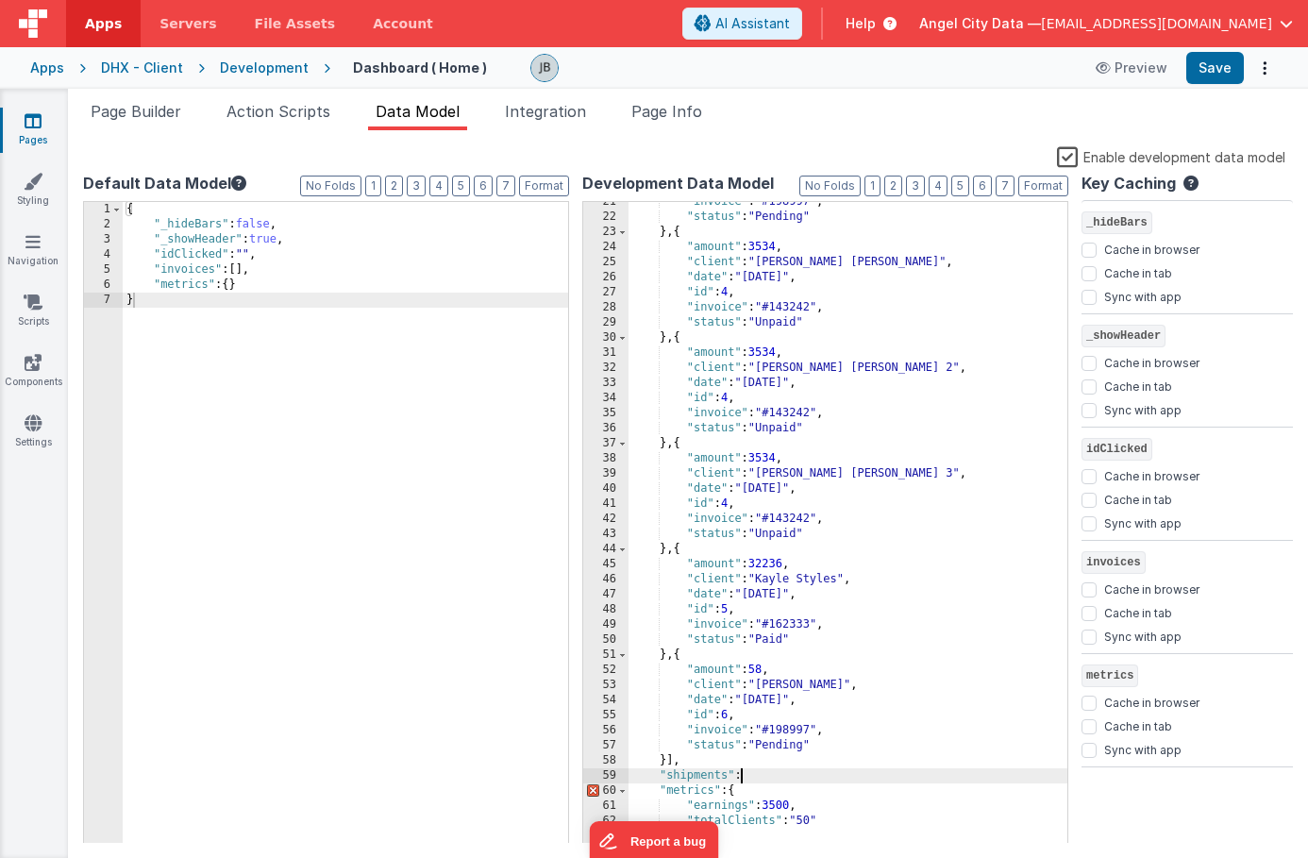
paste textarea
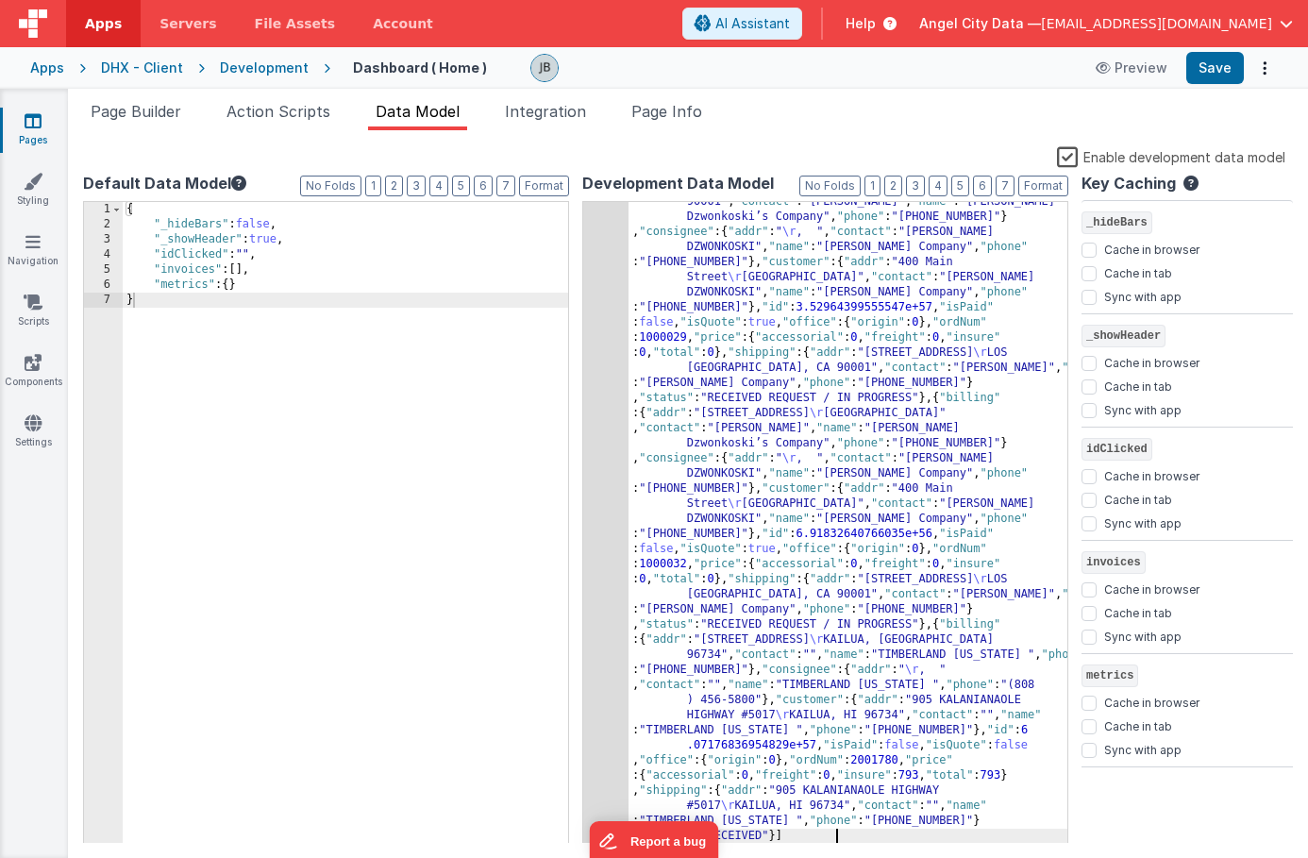
scroll to position [0, 0]
click at [1036, 188] on button "Format" at bounding box center [1044, 186] width 50 height 21
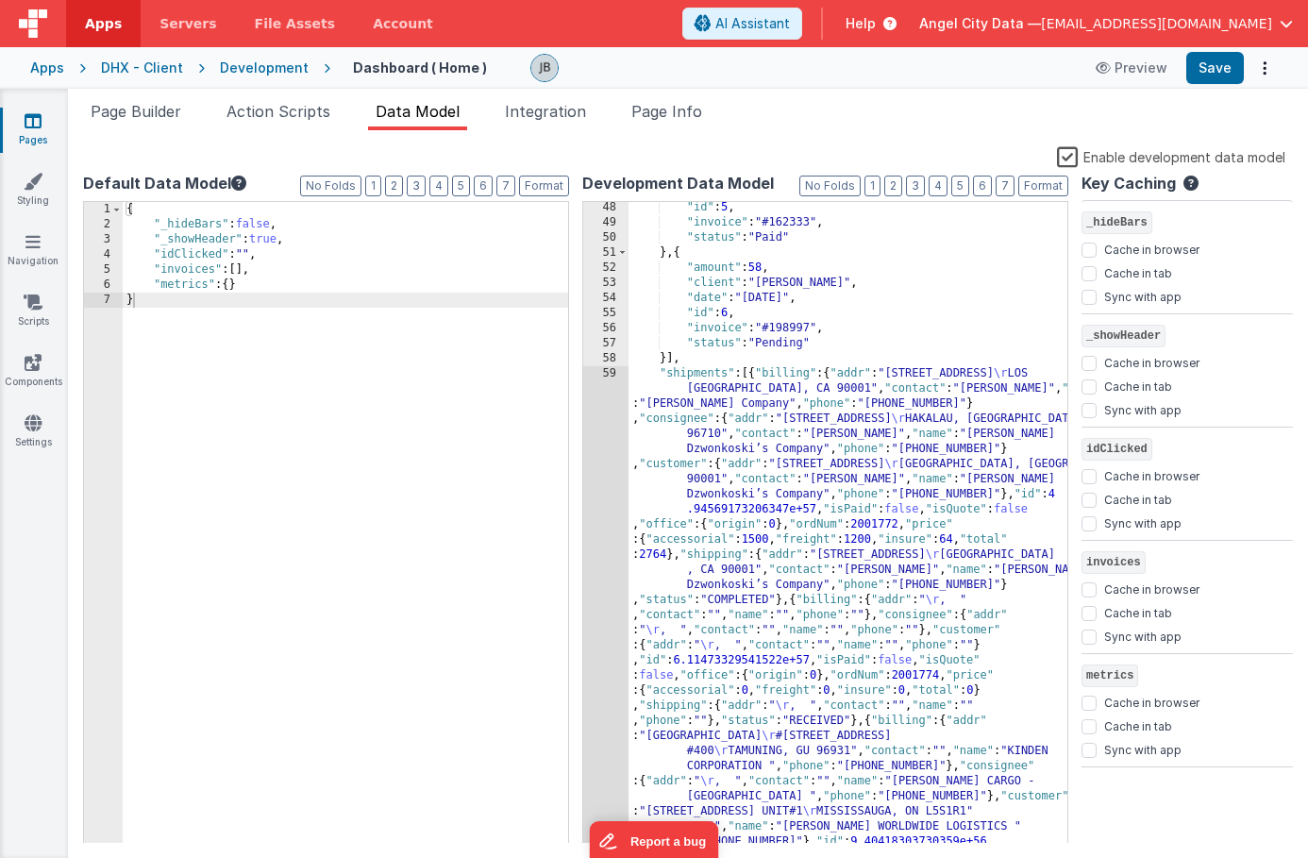
scroll to position [702, 0]
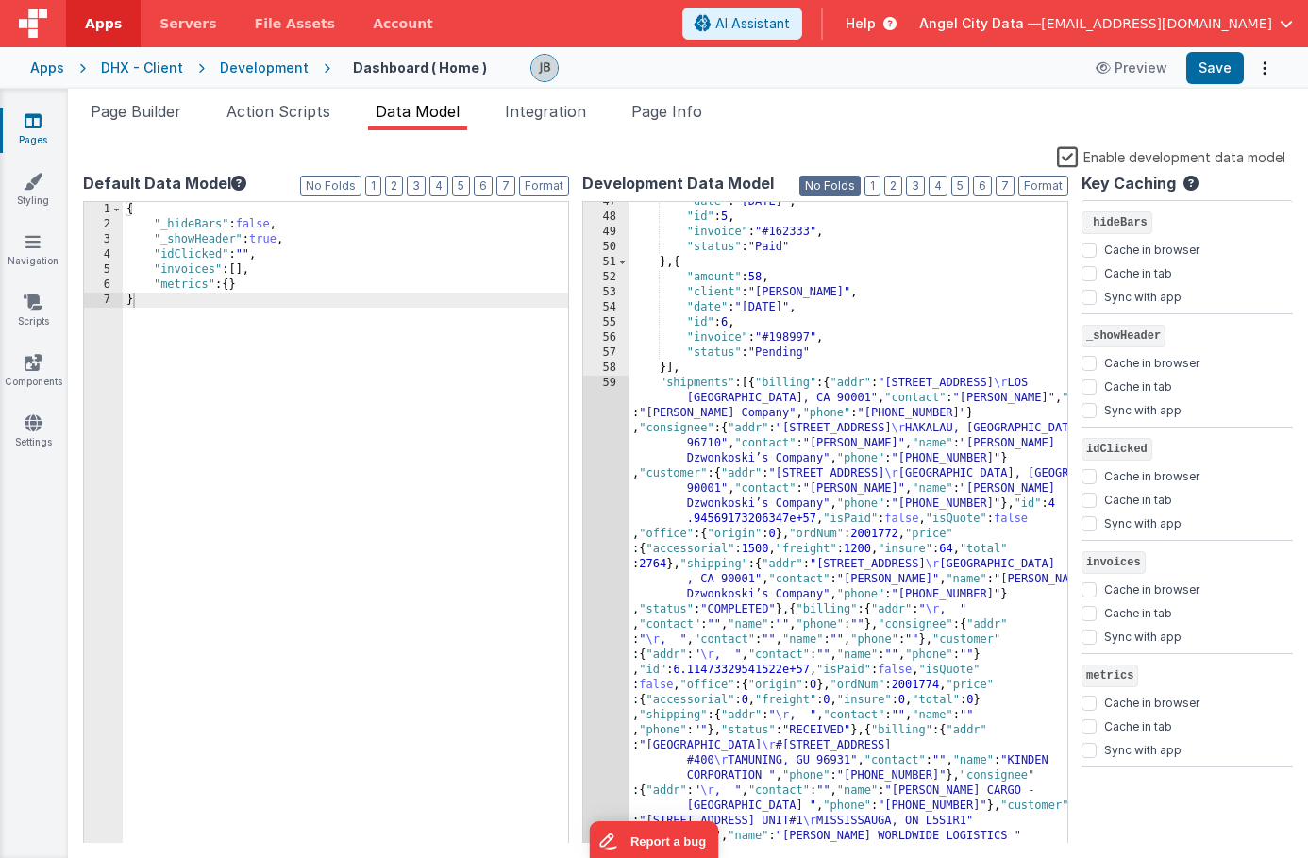
click at [842, 187] on button "No Folds" at bounding box center [830, 186] width 61 height 21
click at [282, 289] on div "{ "_hideBars" : false , "_showHeader" : true , "idClicked" : "" , "invoices" : …" at bounding box center [346, 538] width 446 height 672
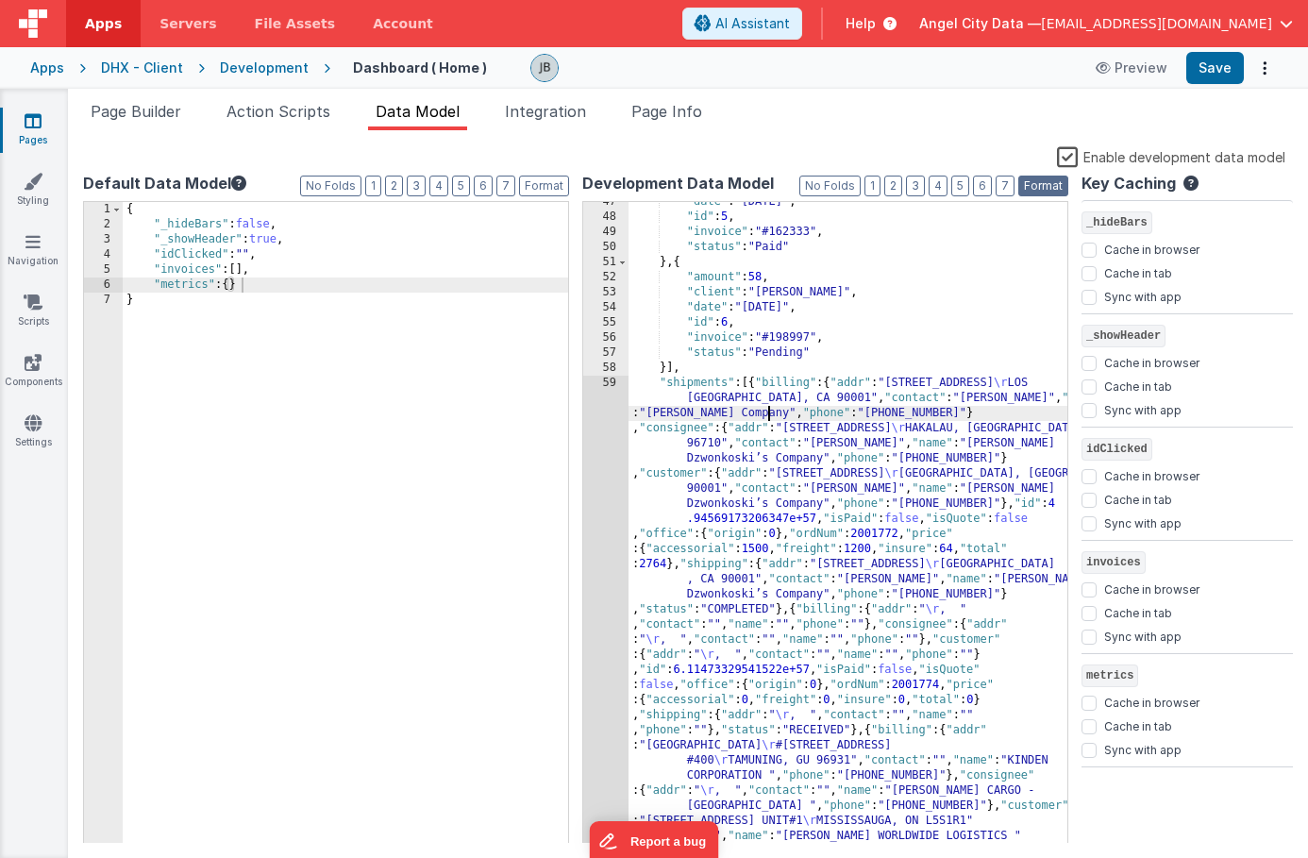
click at [1023, 185] on button "Format" at bounding box center [1044, 186] width 50 height 21
click at [881, 186] on button "1" at bounding box center [873, 186] width 16 height 21
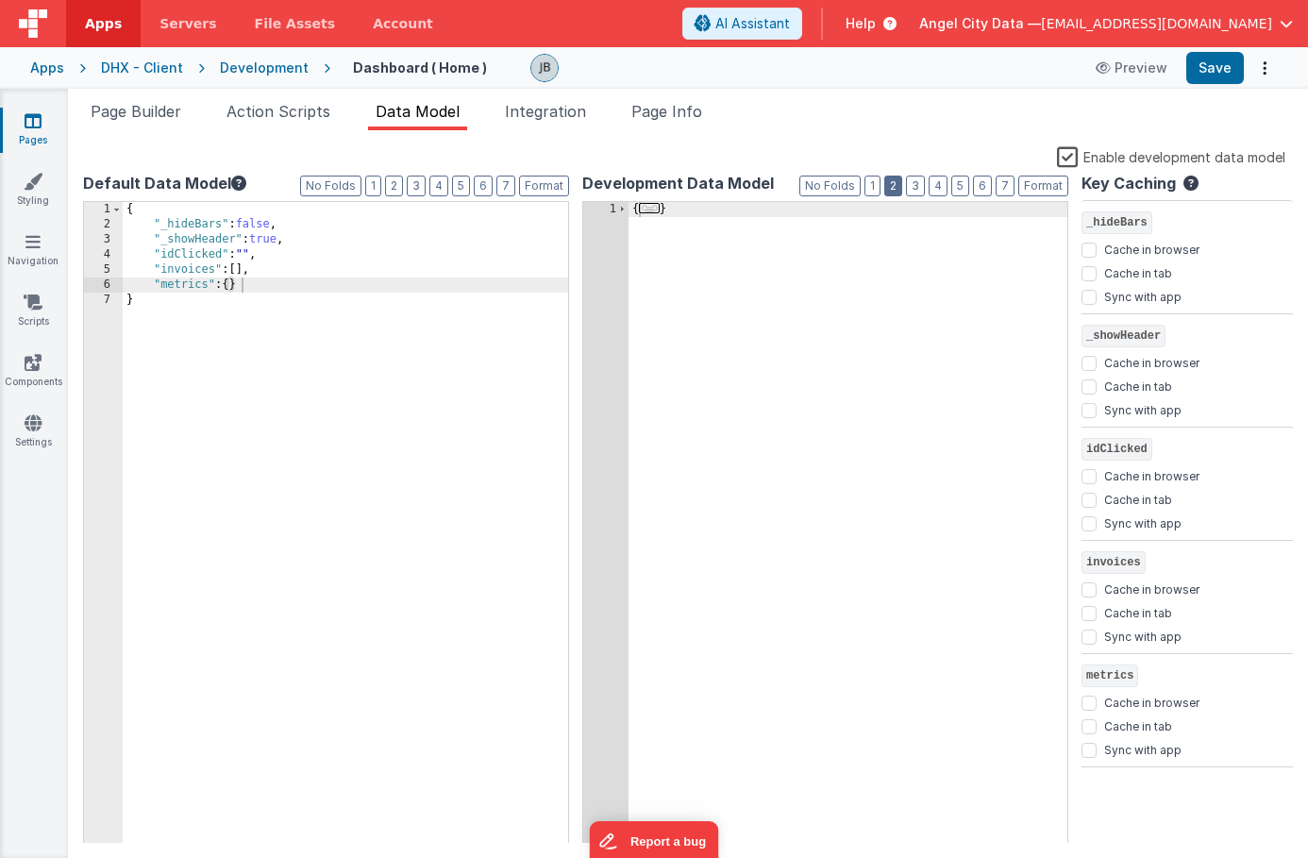
click at [894, 186] on button "2" at bounding box center [893, 186] width 18 height 21
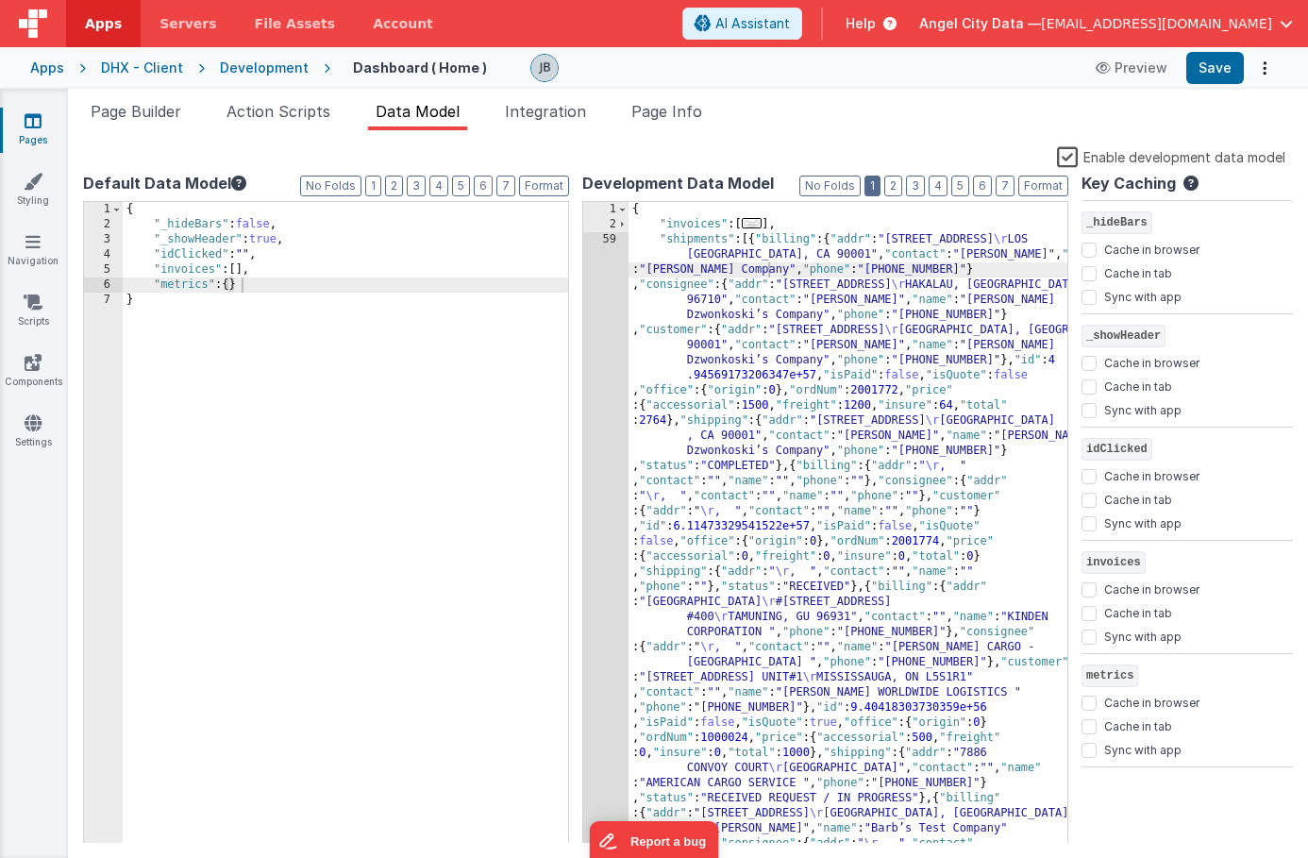
click at [875, 189] on button "1" at bounding box center [873, 186] width 16 height 21
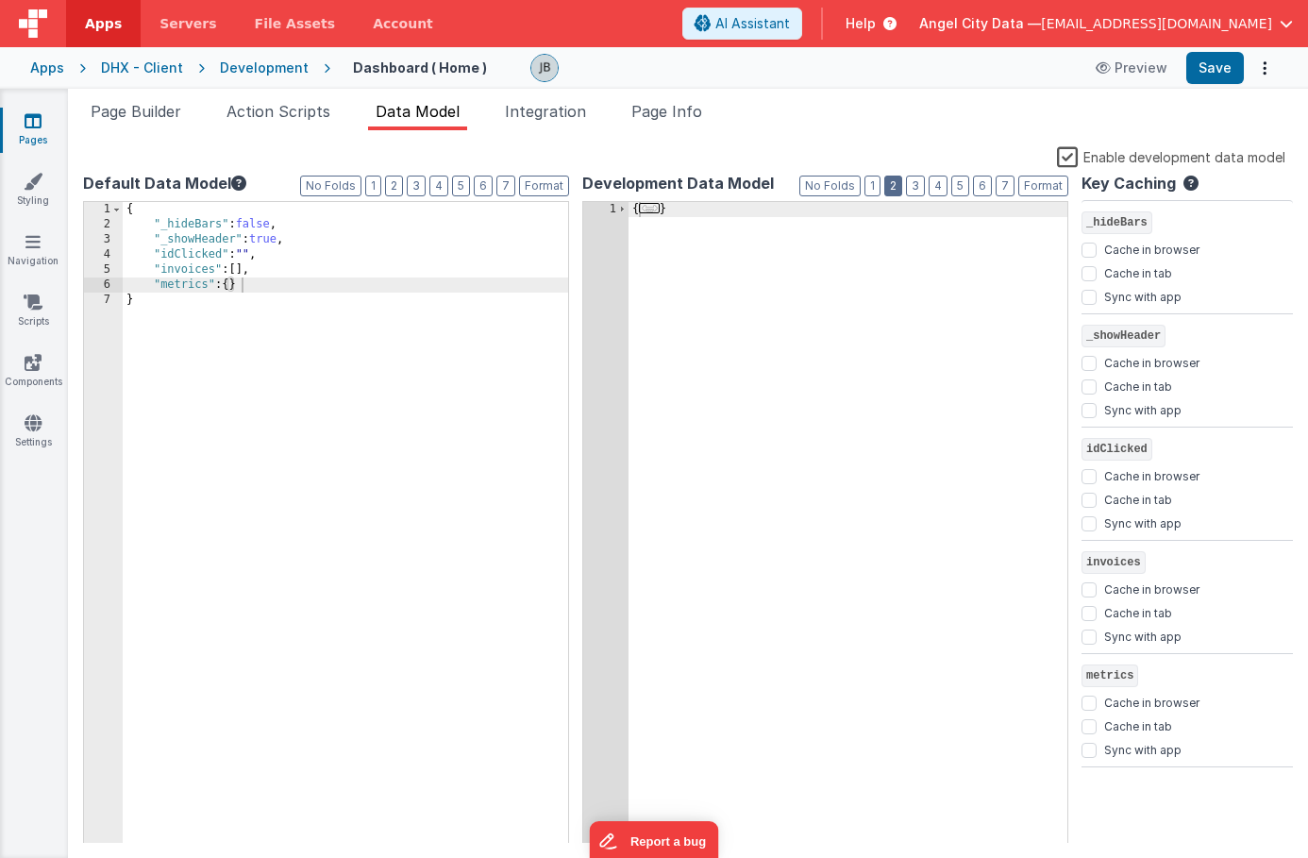
click at [893, 190] on button "2" at bounding box center [893, 186] width 18 height 21
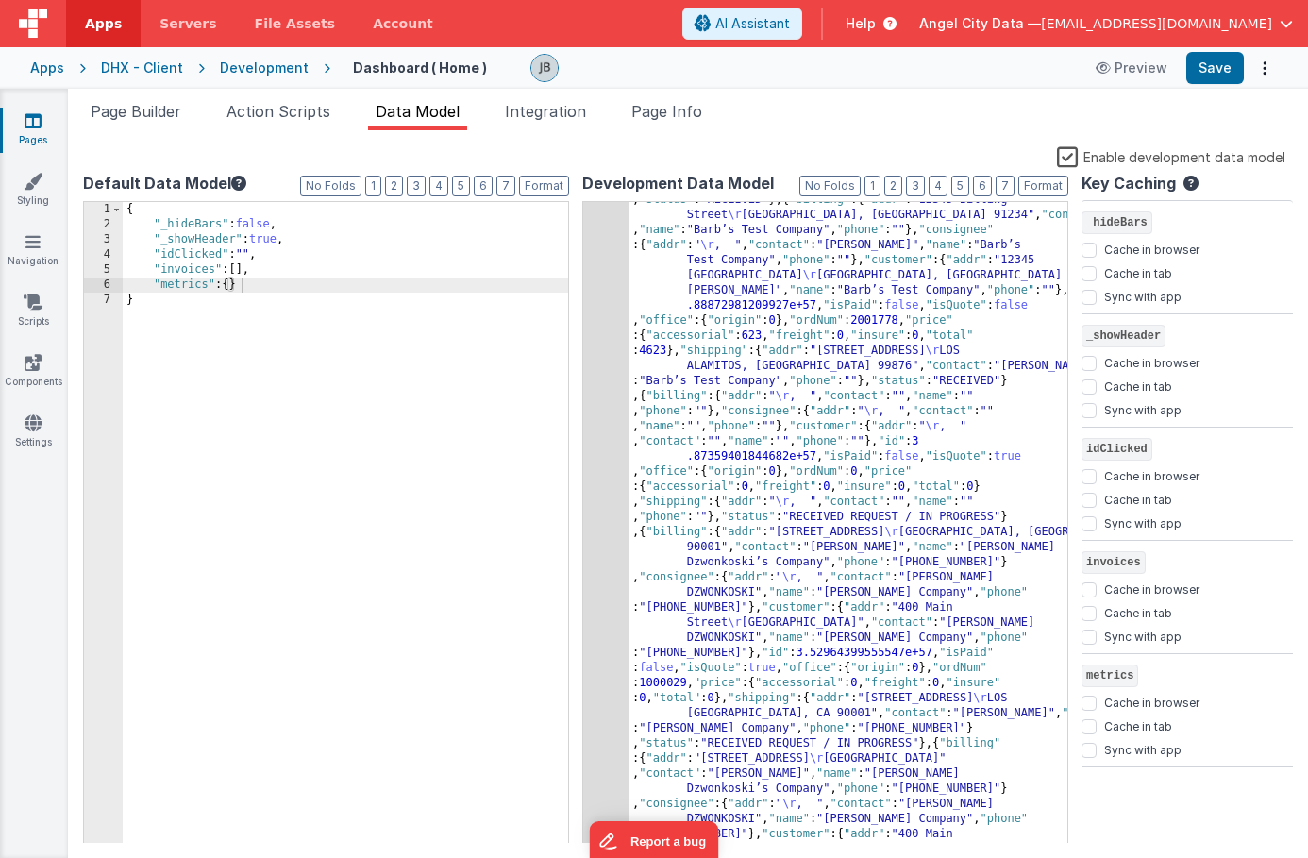
scroll to position [2333, 0]
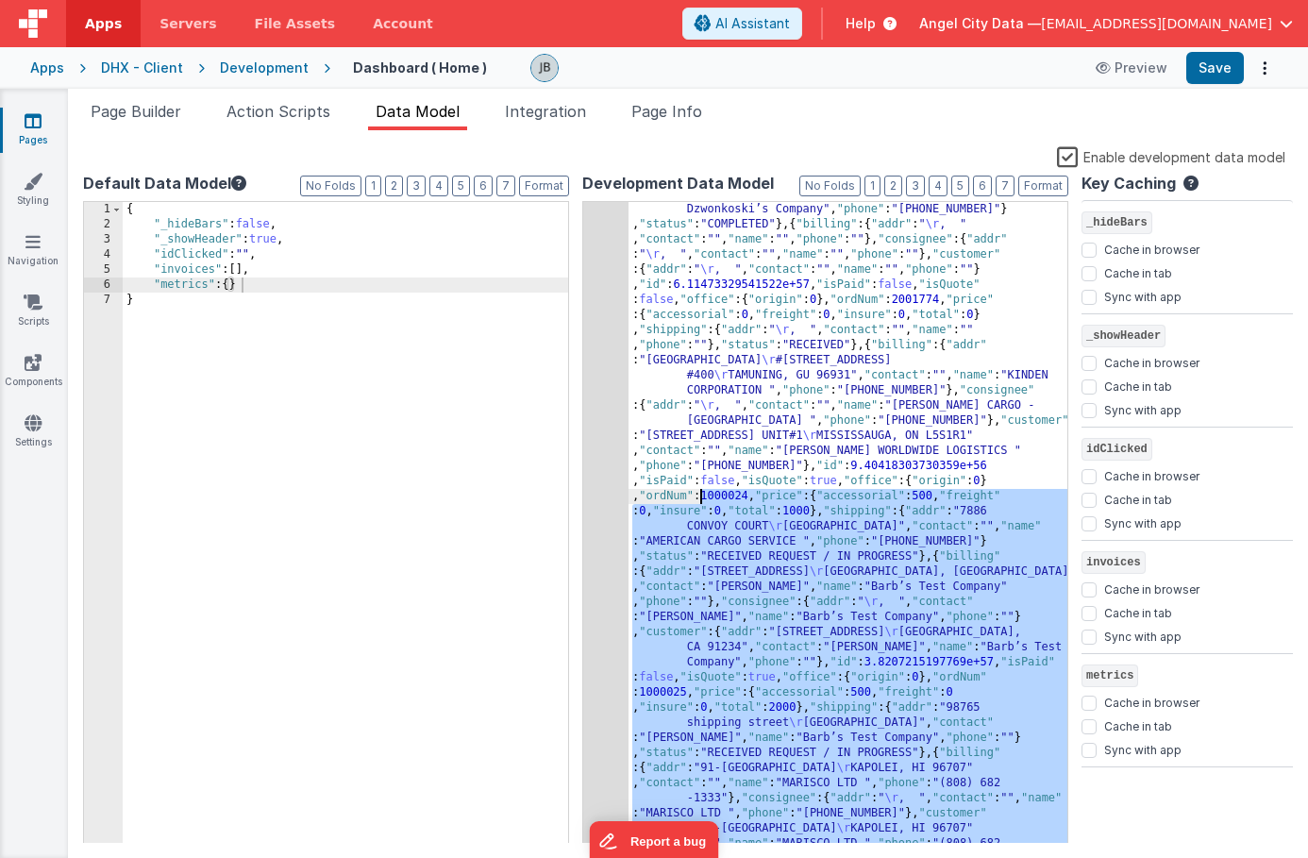
scroll to position [0, 0]
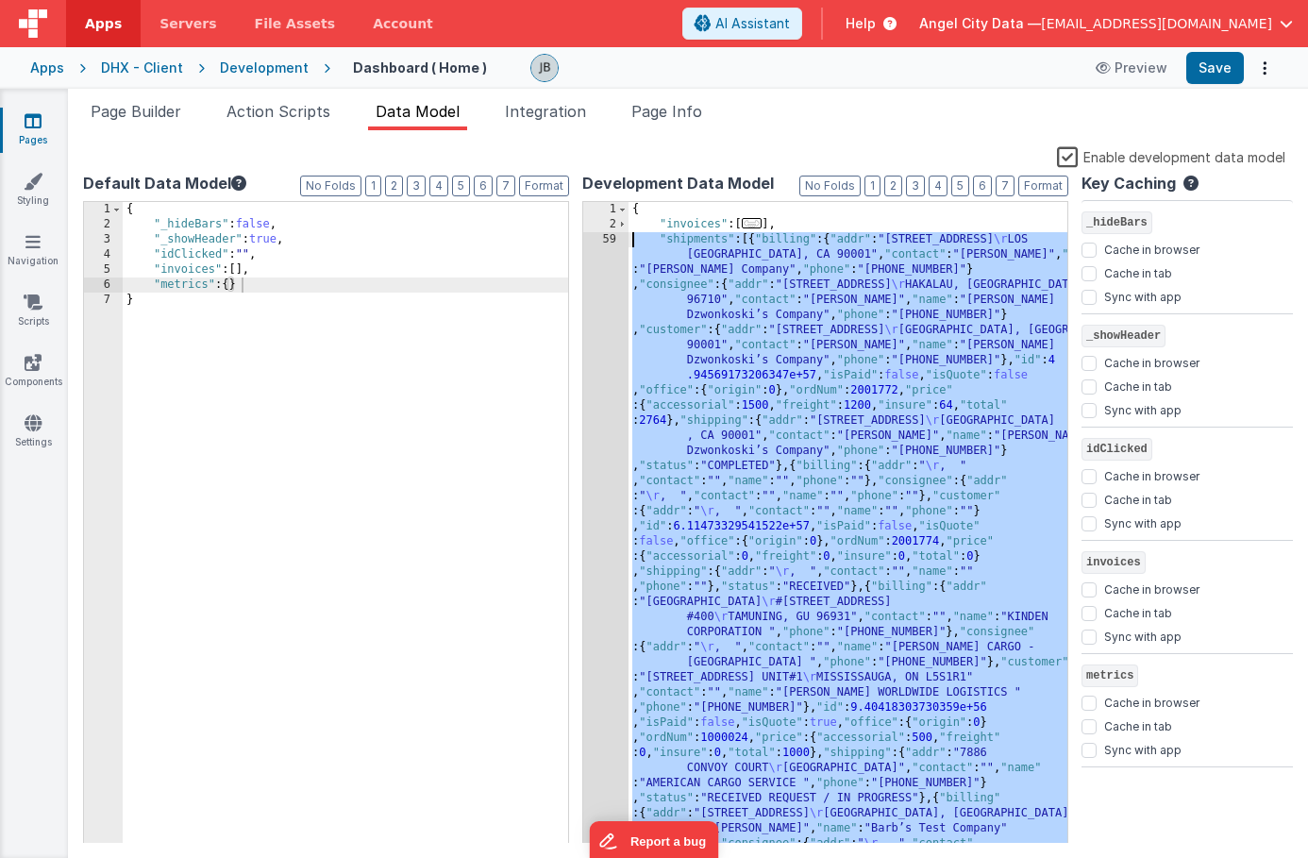
drag, startPoint x: 849, startPoint y: 802, endPoint x: 610, endPoint y: 237, distance: 613.8
click at [610, 237] on div "1 2 59 { "invoices" : [ ... ] , "shipments" : [{ "billing" : { "addr" : "400 Ma…" at bounding box center [825, 523] width 486 height 644
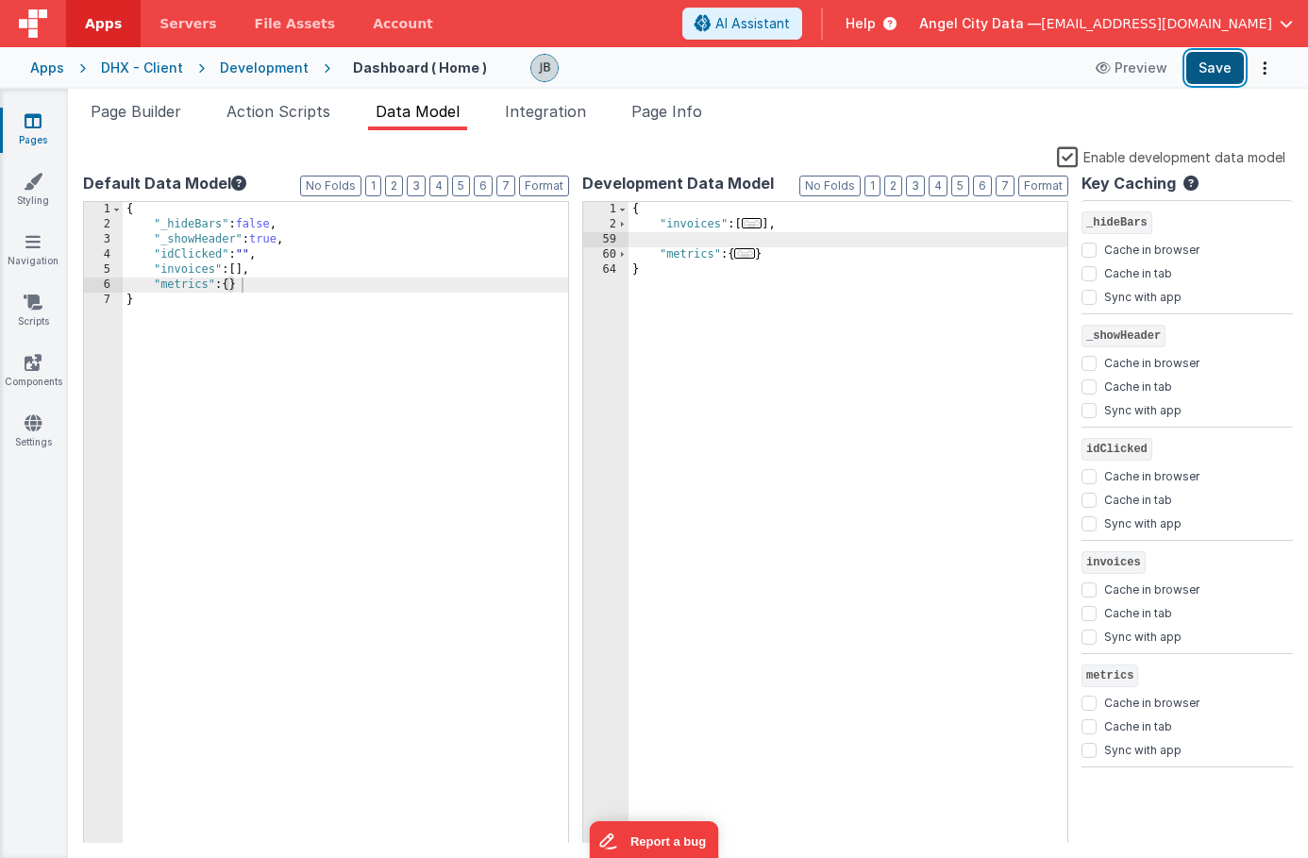
click at [1202, 77] on button "Save" at bounding box center [1216, 68] width 58 height 32
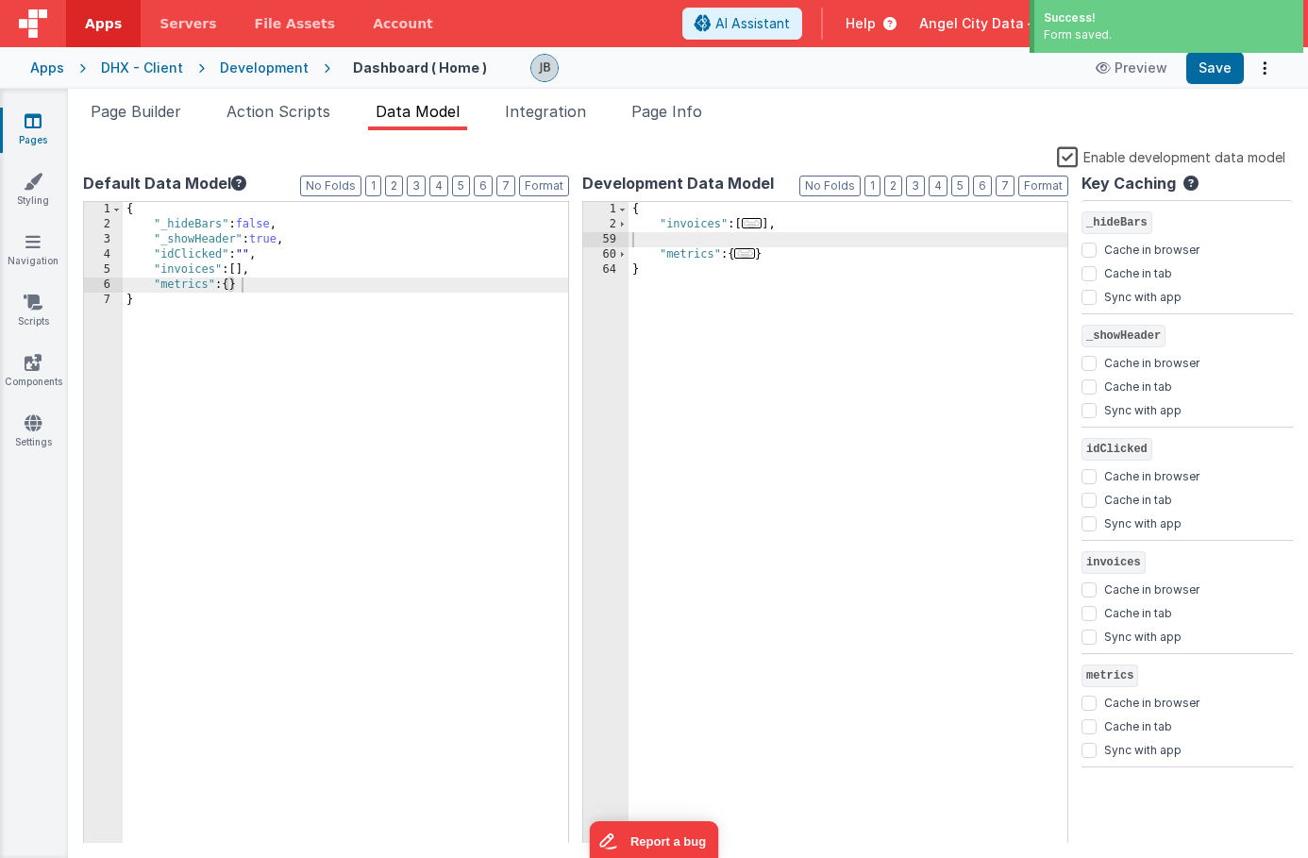
click at [706, 234] on div "{ "invoices" : [ ... ] , "metrics" : { ... } }" at bounding box center [848, 538] width 439 height 672
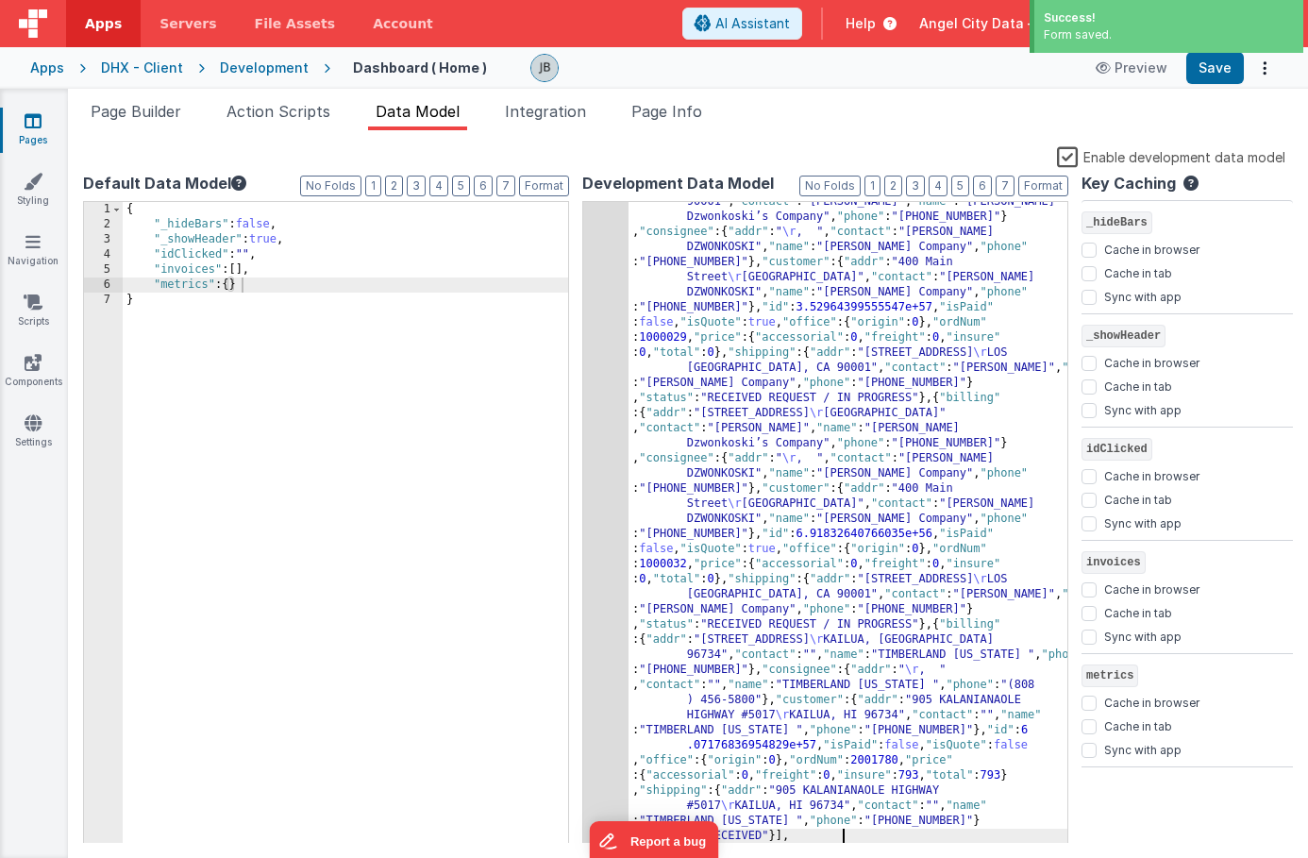
scroll to position [2303, 0]
click at [1220, 74] on button "Save" at bounding box center [1216, 68] width 58 height 32
click at [1036, 186] on button "Format" at bounding box center [1044, 186] width 50 height 21
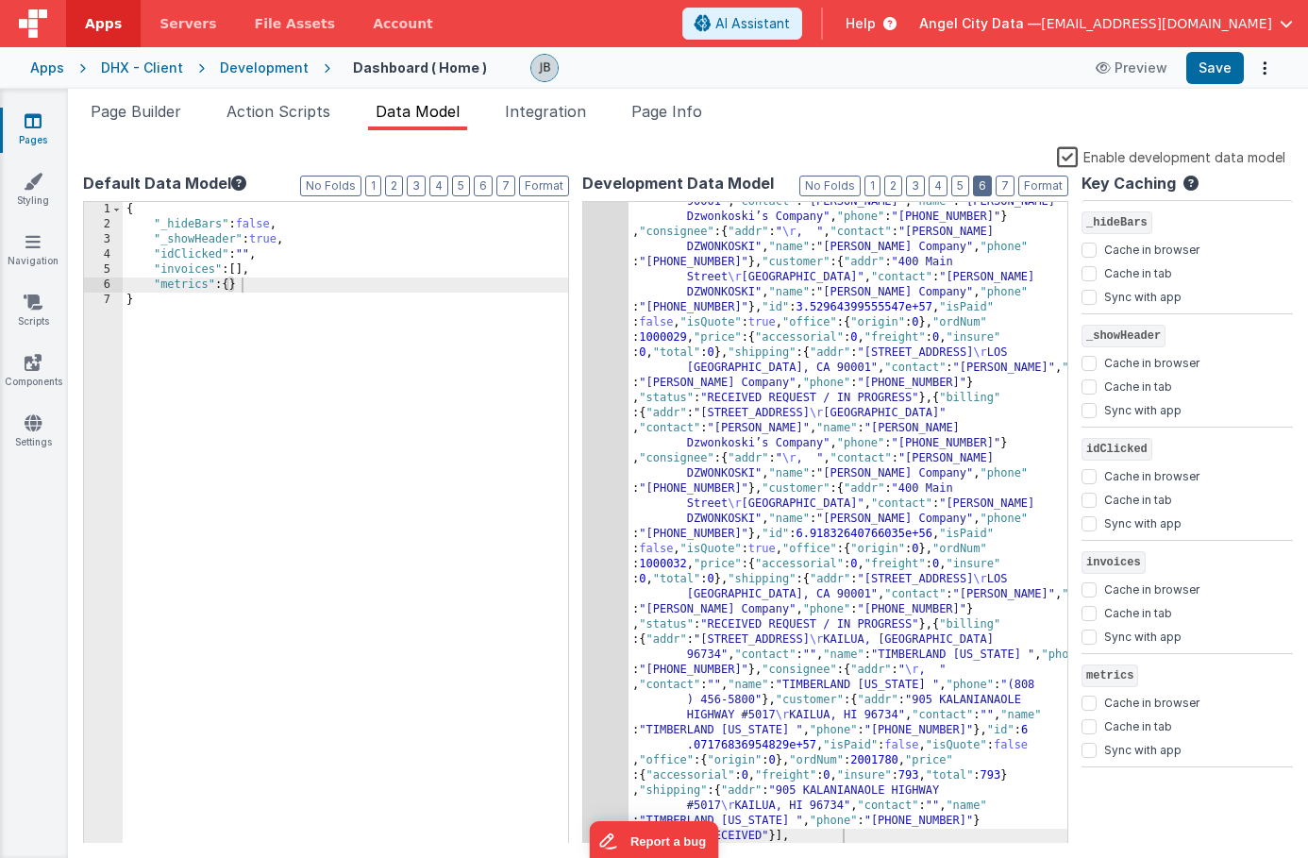
click at [991, 188] on button "6" at bounding box center [982, 186] width 19 height 21
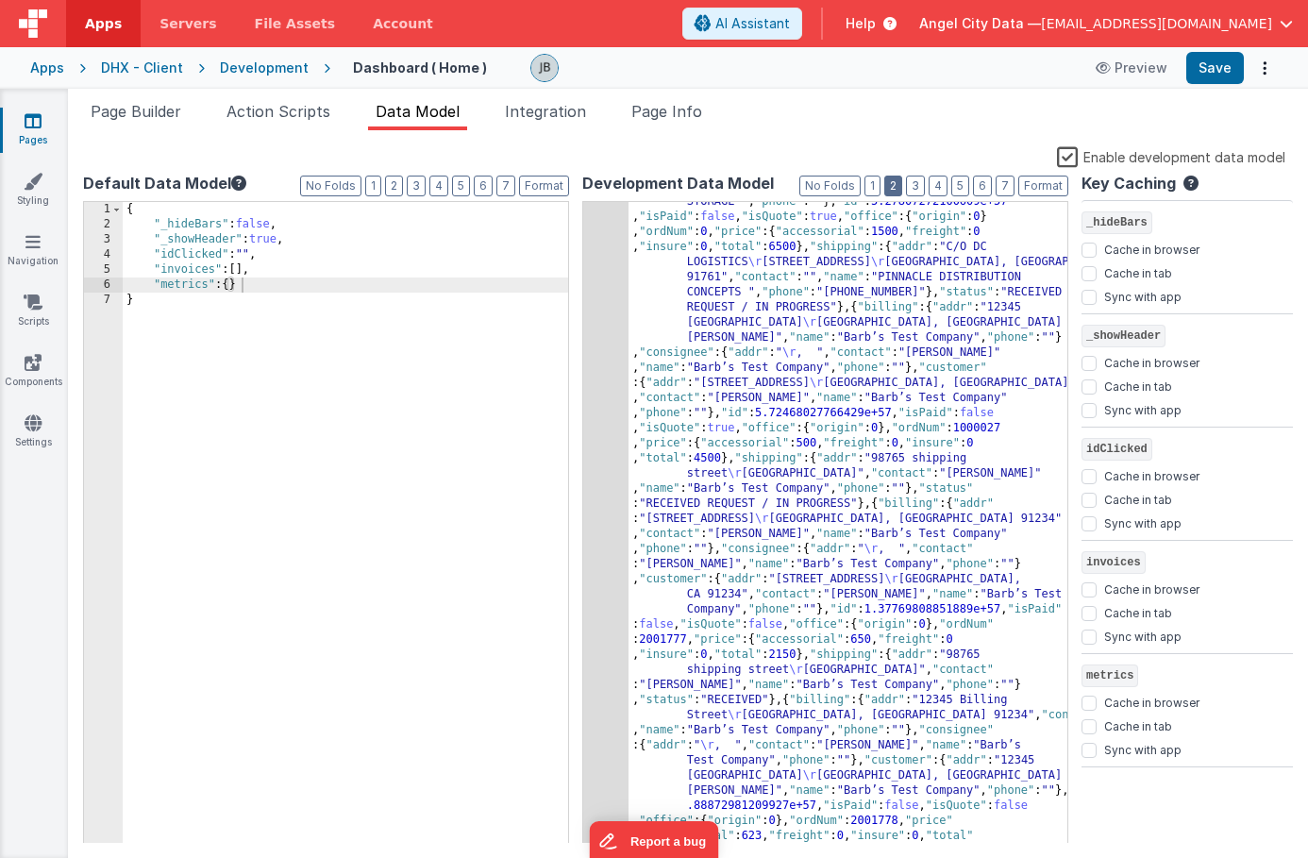
click at [889, 190] on button "2" at bounding box center [893, 186] width 18 height 21
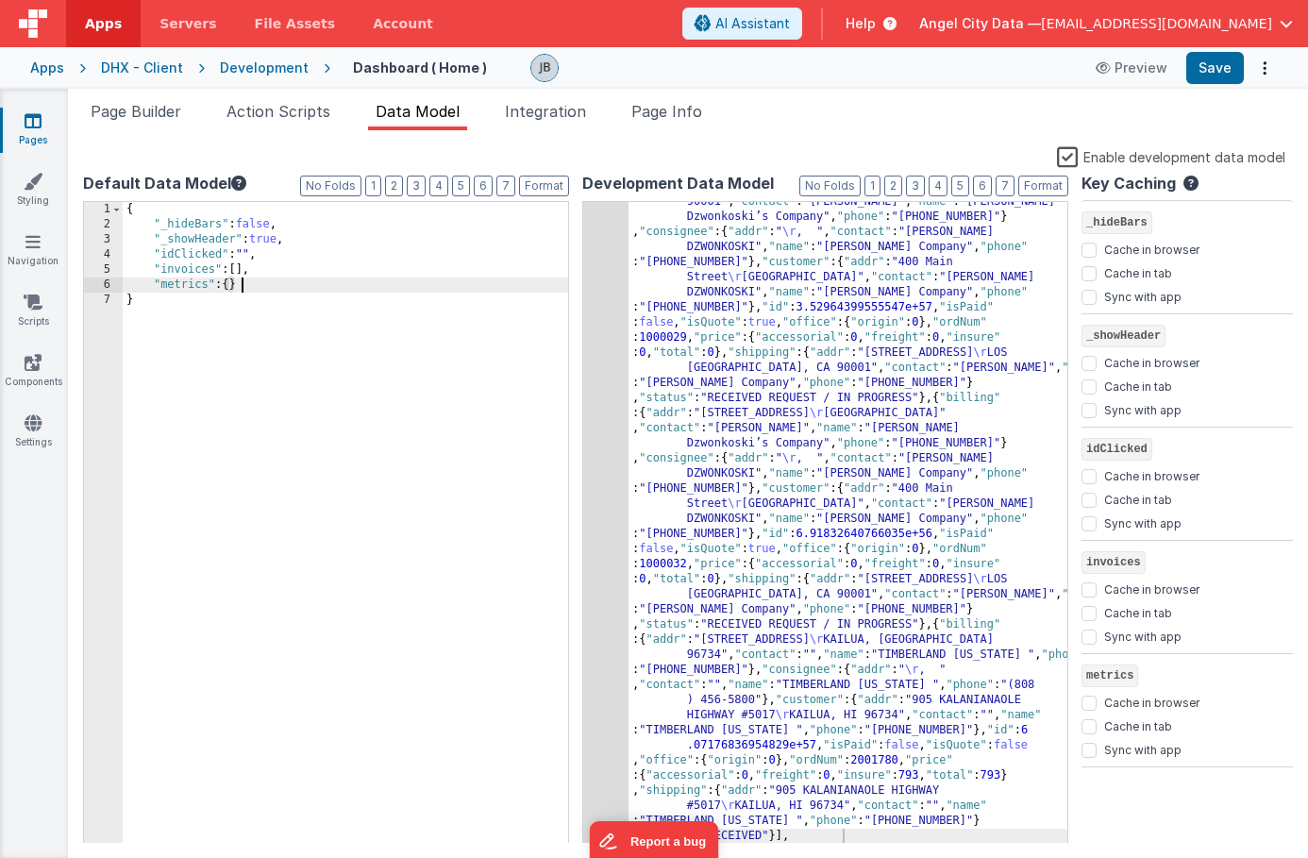
click at [260, 280] on div "{ "_hideBars" : false , "_showHeader" : true , "idClicked" : "" , "invoices" : …" at bounding box center [346, 538] width 446 height 672
